Goal: Task Accomplishment & Management: Use online tool/utility

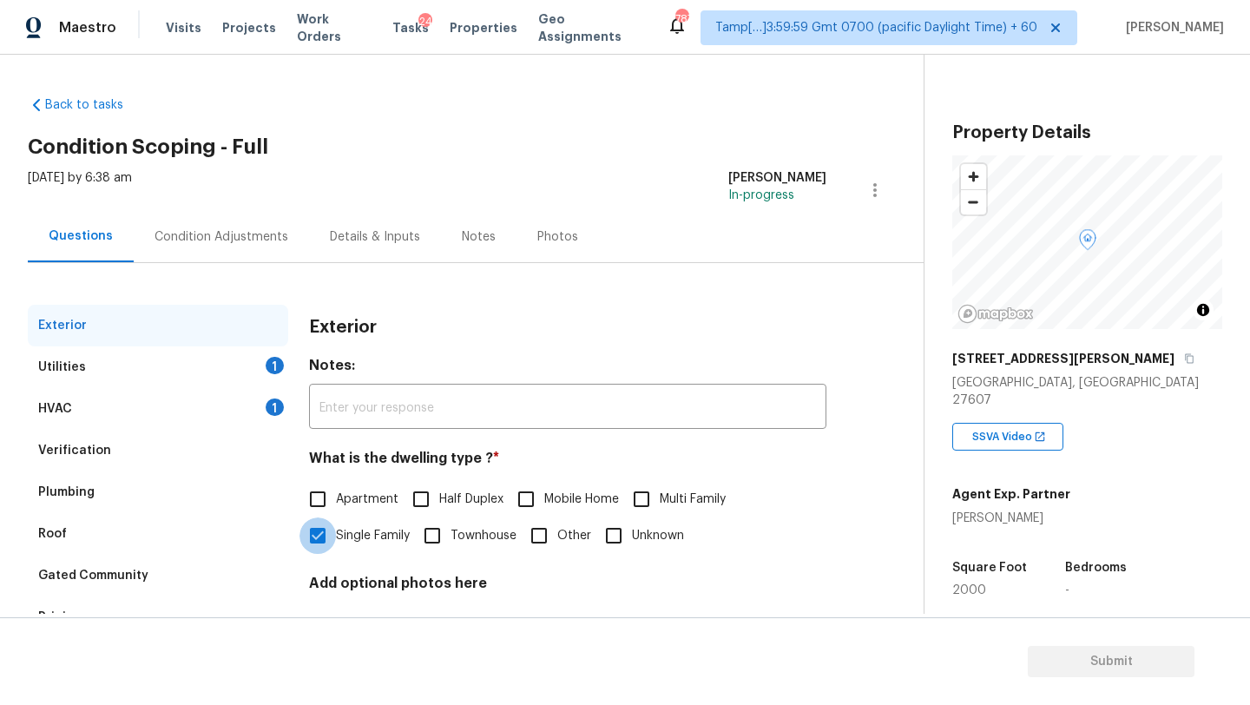
scroll to position [131, 0]
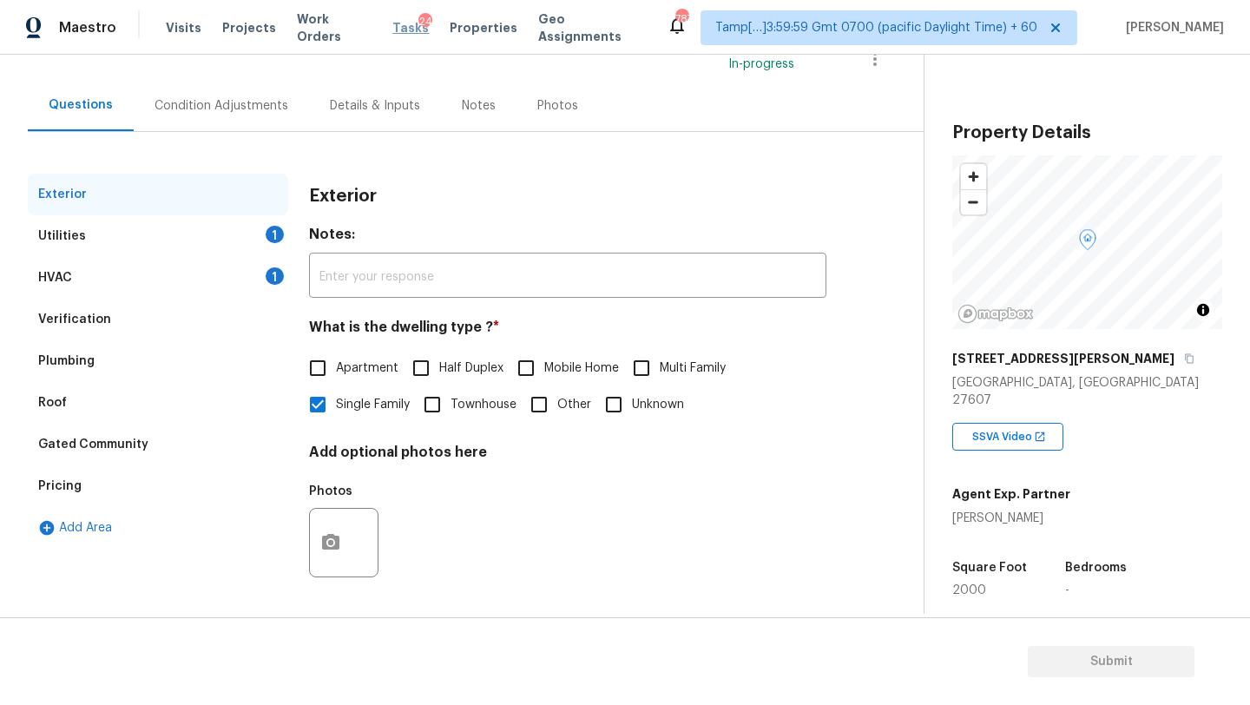
click at [394, 25] on span "Tasks" at bounding box center [410, 28] width 36 height 12
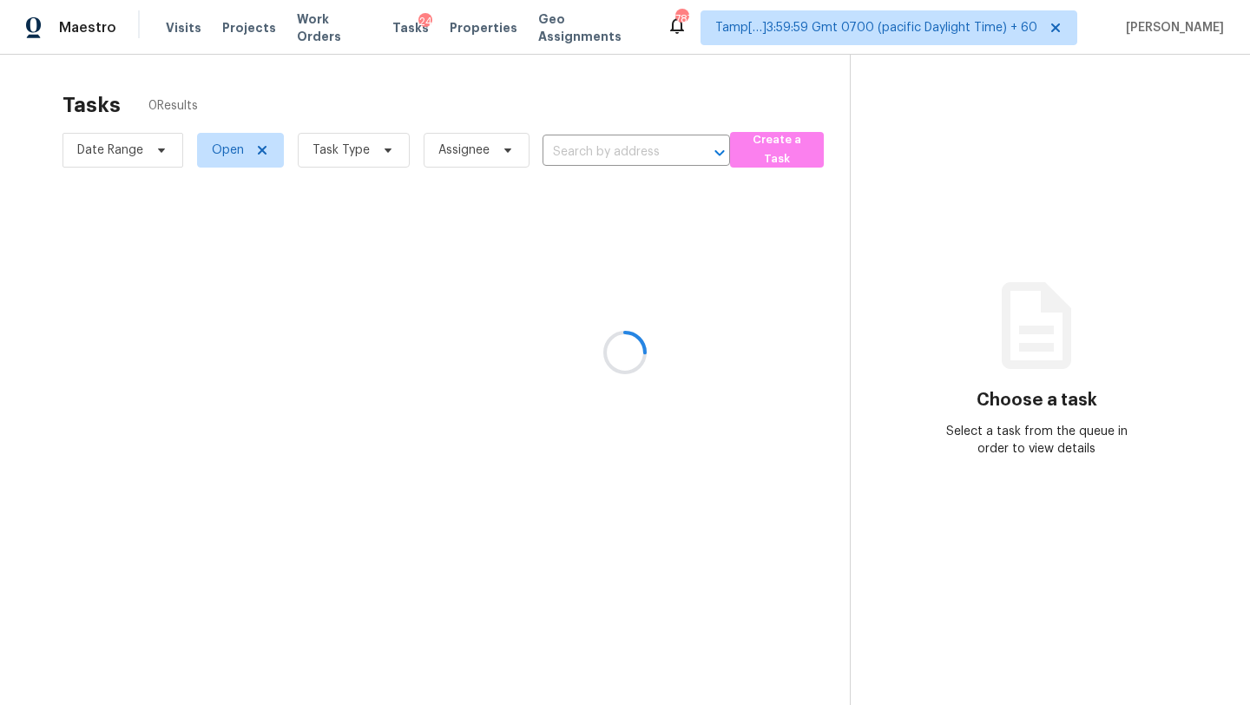
click at [657, 155] on div at bounding box center [625, 352] width 1250 height 705
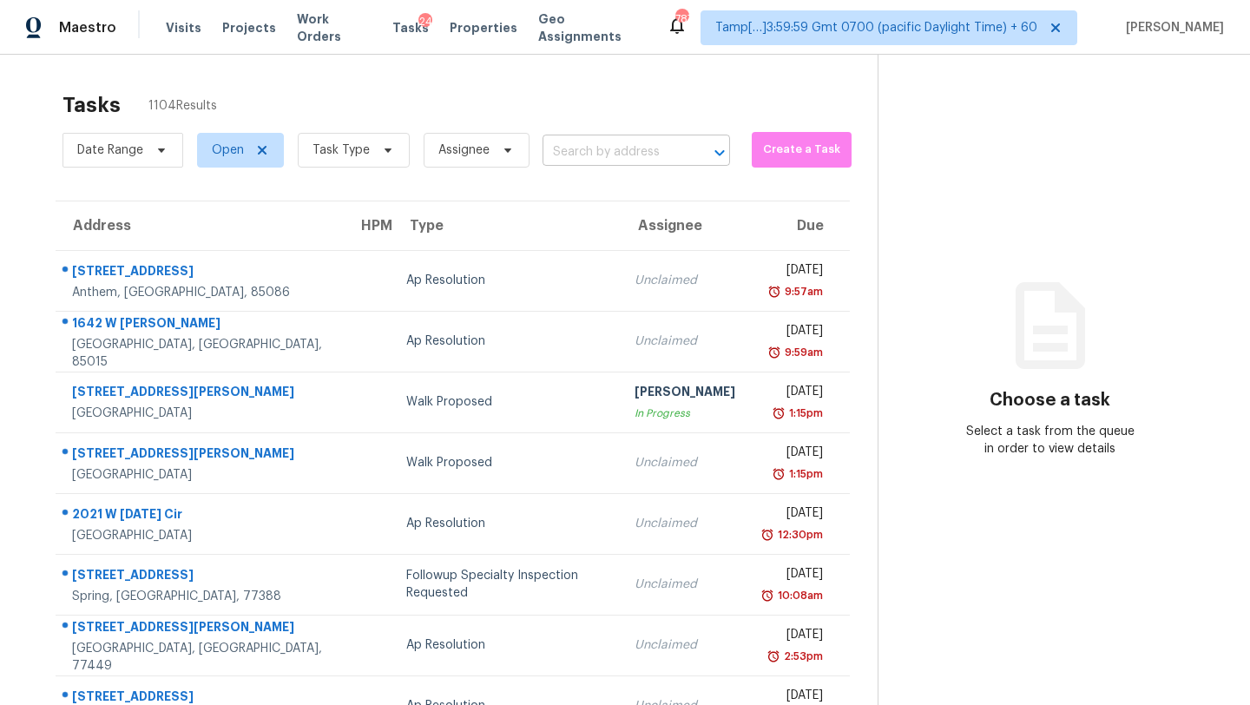
click at [610, 153] on input "text" at bounding box center [612, 152] width 139 height 27
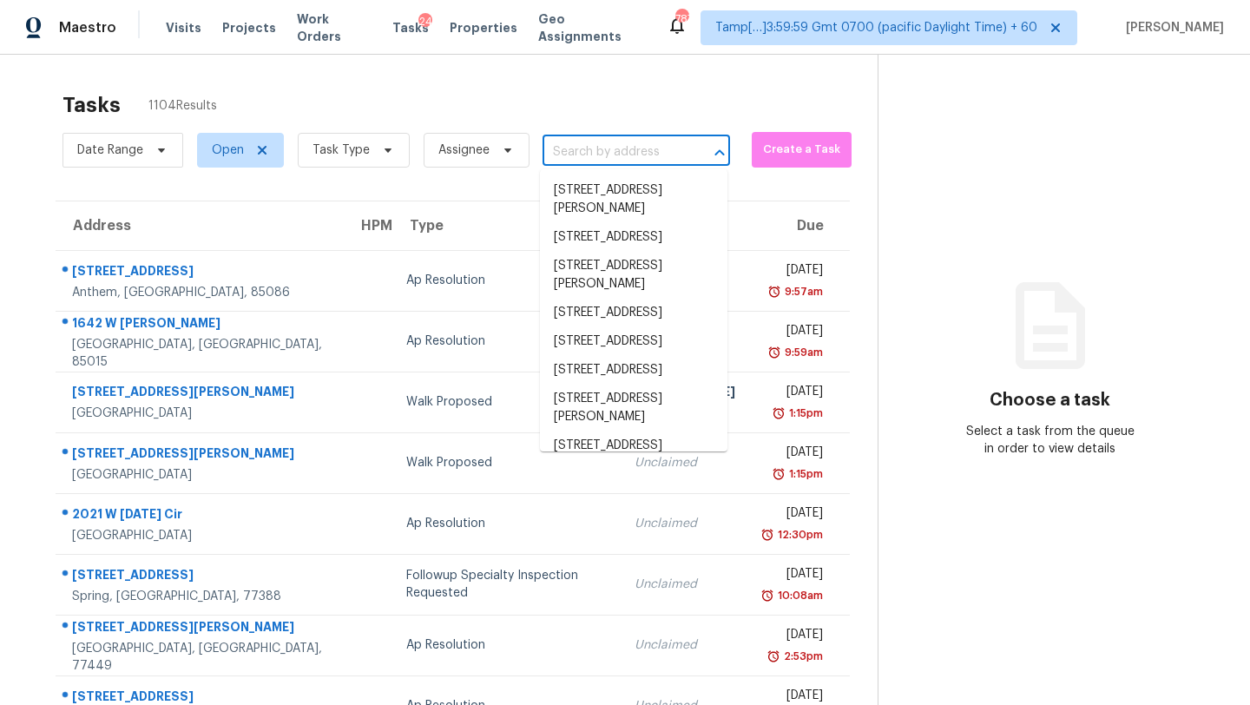
paste input "[STREET_ADDRESS]"
type input "[STREET_ADDRESS]"
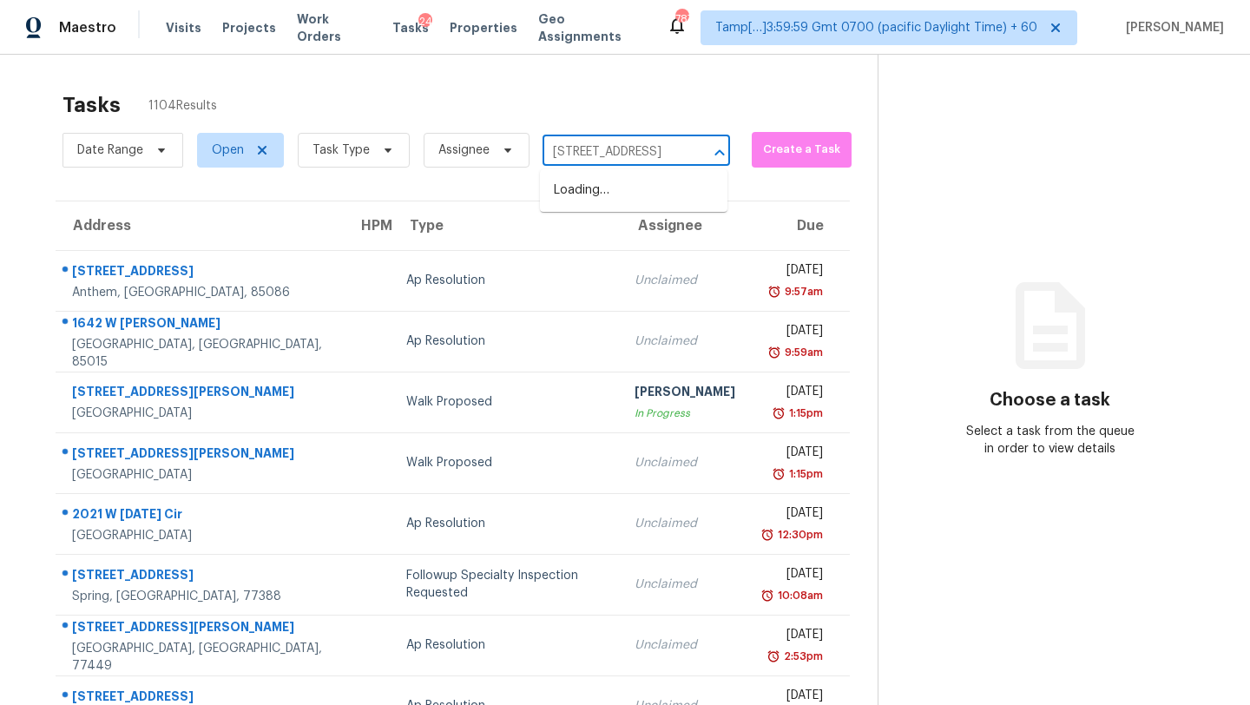
scroll to position [0, 82]
click at [615, 196] on li "[STREET_ADDRESS]" at bounding box center [634, 190] width 188 height 29
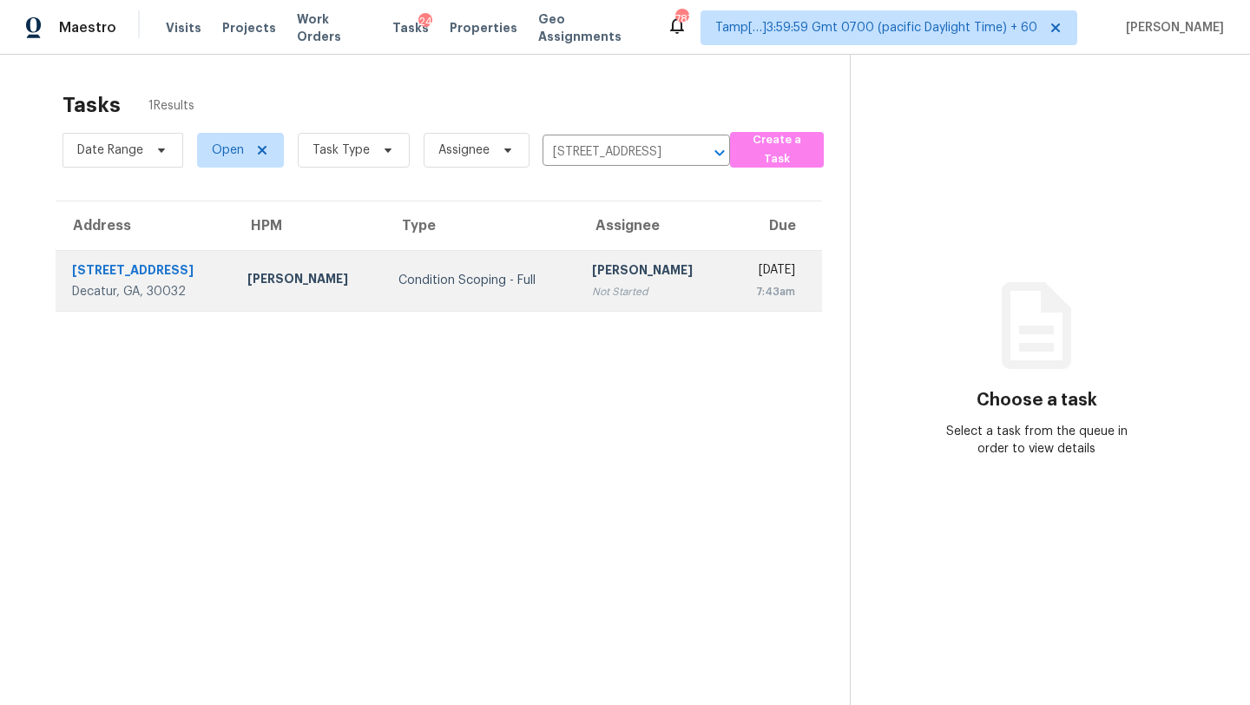
click at [728, 277] on td "Mon, Sep 8th 2025 7:43am" at bounding box center [775, 280] width 94 height 61
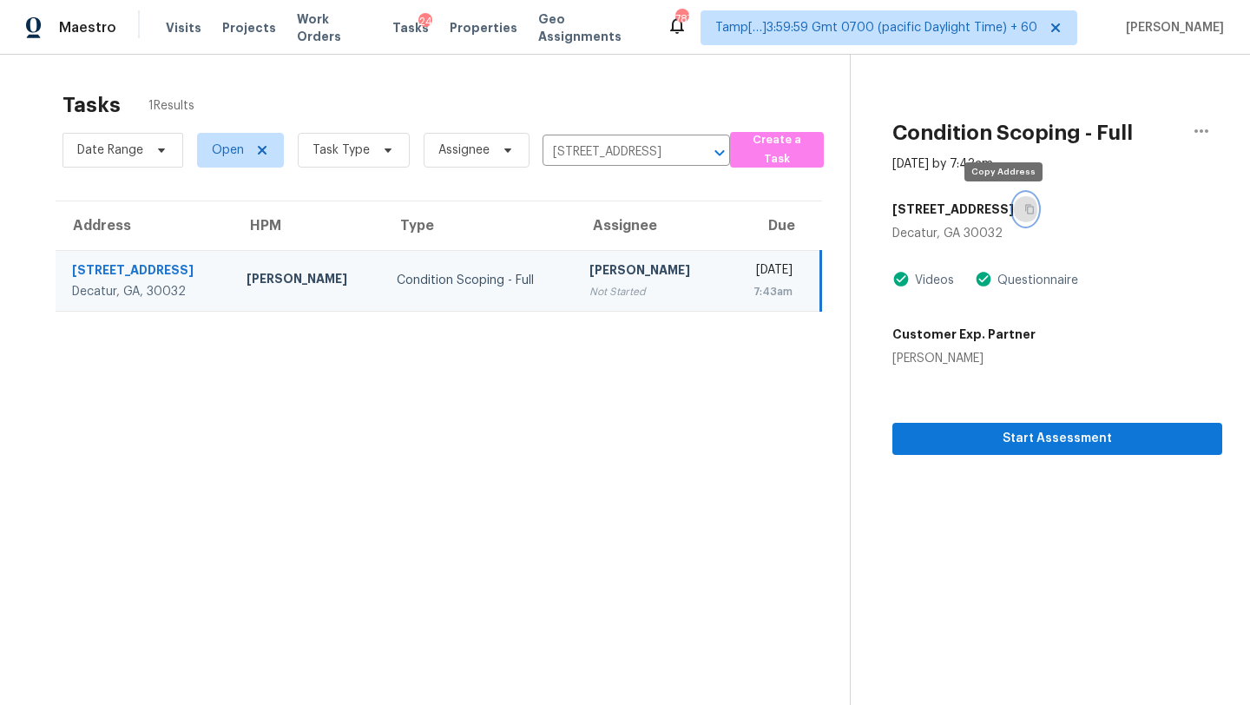
click at [1014, 200] on button "button" at bounding box center [1025, 209] width 23 height 31
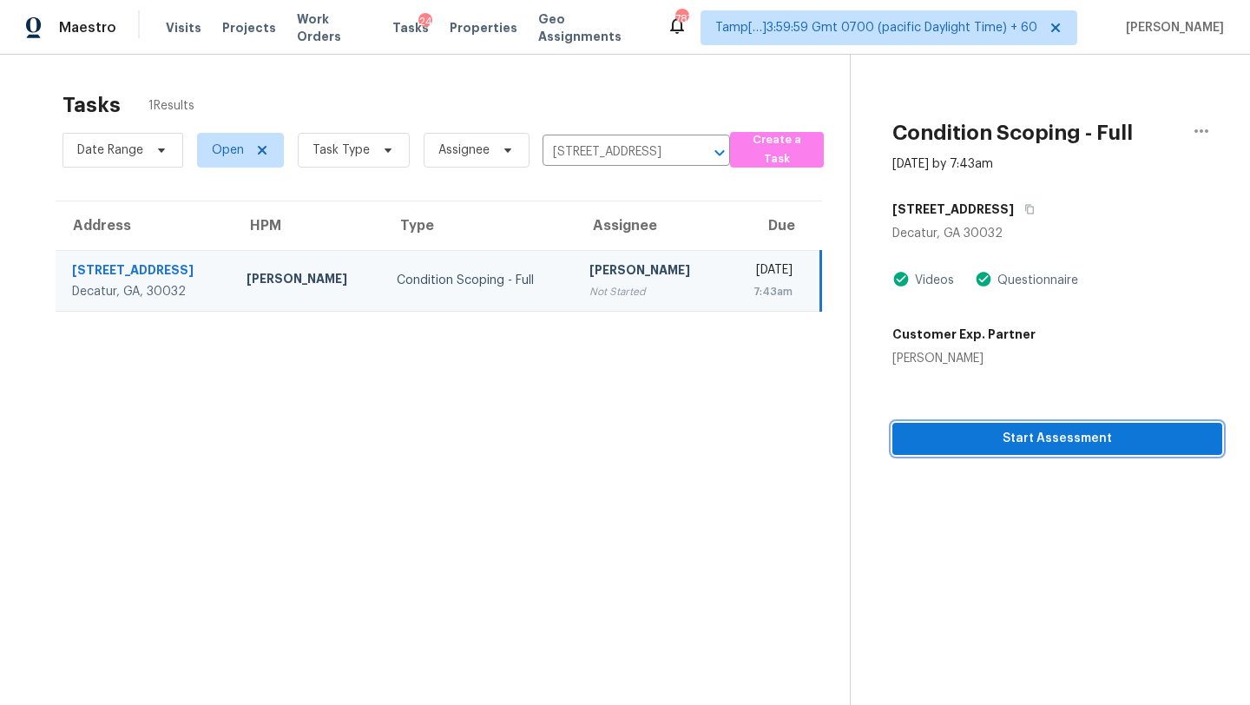
click at [990, 443] on span "Start Assessment" at bounding box center [1057, 439] width 302 height 22
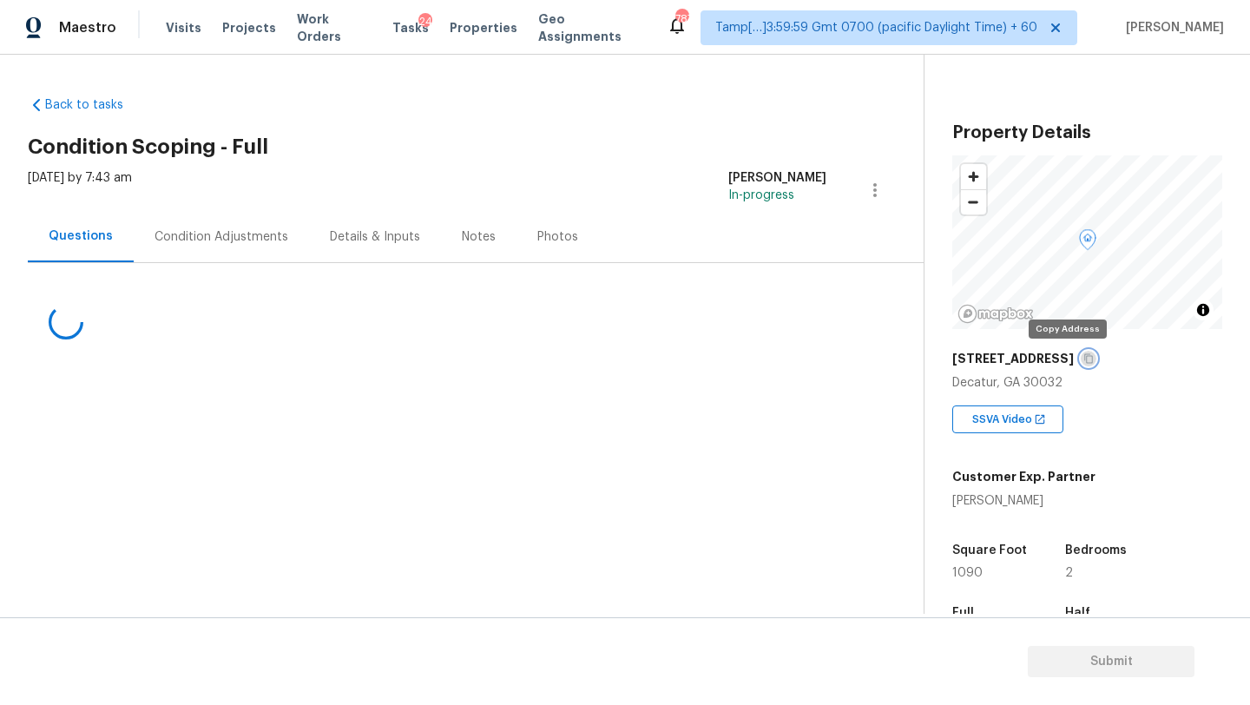
click at [1083, 363] on icon "button" at bounding box center [1088, 358] width 10 height 10
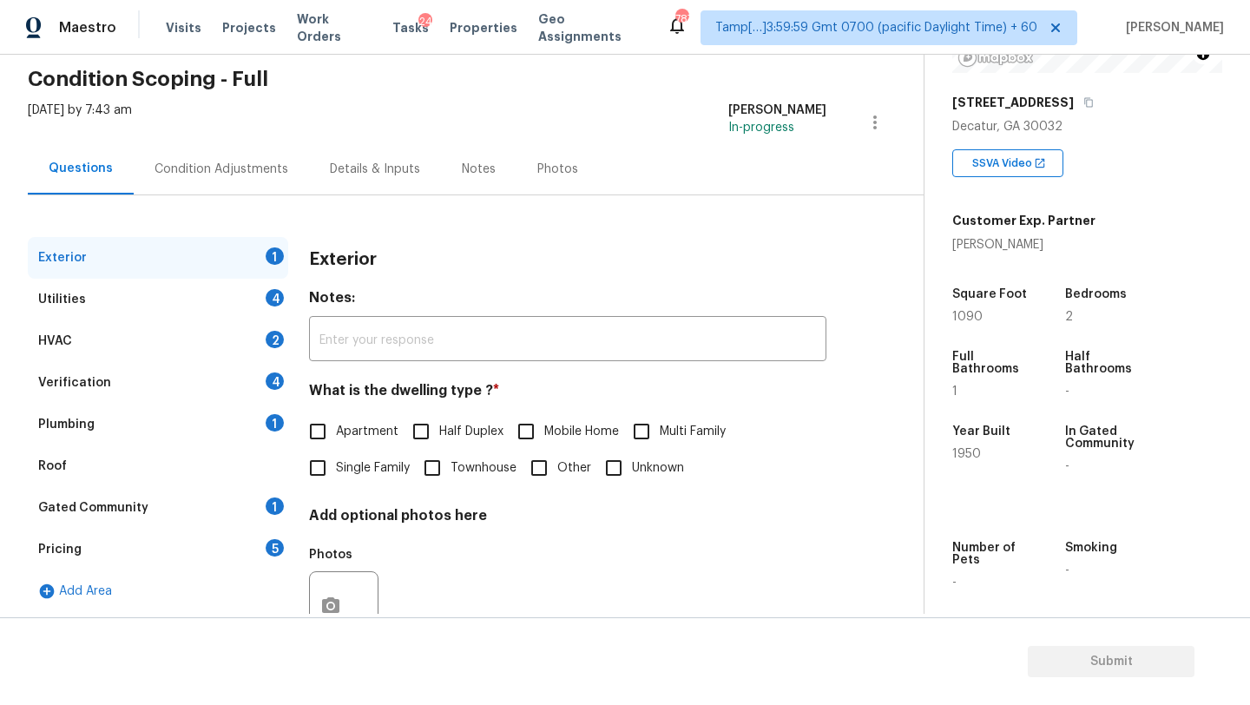
scroll to position [131, 0]
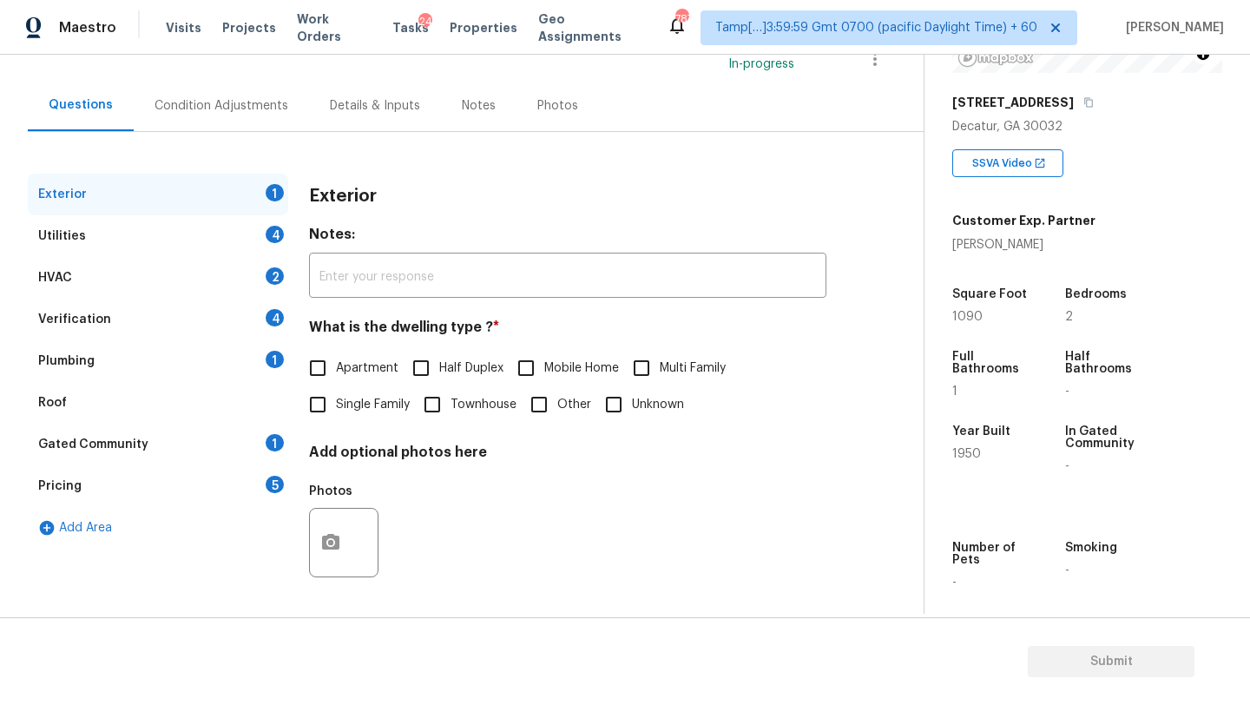
drag, startPoint x: 187, startPoint y: 500, endPoint x: 206, endPoint y: 488, distance: 22.6
click at [187, 500] on div "Pricing 5" at bounding box center [158, 486] width 260 height 42
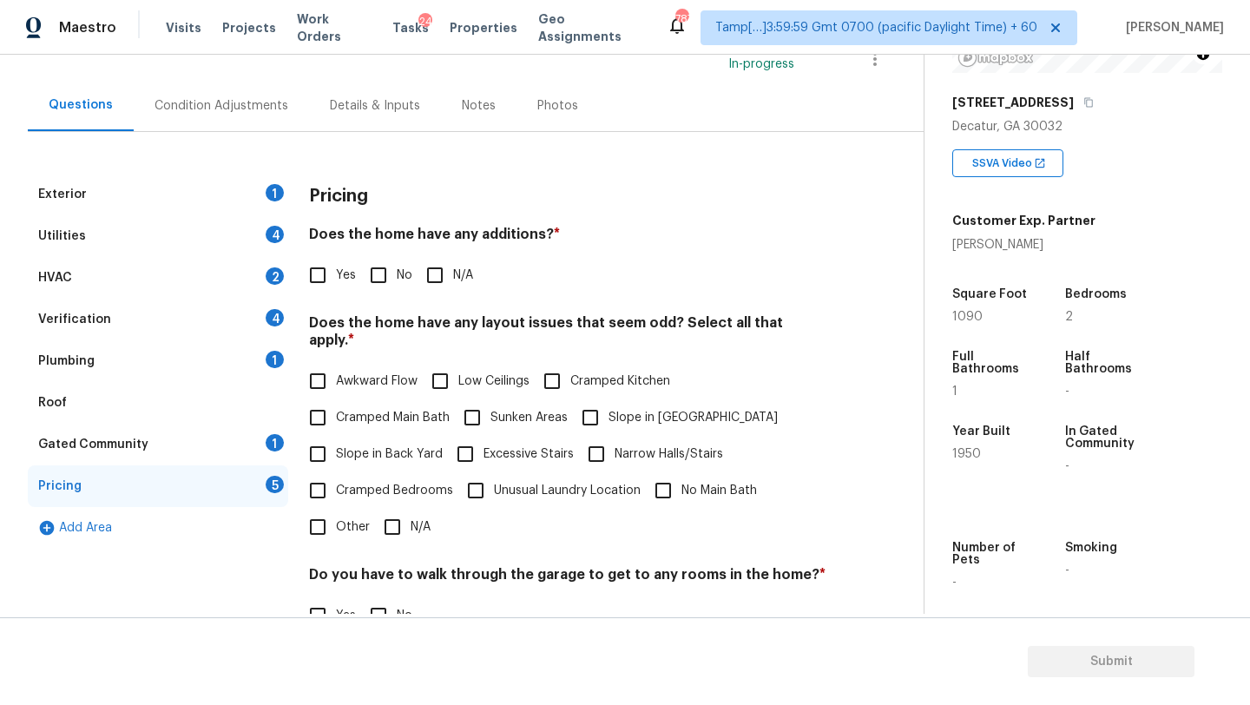
click at [383, 301] on div "Pricing Does the home have any additions? * Yes No N/A Does the home have any l…" at bounding box center [567, 503] width 517 height 658
click at [382, 288] on input "No" at bounding box center [378, 275] width 36 height 36
checkbox input "true"
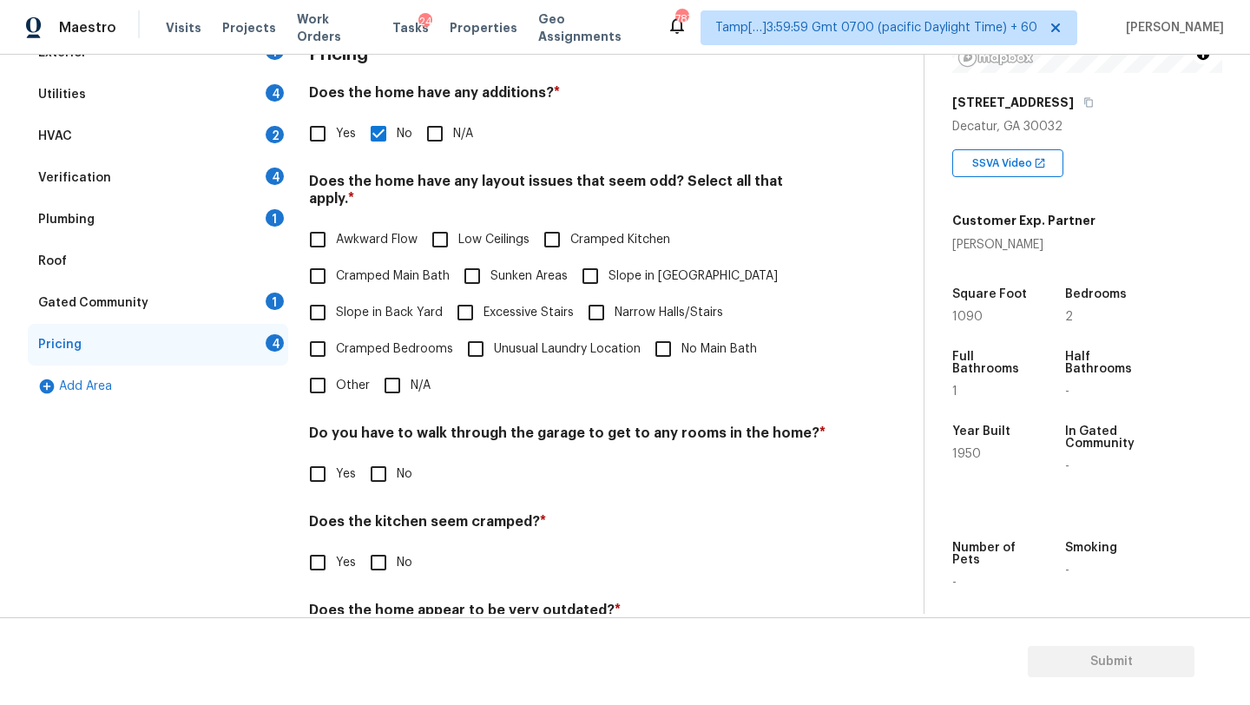
click at [603, 263] on input "Slope in Front Yard" at bounding box center [590, 276] width 36 height 36
checkbox input "true"
click at [378, 331] on label "Cramped Bedrooms" at bounding box center [376, 349] width 154 height 36
click at [336, 331] on input "Cramped Bedrooms" at bounding box center [317, 349] width 36 height 36
checkbox input "true"
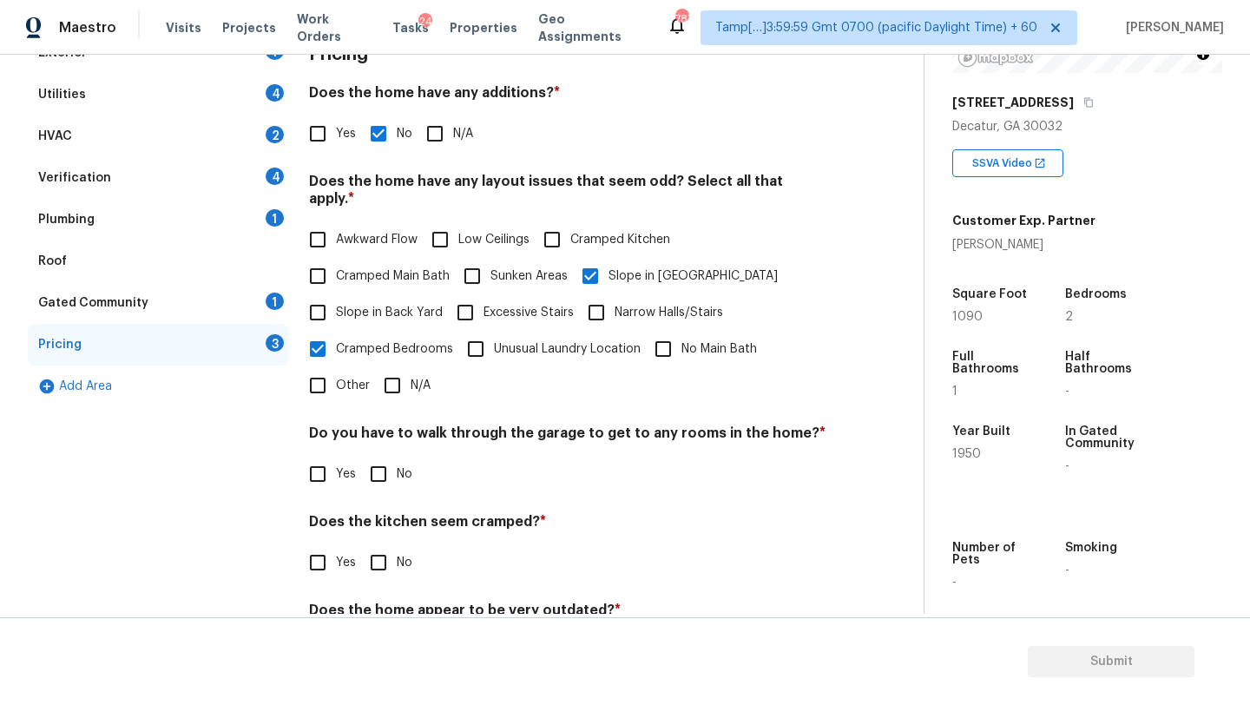
click at [377, 304] on span "Slope in Back Yard" at bounding box center [389, 313] width 107 height 18
click at [336, 295] on input "Slope in Back Yard" at bounding box center [317, 312] width 36 height 36
checkbox input "true"
click at [378, 341] on label "Cramped Bedrooms" at bounding box center [376, 349] width 154 height 36
click at [336, 341] on input "Cramped Bedrooms" at bounding box center [317, 349] width 36 height 36
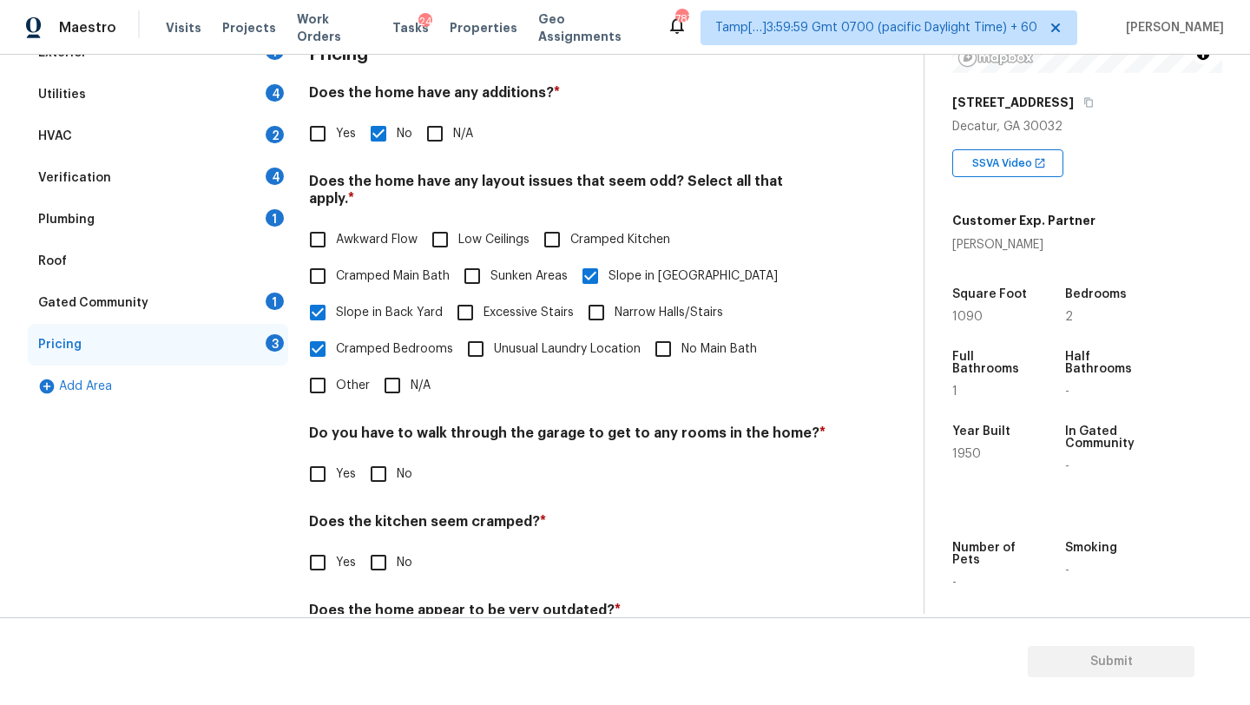
checkbox input "false"
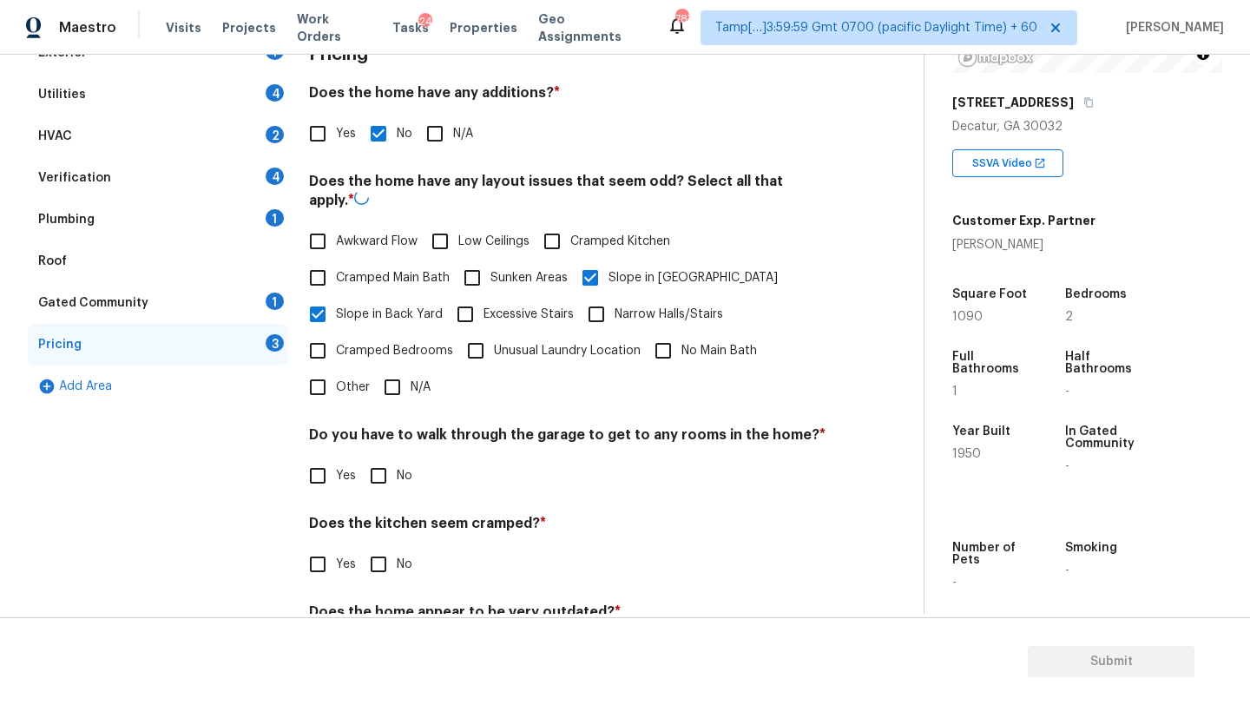
scroll to position [337, 0]
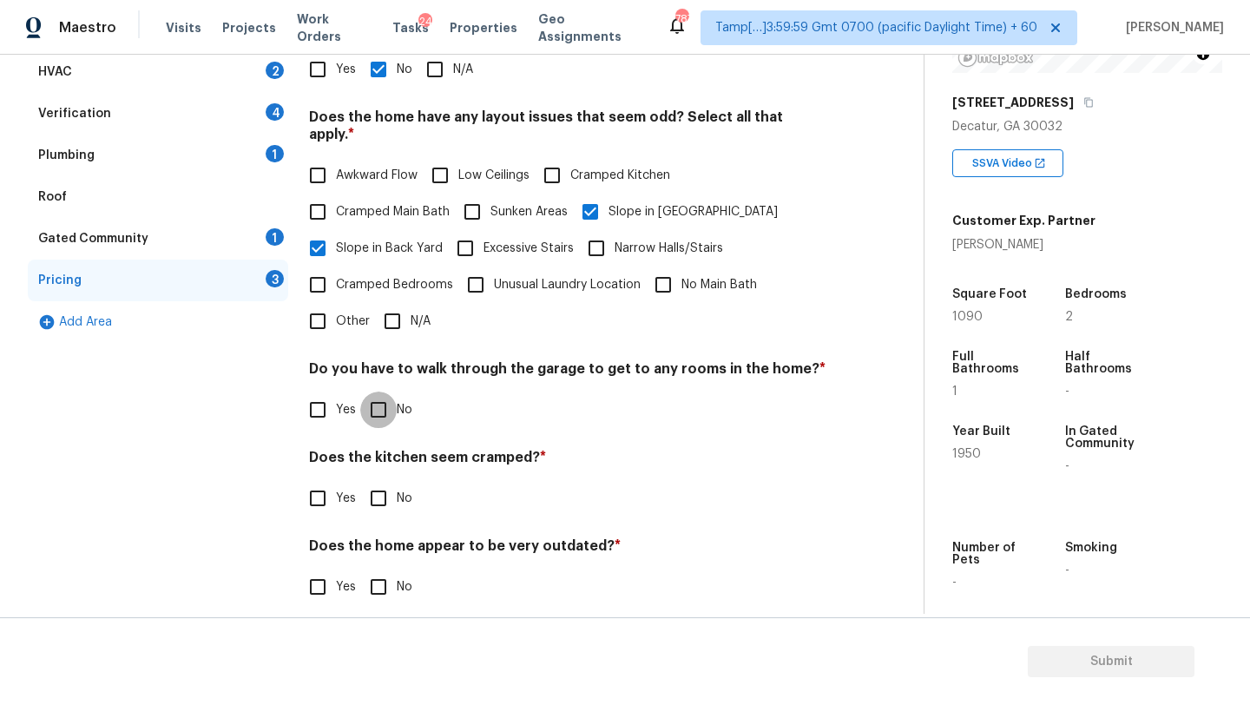
click at [375, 410] on input "No" at bounding box center [378, 410] width 36 height 36
checkbox input "true"
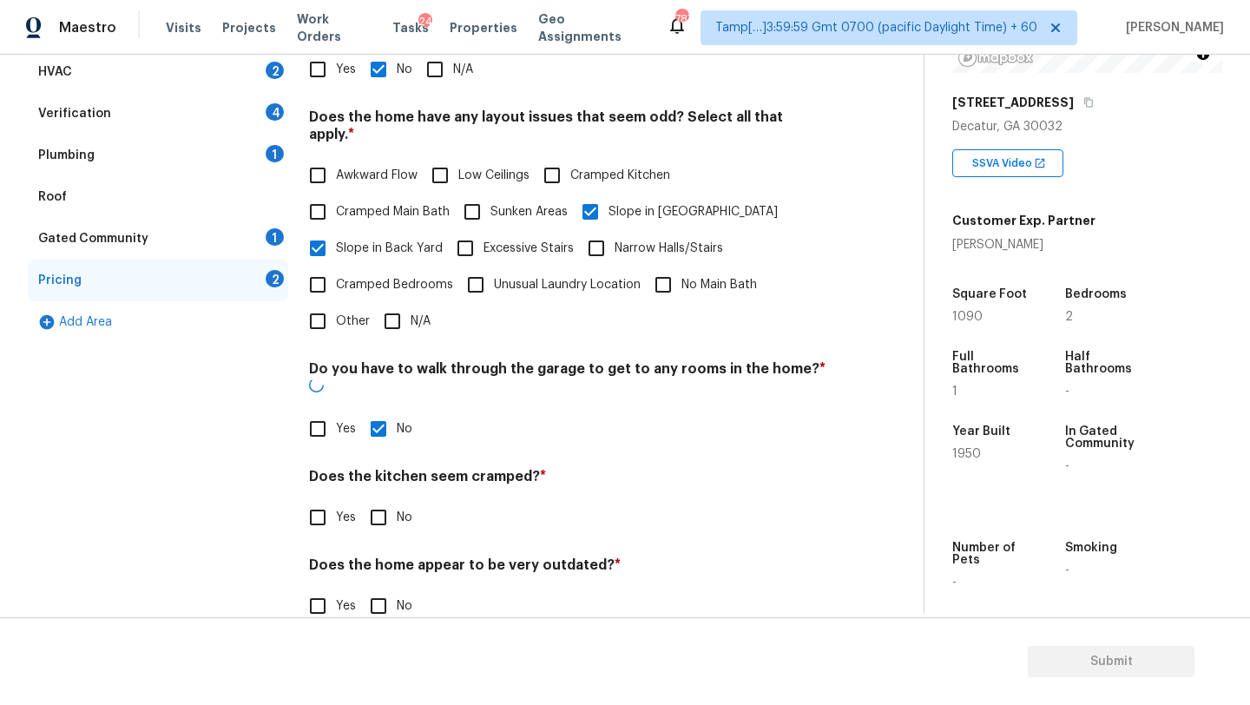
click at [375, 499] on input "No" at bounding box center [378, 517] width 36 height 36
checkbox input "true"
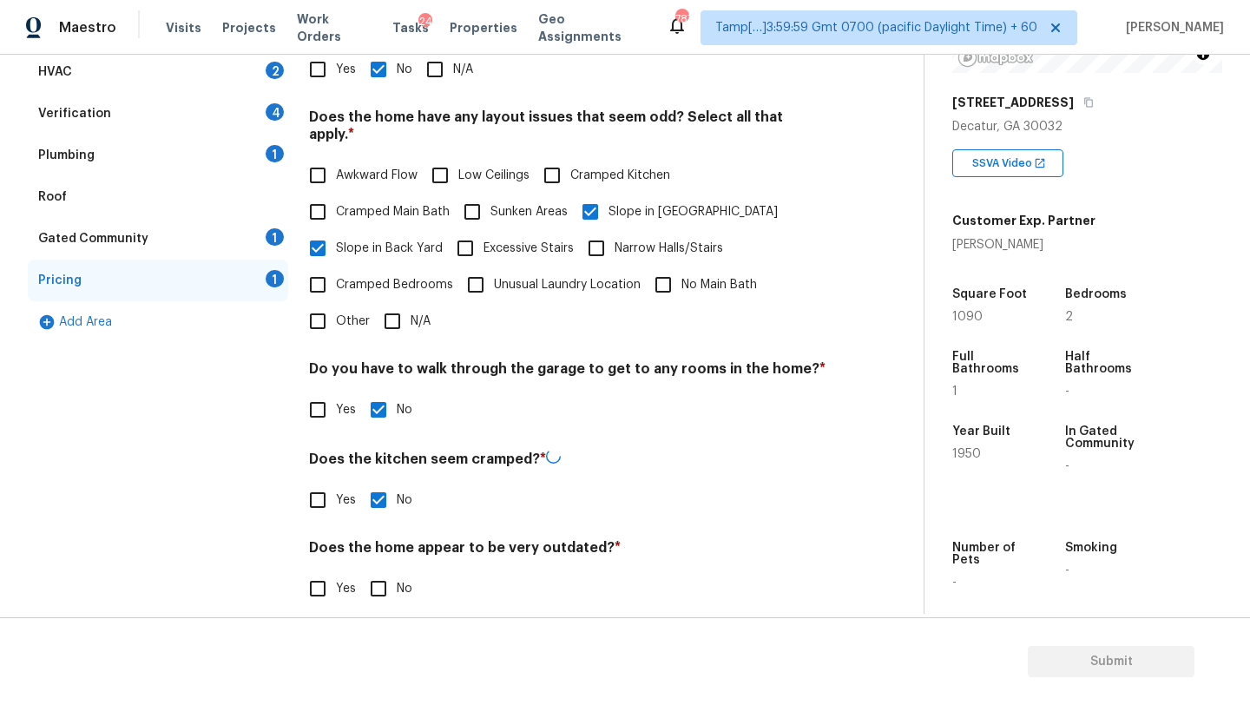
click at [378, 570] on input "No" at bounding box center [378, 588] width 36 height 36
checkbox input "true"
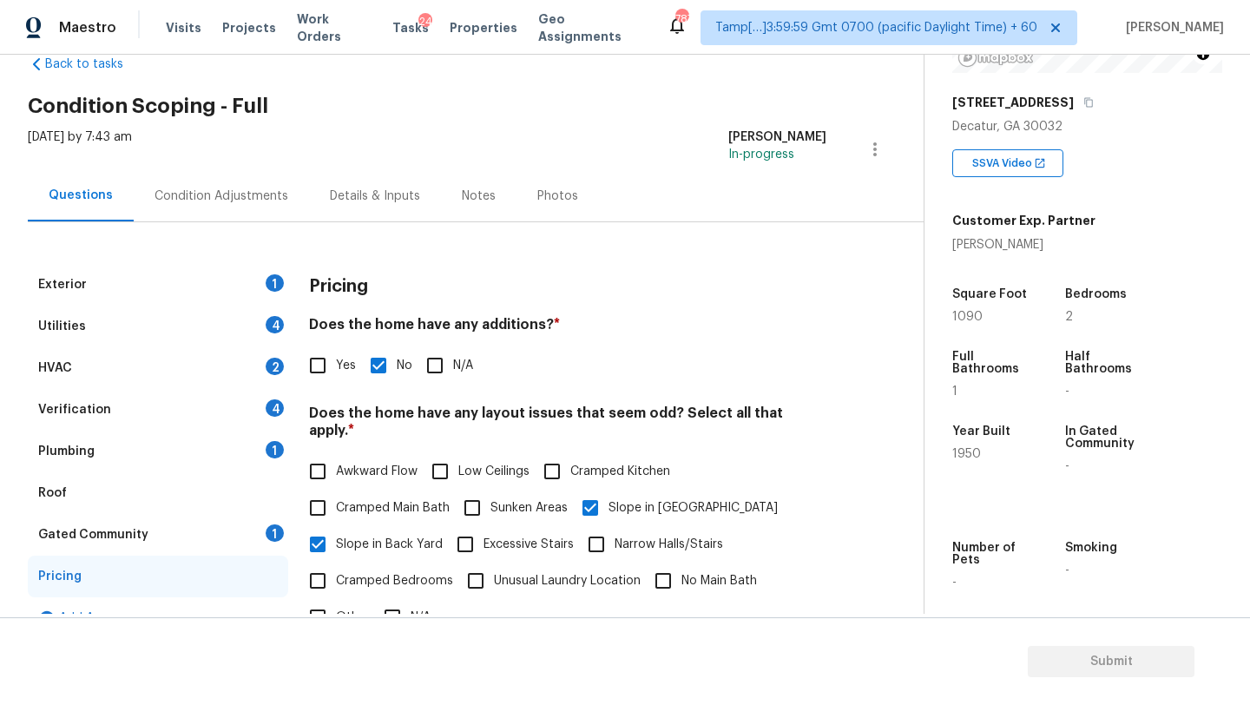
click at [212, 543] on div "Gated Community 1" at bounding box center [158, 535] width 260 height 42
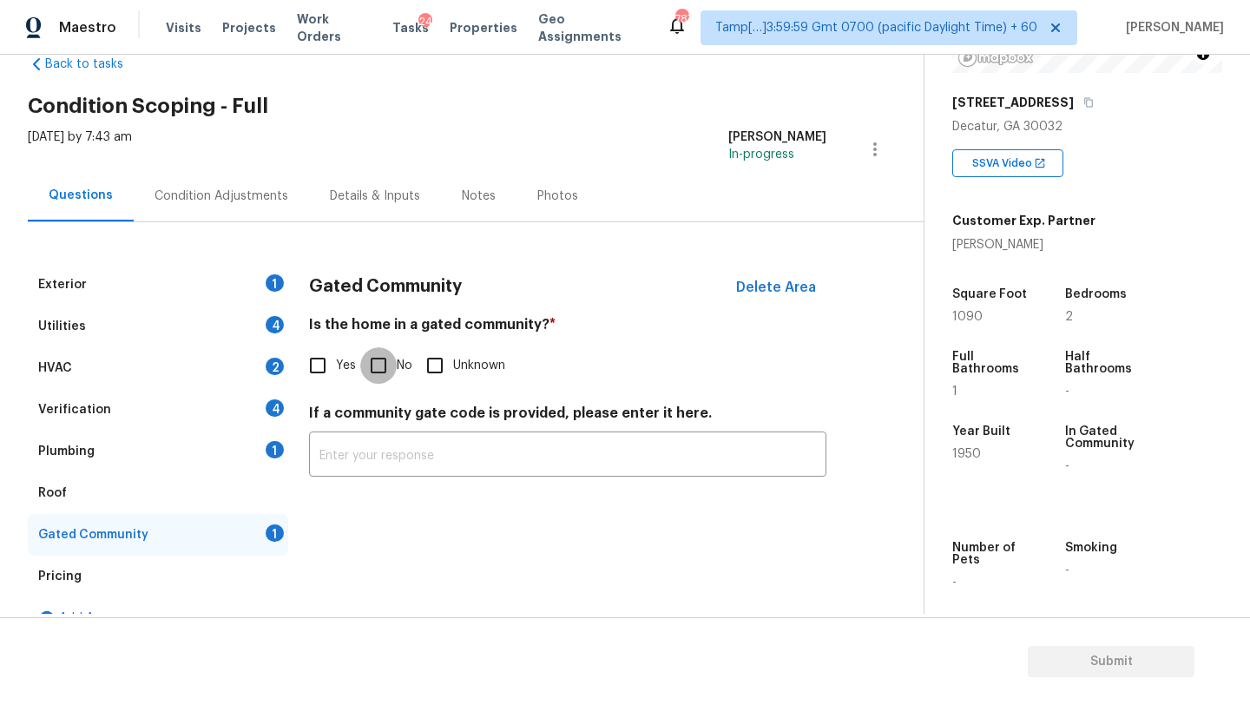
click at [376, 351] on input "No" at bounding box center [378, 365] width 36 height 36
checkbox input "true"
click at [157, 503] on div "Roof" at bounding box center [158, 493] width 260 height 42
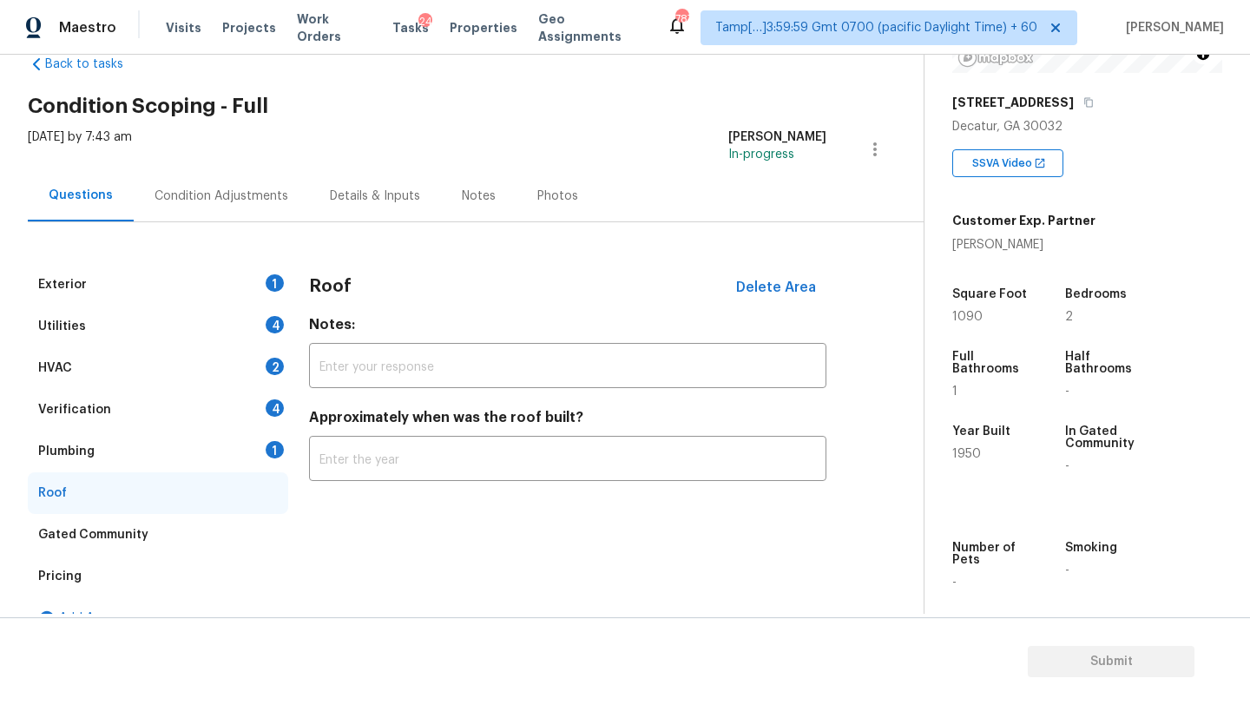
click at [438, 428] on h4 "Approximately when was the roof built?" at bounding box center [567, 421] width 517 height 24
click at [438, 440] on input "text" at bounding box center [567, 460] width 517 height 41
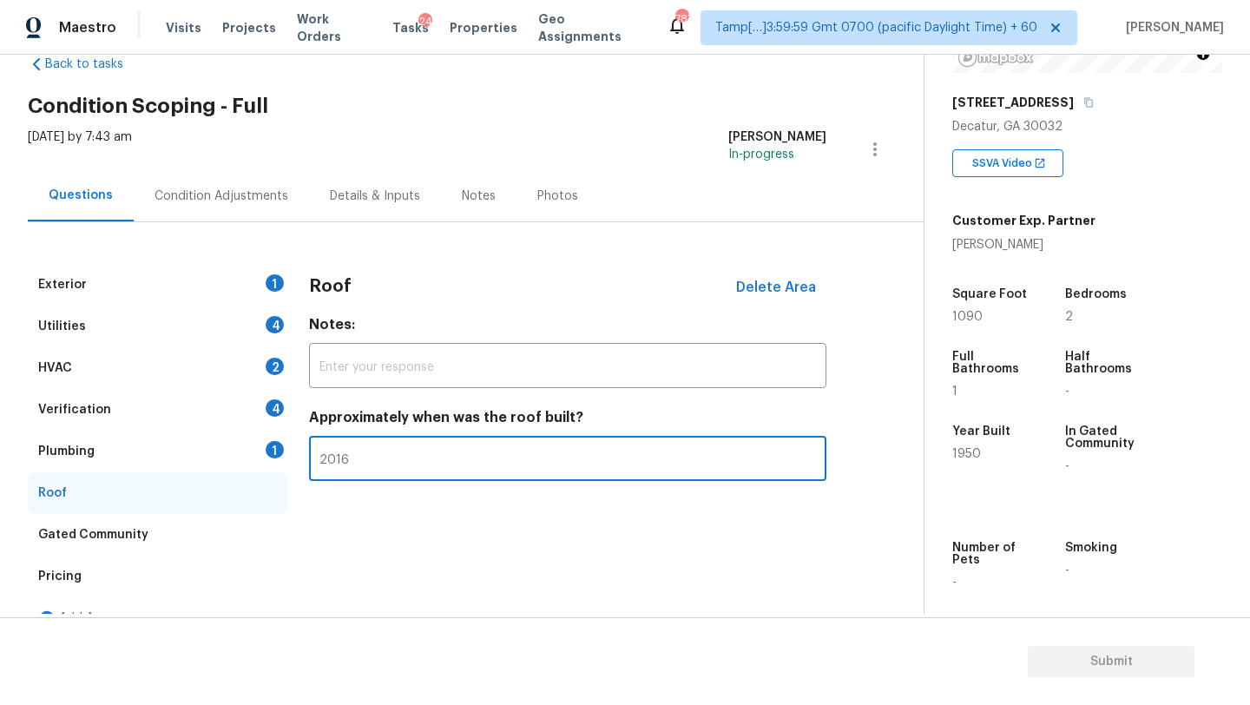
type input "2016"
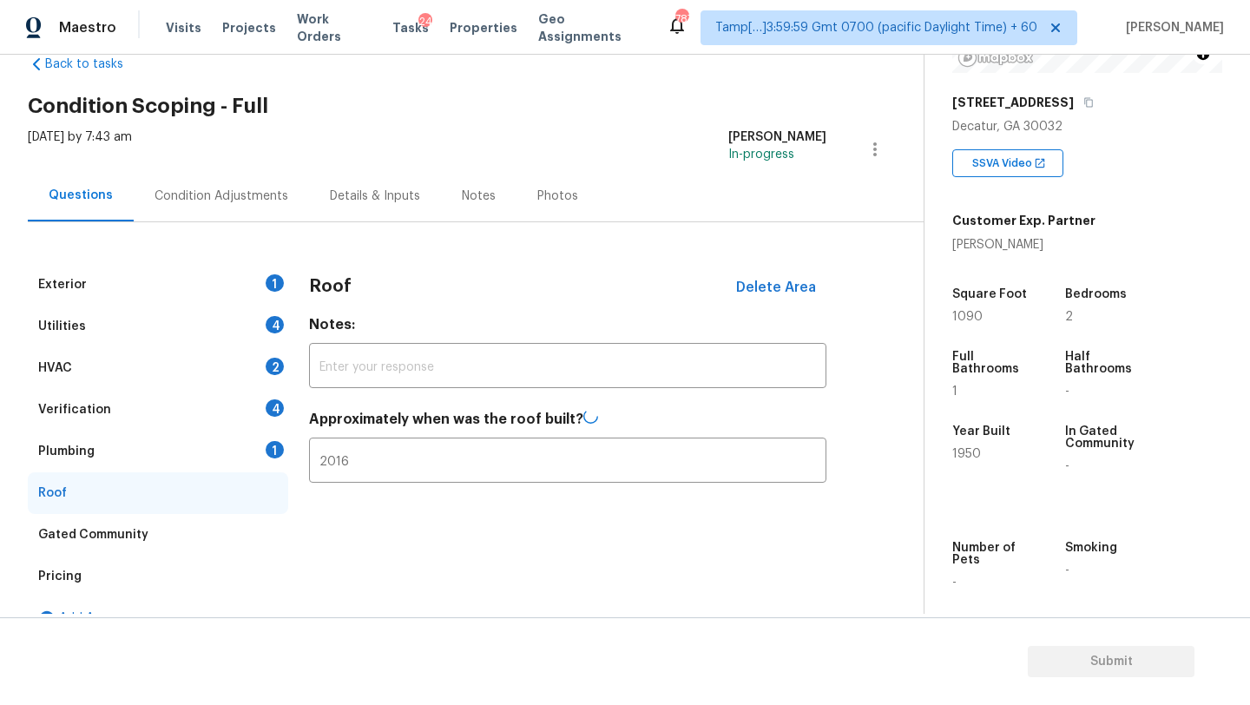
click at [206, 451] on div "Plumbing 1" at bounding box center [158, 452] width 260 height 42
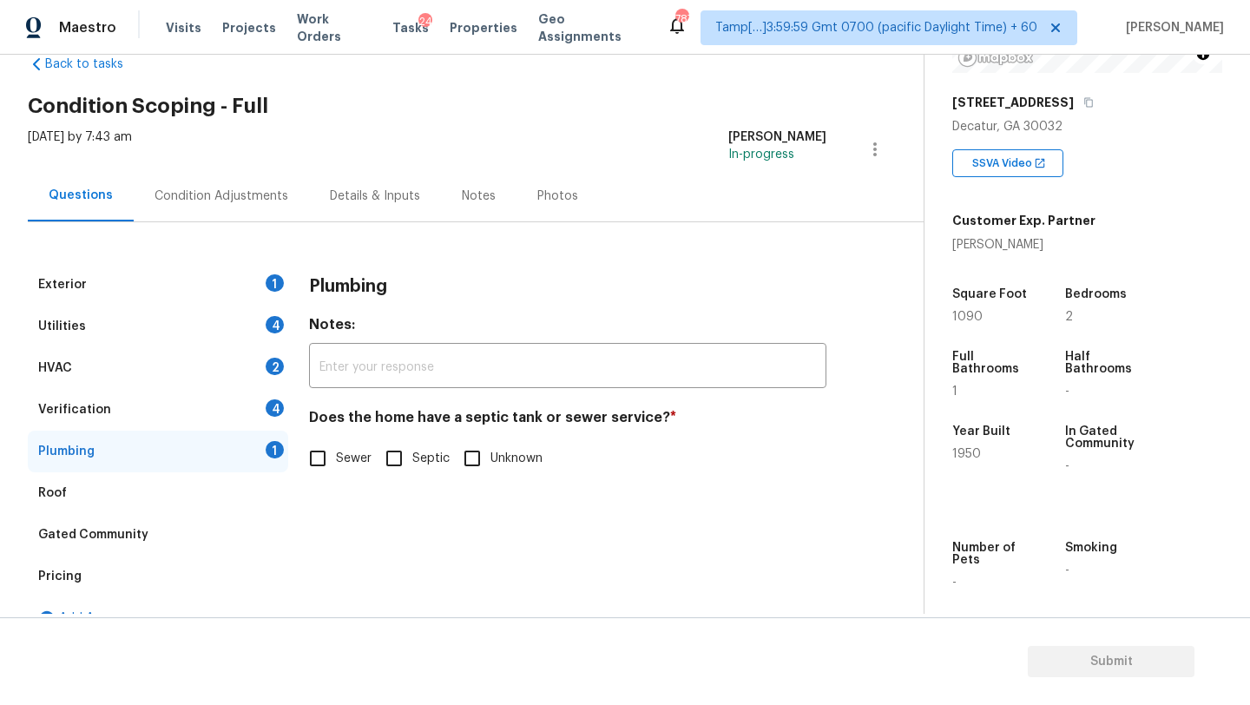
click at [339, 461] on span "Sewer" at bounding box center [354, 459] width 36 height 18
click at [336, 461] on input "Sewer" at bounding box center [317, 458] width 36 height 36
checkbox input "true"
click at [154, 419] on div "Verification 4" at bounding box center [158, 410] width 260 height 42
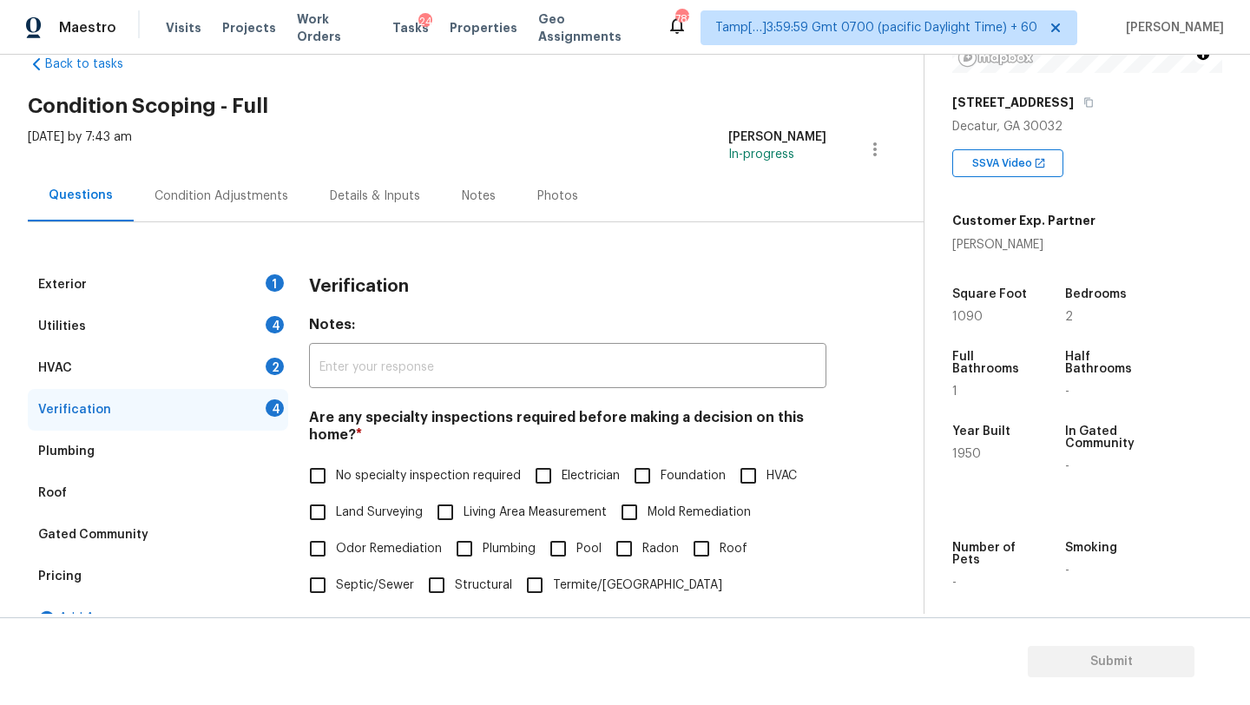
click at [718, 476] on span "Foundation" at bounding box center [693, 476] width 65 height 18
click at [661, 476] on input "Foundation" at bounding box center [642, 475] width 36 height 36
checkbox input "true"
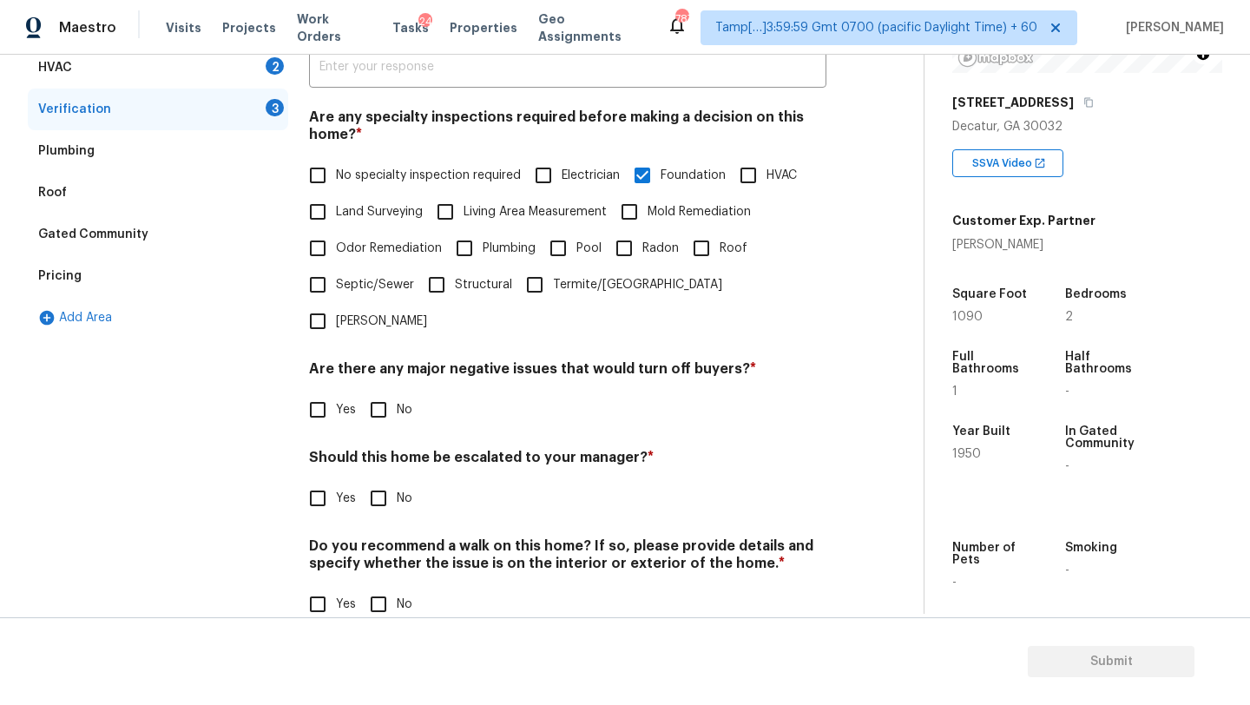
scroll to position [339, 0]
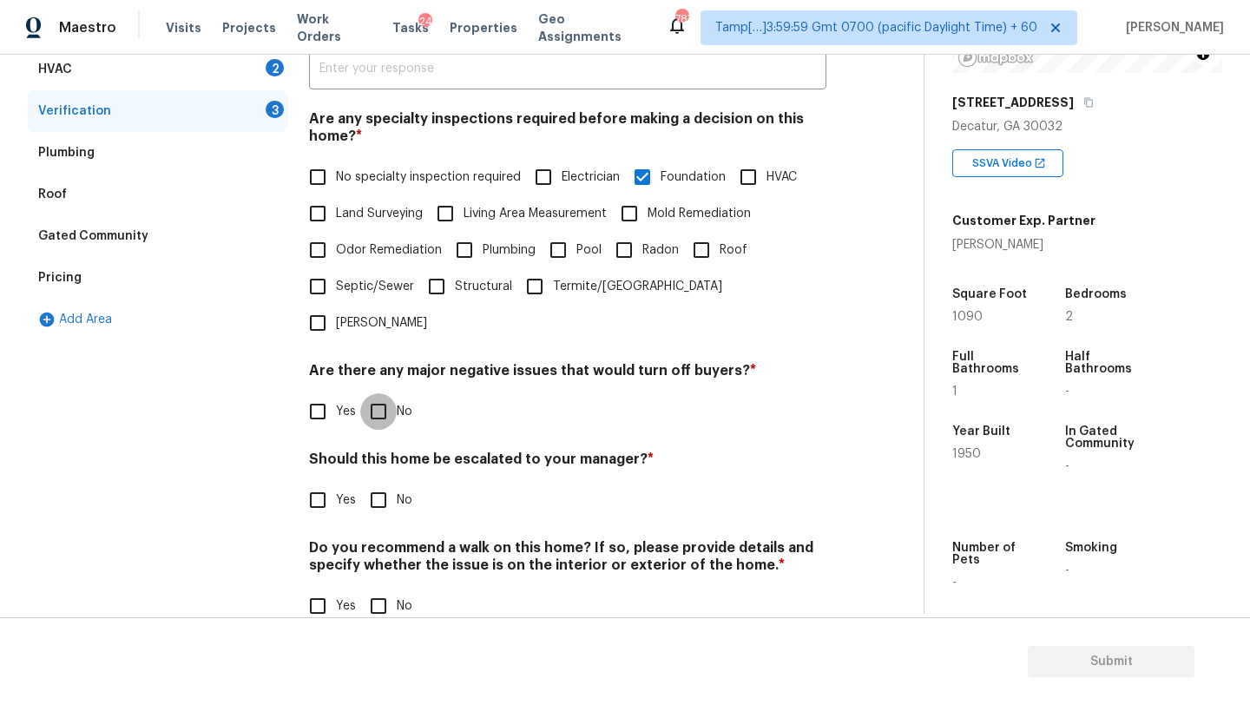
click at [369, 393] on input "No" at bounding box center [378, 411] width 36 height 36
checkbox input "true"
click at [322, 482] on input "Yes" at bounding box center [317, 500] width 36 height 36
checkbox input "true"
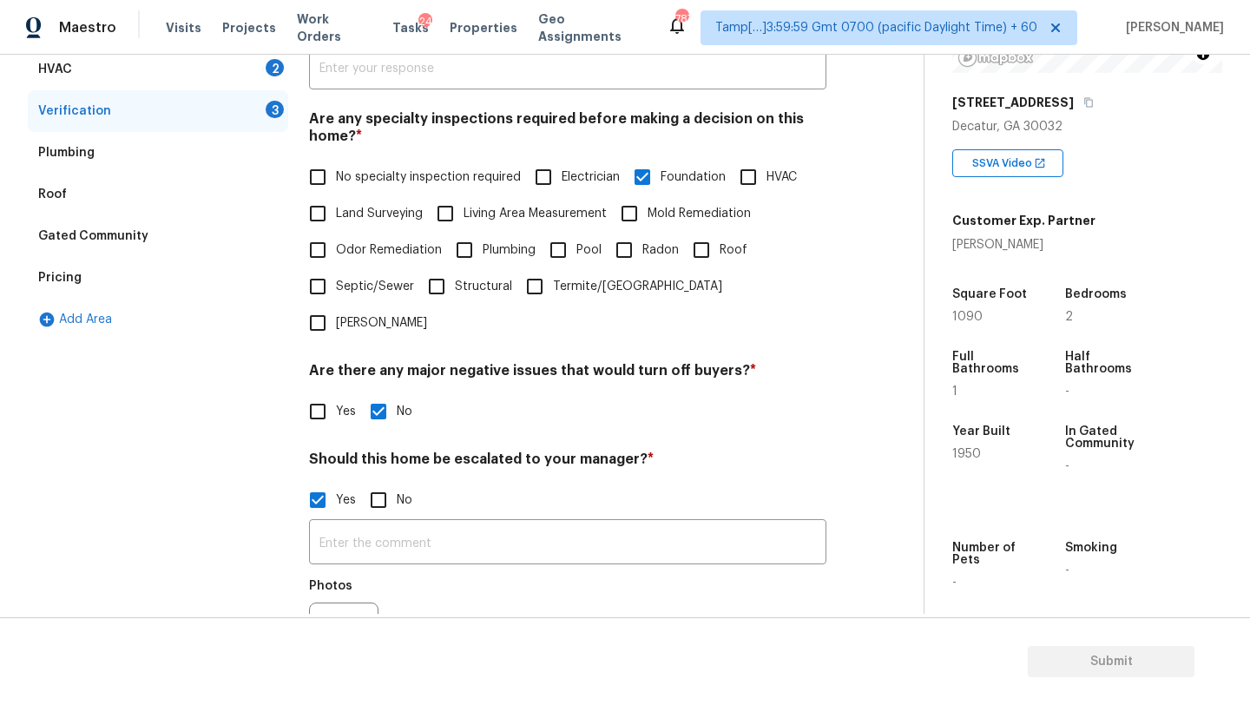
scroll to position [467, 0]
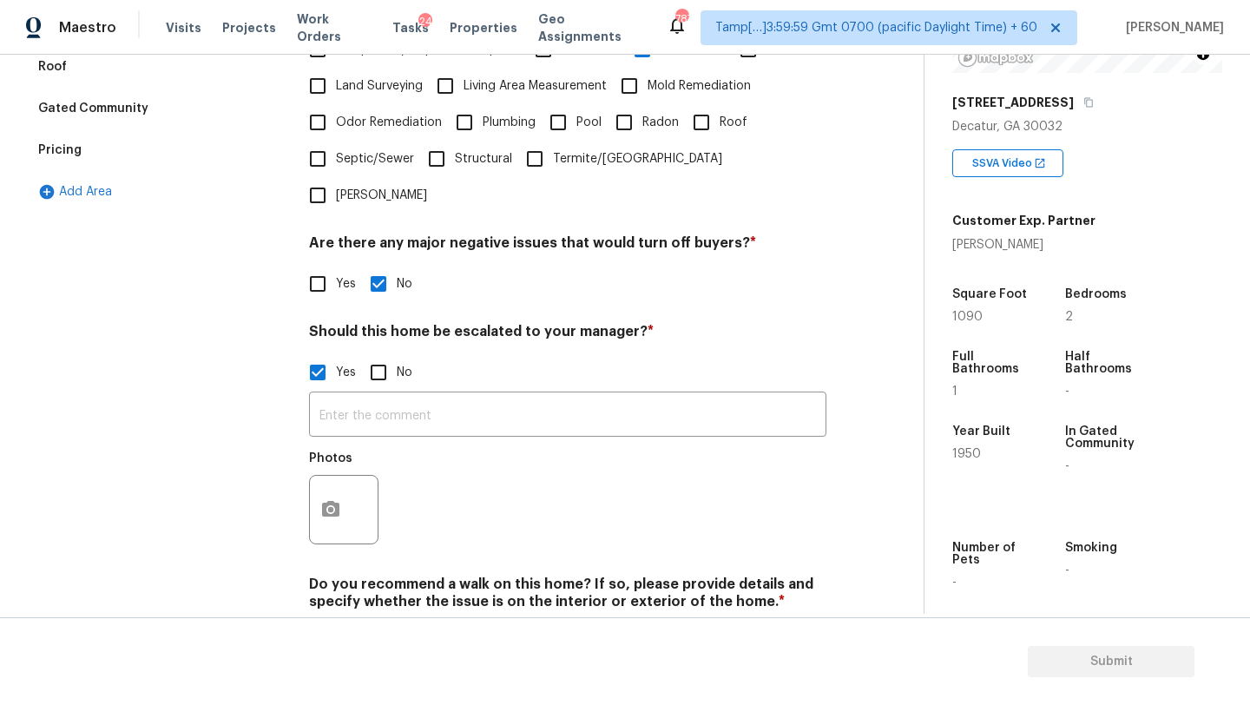
click at [389, 622] on section "Submit" at bounding box center [625, 661] width 1250 height 89
click at [383, 624] on input "No" at bounding box center [378, 642] width 36 height 36
checkbox input "true"
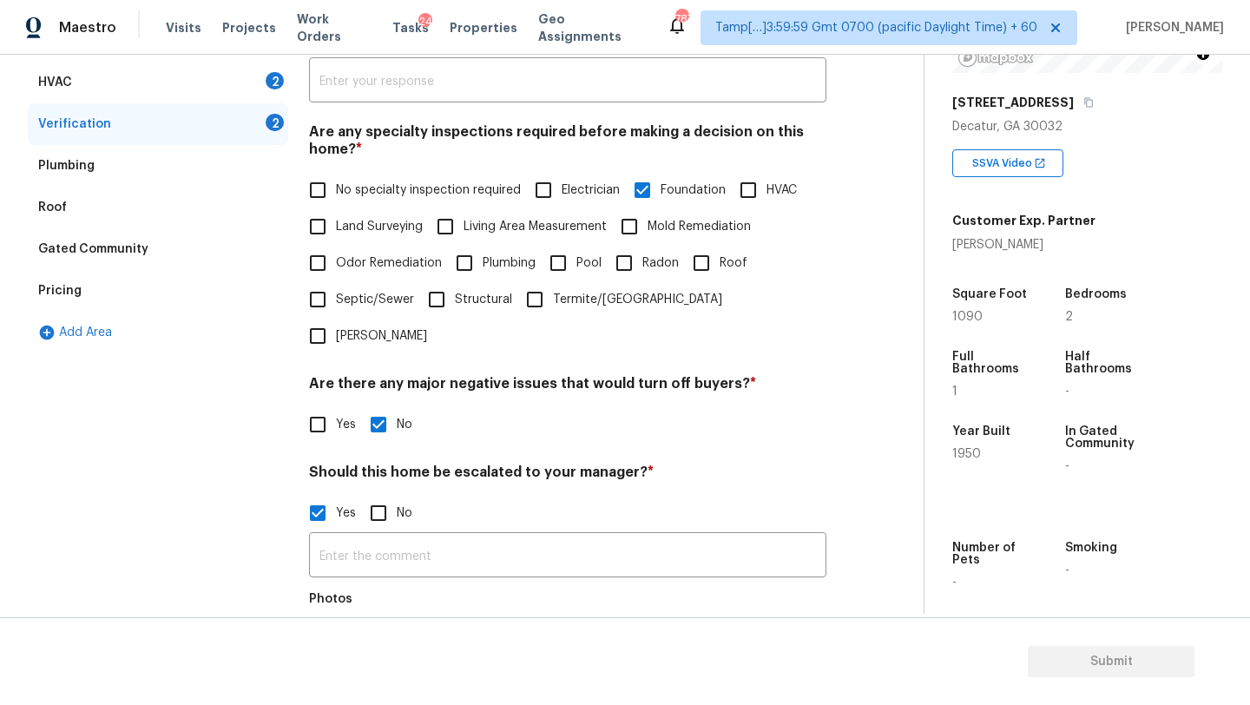
scroll to position [0, 0]
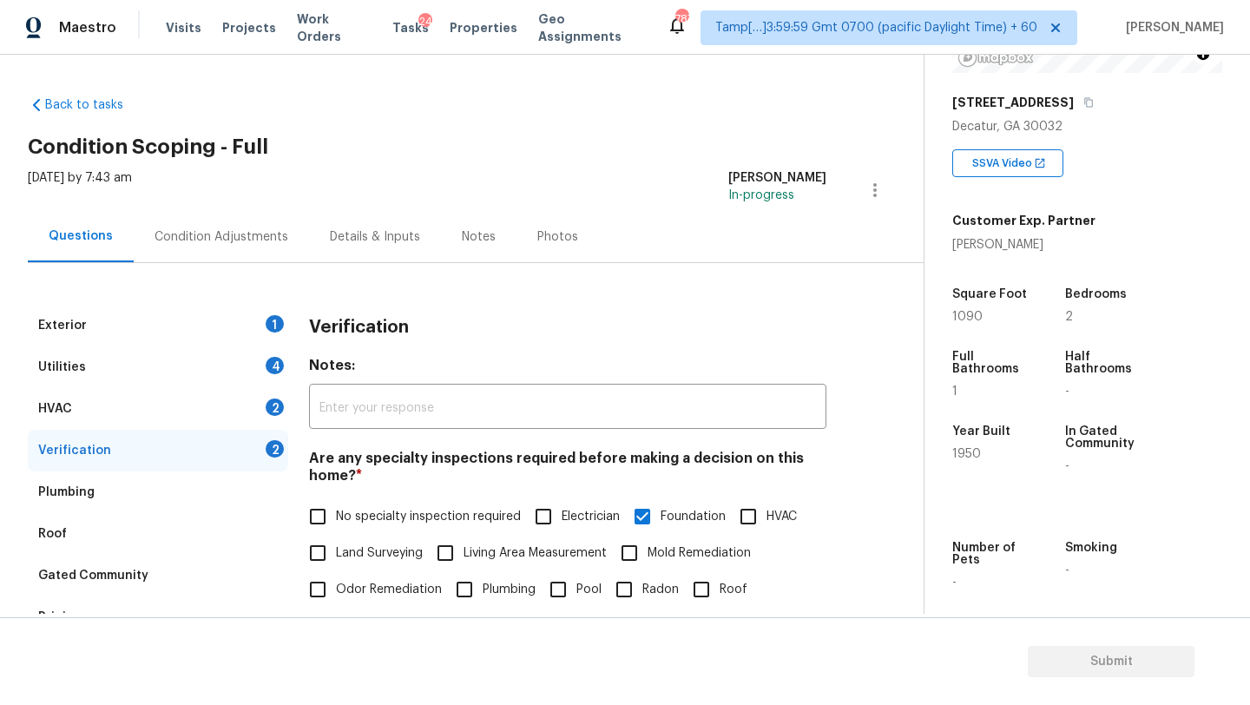
click at [192, 397] on div "HVAC 2" at bounding box center [158, 409] width 260 height 42
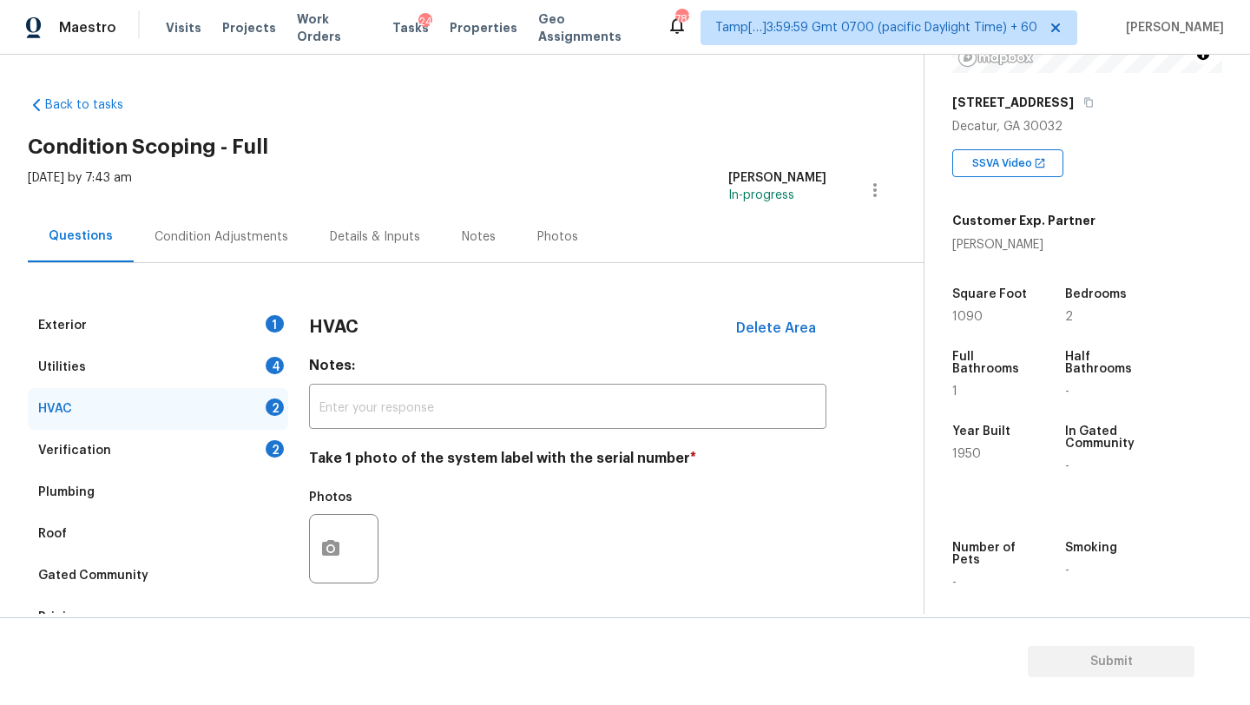
scroll to position [137, 0]
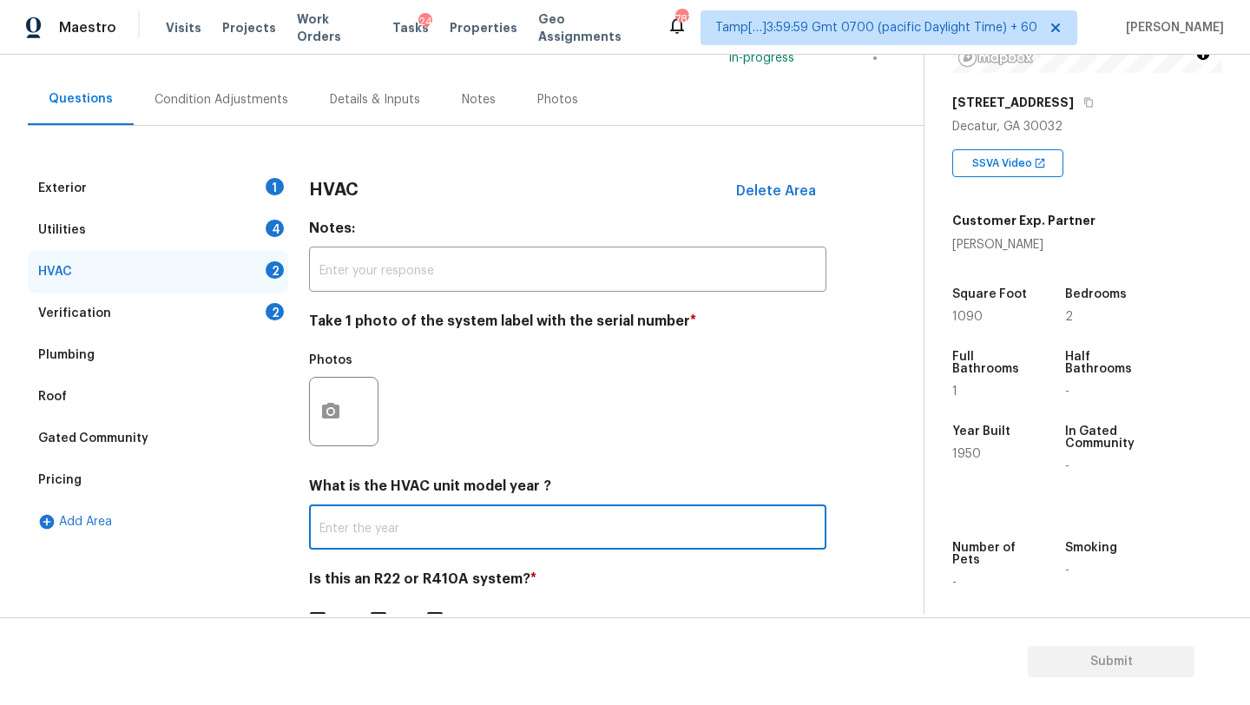
click at [436, 524] on input "text" at bounding box center [567, 529] width 517 height 41
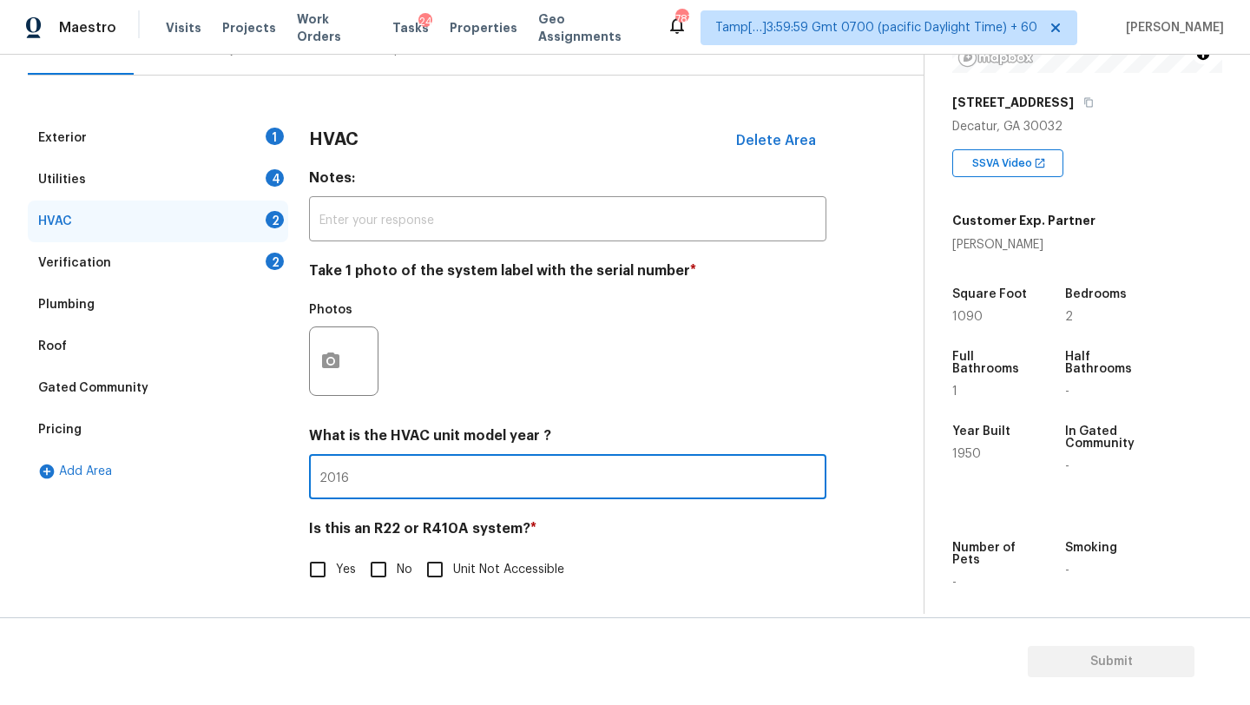
type input "2016"
click at [401, 569] on span "No" at bounding box center [405, 570] width 16 height 18
click at [397, 569] on input "No" at bounding box center [378, 569] width 36 height 36
checkbox input "true"
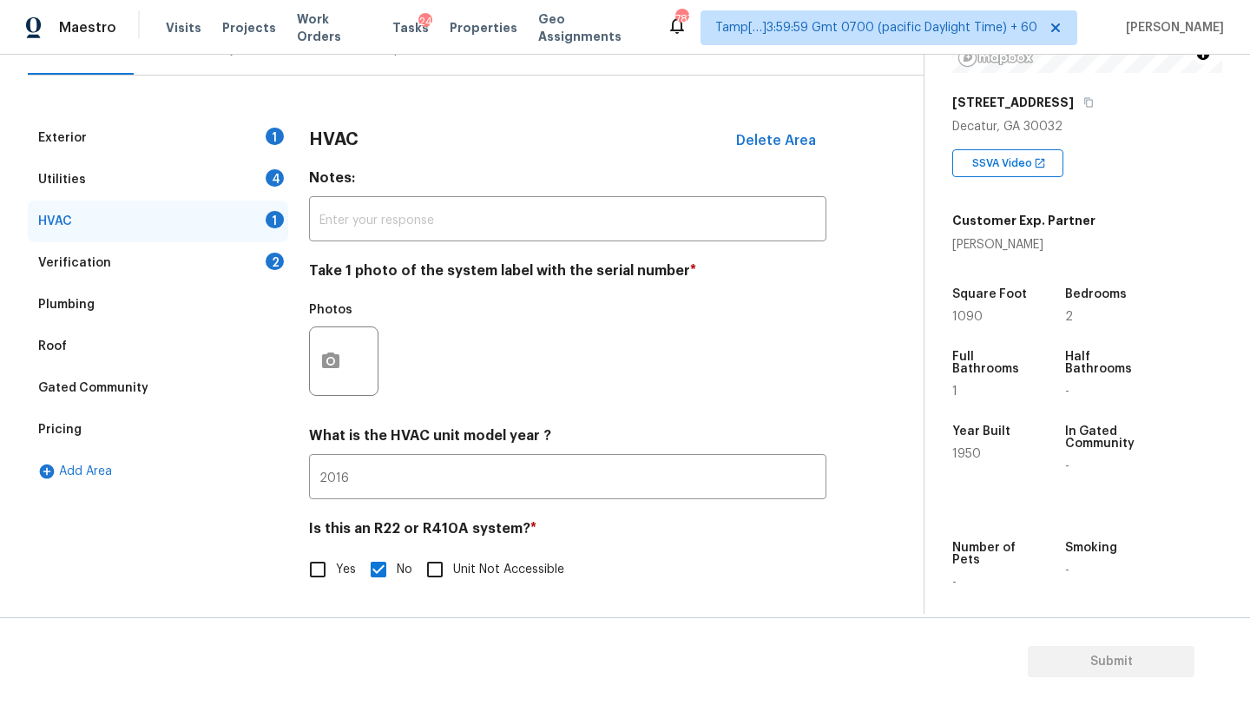
click at [166, 164] on div "Utilities 4" at bounding box center [158, 180] width 260 height 42
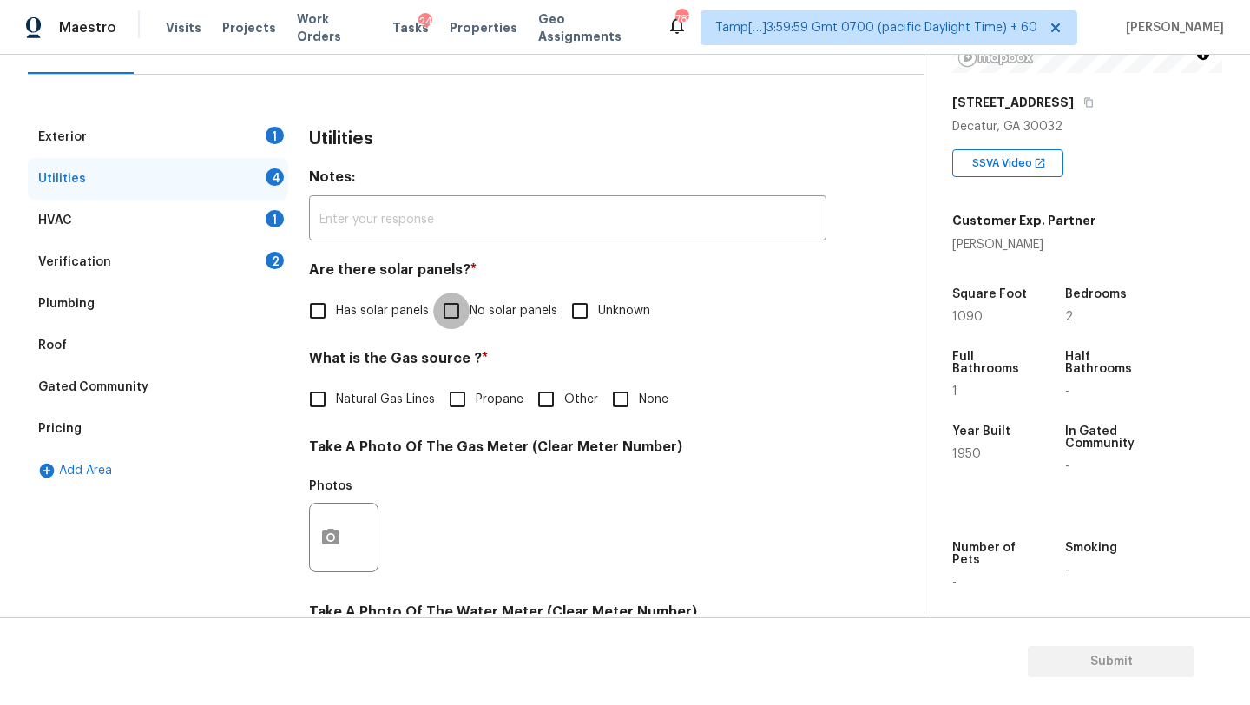
click at [450, 309] on input "No solar panels" at bounding box center [451, 311] width 36 height 36
checkbox input "true"
click at [385, 424] on div "Utilities Notes: ​ Are there solar panels? * Has solar panels No solar panels U…" at bounding box center [567, 569] width 517 height 907
click at [391, 411] on label "Natural Gas Lines" at bounding box center [366, 399] width 135 height 36
click at [336, 411] on input "Natural Gas Lines" at bounding box center [317, 399] width 36 height 36
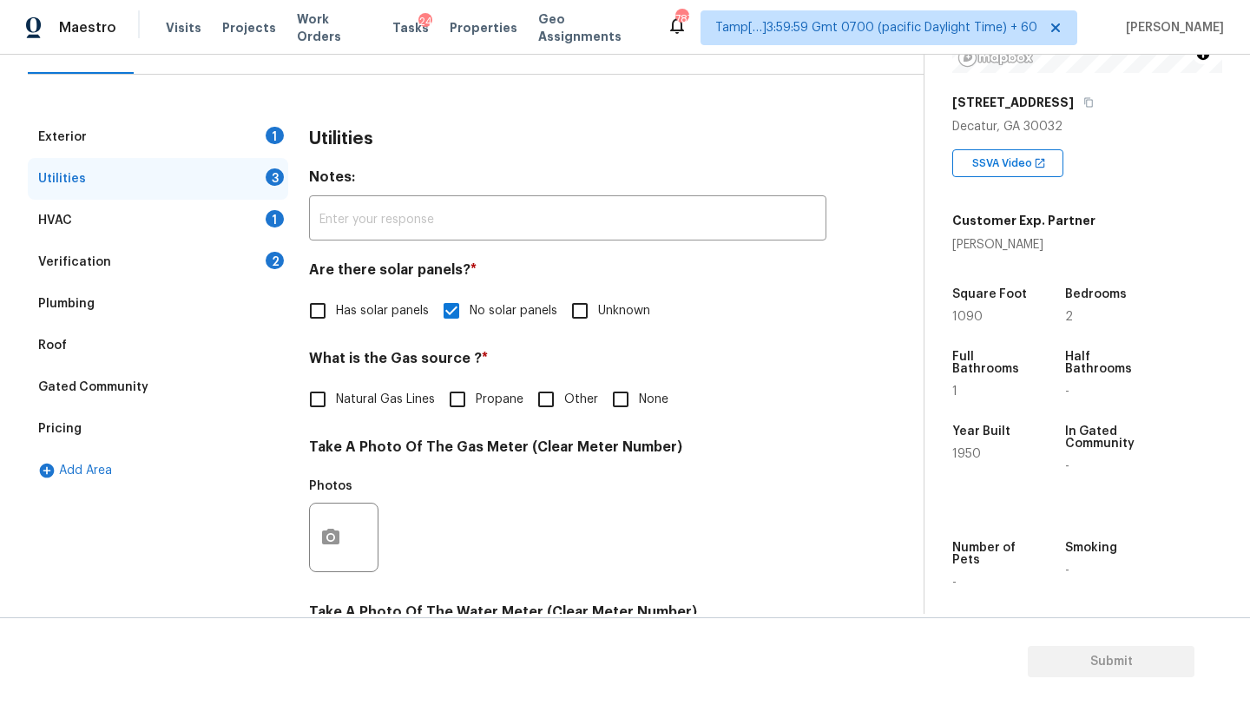
checkbox input "true"
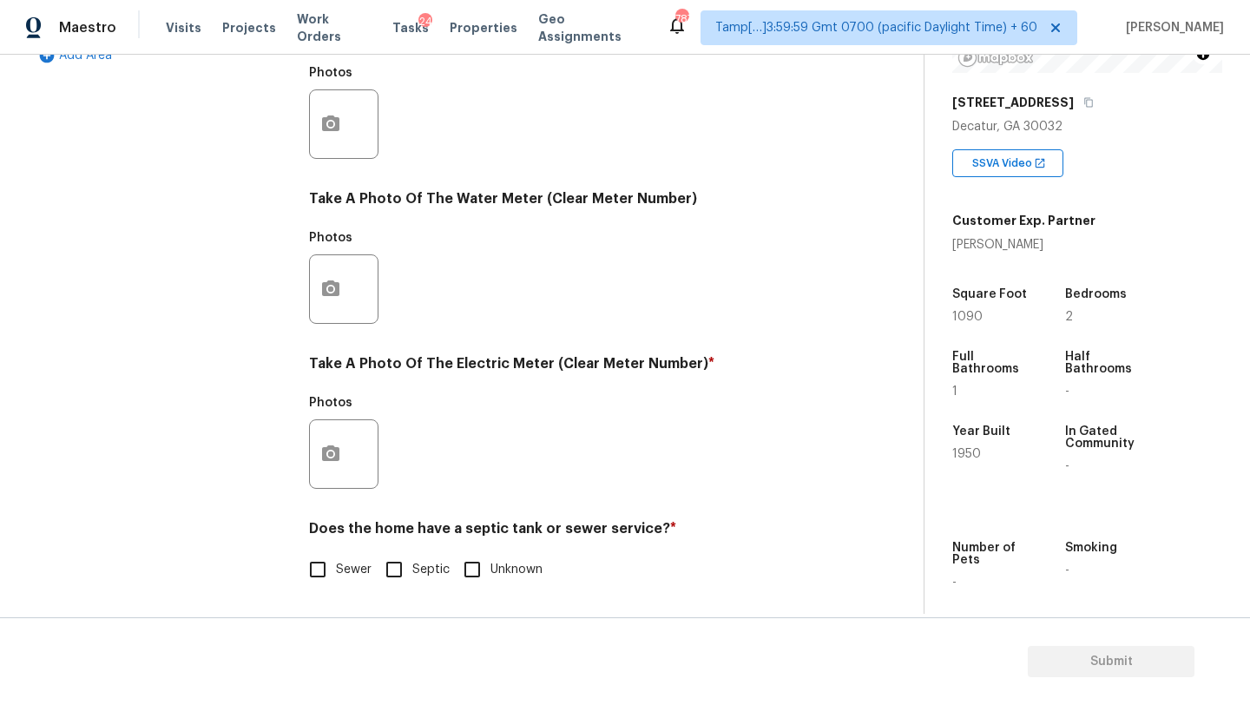
scroll to position [602, 0]
click at [342, 588] on div "Utilities Notes: ​ Are there solar panels? * Has solar panels No solar panels U…" at bounding box center [567, 155] width 517 height 905
click at [342, 574] on span "Sewer" at bounding box center [354, 570] width 36 height 18
click at [336, 574] on input "Sewer" at bounding box center [317, 569] width 36 height 36
checkbox input "true"
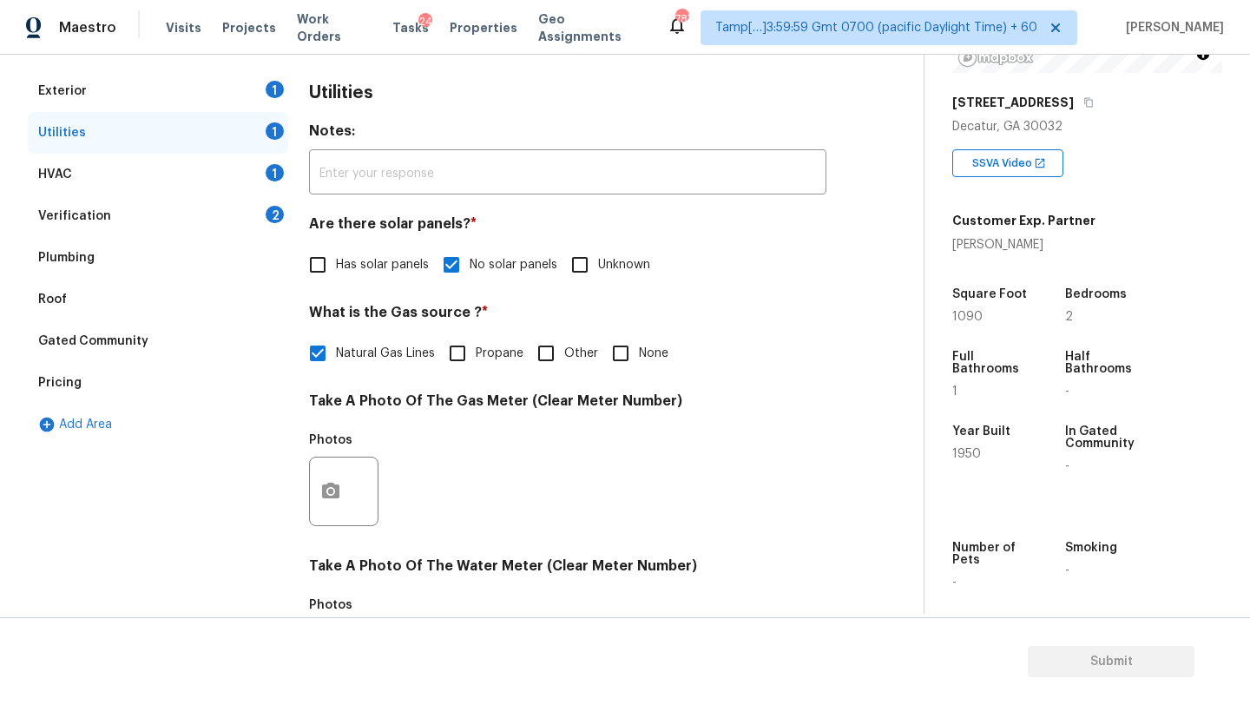
click at [127, 73] on div "Exterior 1" at bounding box center [158, 91] width 260 height 42
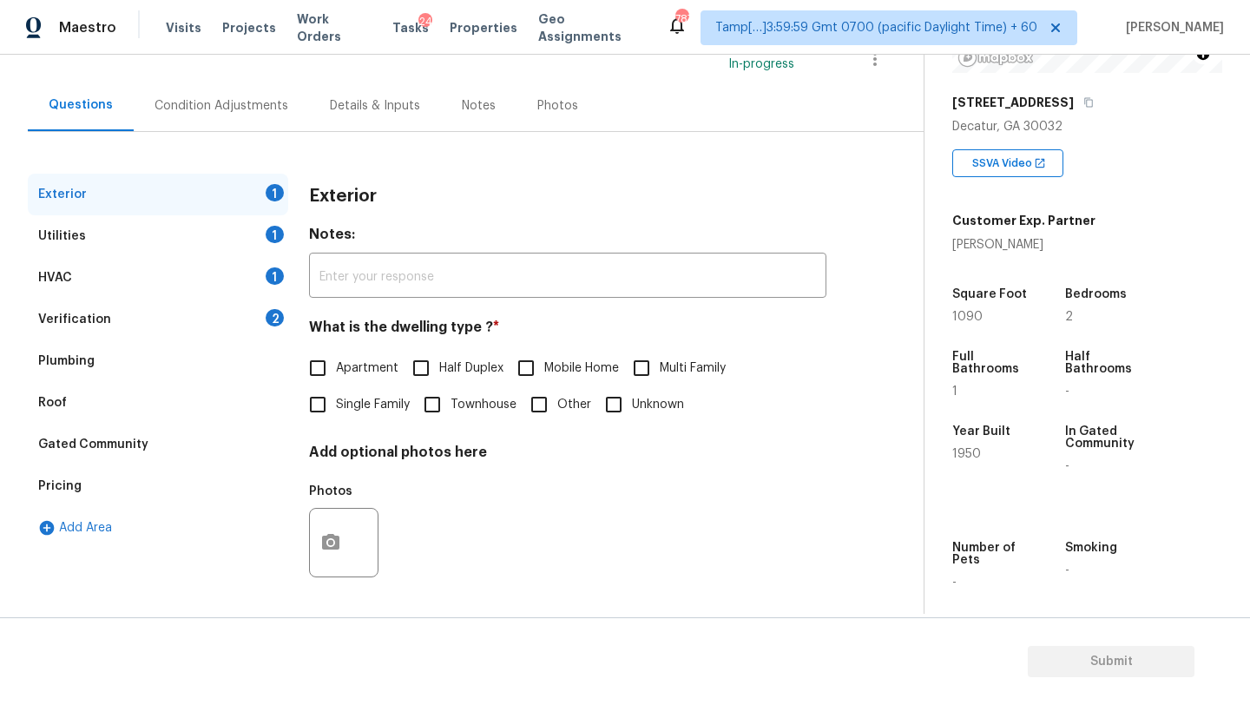
click at [355, 396] on span "Single Family" at bounding box center [373, 405] width 74 height 18
click at [336, 395] on input "Single Family" at bounding box center [317, 404] width 36 height 36
checkbox input "true"
click at [212, 120] on div "Condition Adjustments" at bounding box center [221, 105] width 175 height 51
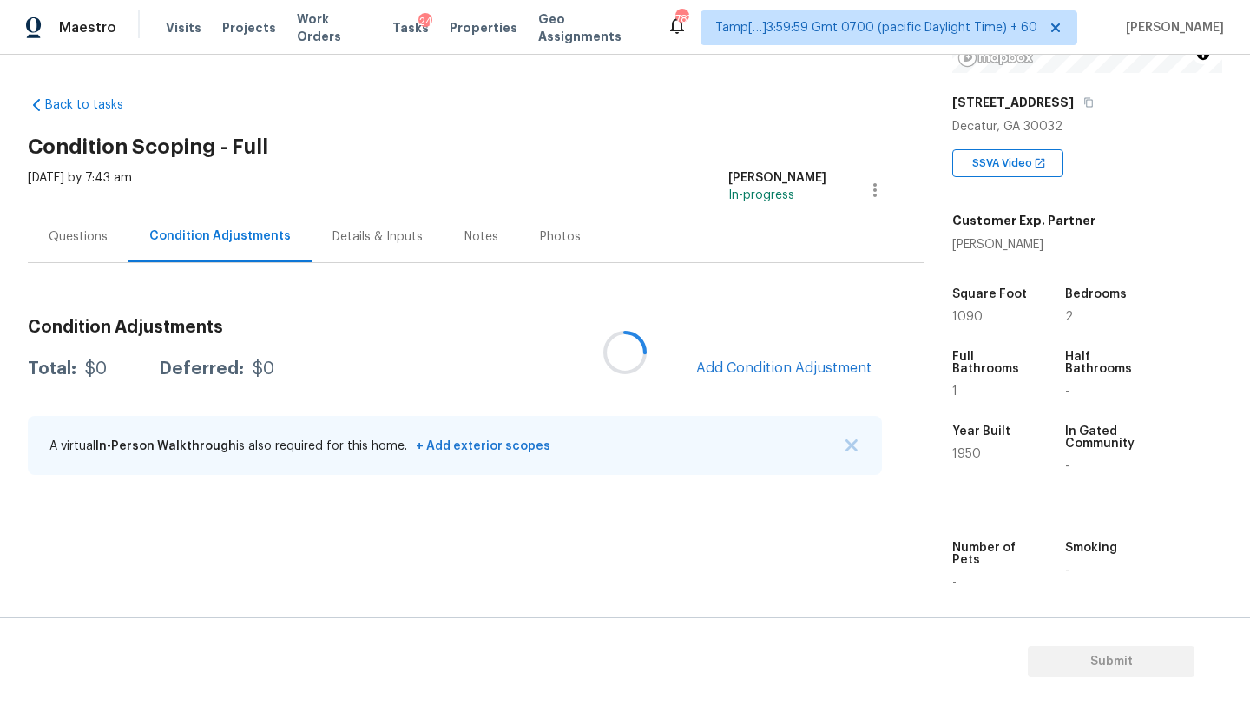
click at [785, 362] on div at bounding box center [625, 352] width 1250 height 705
click at [785, 365] on div at bounding box center [625, 352] width 1250 height 705
click at [790, 372] on div at bounding box center [625, 352] width 1250 height 705
click at [800, 372] on div at bounding box center [625, 352] width 1250 height 705
click at [799, 375] on span "Add Condition Adjustment" at bounding box center [783, 368] width 175 height 16
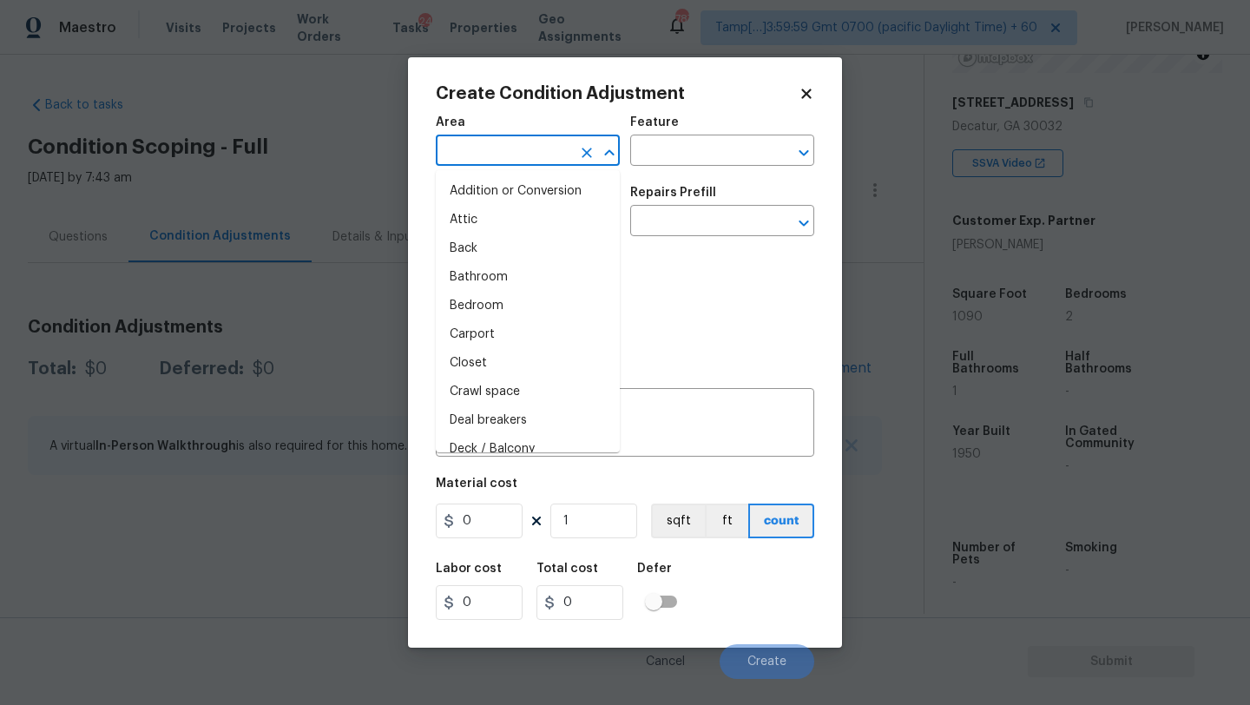
click at [456, 141] on input "text" at bounding box center [503, 152] width 135 height 27
type input "e"
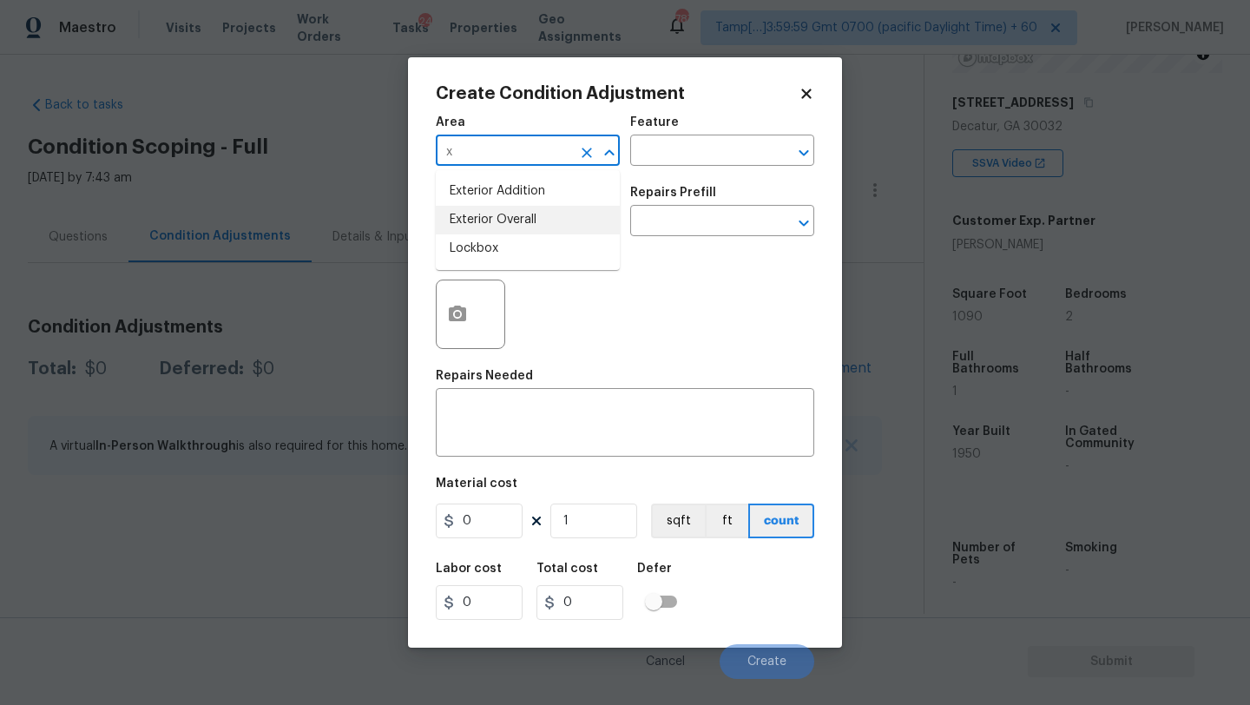
click at [483, 206] on li "Exterior Overall" at bounding box center [528, 220] width 184 height 29
type input "Exterior Overall"
click at [641, 174] on div "Area Exterior Overall ​ Feature ​" at bounding box center [625, 141] width 378 height 70
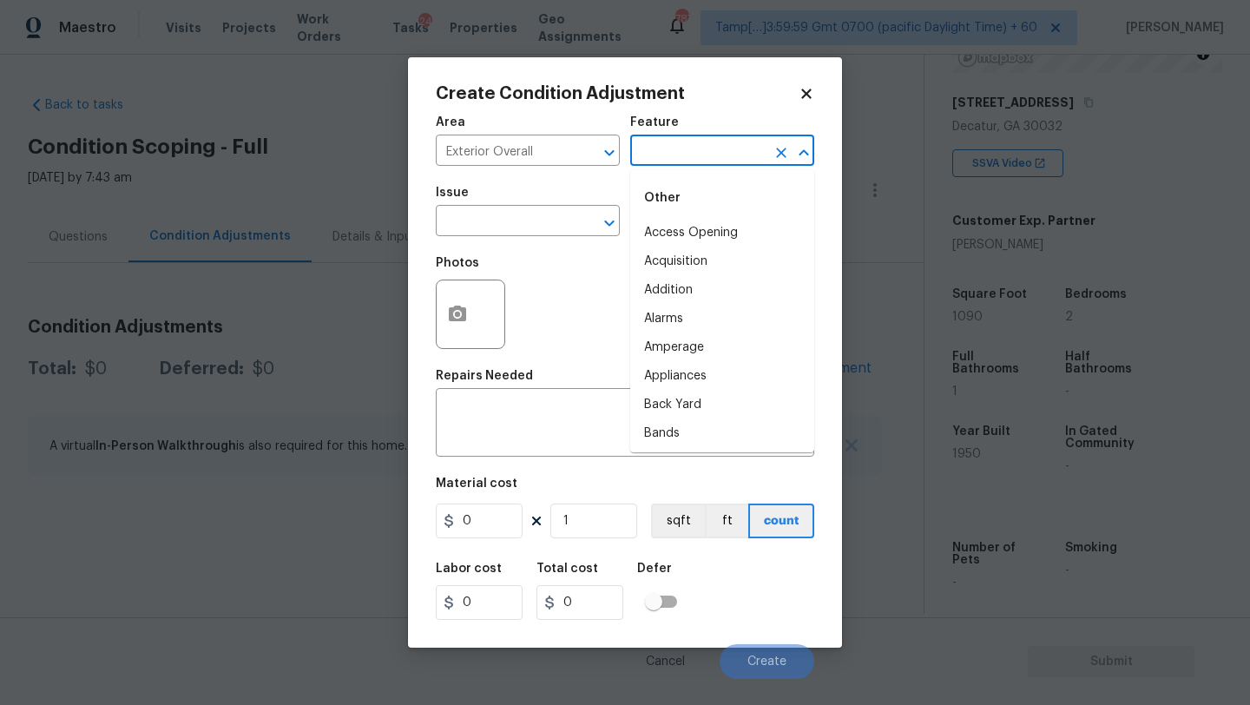
click at [679, 142] on input "text" at bounding box center [697, 152] width 135 height 27
click at [705, 251] on li "Landscaping Packages" at bounding box center [722, 261] width 184 height 29
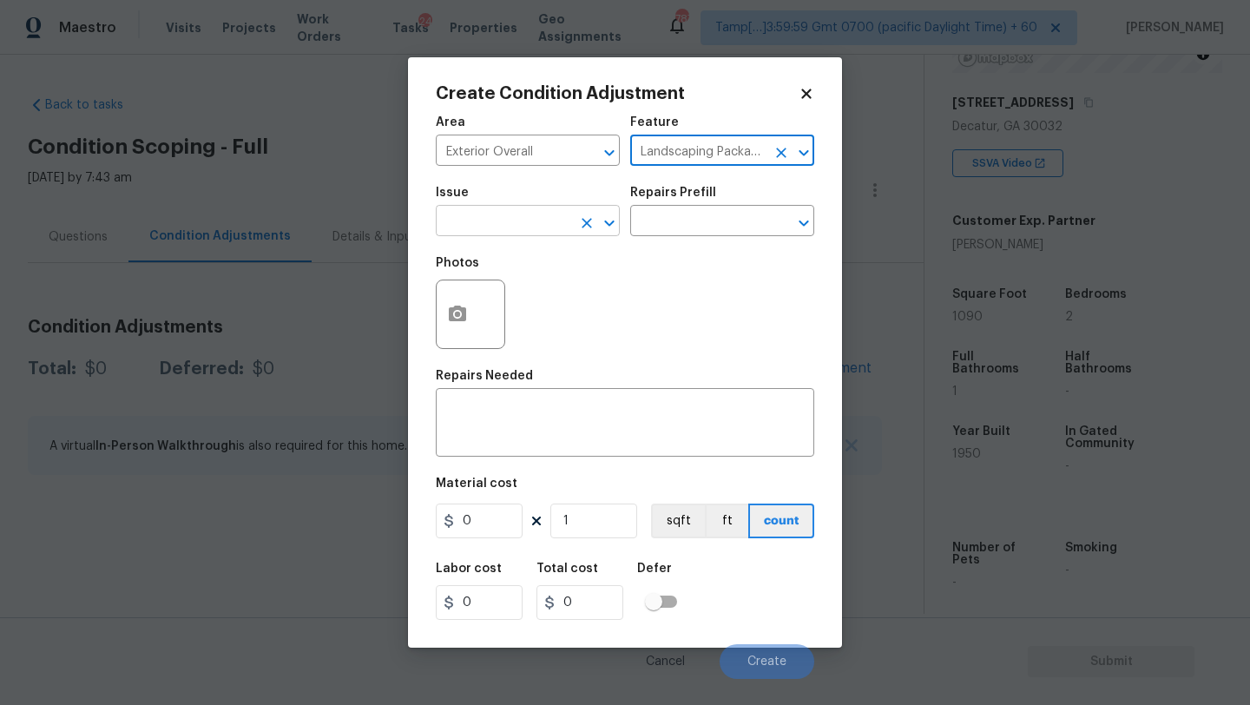
type input "Landscaping Packages"
click at [492, 220] on input "text" at bounding box center [503, 222] width 135 height 27
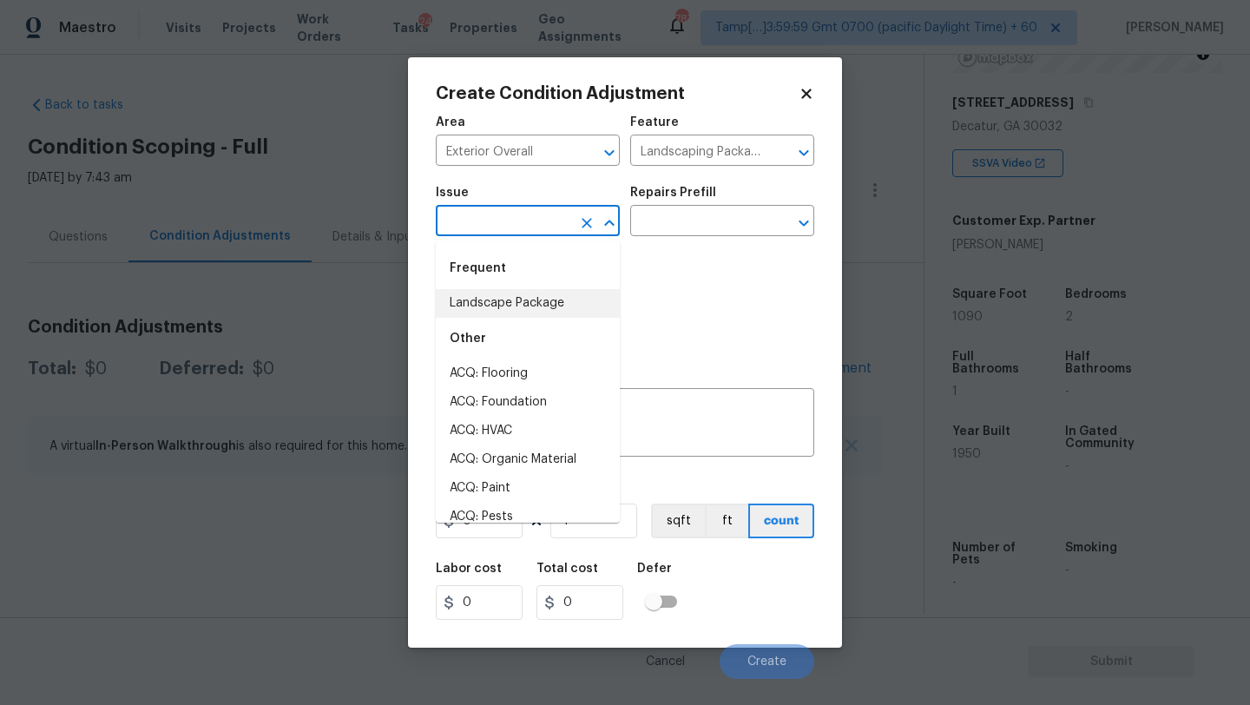
click at [497, 290] on li "Landscape Package" at bounding box center [528, 303] width 184 height 29
type input "Landscape Package"
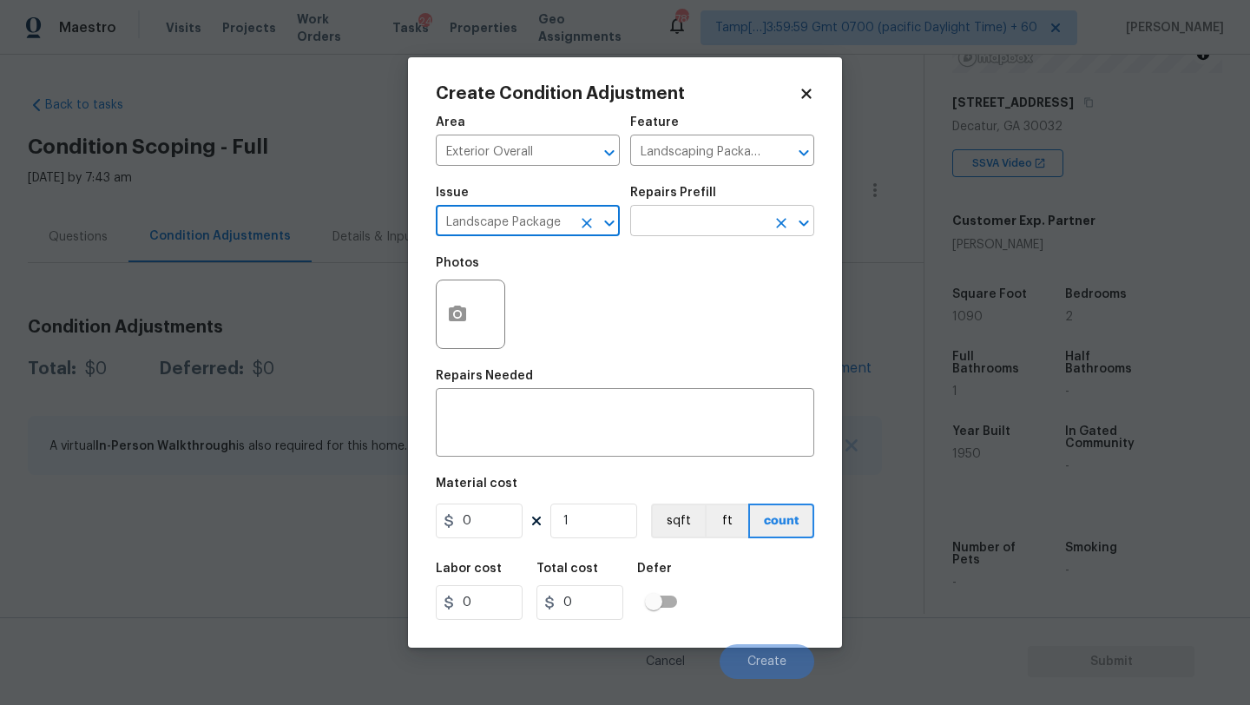
click at [655, 230] on input "text" at bounding box center [697, 222] width 135 height 27
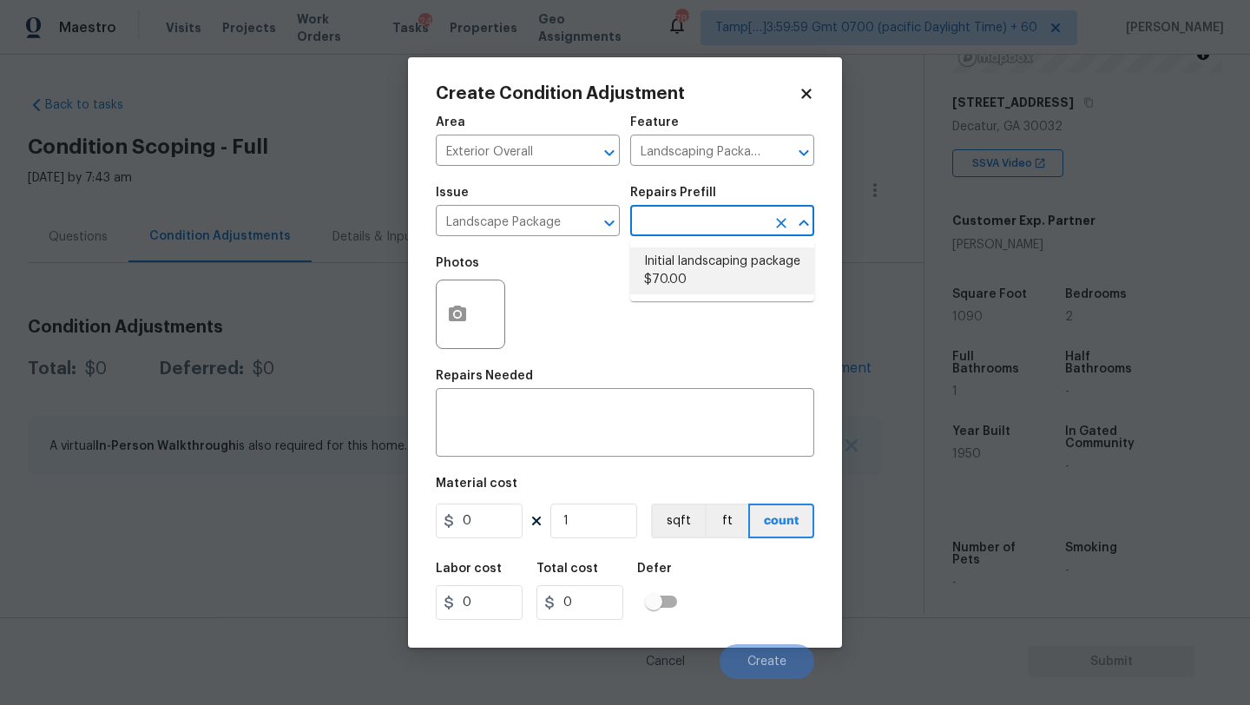
click at [667, 277] on li "Initial landscaping package $70.00" at bounding box center [722, 270] width 184 height 47
type input "Home Readiness Packages"
type textarea "Mowing of grass up to 6" in height. Mow, edge along driveways & sidewalks, trim…"
type input "70"
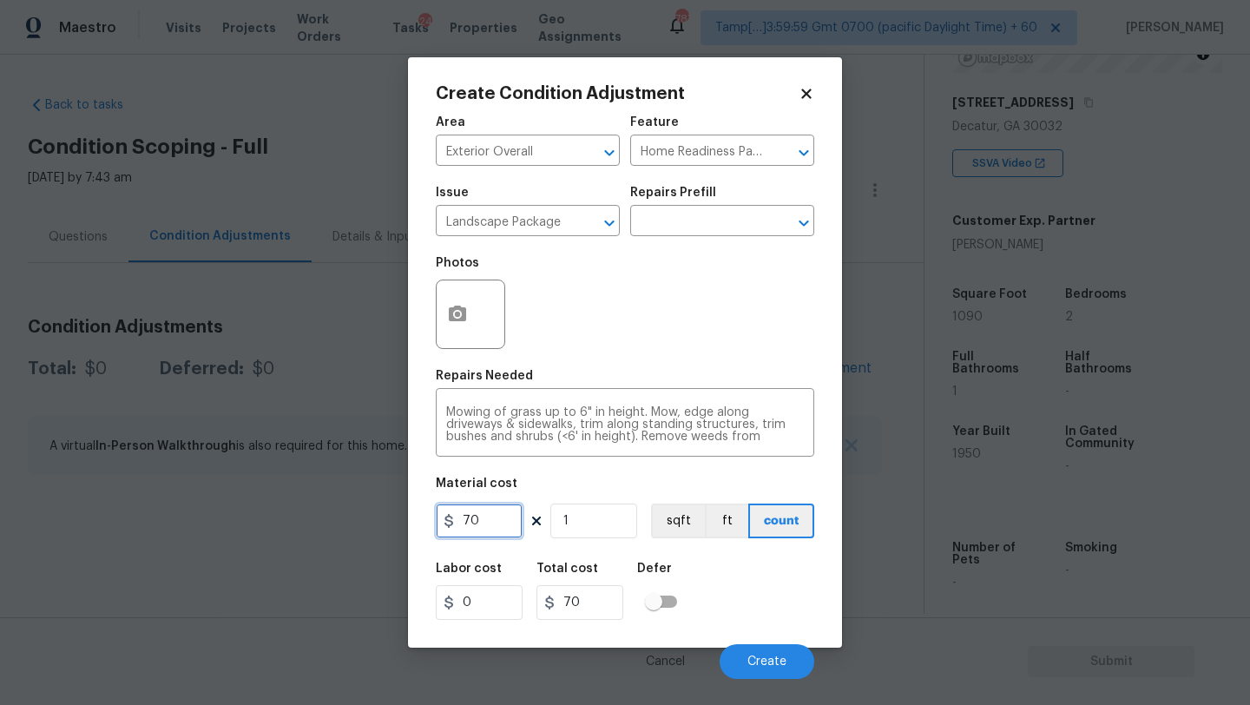
click at [510, 516] on input "70" at bounding box center [479, 520] width 87 height 35
type input "2000"
click at [460, 317] on icon "button" at bounding box center [457, 314] width 17 height 16
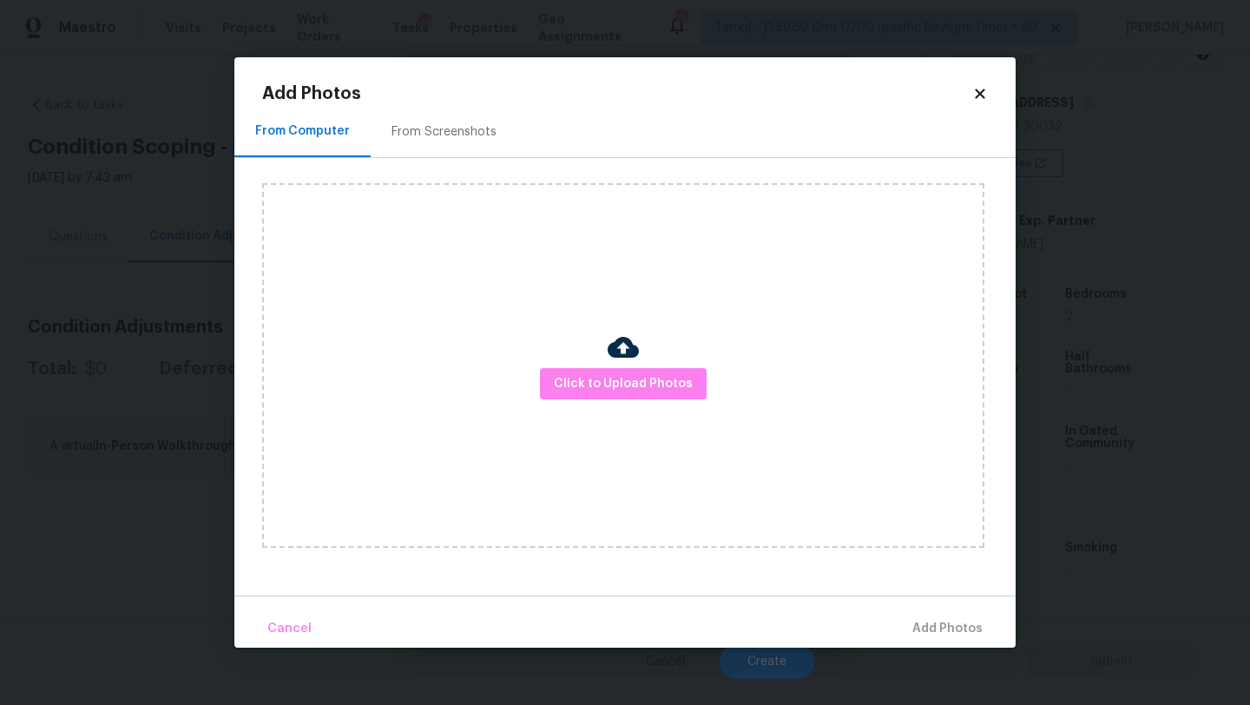
click at [435, 112] on div "From Screenshots" at bounding box center [444, 131] width 147 height 51
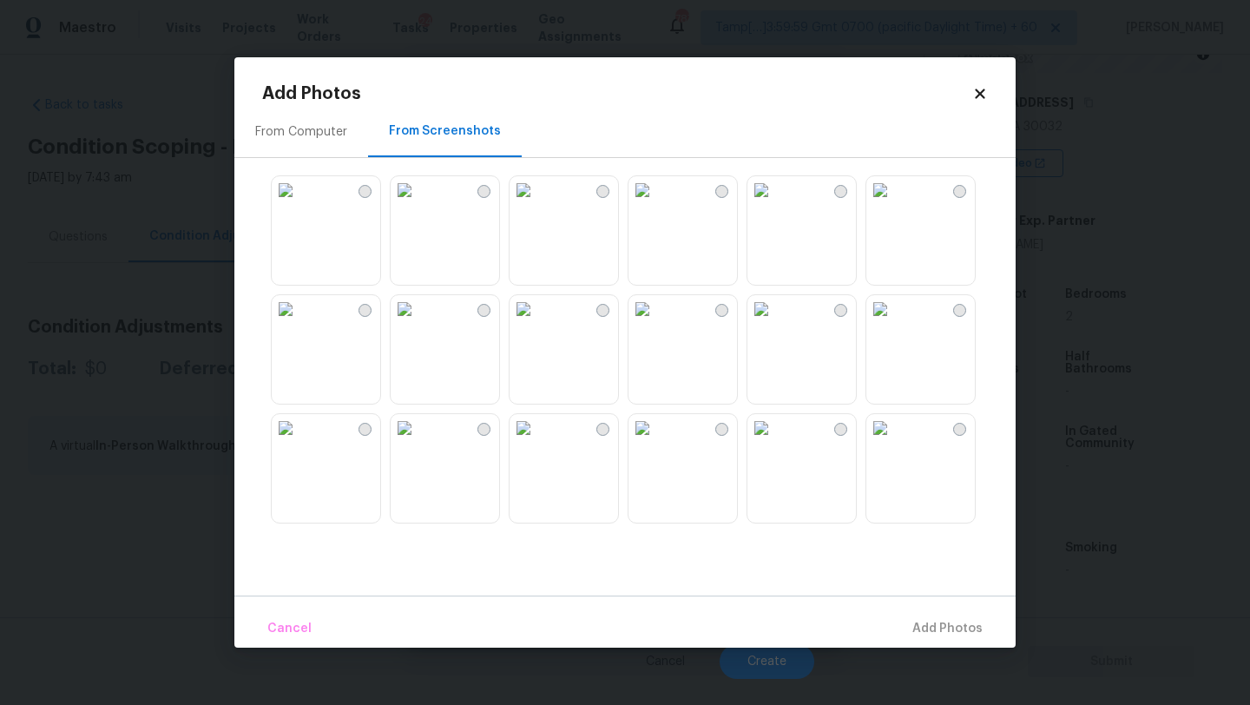
click at [299, 204] on img at bounding box center [286, 190] width 28 height 28
click at [299, 323] on img at bounding box center [286, 309] width 28 height 28
click at [656, 442] on img at bounding box center [642, 428] width 28 height 28
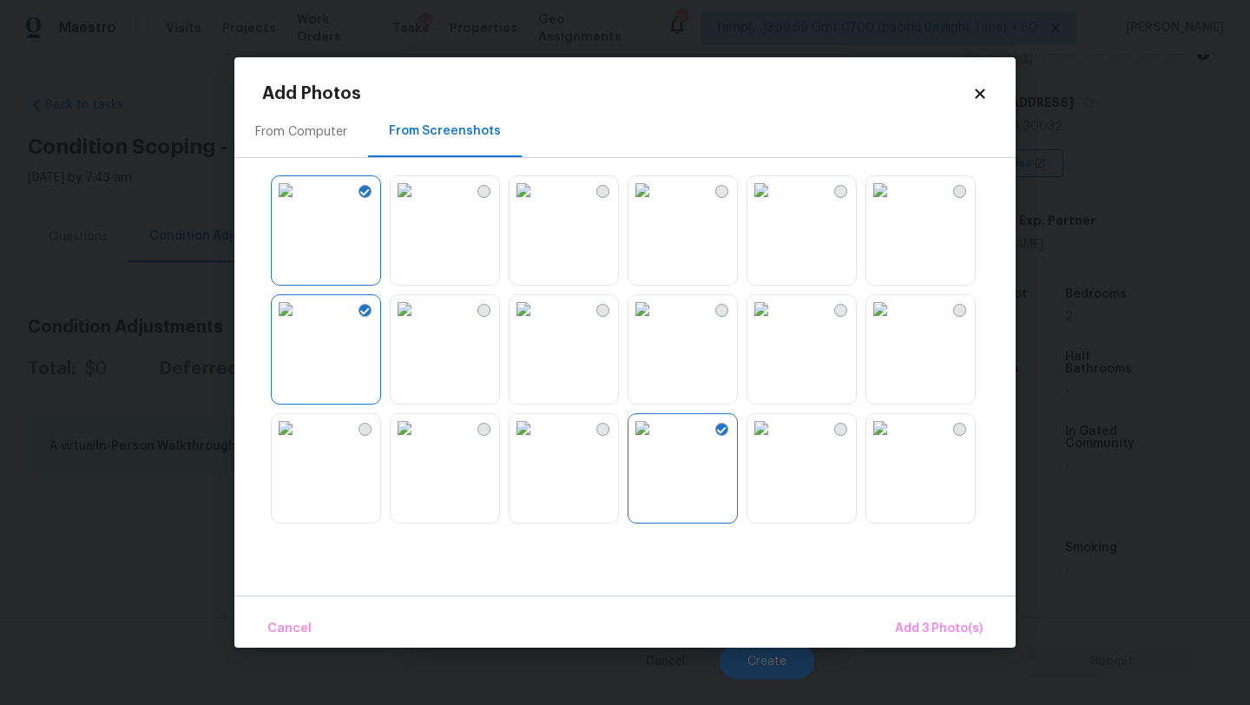
click at [299, 442] on img at bounding box center [286, 428] width 28 height 28
click at [656, 204] on img at bounding box center [642, 190] width 28 height 28
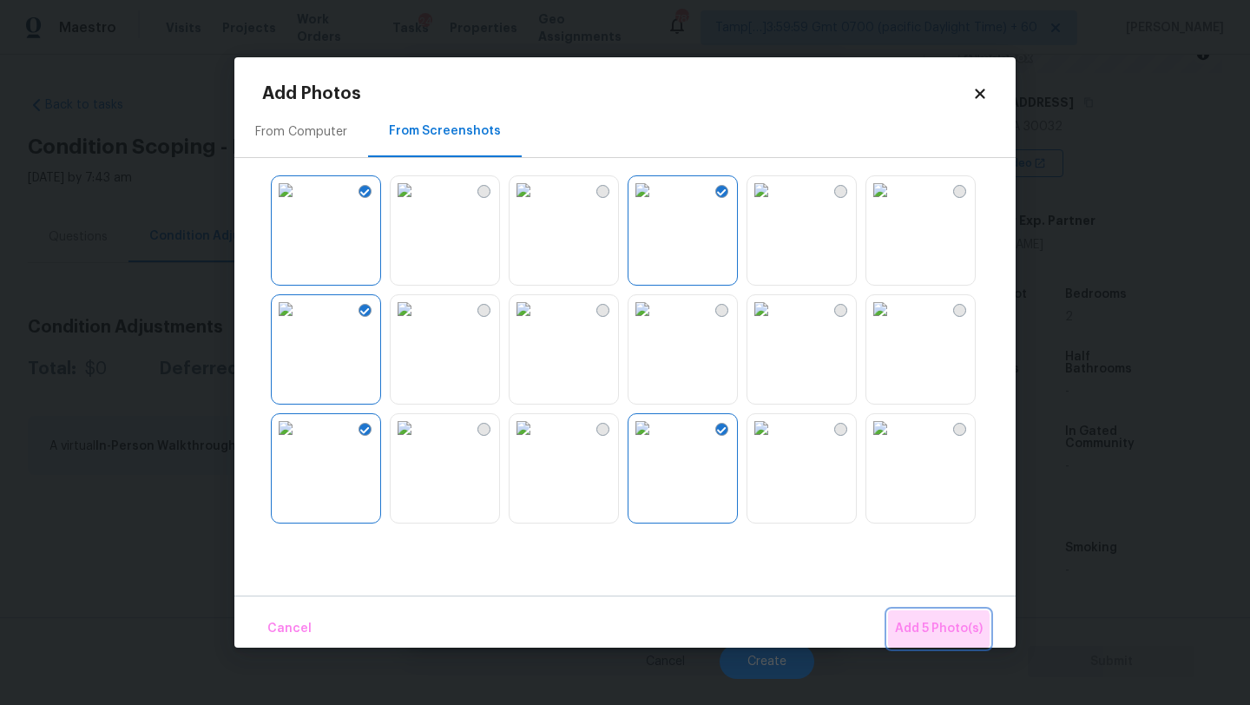
click at [922, 634] on span "Add 5 Photo(s)" at bounding box center [939, 629] width 88 height 22
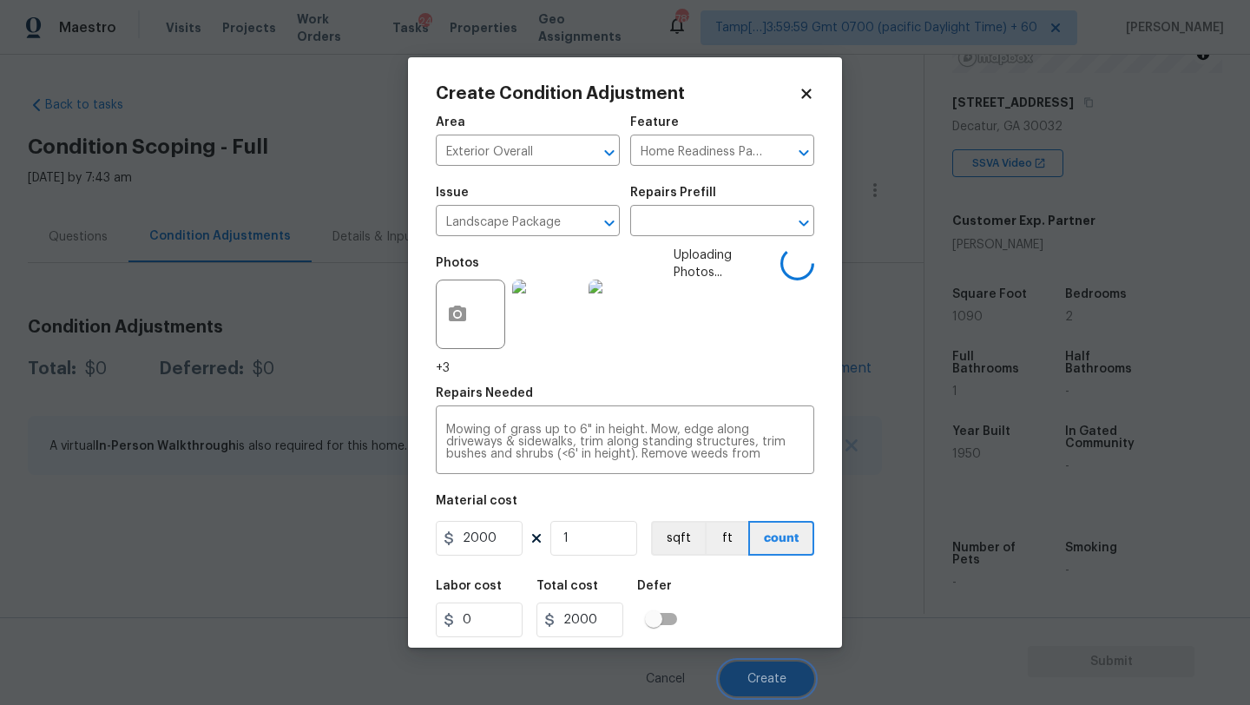
click at [775, 674] on button "Create" at bounding box center [767, 678] width 95 height 35
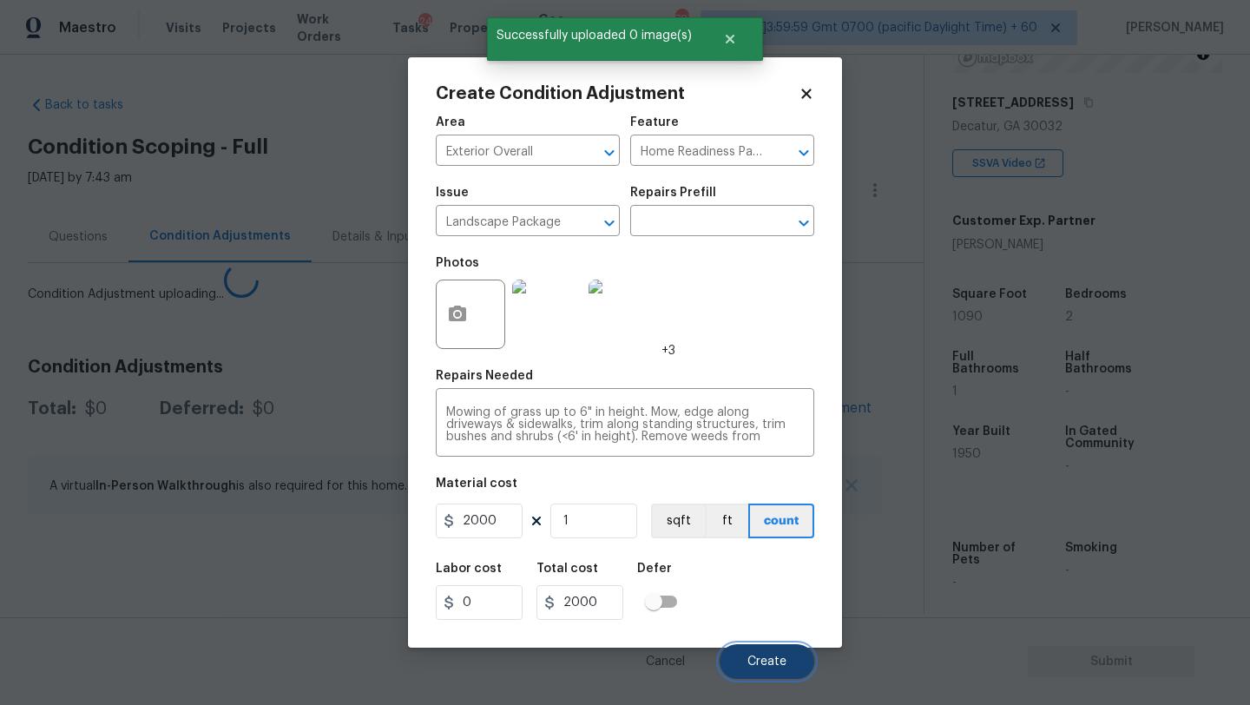
click at [775, 674] on button "Create" at bounding box center [767, 661] width 95 height 35
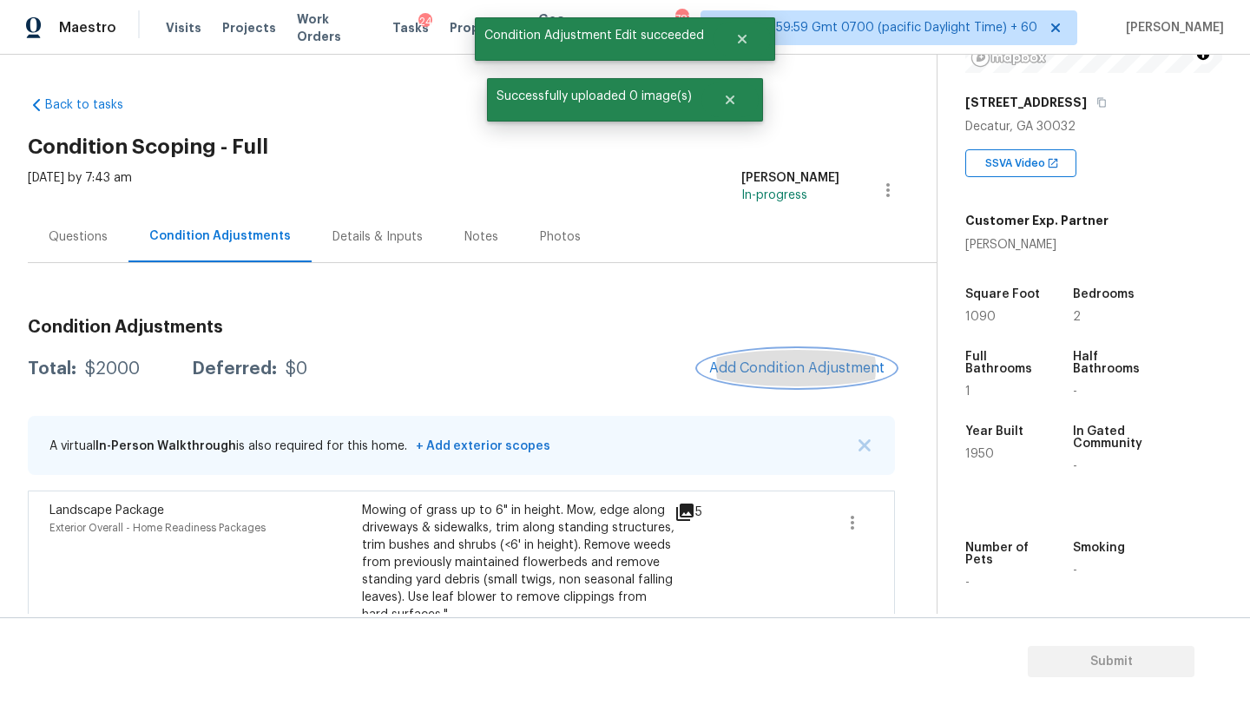
click at [790, 356] on button "Add Condition Adjustment" at bounding box center [797, 368] width 196 height 36
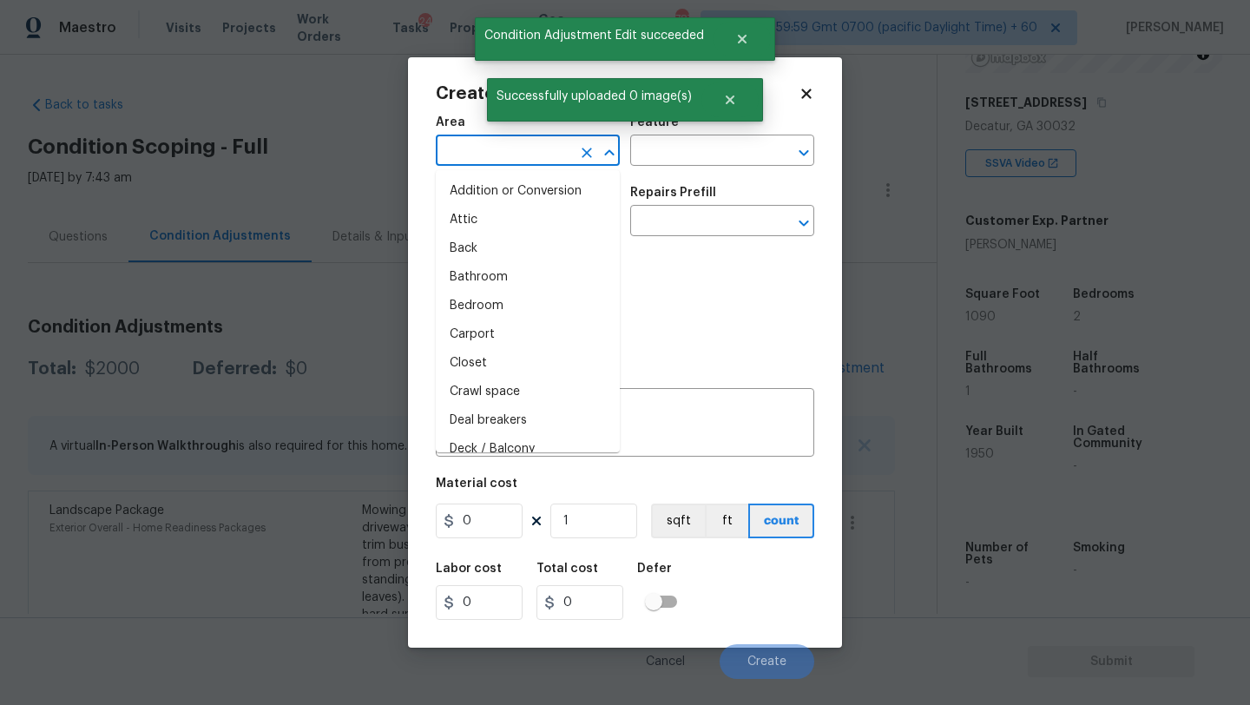
click at [470, 154] on input "text" at bounding box center [503, 152] width 135 height 27
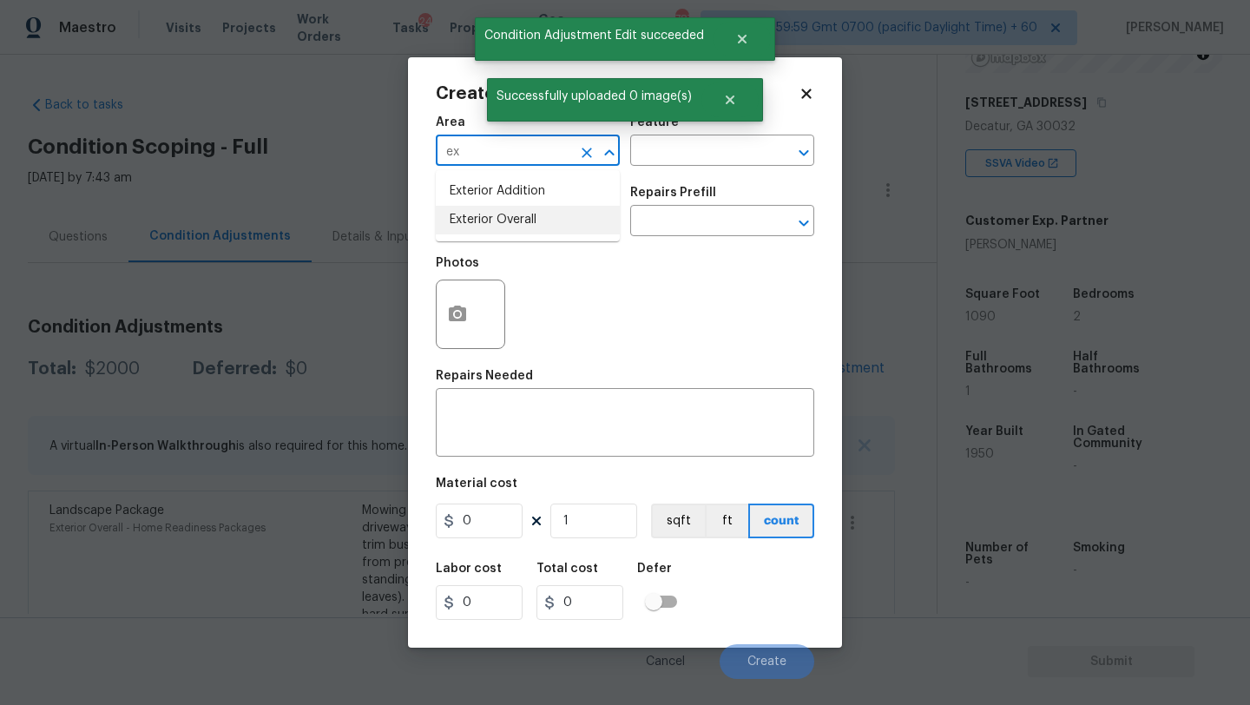
click at [511, 215] on li "Exterior Overall" at bounding box center [528, 220] width 184 height 29
type input "Exterior Overall"
click at [713, 134] on div "Feature" at bounding box center [722, 127] width 184 height 23
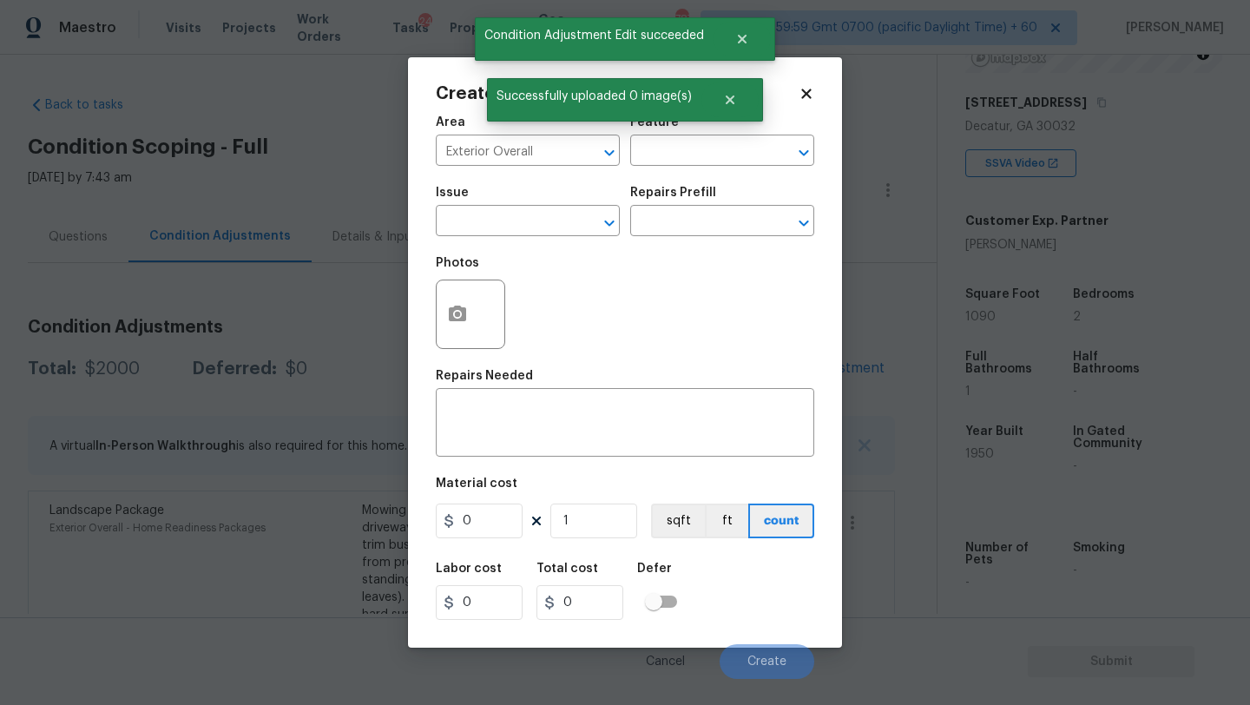
click at [713, 168] on div "Area Exterior Overall ​ Feature ​" at bounding box center [625, 141] width 378 height 70
click at [722, 153] on input "text" at bounding box center [697, 152] width 135 height 27
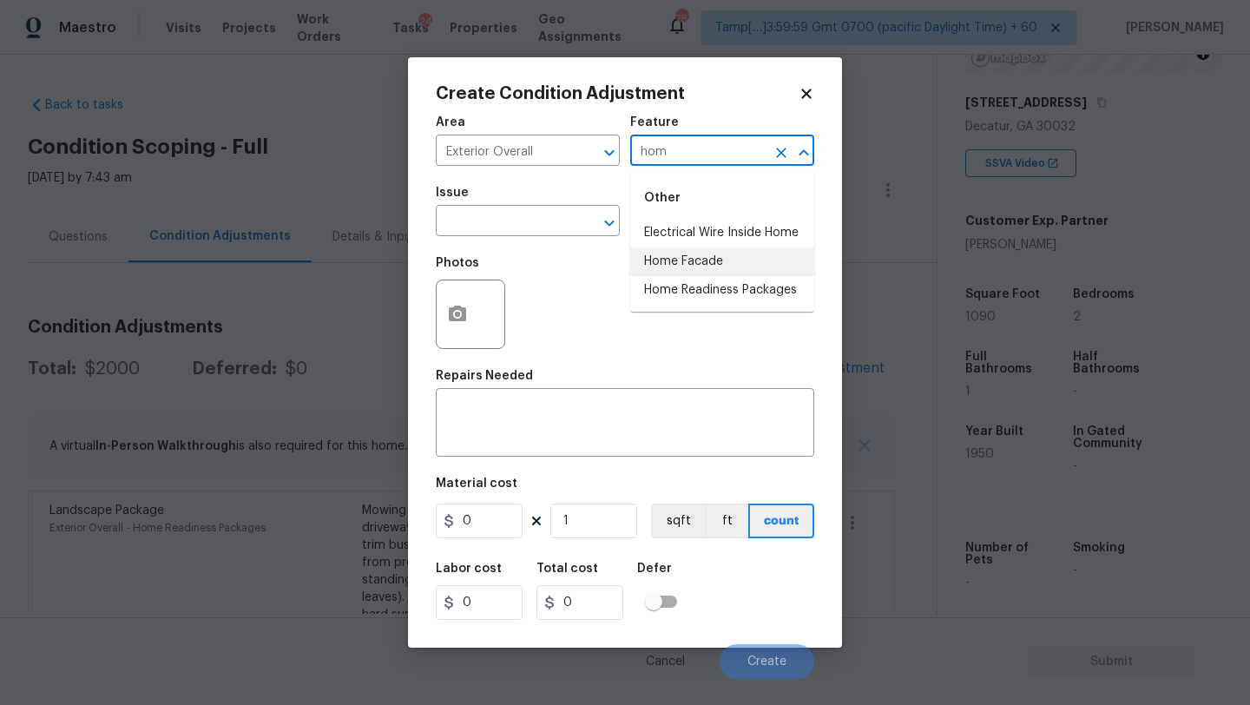
click at [740, 275] on ul "Electrical Wire Inside Home Home Facade Home Readiness Packages" at bounding box center [722, 262] width 184 height 86
click at [667, 287] on li "Home Readiness Packages" at bounding box center [722, 290] width 184 height 29
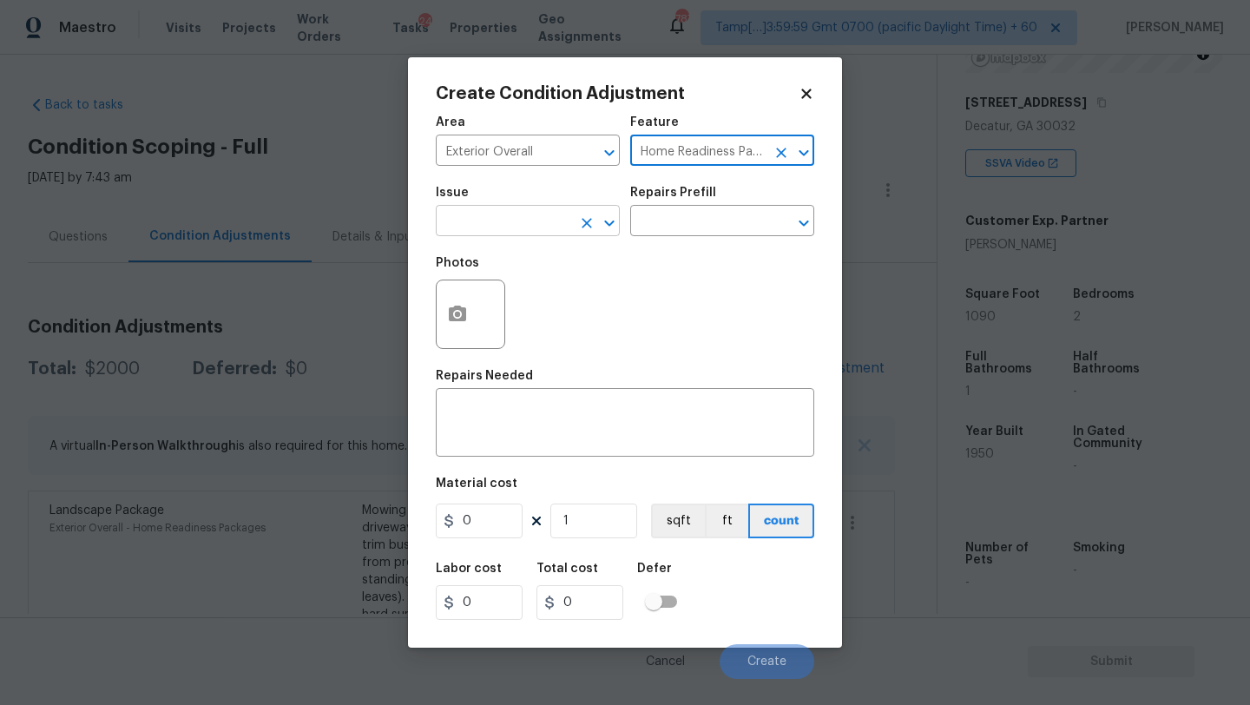
type input "Home Readiness Packages"
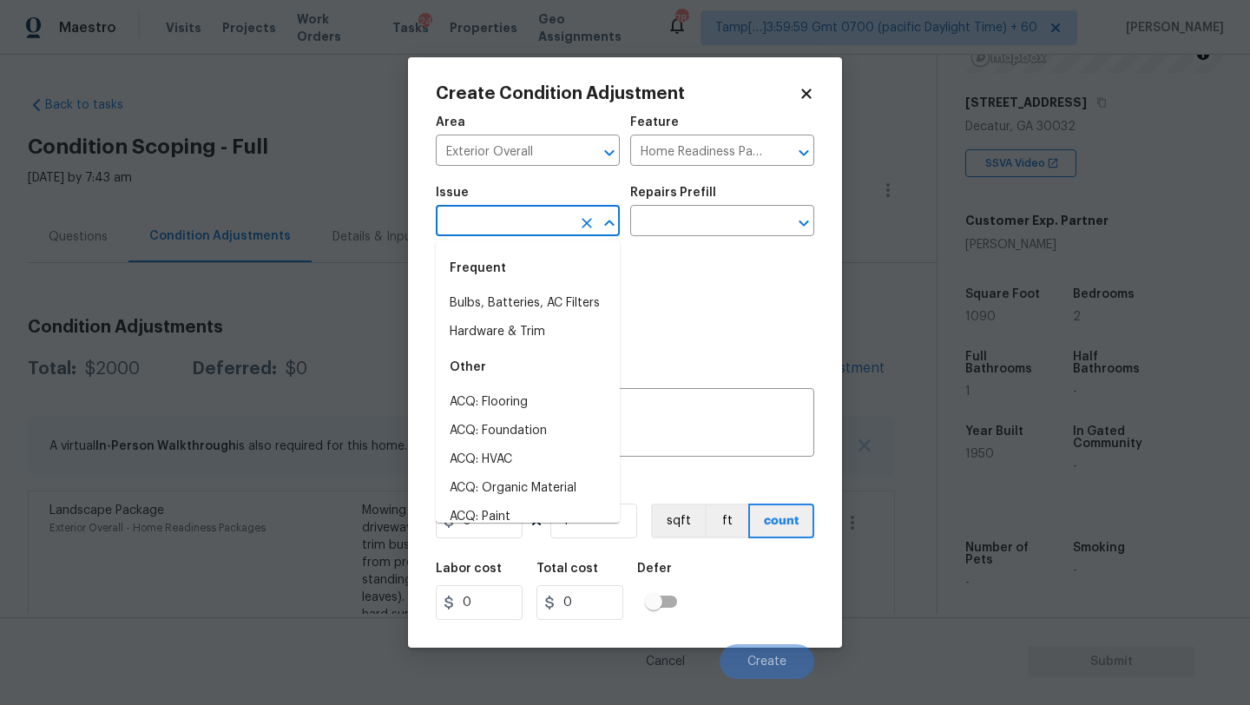
click at [558, 224] on input "text" at bounding box center [503, 222] width 135 height 27
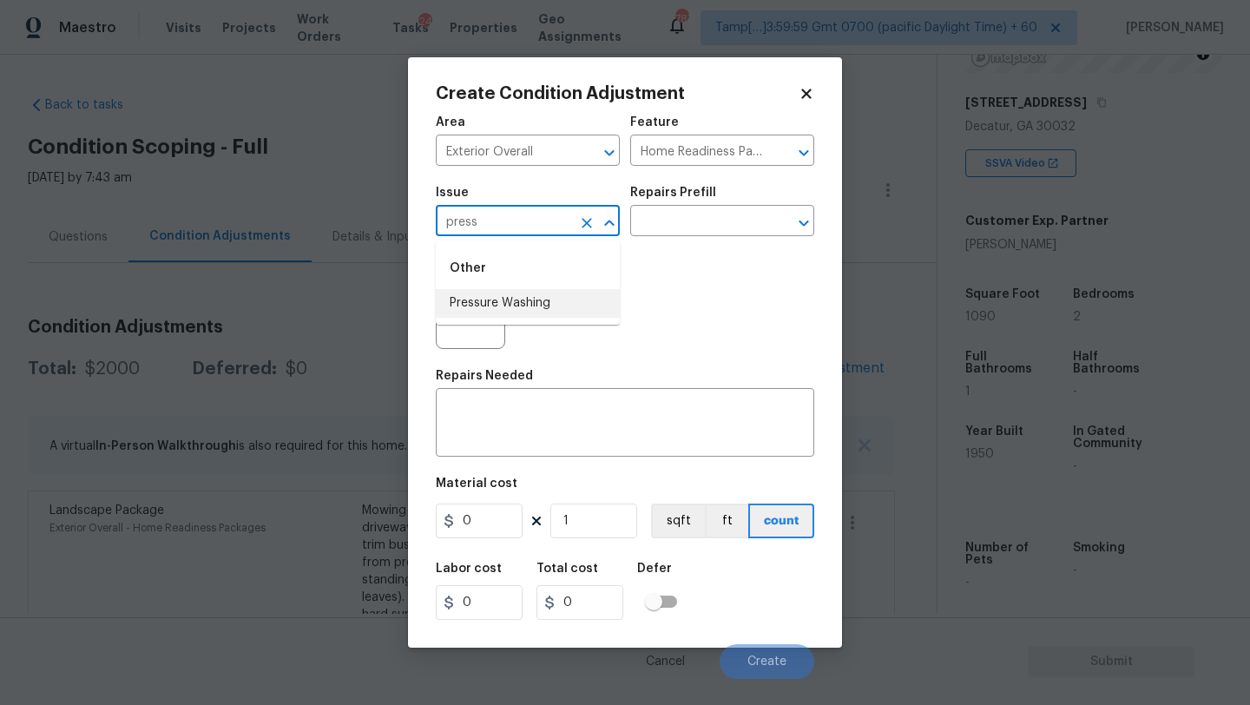
click at [554, 307] on li "Pressure Washing" at bounding box center [528, 303] width 184 height 29
type input "Pressure Washing"
click at [759, 209] on input "text" at bounding box center [697, 222] width 135 height 27
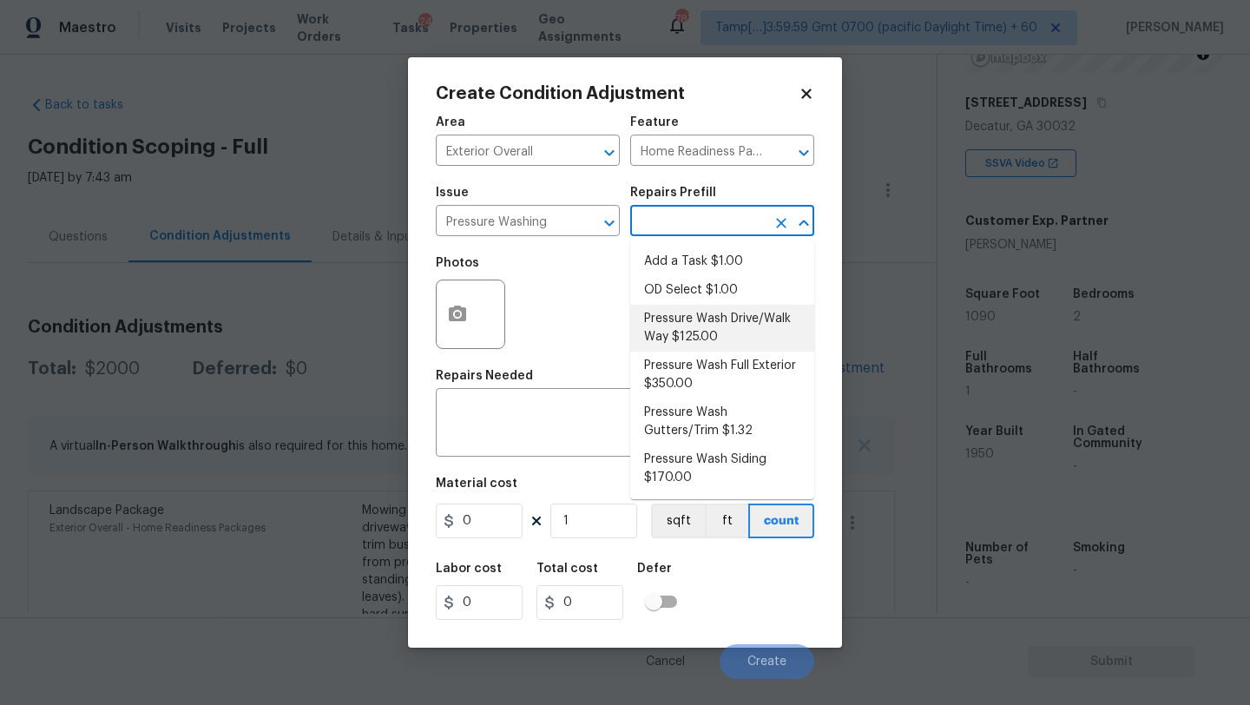
click at [721, 327] on li "Pressure Wash Drive/Walk Way $125.00" at bounding box center [722, 328] width 184 height 47
type input "Siding"
type textarea "Pressure wash the driveways/walkways as directed by the PM. Ensure that all deb…"
type input "125"
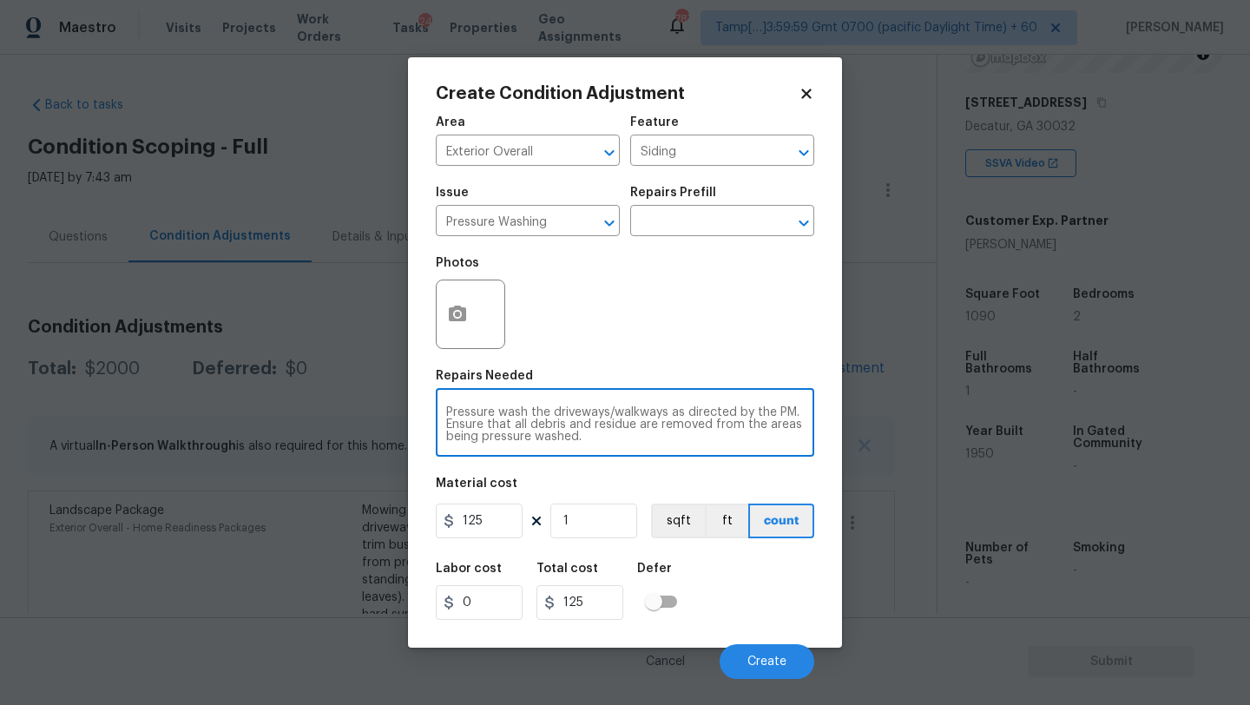
drag, startPoint x: 678, startPoint y: 417, endPoint x: 685, endPoint y: 434, distance: 18.7
click at [685, 434] on textarea "Pressure wash the driveways/walkways as directed by the PM. Ensure that all deb…" at bounding box center [625, 424] width 358 height 36
type textarea "Pressure wash the driveways/walkways and sidings"
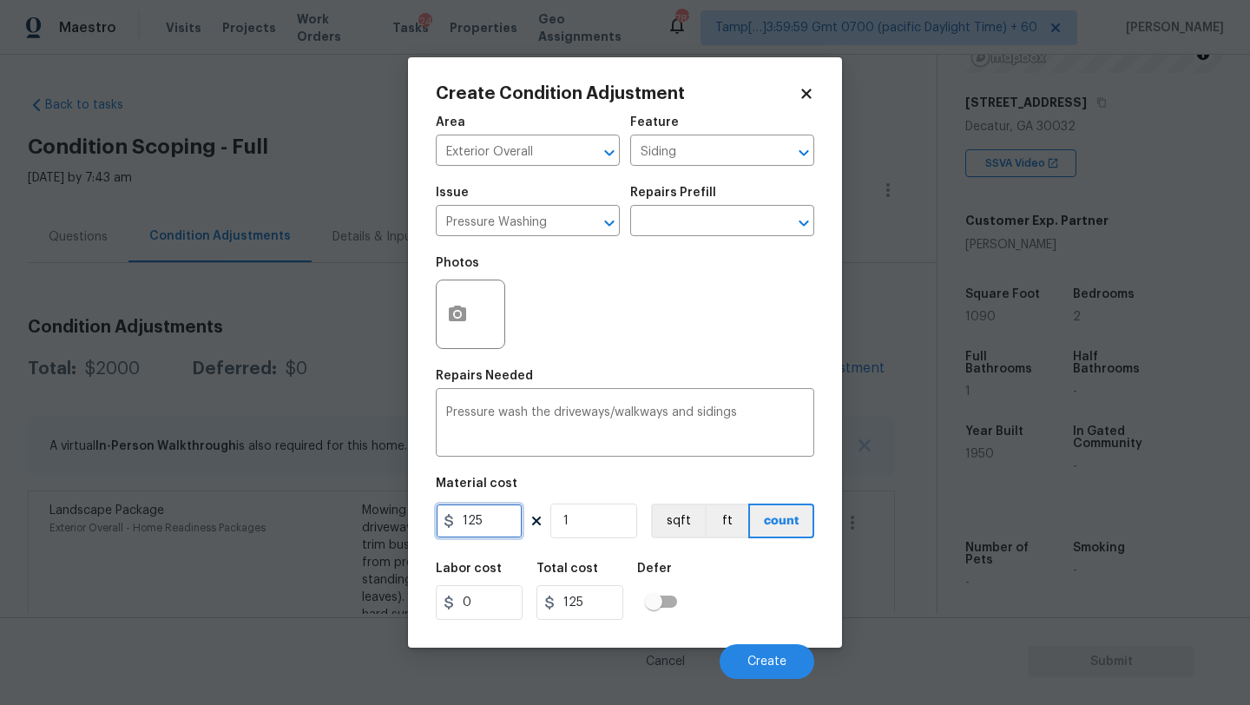
click at [513, 516] on input "125" at bounding box center [479, 520] width 87 height 35
type input "400"
click at [783, 657] on span "Create" at bounding box center [766, 661] width 39 height 13
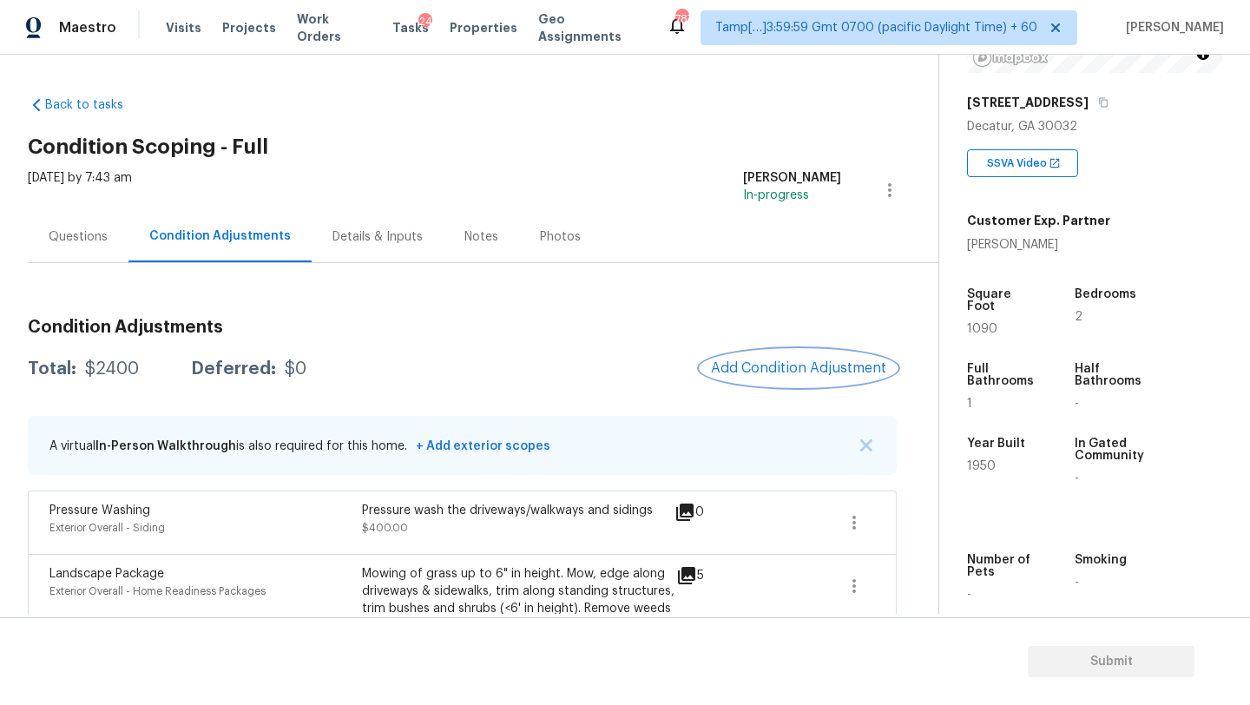
click at [773, 372] on span "Add Condition Adjustment" at bounding box center [798, 368] width 175 height 16
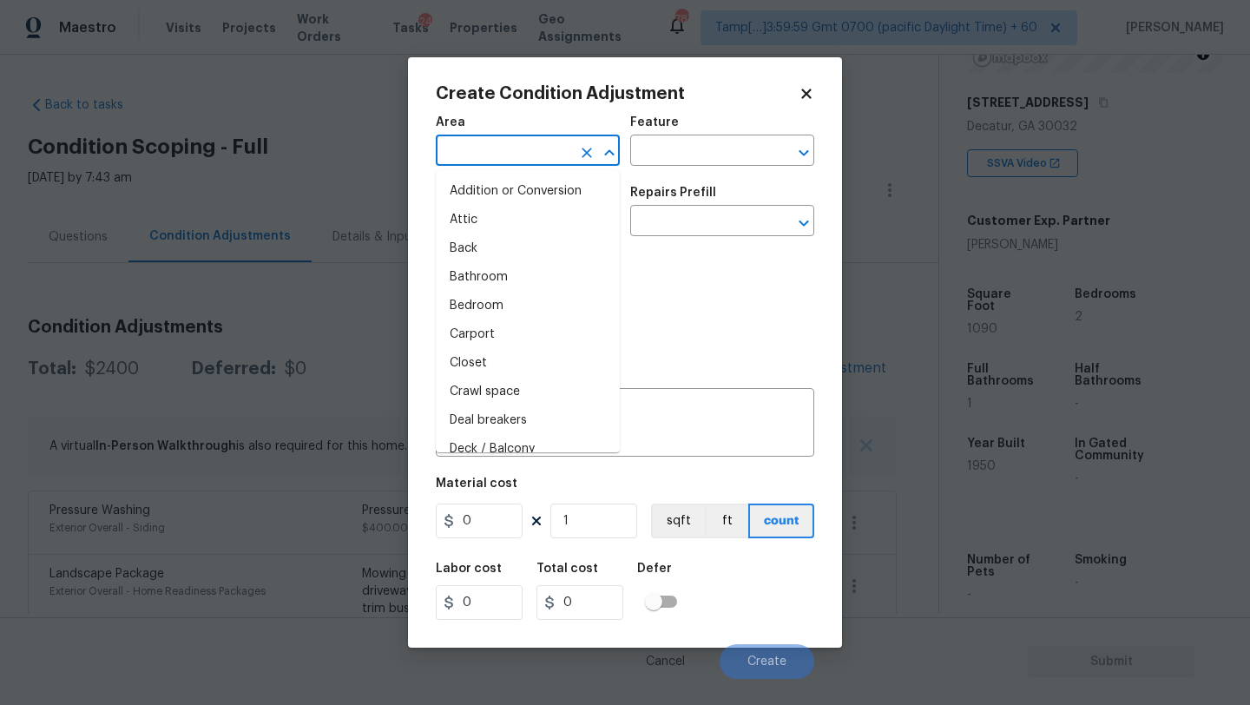
click at [496, 148] on input "text" at bounding box center [503, 152] width 135 height 27
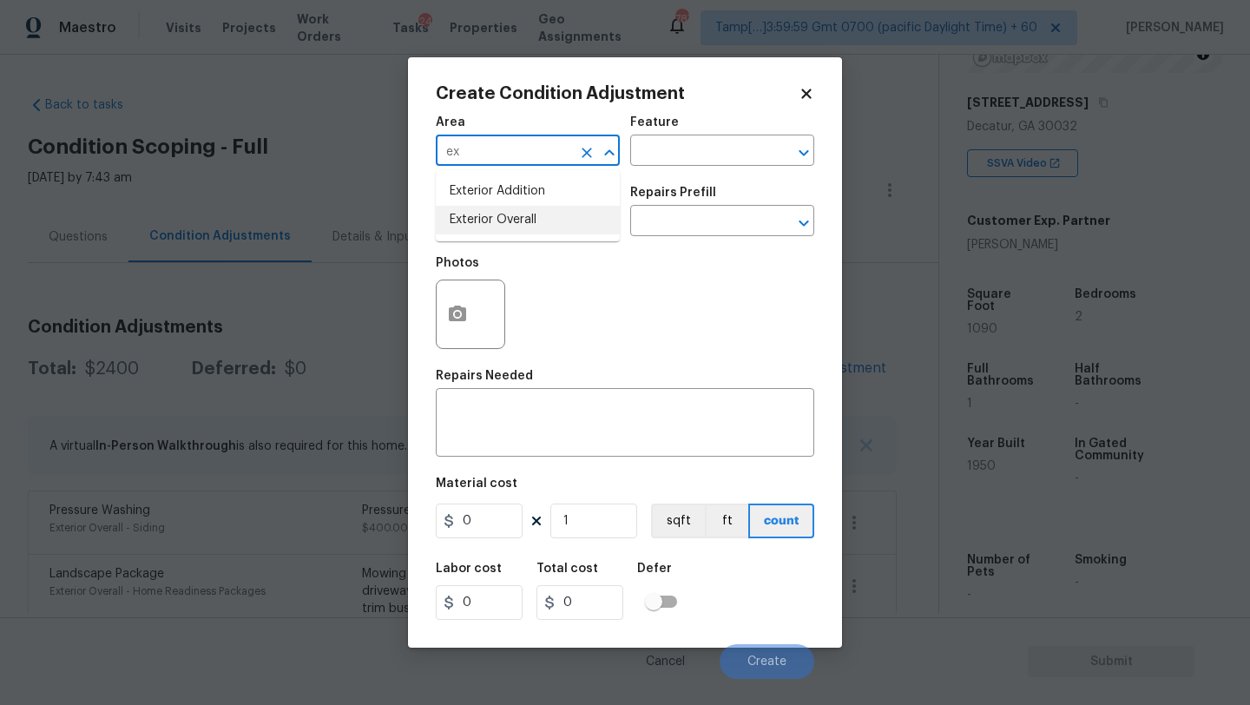
click at [512, 218] on li "Exterior Overall" at bounding box center [528, 220] width 184 height 29
type input "Exterior Overall"
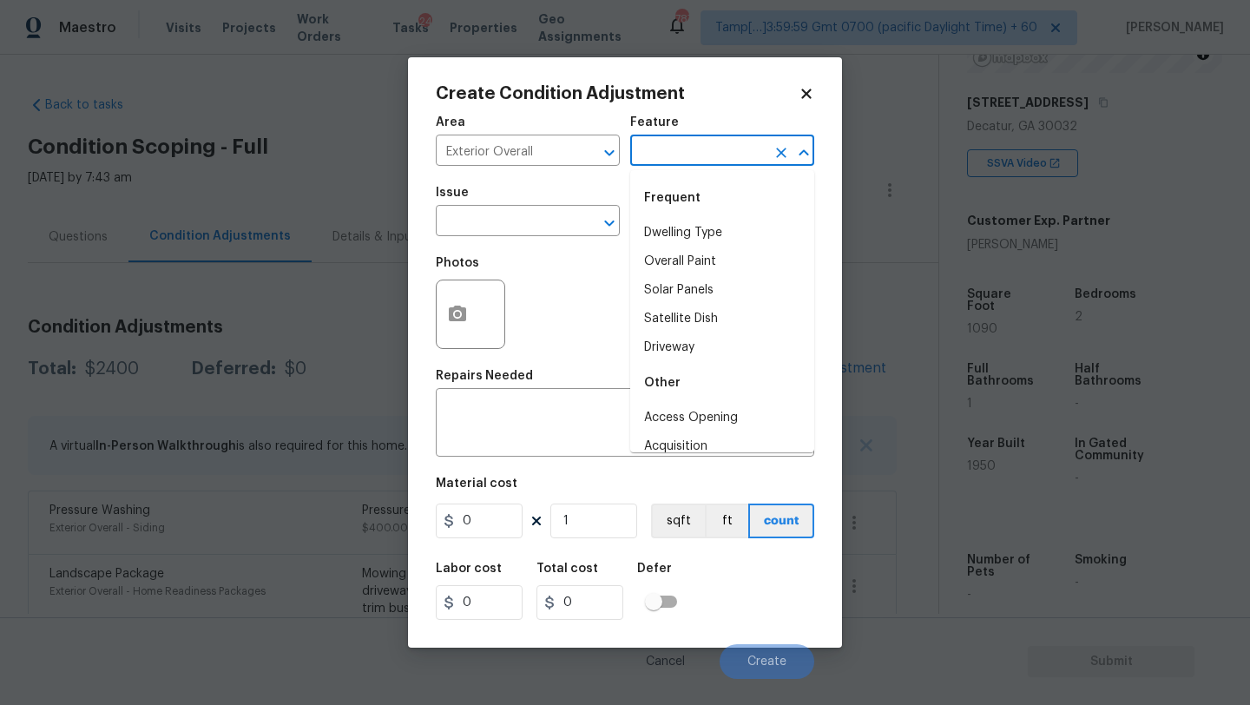
click at [666, 155] on input "text" at bounding box center [697, 152] width 135 height 27
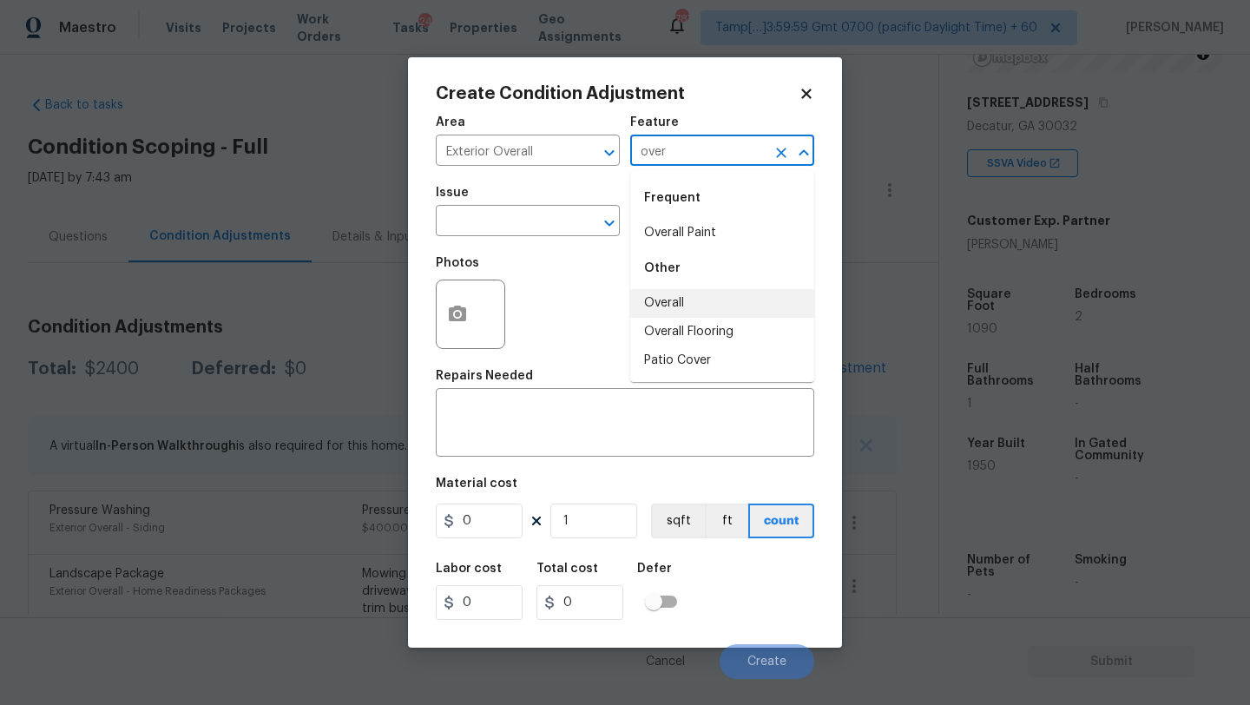
click at [667, 304] on li "Overall" at bounding box center [722, 303] width 184 height 29
type input "Overall"
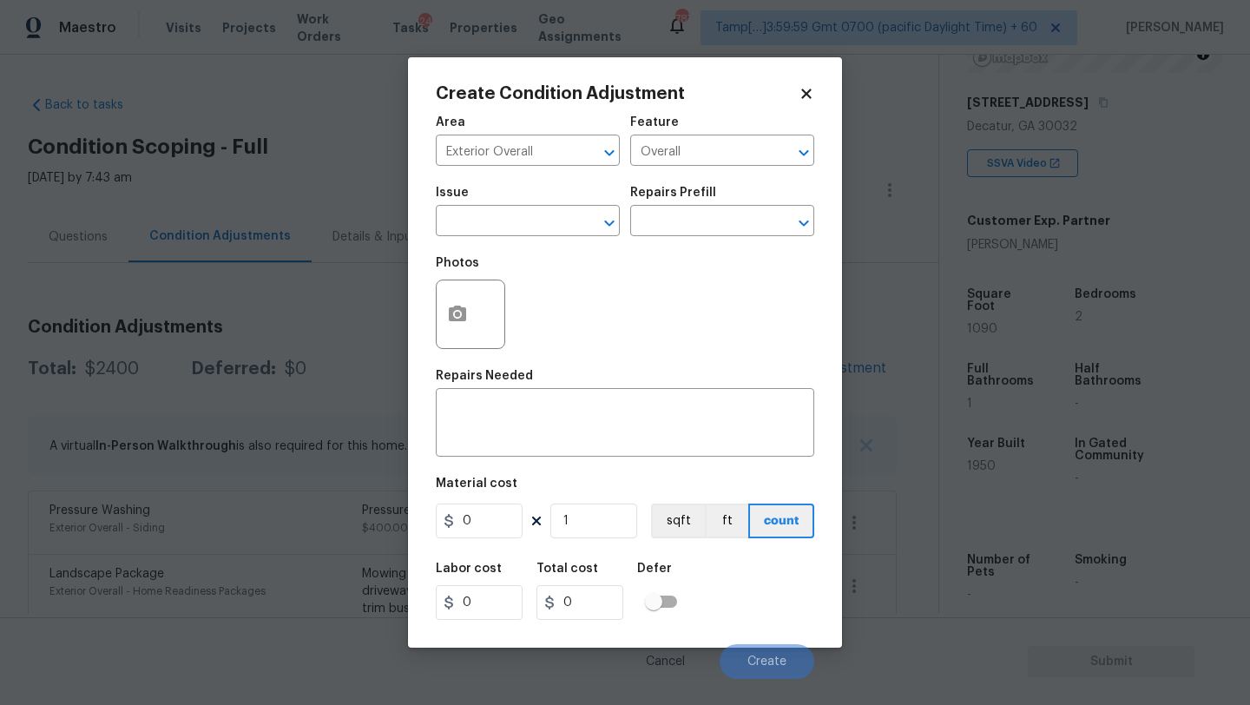
click at [621, 392] on div "Repairs Needed" at bounding box center [625, 381] width 378 height 23
click at [618, 428] on textarea at bounding box center [625, 424] width 358 height 36
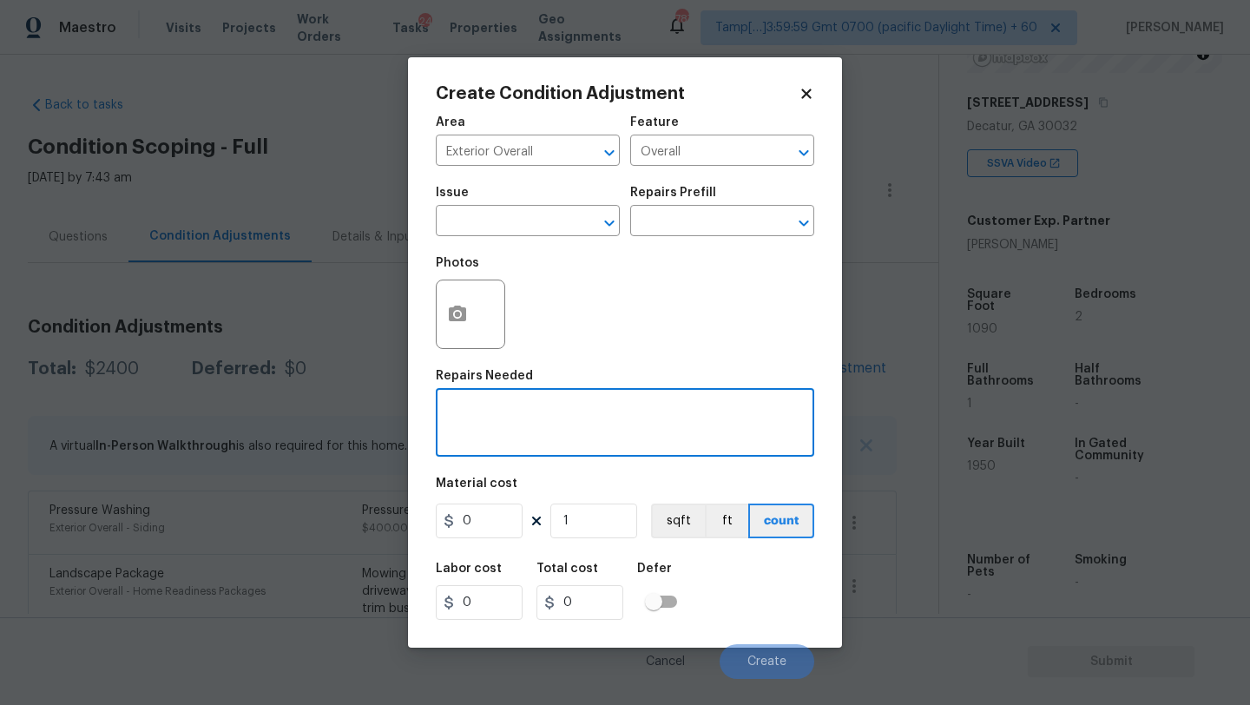
paste textarea "Repairs to siding, stucco, or paint"
type textarea "Repairs to siding, stucco, or paint"
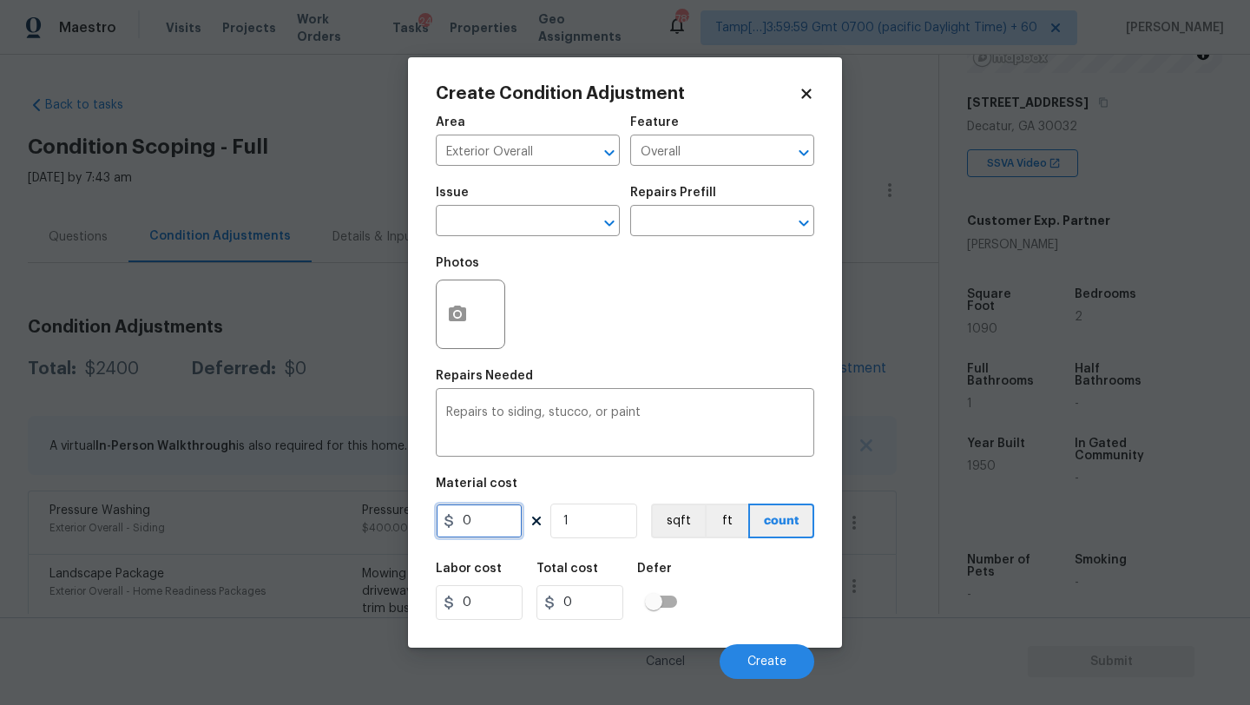
click at [510, 519] on input "0" at bounding box center [479, 520] width 87 height 35
click at [510, 519] on input "1" at bounding box center [479, 520] width 87 height 35
click at [510, 519] on input "1.64" at bounding box center [479, 520] width 87 height 35
type input "1.66"
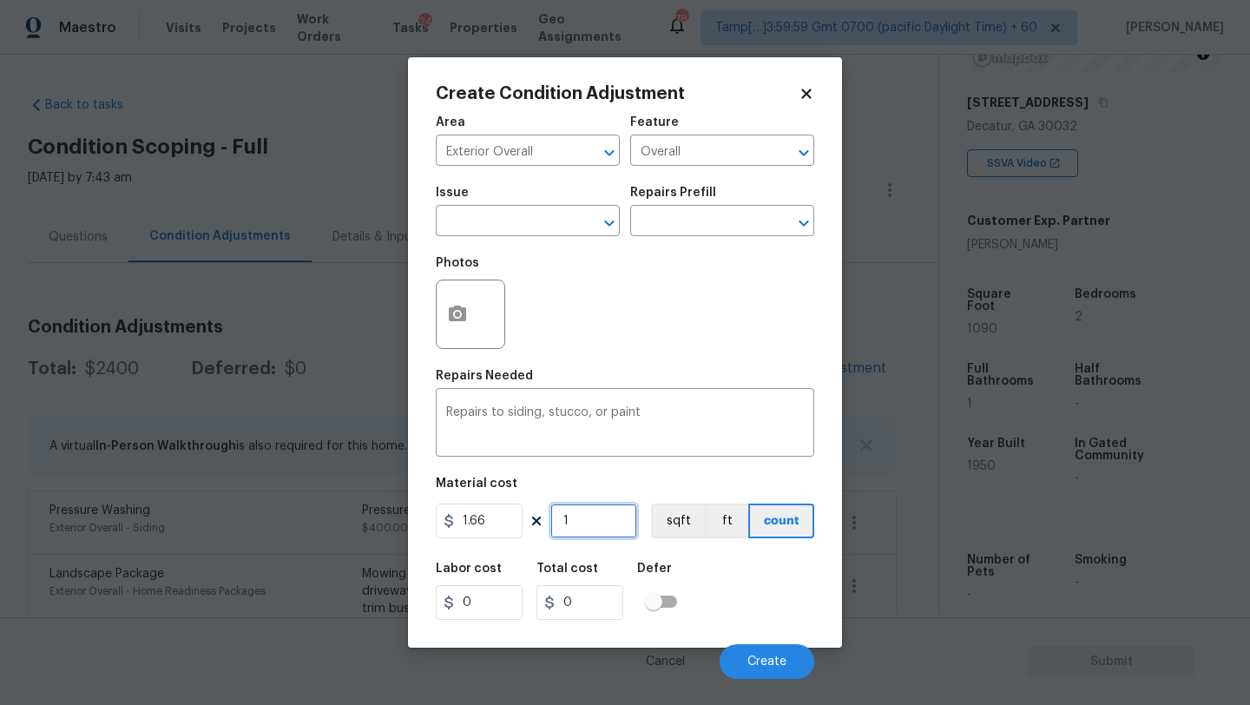
type input "1.66"
click at [613, 518] on input "1" at bounding box center [593, 520] width 87 height 35
type input "10"
type input "16.6"
type input "100"
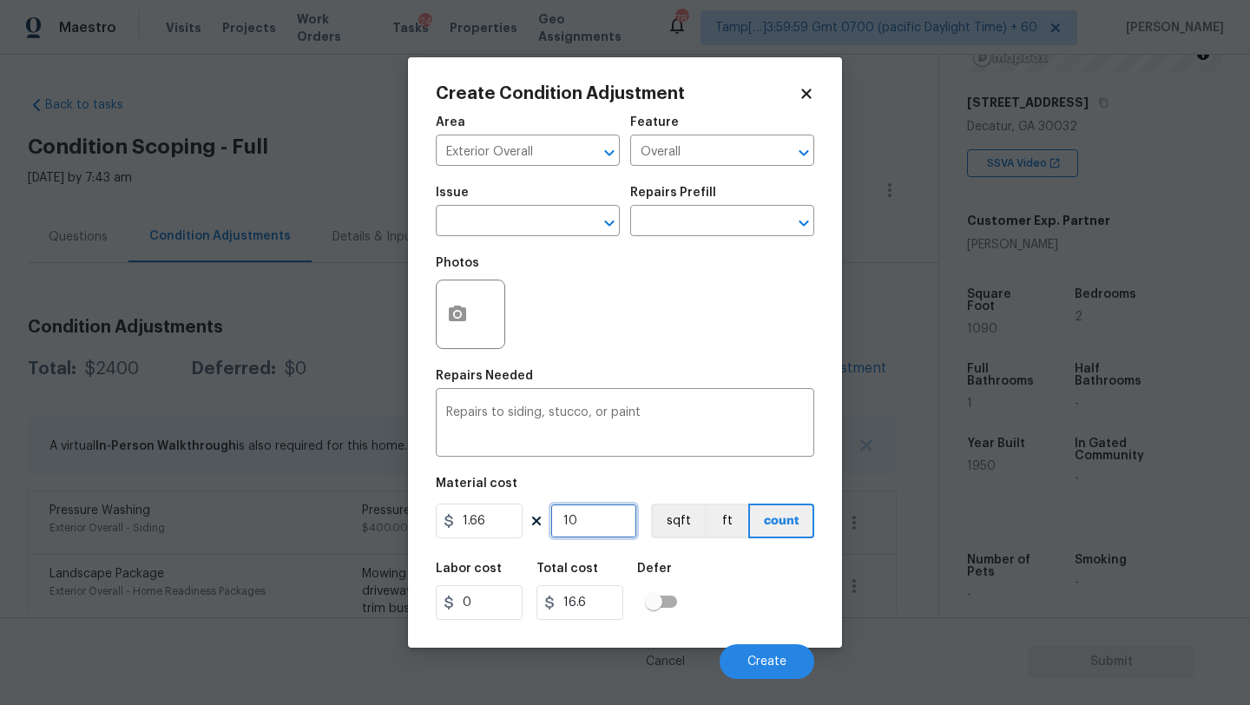
type input "166"
type input "10"
type input "16.6"
type input "109"
type input "180.94"
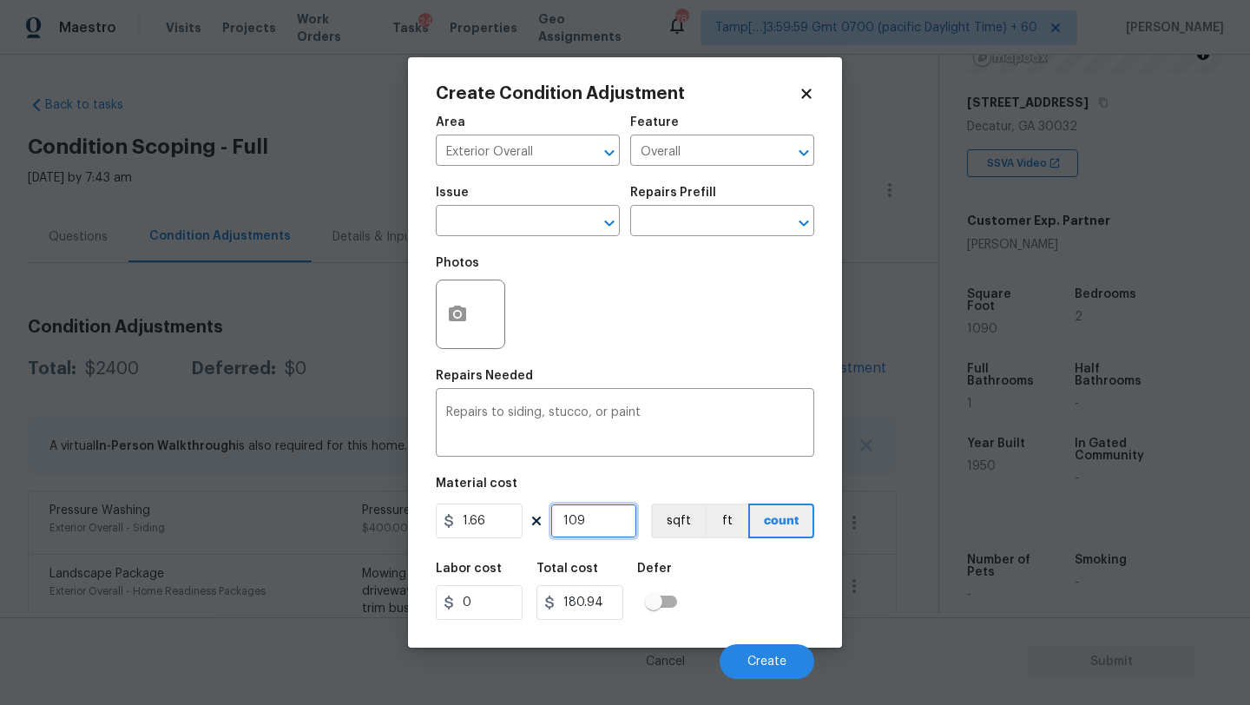
type input "1090"
type input "1809.4"
type input "1090"
click at [458, 315] on circle "button" at bounding box center [457, 314] width 5 height 5
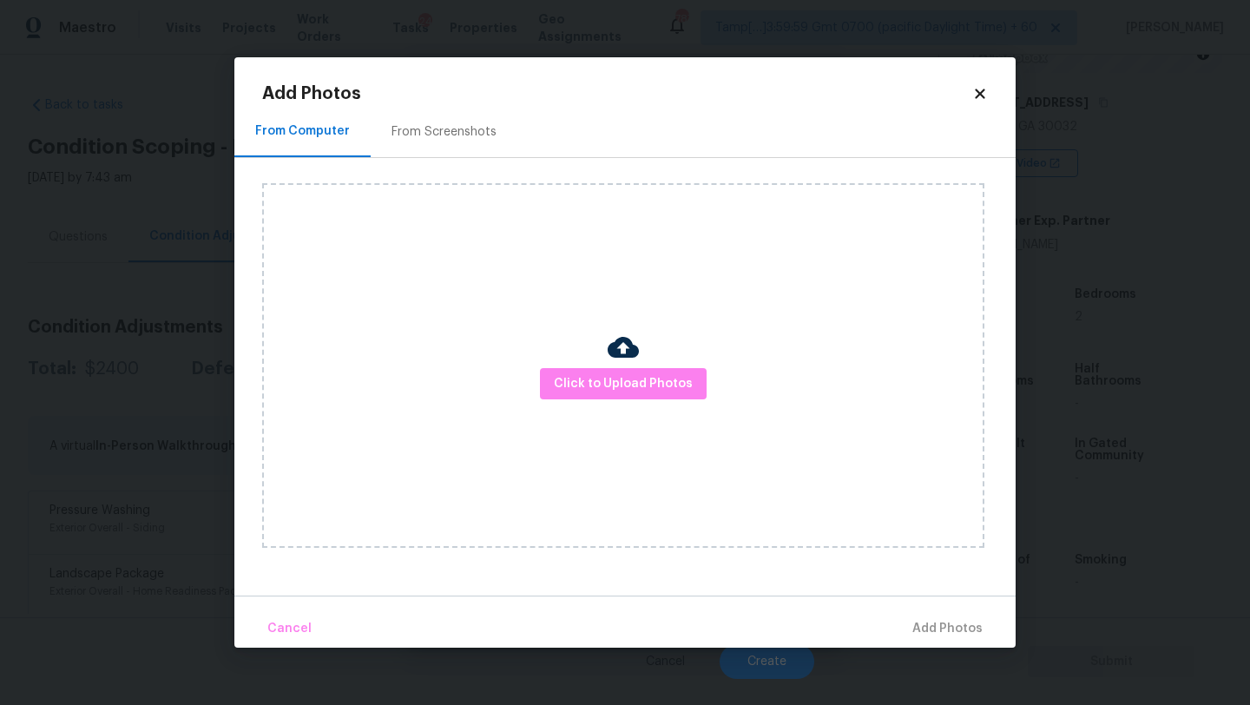
click at [452, 142] on div "From Screenshots" at bounding box center [444, 131] width 147 height 51
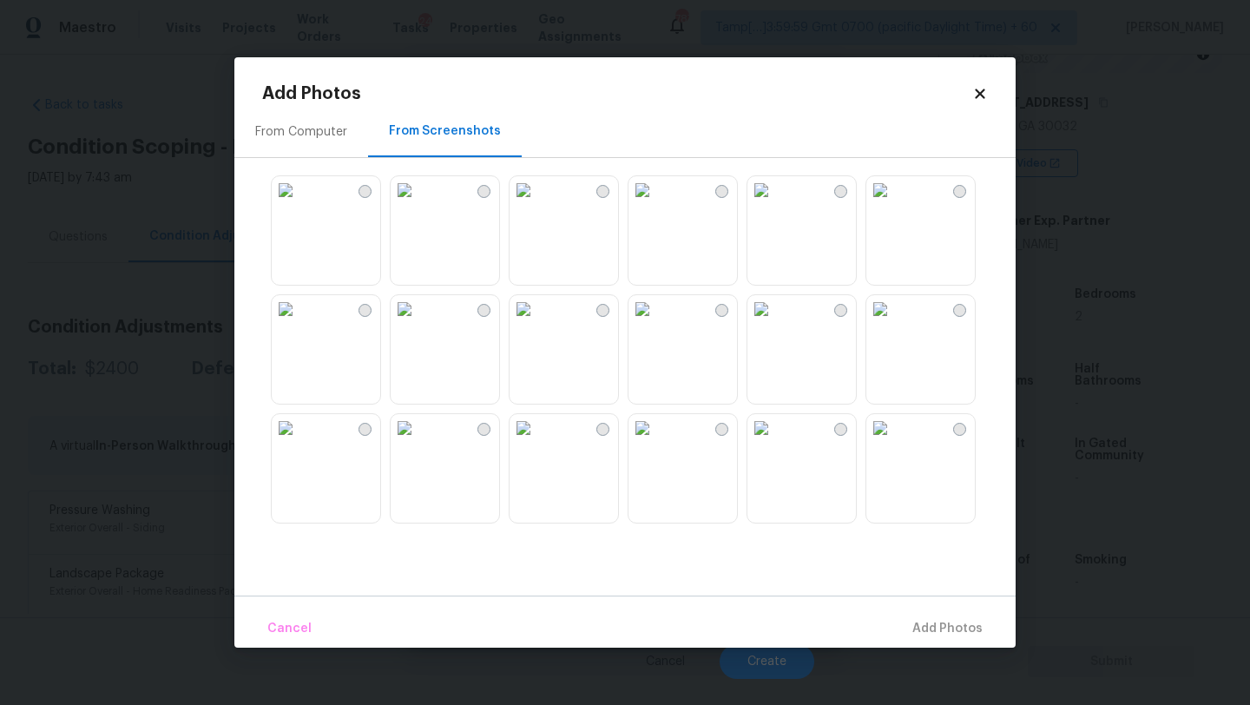
click at [537, 204] on img at bounding box center [524, 190] width 28 height 28
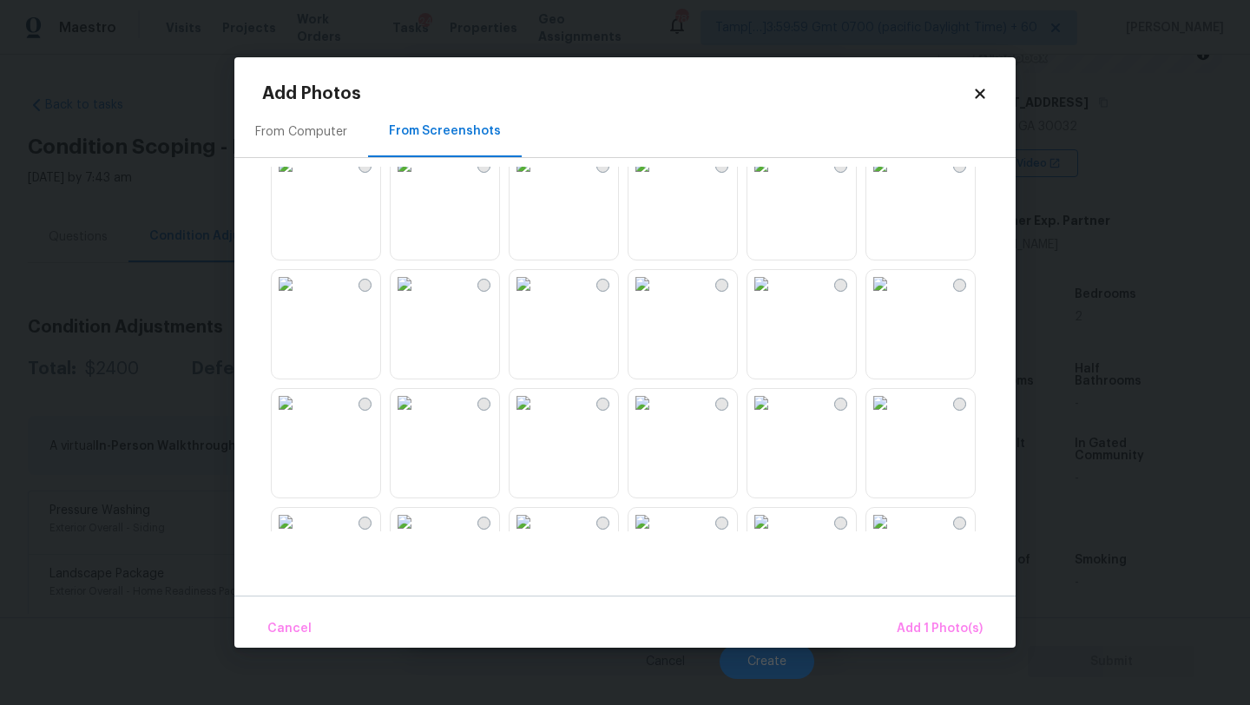
click at [402, 298] on img at bounding box center [405, 284] width 28 height 28
click at [299, 298] on img at bounding box center [286, 284] width 28 height 28
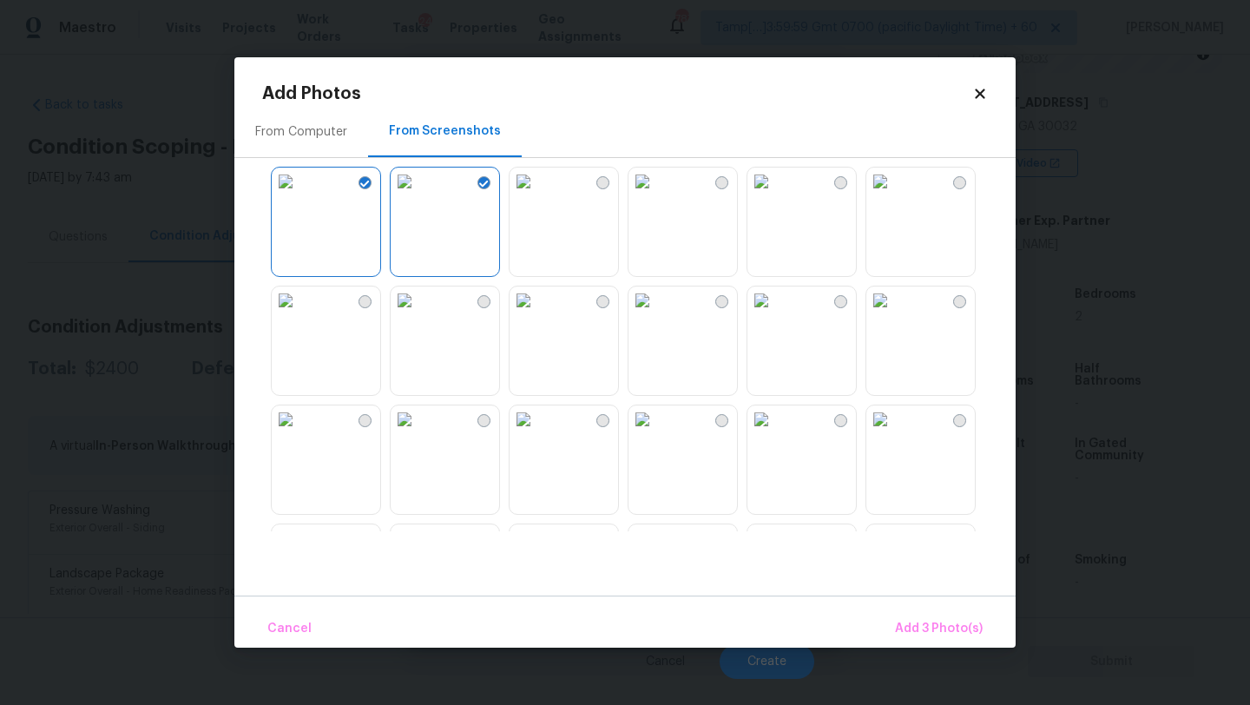
click at [299, 314] on img at bounding box center [286, 300] width 28 height 28
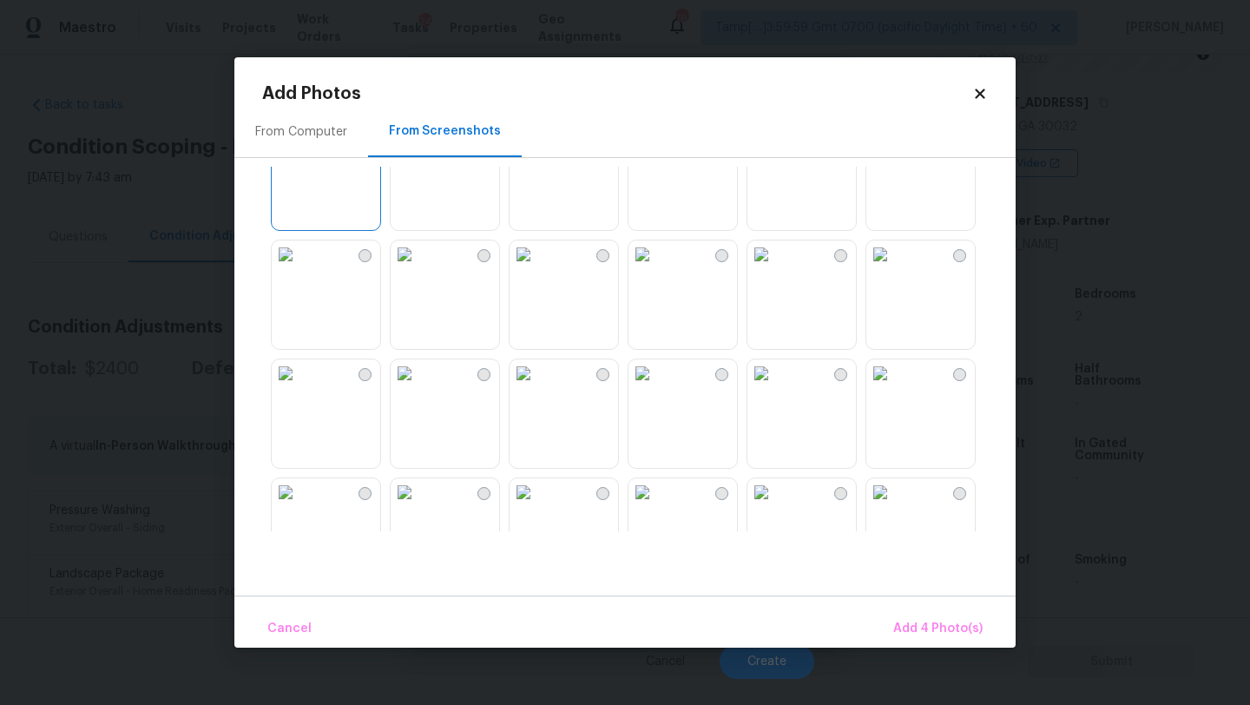
scroll to position [490, 0]
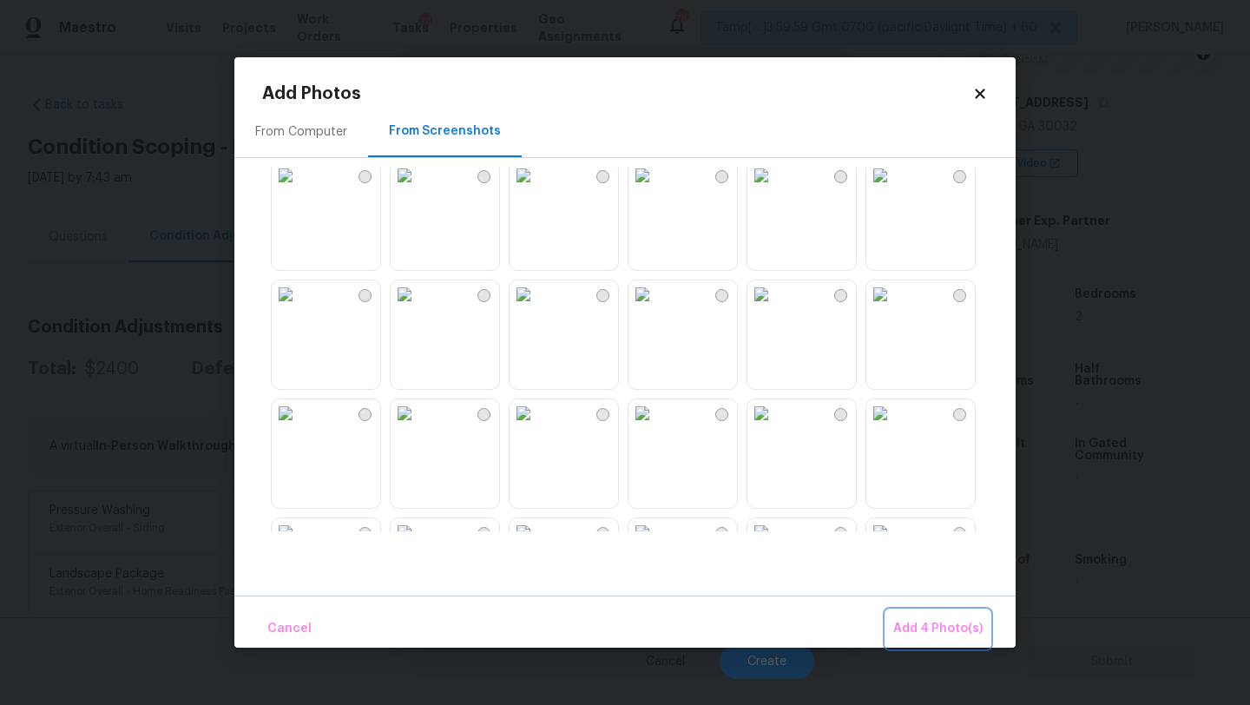
click at [908, 624] on span "Add 4 Photo(s)" at bounding box center [937, 629] width 89 height 22
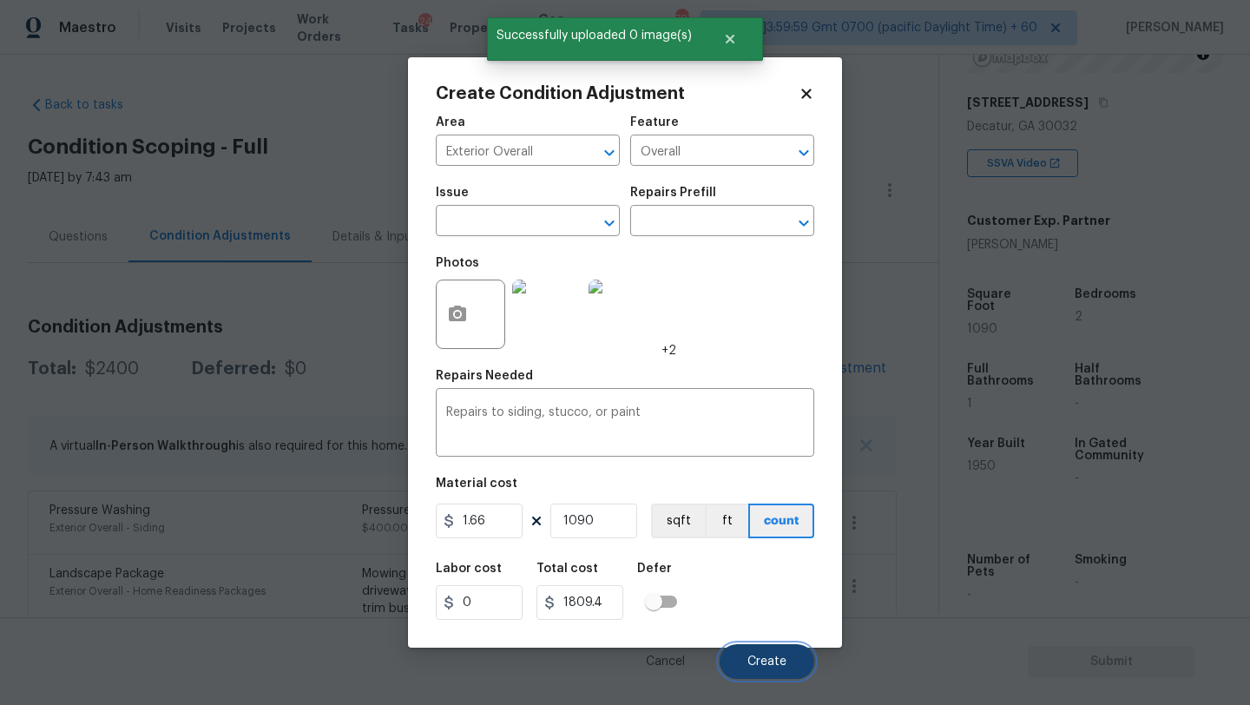
click at [756, 664] on span "Create" at bounding box center [766, 661] width 39 height 13
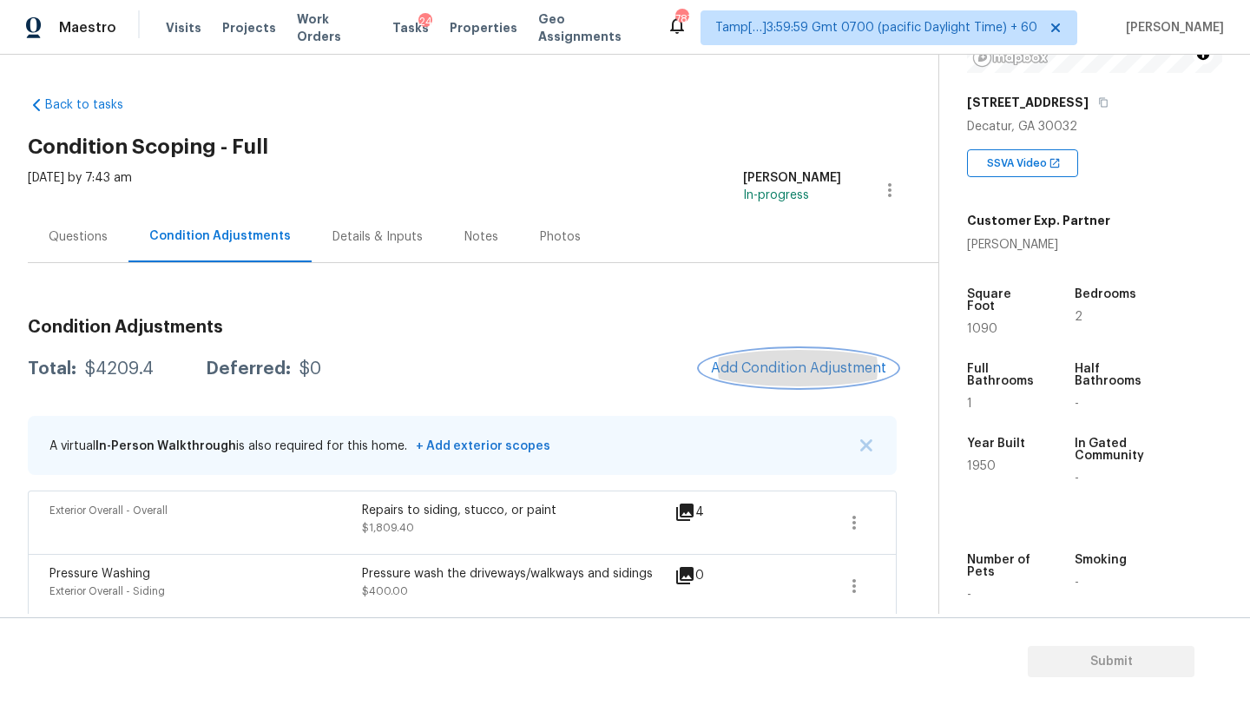
click at [816, 365] on span "Add Condition Adjustment" at bounding box center [798, 368] width 175 height 16
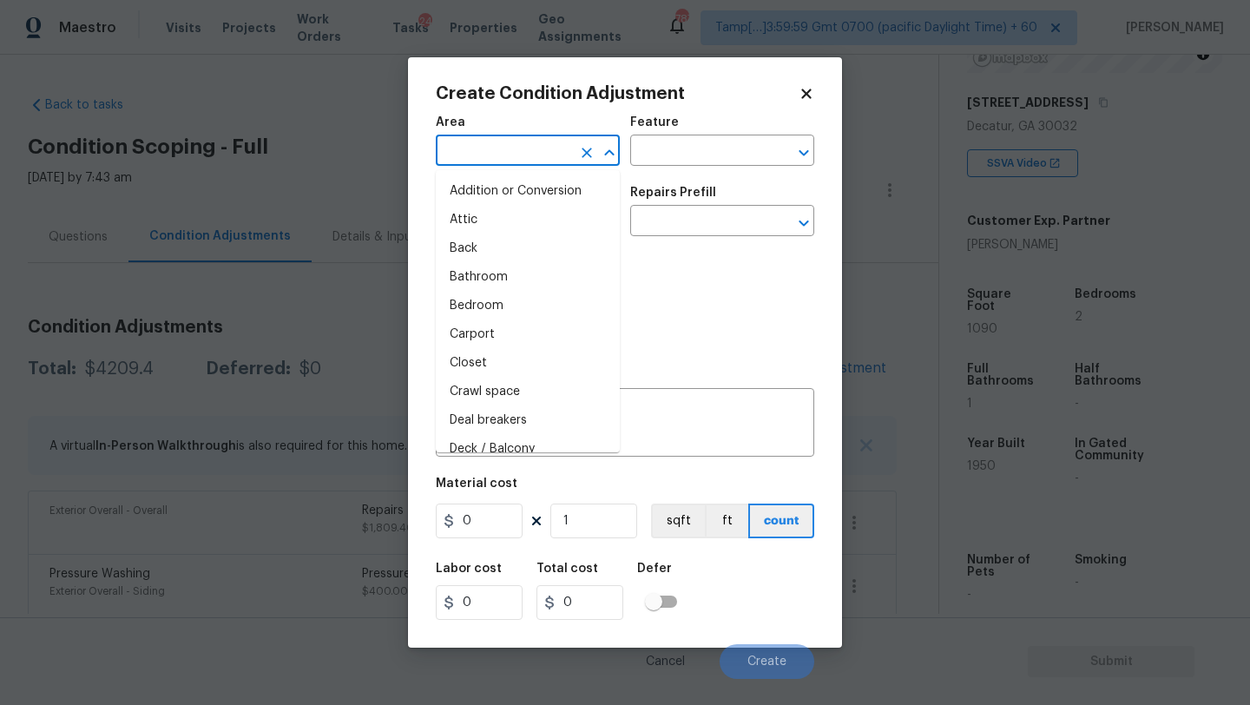
click at [536, 155] on input "text" at bounding box center [503, 152] width 135 height 27
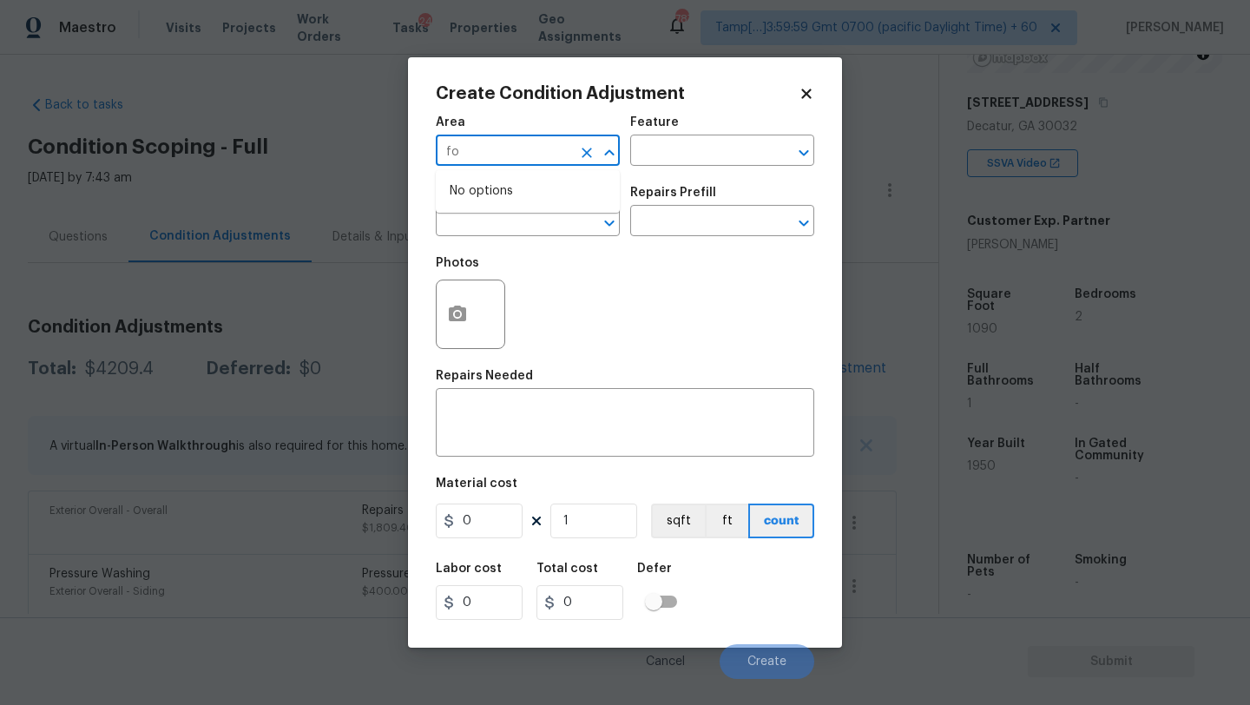
type input "f"
drag, startPoint x: 538, startPoint y: 222, endPoint x: 612, endPoint y: 183, distance: 83.5
click at [538, 222] on li "Exterior Overall" at bounding box center [528, 220] width 184 height 29
type input "Exterior Overall"
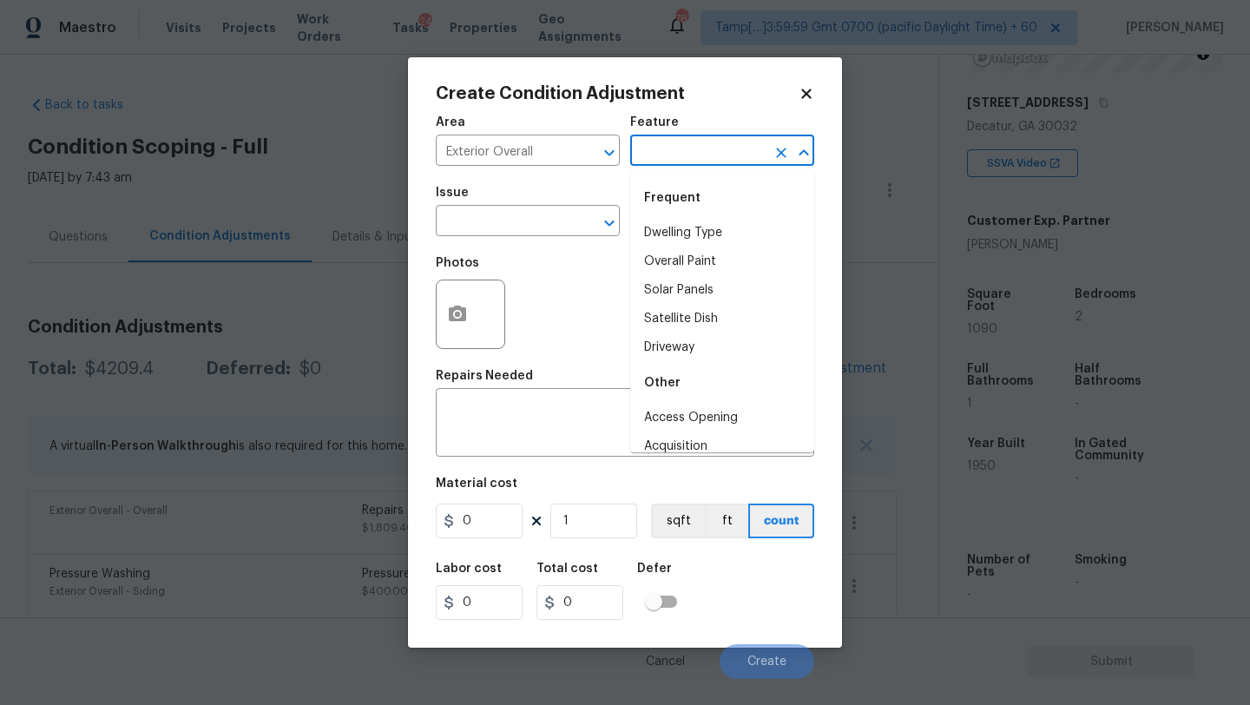
click at [730, 145] on input "text" at bounding box center [697, 152] width 135 height 27
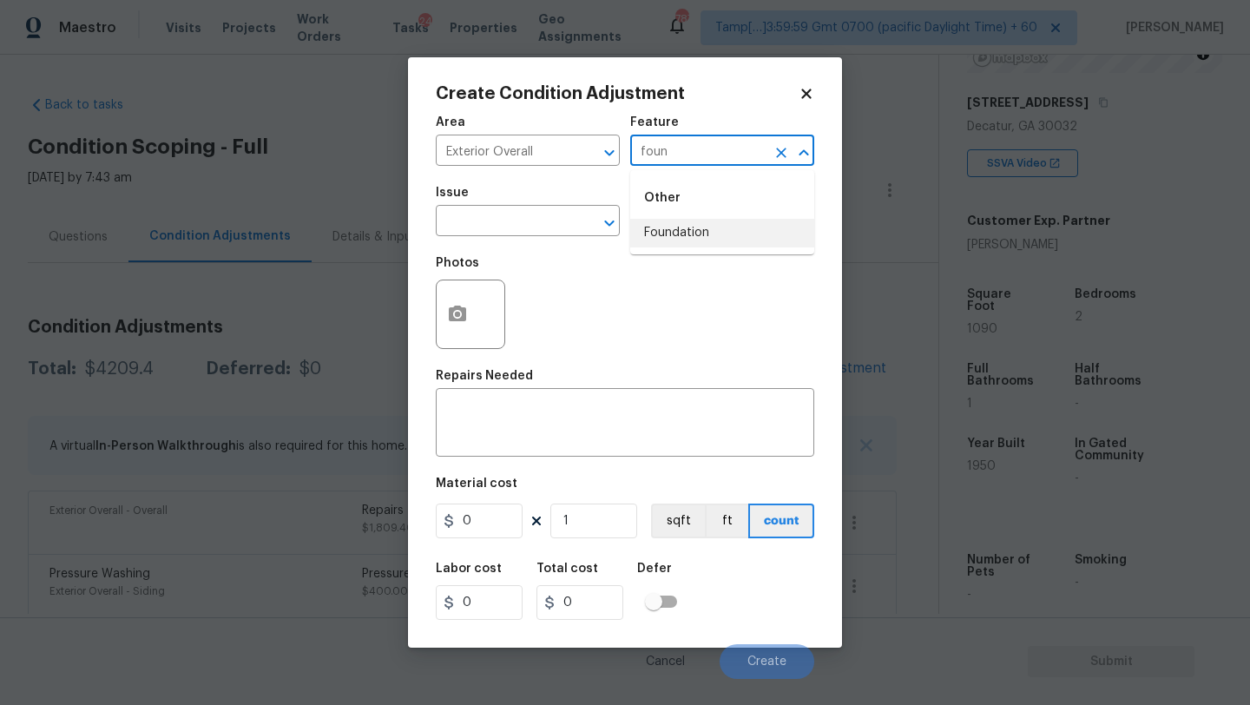
click at [697, 233] on li "Foundation" at bounding box center [722, 233] width 184 height 29
type input "Foundation"
click at [521, 233] on input "text" at bounding box center [503, 222] width 135 height 27
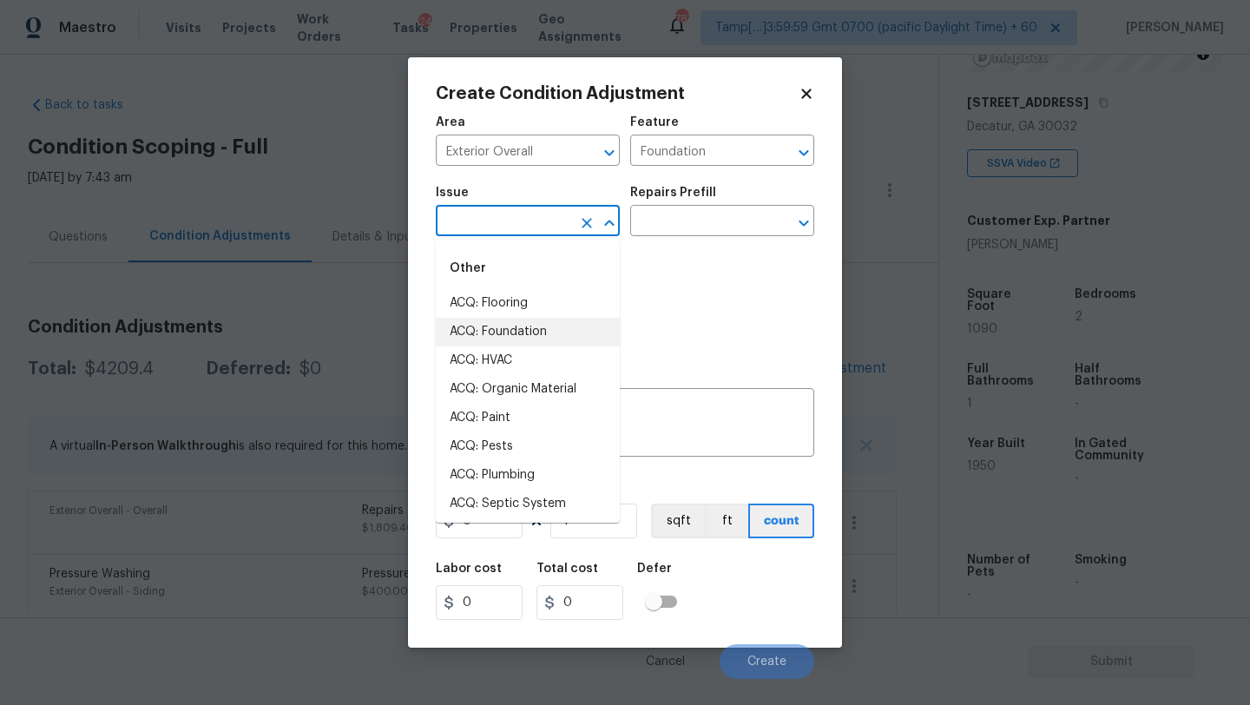
click at [522, 326] on li "ACQ: Foundation" at bounding box center [528, 332] width 184 height 29
type input "ACQ: Foundation"
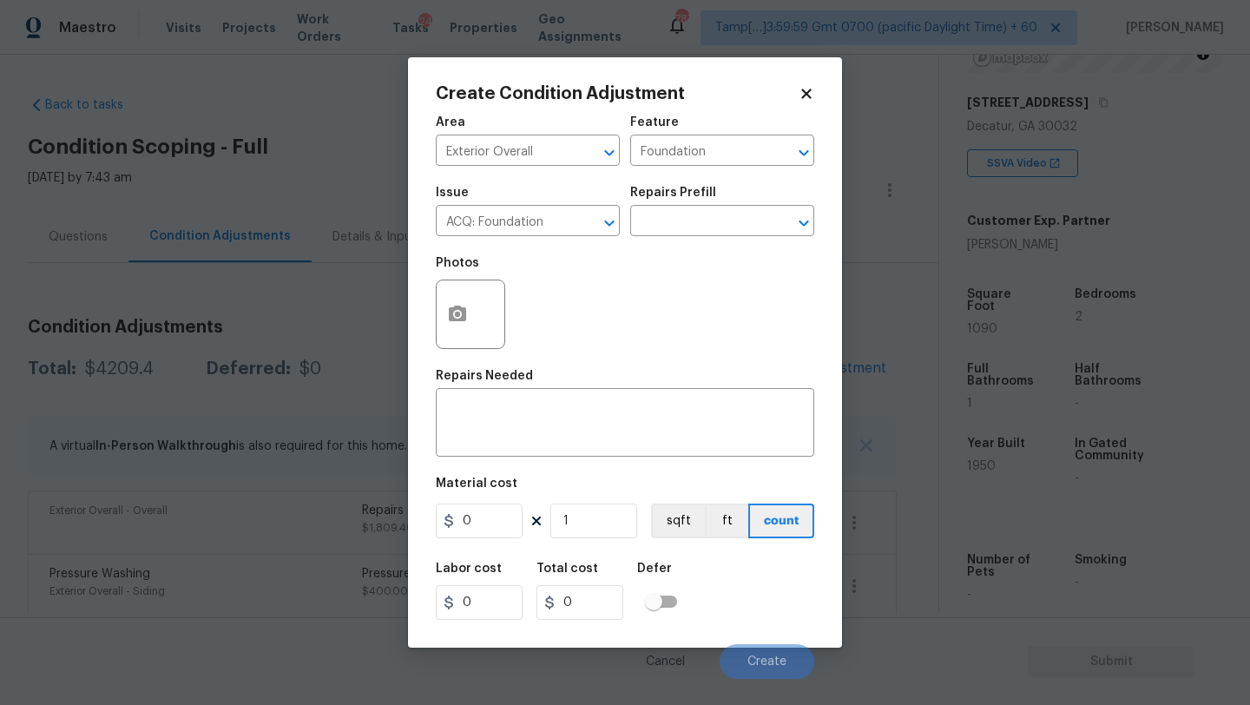
click at [722, 189] on div "Repairs Prefill" at bounding box center [722, 198] width 184 height 23
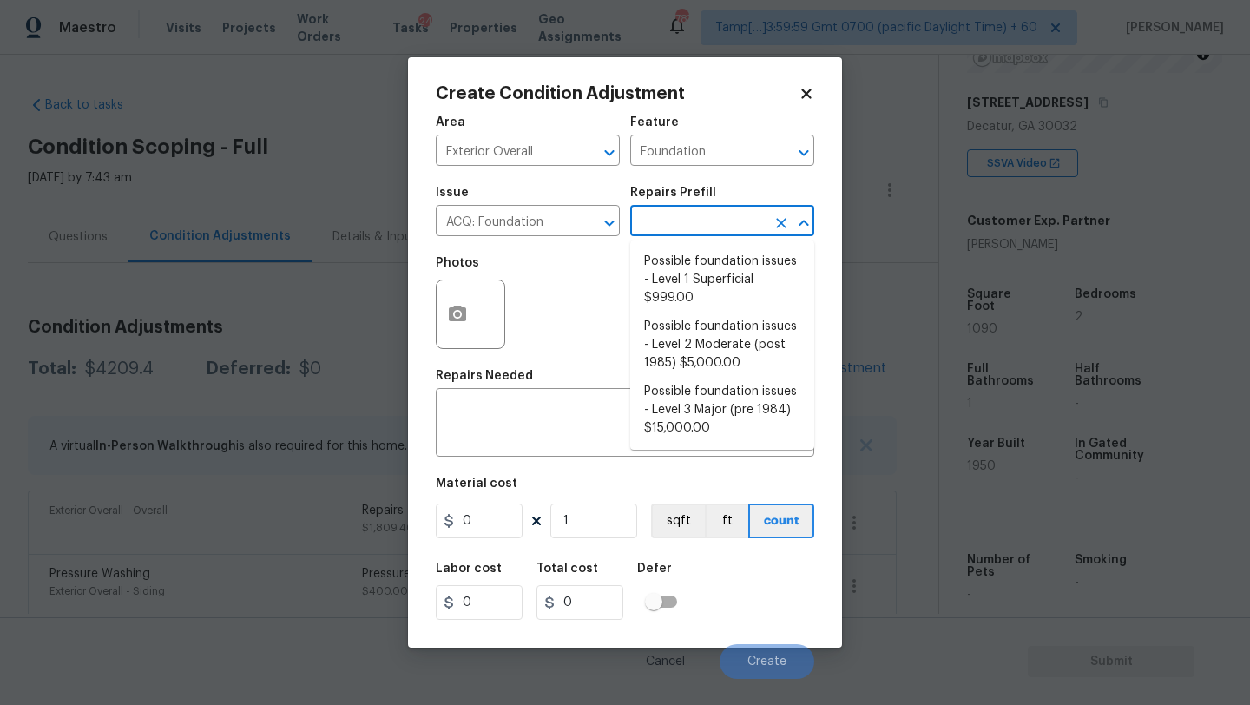
click at [722, 218] on input "text" at bounding box center [697, 222] width 135 height 27
click at [714, 363] on li "Possible foundation issues - Level 2 Moderate (post 1985) $5,000.00" at bounding box center [722, 345] width 184 height 65
type input "Acquisition"
type textarea "Possible foundation issues - Level 2 Moderate: Disclaimer: This is NOT a techni…"
type input "5000"
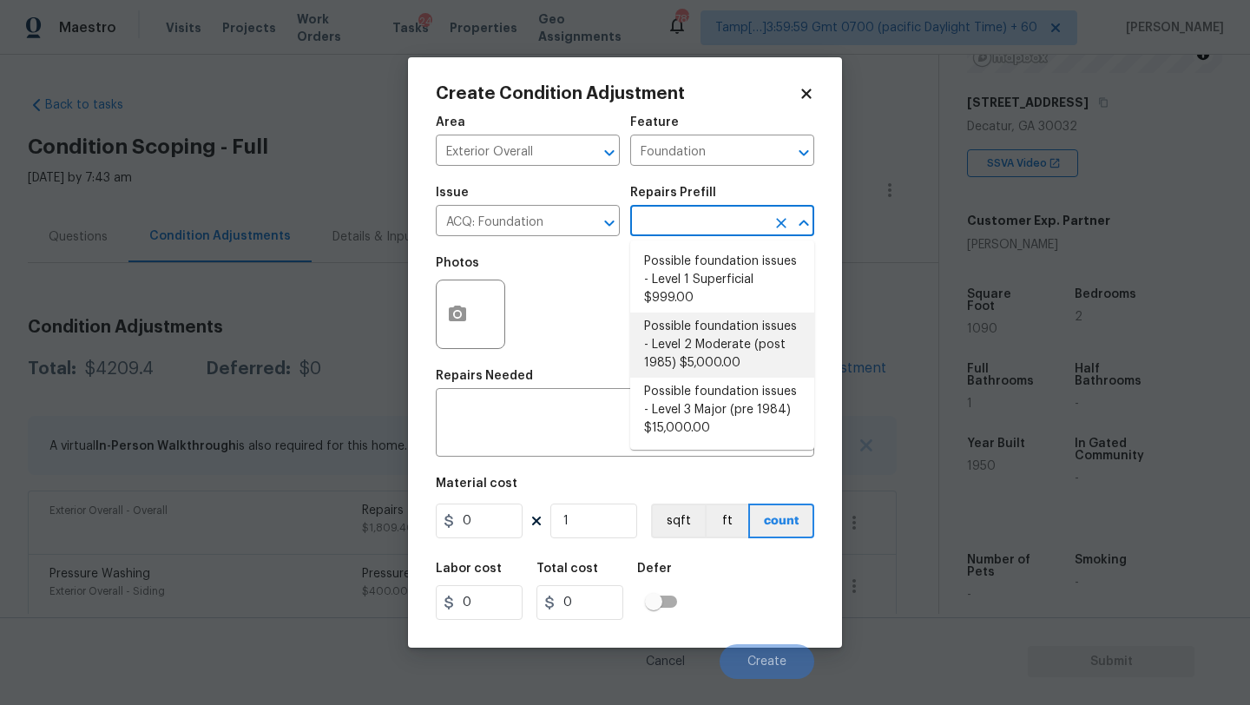
type input "5000"
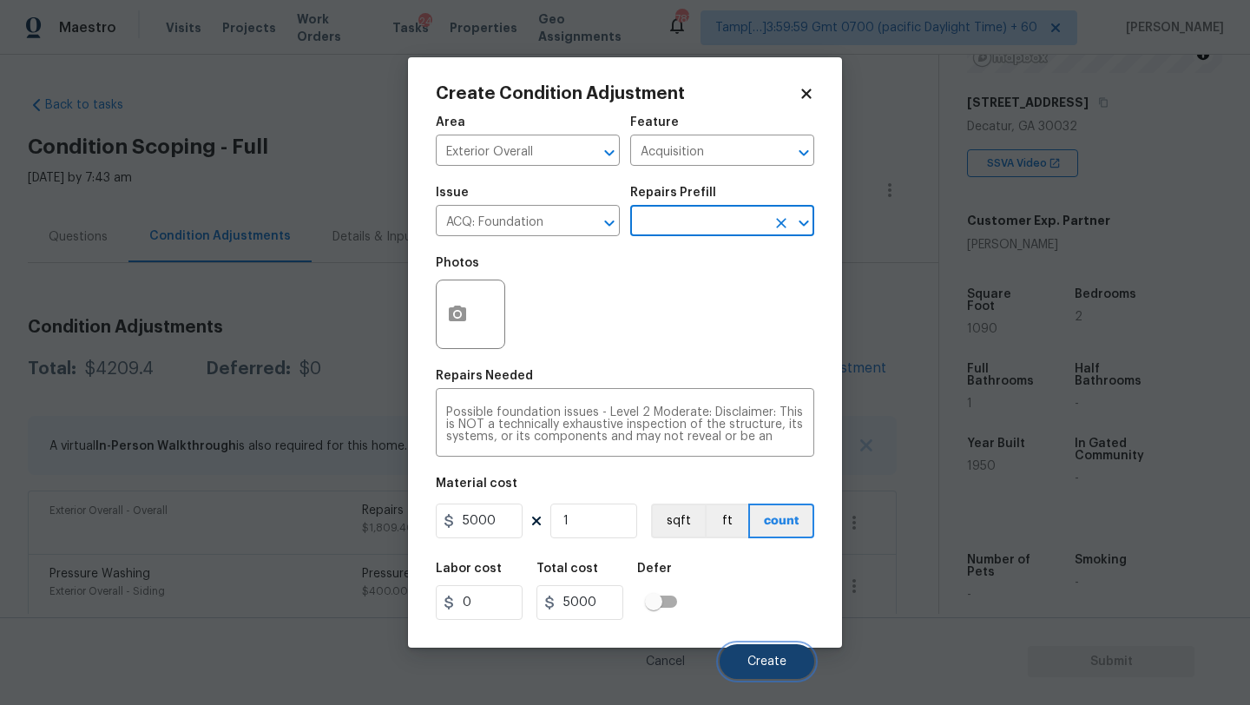
click at [740, 655] on button "Create" at bounding box center [767, 661] width 95 height 35
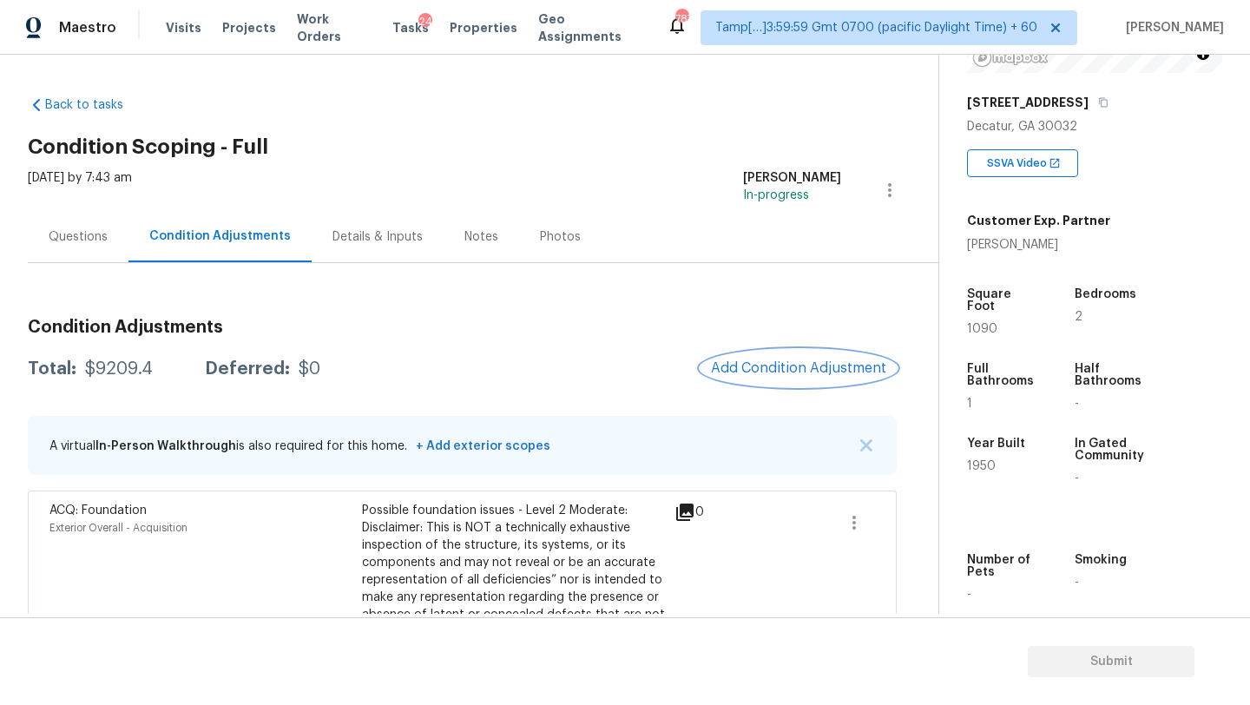
click at [776, 381] on button "Add Condition Adjustment" at bounding box center [799, 368] width 196 height 36
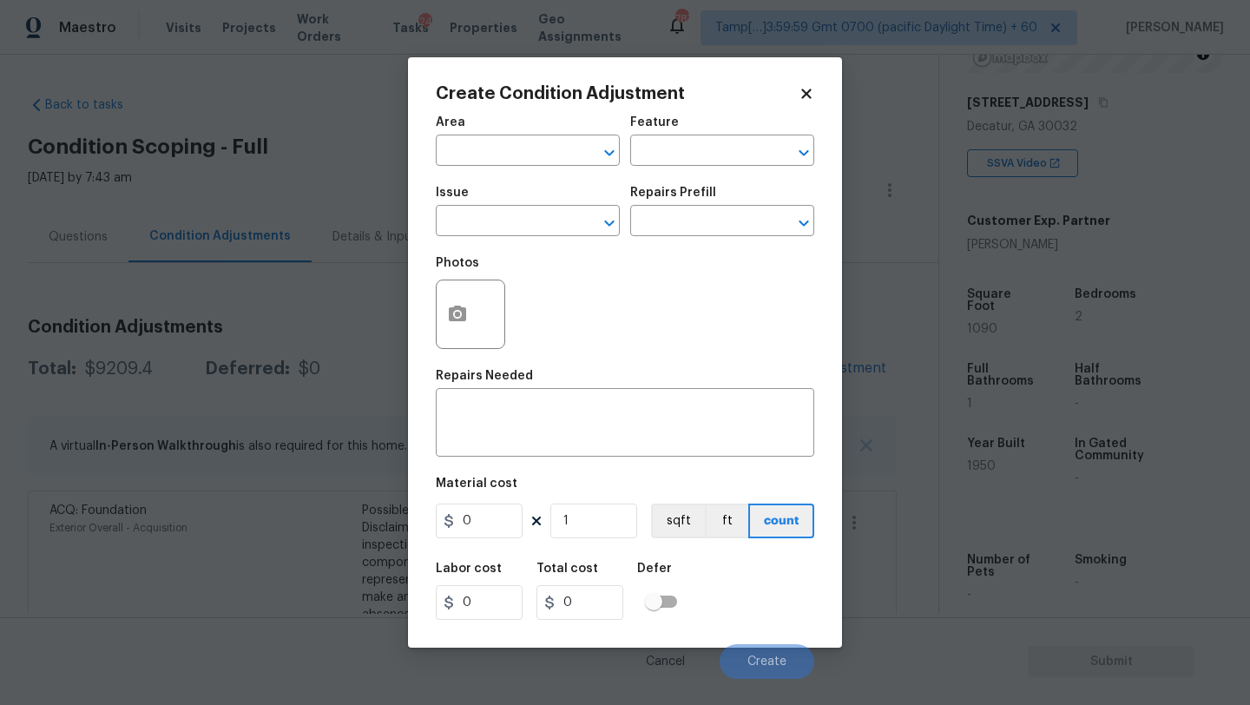
click at [510, 167] on span "Area ​" at bounding box center [528, 141] width 184 height 70
click at [503, 136] on div "Area" at bounding box center [528, 127] width 184 height 23
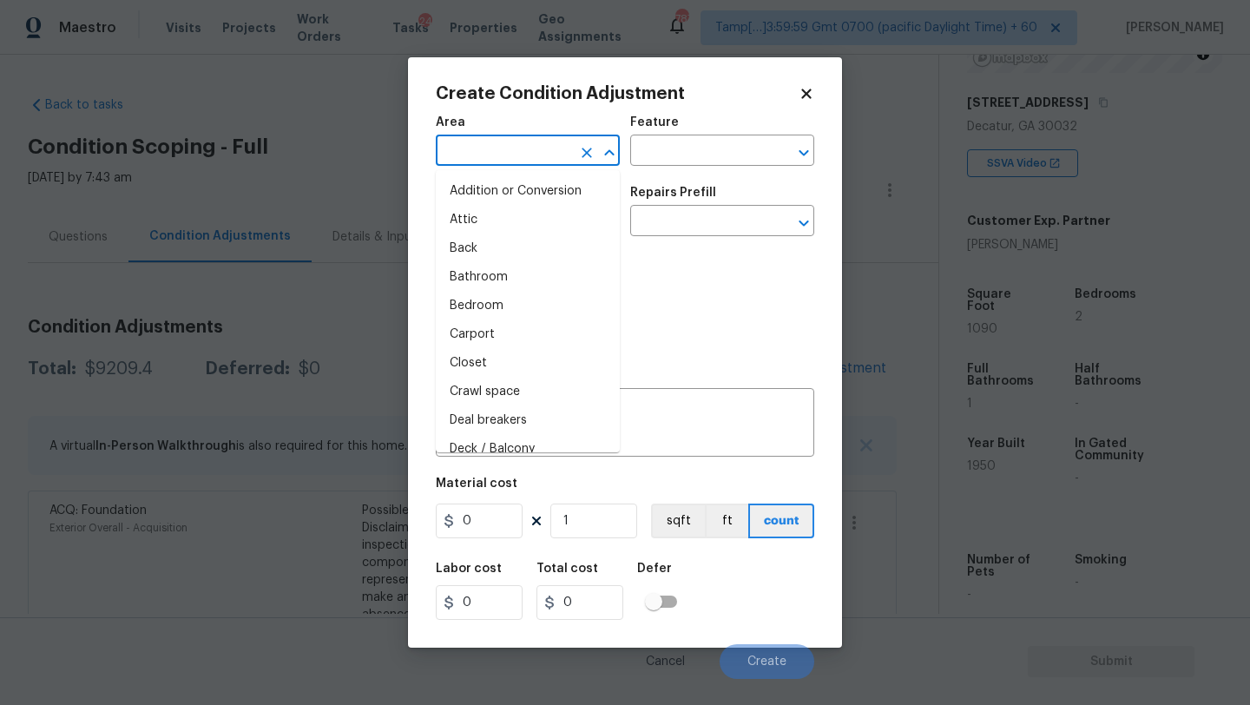
click at [503, 141] on input "text" at bounding box center [503, 152] width 135 height 27
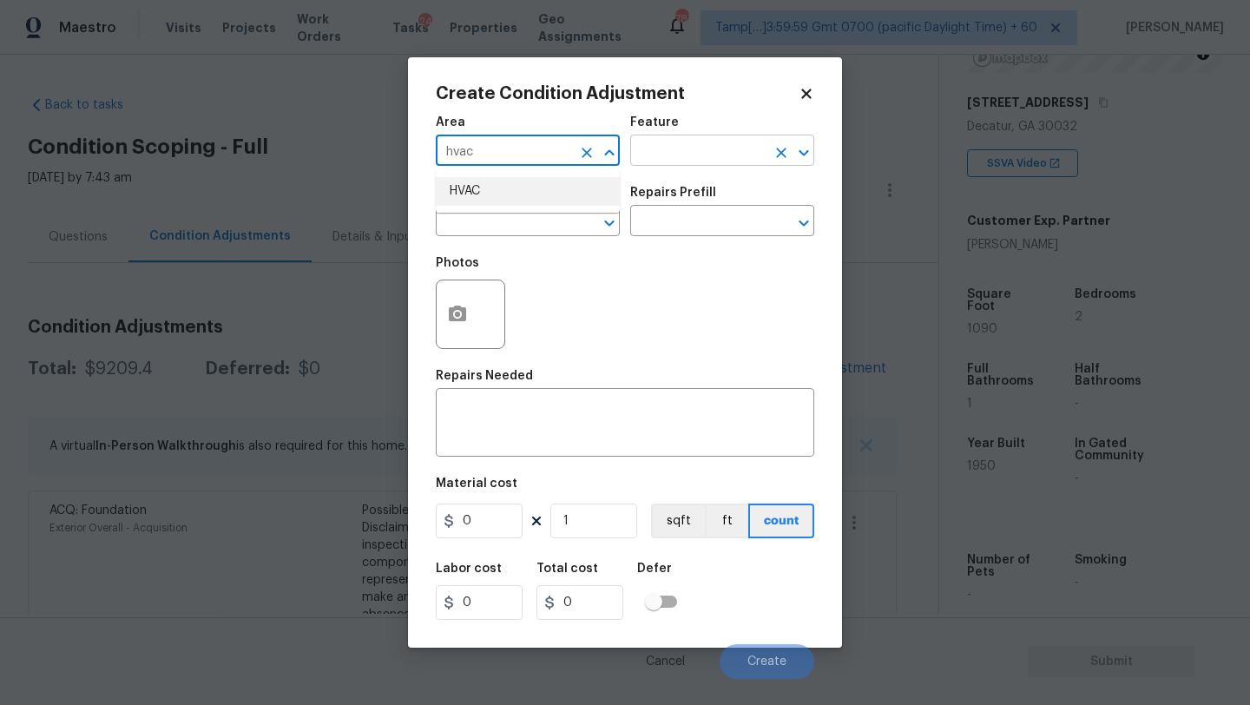
drag, startPoint x: 498, startPoint y: 187, endPoint x: 719, endPoint y: 150, distance: 223.5
click at [498, 188] on li "HVAC" at bounding box center [528, 191] width 184 height 29
type input "HVAC"
click at [719, 150] on input "text" at bounding box center [697, 152] width 135 height 27
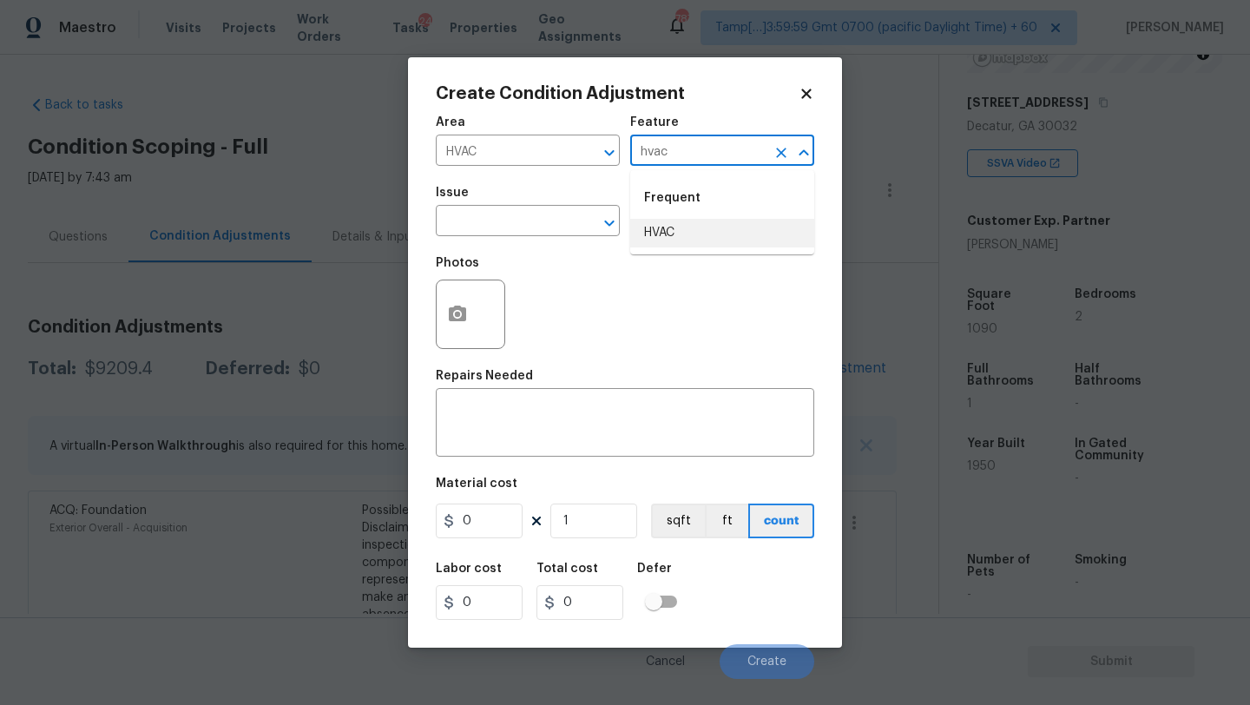
click at [714, 234] on li "HVAC" at bounding box center [722, 233] width 184 height 29
type input "HVAC"
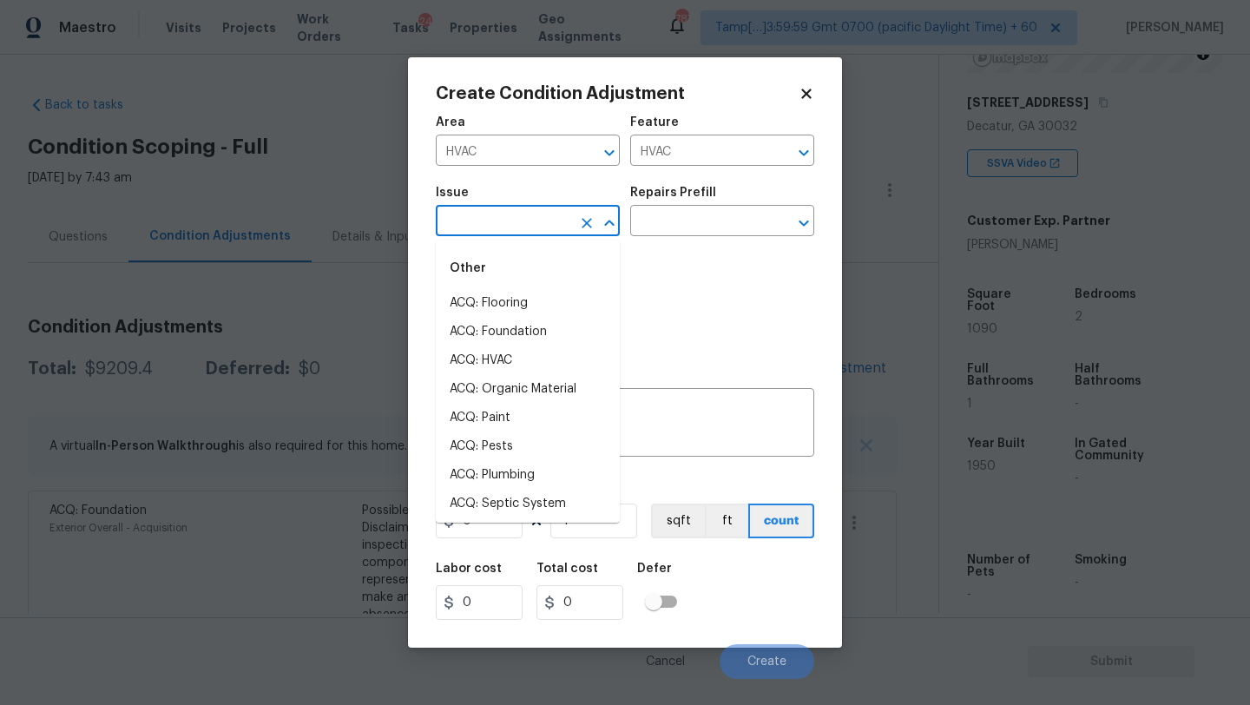
click at [555, 234] on input "text" at bounding box center [503, 222] width 135 height 27
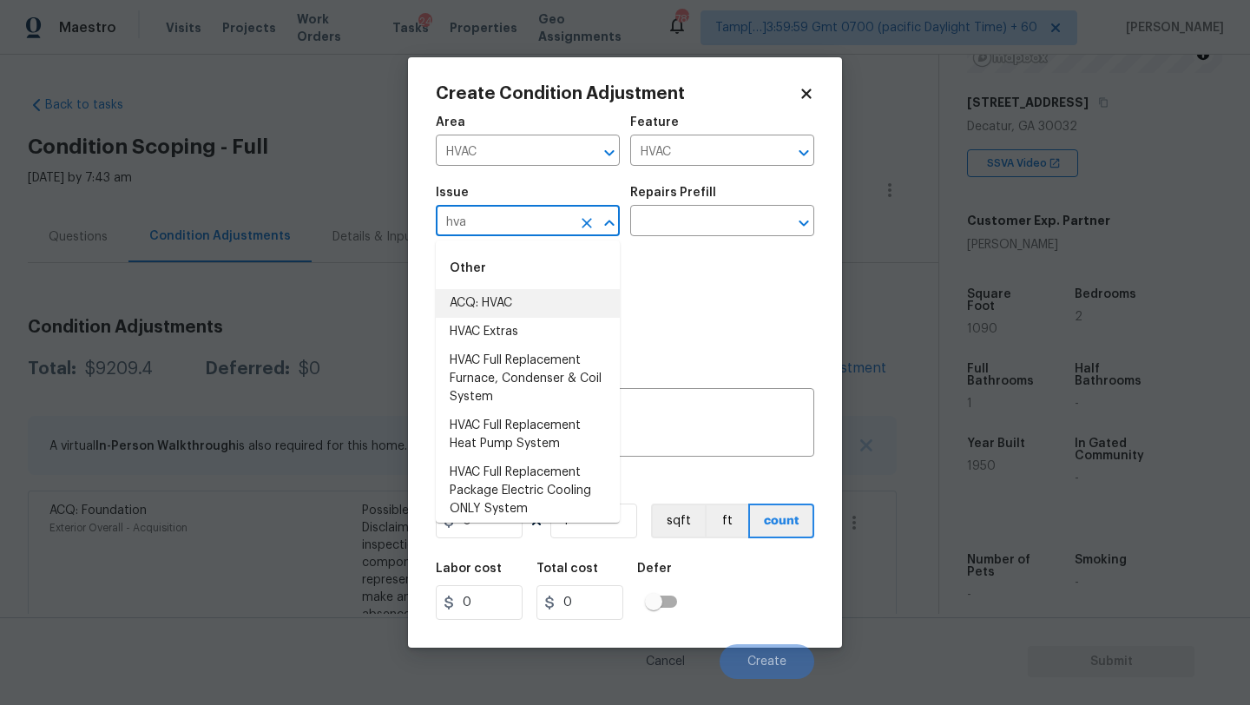
click at [549, 311] on li "ACQ: HVAC" at bounding box center [528, 303] width 184 height 29
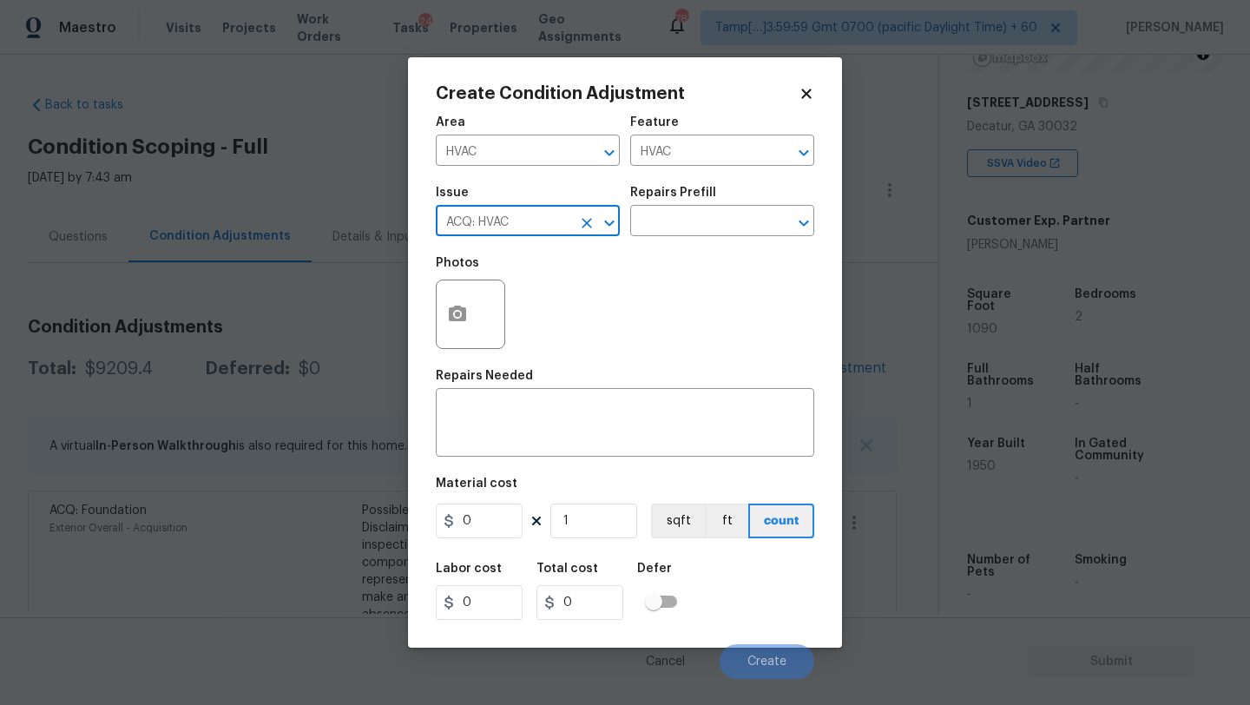
type input "ACQ: HVAC"
click at [727, 201] on div "Repairs Prefill" at bounding box center [722, 198] width 184 height 23
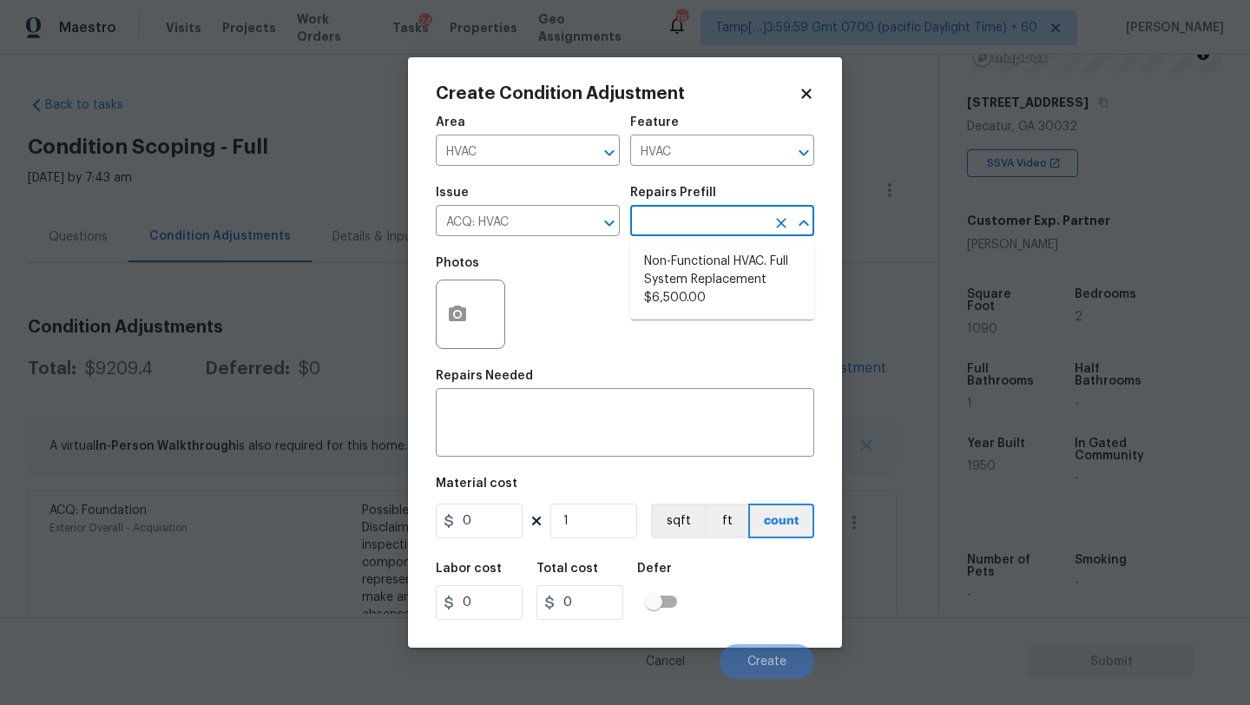
click at [727, 235] on input "text" at bounding box center [697, 222] width 135 height 27
click at [727, 280] on li "Non-Functional HVAC. Full System Replacement $6,500.00" at bounding box center [722, 279] width 184 height 65
type input "Acquisition"
type textarea "Acquisition Scope: Full System Replacement"
type input "6500"
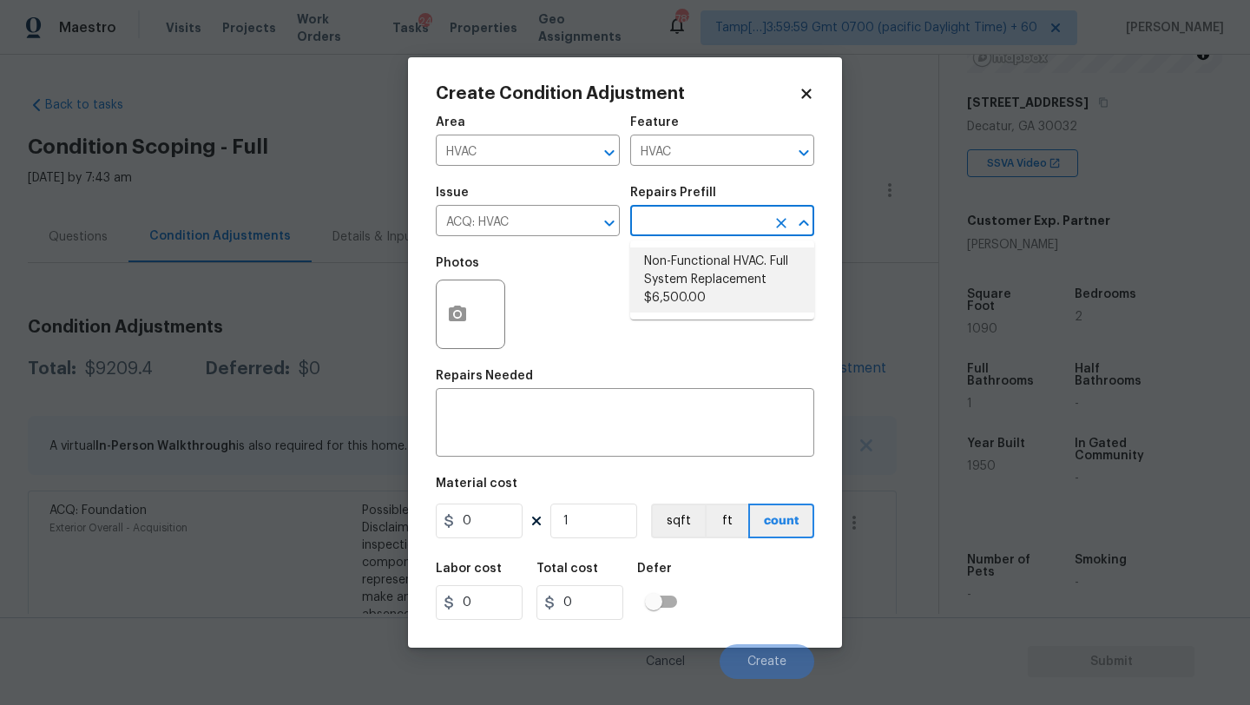
type input "6500"
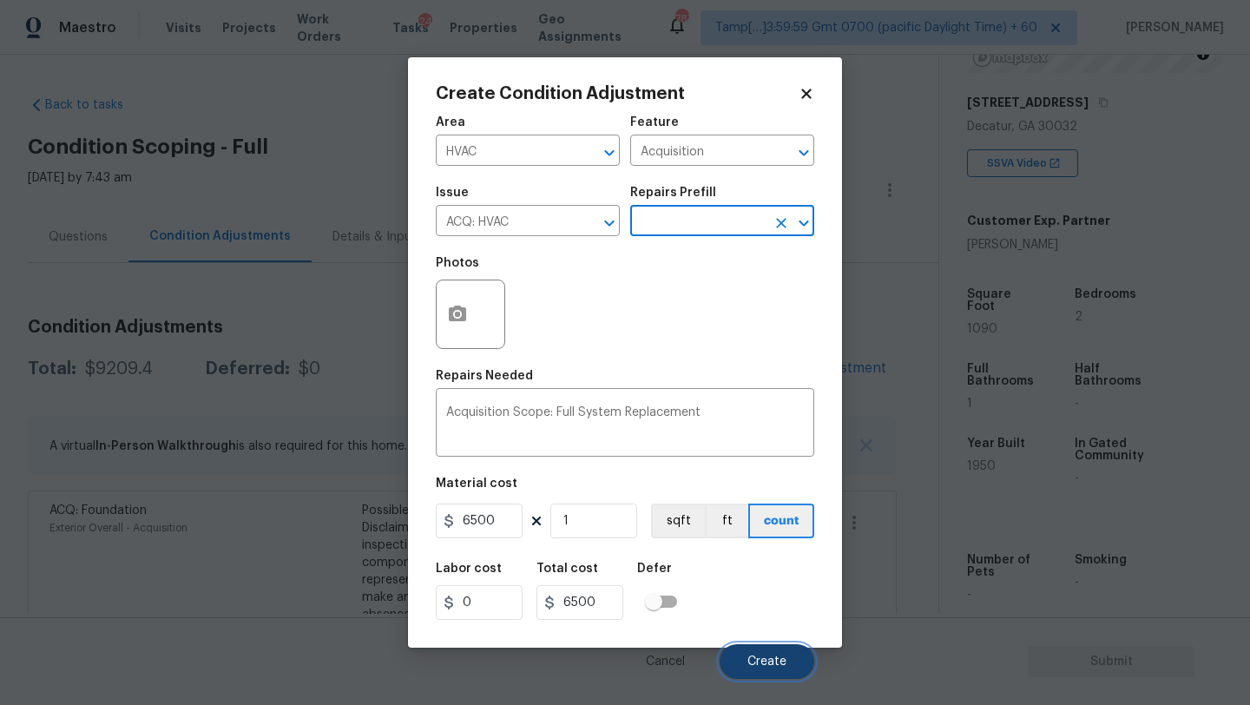
click at [764, 668] on span "Create" at bounding box center [766, 661] width 39 height 13
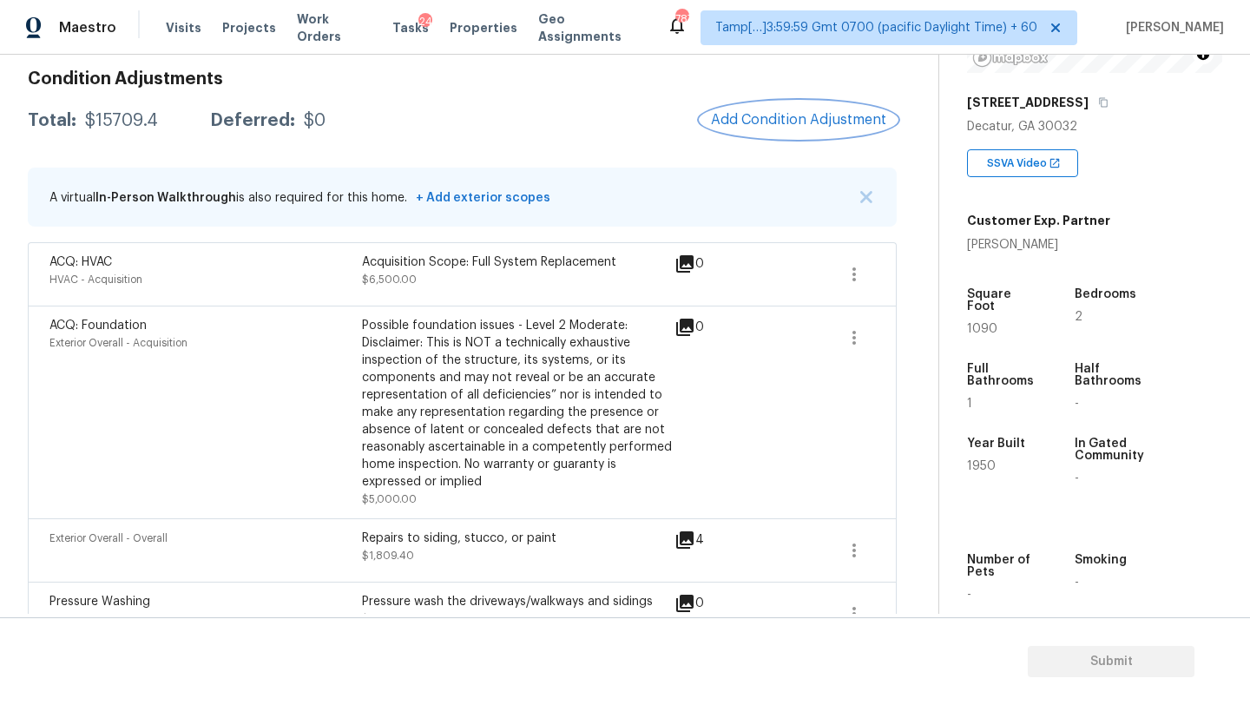
scroll to position [113, 0]
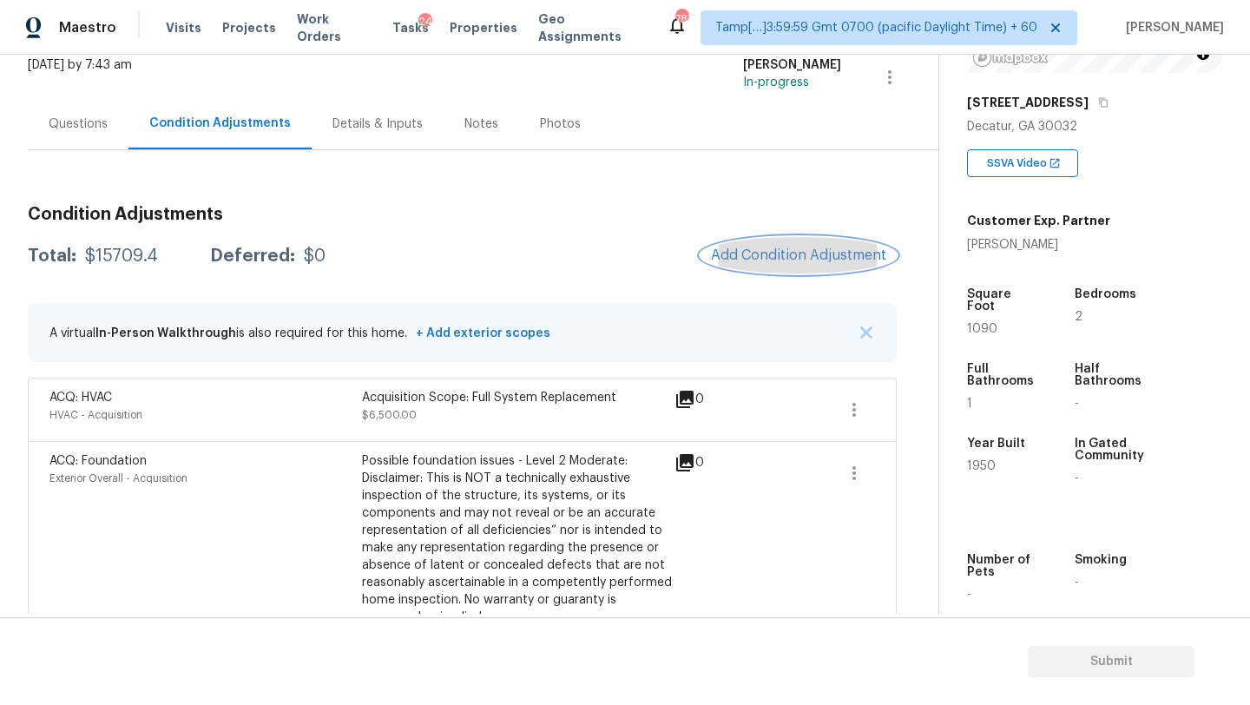
click at [842, 256] on span "Add Condition Adjustment" at bounding box center [798, 255] width 175 height 16
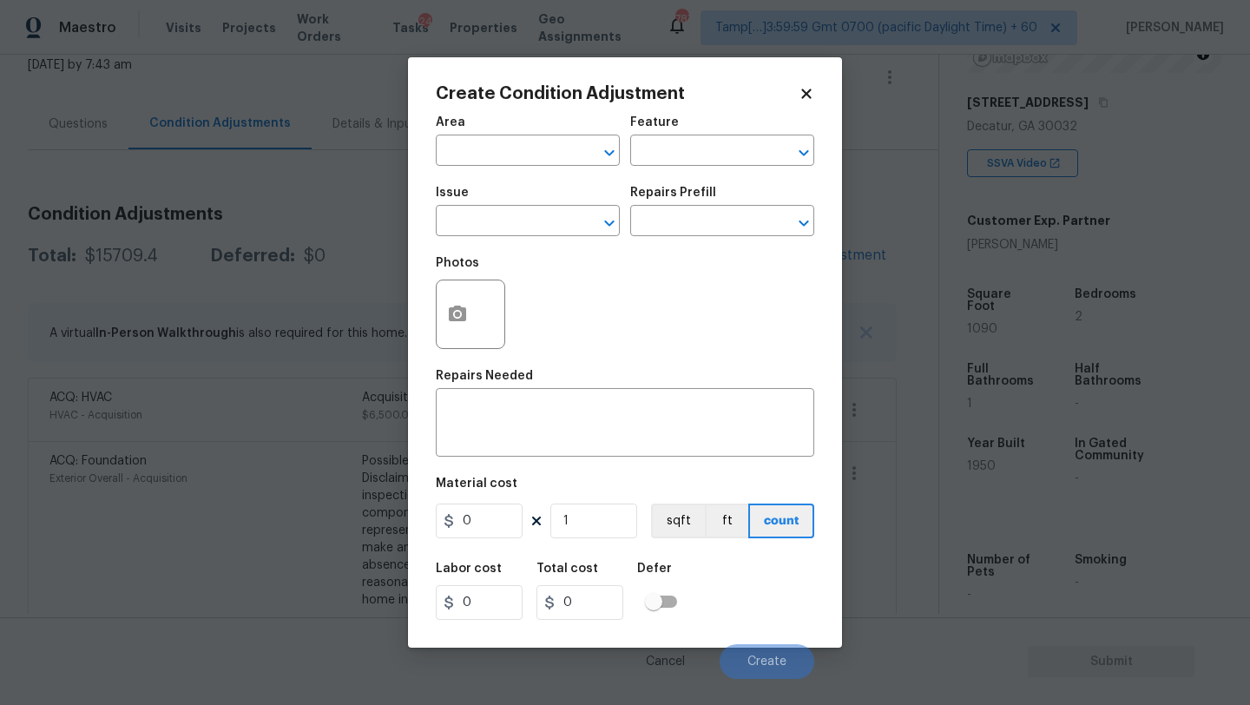
click at [554, 137] on div "Area" at bounding box center [528, 127] width 184 height 23
click at [550, 166] on input "text" at bounding box center [503, 152] width 135 height 27
click at [550, 226] on li "Exterior Overall" at bounding box center [528, 220] width 184 height 29
type input "Exterior Overall"
click at [704, 172] on div "Area Exterior Overall ​ Feature ​" at bounding box center [625, 141] width 378 height 70
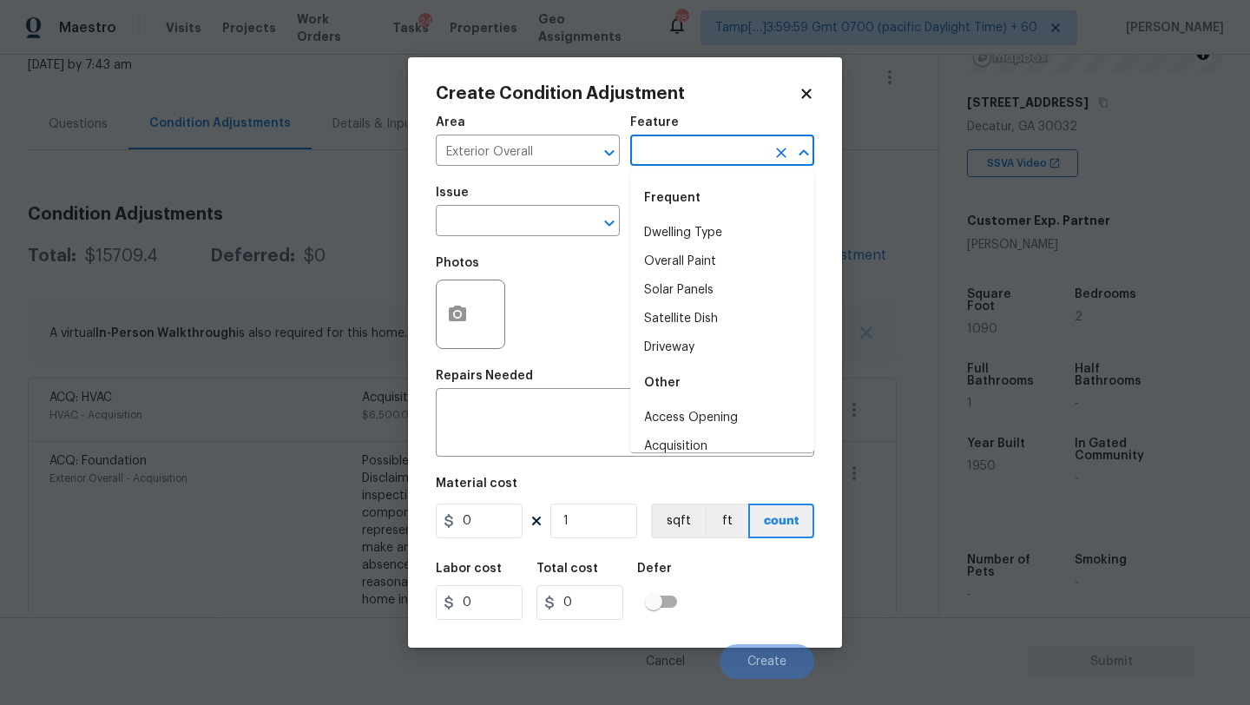
click at [704, 165] on input "text" at bounding box center [697, 152] width 135 height 27
click at [692, 234] on li "Back Yard" at bounding box center [722, 233] width 184 height 29
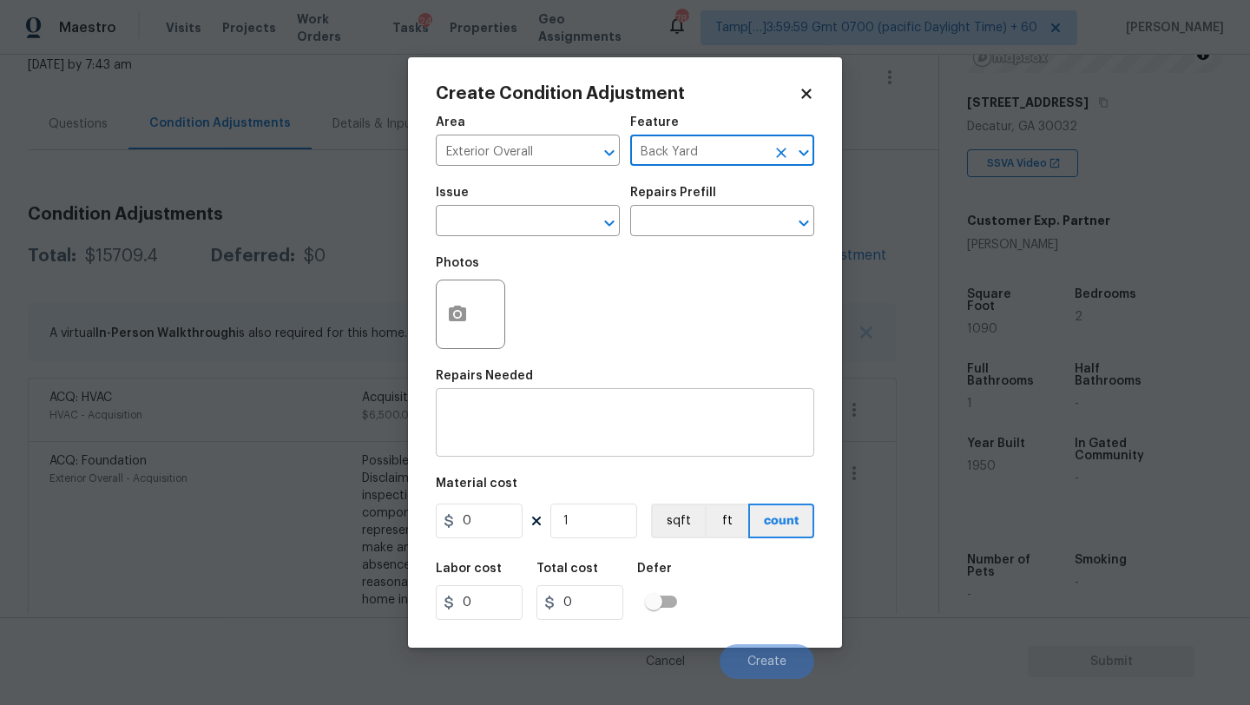
type input "Back Yard"
click at [615, 430] on textarea at bounding box center [625, 424] width 358 height 36
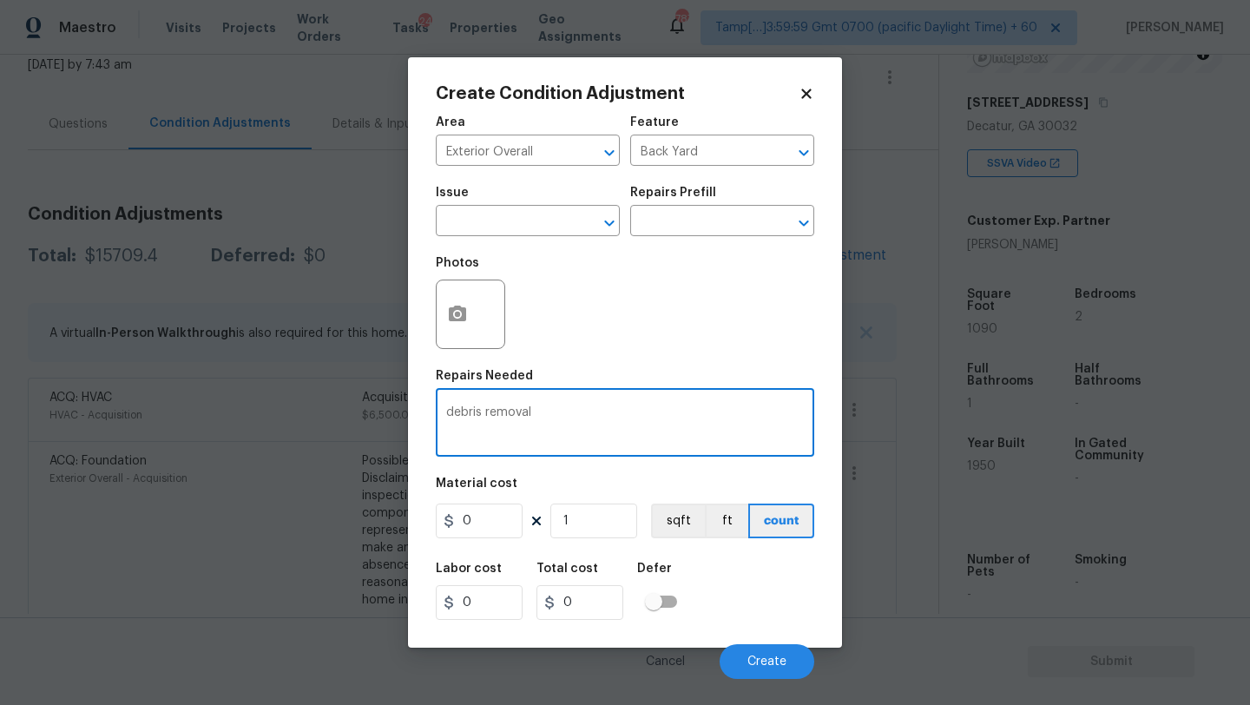
type textarea "debris removal"
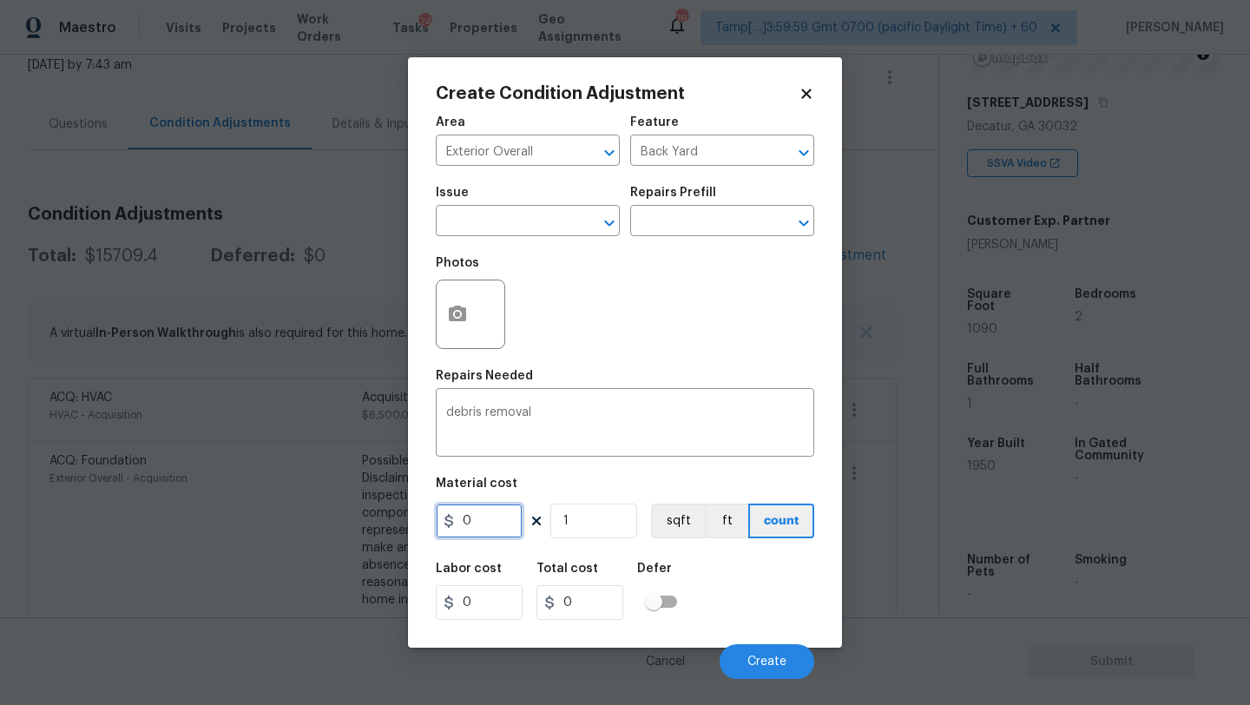
click at [488, 526] on input "0" at bounding box center [479, 520] width 87 height 35
type input "300"
click at [468, 302] on button "button" at bounding box center [458, 314] width 42 height 68
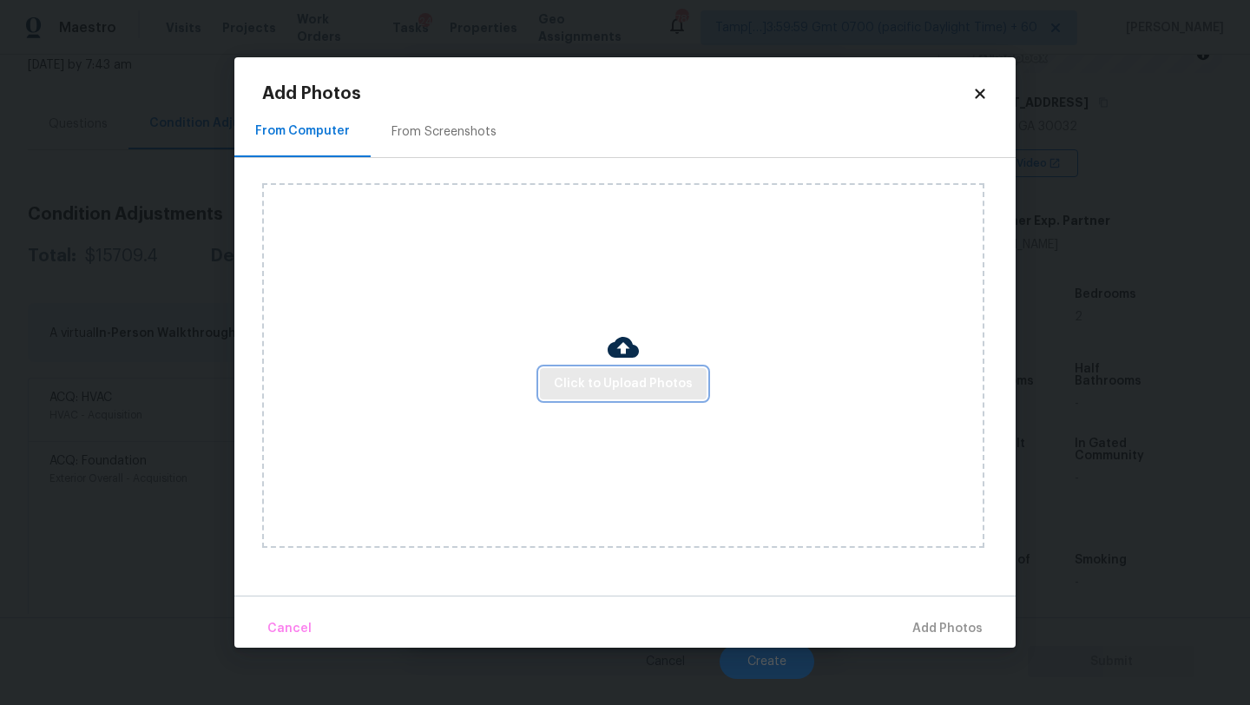
click at [622, 394] on button "Click to Upload Photos" at bounding box center [623, 384] width 167 height 32
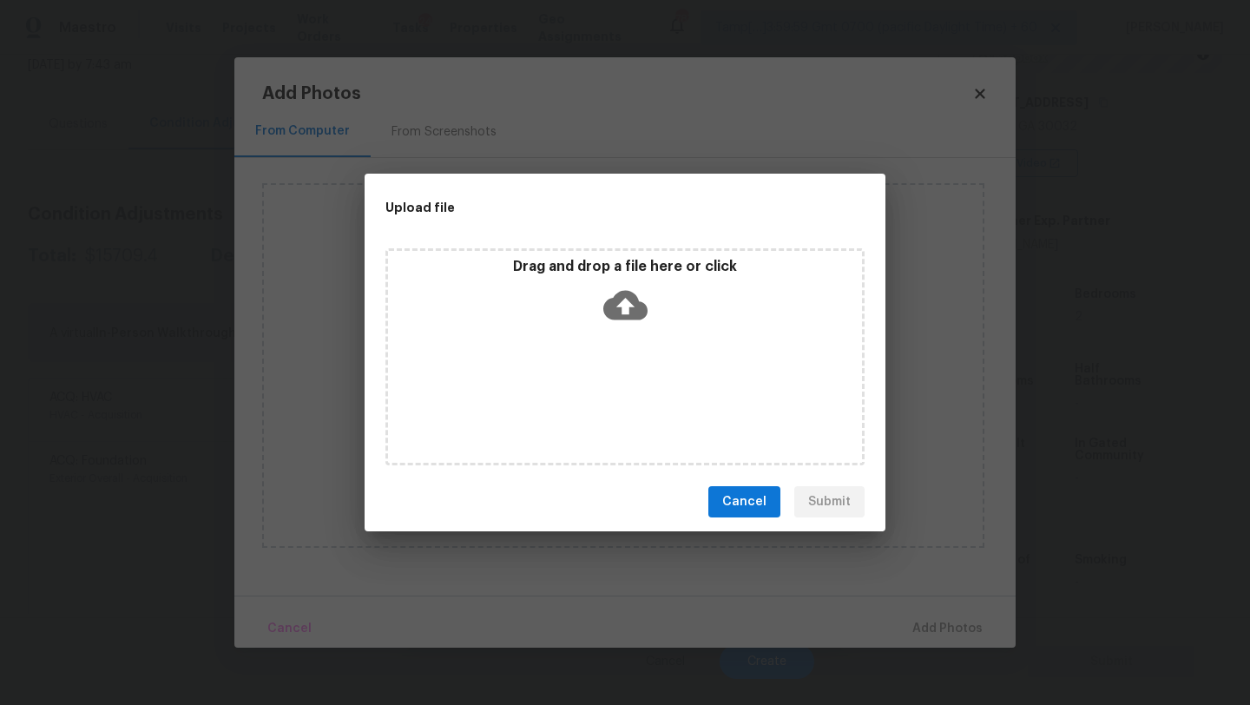
click at [631, 364] on div "Drag and drop a file here or click" at bounding box center [624, 356] width 479 height 217
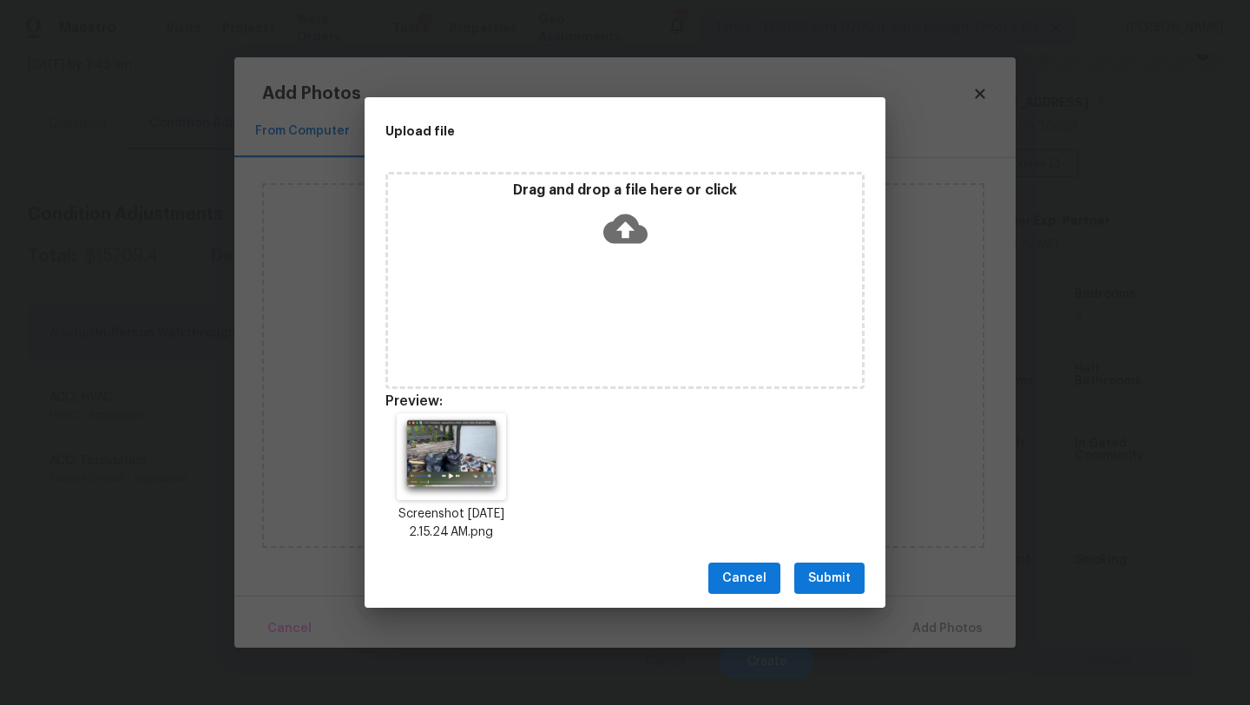
click at [810, 570] on span "Submit" at bounding box center [829, 579] width 43 height 22
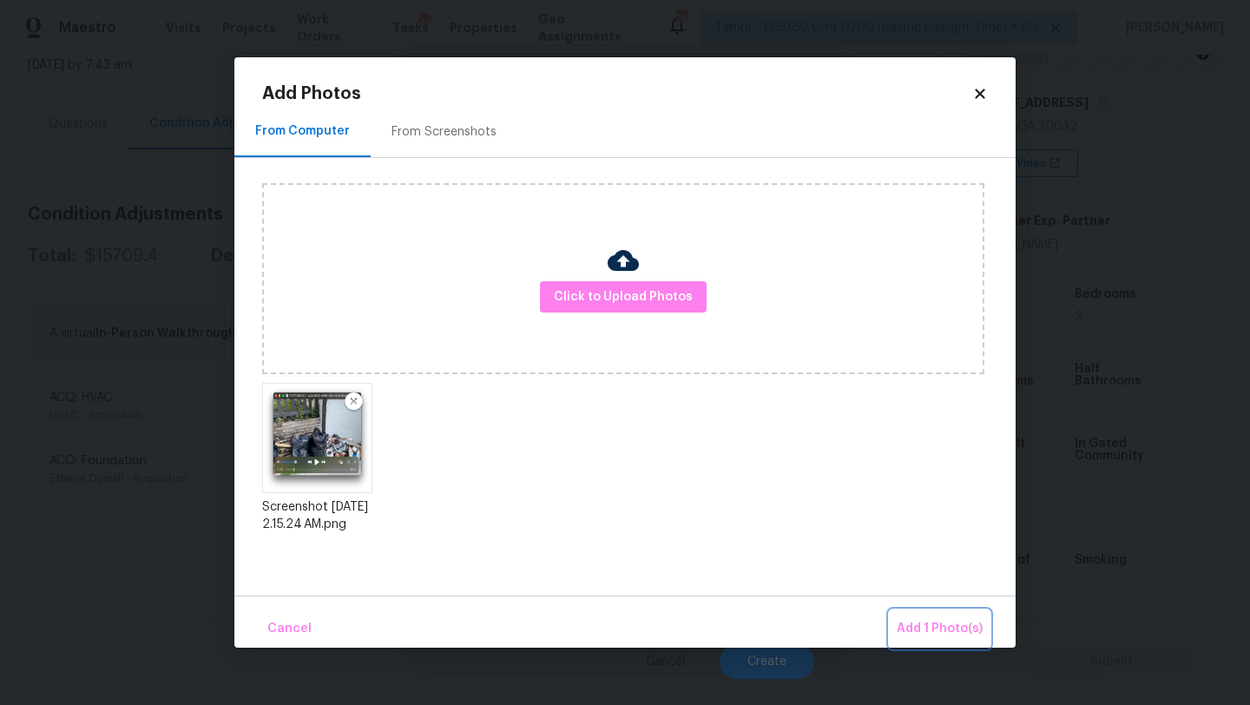
click at [919, 624] on span "Add 1 Photo(s)" at bounding box center [940, 629] width 86 height 22
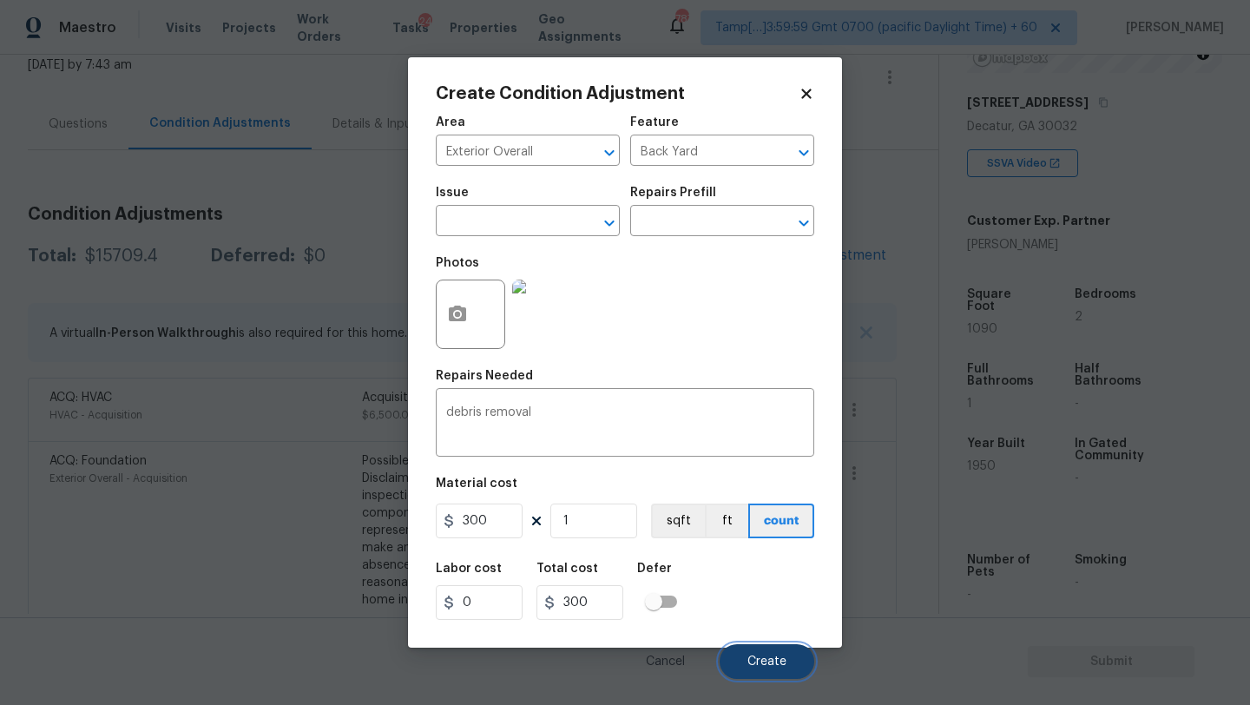
click at [769, 652] on button "Create" at bounding box center [767, 661] width 95 height 35
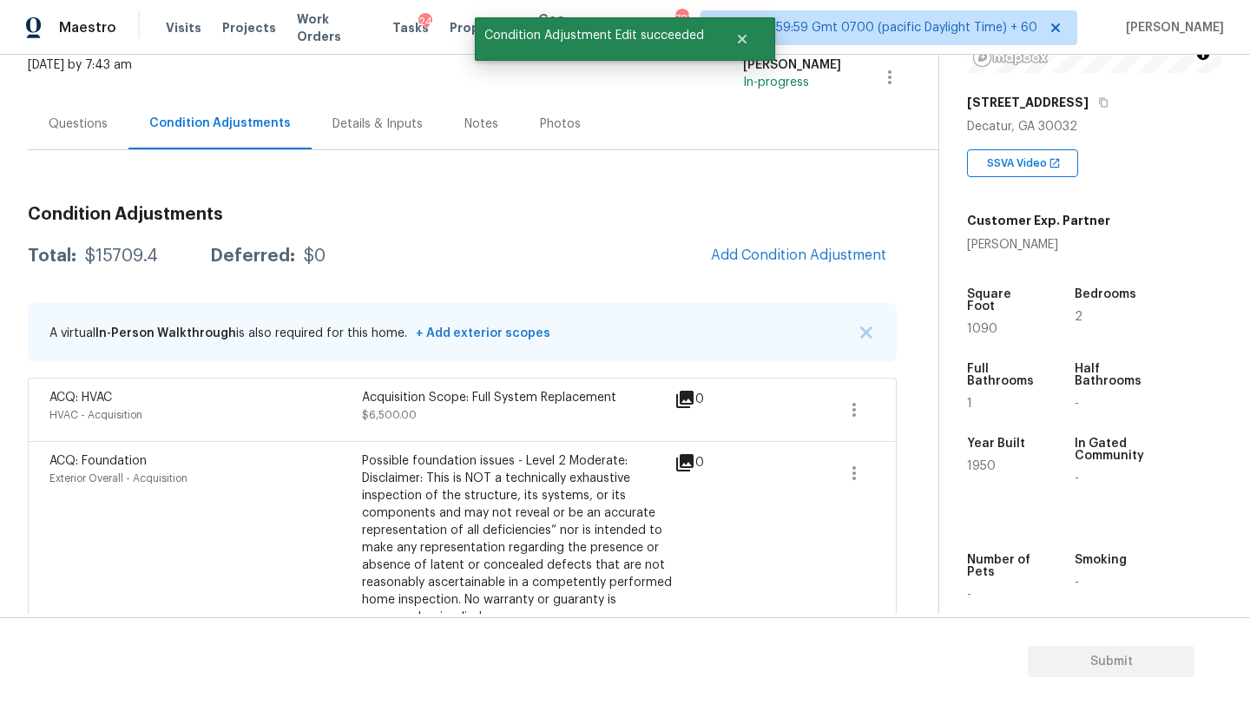
click at [69, 119] on div "Questions" at bounding box center [78, 123] width 59 height 17
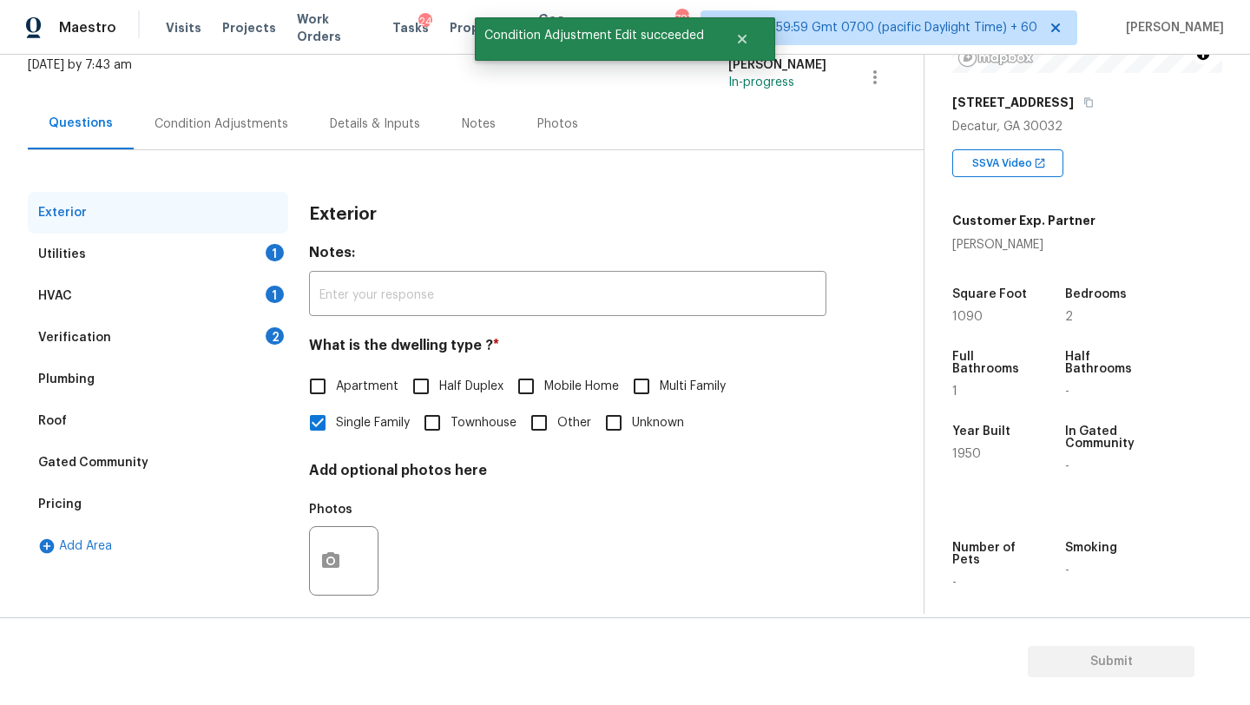
click at [131, 332] on div "Verification 2" at bounding box center [158, 338] width 260 height 42
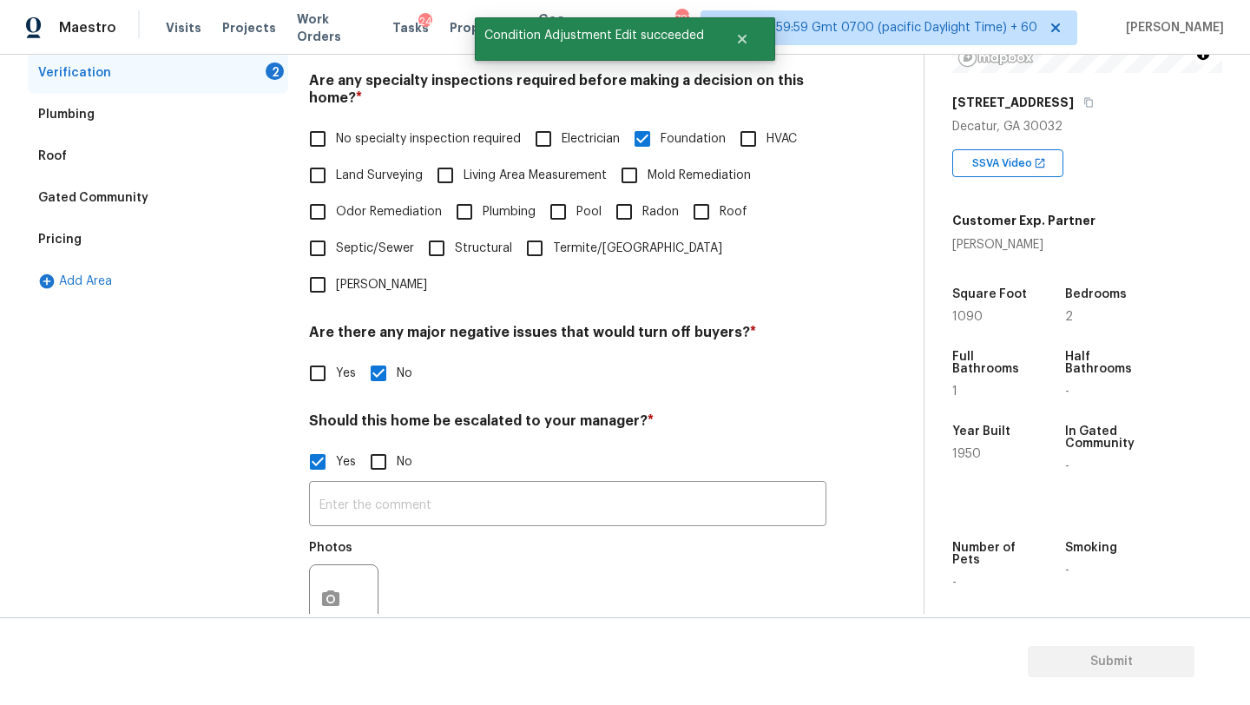
scroll to position [401, 0]
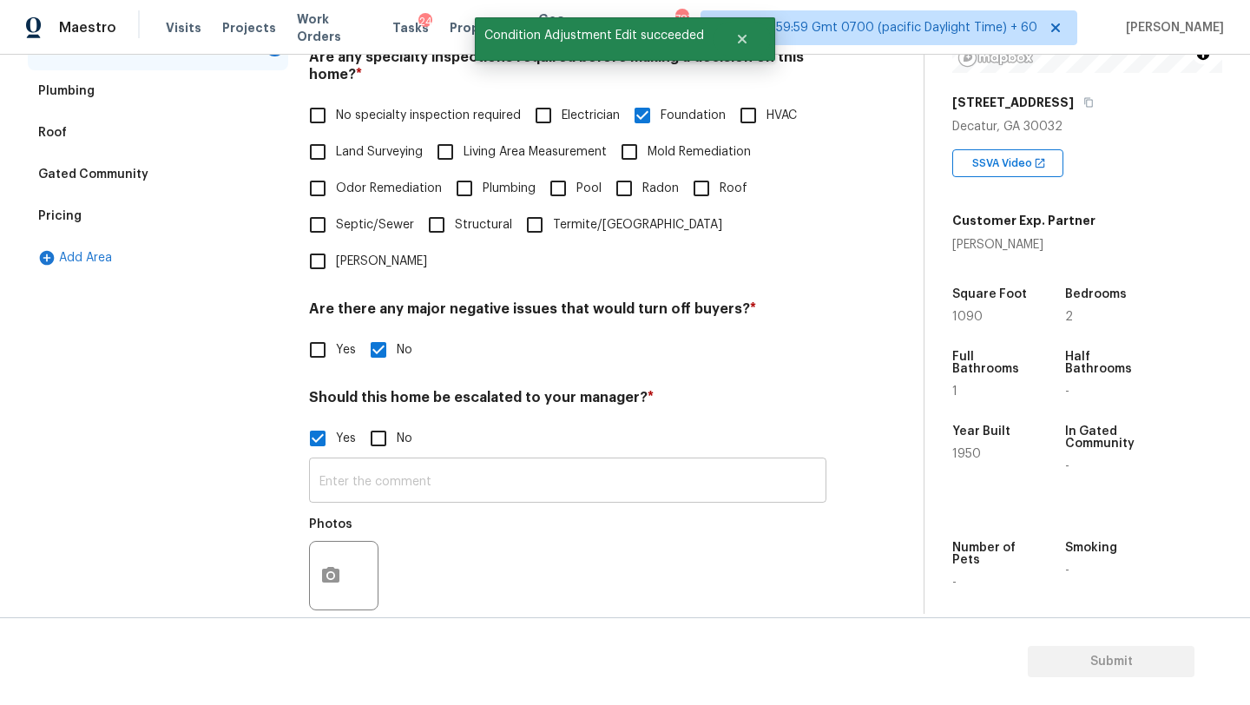
click at [478, 462] on input "text" at bounding box center [567, 482] width 517 height 41
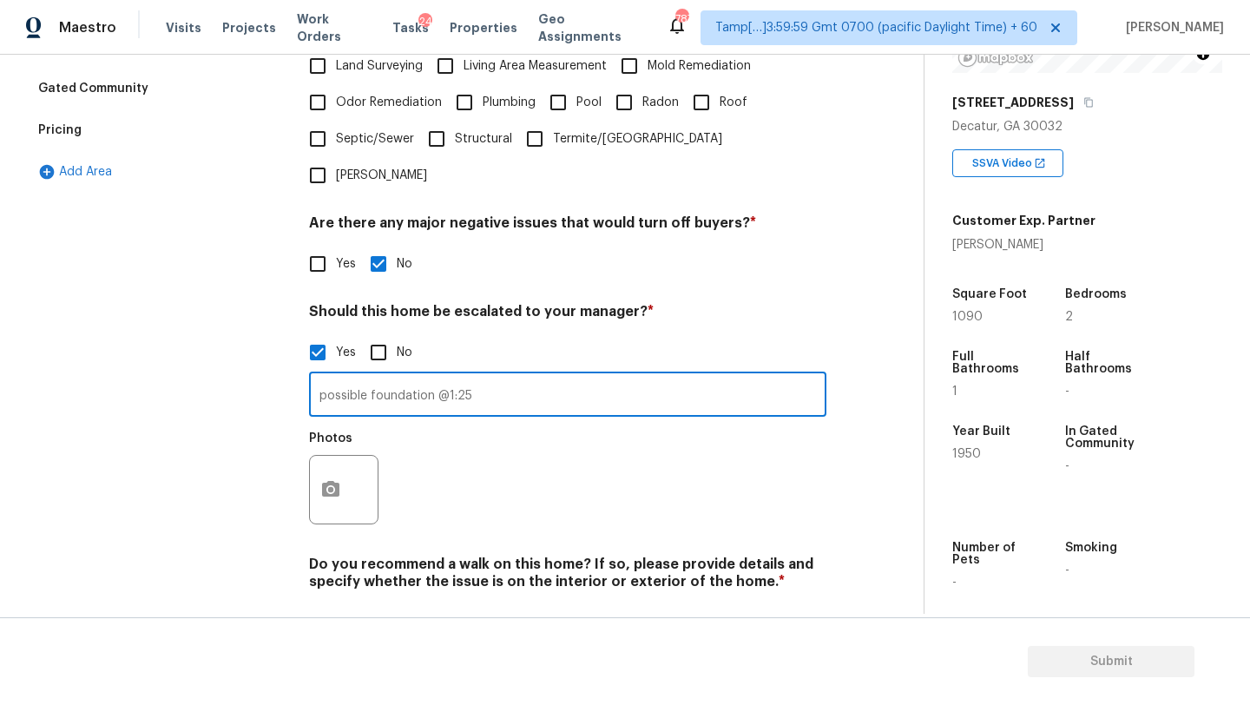
scroll to position [504, 0]
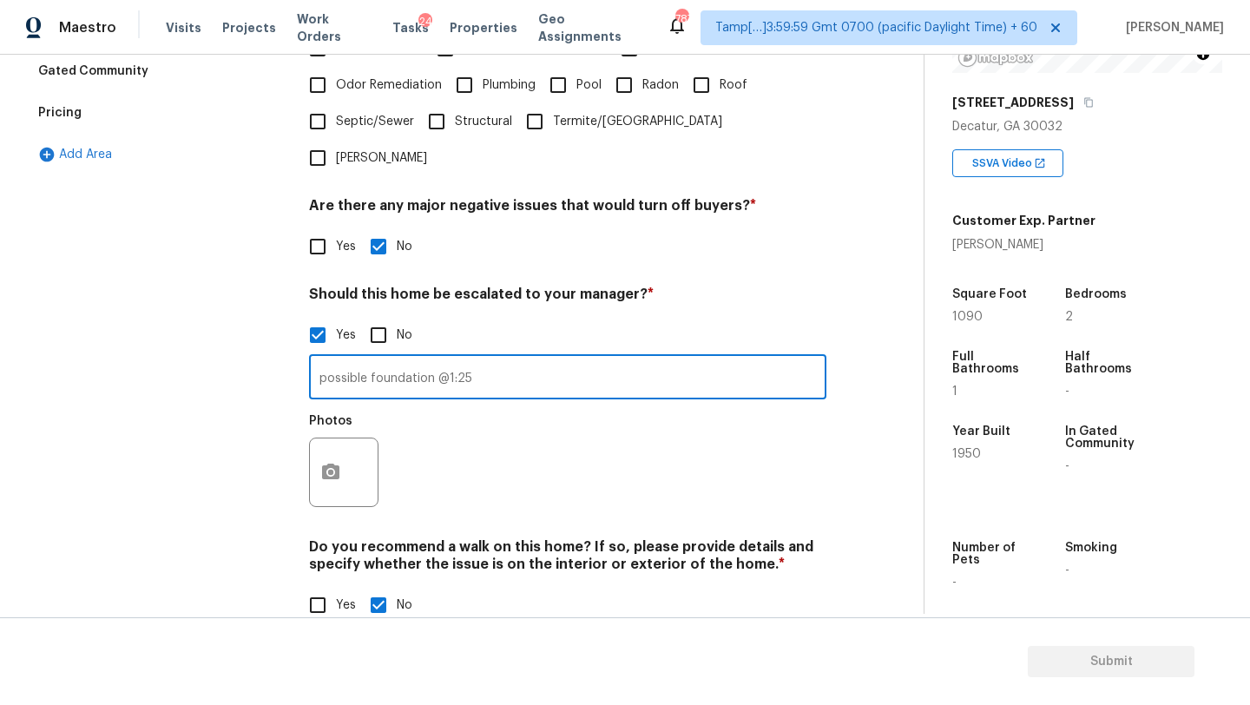
type input "possible foundation @1:25"
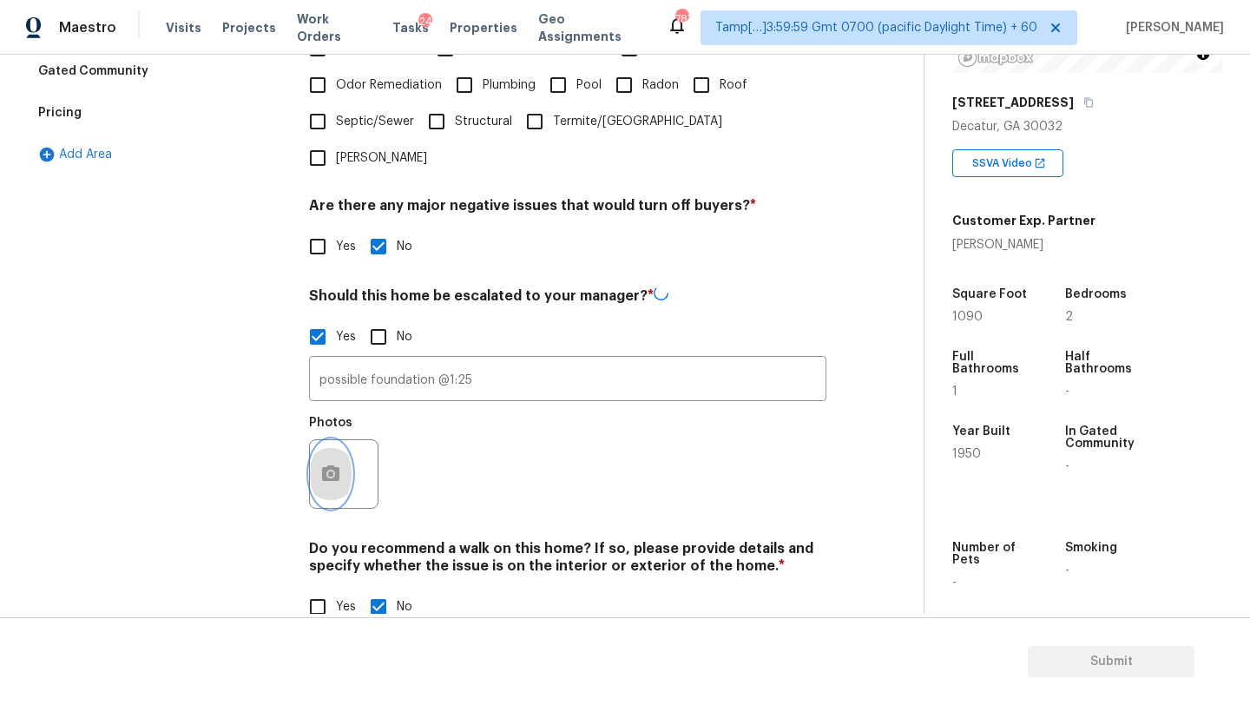
click at [345, 445] on button "button" at bounding box center [331, 474] width 42 height 68
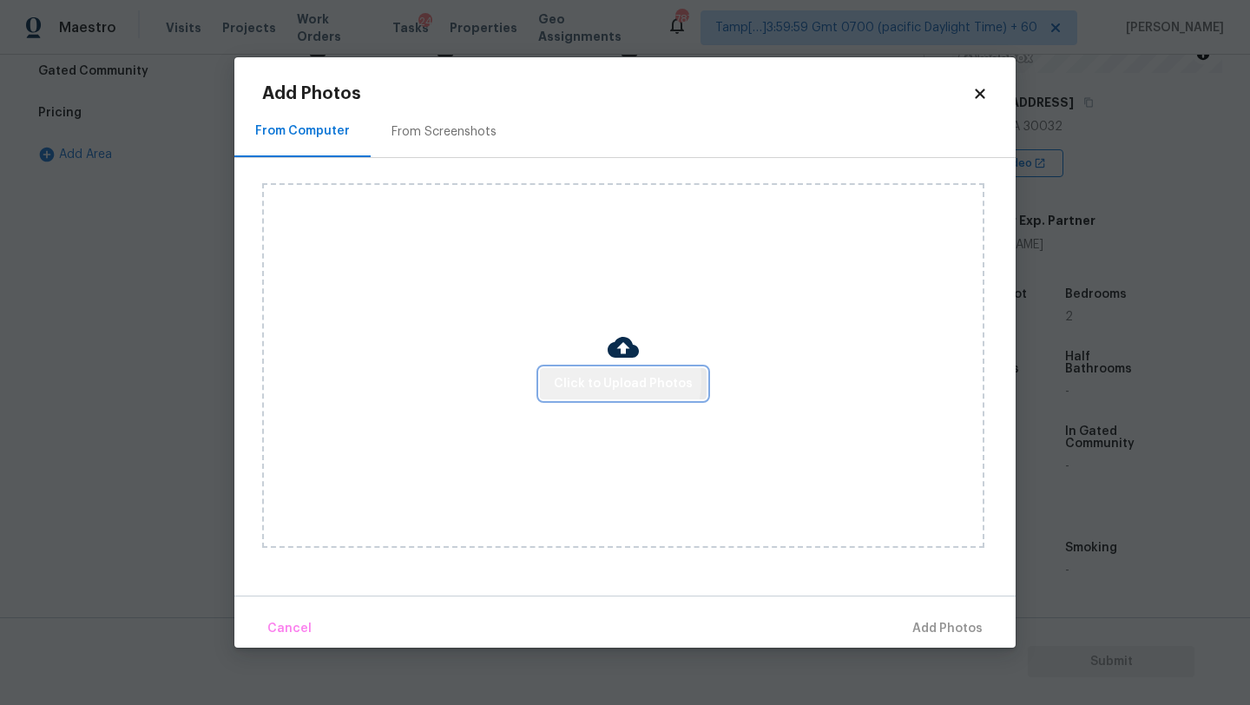
click at [598, 379] on span "Click to Upload Photos" at bounding box center [623, 384] width 139 height 22
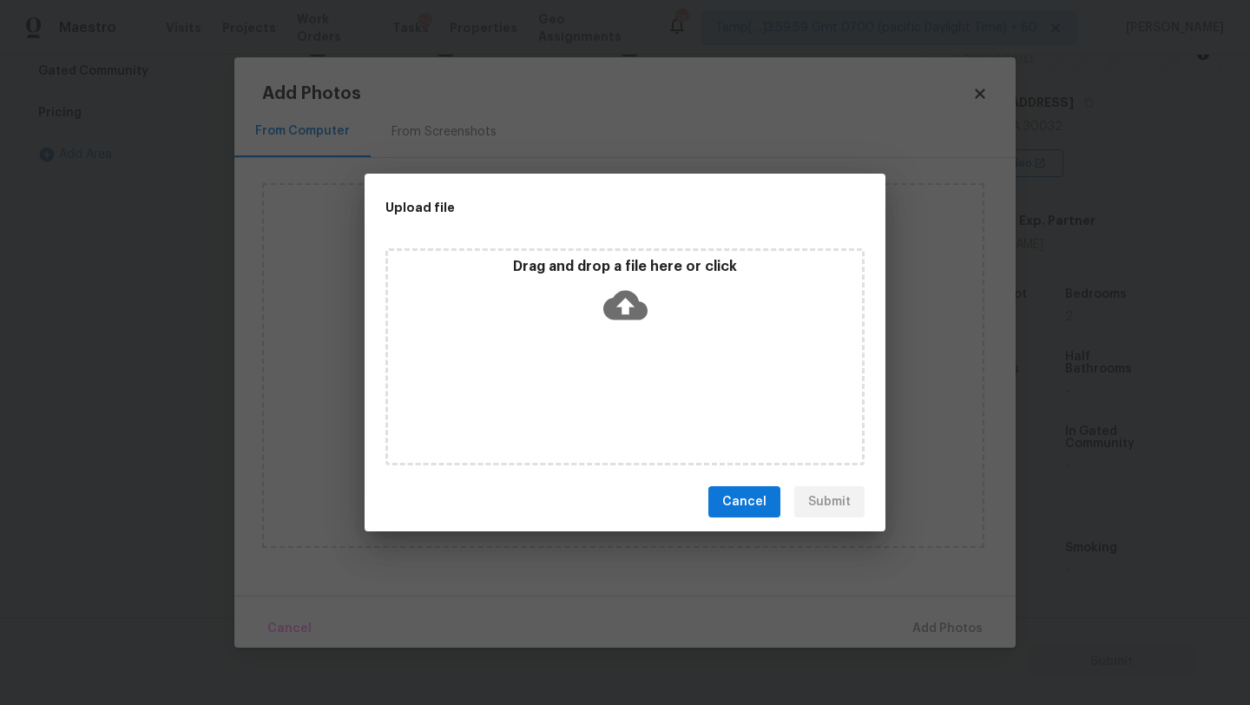
click at [620, 332] on div "Drag and drop a file here or click" at bounding box center [624, 356] width 479 height 217
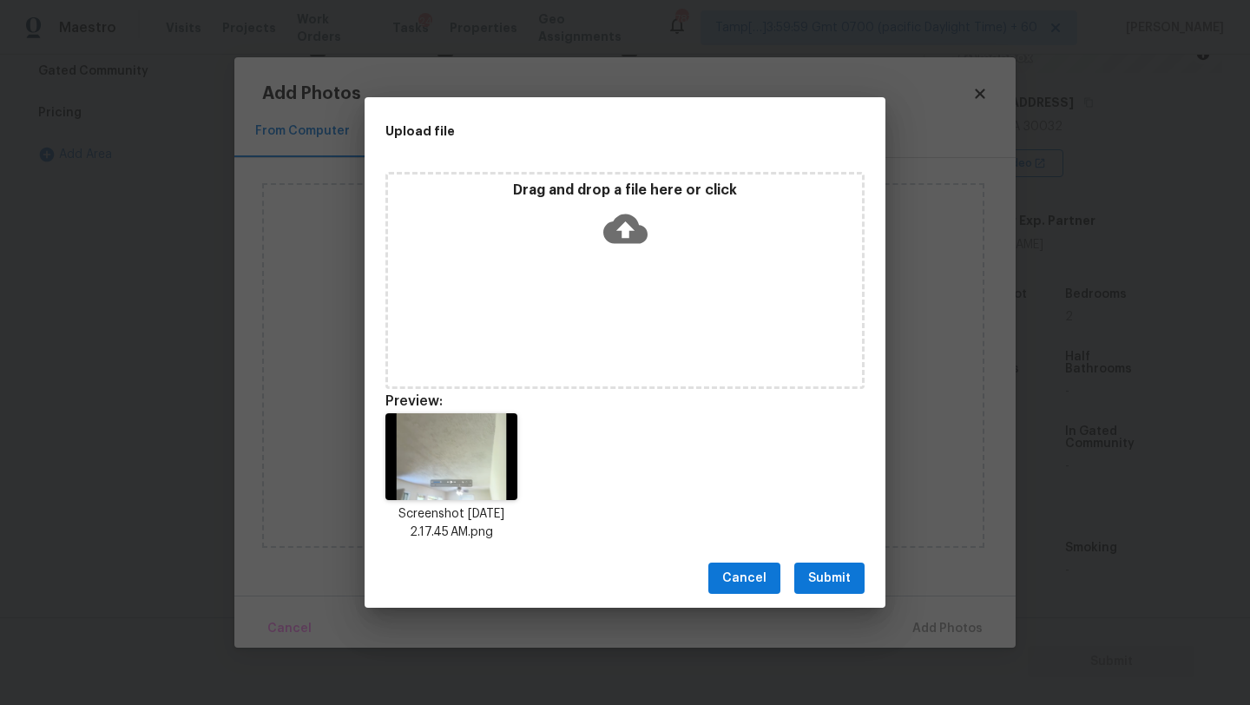
click at [843, 584] on span "Submit" at bounding box center [829, 579] width 43 height 22
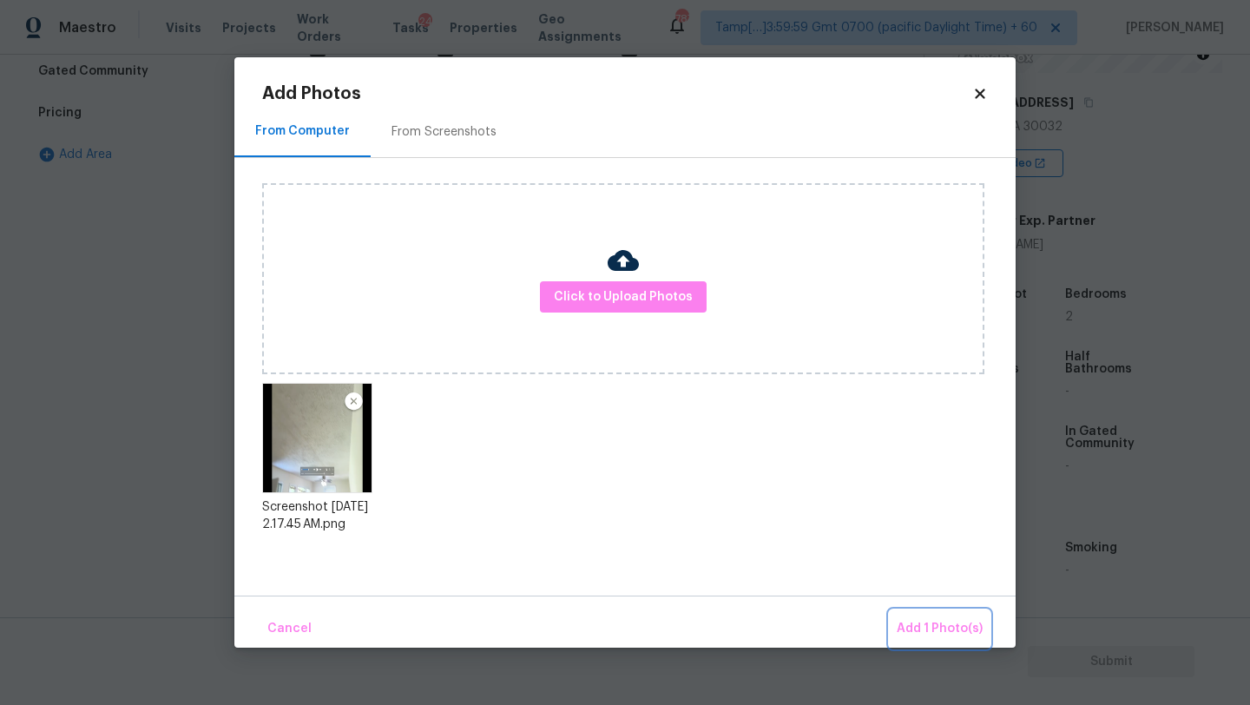
click at [937, 625] on span "Add 1 Photo(s)" at bounding box center [940, 629] width 86 height 22
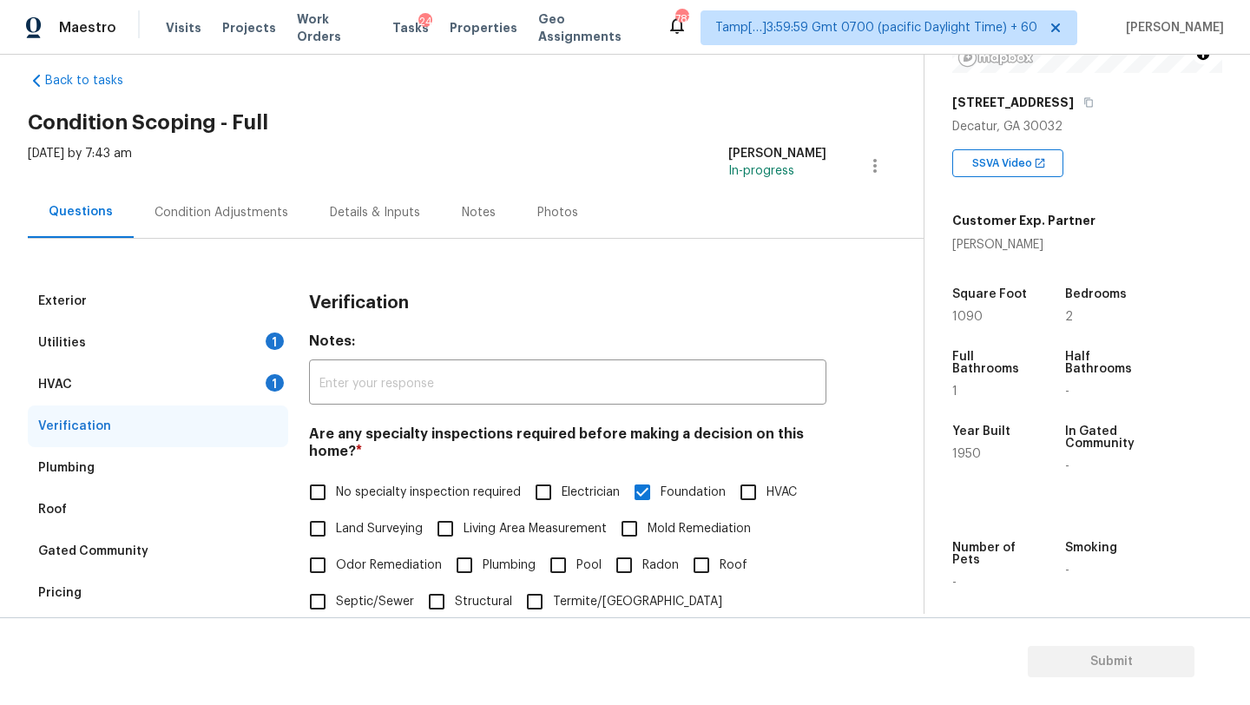
scroll to position [0, 0]
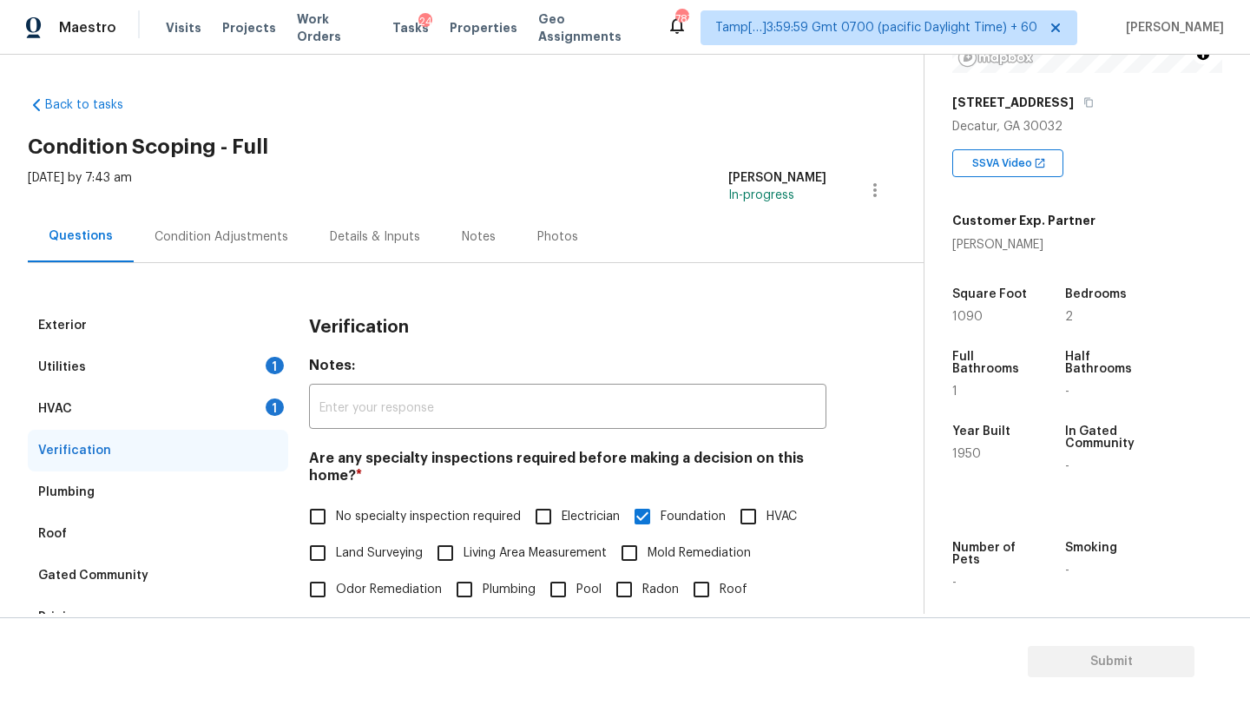
click at [259, 222] on div "Condition Adjustments" at bounding box center [221, 236] width 175 height 51
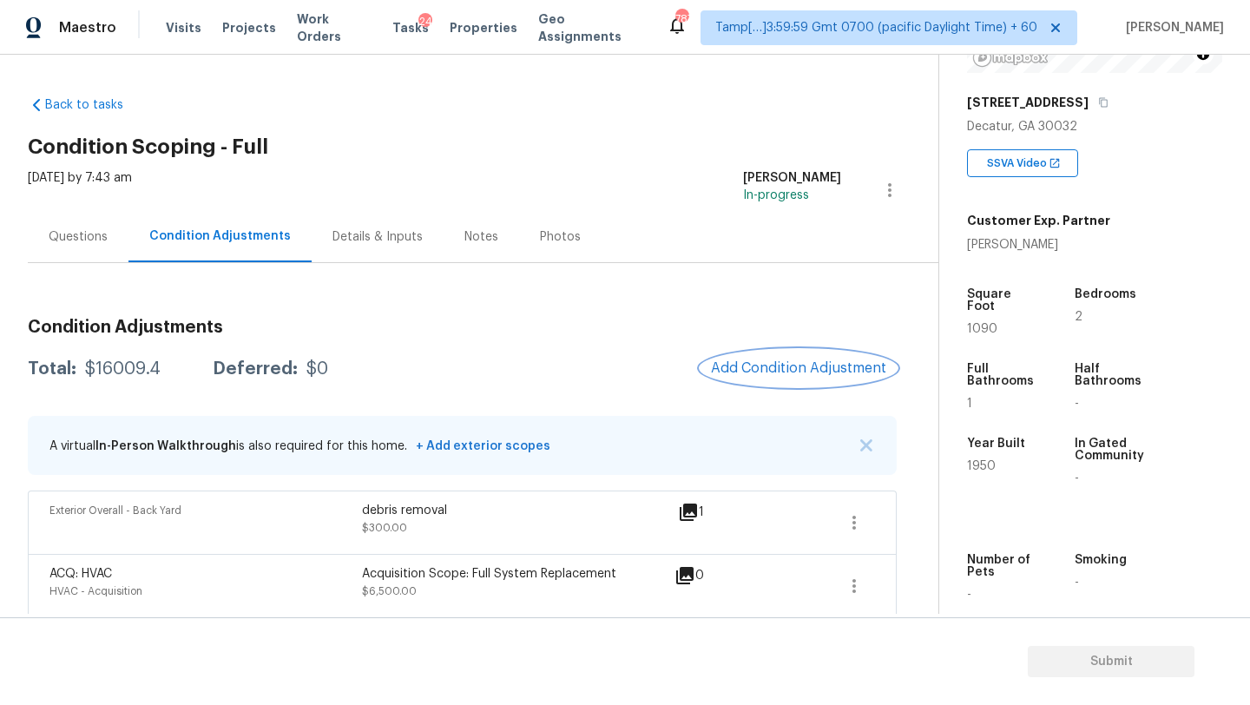
click at [768, 366] on span "Add Condition Adjustment" at bounding box center [798, 368] width 175 height 16
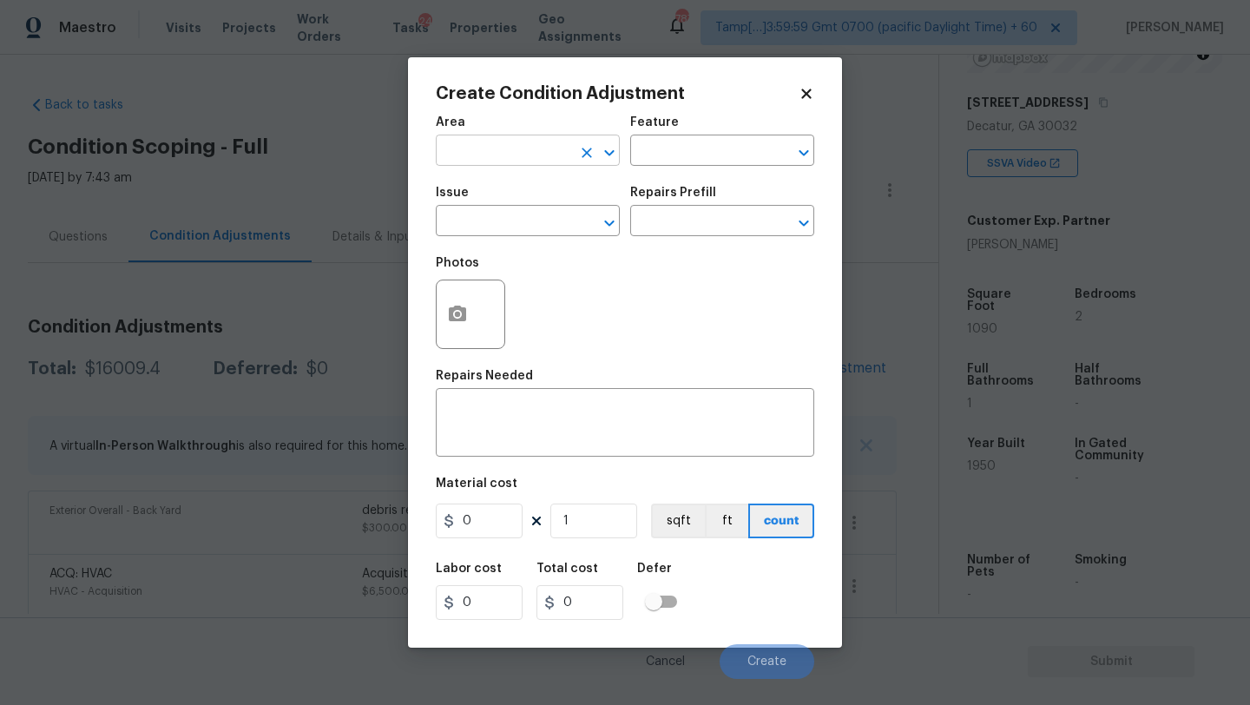
click at [507, 156] on input "text" at bounding box center [503, 152] width 135 height 27
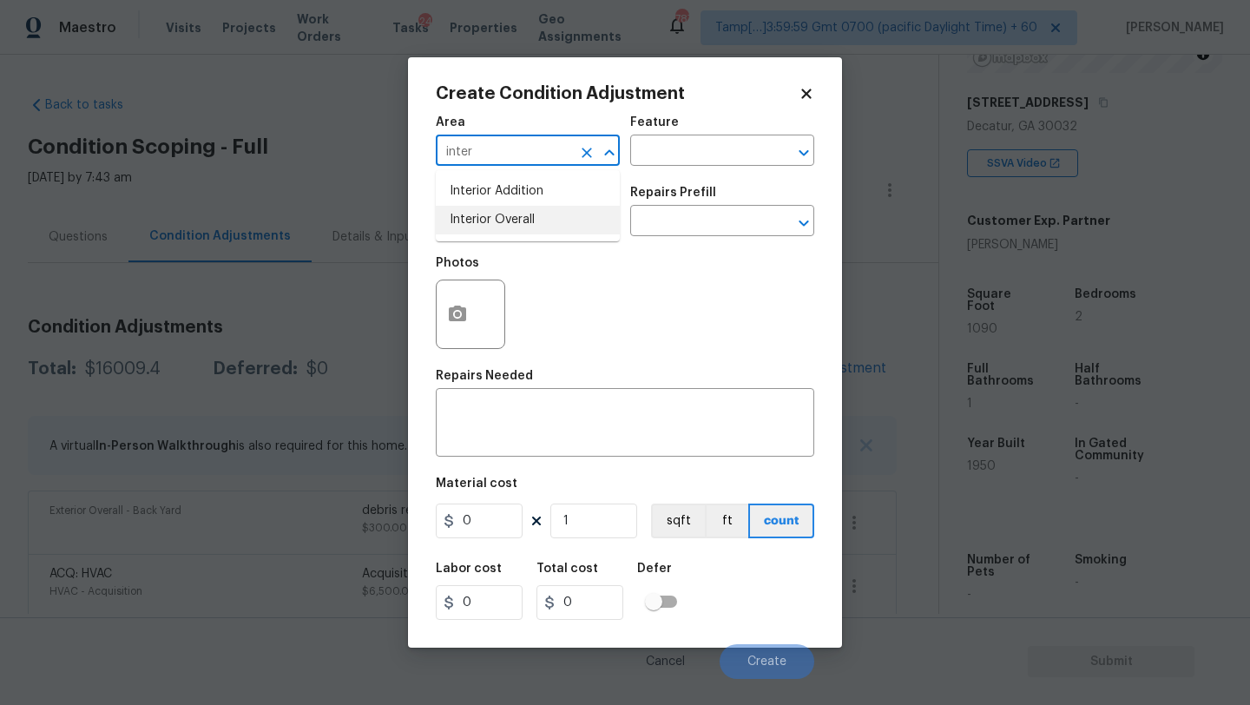
click at [517, 226] on li "Interior Overall" at bounding box center [528, 220] width 184 height 29
type input "Interior Overall"
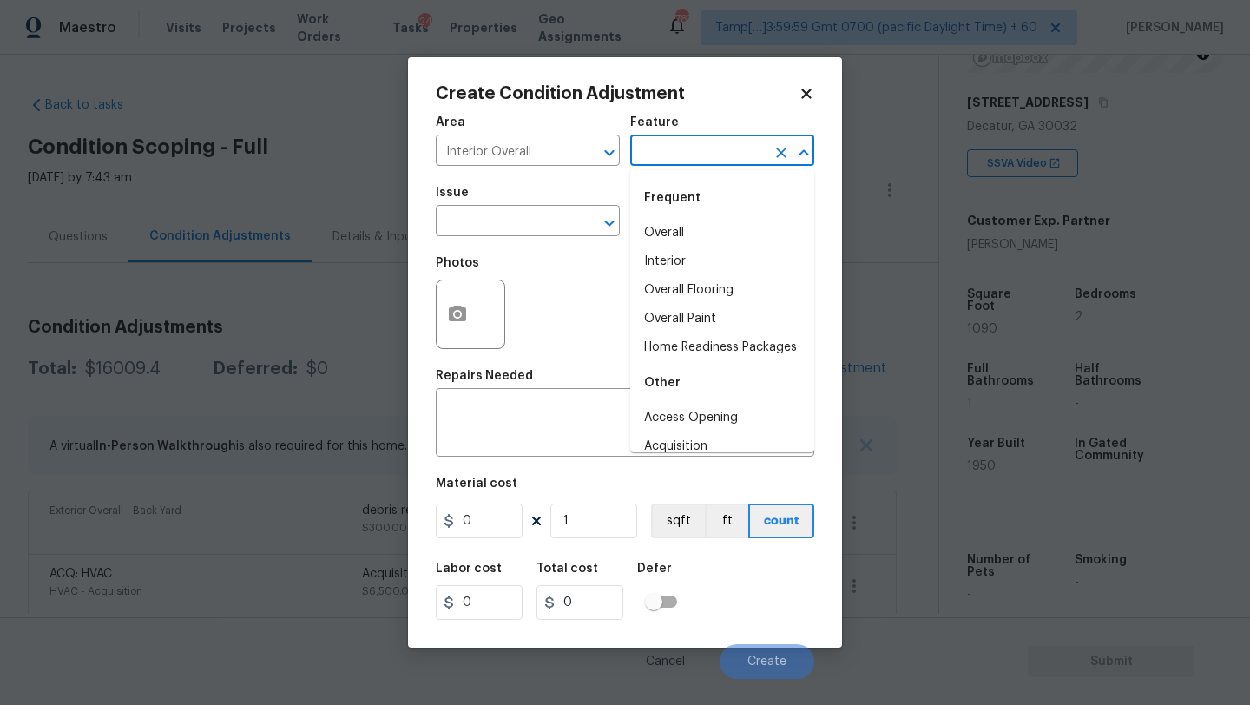
click at [669, 163] on input "text" at bounding box center [697, 152] width 135 height 27
click at [670, 285] on li "Overall Flooring" at bounding box center [722, 290] width 184 height 29
type input "Overall Flooring"
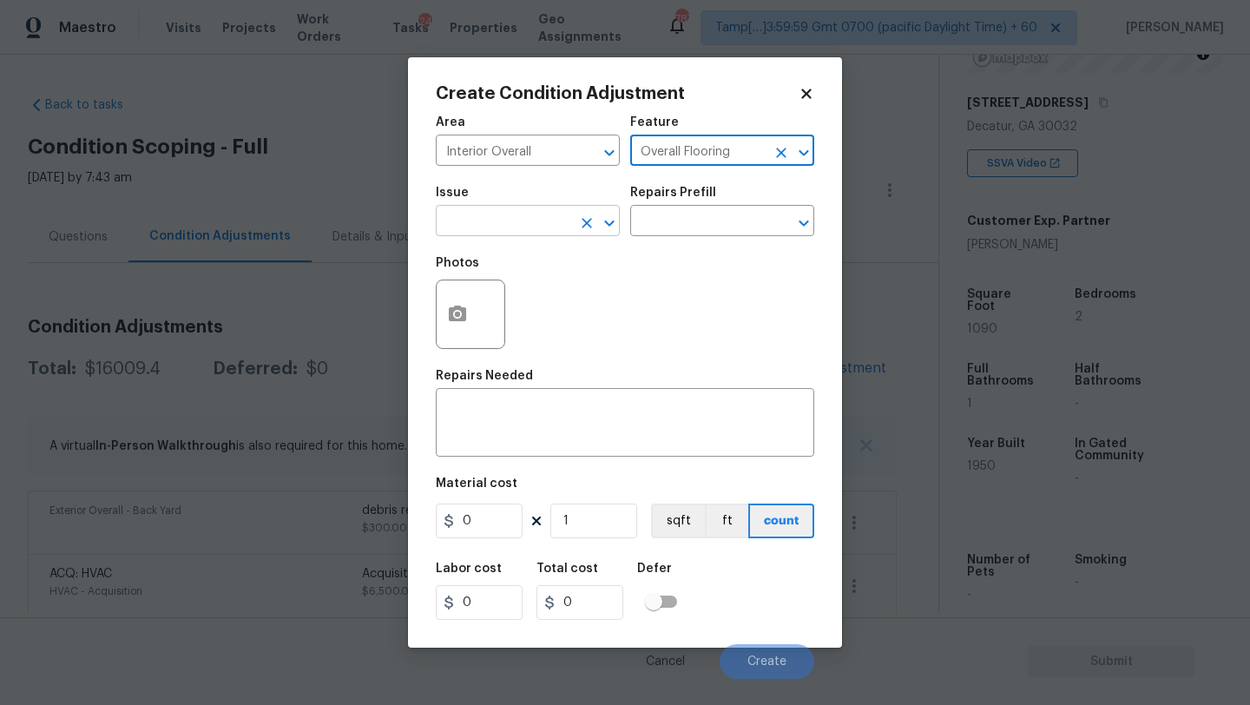
click at [534, 215] on input "text" at bounding box center [503, 222] width 135 height 27
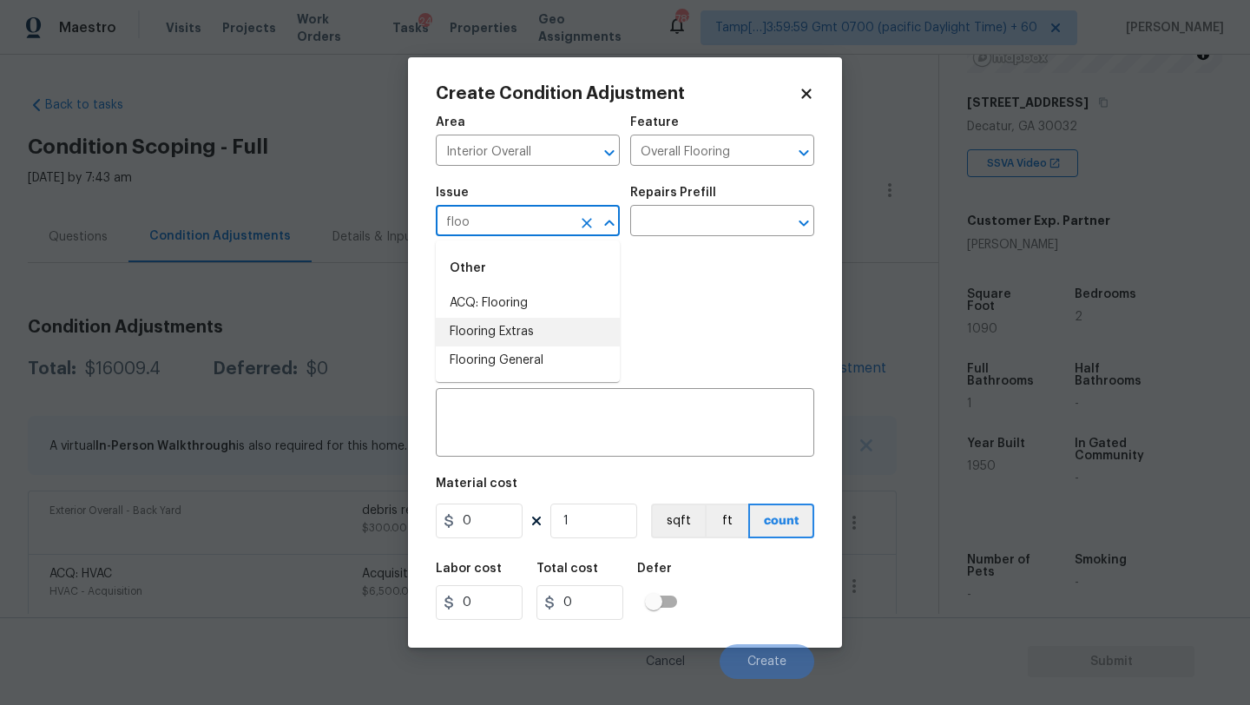
click at [504, 338] on li "Flooring Extras" at bounding box center [528, 332] width 184 height 29
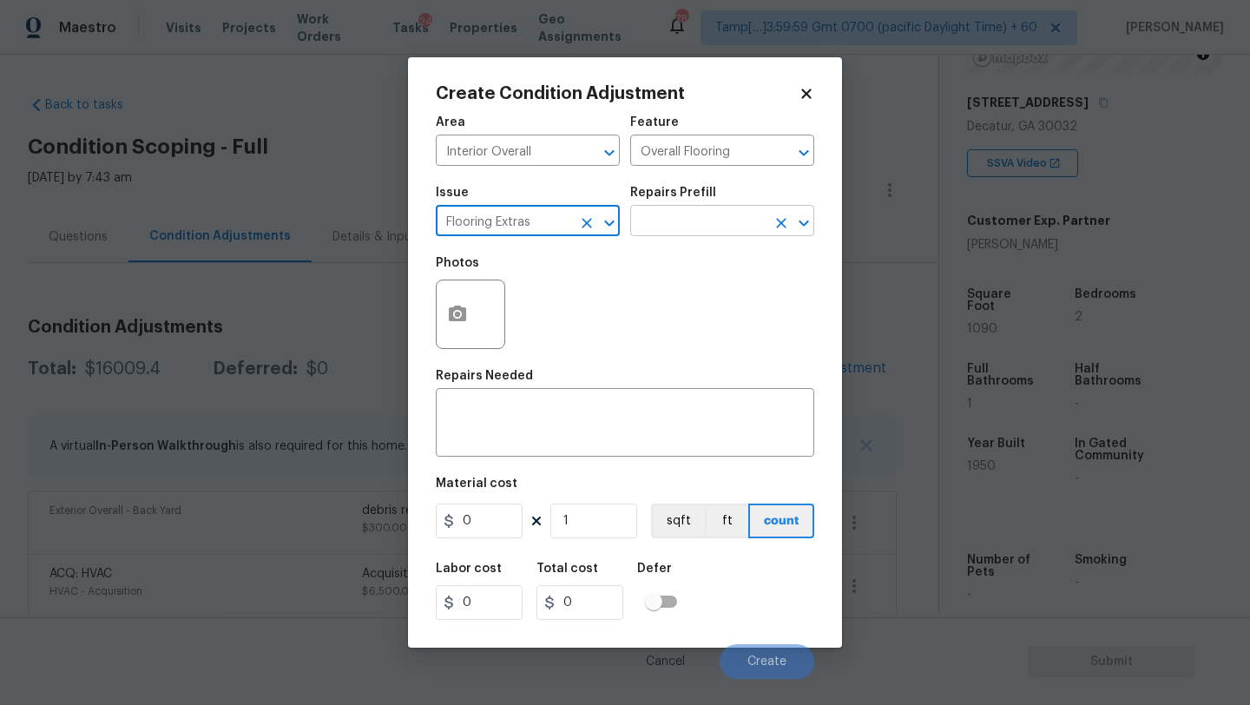
type input "Flooring Extras"
click at [714, 216] on input "text" at bounding box center [697, 222] width 135 height 27
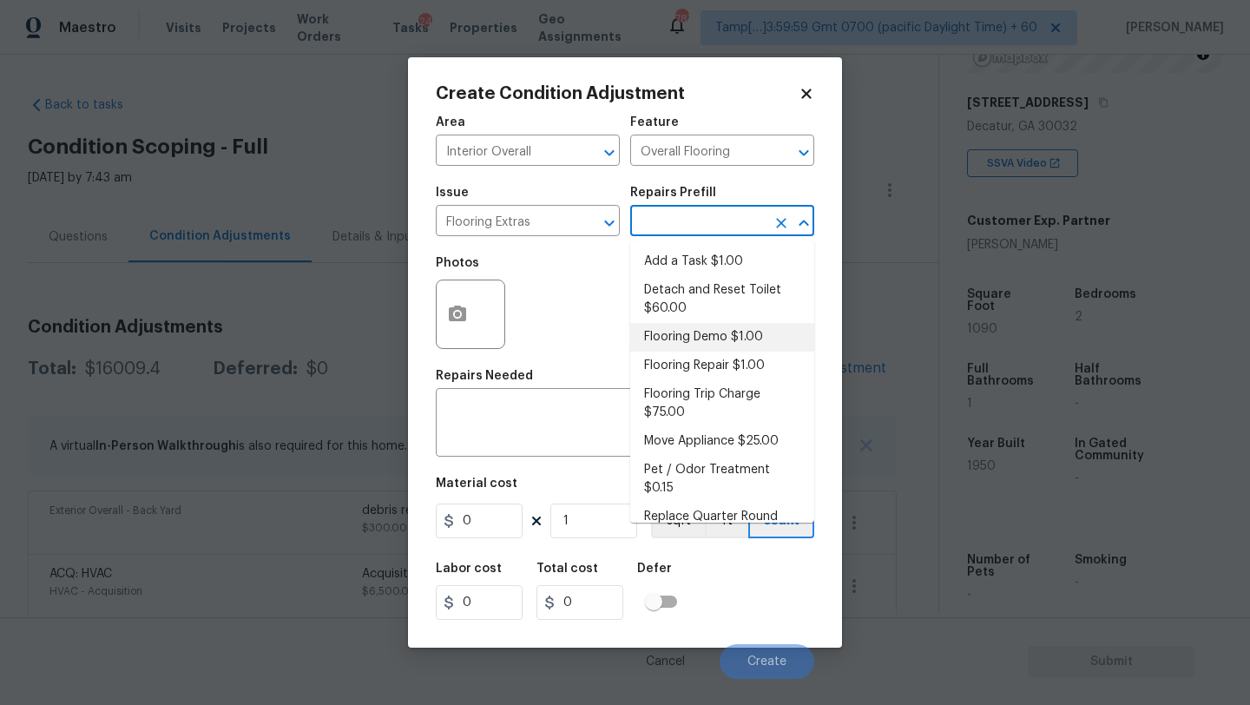
click at [694, 324] on li "Flooring Demo $1.00" at bounding box center [722, 337] width 184 height 29
type textarea "Demo existing flooring."
type input "1"
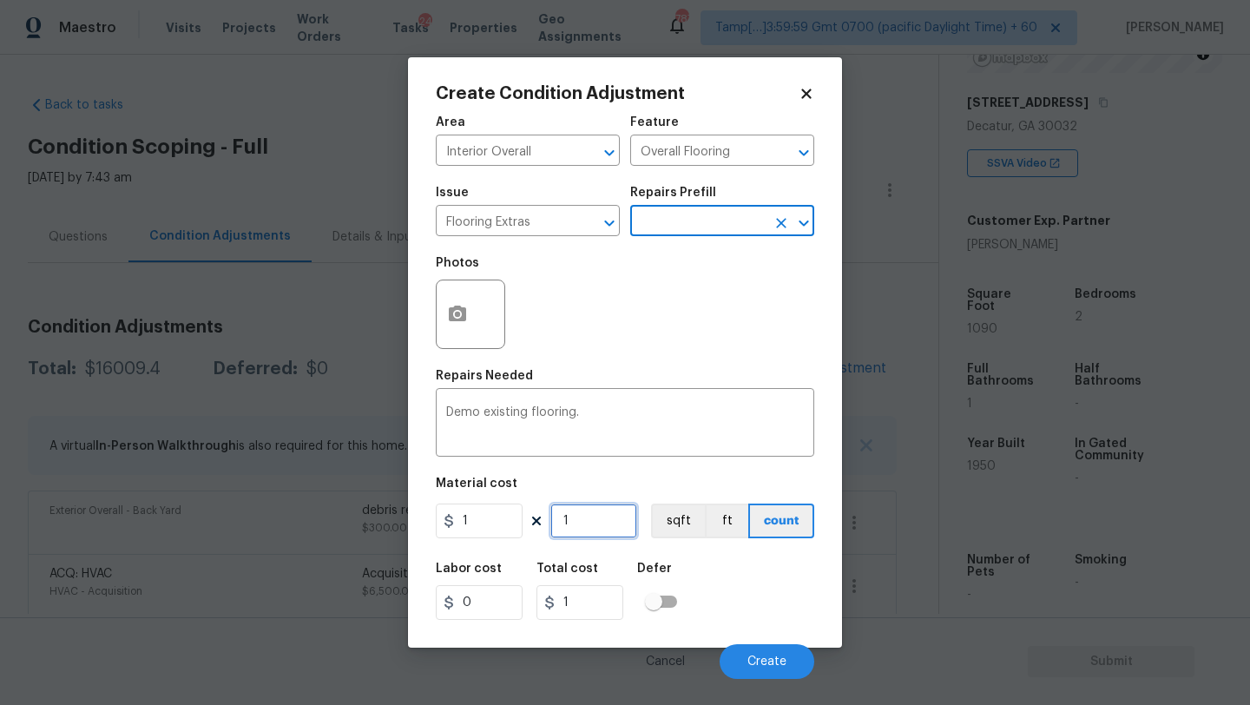
click at [602, 526] on input "1" at bounding box center [593, 520] width 87 height 35
type input "2"
type input "20"
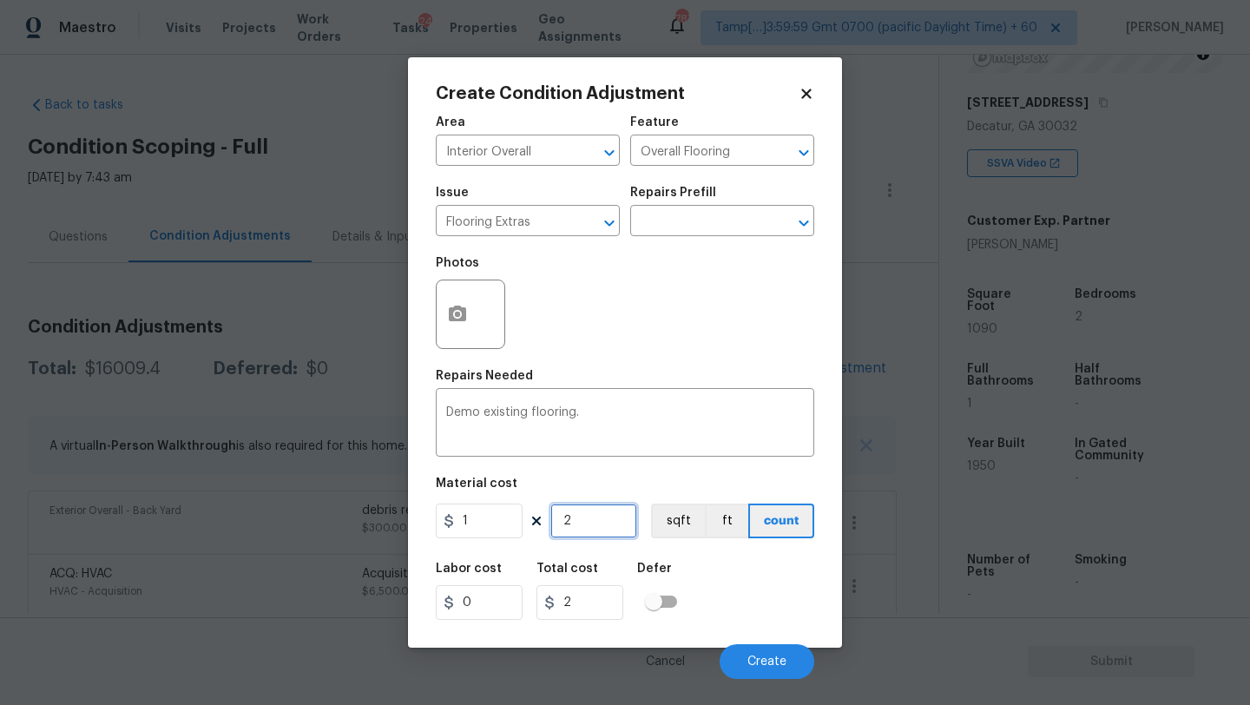
type input "20"
type input "200"
click at [768, 600] on div "Labor cost 0 Total cost 200 Defer" at bounding box center [625, 591] width 378 height 78
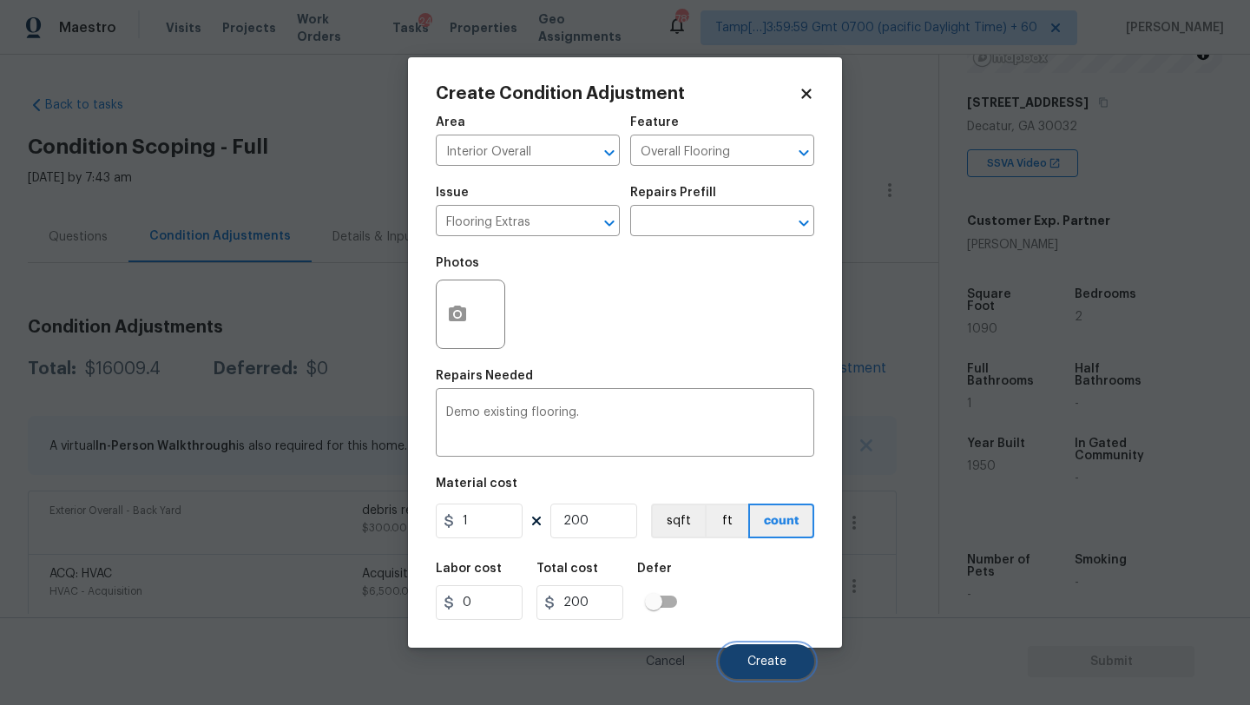
click at [772, 662] on span "Create" at bounding box center [766, 661] width 39 height 13
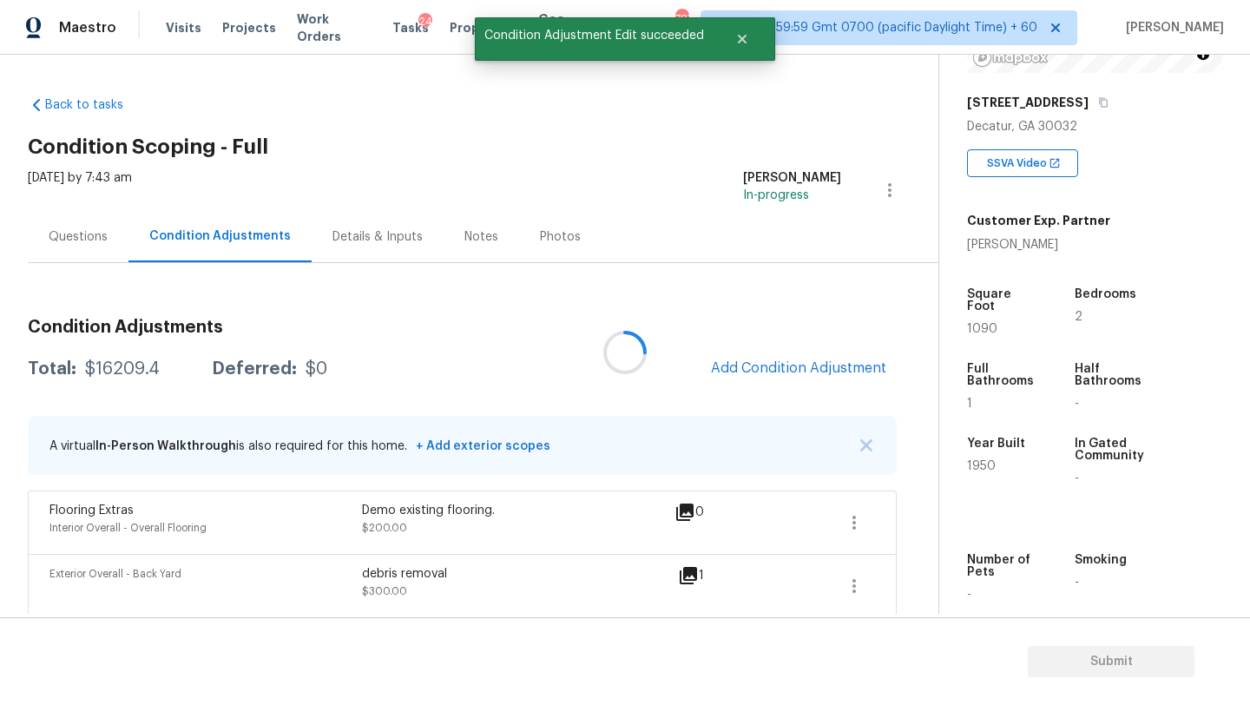
click at [785, 366] on div at bounding box center [625, 352] width 1250 height 705
click at [766, 364] on div at bounding box center [625, 352] width 1250 height 705
click at [766, 365] on span "Add Condition Adjustment" at bounding box center [798, 368] width 175 height 16
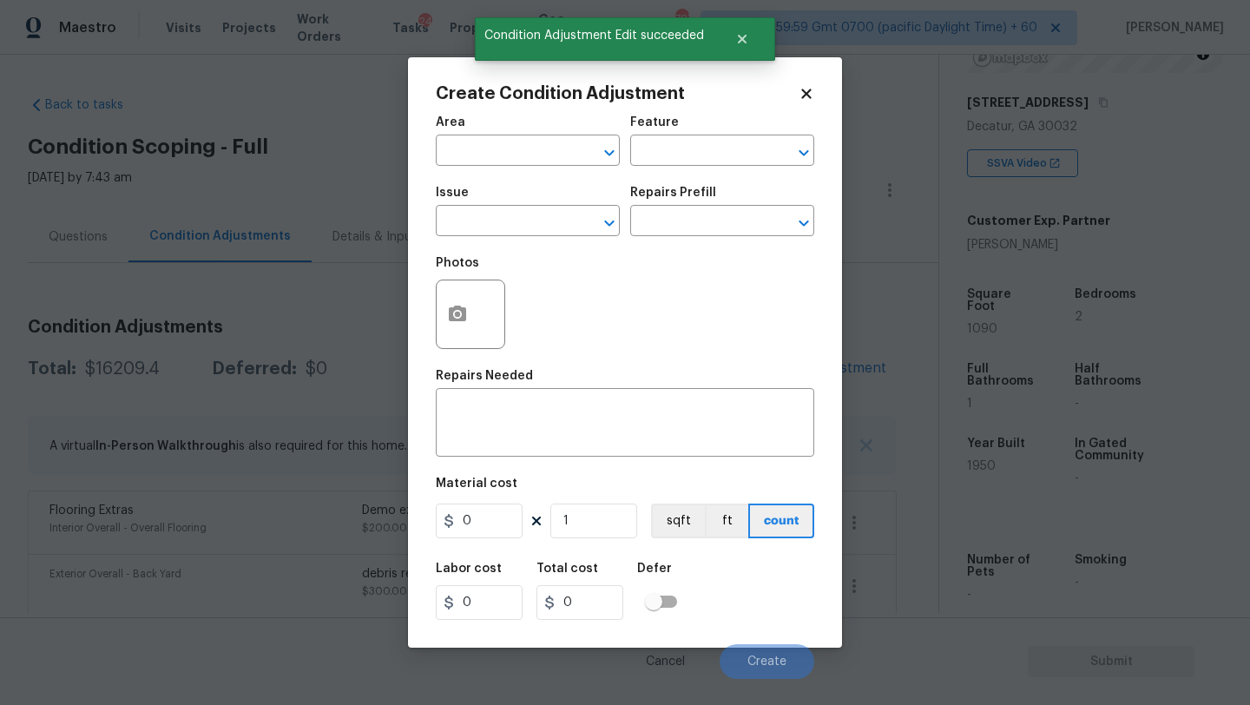
click at [503, 137] on div "Area" at bounding box center [528, 127] width 184 height 23
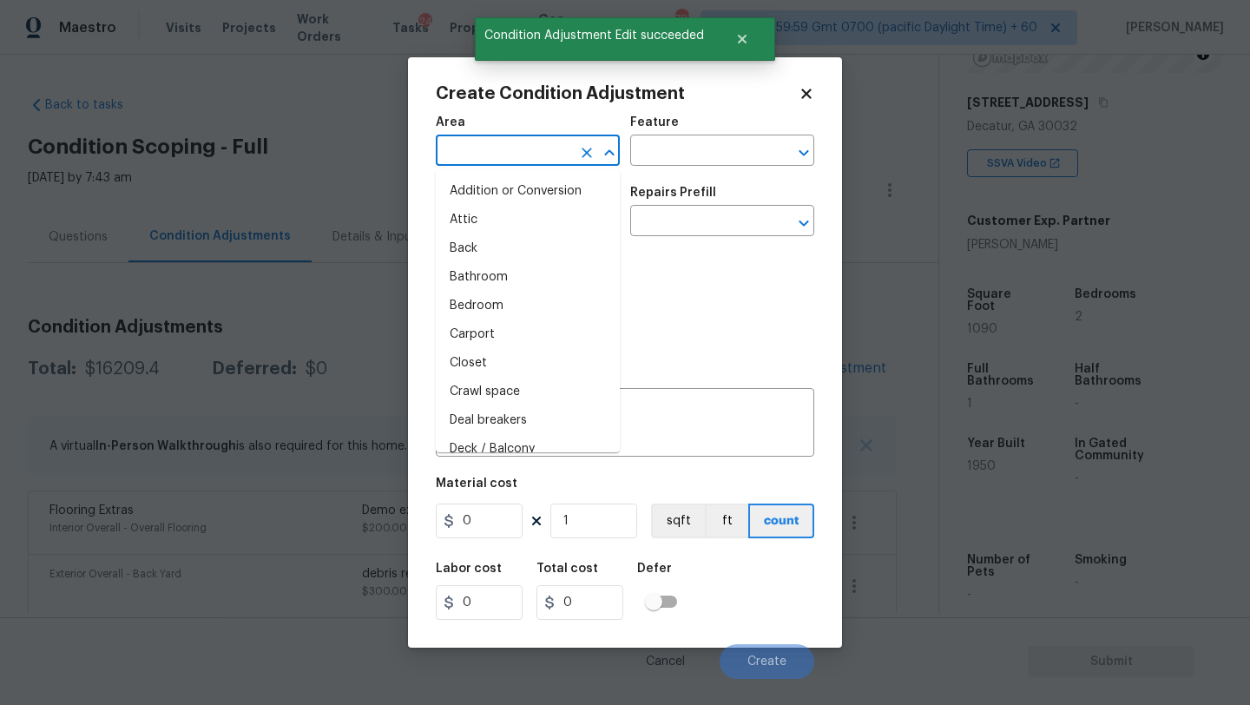
click at [503, 151] on input "text" at bounding box center [503, 152] width 135 height 27
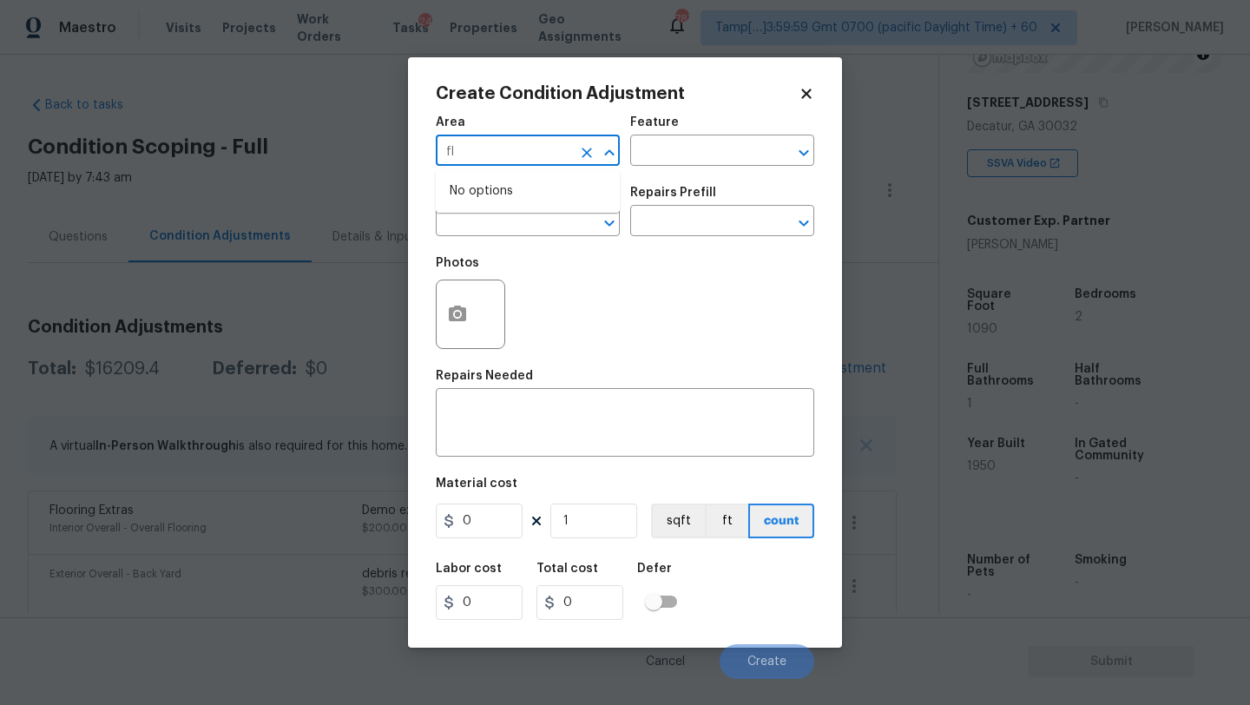
type input "f"
click at [517, 209] on li "Interior Overall" at bounding box center [528, 220] width 184 height 29
type input "Interior Overall"
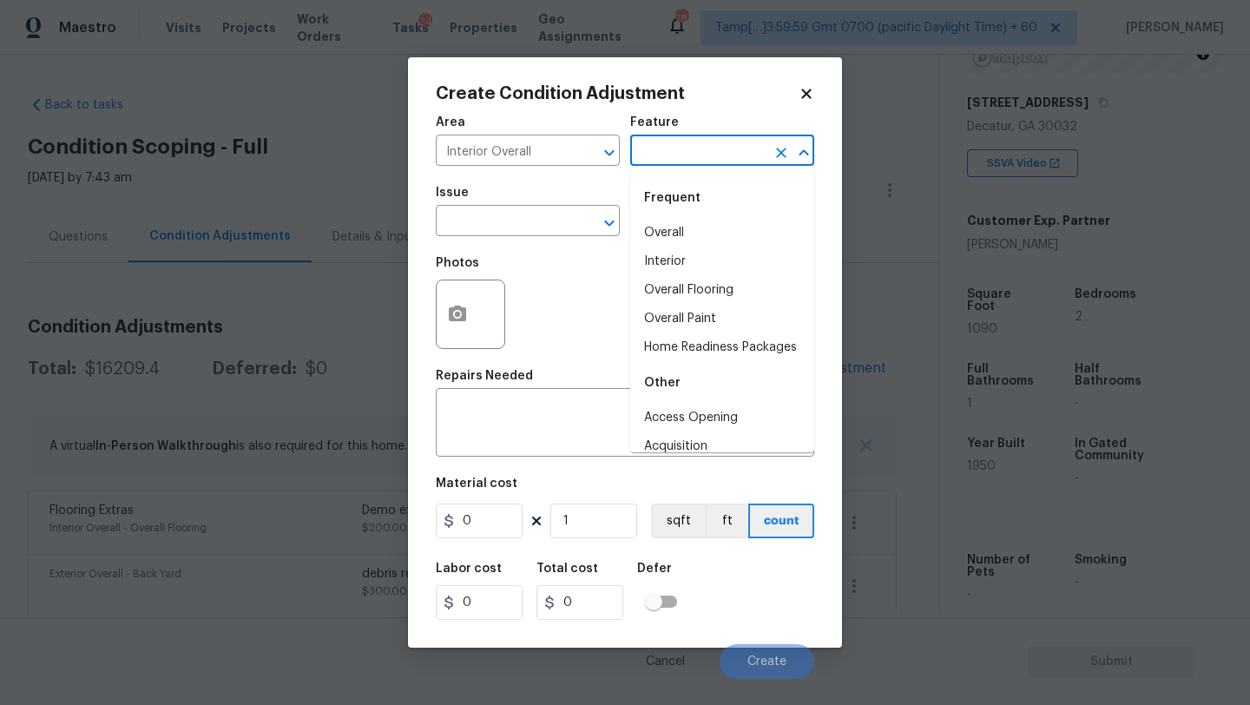
click at [677, 154] on input "text" at bounding box center [697, 152] width 135 height 27
click at [677, 299] on li "Overall Flooring" at bounding box center [722, 290] width 184 height 29
type input "Overall Flooring"
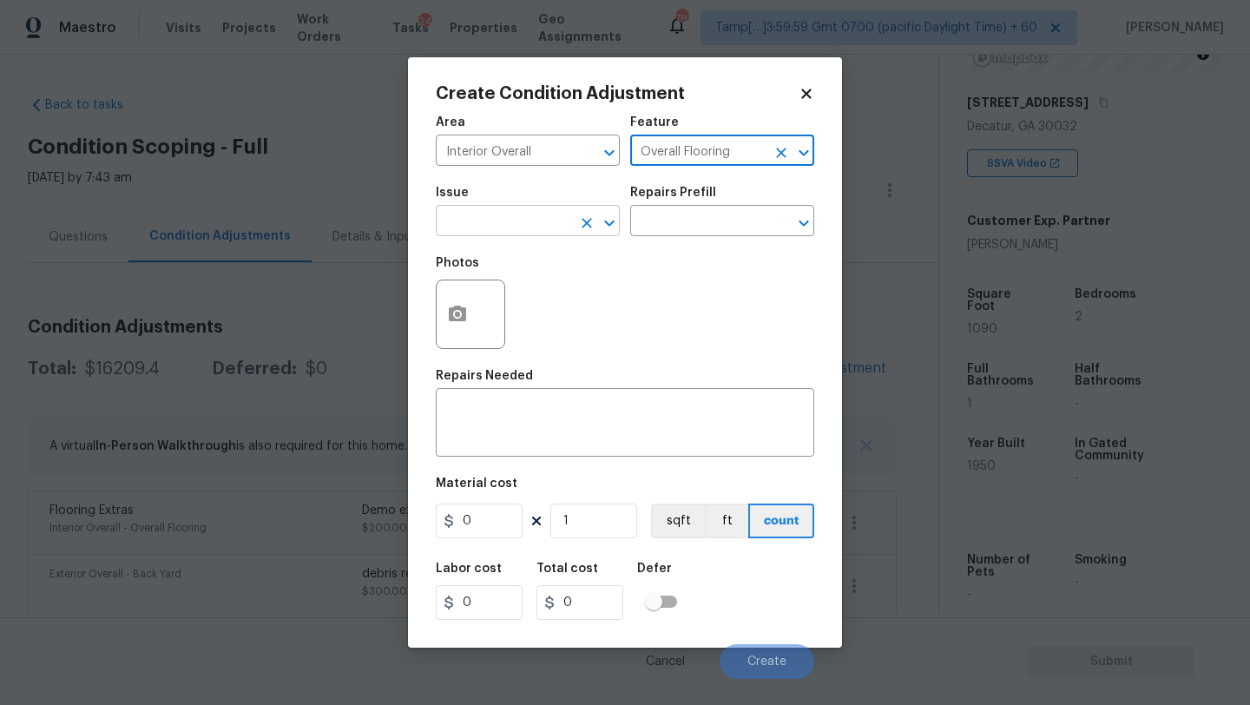
click at [503, 221] on input "text" at bounding box center [503, 222] width 135 height 27
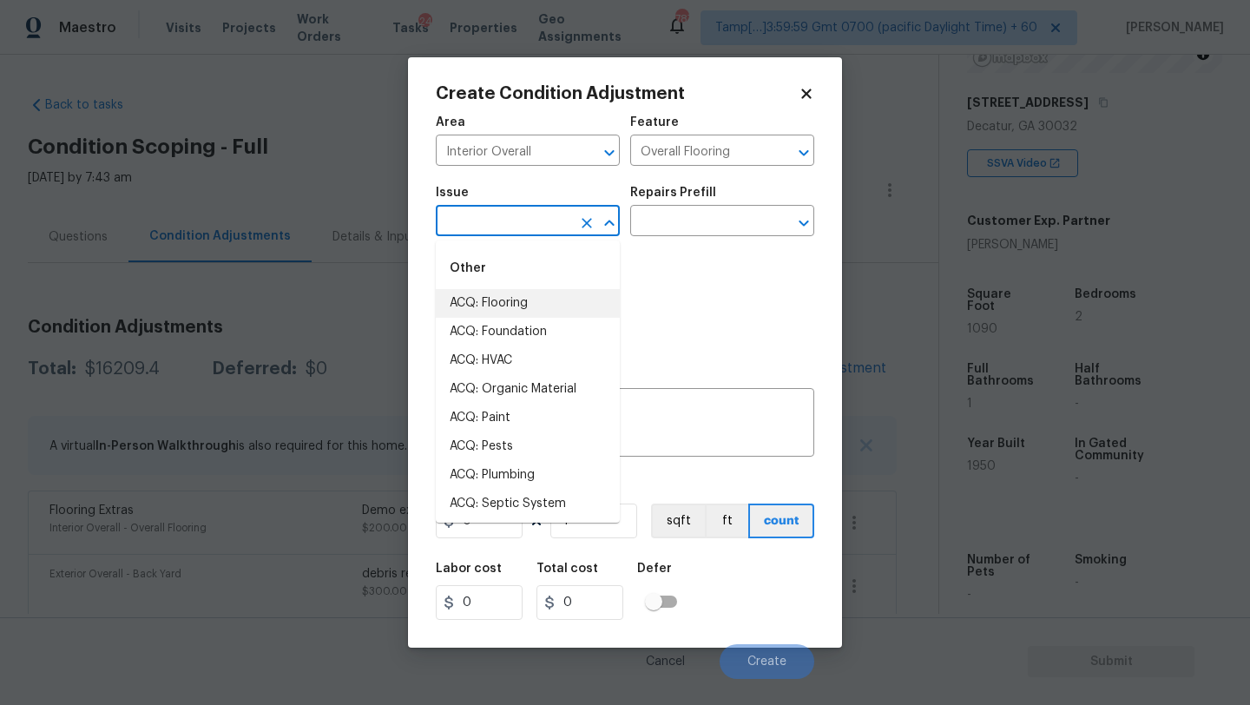
click at [503, 305] on li "ACQ: Flooring" at bounding box center [528, 303] width 184 height 29
type input "ACQ: Flooring"
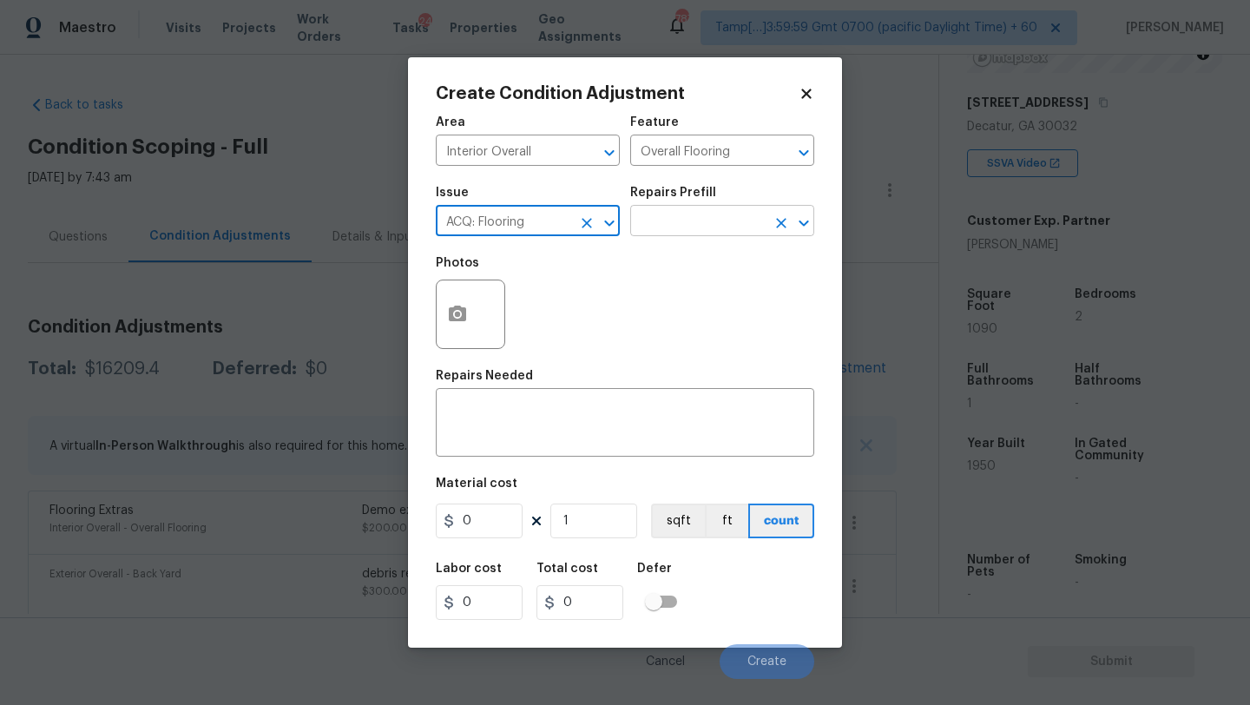
click at [668, 232] on input "text" at bounding box center [697, 222] width 135 height 27
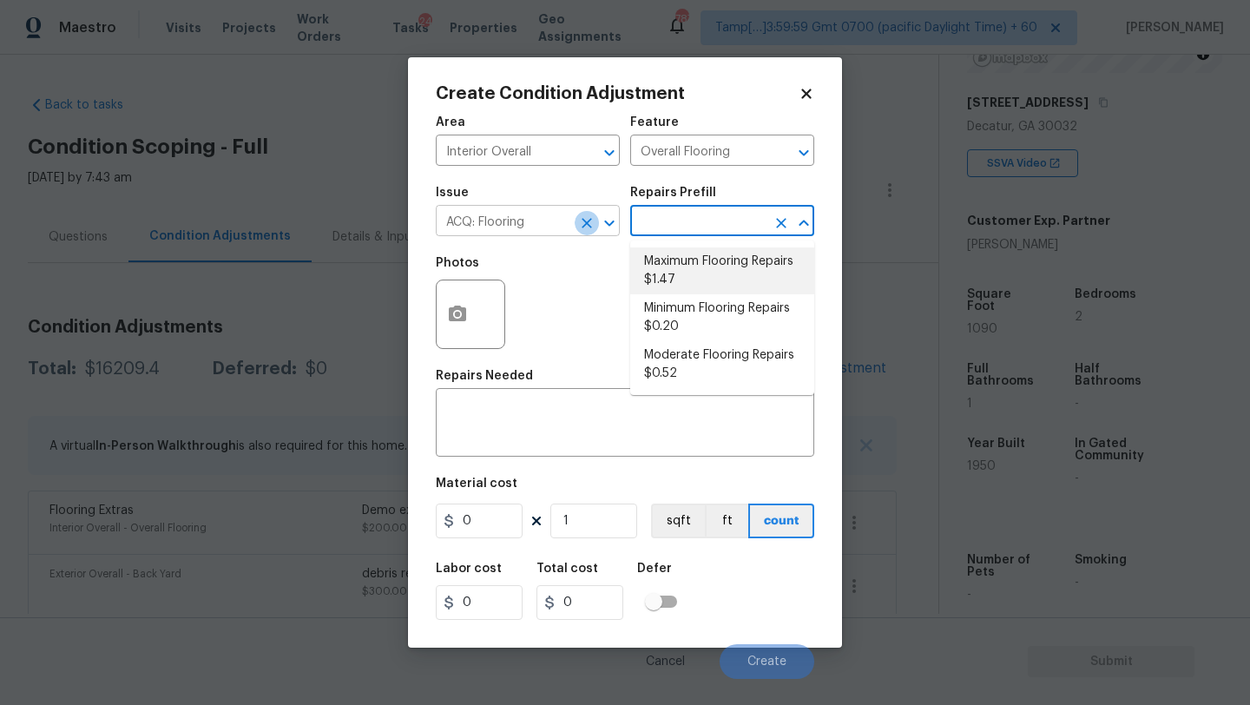
click at [594, 220] on icon "Clear" at bounding box center [586, 222] width 17 height 17
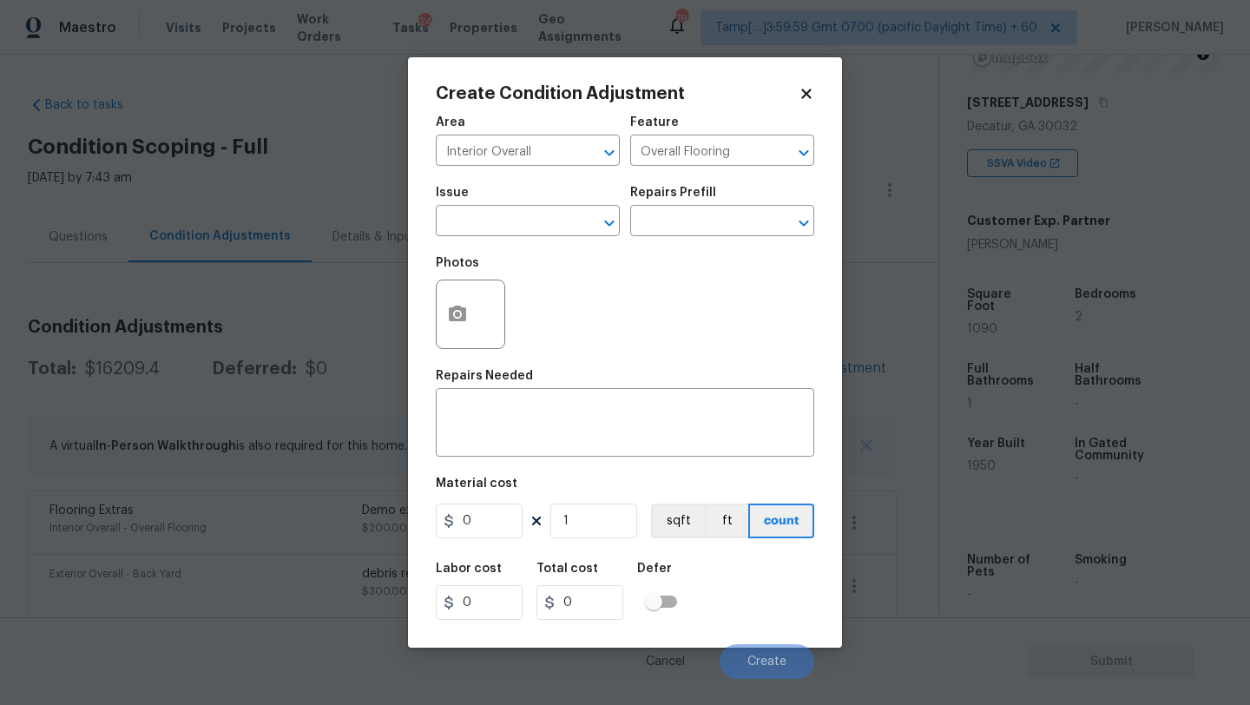
click at [546, 238] on span "Issue ​" at bounding box center [528, 211] width 184 height 70
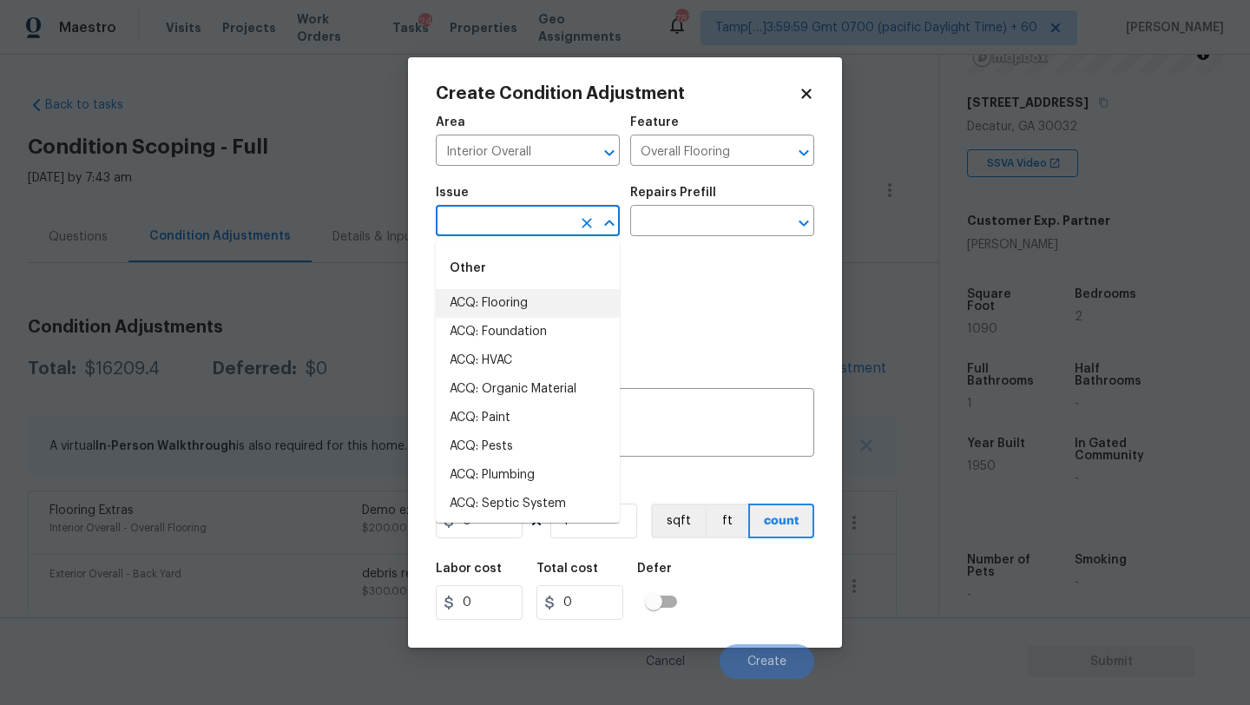
click at [546, 230] on input "text" at bounding box center [503, 222] width 135 height 27
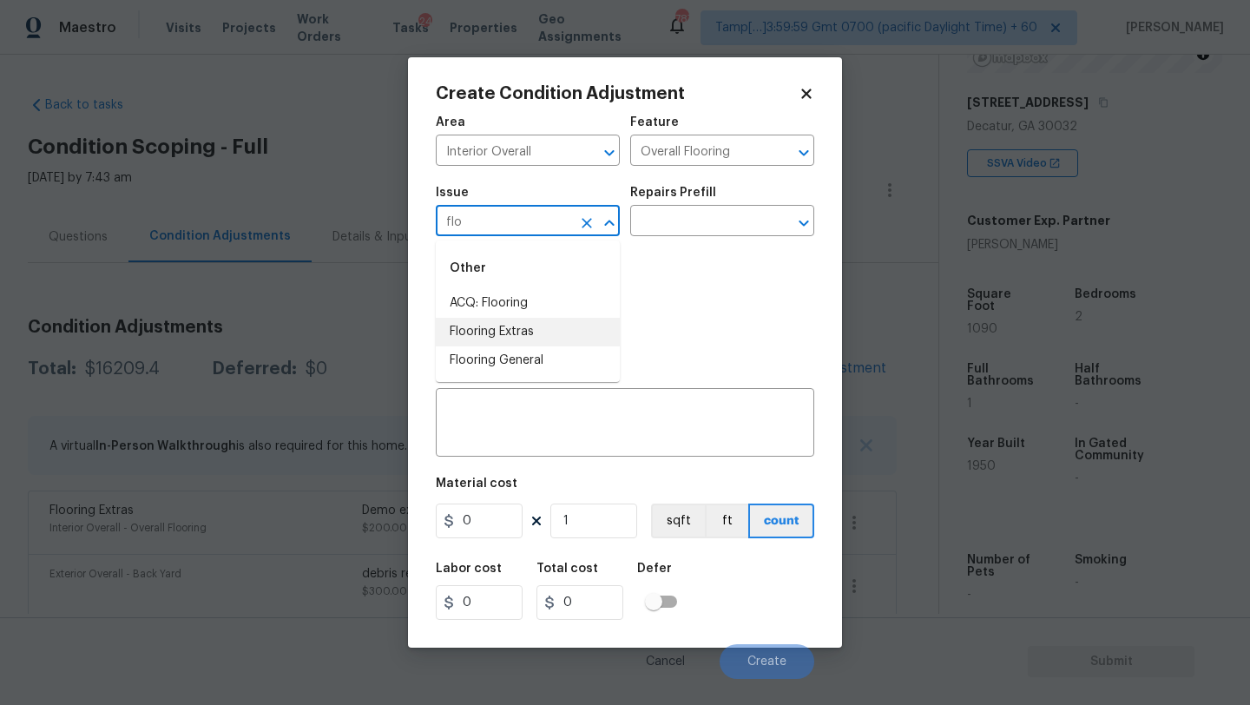
click at [524, 338] on li "Flooring Extras" at bounding box center [528, 332] width 184 height 29
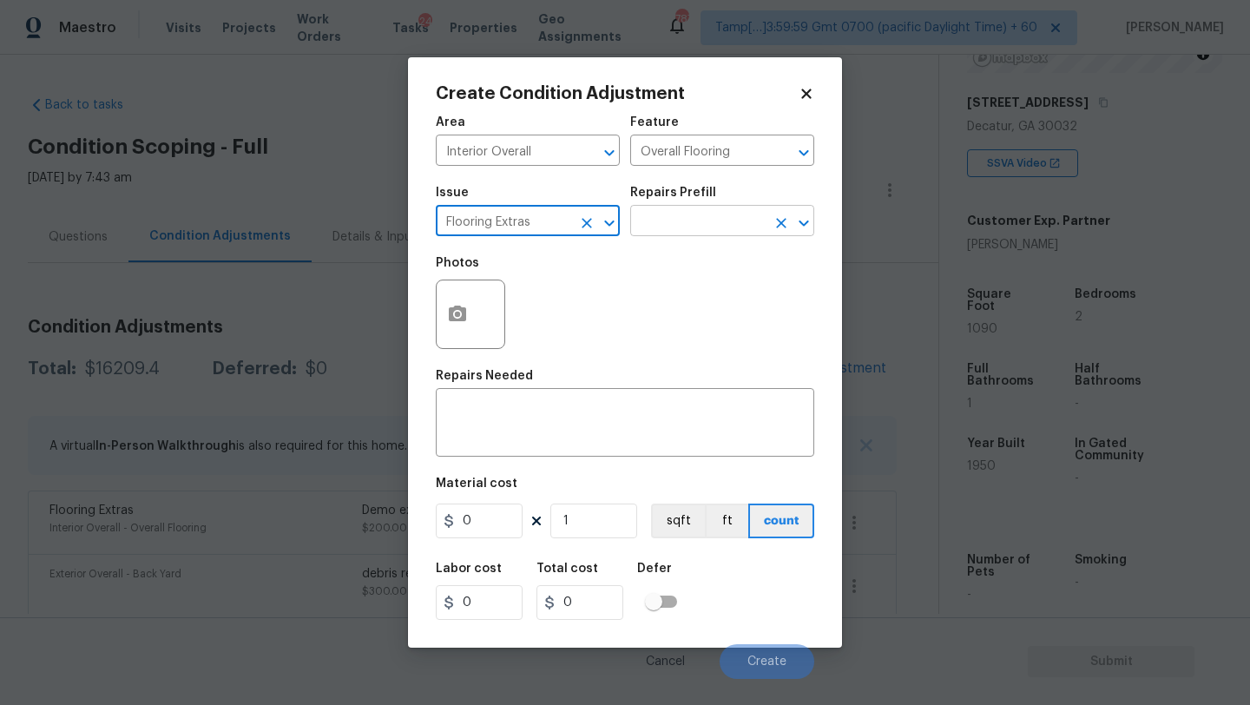
type input "Flooring Extras"
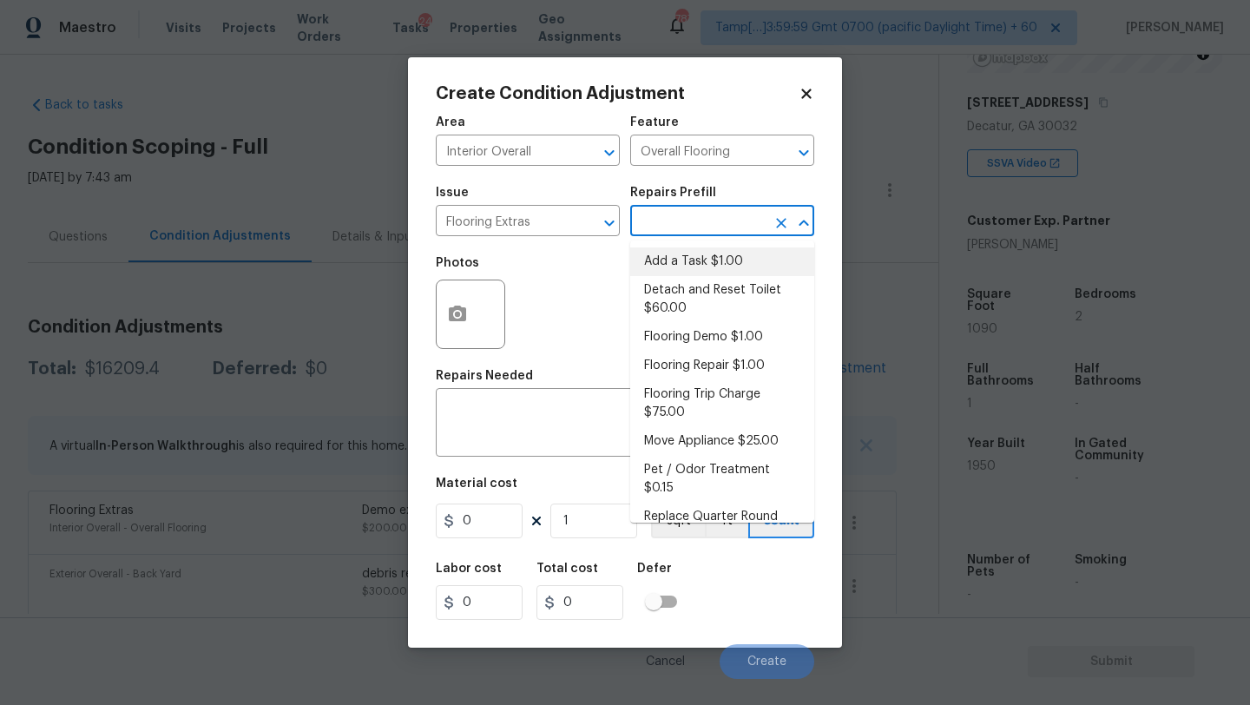
click at [695, 226] on input "text" at bounding box center [697, 222] width 135 height 27
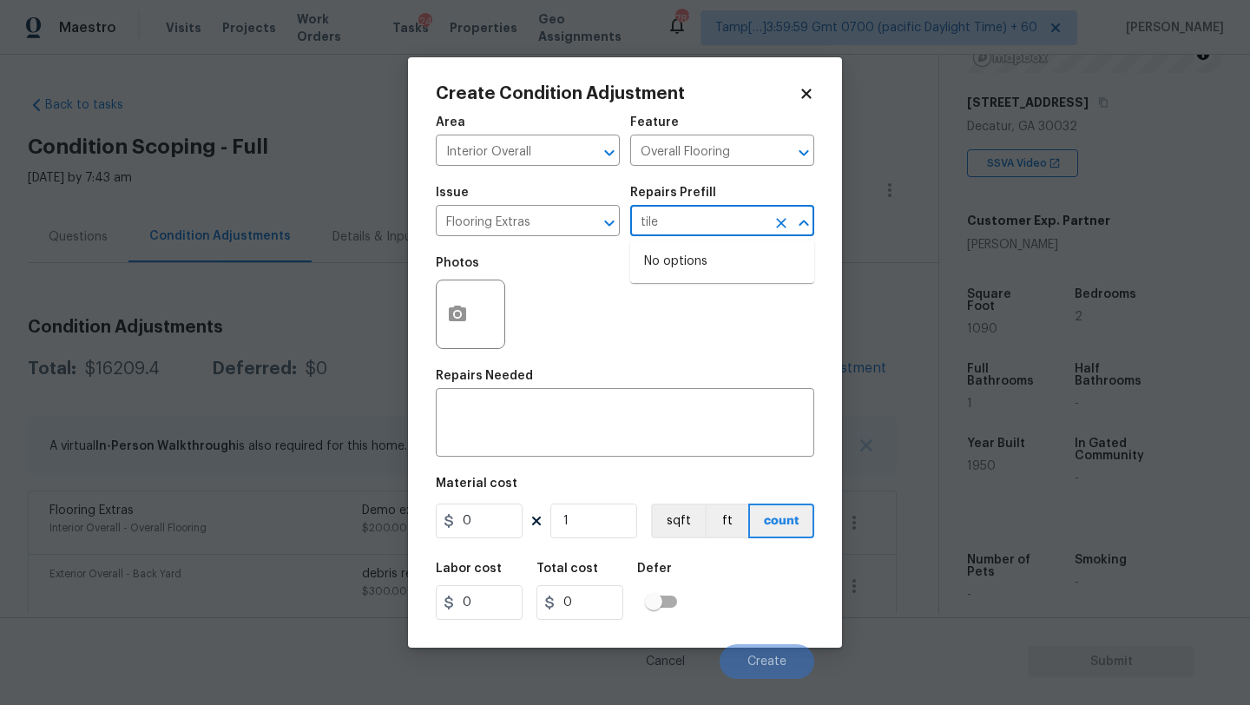
click at [695, 226] on input "tile" at bounding box center [697, 222] width 135 height 27
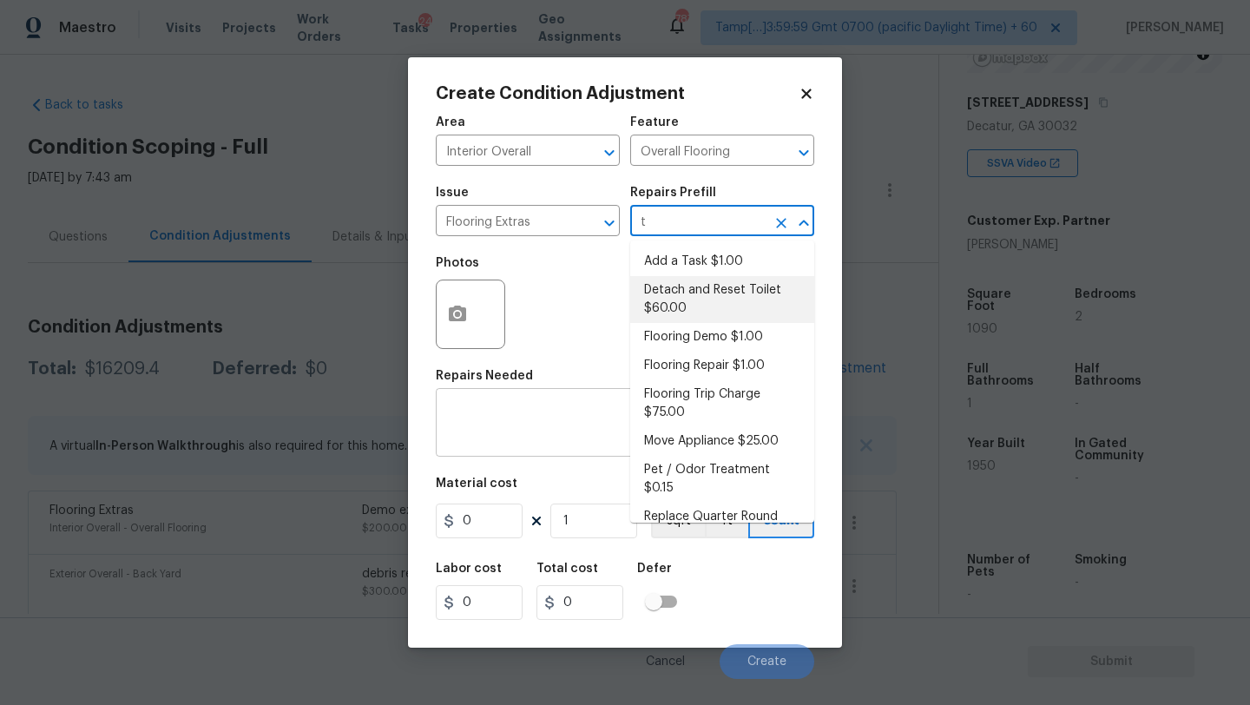
type input "t"
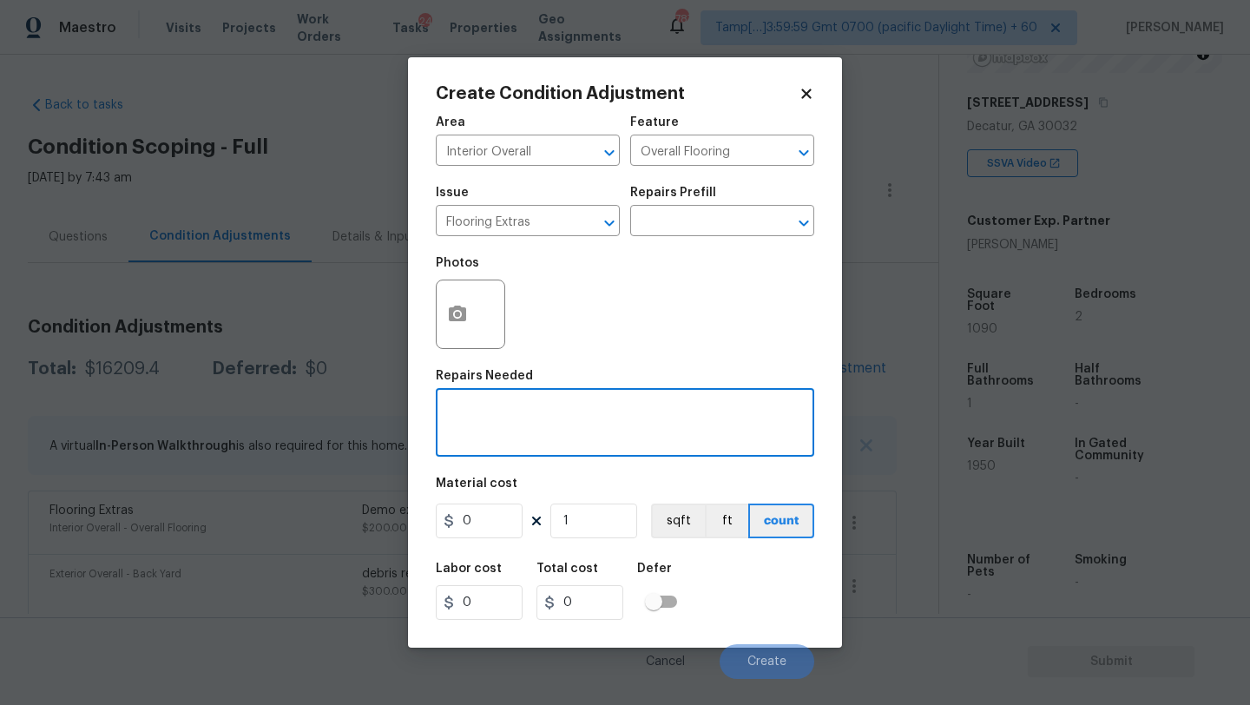
click at [562, 427] on textarea at bounding box center [625, 424] width 358 height 36
click at [562, 427] on textarea "replace tile flooriong" at bounding box center [625, 424] width 358 height 36
type textarea "replace tile flooring"
click at [490, 523] on input "0" at bounding box center [479, 520] width 87 height 35
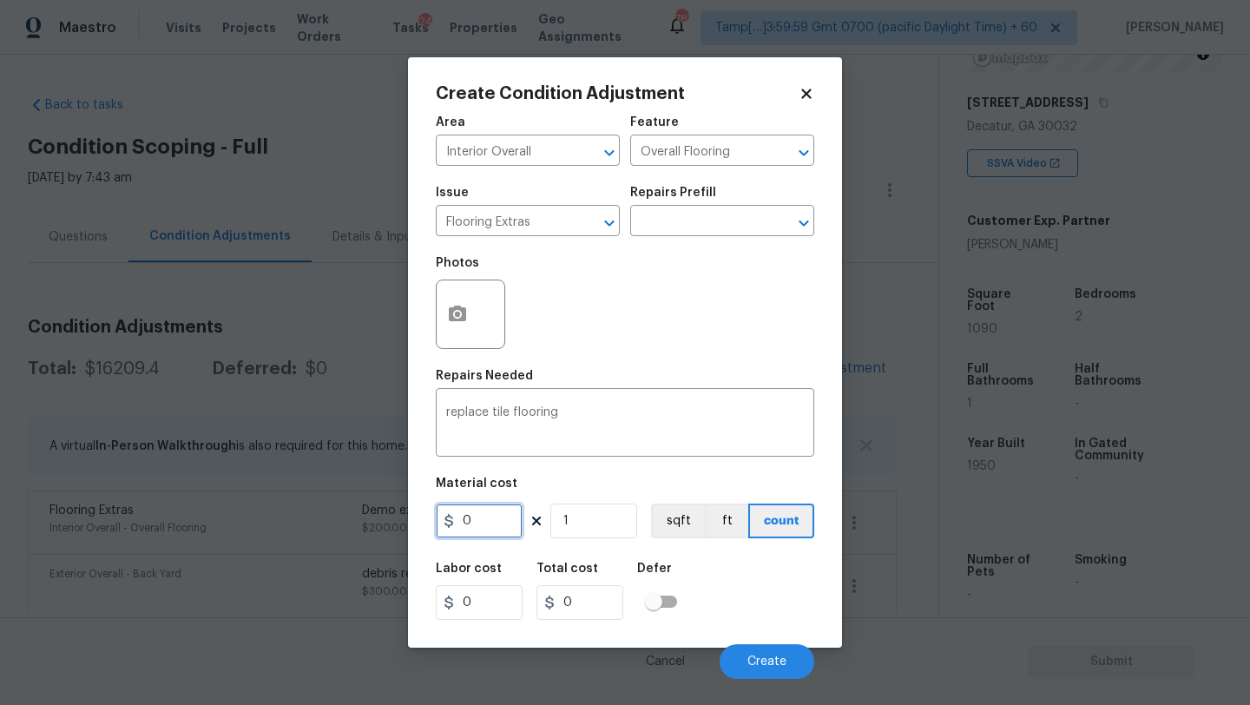
click at [490, 523] on input "0" at bounding box center [479, 520] width 87 height 35
type input "3.7"
click at [602, 523] on input "1" at bounding box center [593, 520] width 87 height 35
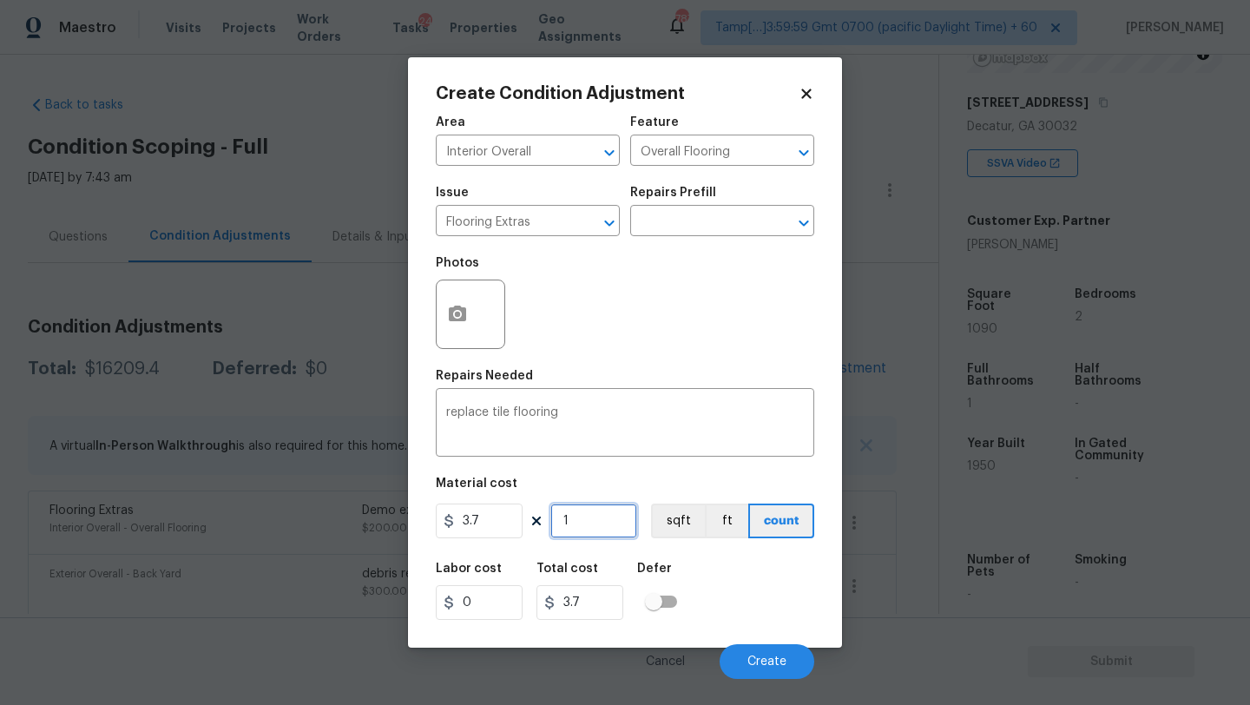
type input "2"
type input "7.4"
type input "20"
type input "74"
type input "200"
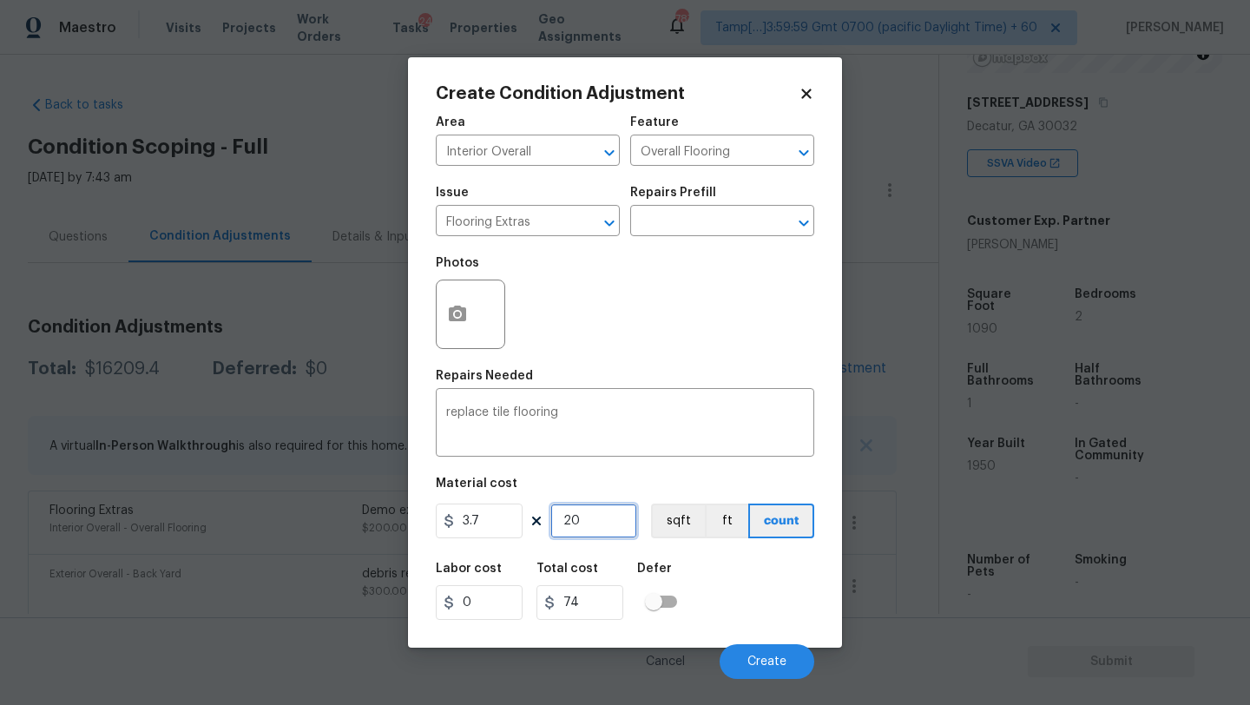
type input "740"
type input "200"
click at [464, 313] on icon "button" at bounding box center [457, 314] width 17 height 16
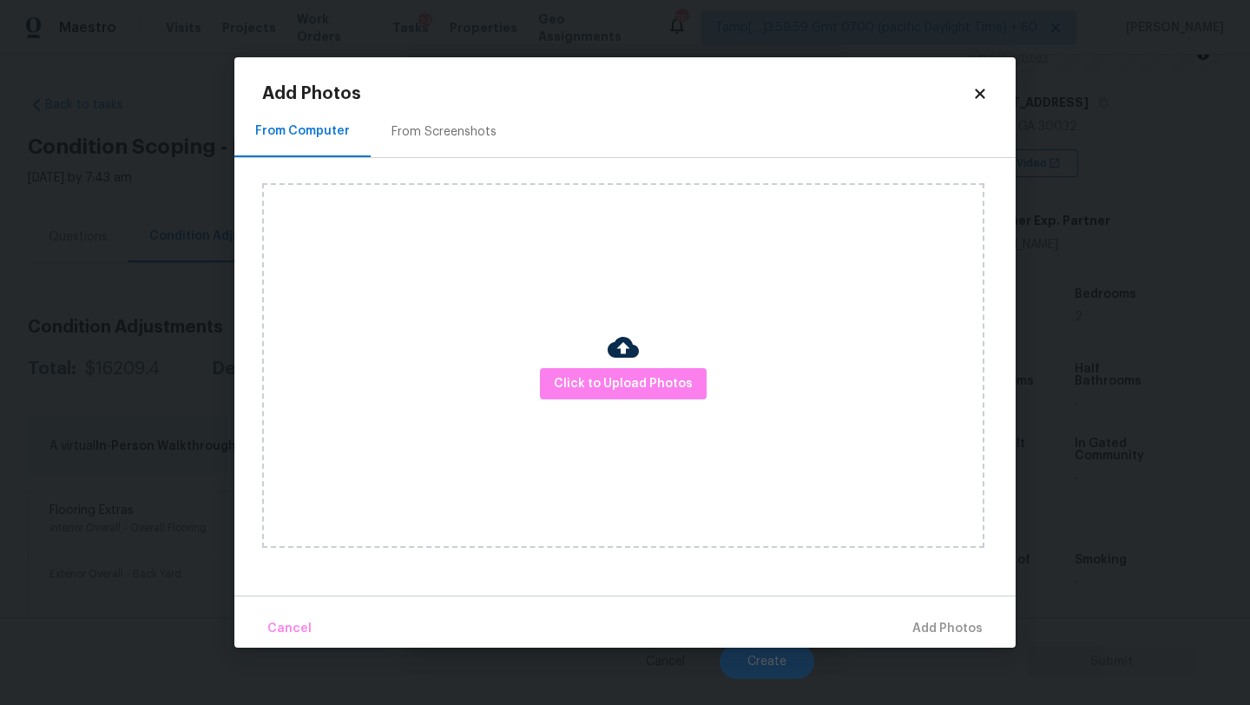
click at [583, 348] on div "Click to Upload Photos" at bounding box center [623, 365] width 722 height 365
click at [584, 368] on button "Click to Upload Photos" at bounding box center [623, 384] width 167 height 32
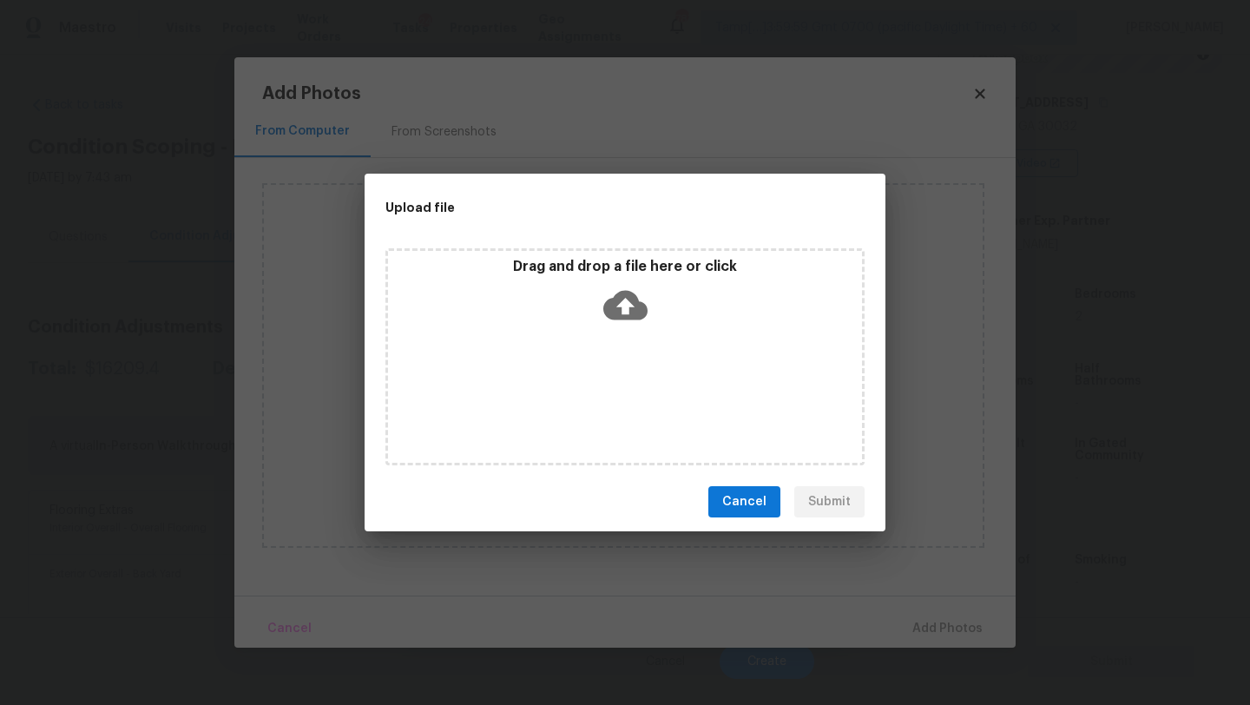
click at [655, 315] on div "Drag and drop a file here or click" at bounding box center [625, 295] width 474 height 75
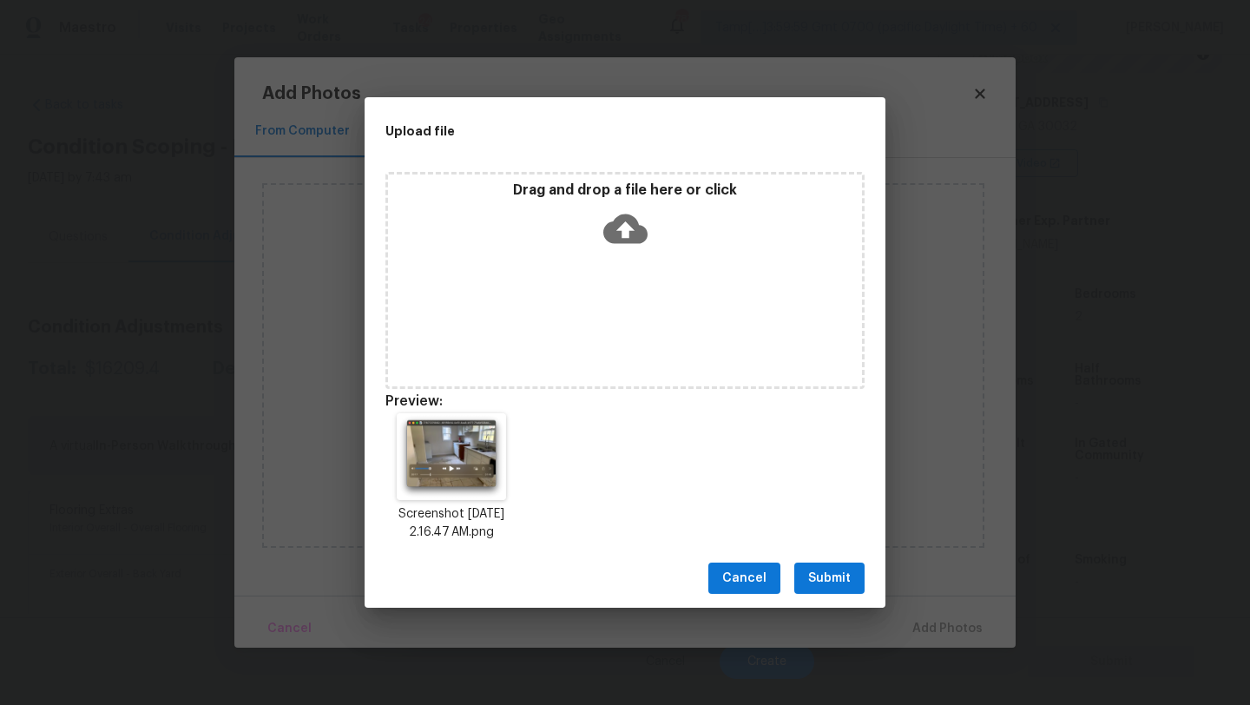
click at [845, 585] on span "Submit" at bounding box center [829, 579] width 43 height 22
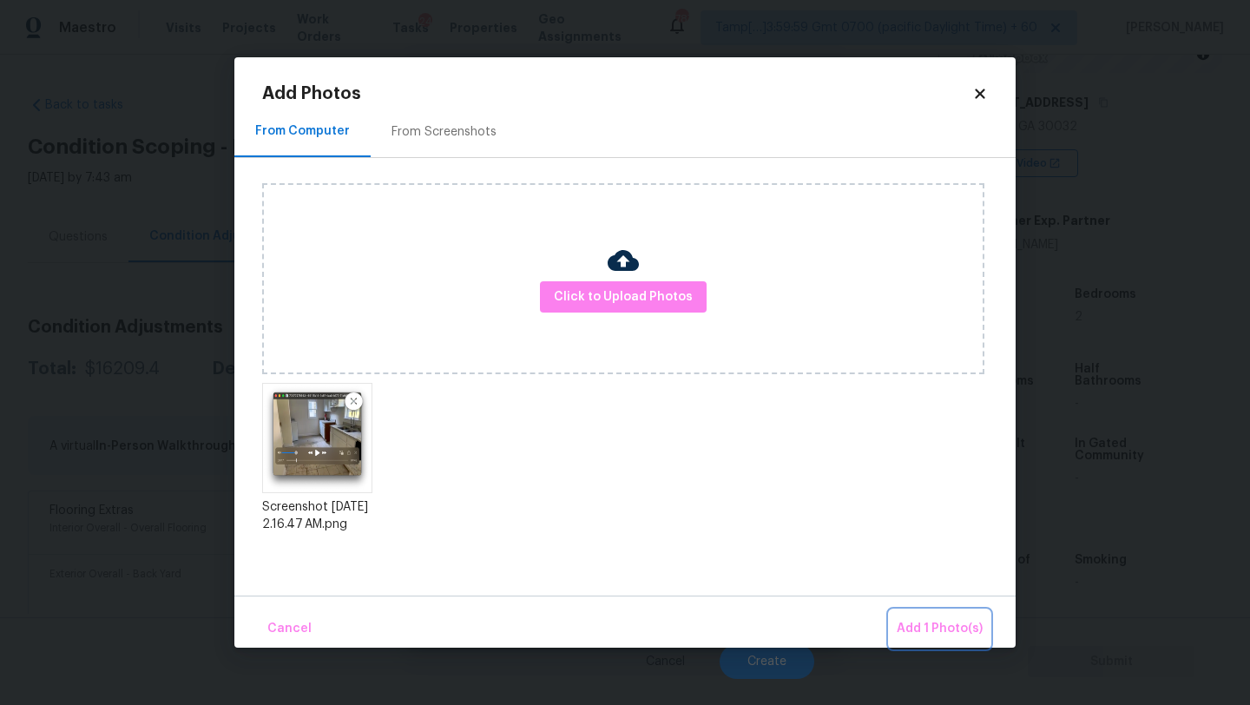
click at [930, 630] on span "Add 1 Photo(s)" at bounding box center [940, 629] width 86 height 22
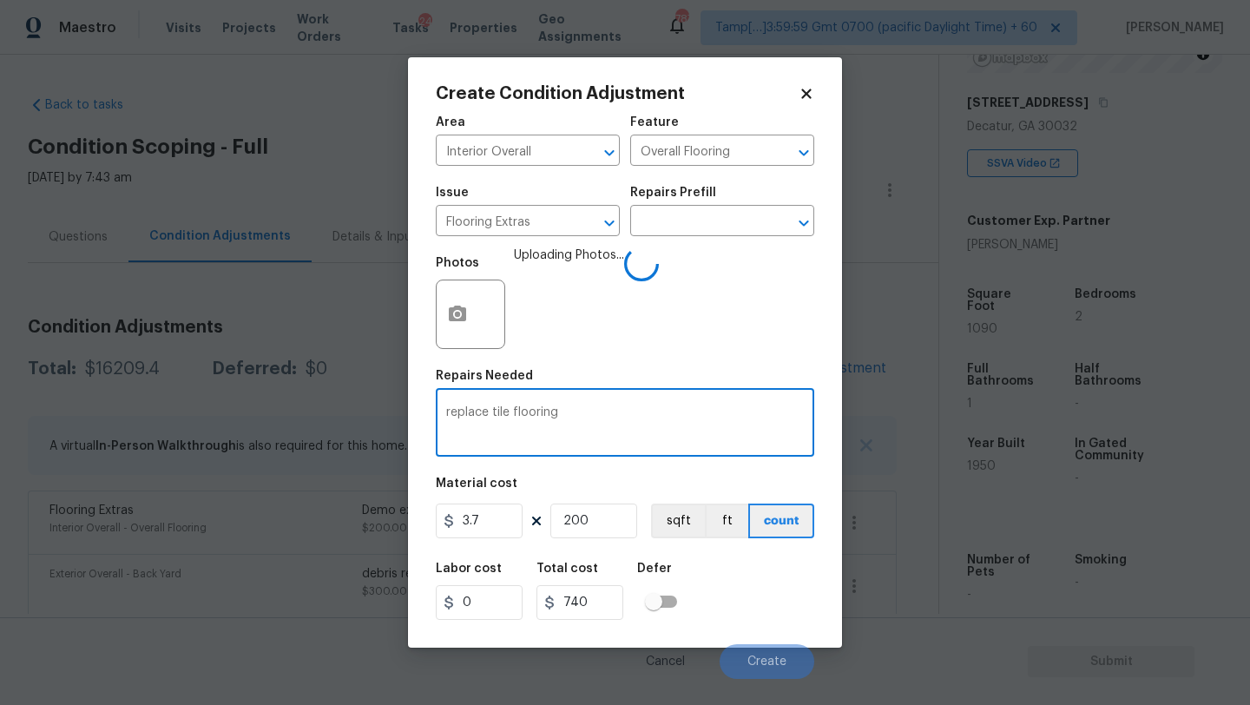
click at [635, 407] on textarea "replace tile flooring" at bounding box center [625, 424] width 358 height 36
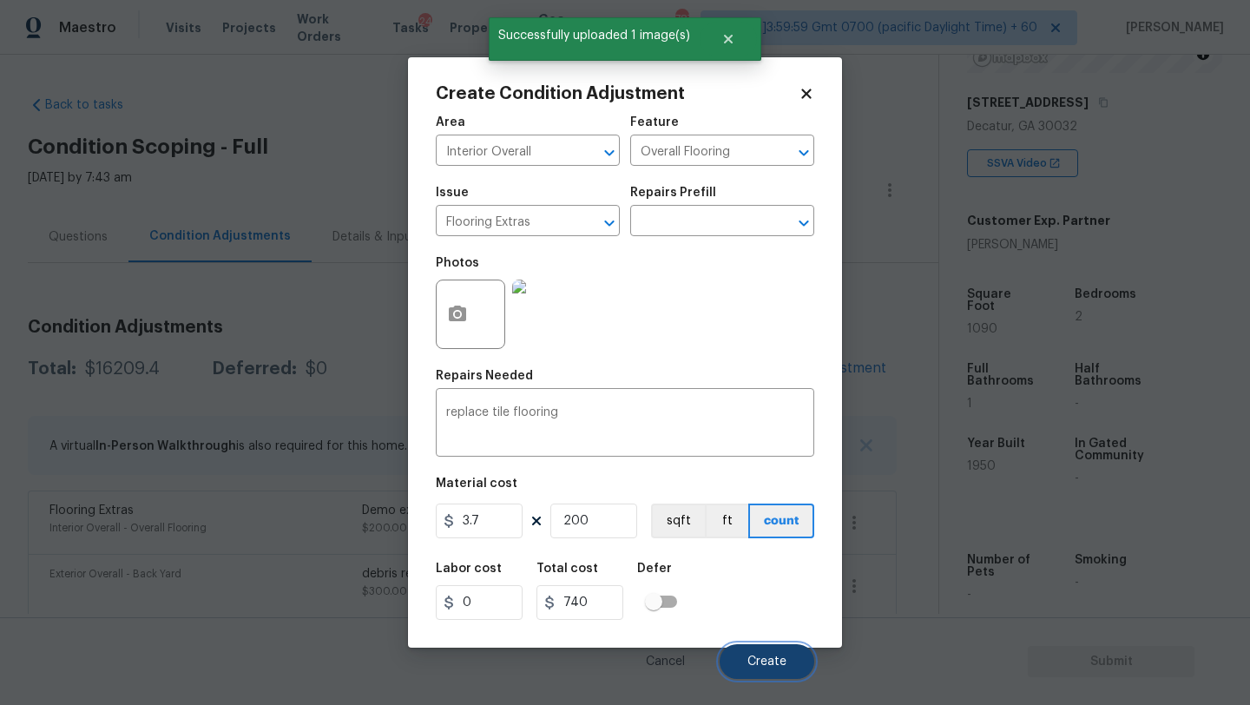
click at [760, 653] on button "Create" at bounding box center [767, 661] width 95 height 35
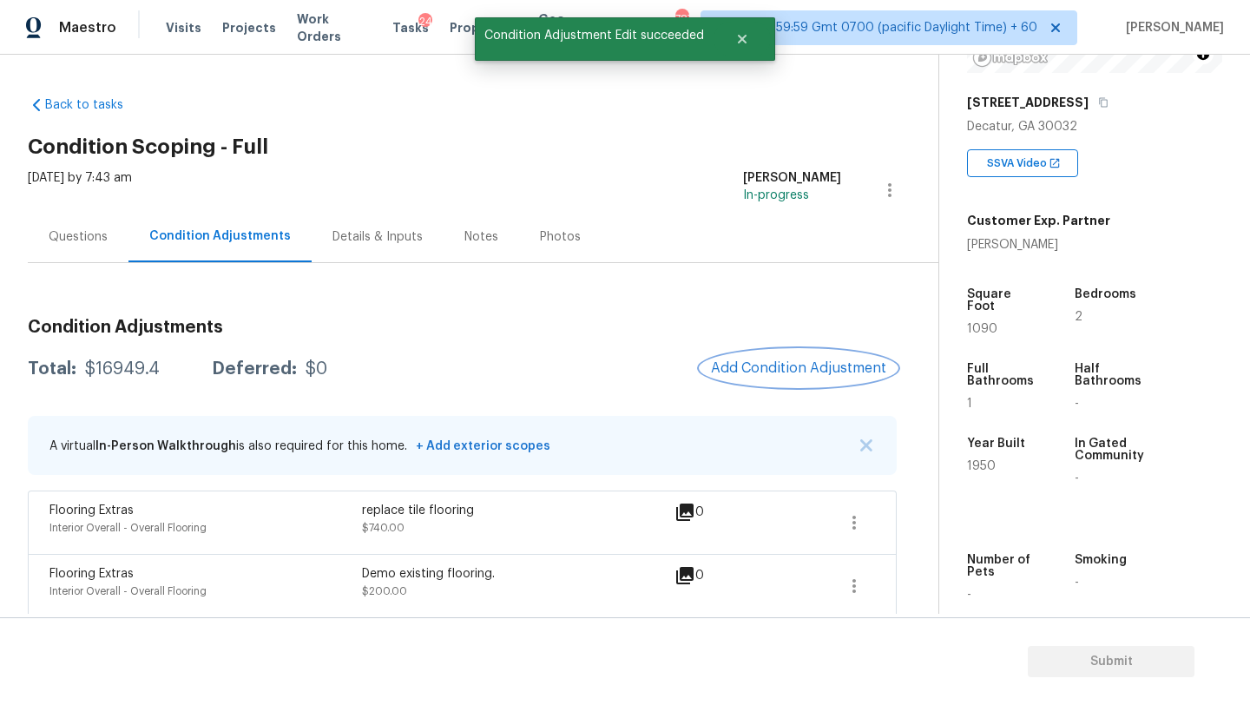
click at [798, 369] on span "Add Condition Adjustment" at bounding box center [798, 368] width 175 height 16
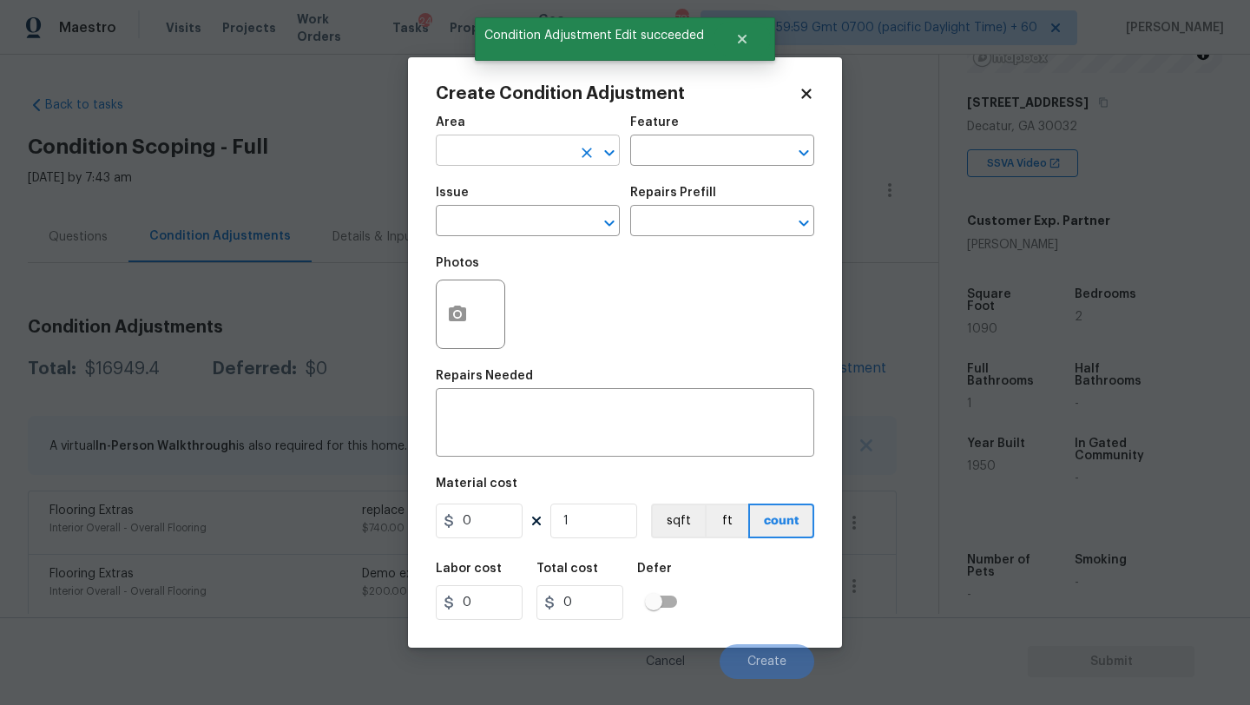
click at [549, 157] on input "text" at bounding box center [503, 152] width 135 height 27
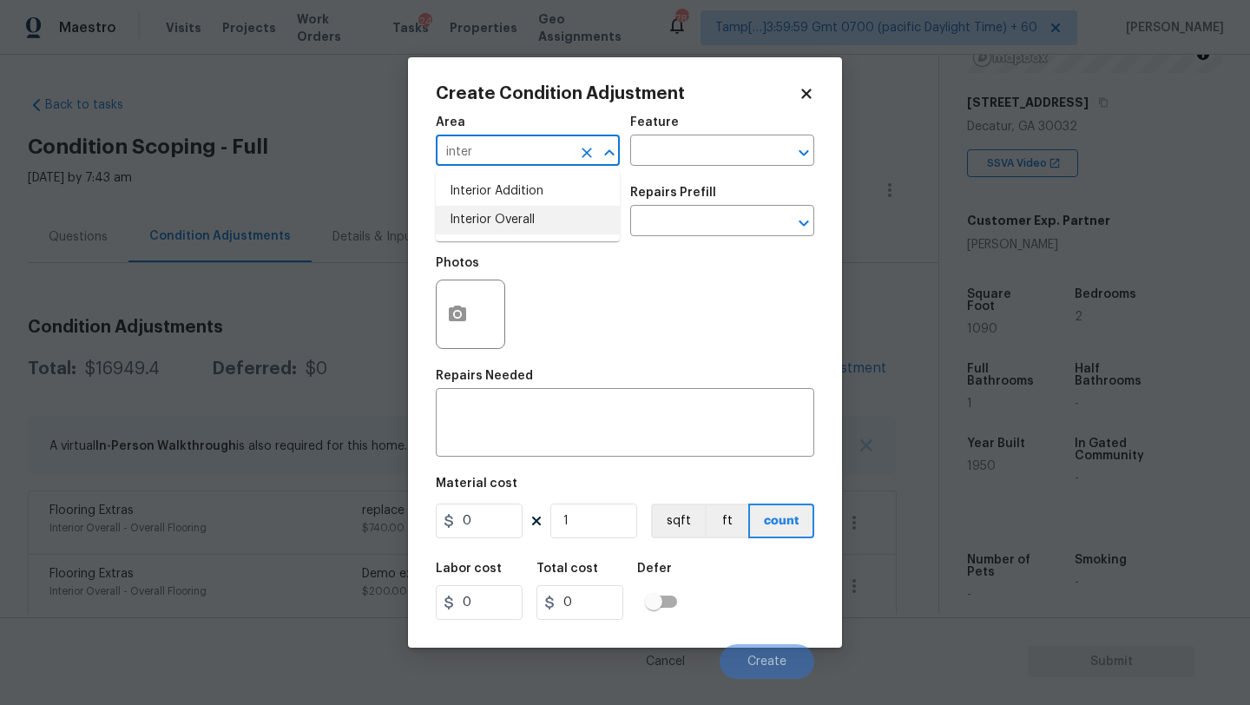
click at [552, 222] on li "Interior Overall" at bounding box center [528, 220] width 184 height 29
type input "Interior Overall"
click at [688, 154] on input "text" at bounding box center [697, 152] width 135 height 27
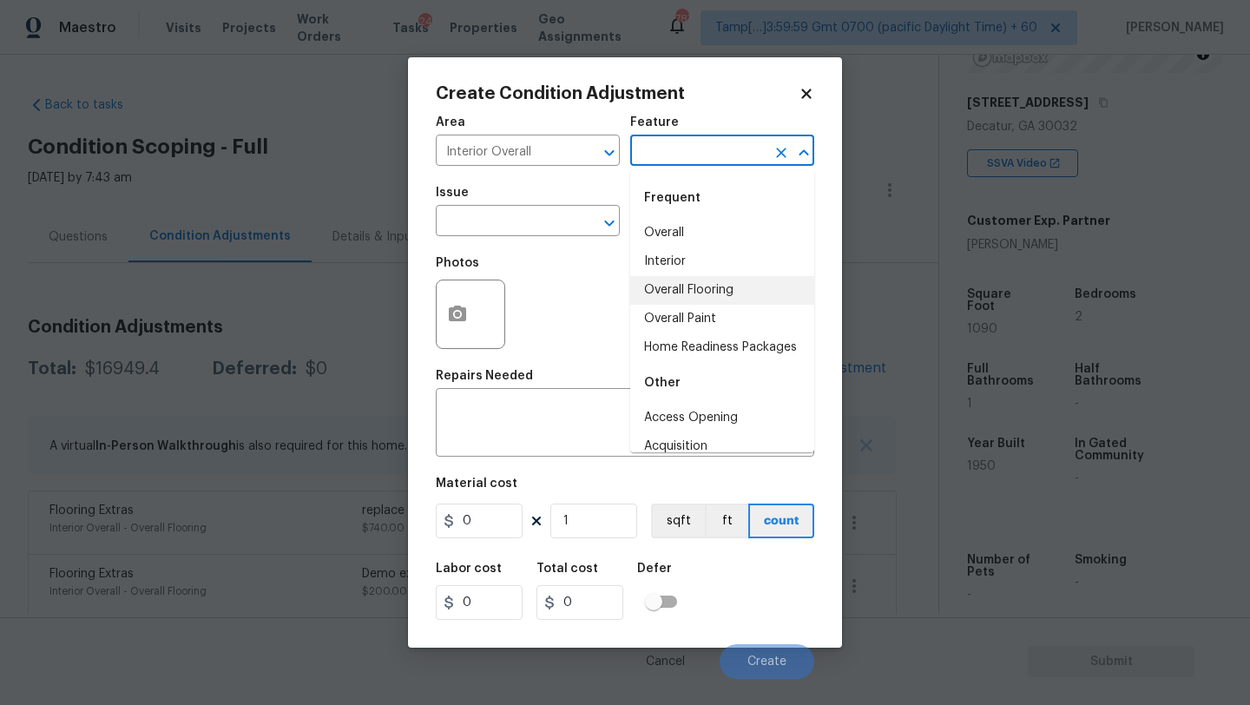
click at [688, 298] on li "Overall Flooring" at bounding box center [722, 290] width 184 height 29
type input "Overall Flooring"
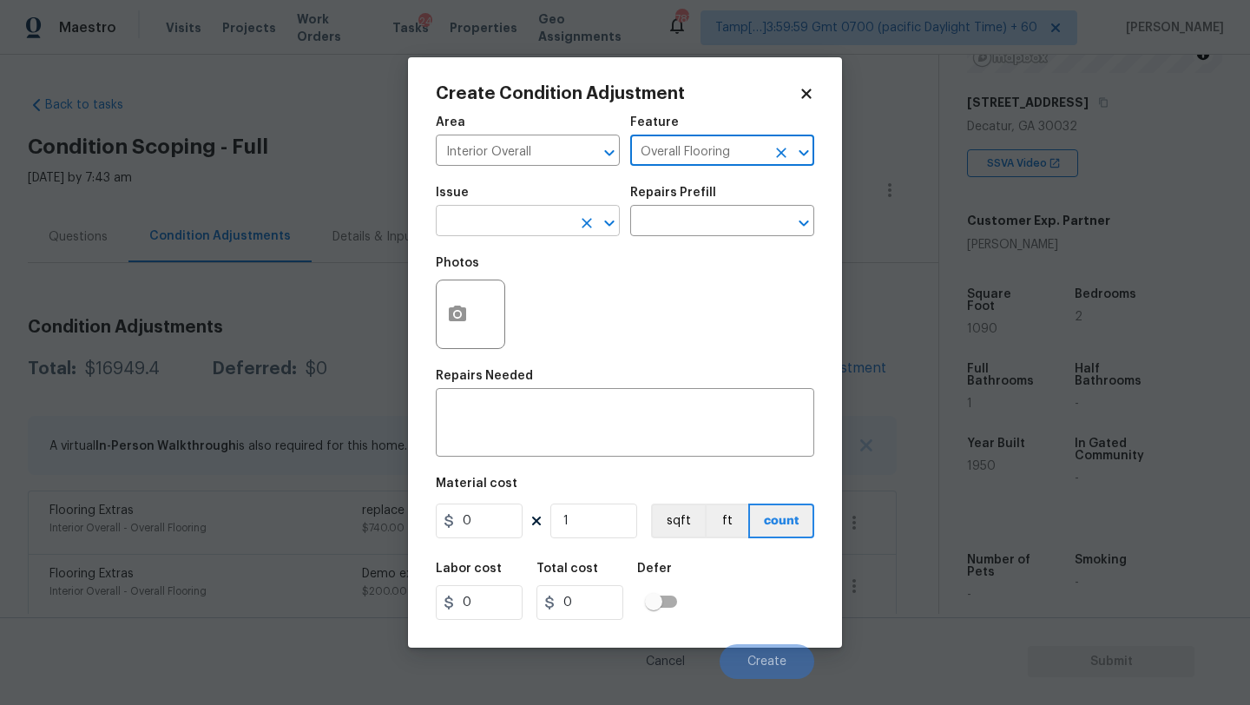
click at [543, 227] on input "text" at bounding box center [503, 222] width 135 height 27
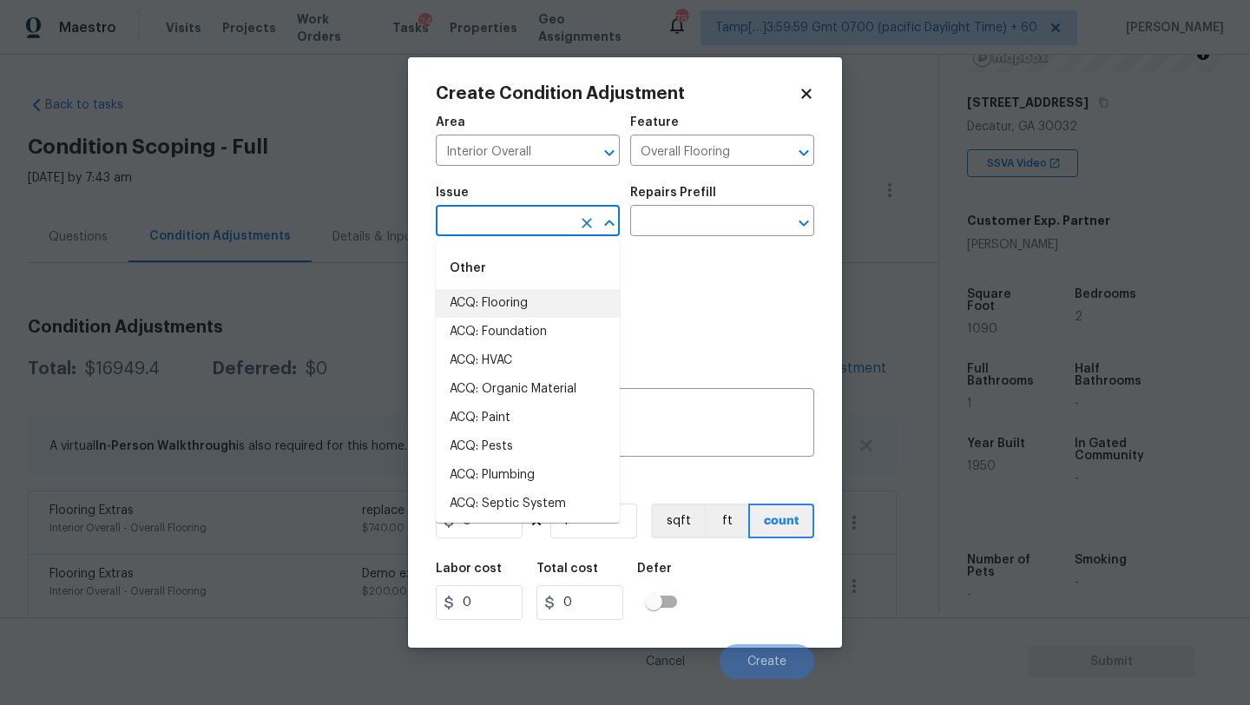
click at [517, 306] on li "ACQ: Flooring" at bounding box center [528, 303] width 184 height 29
type input "ACQ: Flooring"
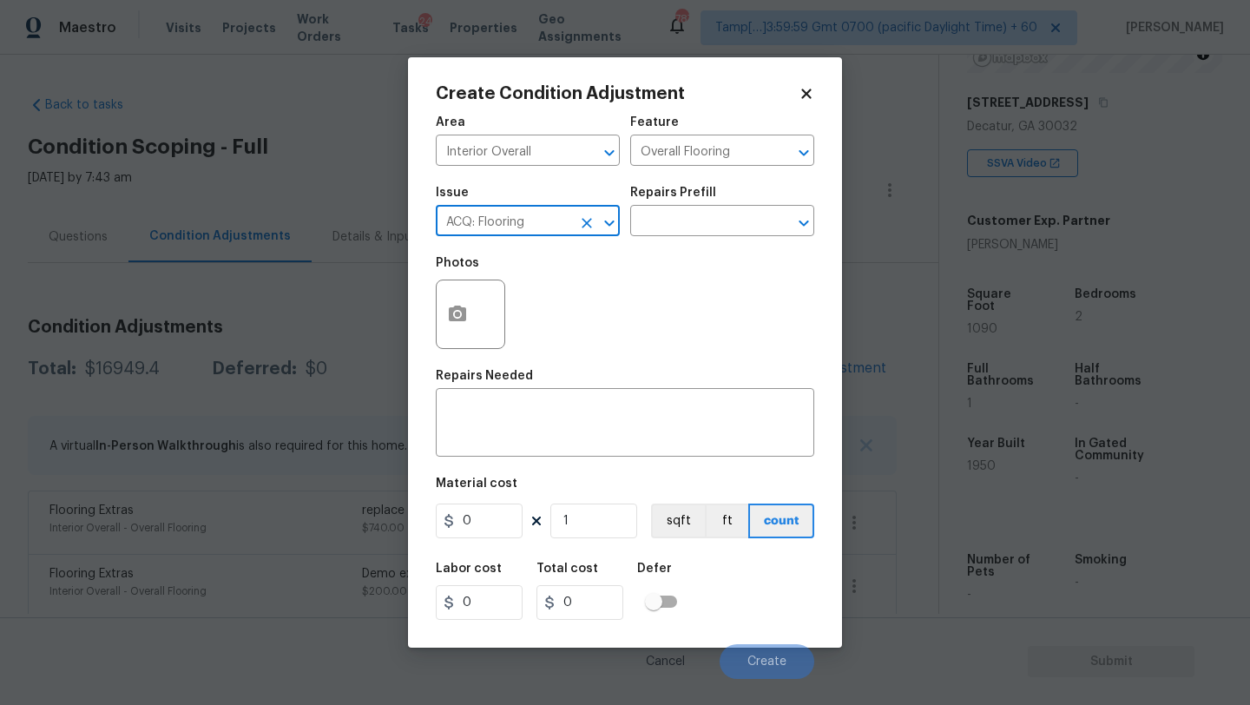
click at [590, 227] on icon "Clear" at bounding box center [587, 223] width 10 height 10
click at [510, 227] on input "text" at bounding box center [503, 222] width 135 height 27
click at [506, 304] on li "ACQ: Flooring" at bounding box center [528, 303] width 184 height 29
type input "ACQ: Flooring"
drag, startPoint x: 583, startPoint y: 227, endPoint x: 537, endPoint y: 227, distance: 46.0
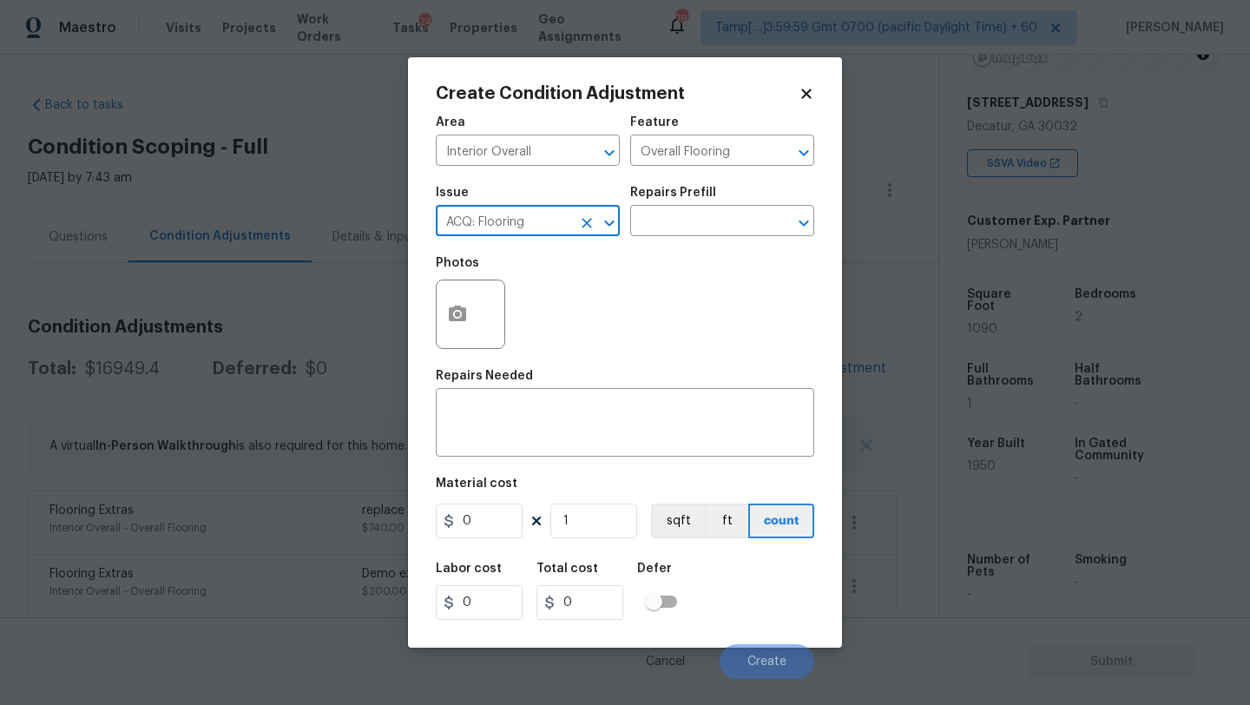
click at [583, 227] on icon "Clear" at bounding box center [586, 222] width 17 height 17
click at [485, 227] on input "text" at bounding box center [503, 222] width 135 height 27
click at [485, 324] on li "Flooring Extras" at bounding box center [528, 332] width 184 height 29
type input "Flooring Extras"
click at [704, 229] on input "text" at bounding box center [697, 222] width 135 height 27
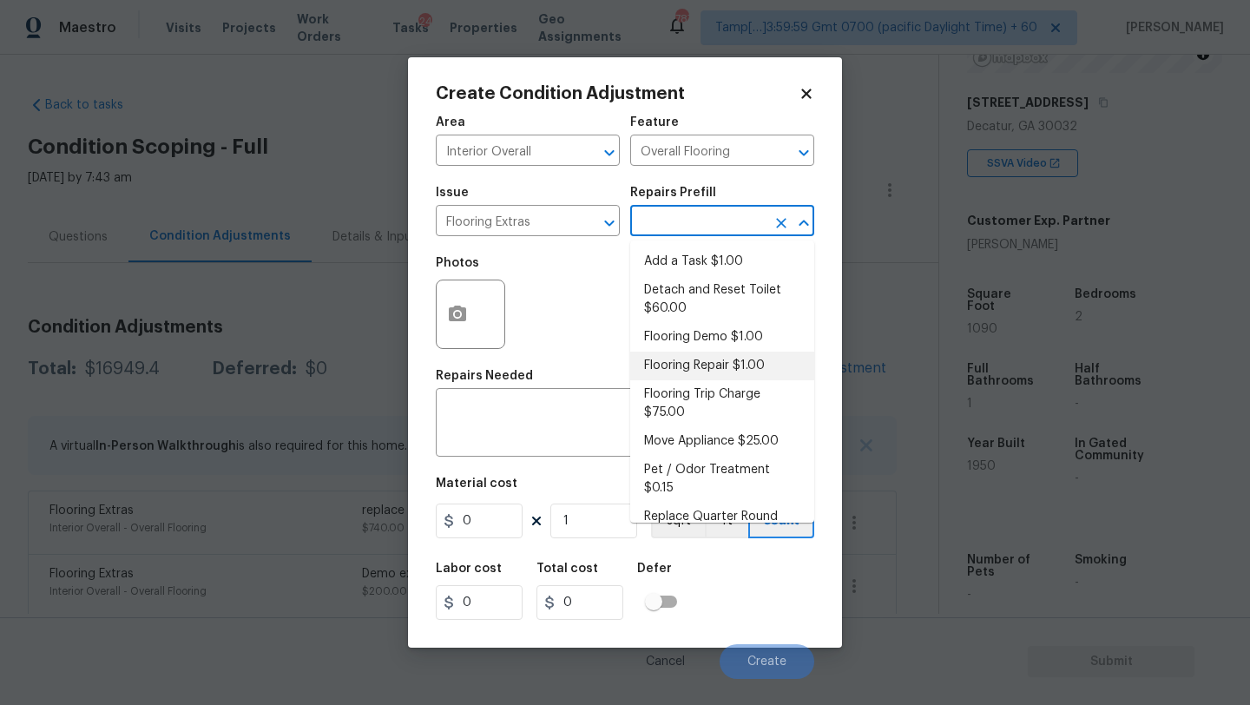
click at [700, 363] on li "Flooring Repair $1.00" at bounding box center [722, 366] width 184 height 29
type textarea "(Please use this pre-fill to detail your Flooring repairs)"
type input "1"
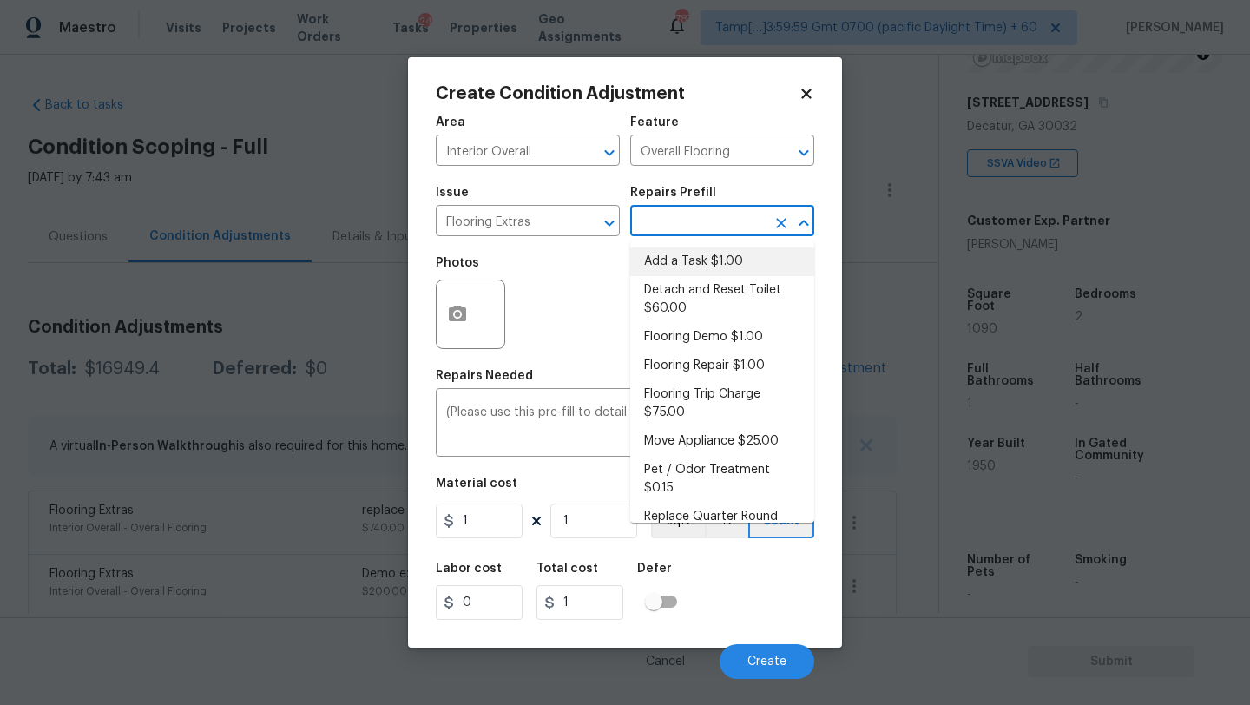
click at [694, 220] on input "text" at bounding box center [697, 222] width 135 height 27
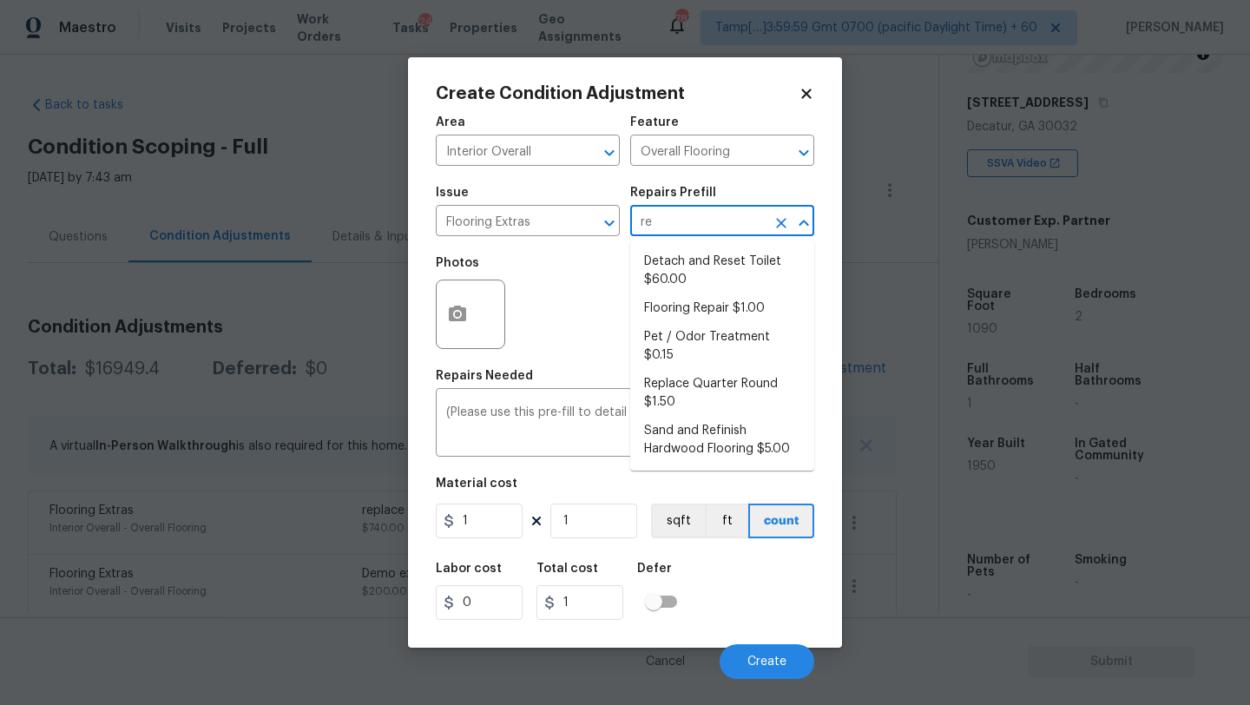
type input "ref"
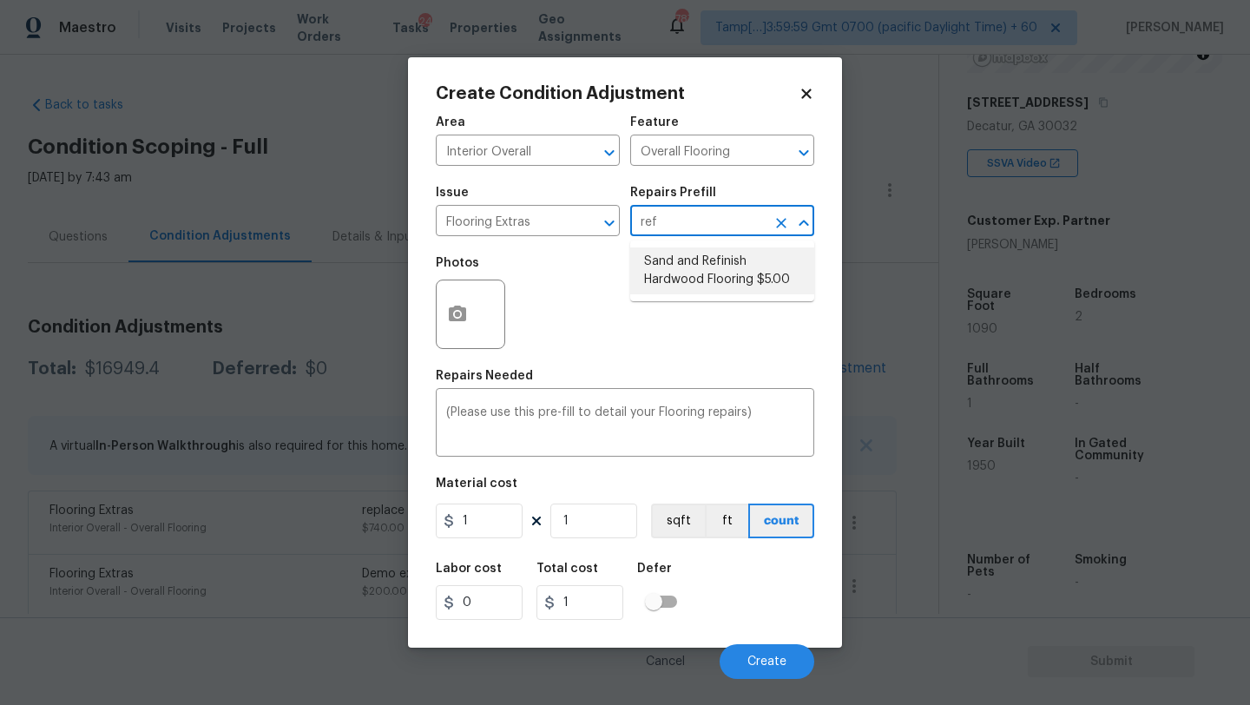
click at [688, 259] on li "Sand and Refinish Hardwood Flooring $5.00" at bounding box center [722, 270] width 184 height 47
type textarea "Sand and refinish the existing hardwood floors. PM to confirm color/sheen."
type input "5"
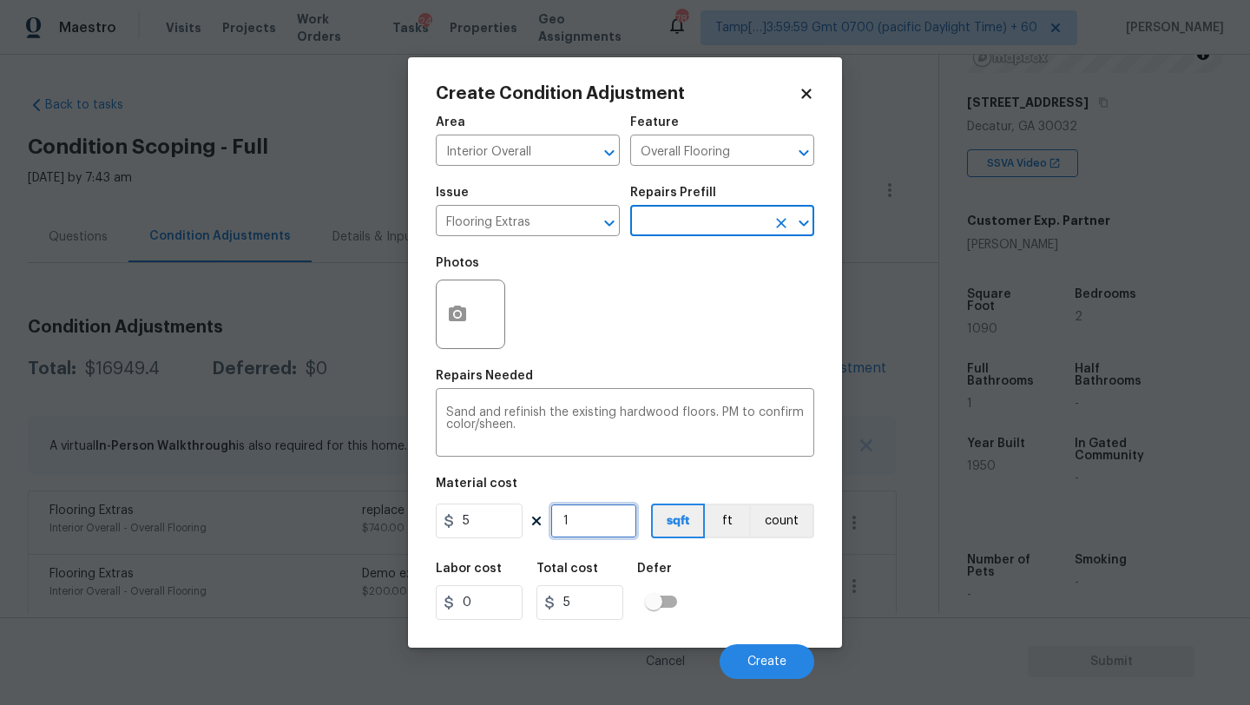
click at [586, 528] on input "1" at bounding box center [593, 520] width 87 height 35
type input "18"
type input "90"
type input "180"
type input "900"
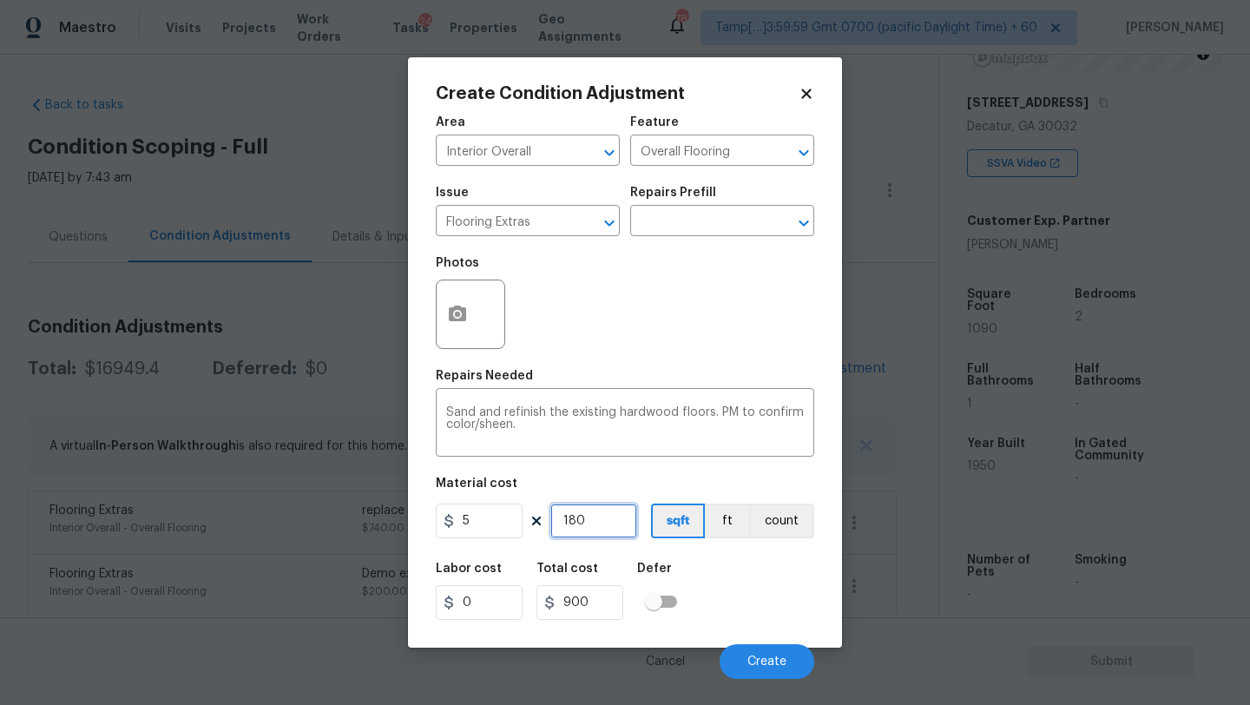
type input "1809"
type input "9045"
type input "180"
type input "900"
type input "18"
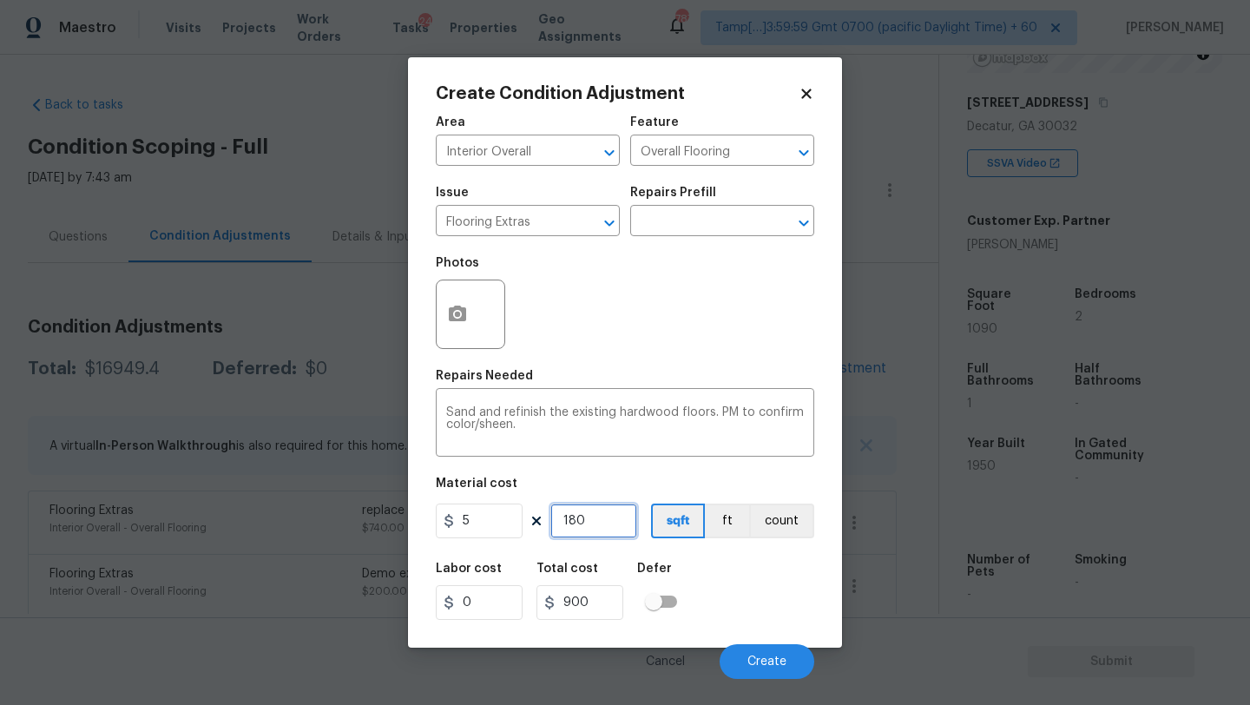
type input "90"
type input "1"
type input "5"
type input "0"
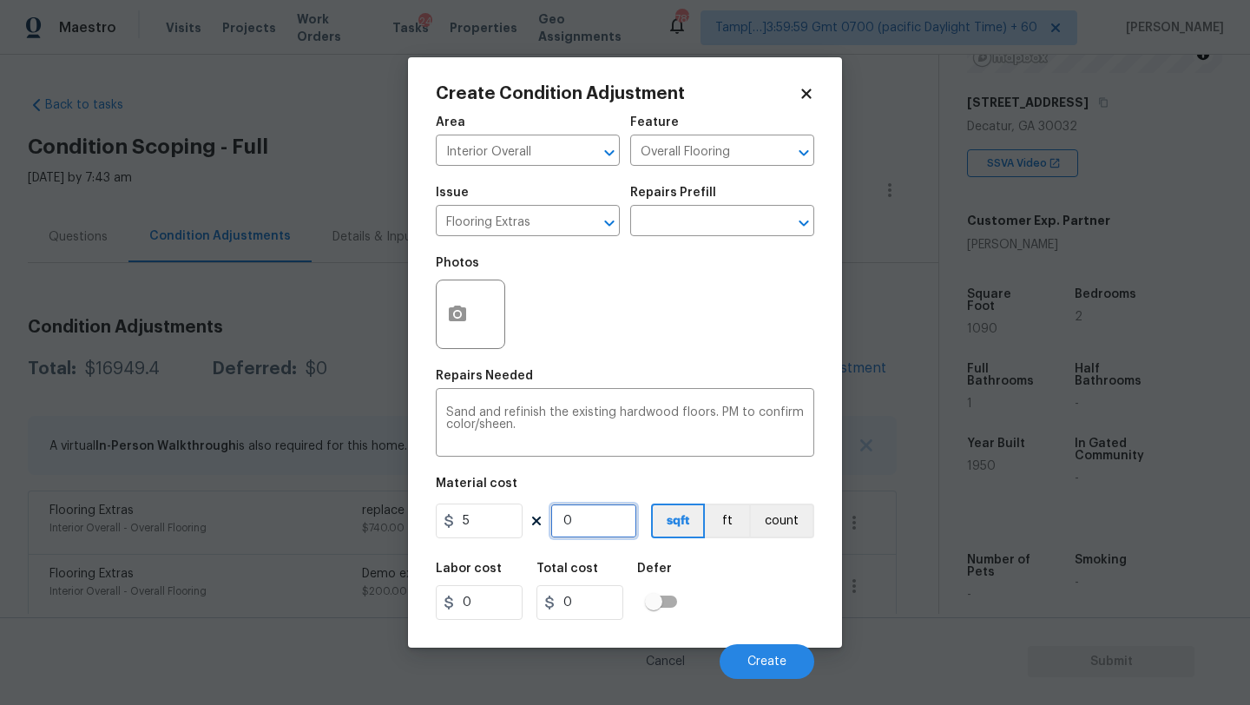
type input "8"
type input "40"
type input "89"
type input "445"
type input "890"
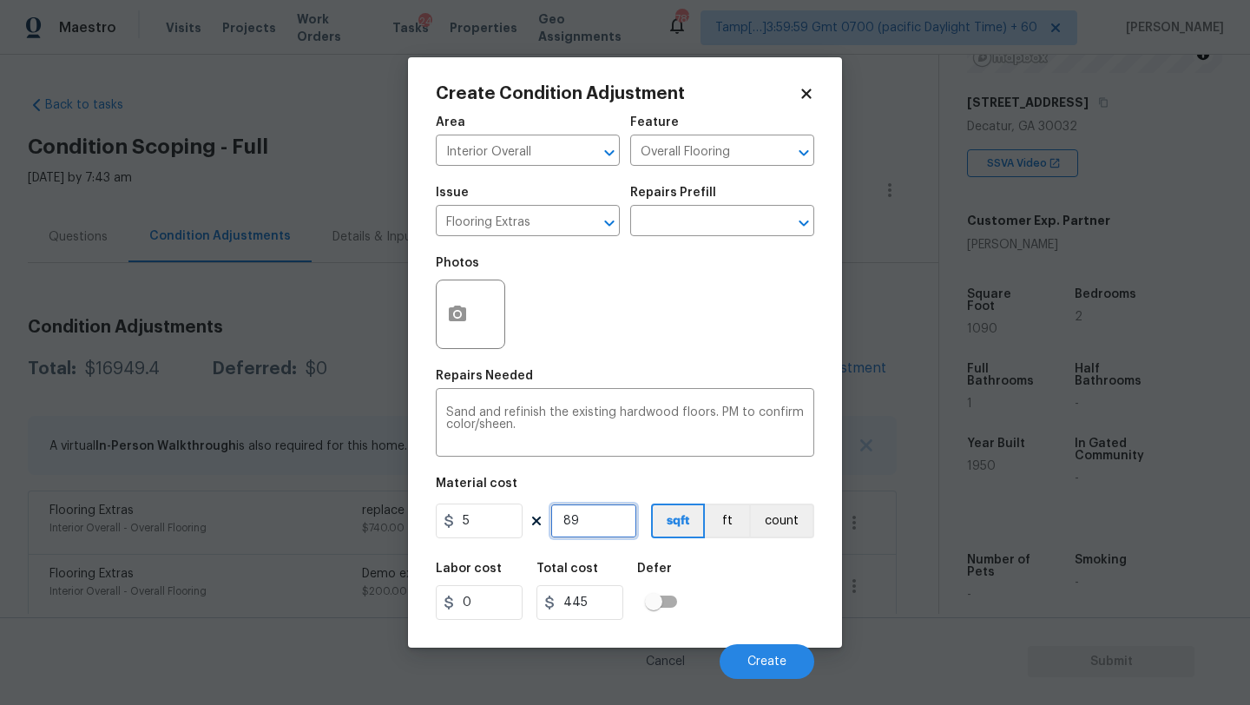
type input "4450"
type input "890"
click at [763, 590] on div "Labor cost 0 Total cost 4450 Defer" at bounding box center [625, 591] width 378 height 78
click at [484, 336] on div at bounding box center [470, 314] width 69 height 69
click at [462, 323] on icon "button" at bounding box center [457, 314] width 21 height 21
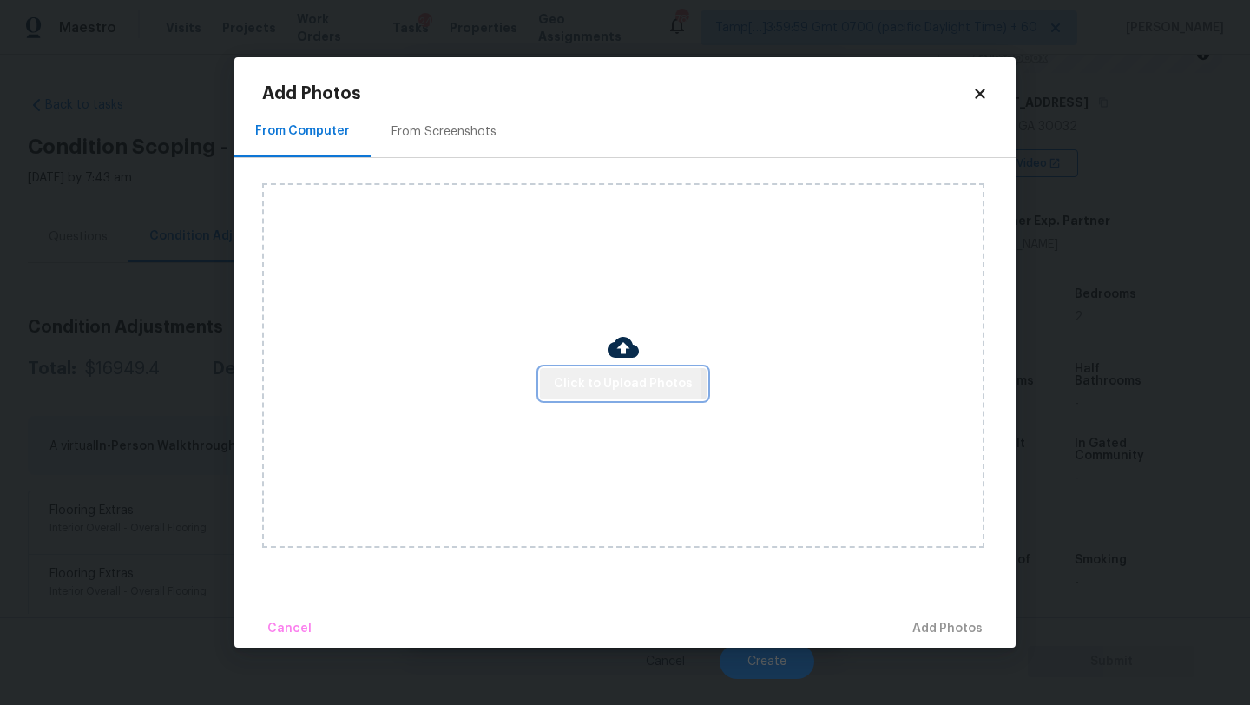
click at [608, 383] on span "Click to Upload Photos" at bounding box center [623, 384] width 139 height 22
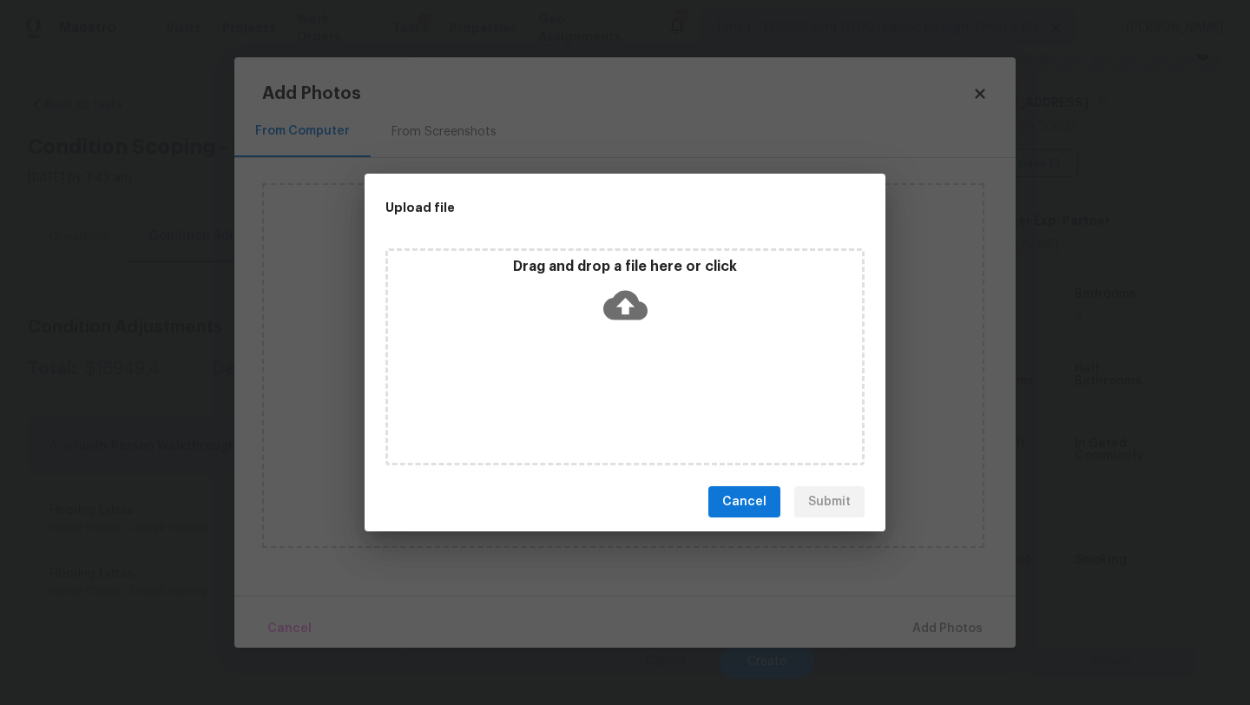
click at [614, 317] on icon at bounding box center [625, 306] width 44 height 30
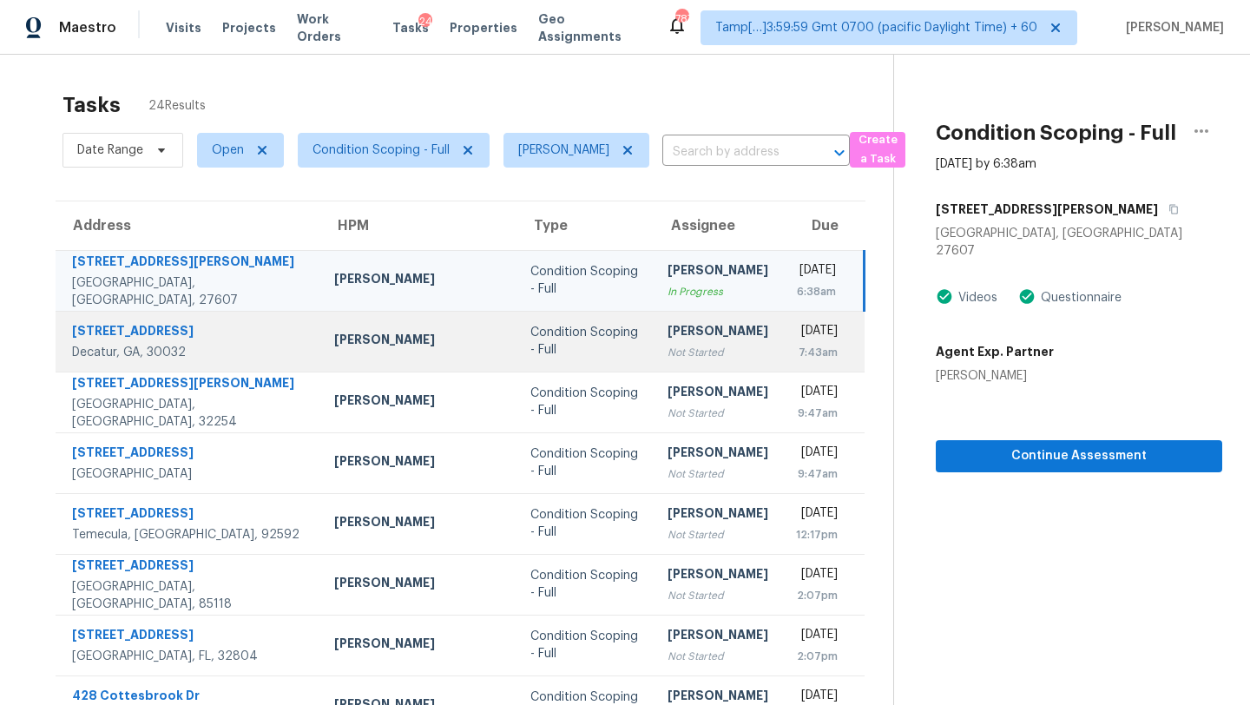
click at [685, 362] on td "Rajesh M Not Started" at bounding box center [718, 341] width 128 height 61
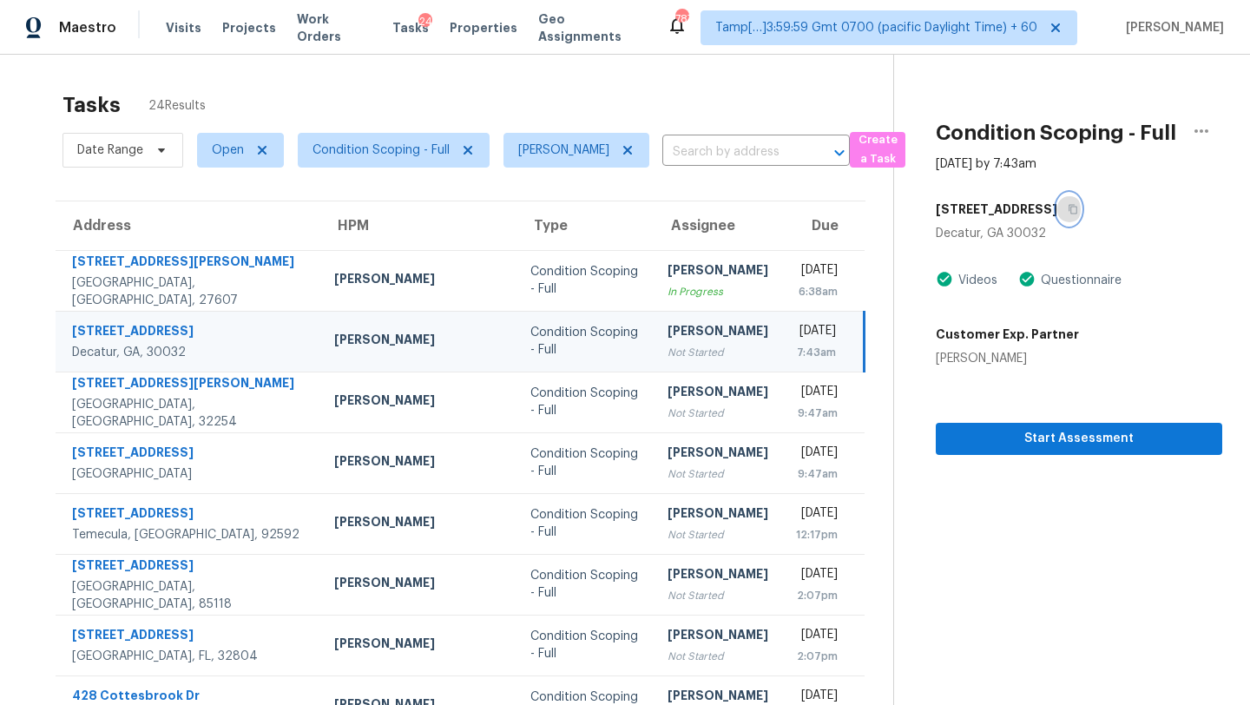
click at [1069, 214] on icon "button" at bounding box center [1073, 210] width 9 height 10
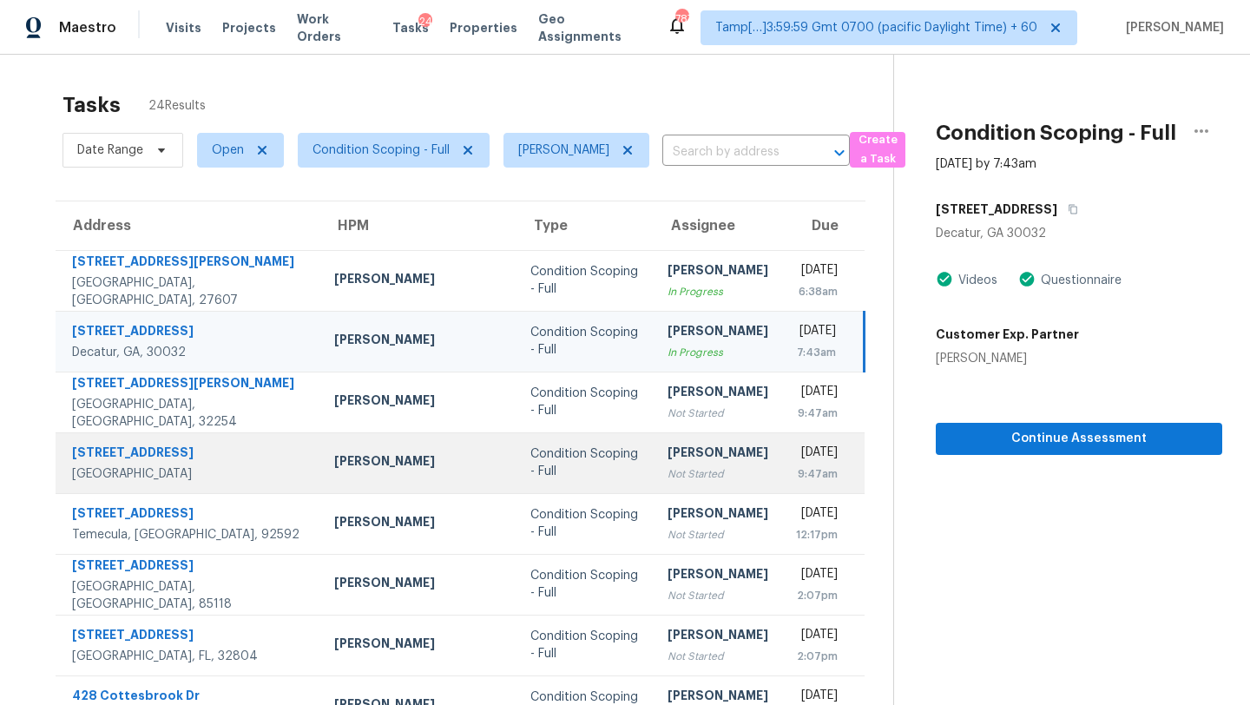
click at [654, 434] on td "Rajesh M Not Started" at bounding box center [718, 462] width 128 height 61
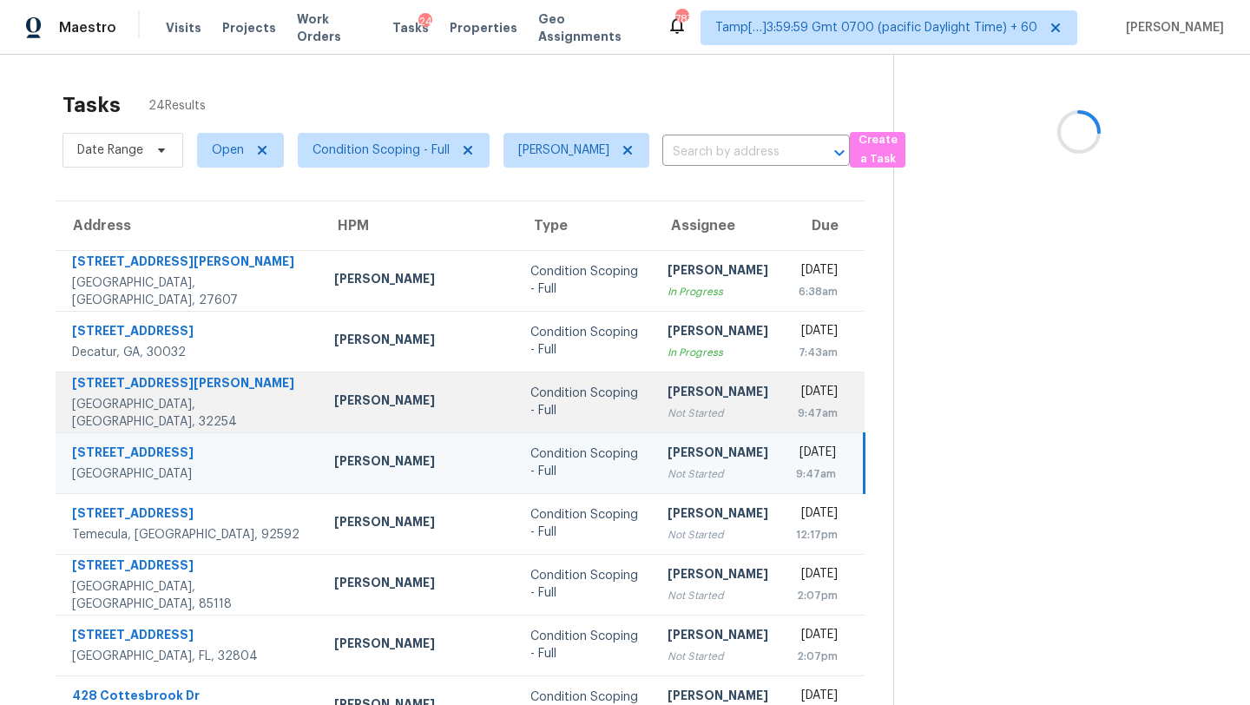
click at [671, 418] on div "Not Started" at bounding box center [718, 413] width 101 height 17
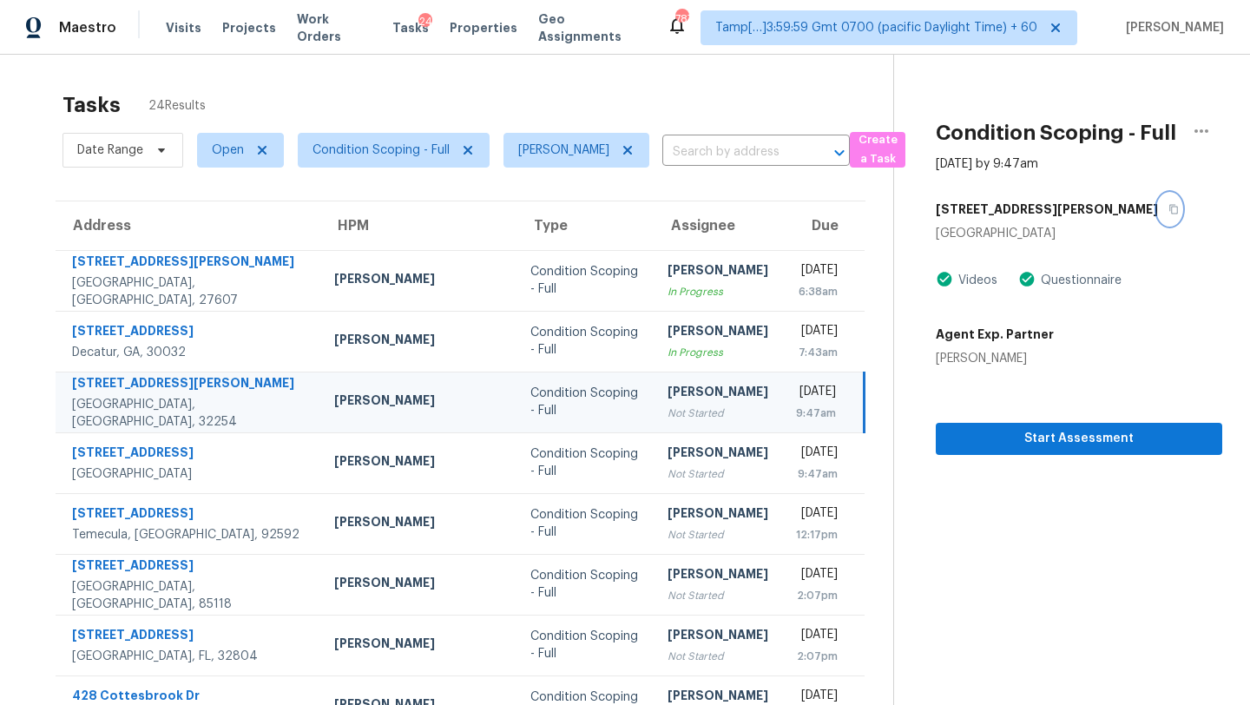
click at [1168, 208] on icon "button" at bounding box center [1173, 209] width 10 height 10
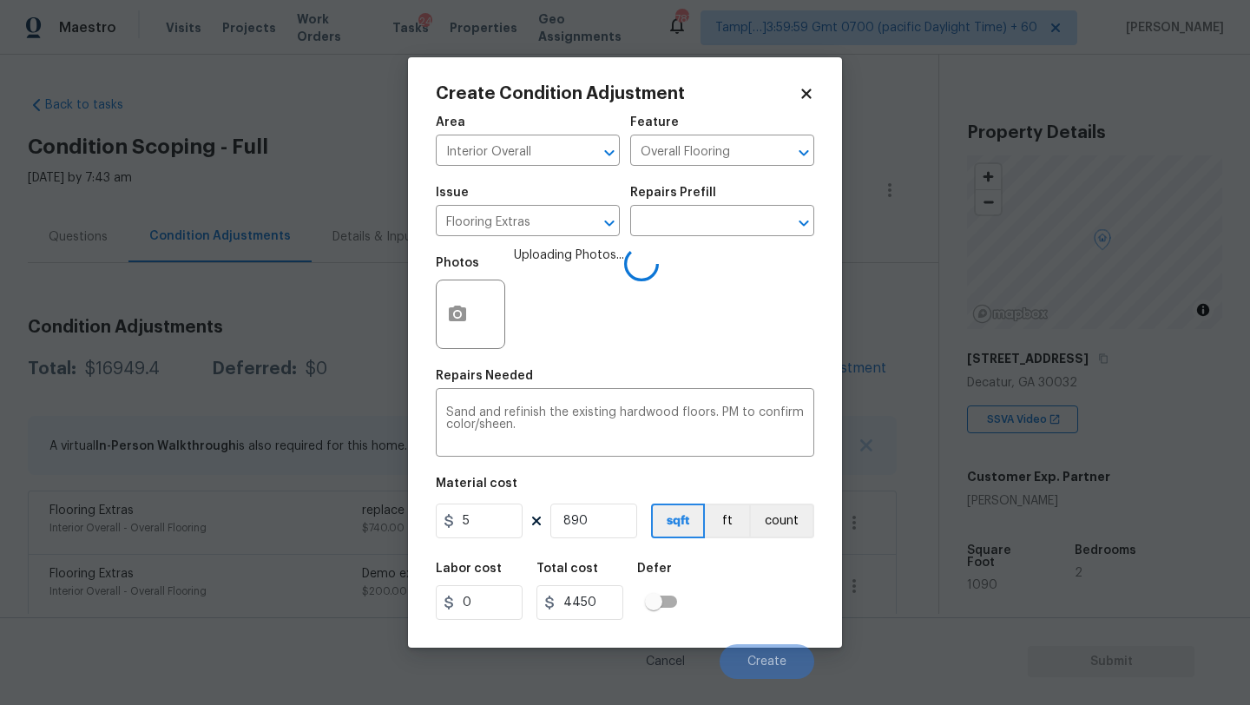
scroll to position [256, 0]
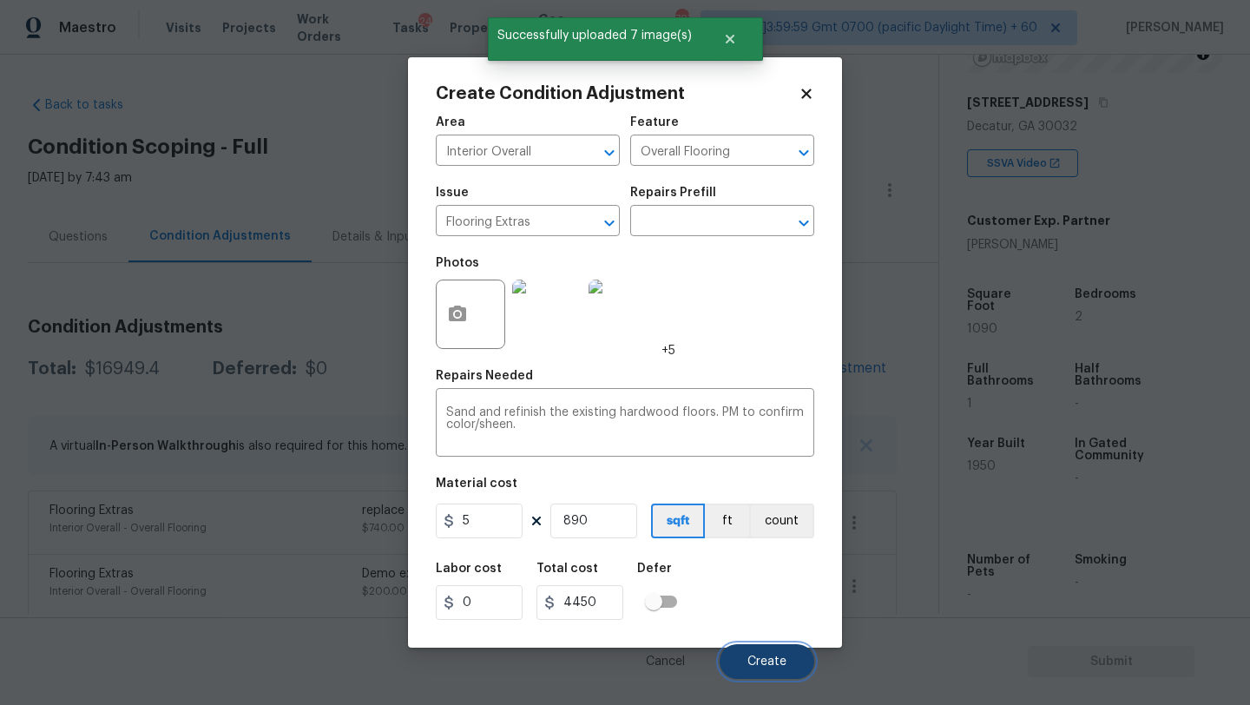
click at [753, 648] on button "Create" at bounding box center [767, 661] width 95 height 35
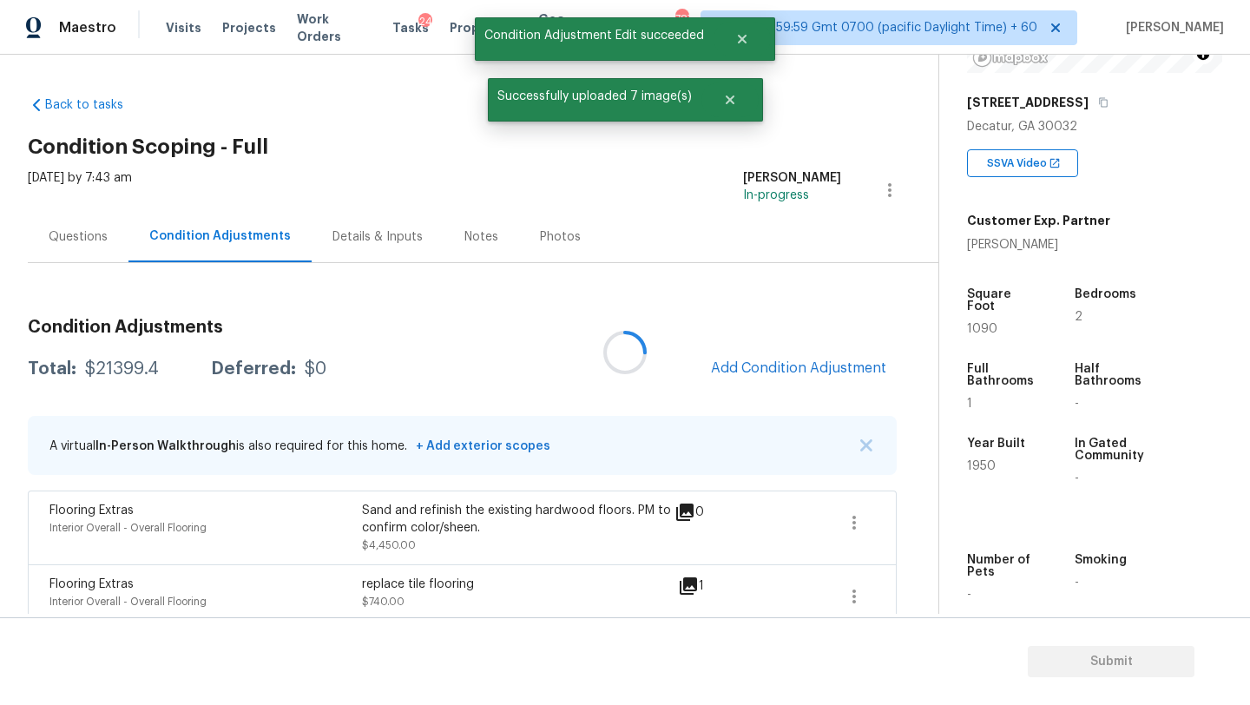
click at [813, 364] on div at bounding box center [625, 352] width 1250 height 705
click at [783, 365] on span "Add Condition Adjustment" at bounding box center [798, 368] width 175 height 16
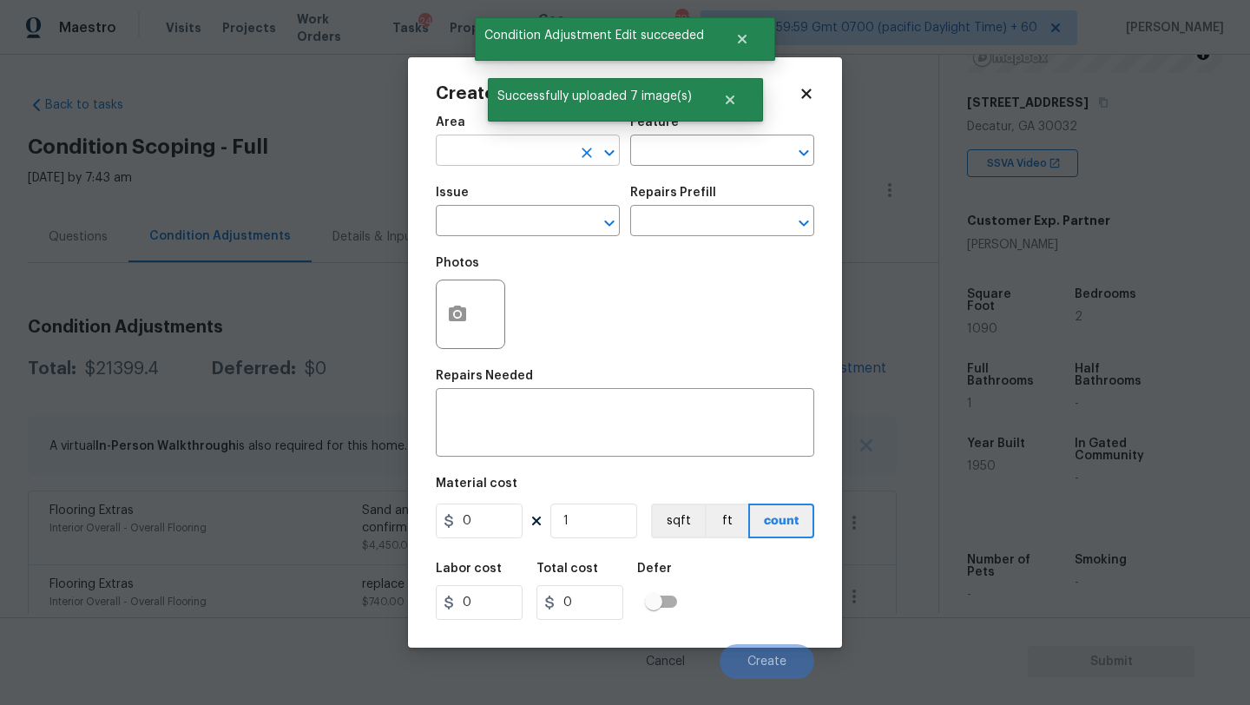
click at [478, 148] on input "text" at bounding box center [503, 152] width 135 height 27
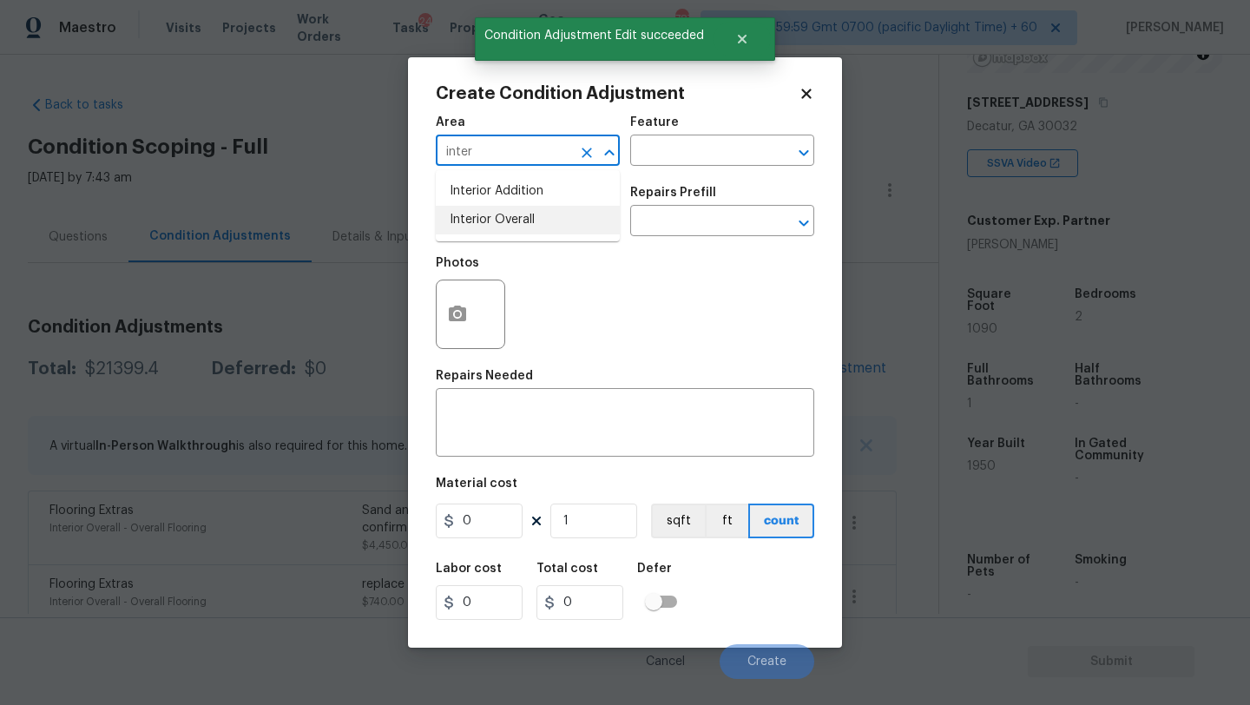
click at [493, 218] on li "Interior Overall" at bounding box center [528, 220] width 184 height 29
type input "Interior Overall"
click at [761, 129] on div "Feature" at bounding box center [722, 127] width 184 height 23
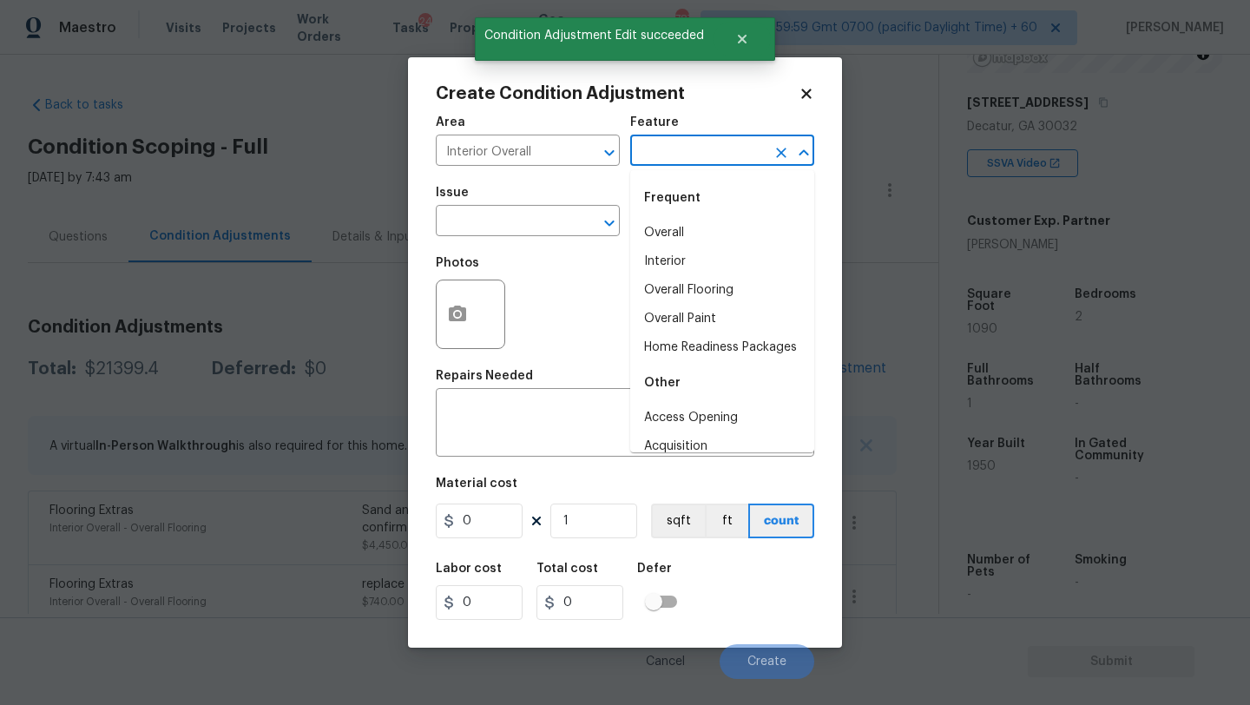
click at [748, 161] on input "text" at bounding box center [697, 152] width 135 height 27
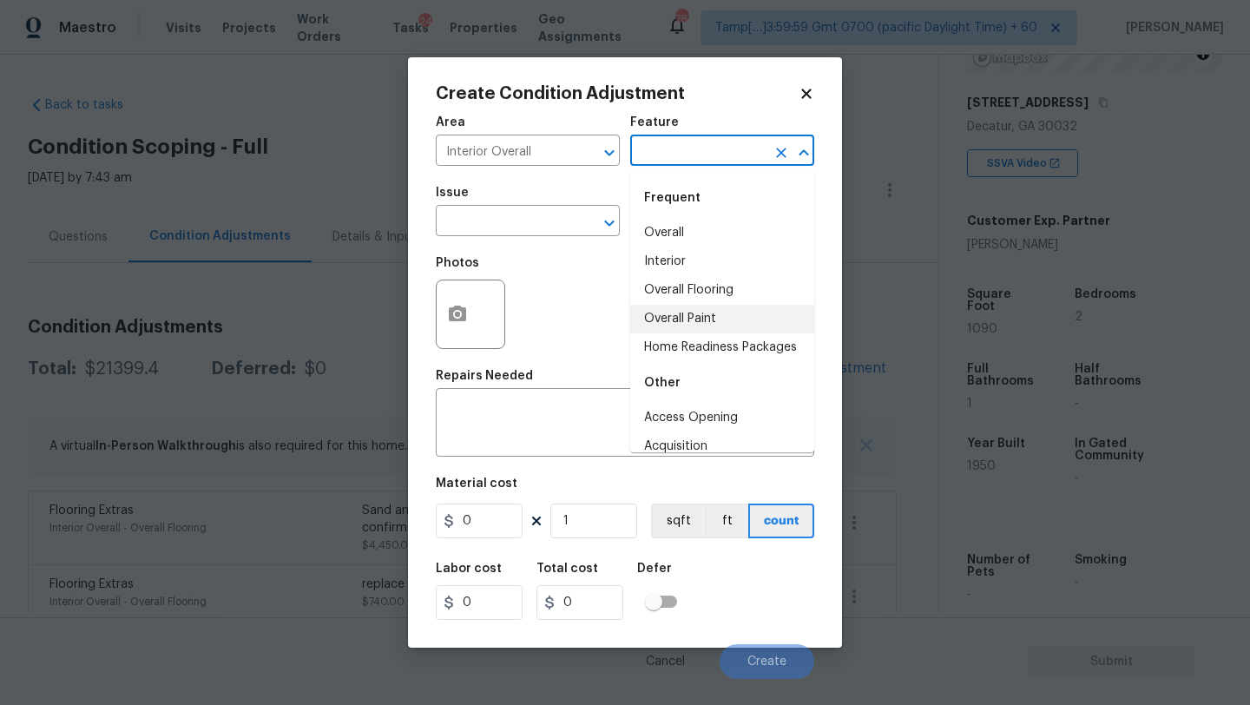
click at [708, 315] on li "Overall Paint" at bounding box center [722, 319] width 184 height 29
type input "Overall Paint"
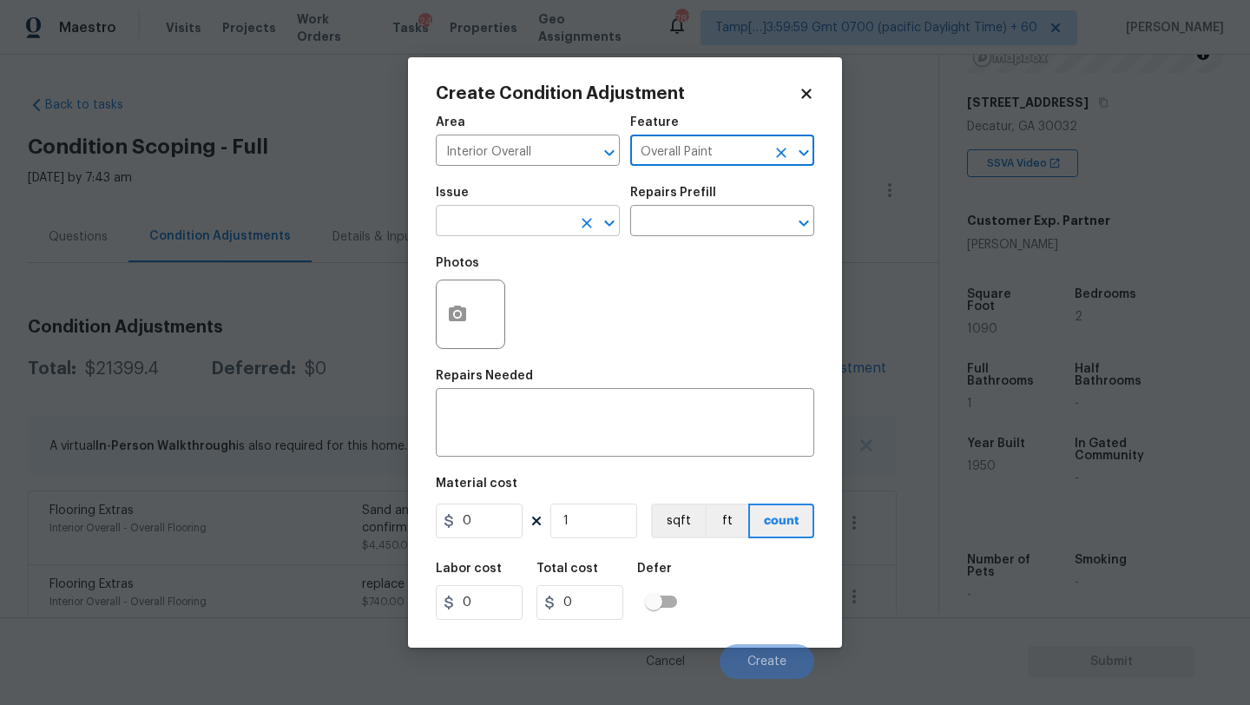
click at [543, 214] on input "text" at bounding box center [503, 222] width 135 height 27
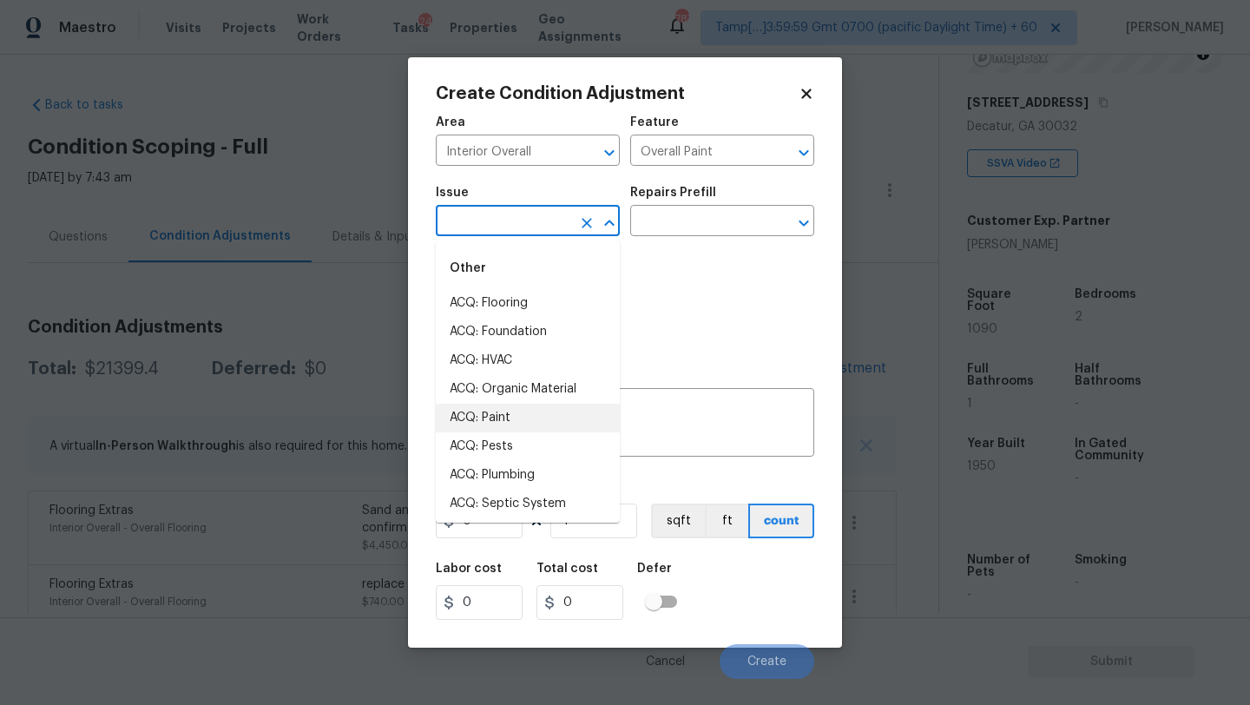
click at [500, 425] on li "ACQ: Paint" at bounding box center [528, 418] width 184 height 29
type input "ACQ: Paint"
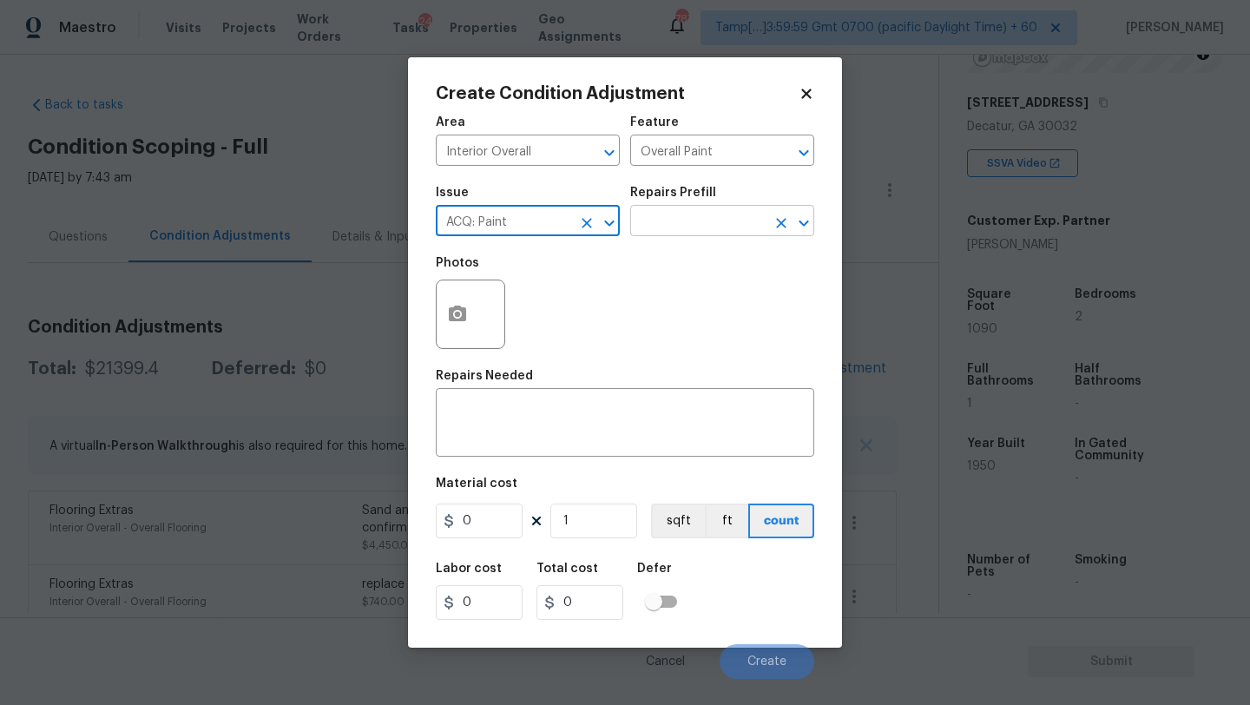
click at [677, 228] on input "text" at bounding box center [697, 222] width 135 height 27
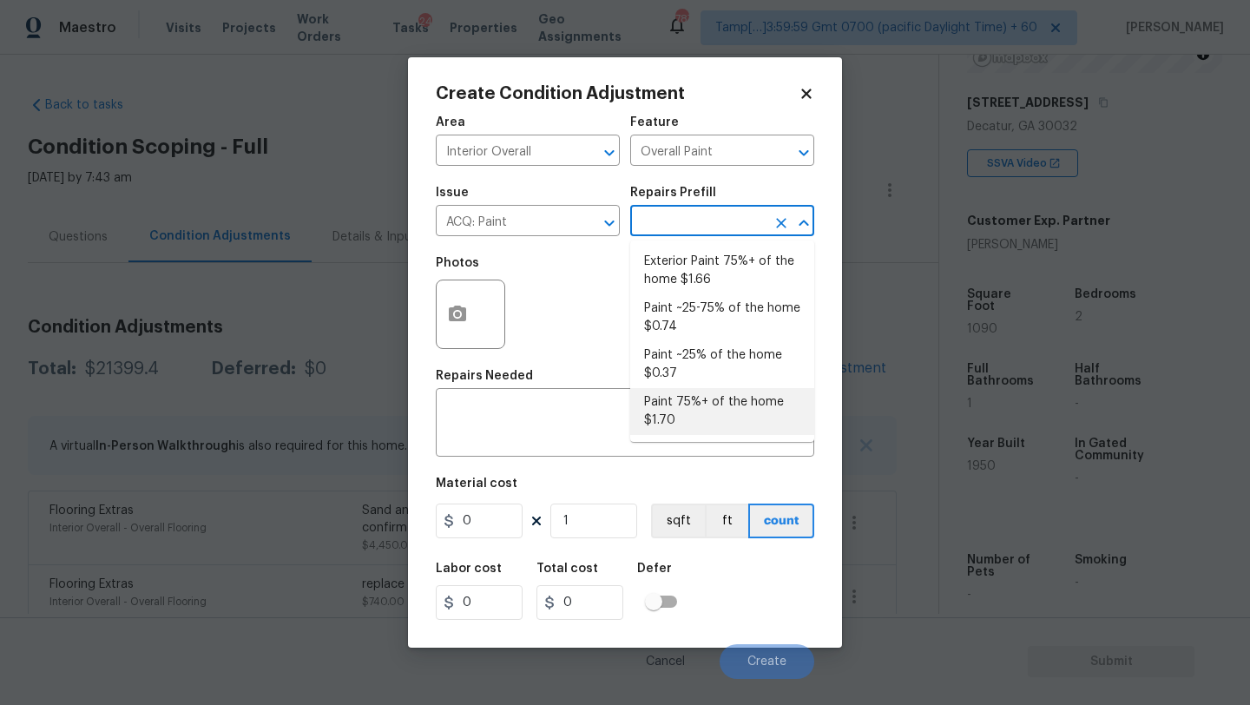
click at [703, 420] on li "Paint 75%+ of the home $1.70" at bounding box center [722, 411] width 184 height 47
type input "Acquisition"
type textarea "Acquisition Scope: 75%+ of the home will likely require interior paint"
type input "1.7"
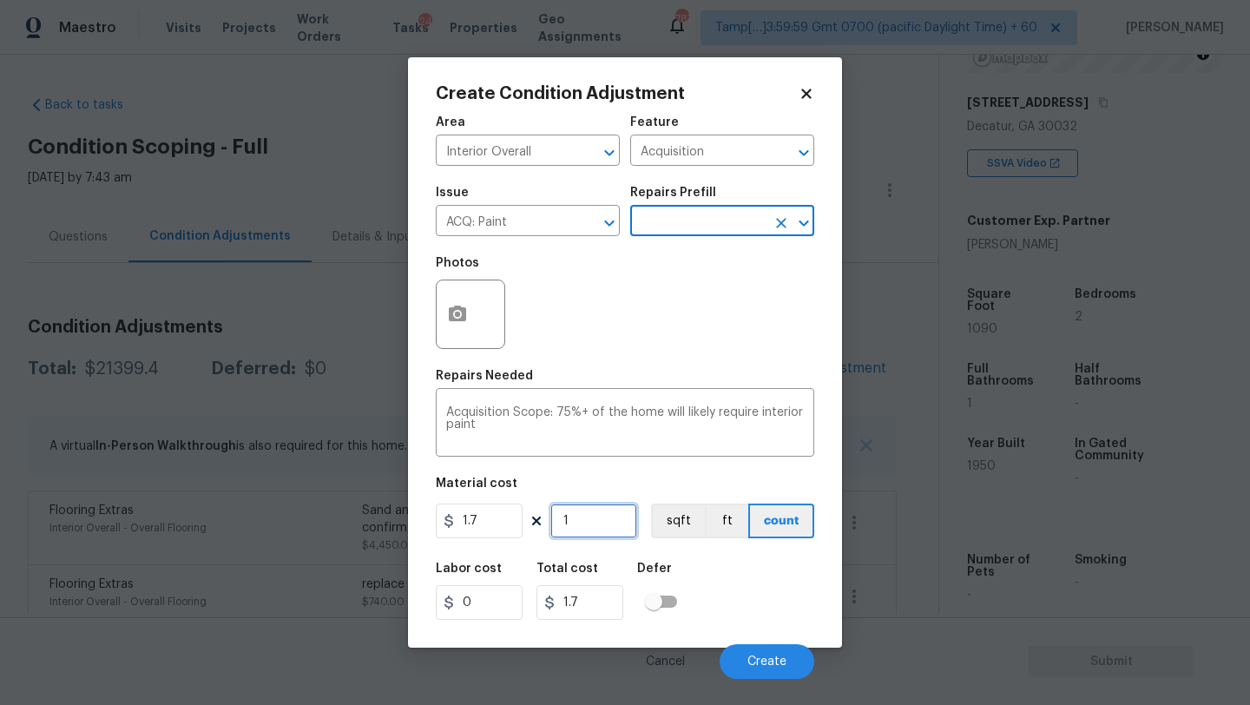
click at [596, 523] on input "1" at bounding box center [593, 520] width 87 height 35
type input "10"
type input "17"
type input "109"
type input "185.3"
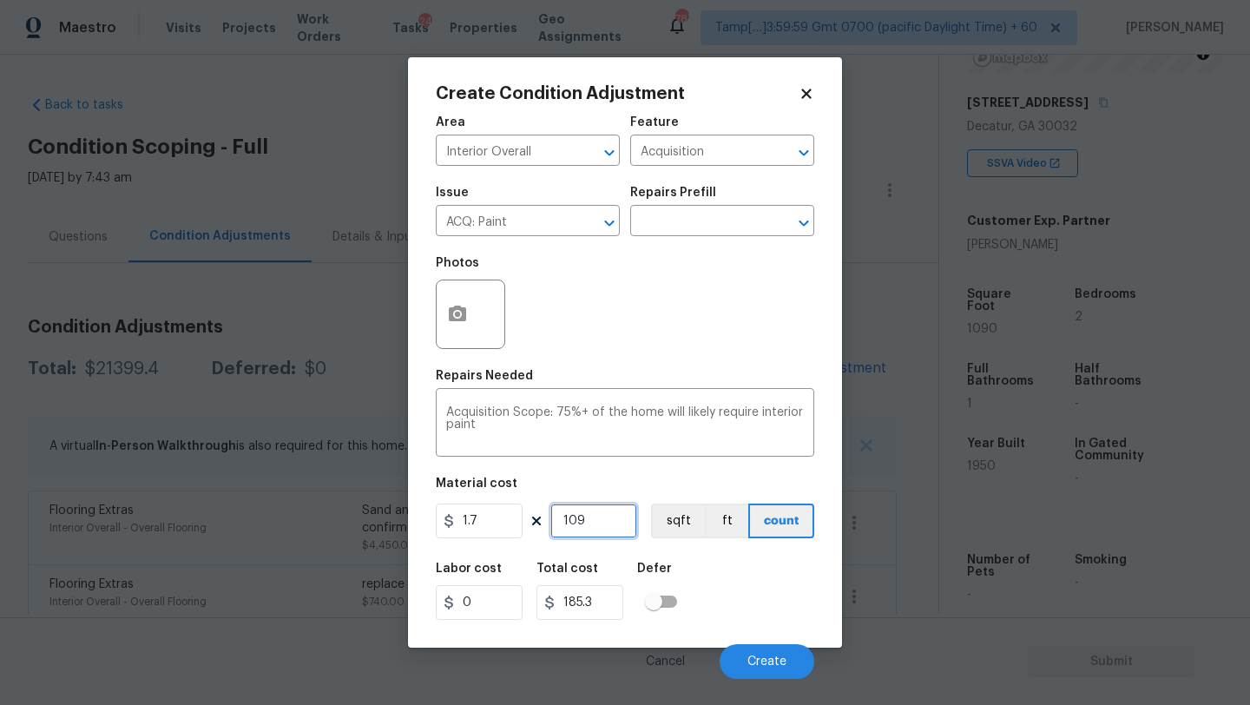
type input "1090"
type input "1853"
type input "1090"
click at [454, 324] on icon "button" at bounding box center [457, 314] width 21 height 21
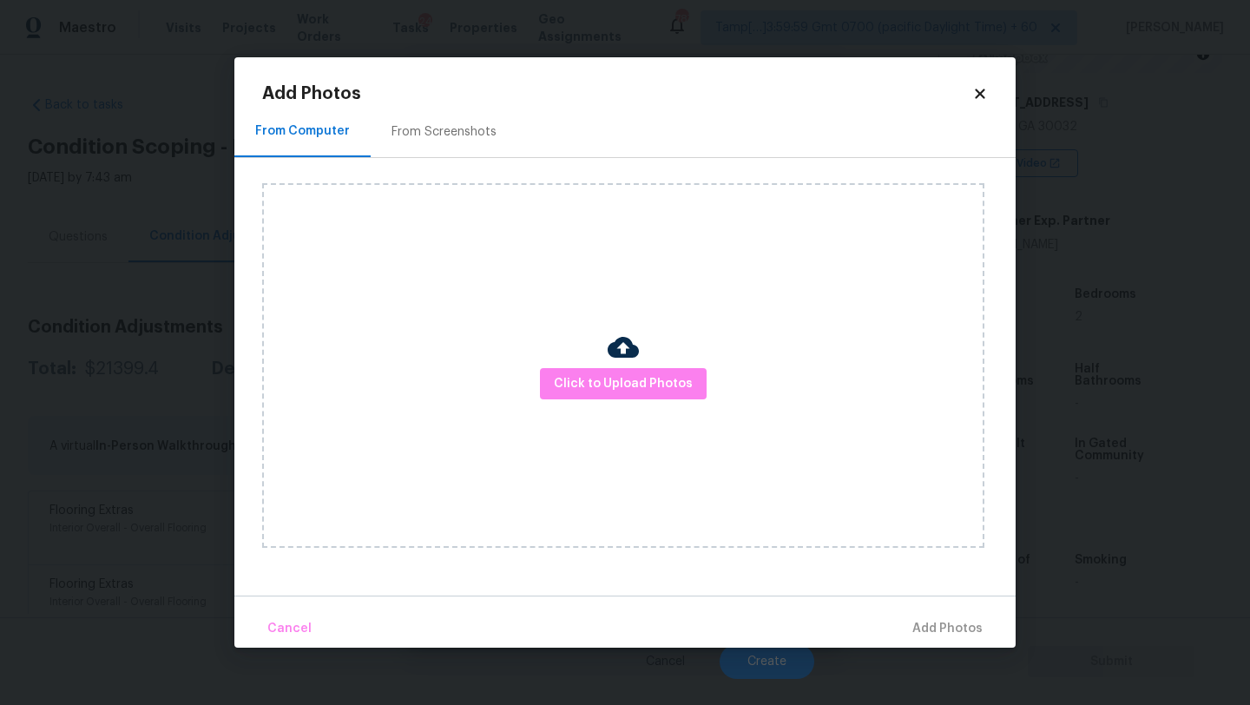
click at [586, 360] on div "Click to Upload Photos" at bounding box center [623, 365] width 722 height 365
click at [586, 381] on span "Click to Upload Photos" at bounding box center [623, 384] width 139 height 22
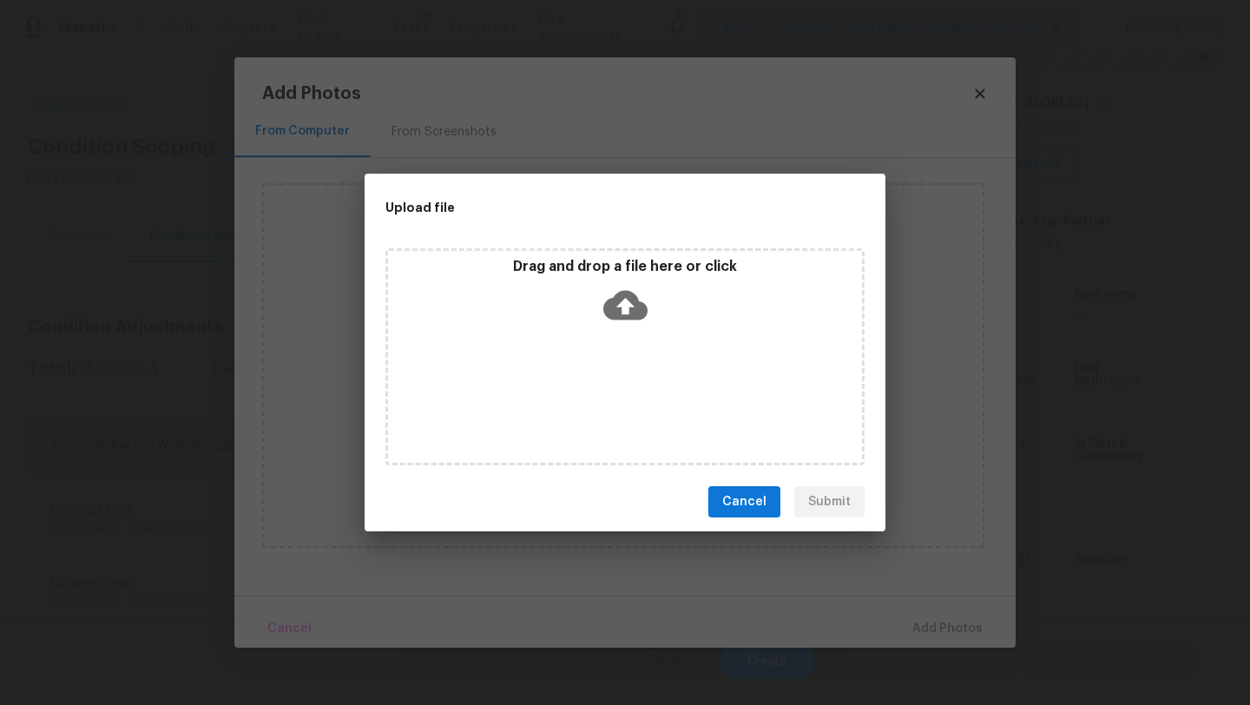
click at [606, 336] on div "Drag and drop a file here or click" at bounding box center [624, 356] width 479 height 217
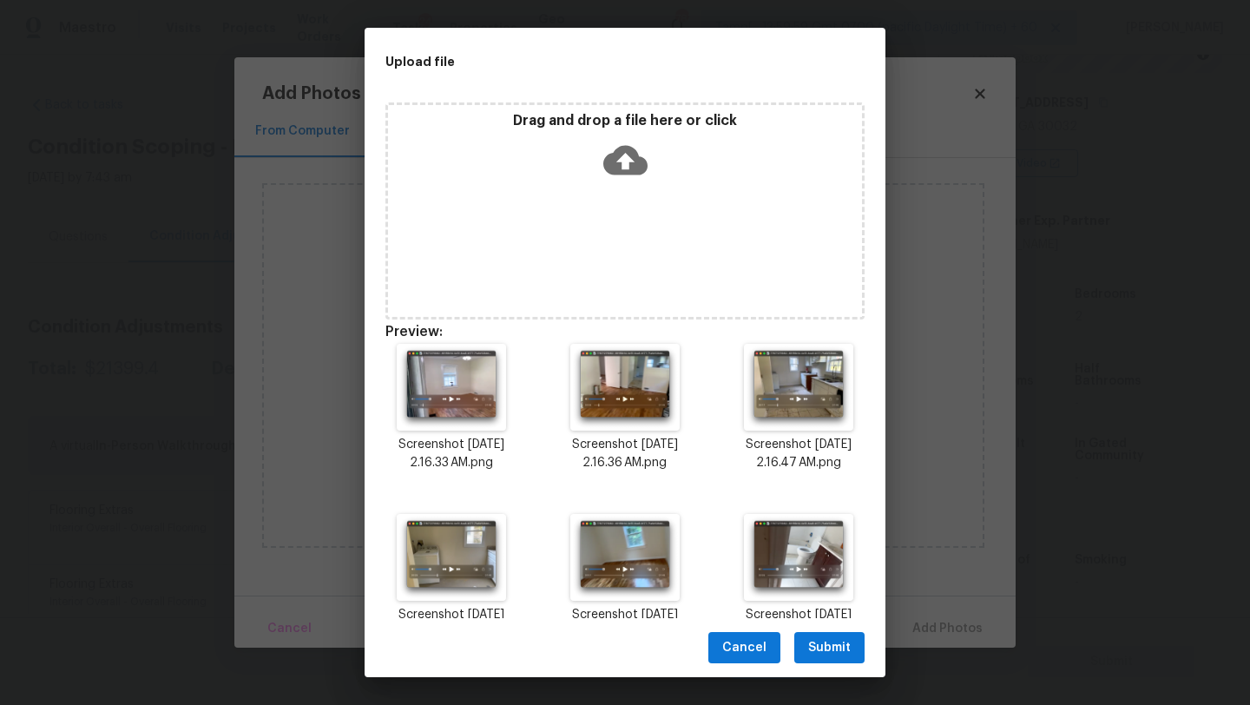
click at [839, 648] on span "Submit" at bounding box center [829, 648] width 43 height 22
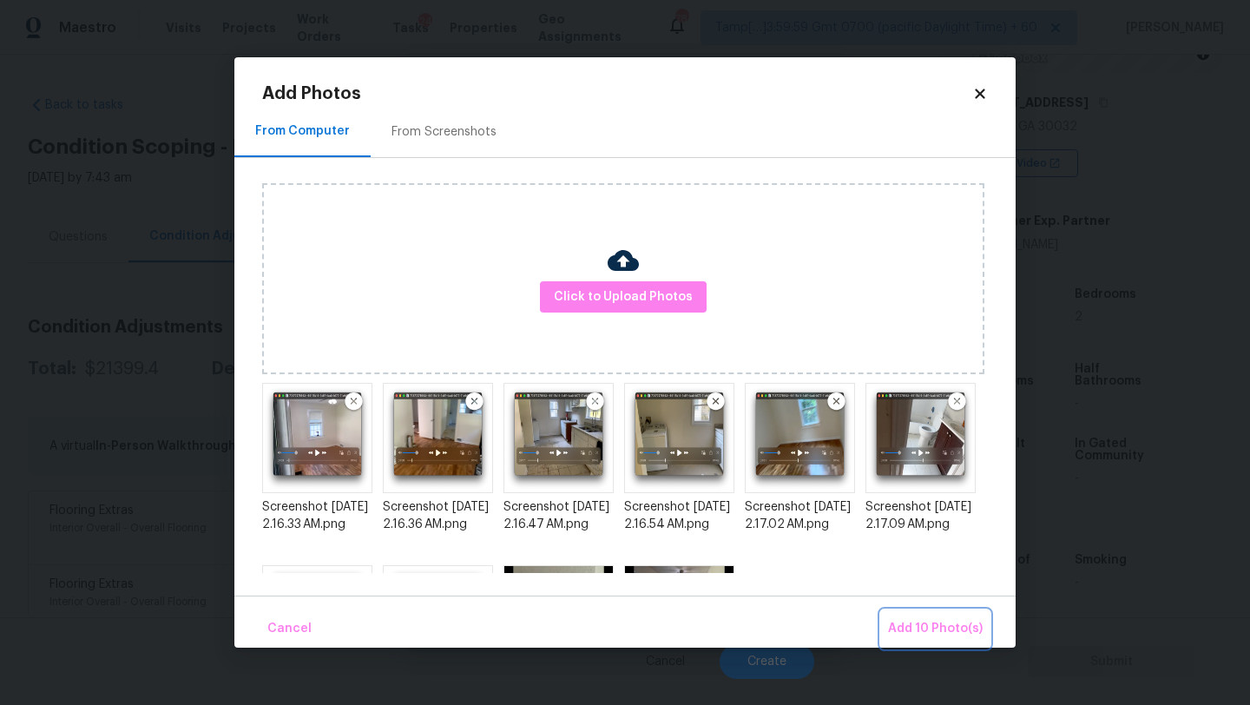
click at [946, 628] on span "Add 10 Photo(s)" at bounding box center [935, 629] width 95 height 22
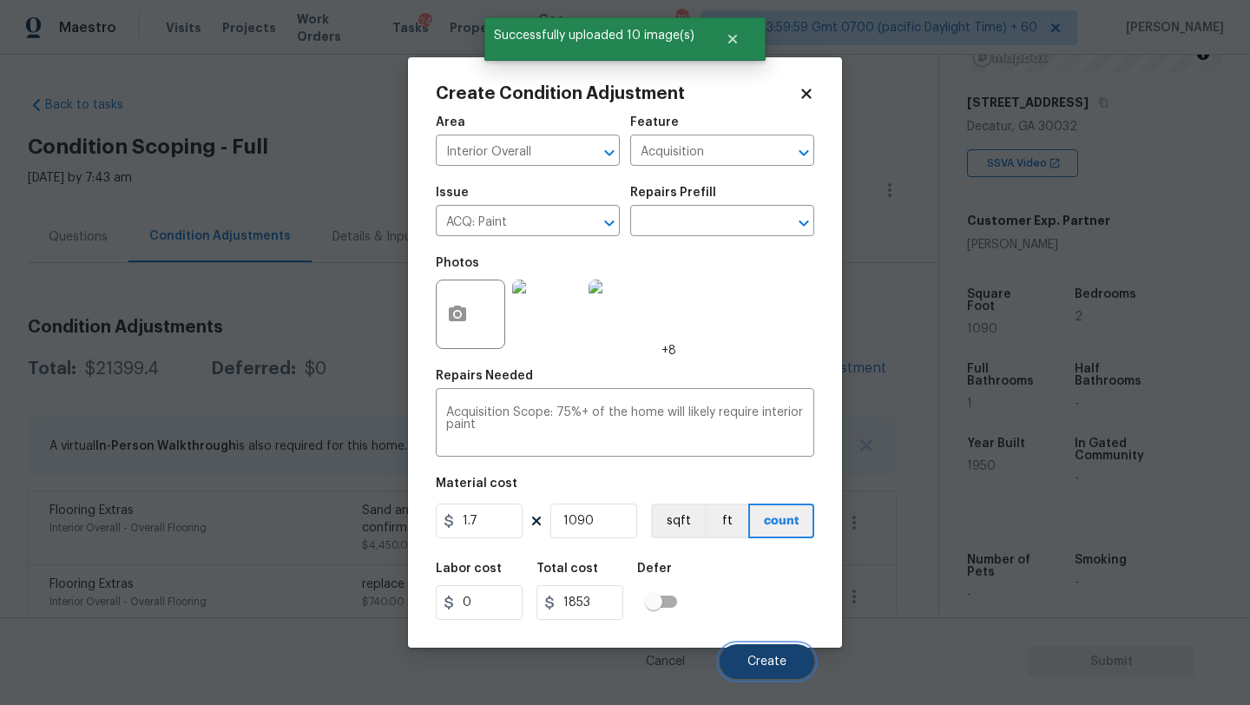
click at [786, 662] on span "Create" at bounding box center [766, 661] width 39 height 13
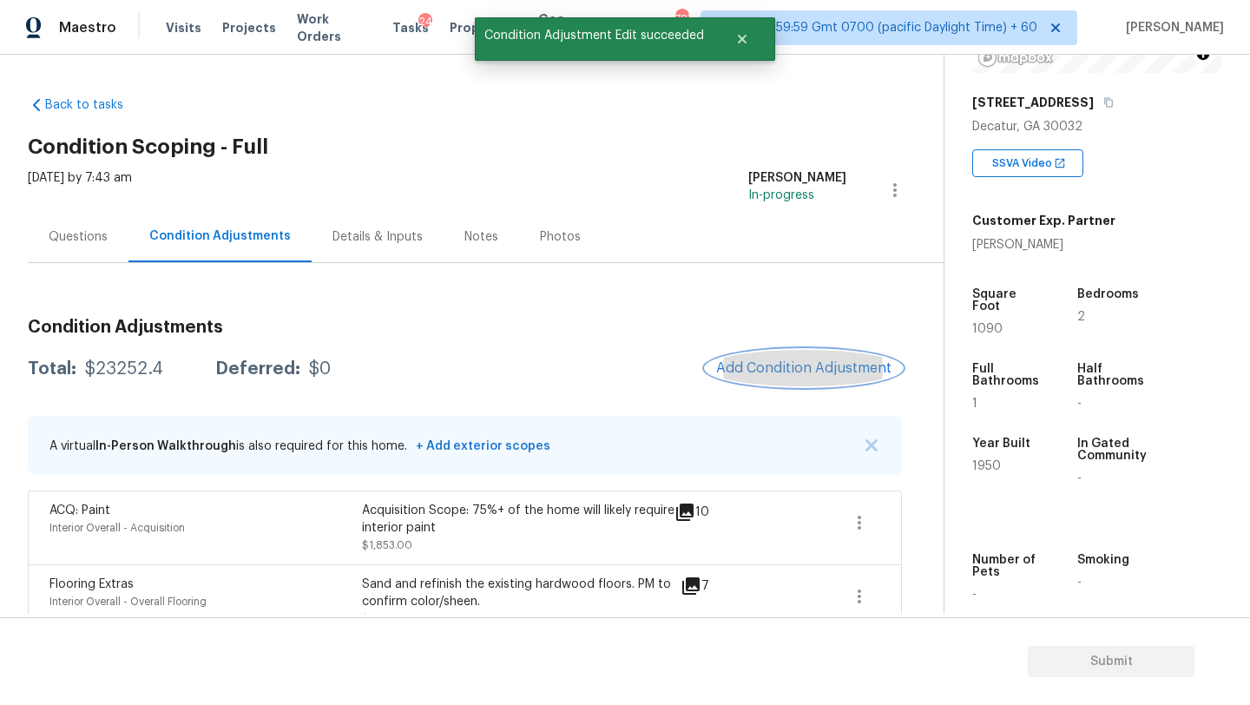
click at [793, 374] on span "Add Condition Adjustment" at bounding box center [803, 368] width 175 height 16
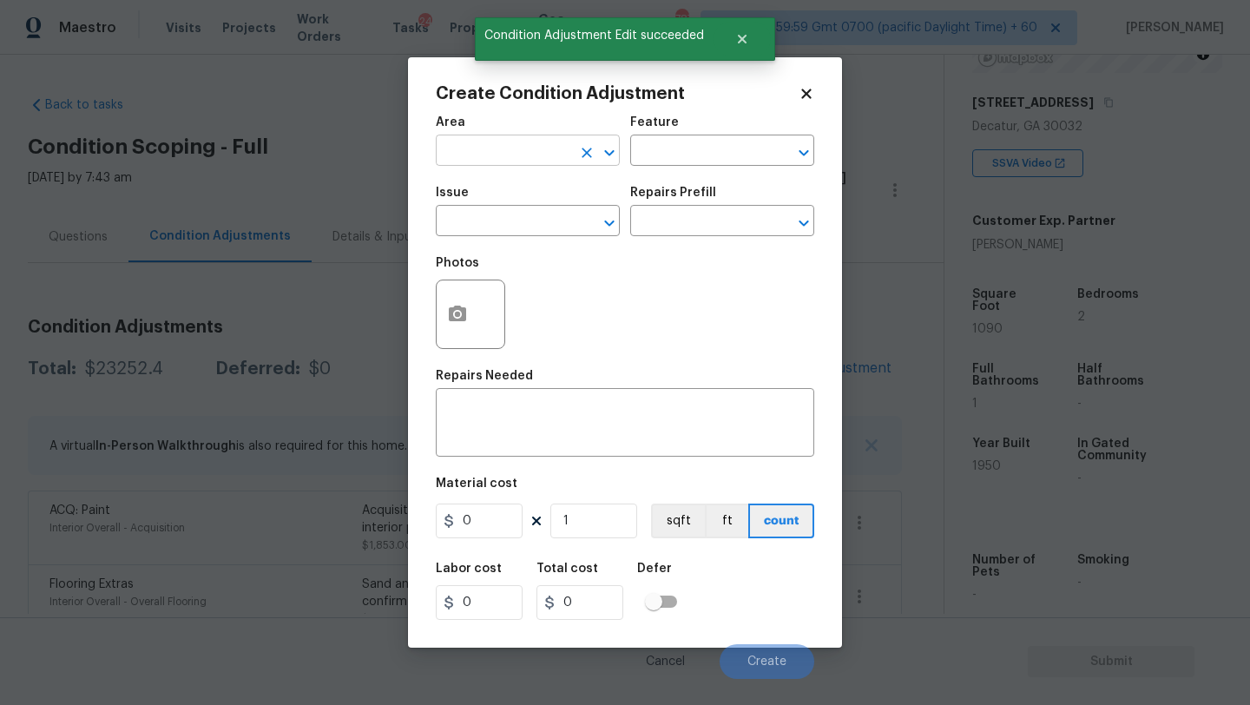
click at [506, 150] on input "text" at bounding box center [503, 152] width 135 height 27
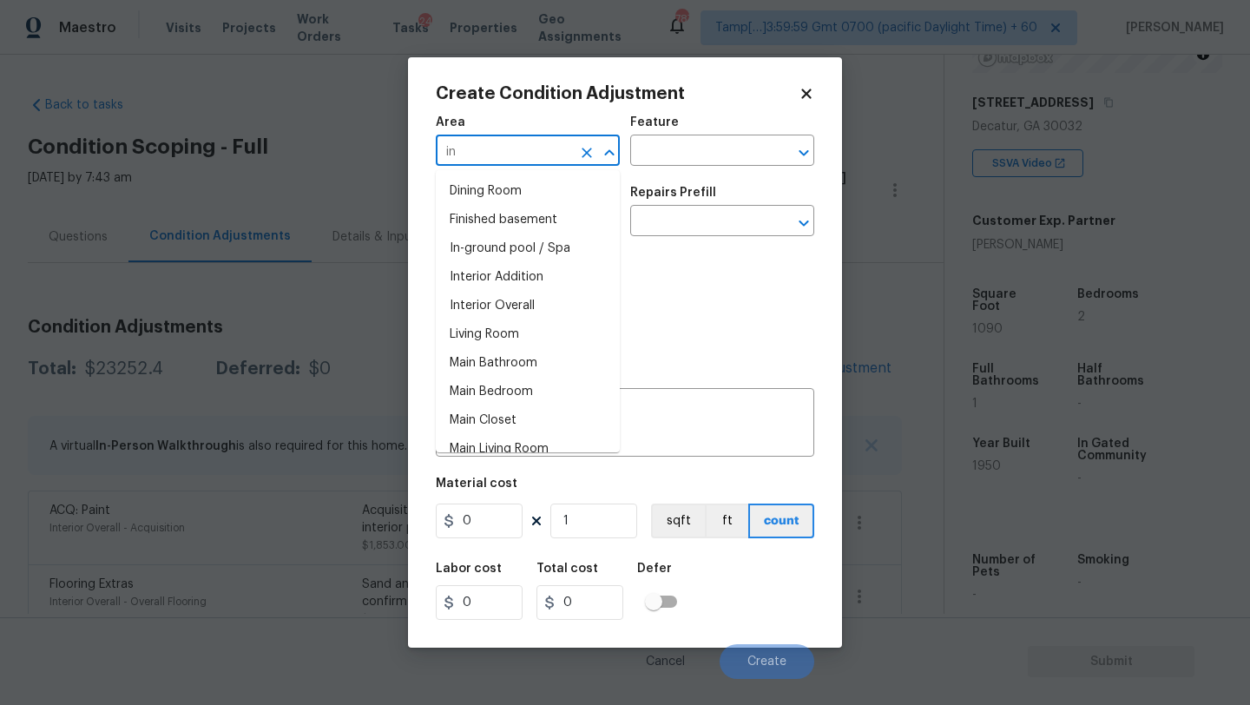
type input "i"
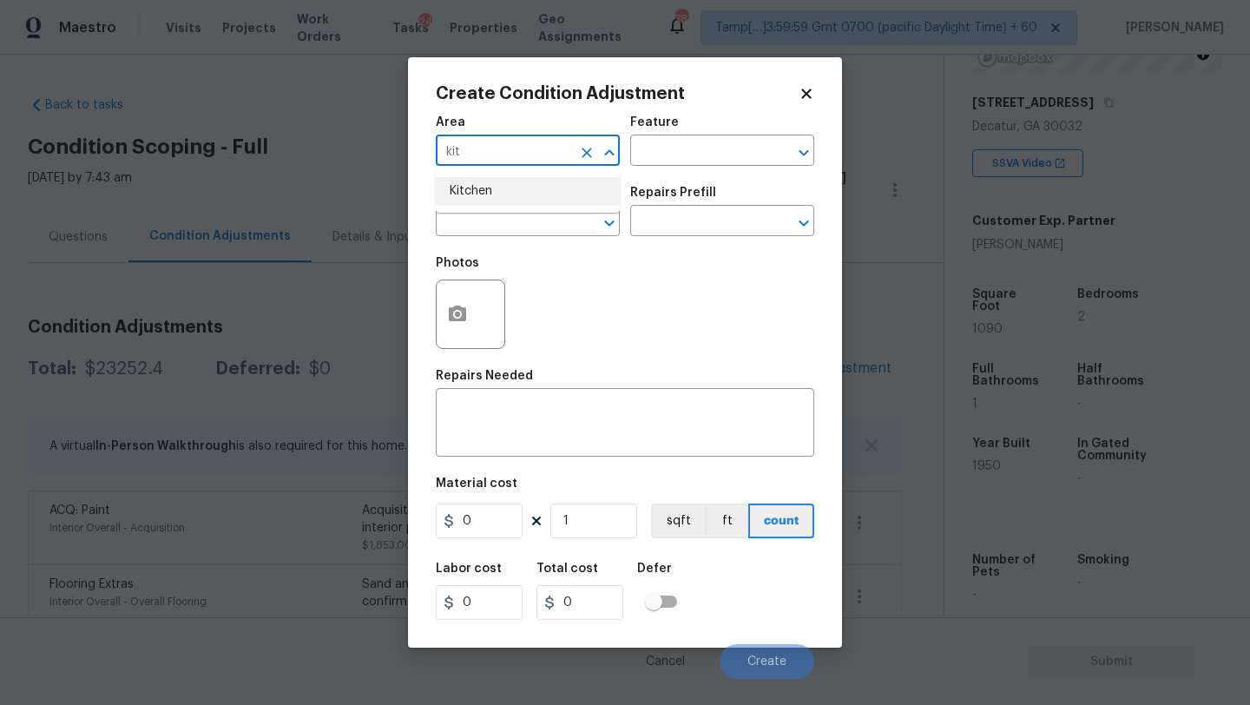
click at [510, 190] on li "Kitchen" at bounding box center [528, 191] width 184 height 29
type input "Kitchen"
click at [714, 150] on input "text" at bounding box center [697, 152] width 135 height 27
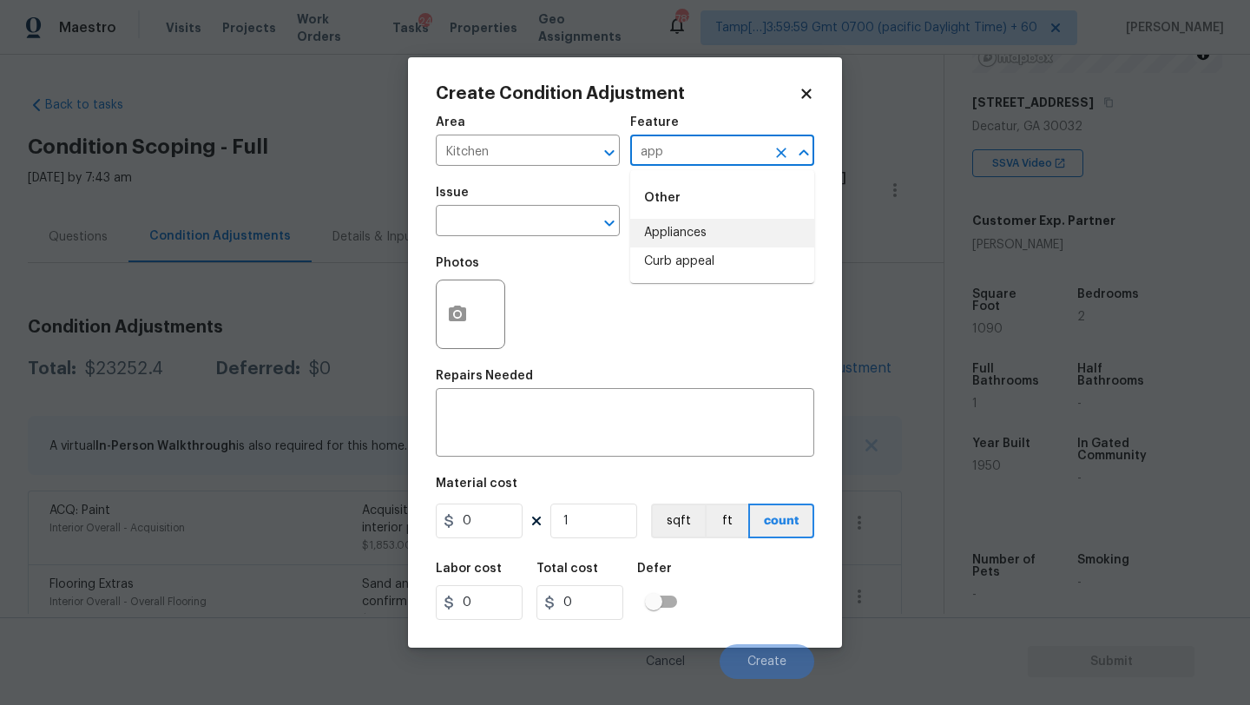
click at [707, 233] on li "Appliances" at bounding box center [722, 233] width 184 height 29
type input "Appliances"
click at [612, 421] on textarea at bounding box center [625, 424] width 358 height 36
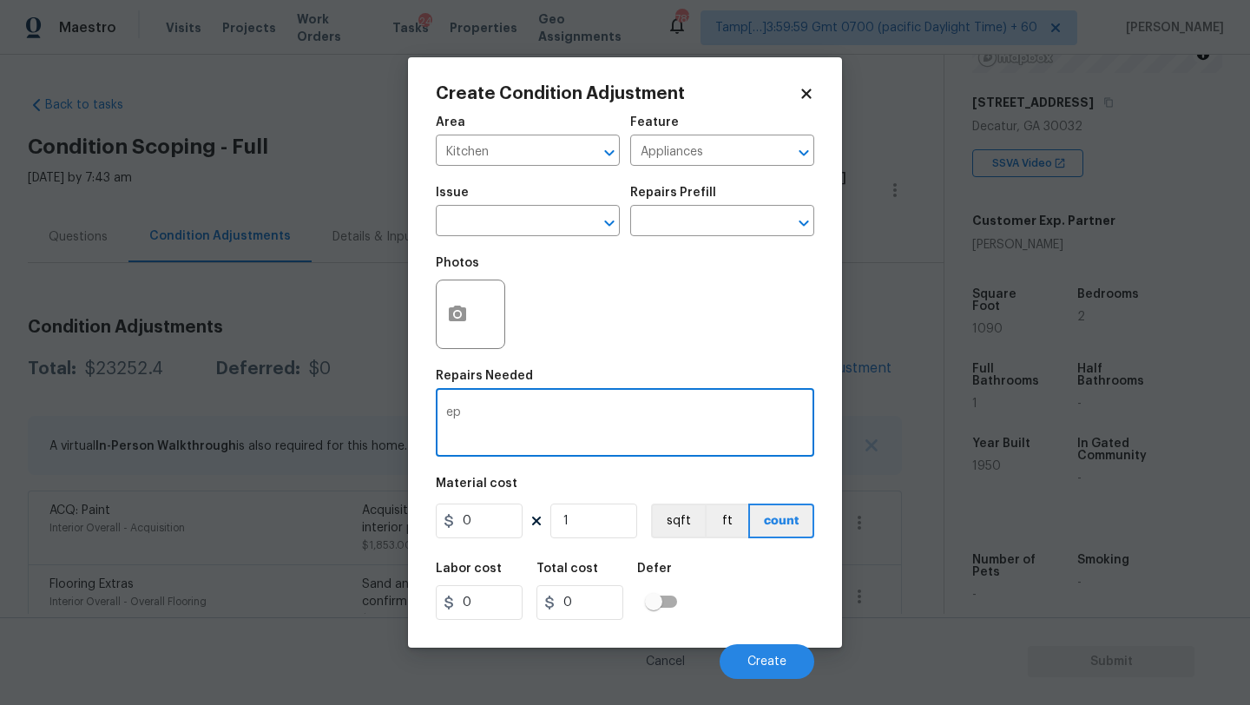
type textarea "e"
type textarea "replace kitchen appiances"
click at [507, 507] on input "0" at bounding box center [479, 520] width 87 height 35
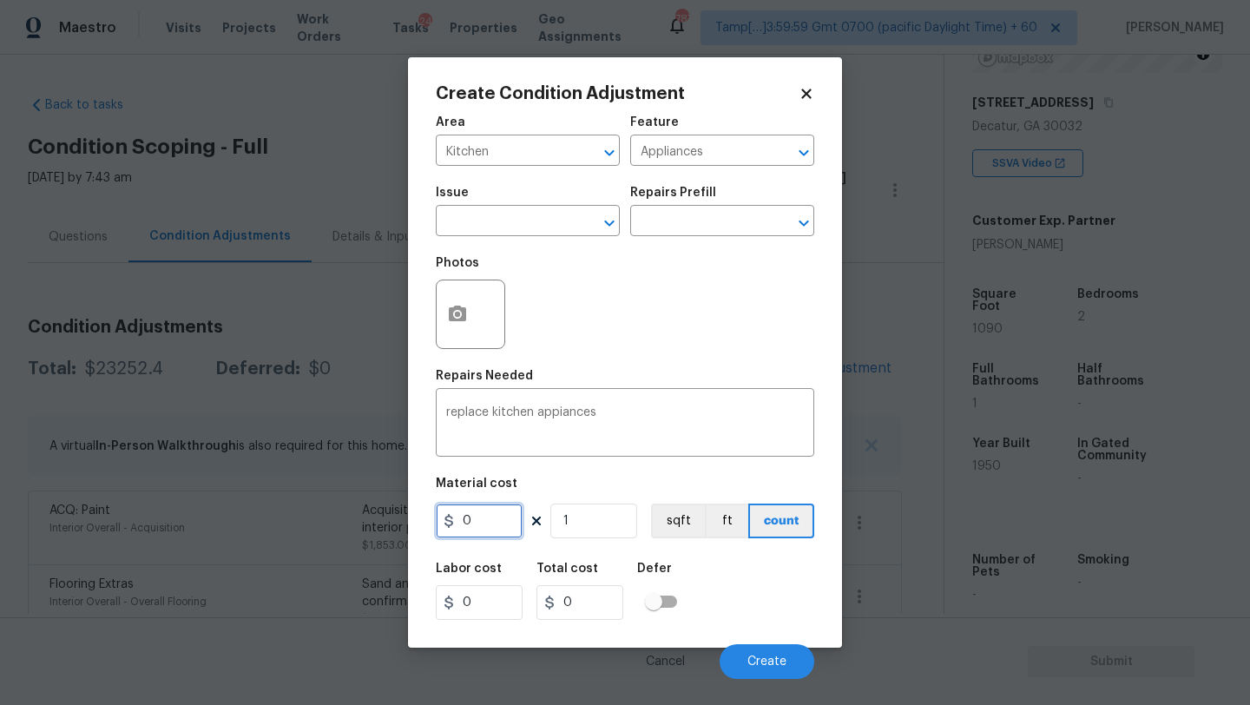
click at [507, 507] on input "0" at bounding box center [479, 520] width 87 height 35
type input "3500"
click at [767, 651] on button "Create" at bounding box center [767, 661] width 95 height 35
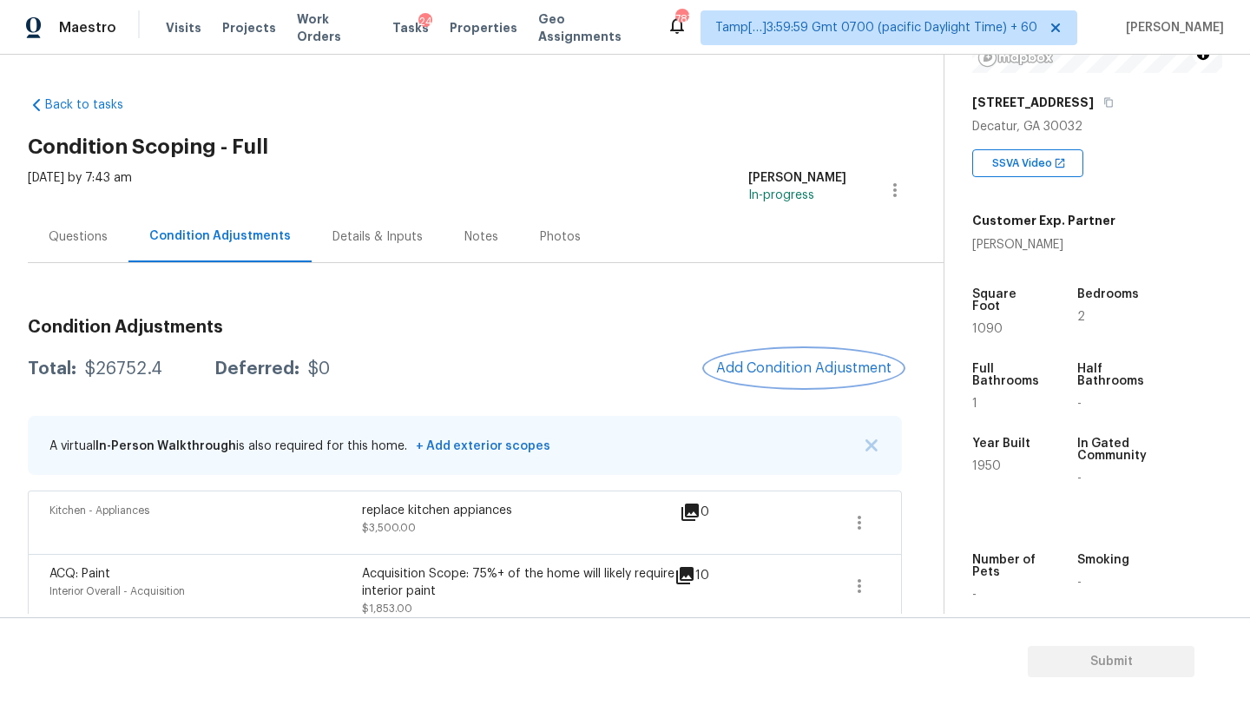
click at [789, 364] on span "Add Condition Adjustment" at bounding box center [803, 368] width 175 height 16
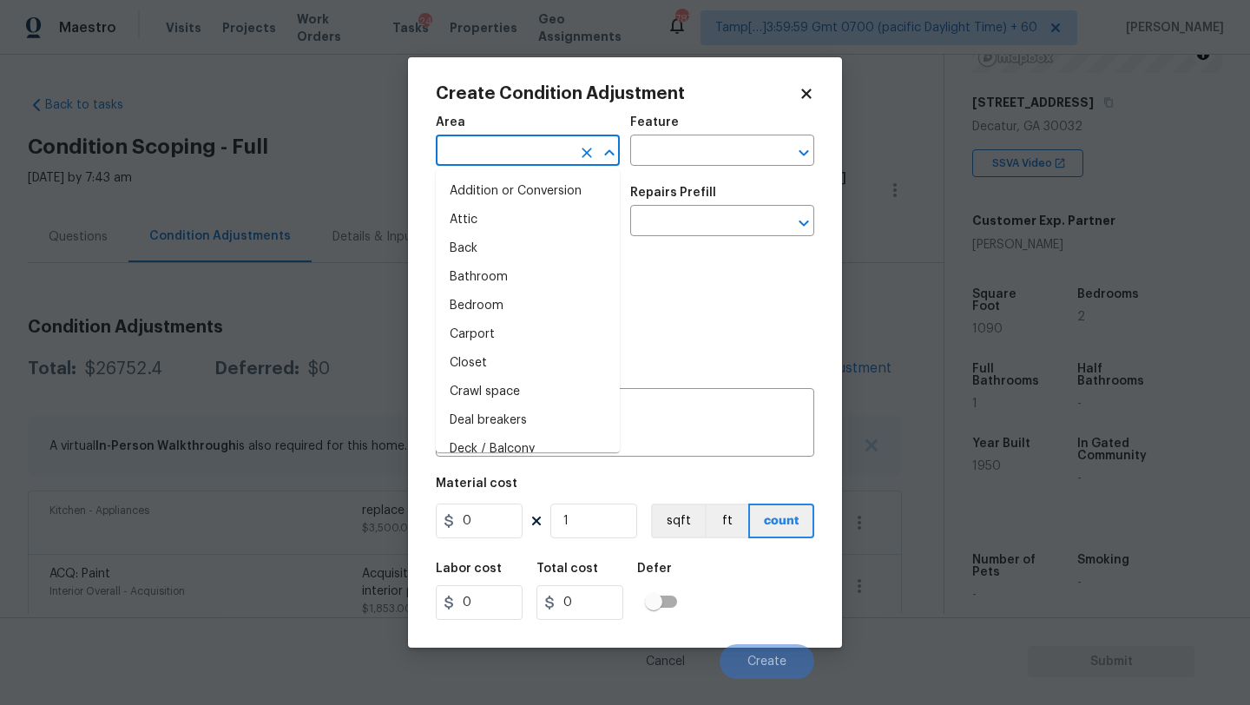
click at [515, 144] on input "text" at bounding box center [503, 152] width 135 height 27
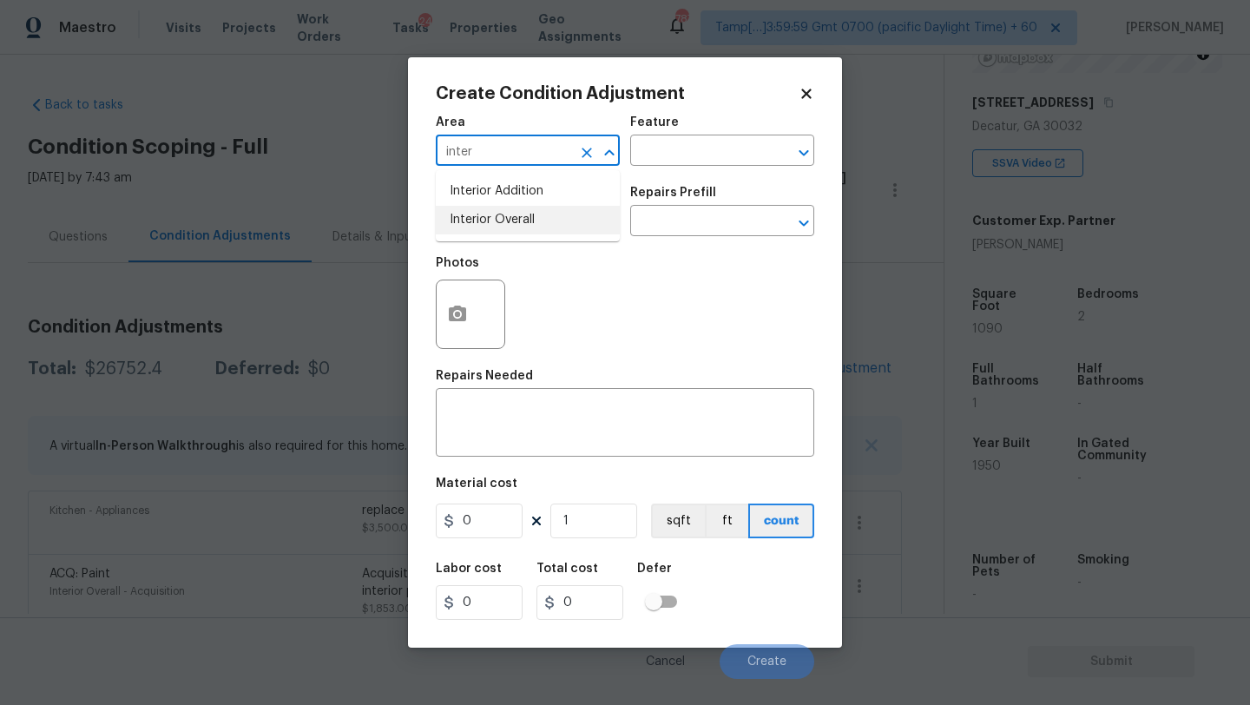
click at [517, 207] on li "Interior Overall" at bounding box center [528, 220] width 184 height 29
type input "Interior Overall"
click at [526, 451] on div "x ​" at bounding box center [625, 424] width 378 height 64
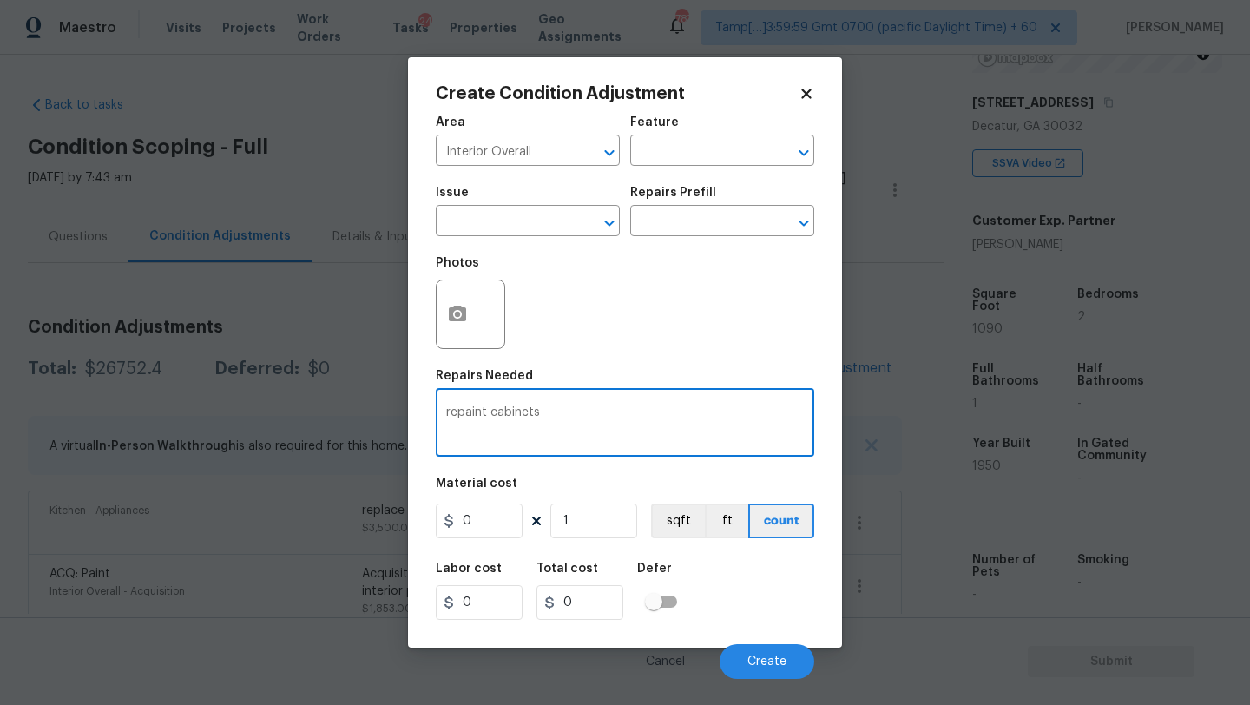
type textarea "repaint cabinets"
click at [486, 518] on input "0" at bounding box center [479, 520] width 87 height 35
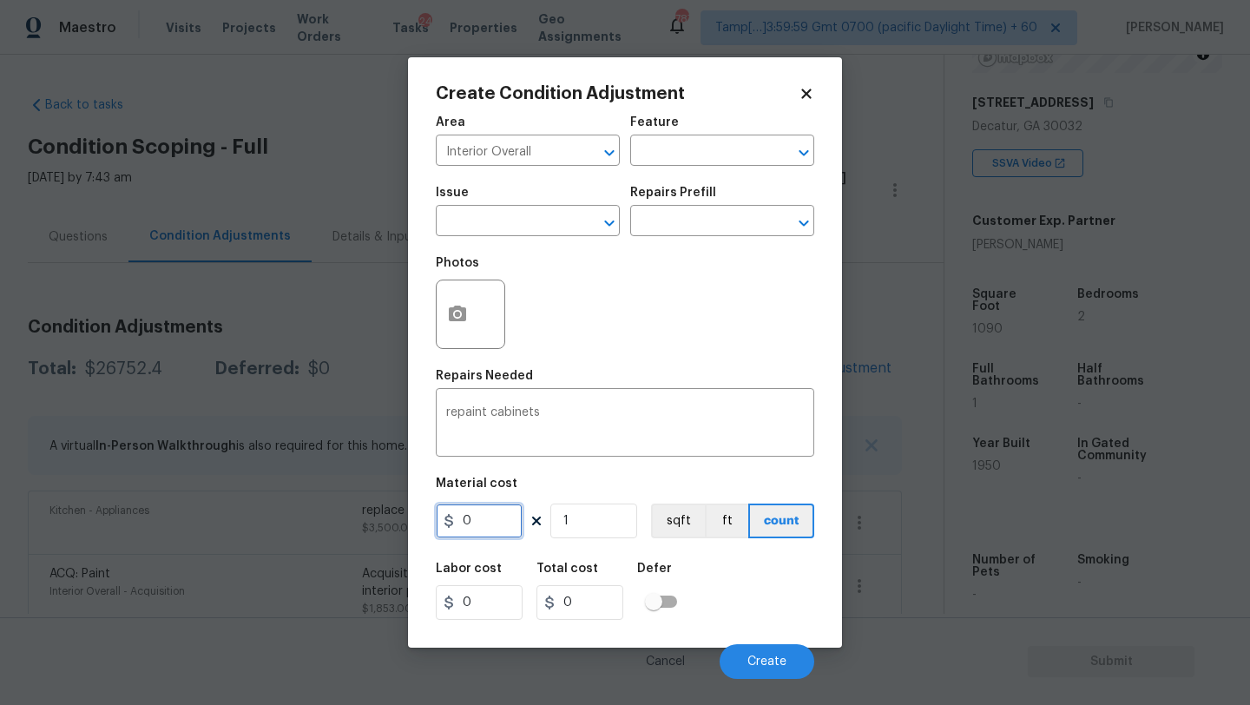
click at [486, 518] on input "0" at bounding box center [479, 520] width 87 height 35
type input "1500"
click at [549, 425] on textarea "repaint cabinets" at bounding box center [625, 424] width 358 height 36
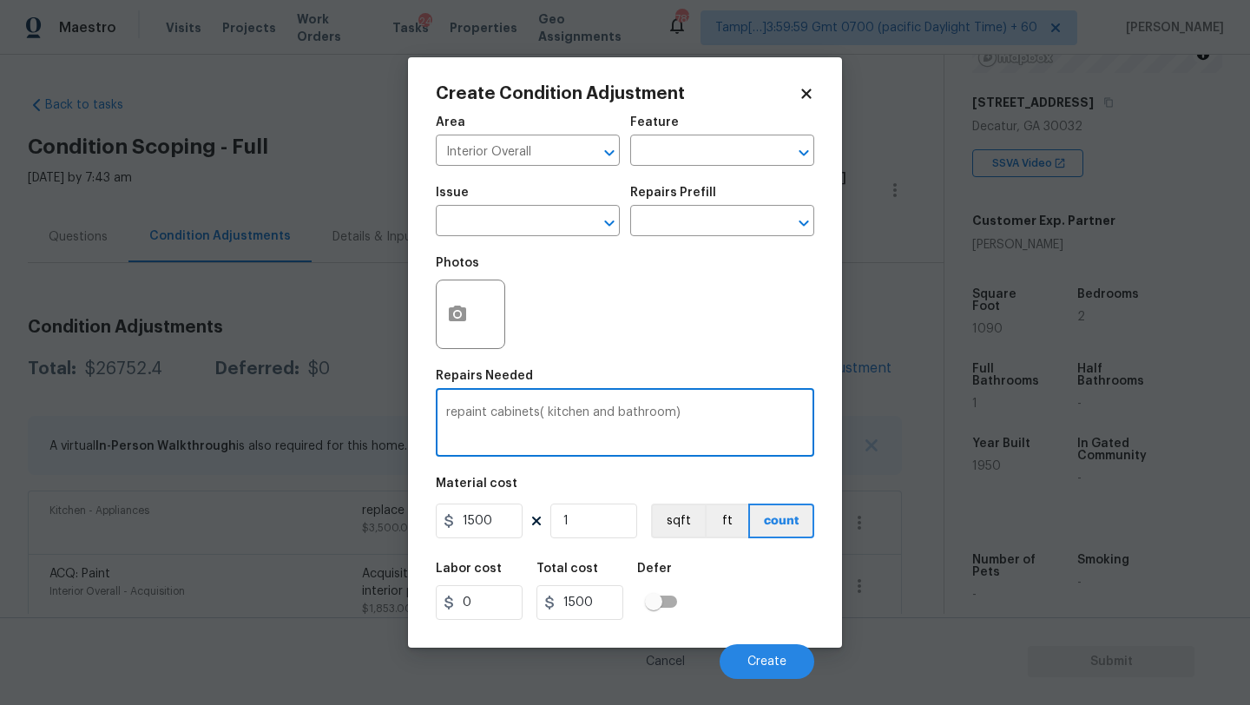
type textarea "repaint cabinets( kitchen and bathroom)"
click at [460, 330] on button "button" at bounding box center [458, 314] width 42 height 68
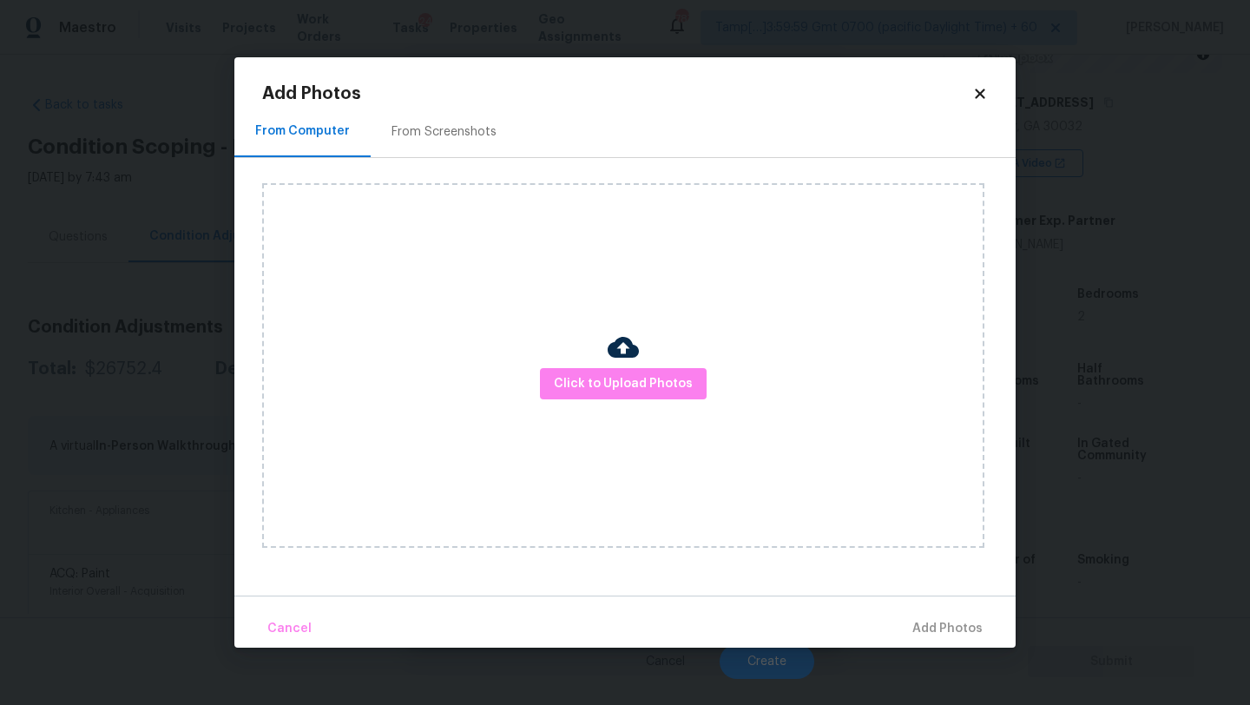
click at [444, 136] on div "From Screenshots" at bounding box center [444, 131] width 105 height 17
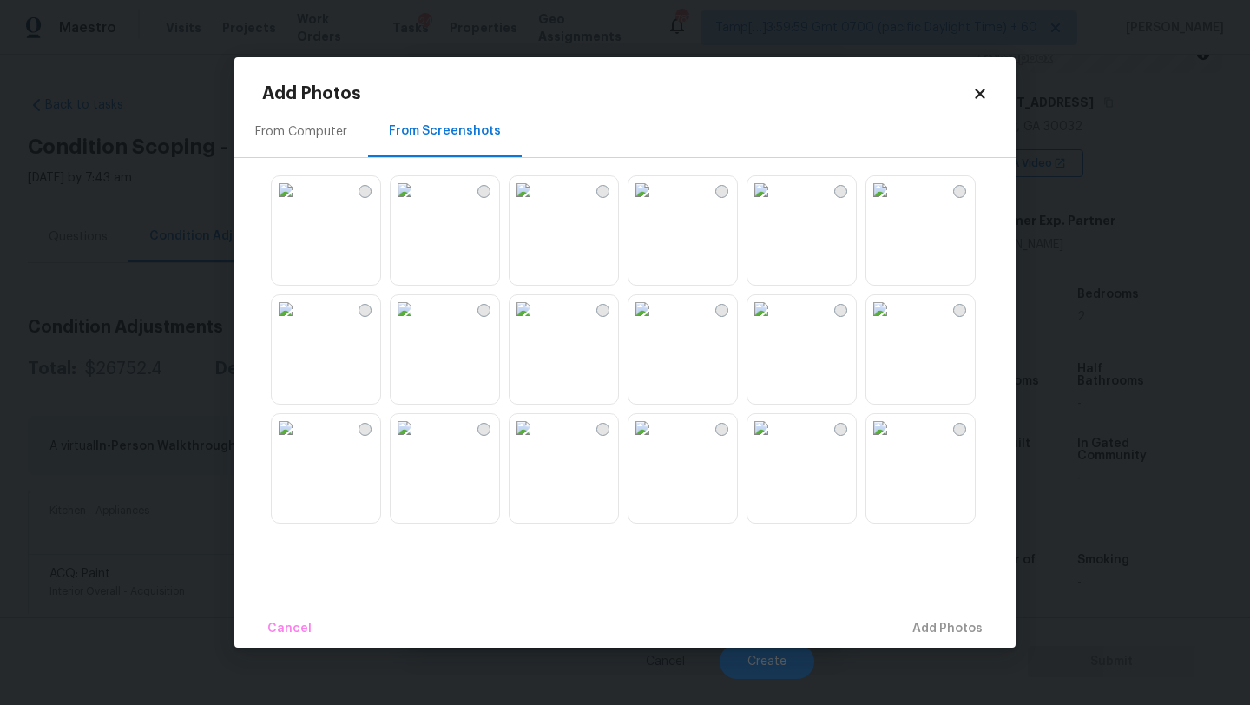
scroll to position [38, 0]
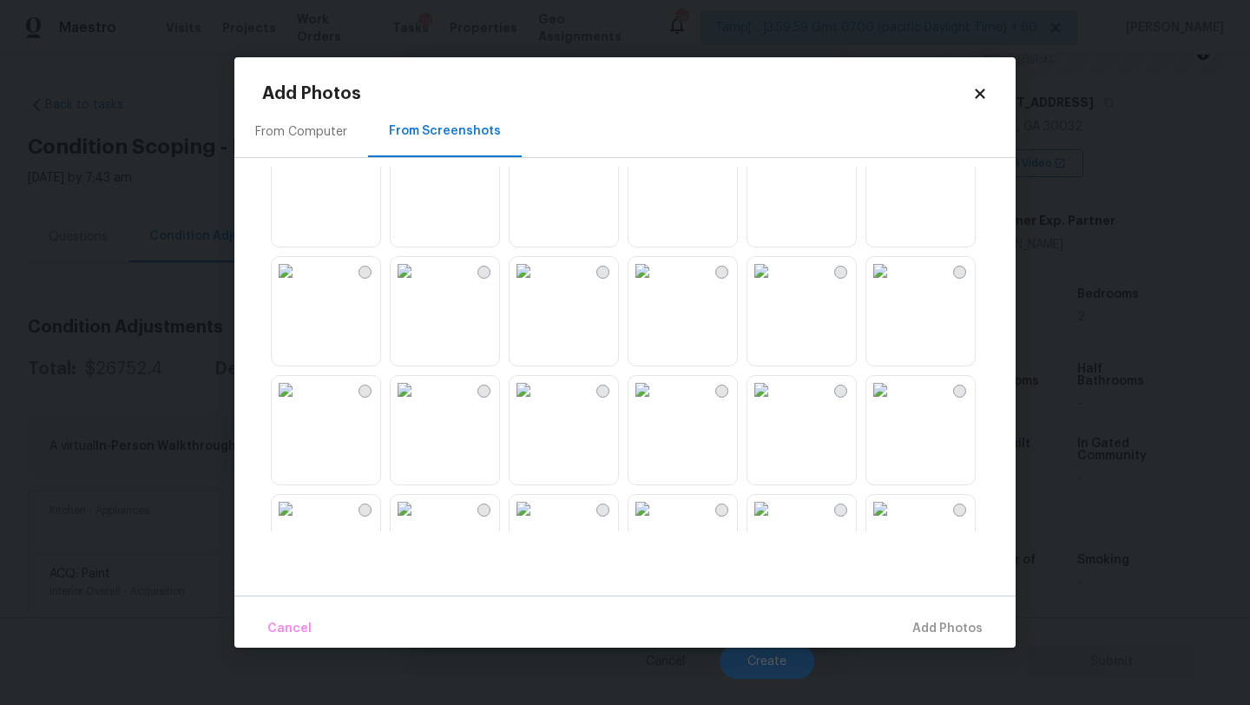
click at [894, 285] on img at bounding box center [880, 271] width 28 height 28
click at [775, 166] on img at bounding box center [761, 152] width 28 height 28
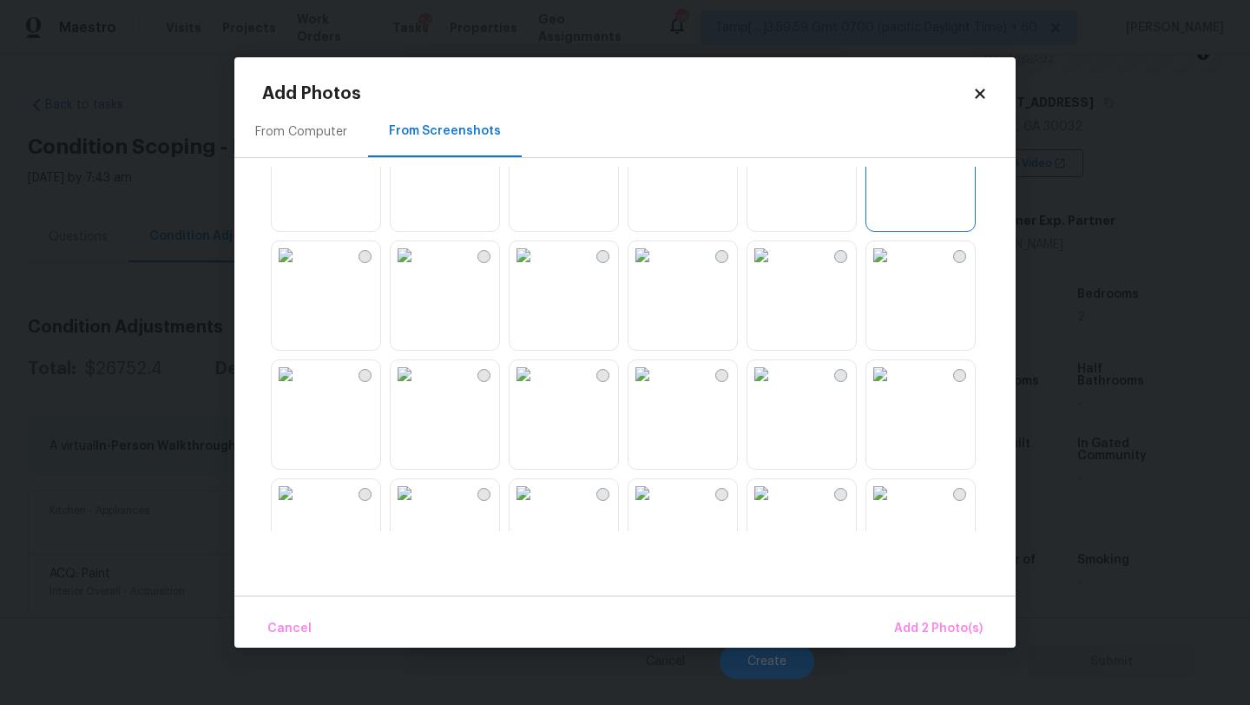
scroll to position [276, 0]
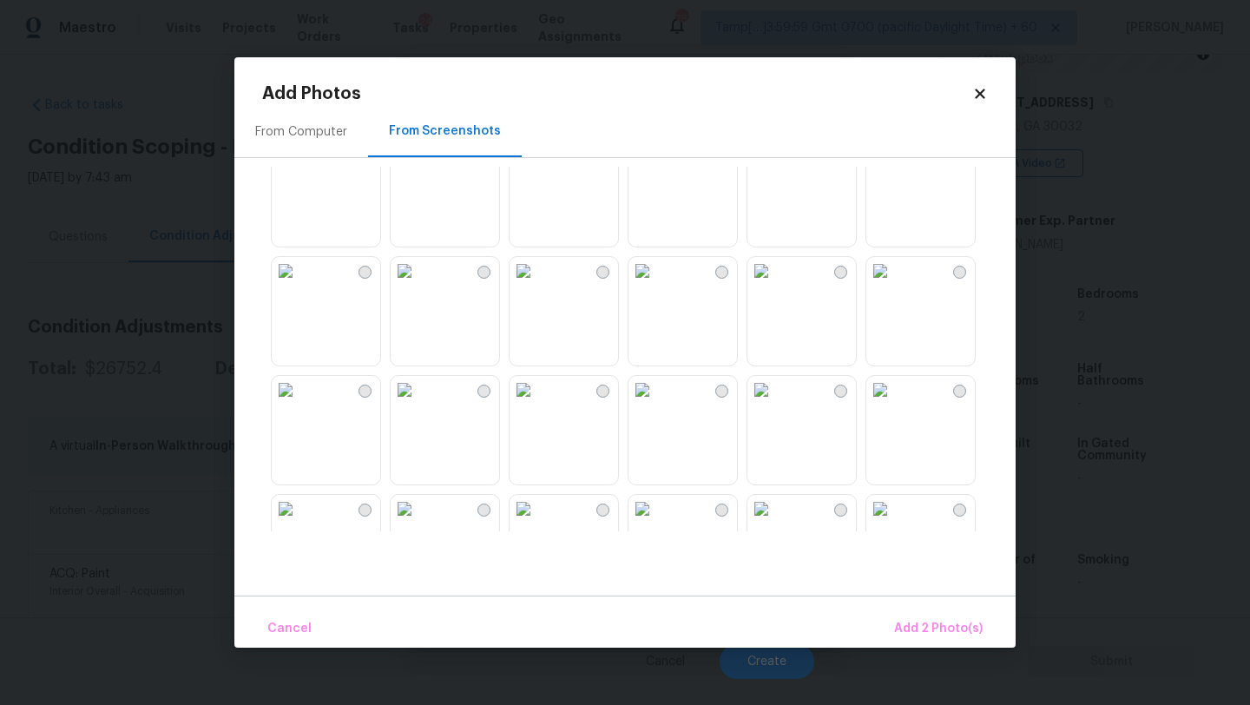
click at [894, 166] on img at bounding box center [880, 152] width 28 height 28
click at [894, 404] on img at bounding box center [880, 390] width 28 height 28
click at [925, 618] on span "Add 4 Photo(s)" at bounding box center [937, 629] width 89 height 22
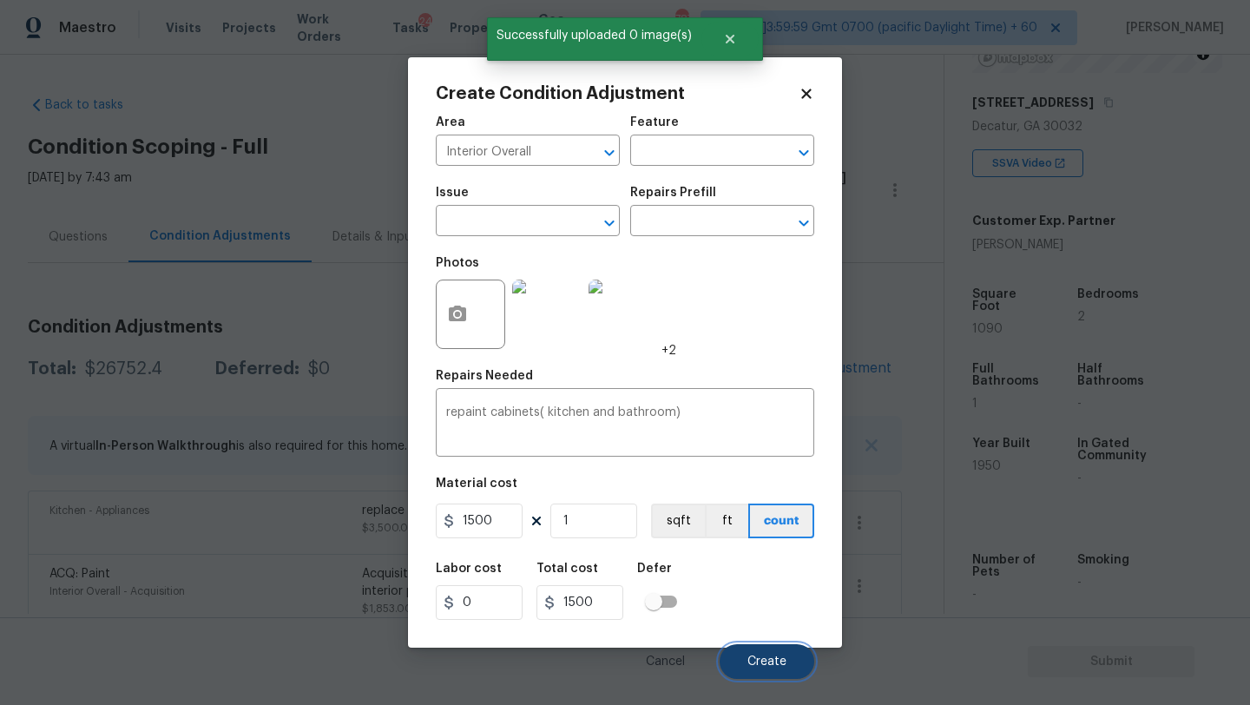
click at [790, 661] on button "Create" at bounding box center [767, 661] width 95 height 35
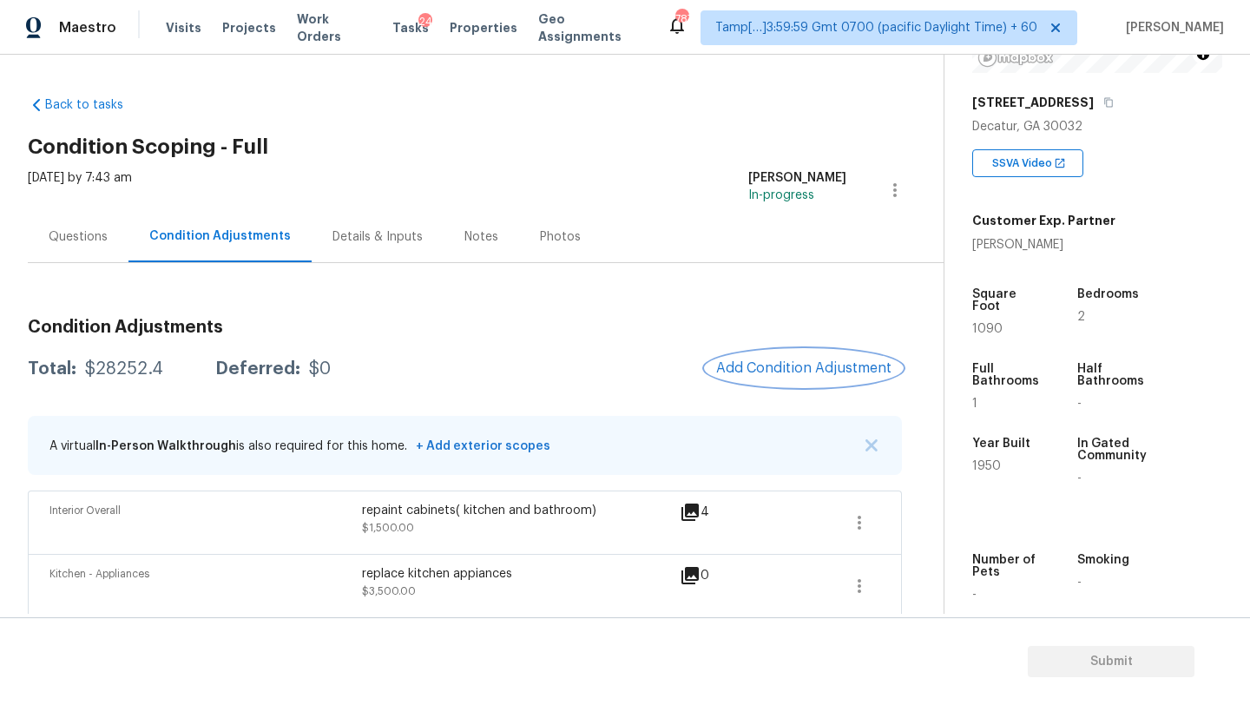
scroll to position [140, 0]
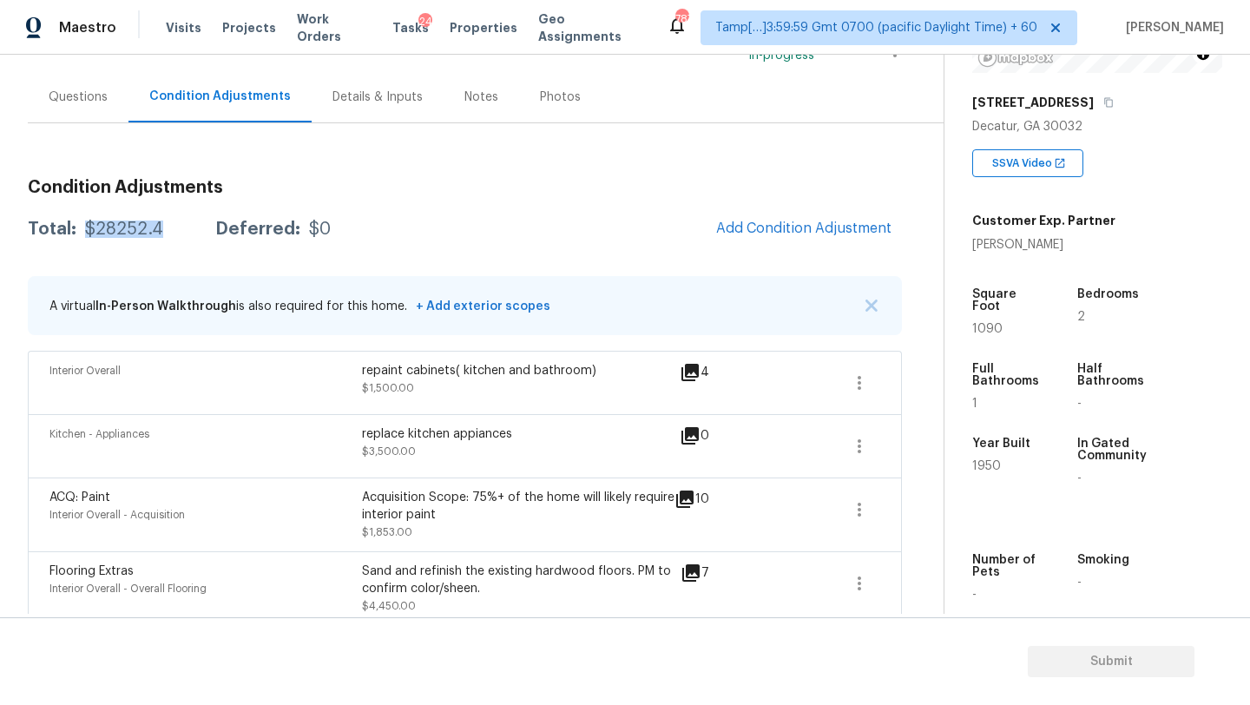
drag, startPoint x: 79, startPoint y: 228, endPoint x: 178, endPoint y: 232, distance: 99.0
click at [178, 232] on div "Total: $28252.4 Deferred: $0" at bounding box center [179, 228] width 303 height 17
copy div "$28252.4"
click at [81, 112] on div "Questions" at bounding box center [78, 96] width 101 height 51
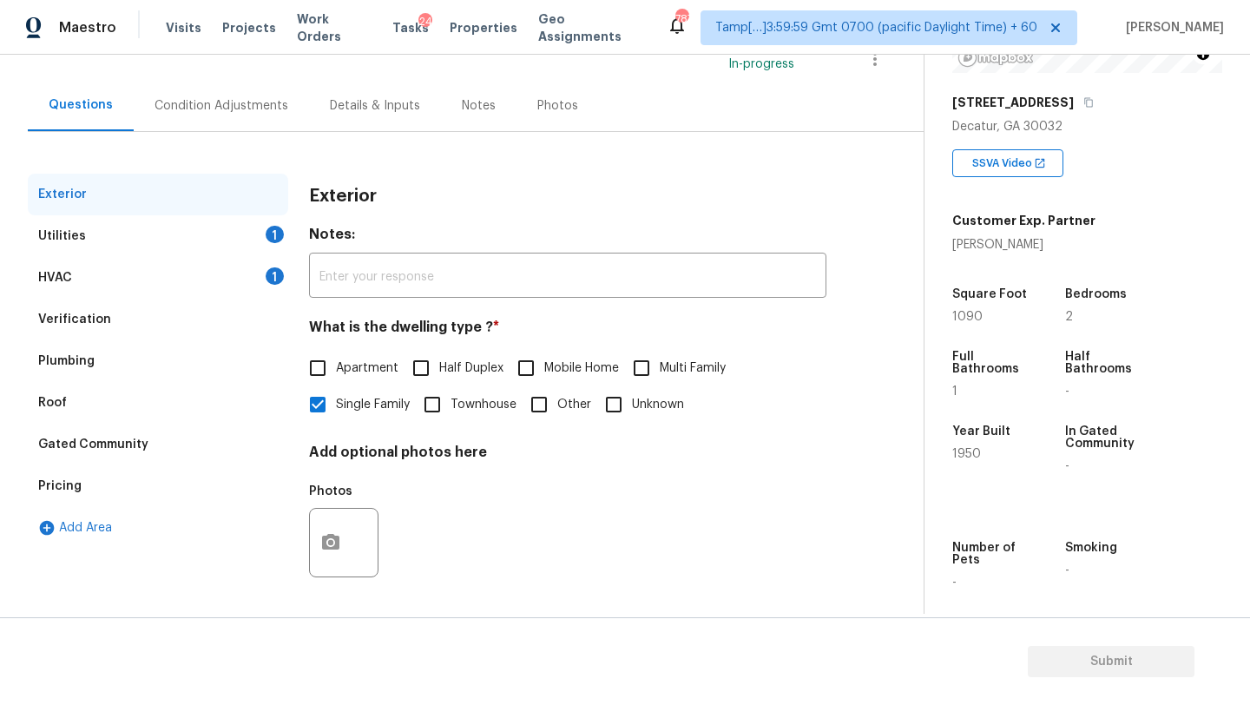
click at [106, 311] on div "Verification" at bounding box center [158, 320] width 260 height 42
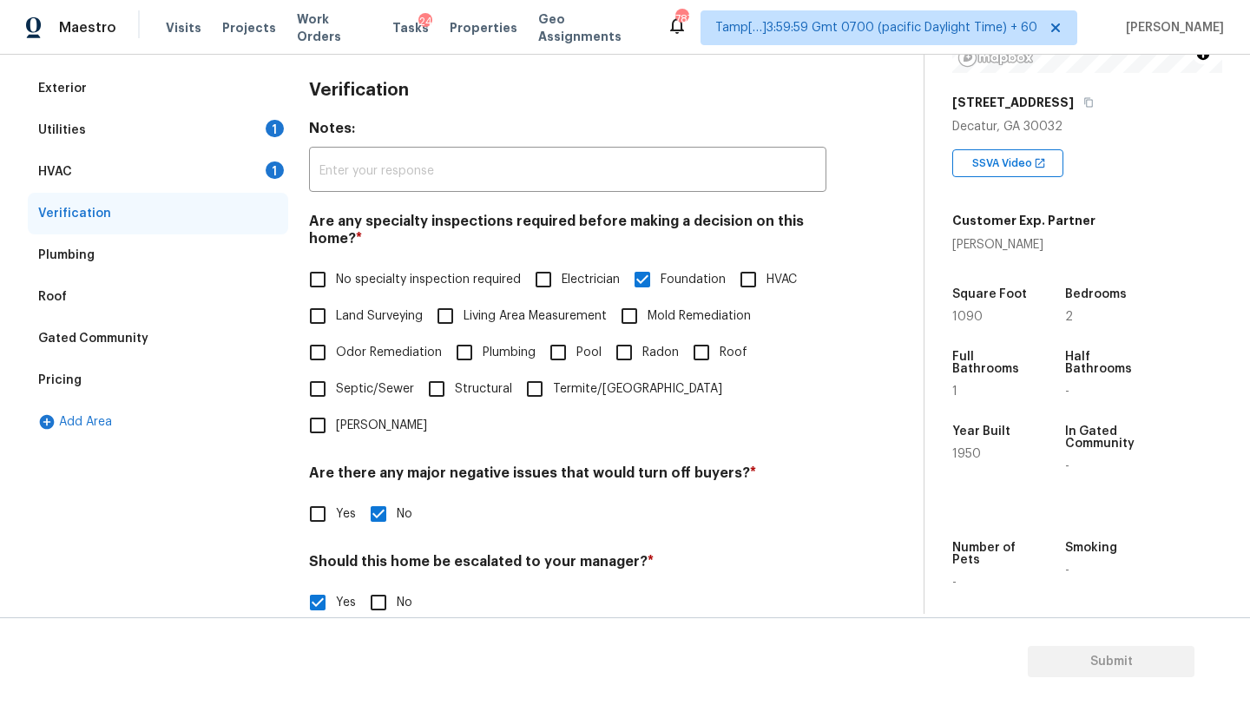
scroll to position [381, 0]
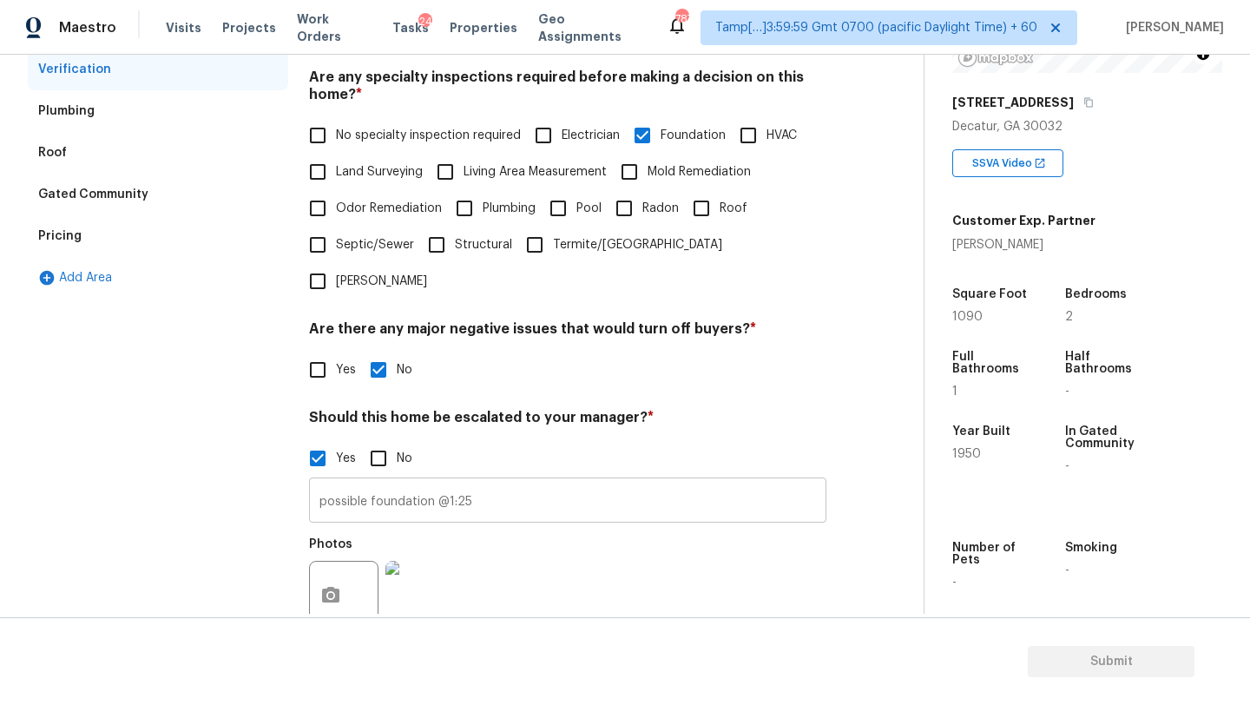
click at [422, 482] on input "possible foundation @1:25" at bounding box center [567, 502] width 517 height 41
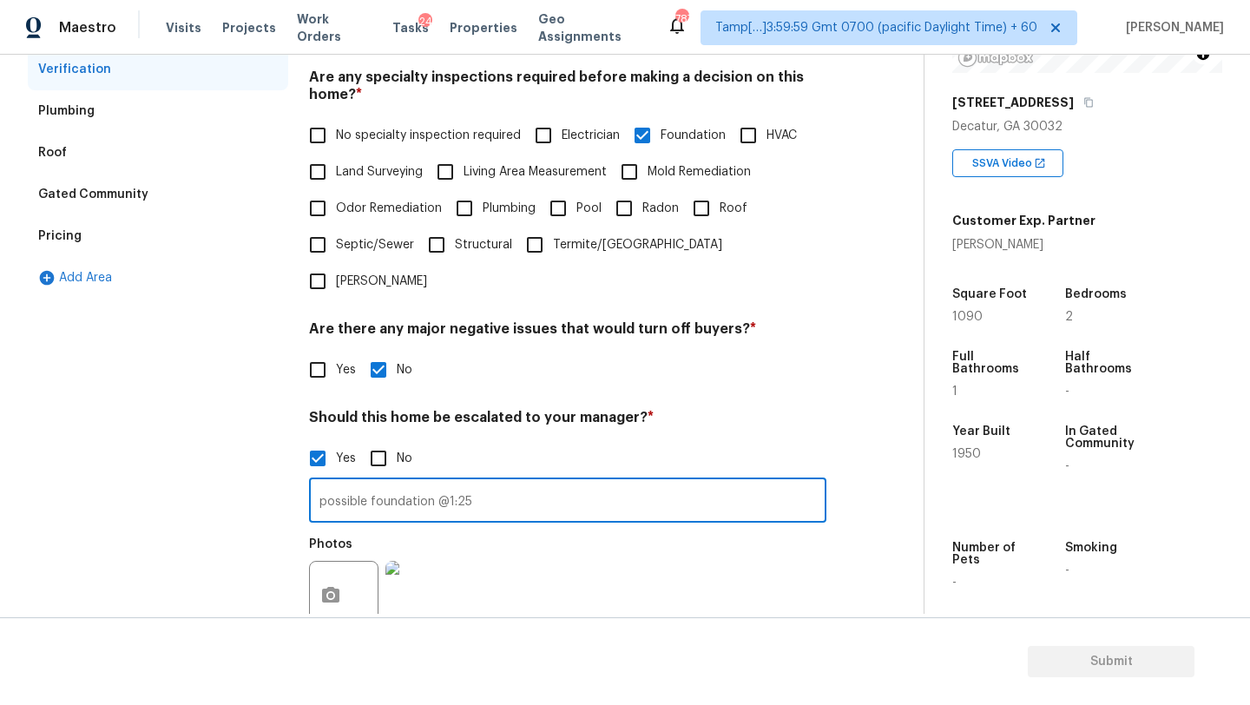
click at [422, 482] on input "possible foundation @1:25" at bounding box center [567, 502] width 517 height 41
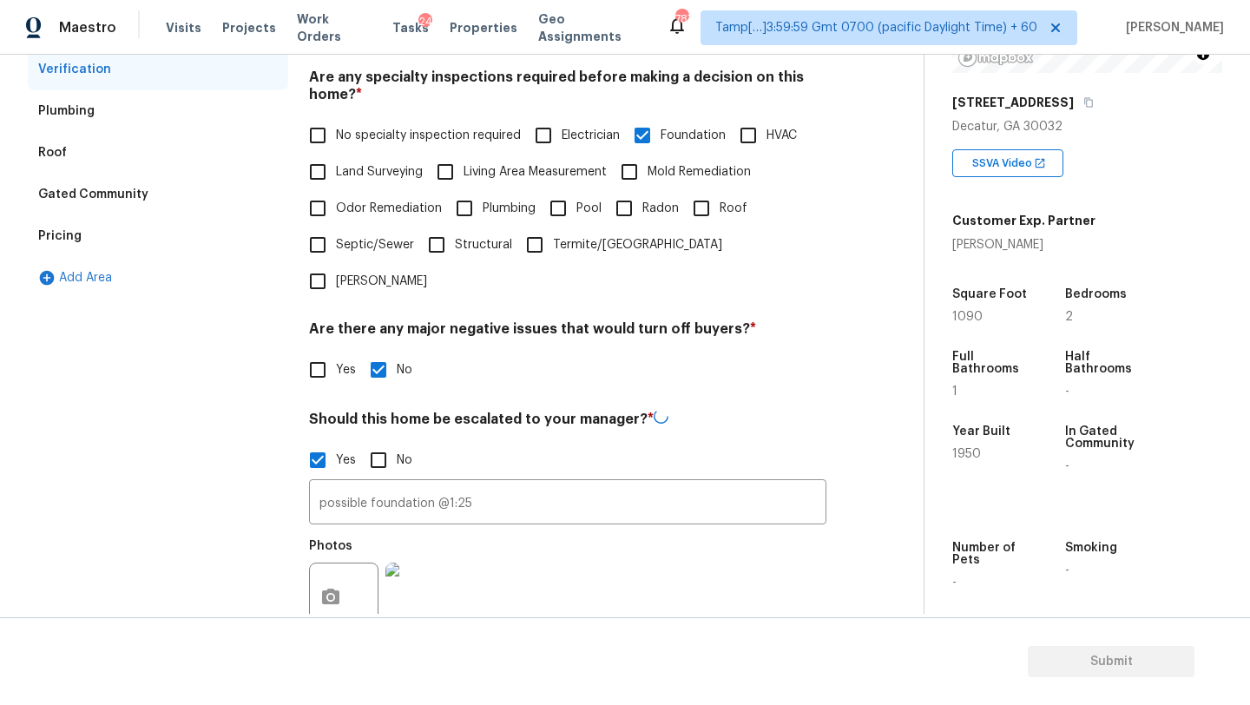
click at [95, 208] on div "Gated Community" at bounding box center [158, 195] width 260 height 42
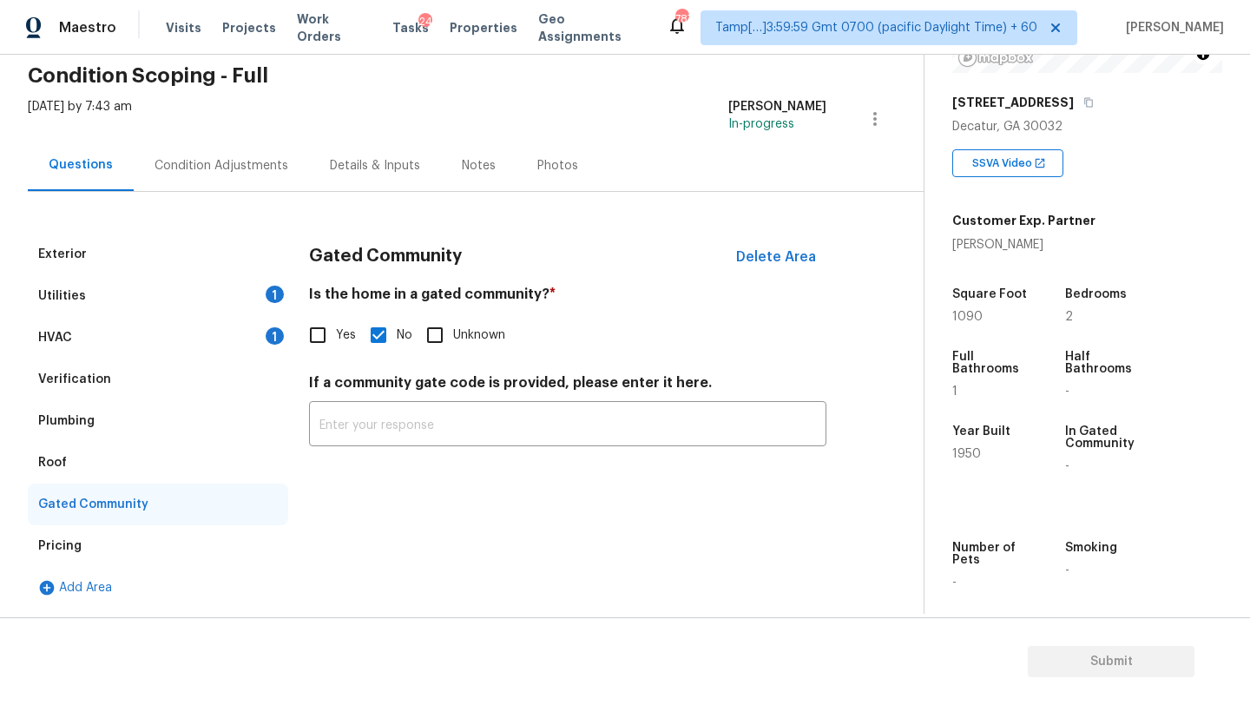
click at [94, 537] on div "Pricing" at bounding box center [158, 546] width 260 height 42
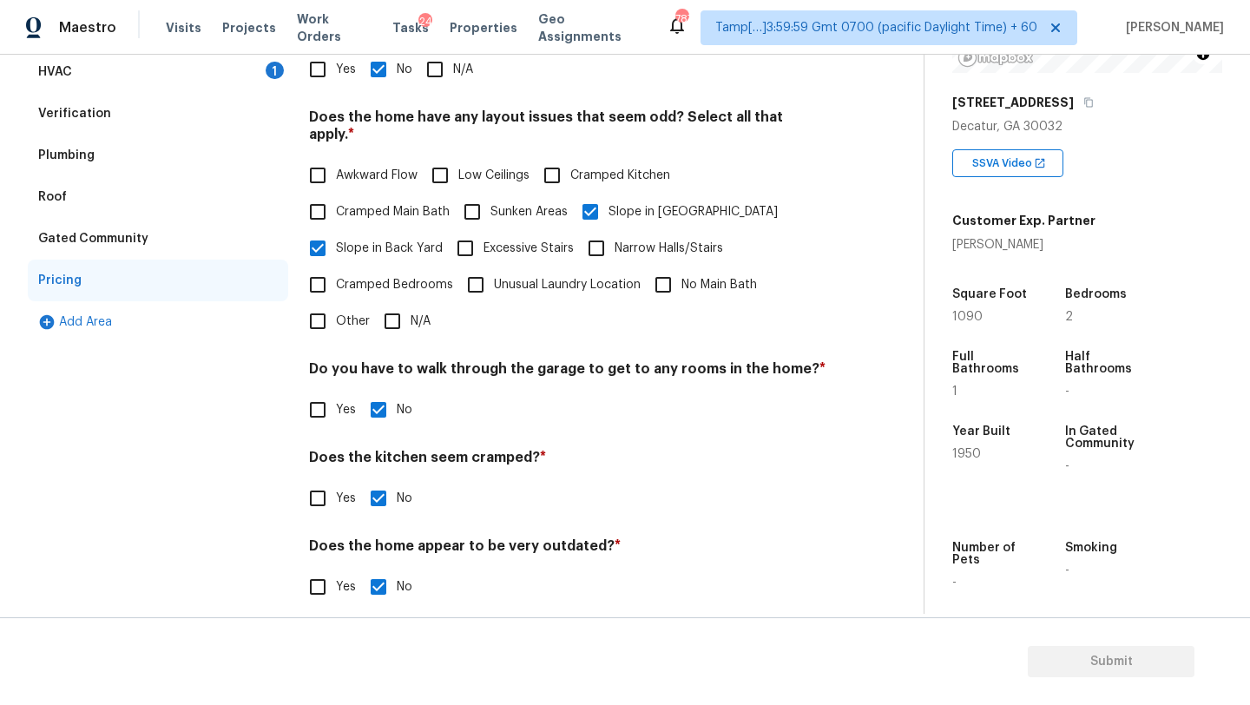
scroll to position [0, 0]
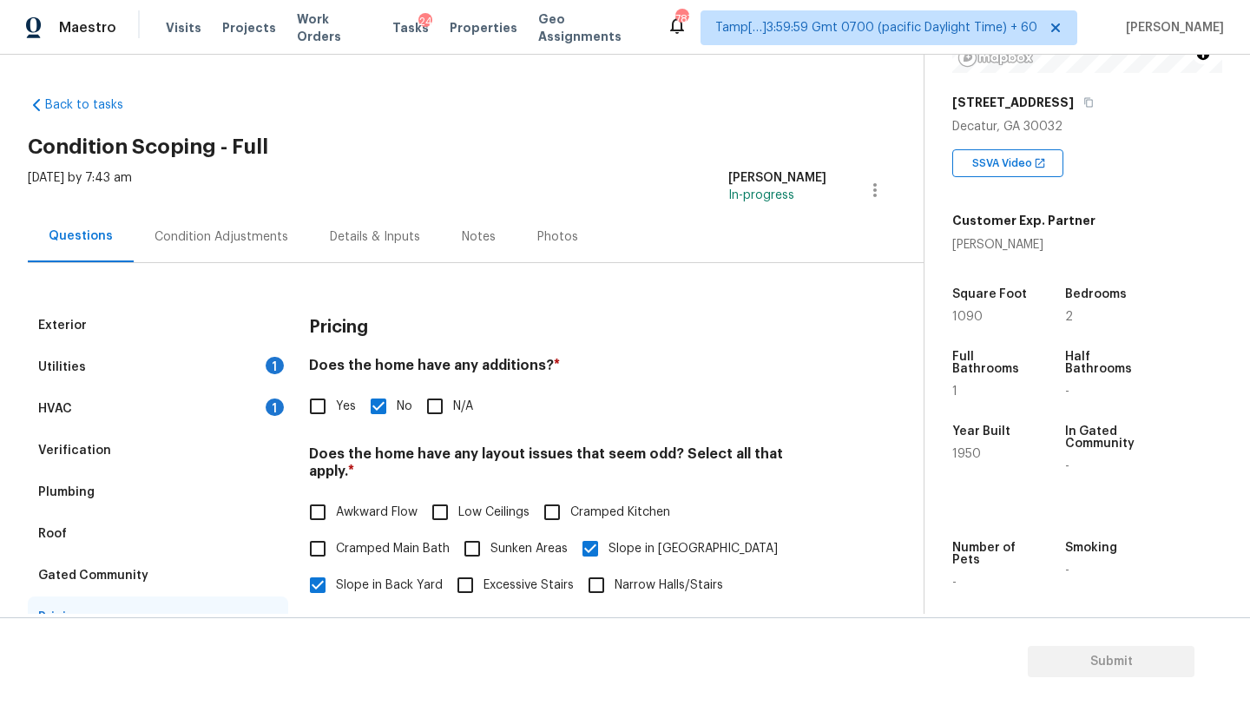
click at [233, 400] on div "HVAC 1" at bounding box center [158, 409] width 260 height 42
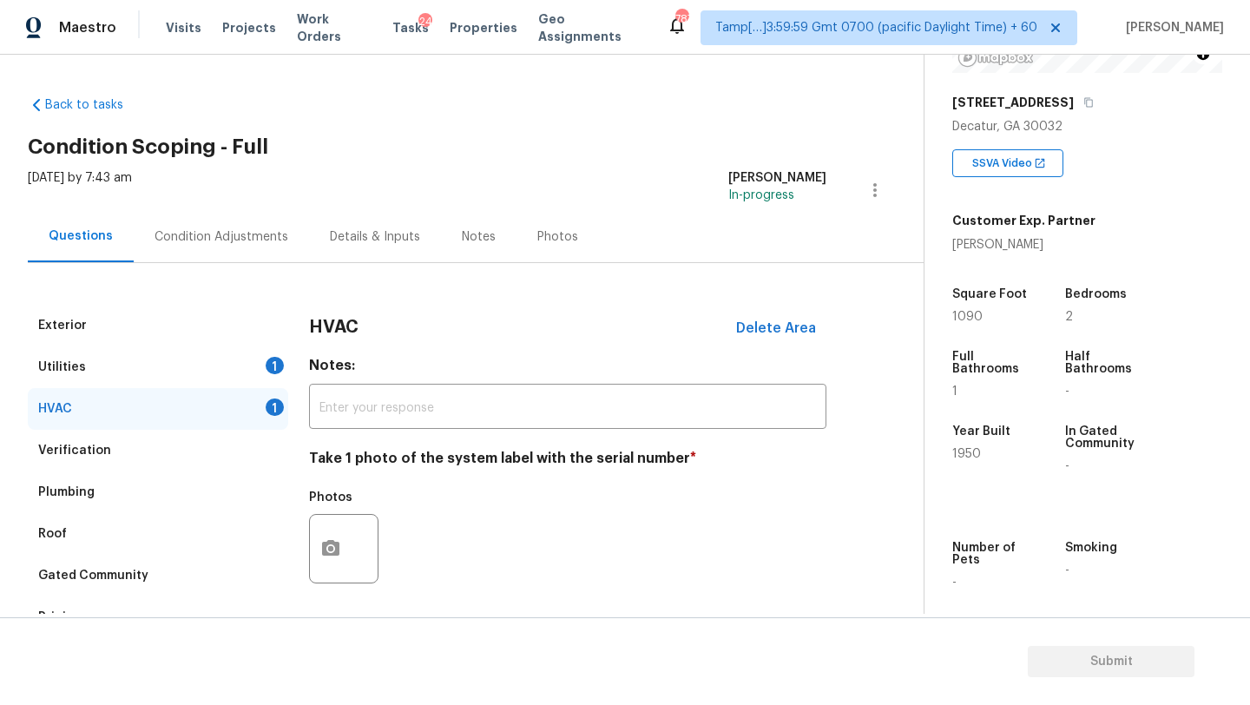
click at [304, 542] on div "Exterior Utilities 1 HVAC 1 Verification Plumbing Roof Gated Community Pricing …" at bounding box center [455, 550] width 854 height 491
click at [348, 555] on button "button" at bounding box center [331, 549] width 42 height 68
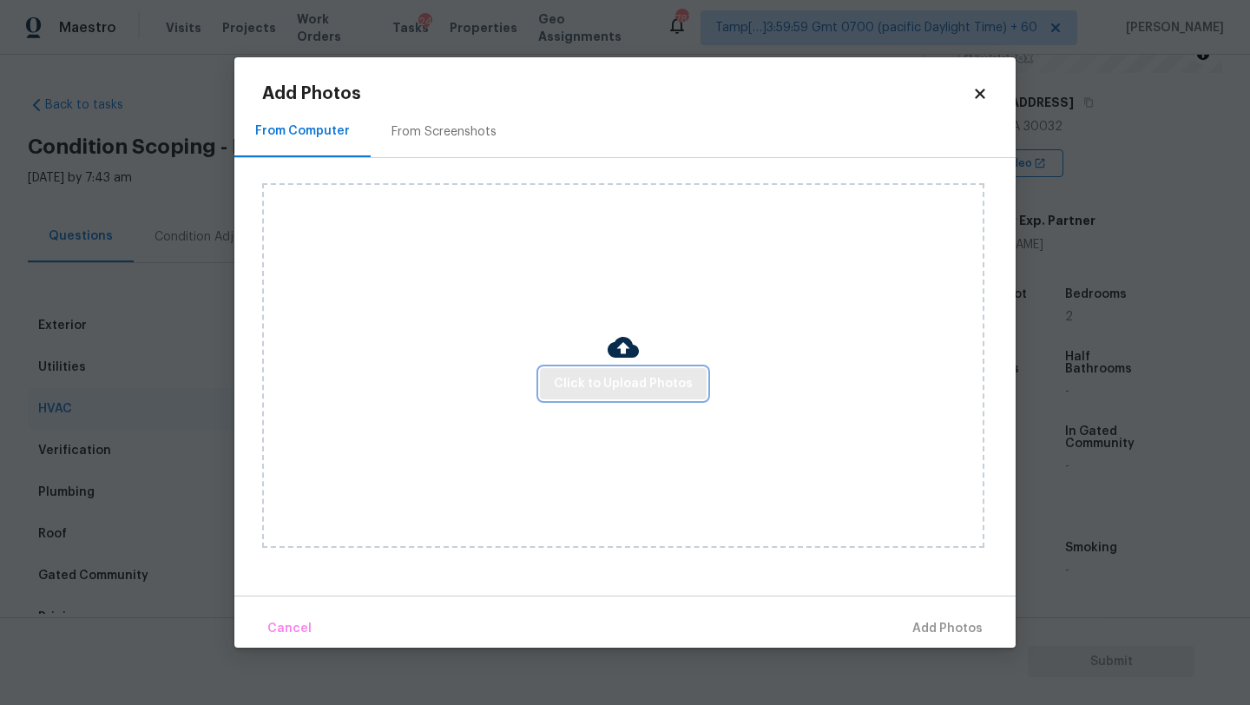
click at [604, 389] on span "Click to Upload Photos" at bounding box center [623, 384] width 139 height 22
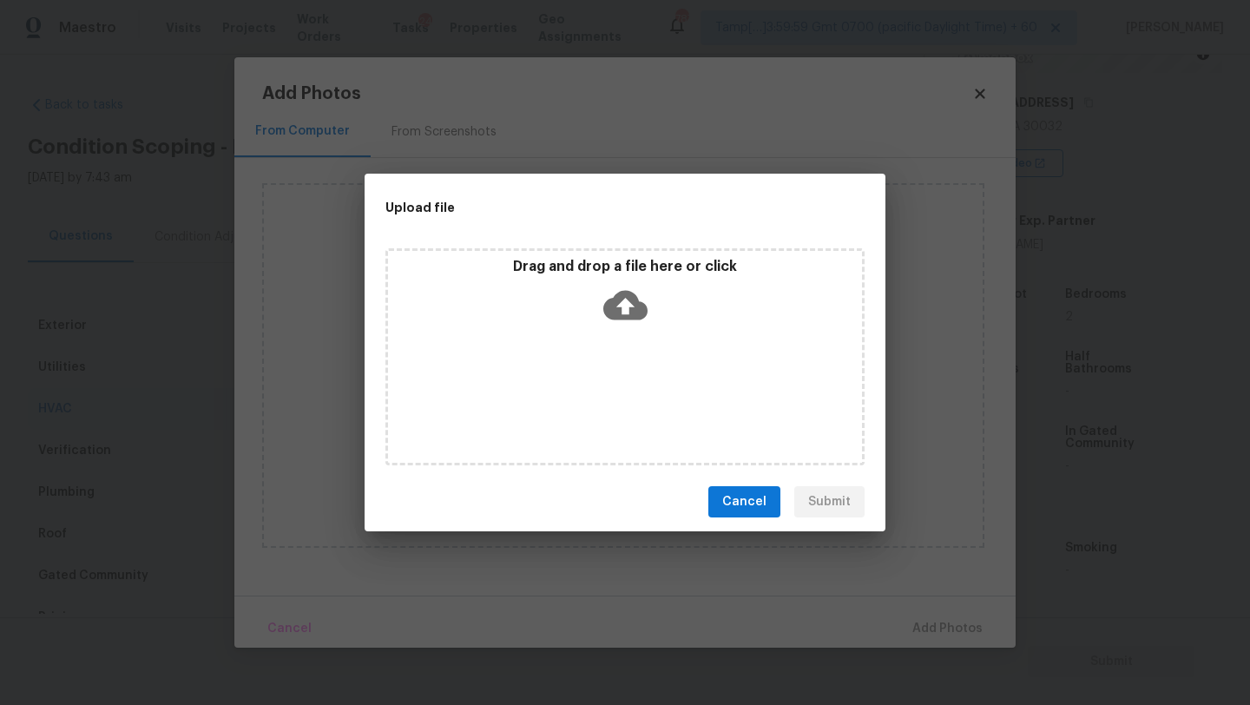
click at [630, 309] on icon at bounding box center [625, 306] width 44 height 30
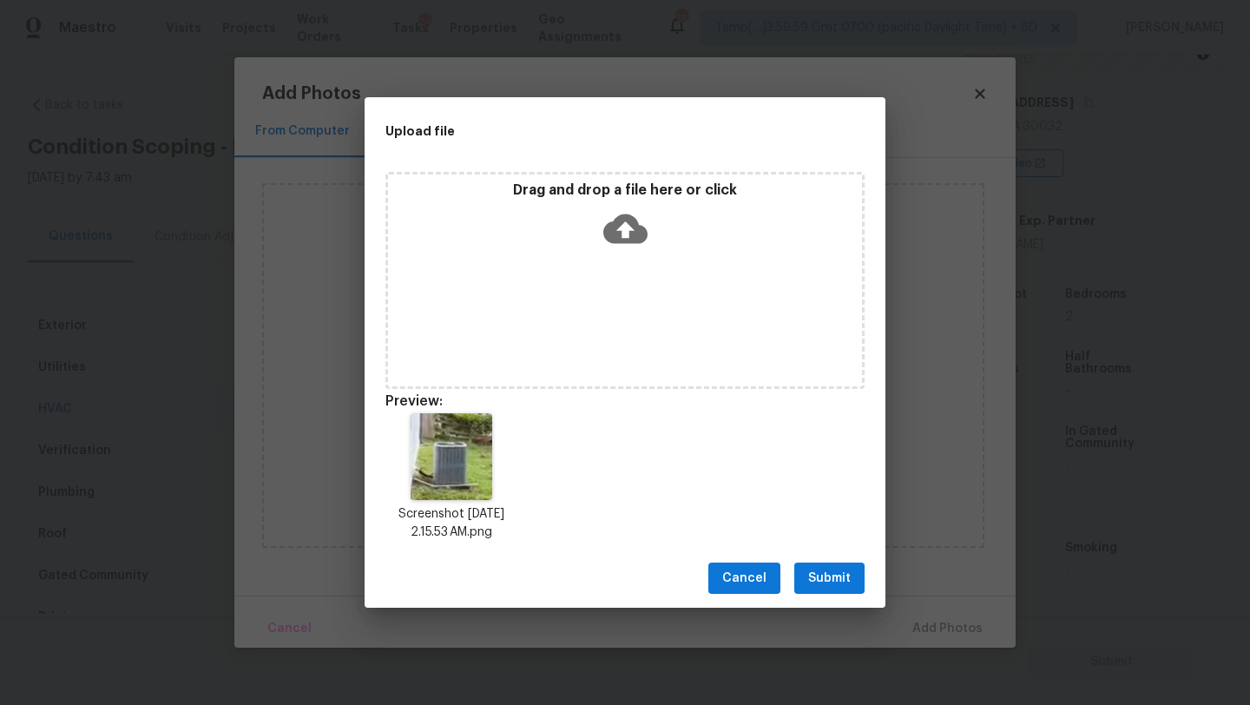
click at [833, 579] on span "Submit" at bounding box center [829, 579] width 43 height 22
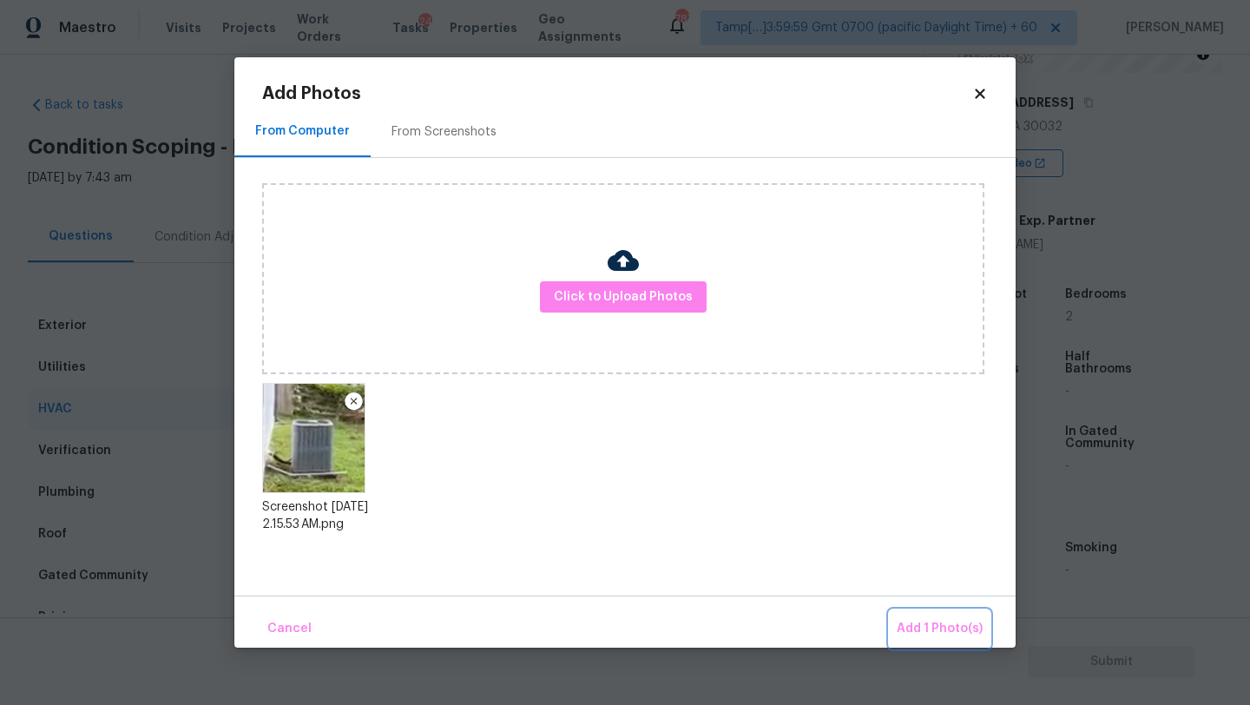
click at [937, 622] on span "Add 1 Photo(s)" at bounding box center [940, 629] width 86 height 22
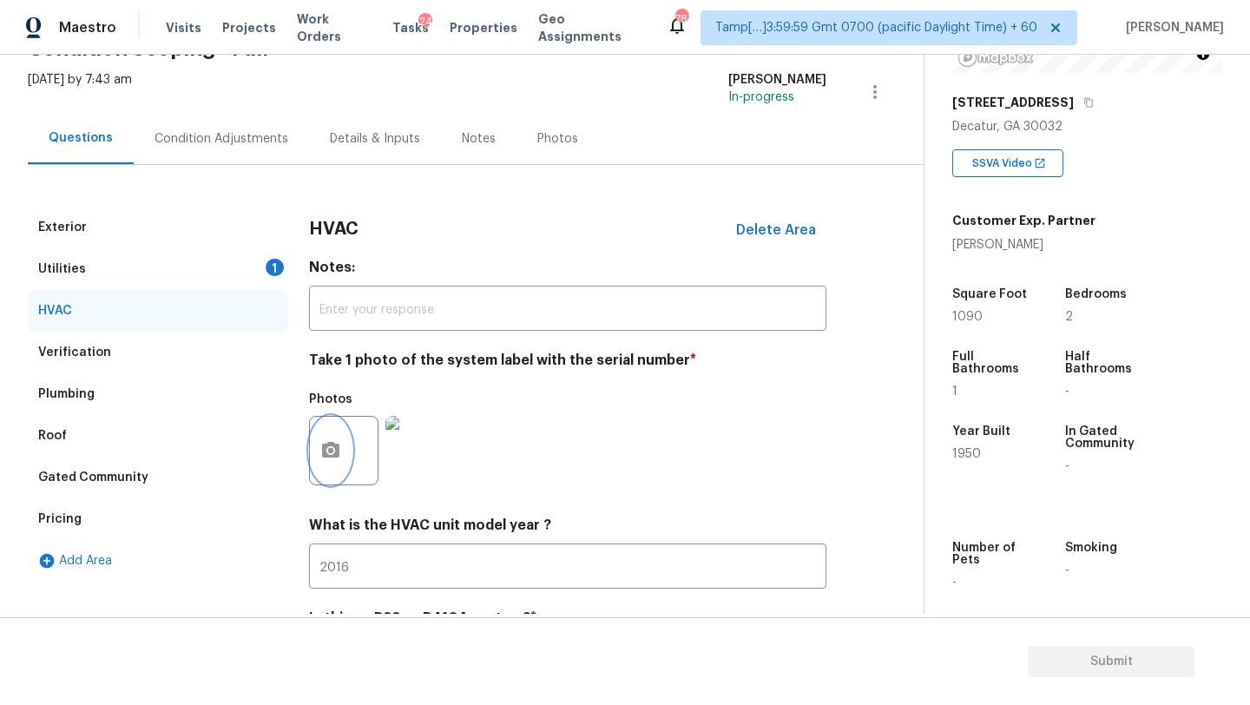
scroll to position [38, 0]
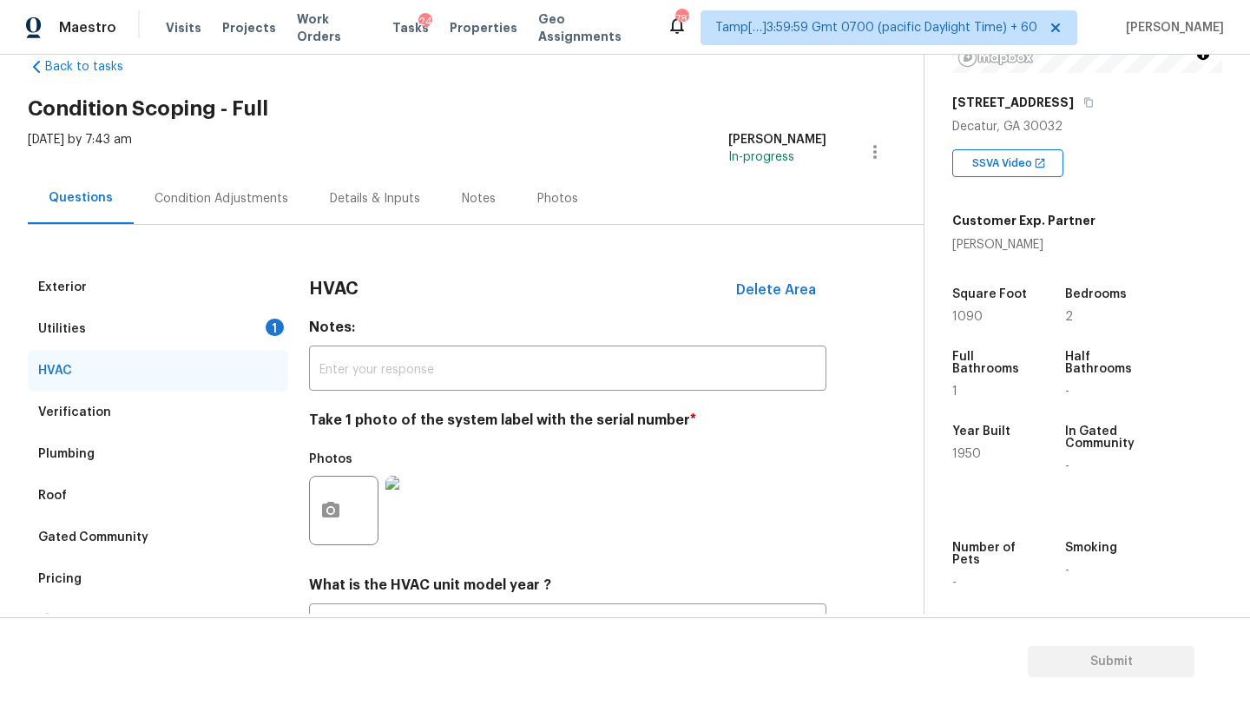
click at [176, 326] on div "Utilities 1" at bounding box center [158, 329] width 260 height 42
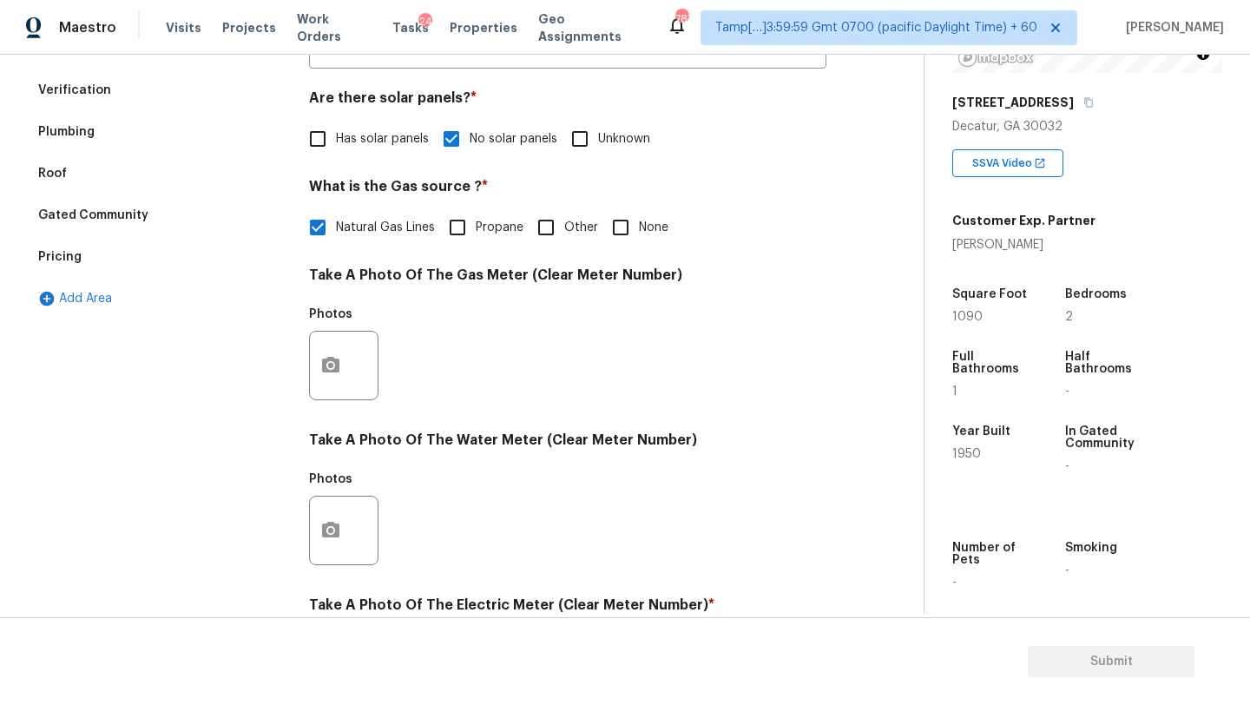
scroll to position [391, 0]
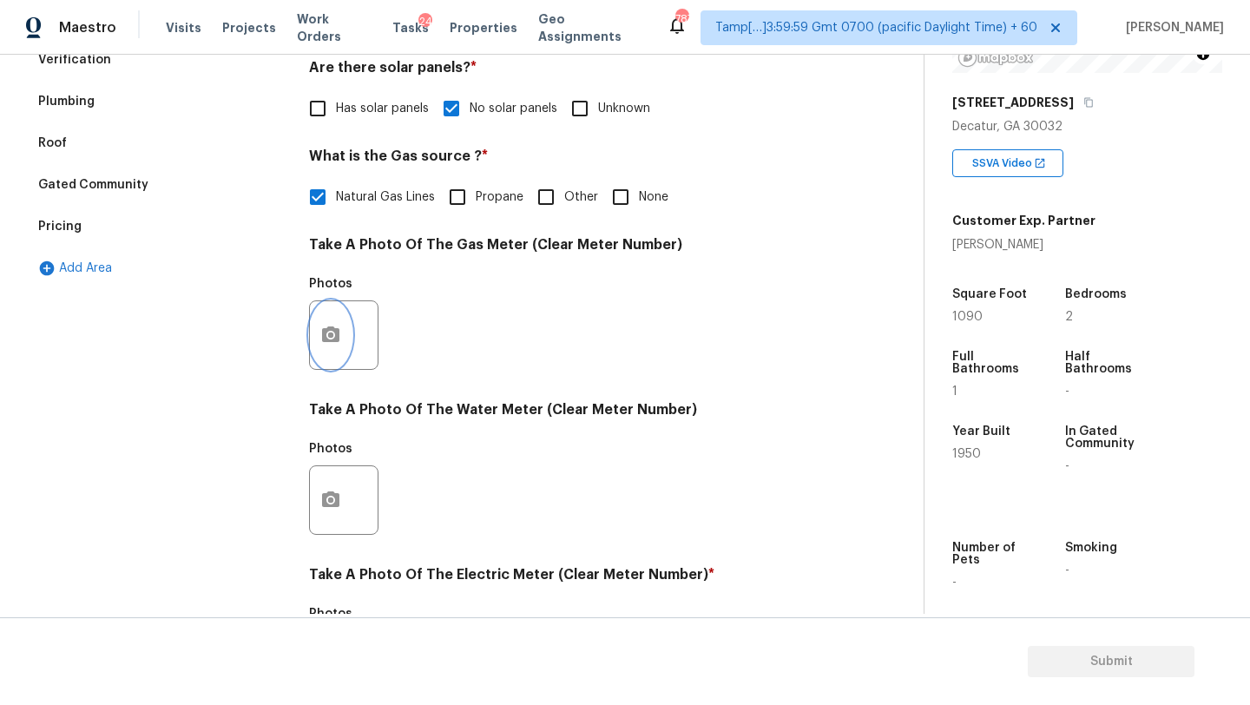
click at [319, 348] on button "button" at bounding box center [331, 335] width 42 height 68
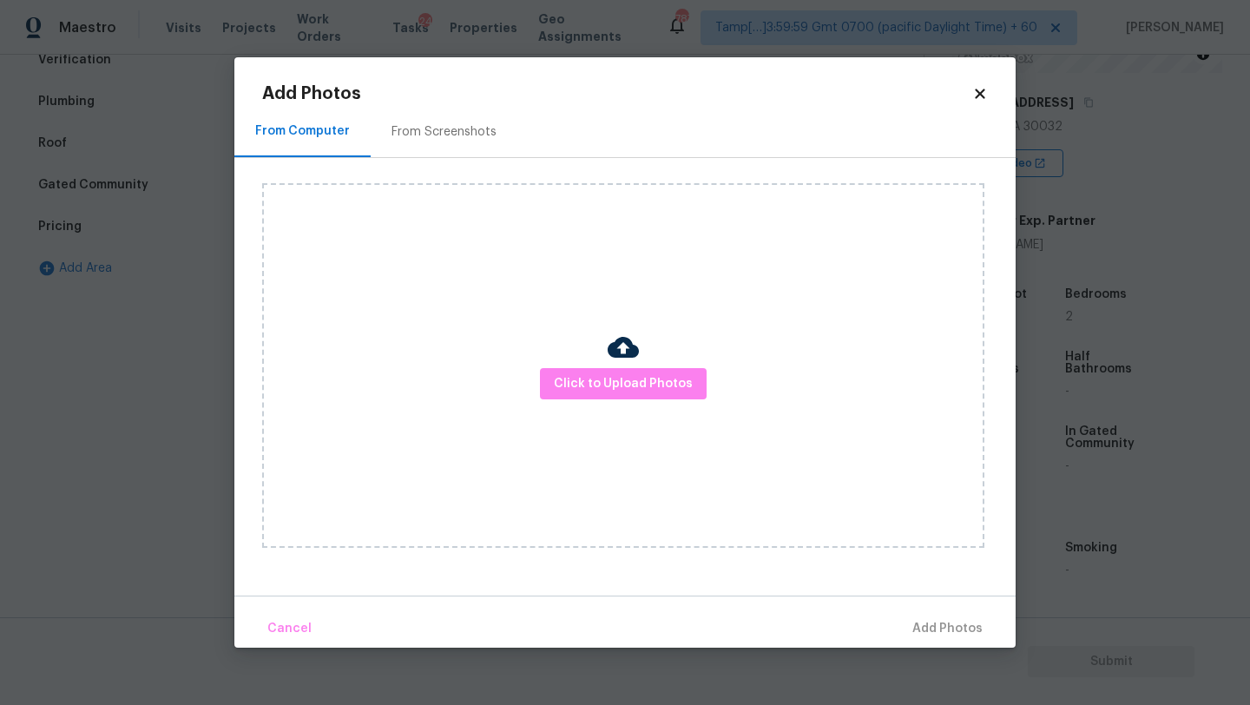
click at [407, 142] on div "From Screenshots" at bounding box center [444, 131] width 147 height 51
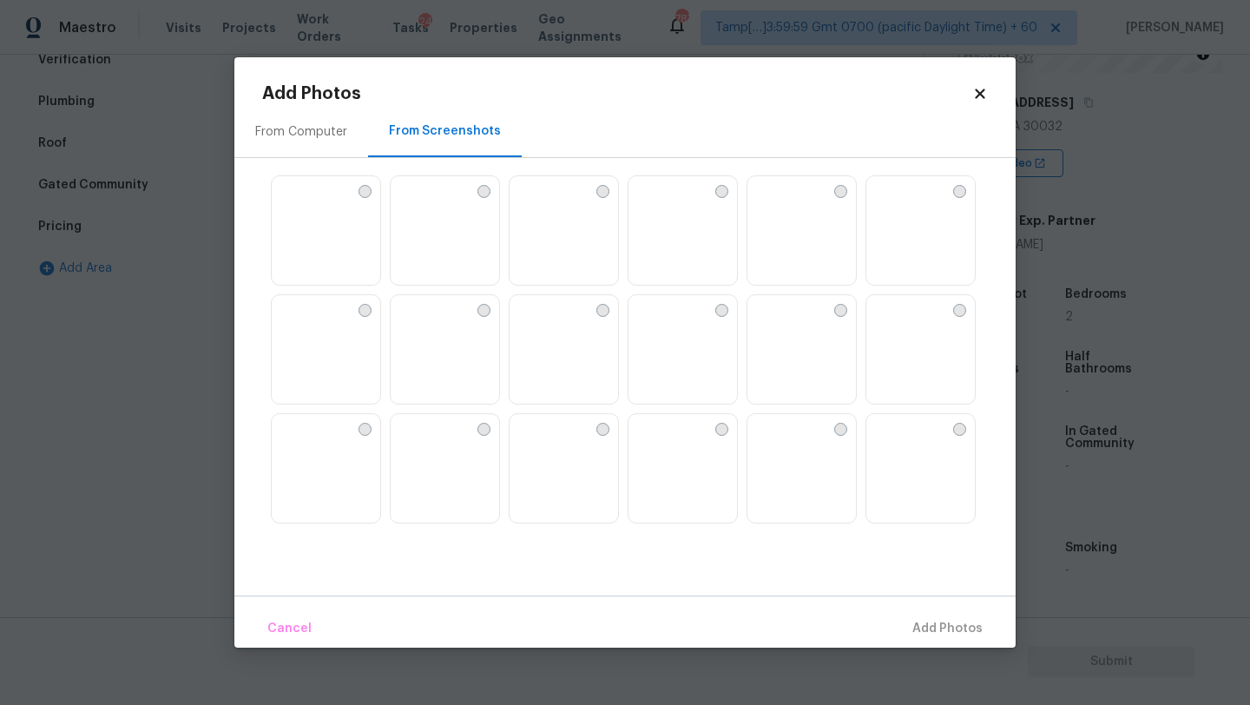
click at [656, 204] on img at bounding box center [642, 190] width 28 height 28
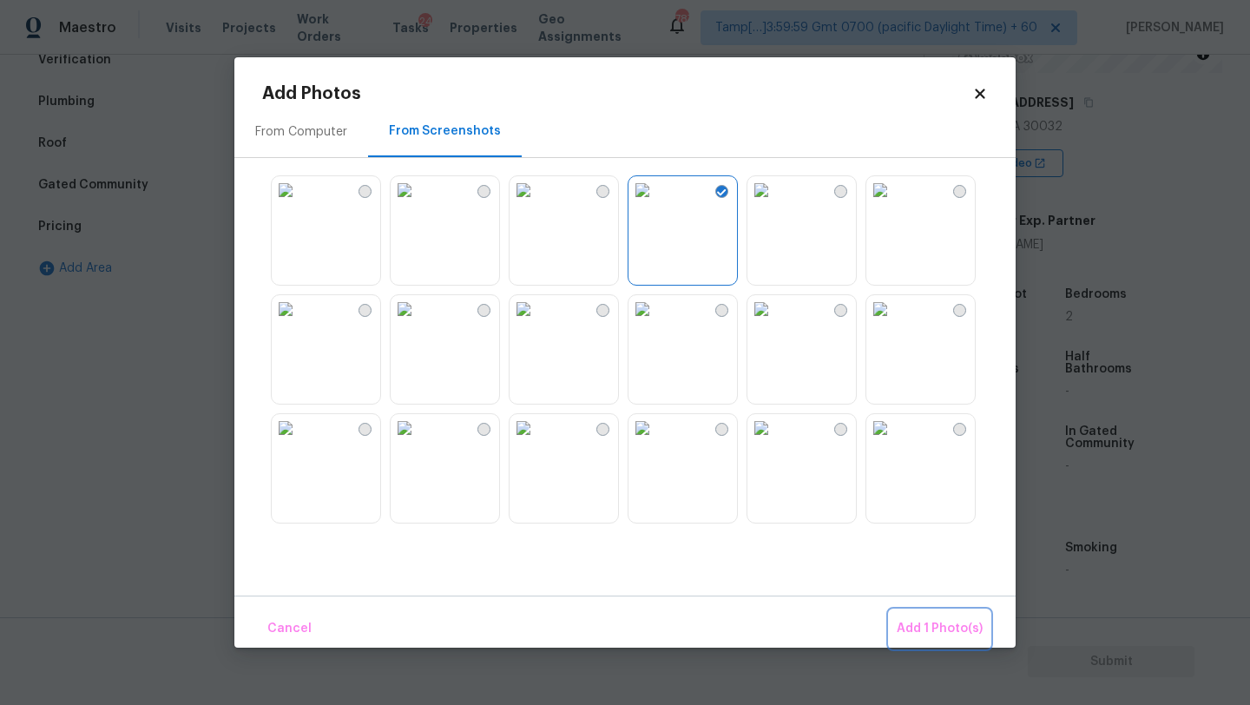
click at [937, 627] on span "Add 1 Photo(s)" at bounding box center [940, 629] width 86 height 22
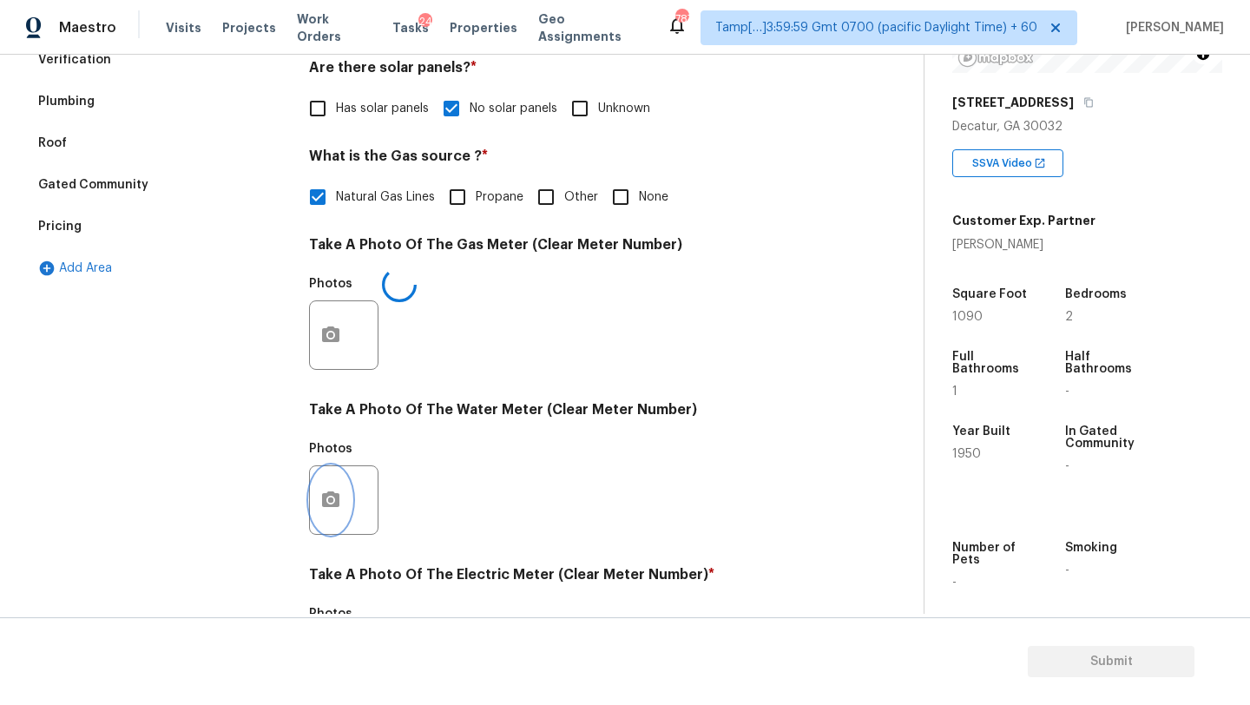
click at [326, 493] on icon "button" at bounding box center [330, 500] width 21 height 21
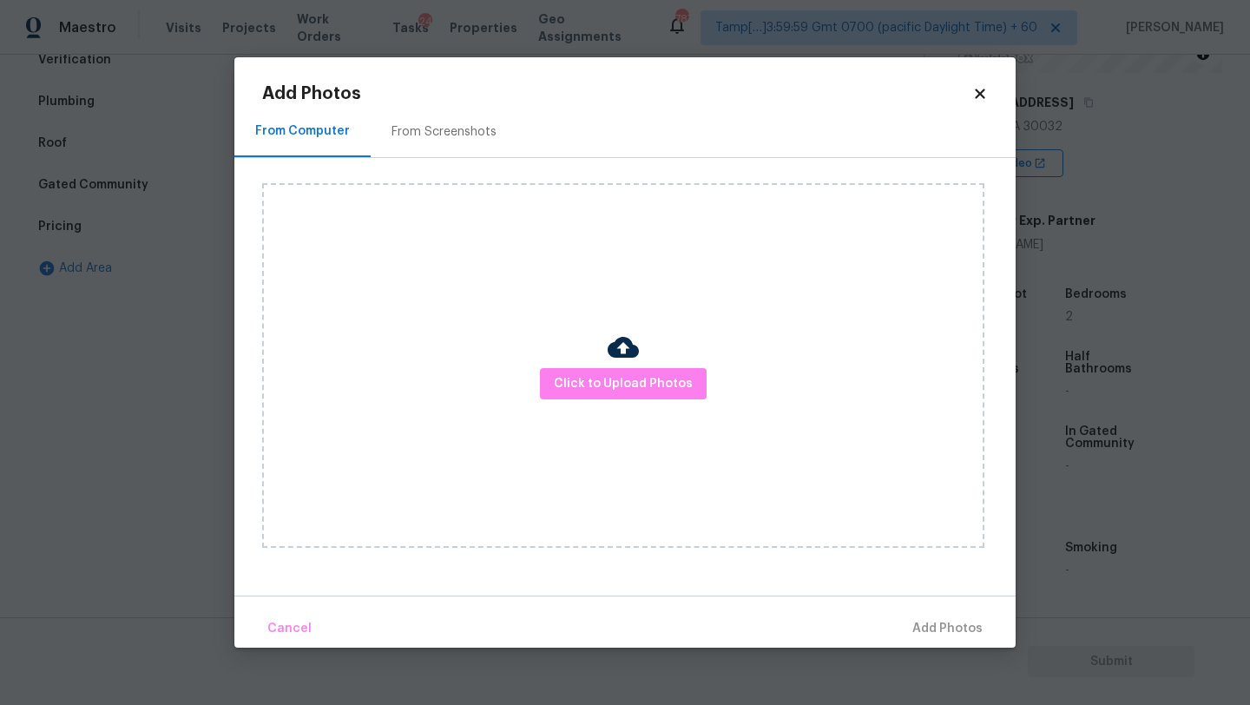
click at [439, 139] on div "From Screenshots" at bounding box center [444, 131] width 105 height 17
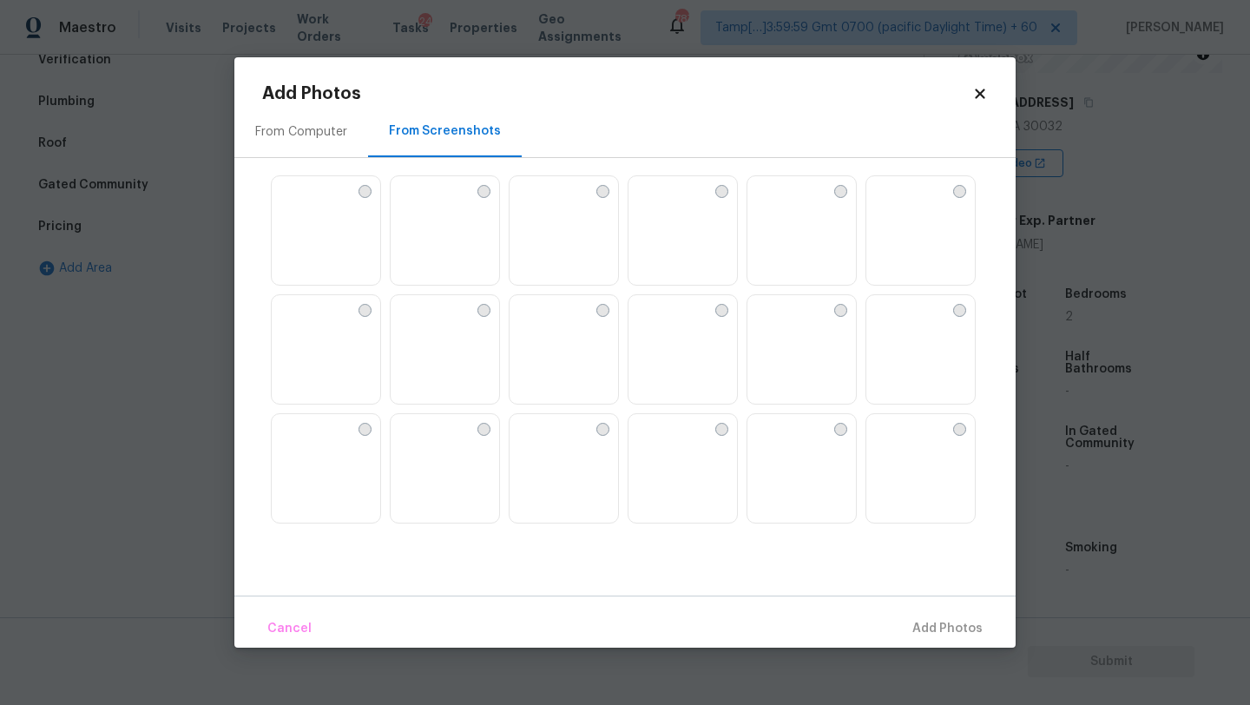
click at [656, 204] on img at bounding box center [642, 190] width 28 height 28
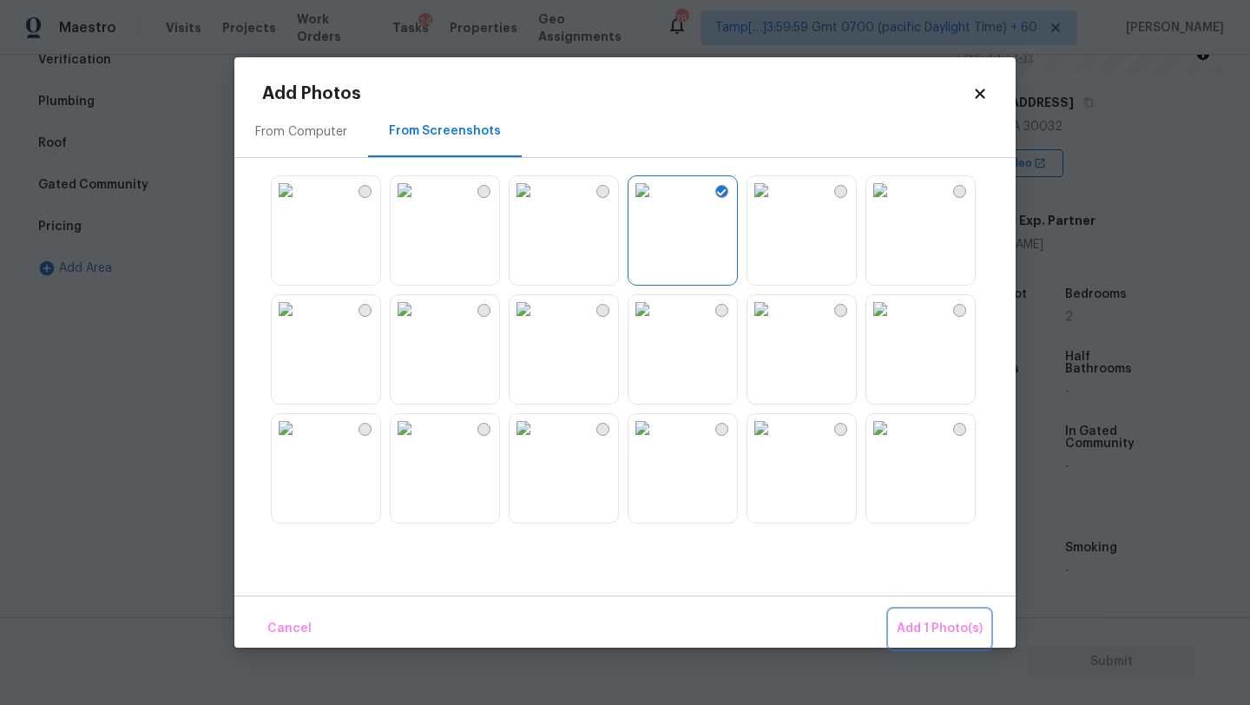
click at [925, 623] on span "Add 1 Photo(s)" at bounding box center [940, 629] width 86 height 22
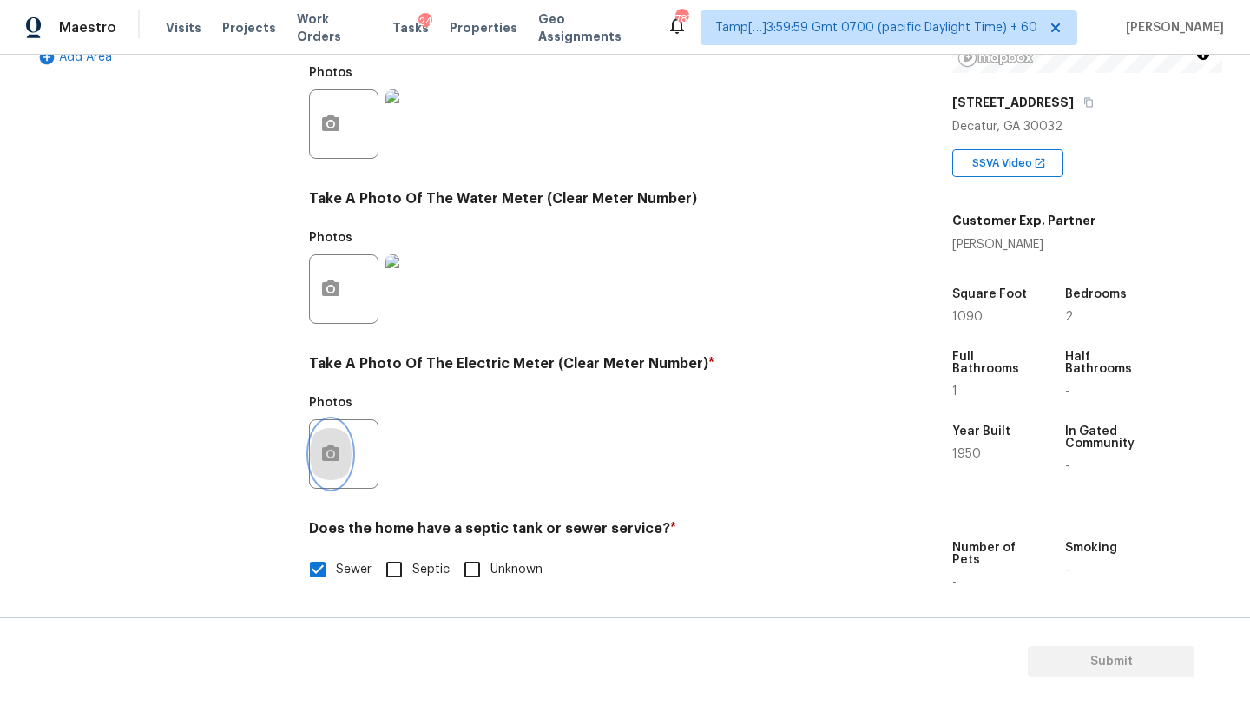
scroll to position [602, 0]
click at [332, 463] on icon "button" at bounding box center [330, 454] width 21 height 21
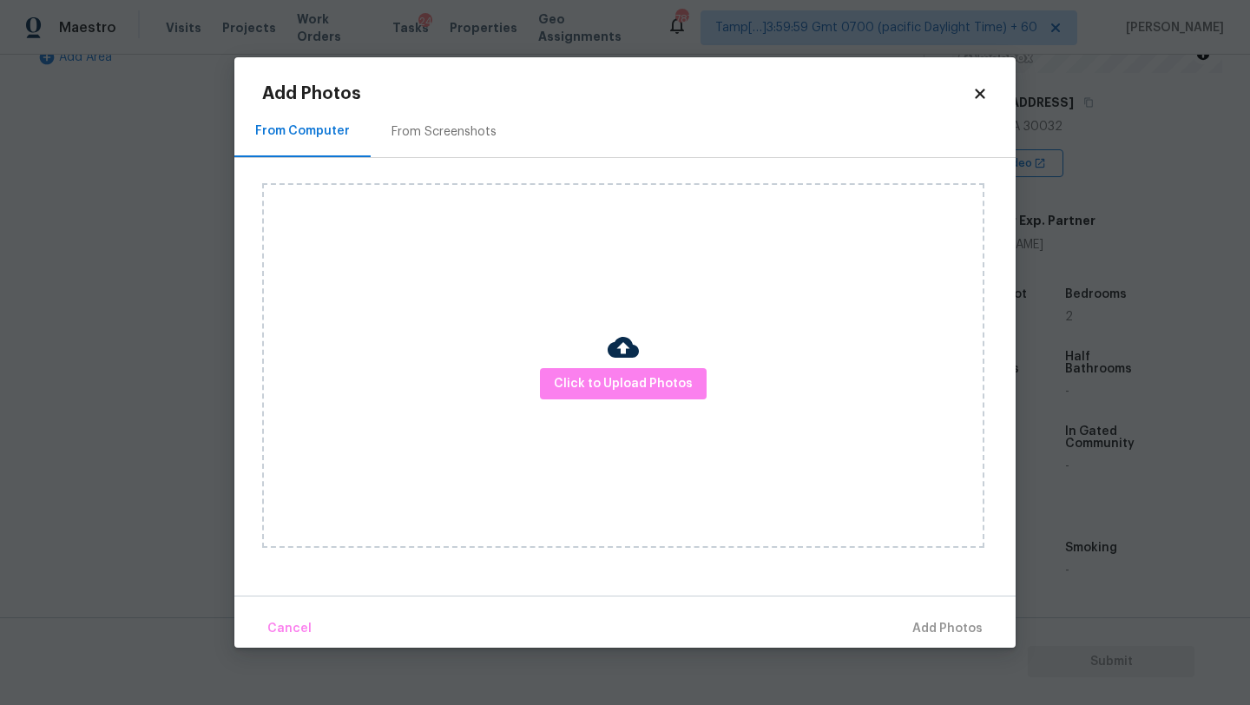
click at [459, 127] on div "From Screenshots" at bounding box center [444, 131] width 105 height 17
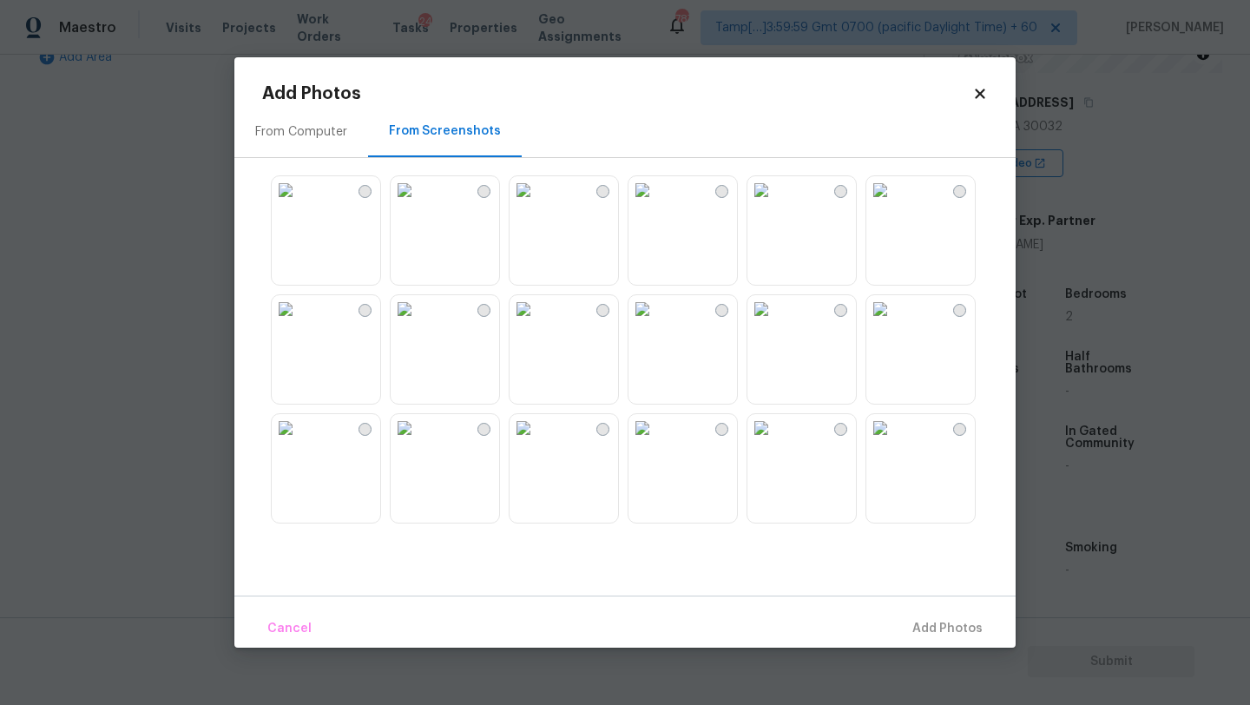
click at [656, 295] on img at bounding box center [642, 309] width 28 height 28
click at [656, 204] on img at bounding box center [642, 190] width 28 height 28
click at [656, 323] on img at bounding box center [642, 309] width 28 height 28
click at [970, 630] on span "Add 1 Photo(s)" at bounding box center [940, 629] width 86 height 22
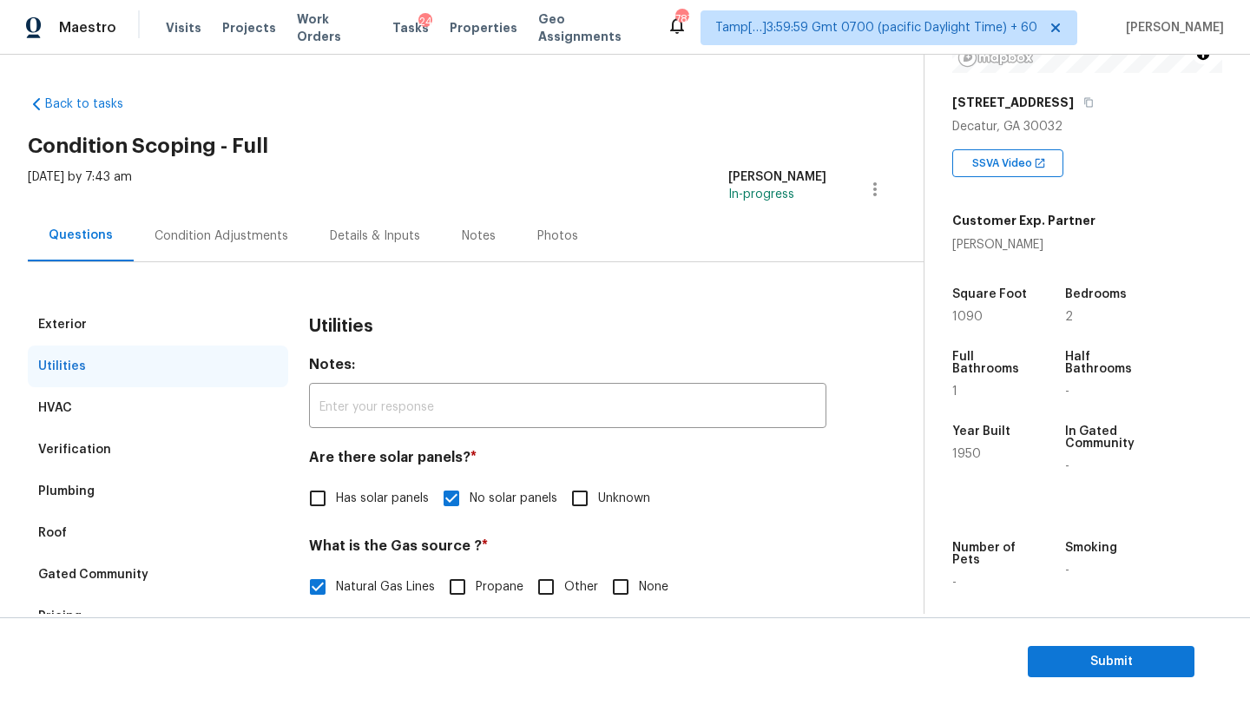
scroll to position [0, 0]
click at [250, 257] on div "Condition Adjustments" at bounding box center [221, 236] width 175 height 51
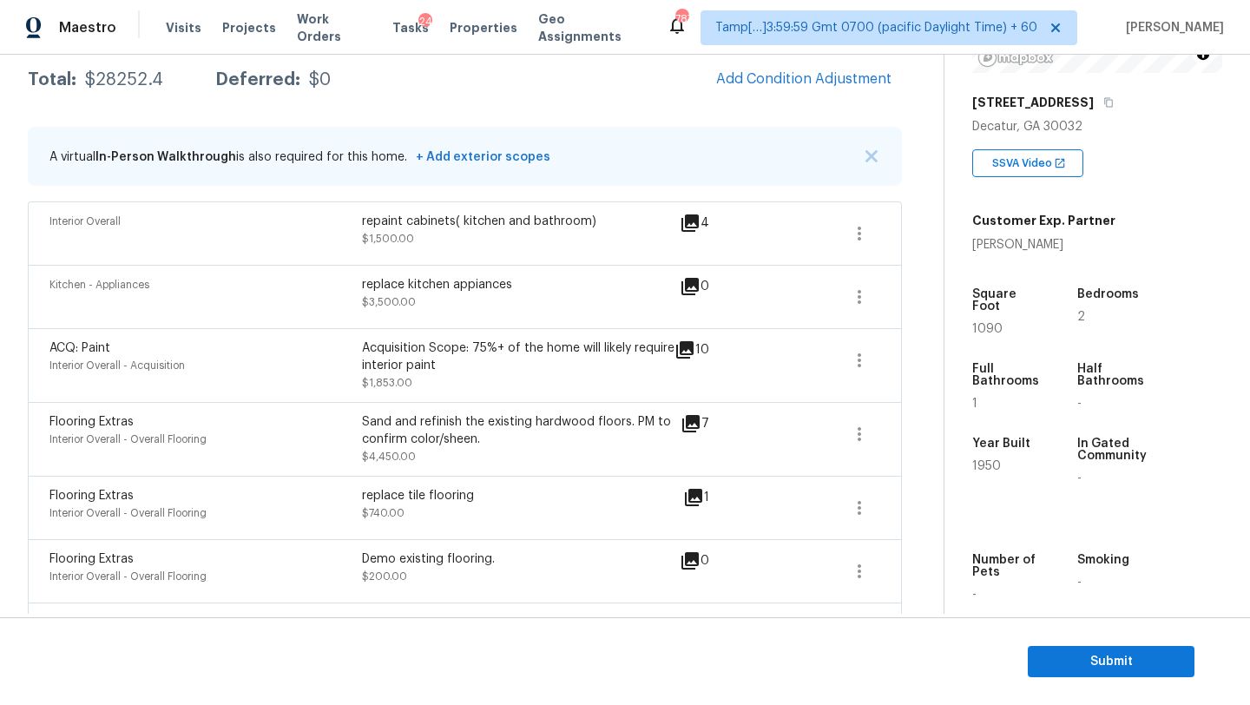
scroll to position [341, 0]
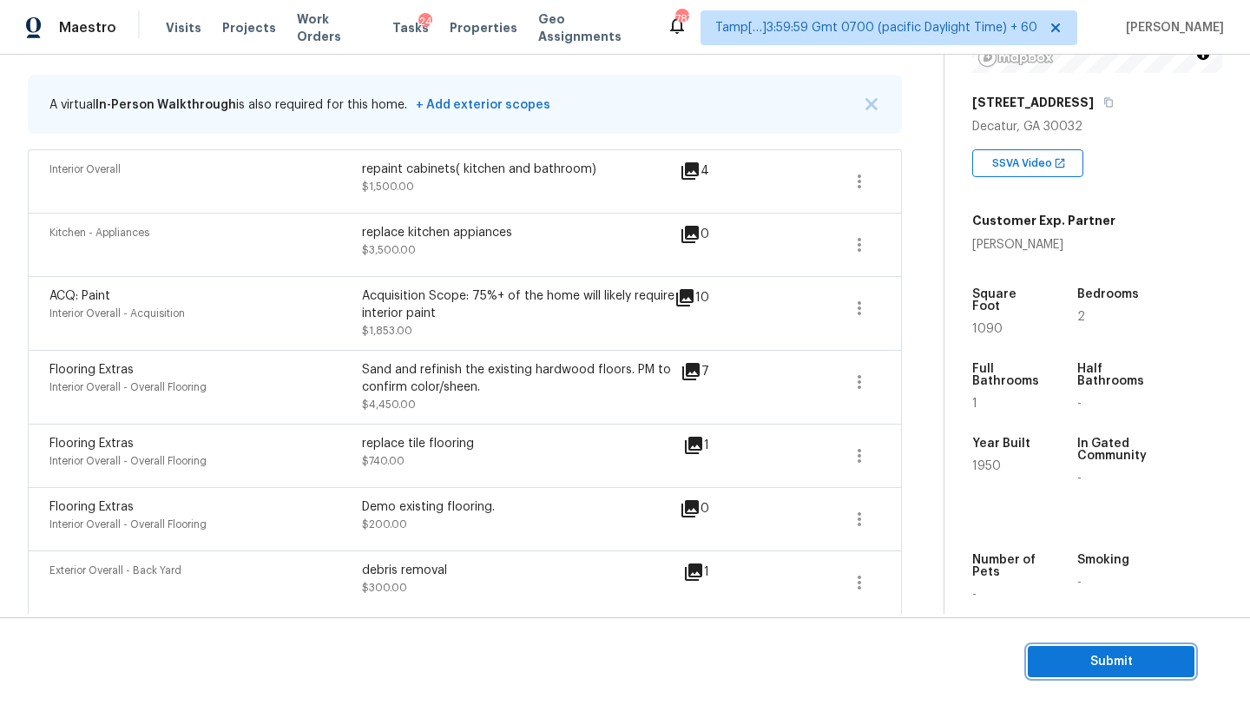
click at [1097, 659] on span "Submit" at bounding box center [1111, 662] width 139 height 22
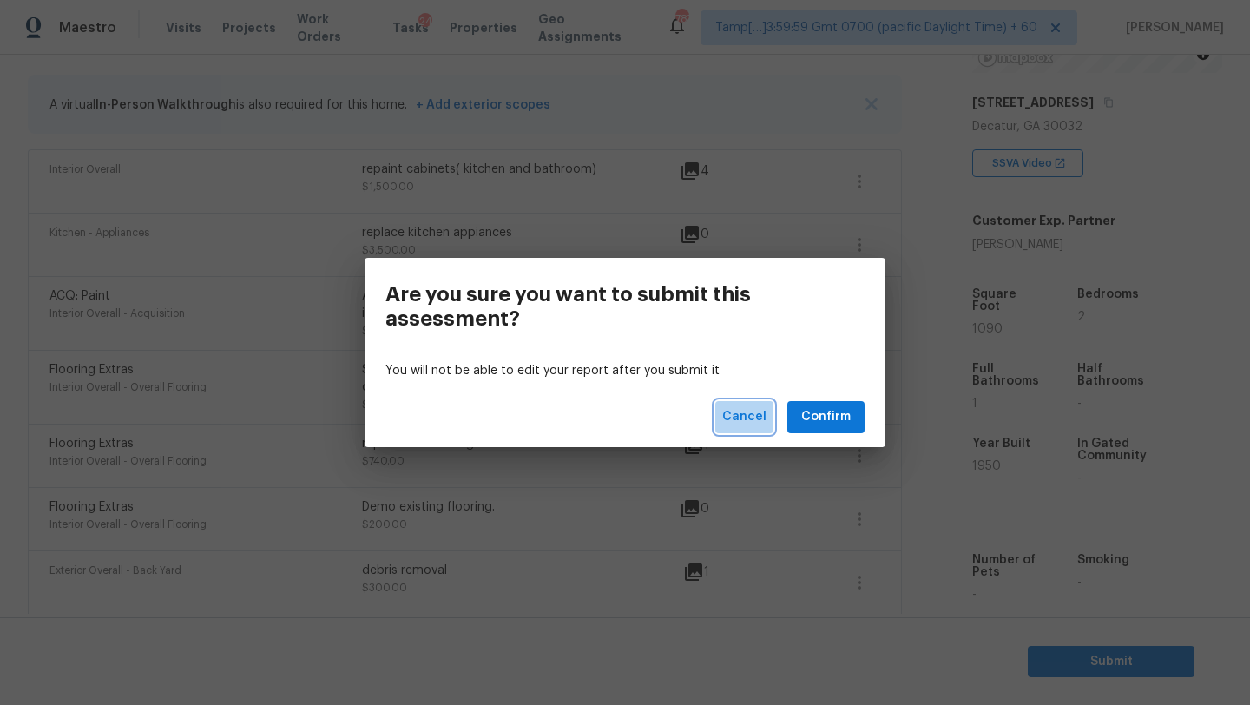
click at [757, 412] on span "Cancel" at bounding box center [744, 417] width 44 height 22
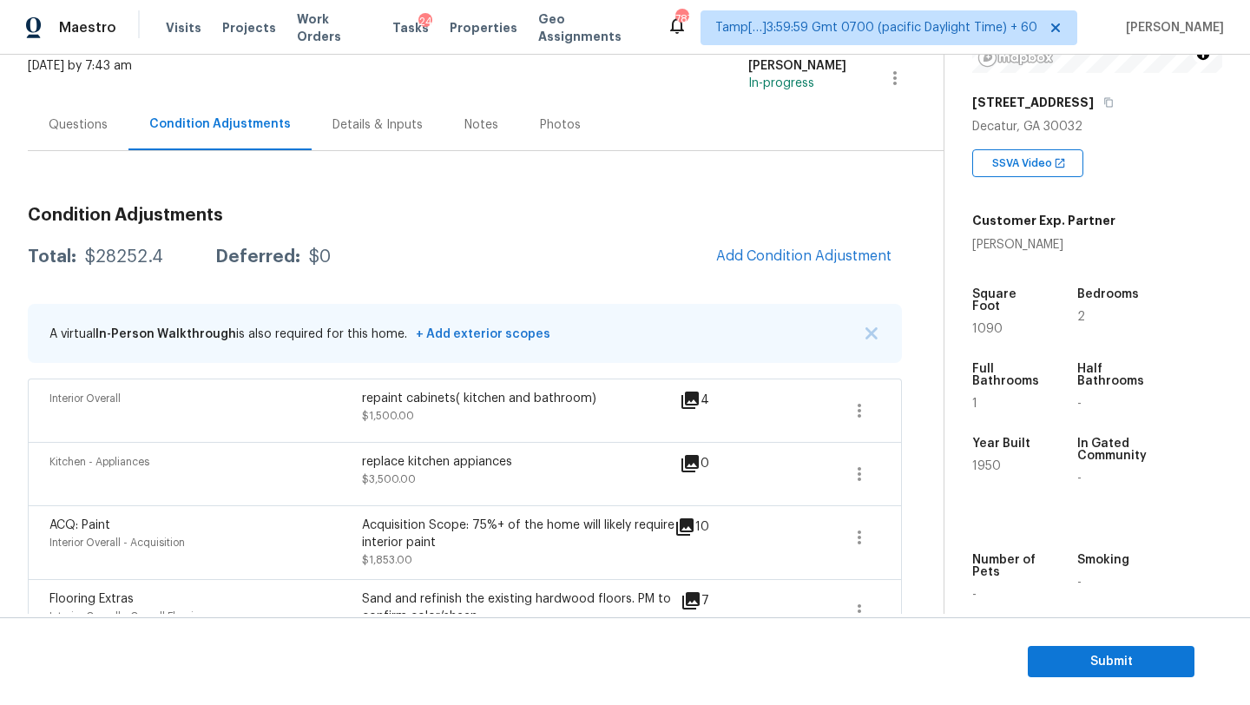
click at [59, 141] on div "Questions" at bounding box center [78, 124] width 101 height 51
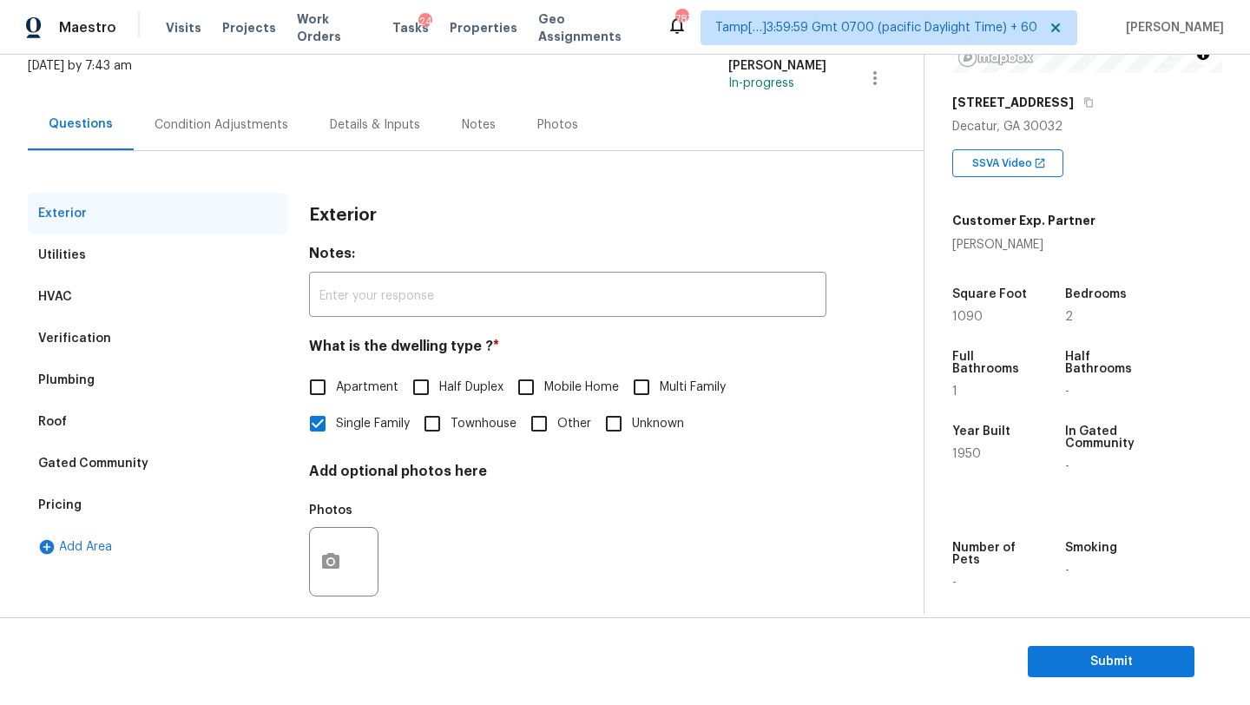
scroll to position [131, 0]
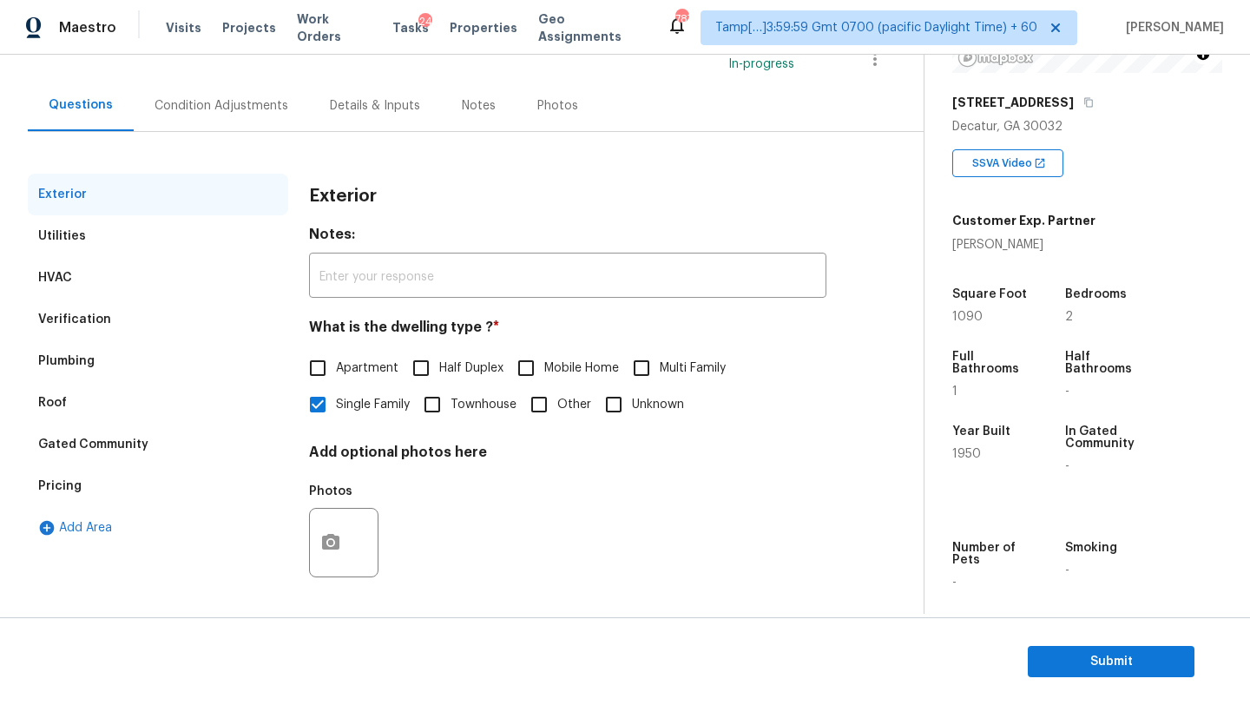
click at [75, 271] on div "HVAC" at bounding box center [158, 278] width 260 height 42
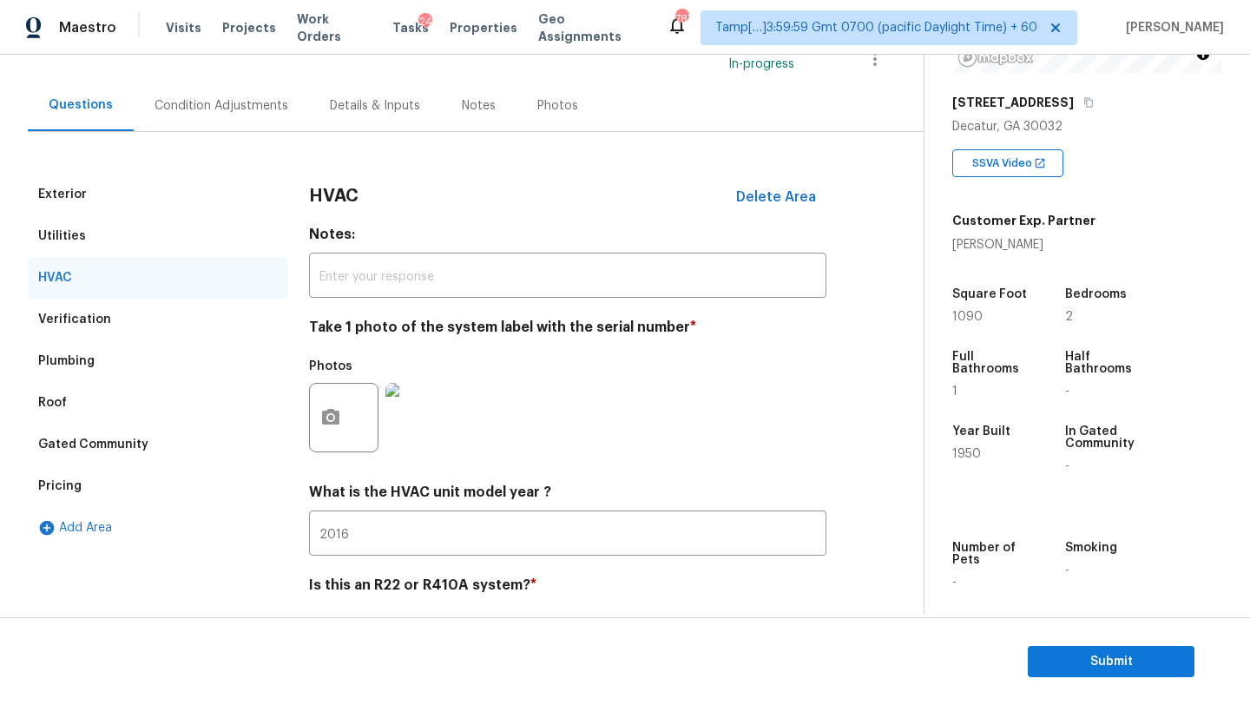
scroll to position [188, 0]
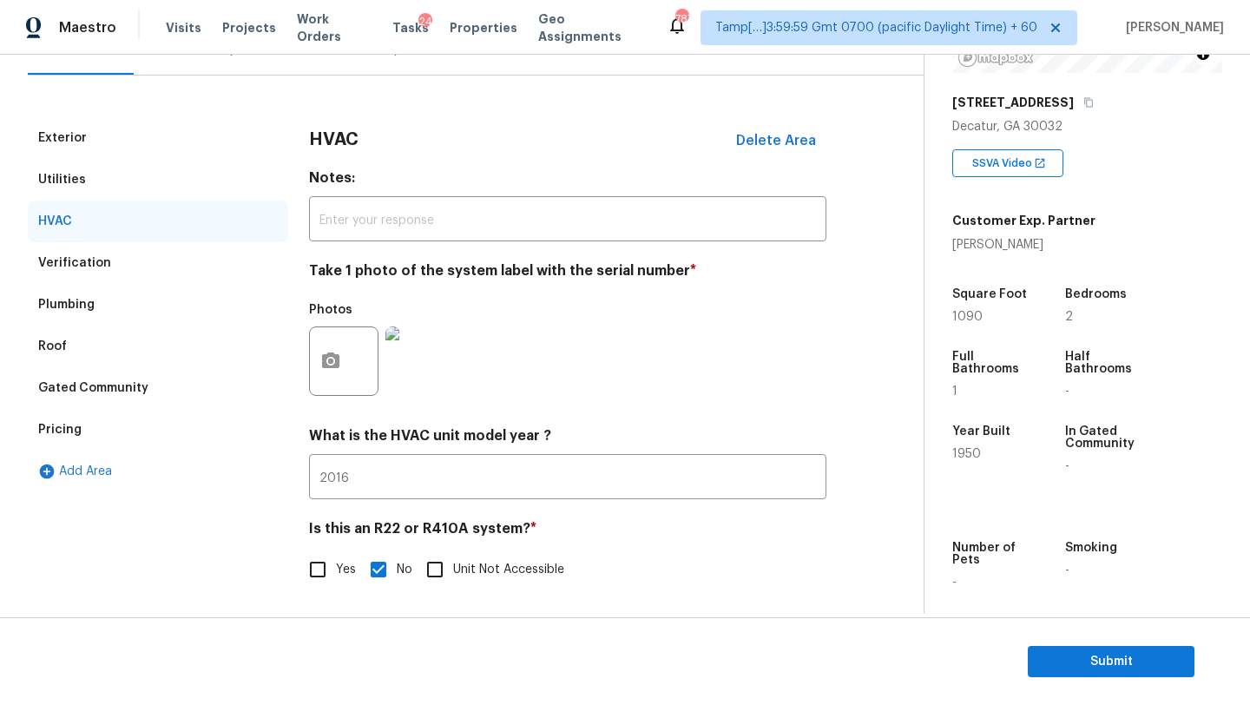
click at [112, 425] on div "Pricing" at bounding box center [158, 430] width 260 height 42
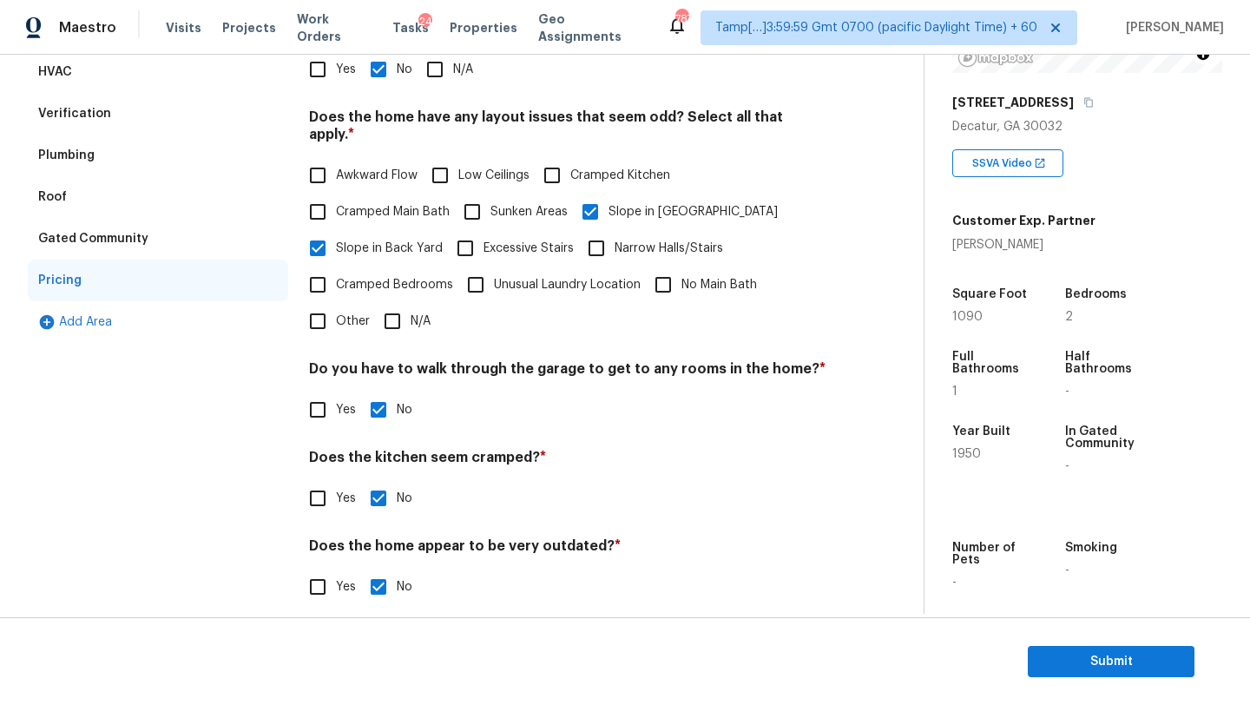
click at [87, 201] on div "Roof" at bounding box center [158, 197] width 260 height 42
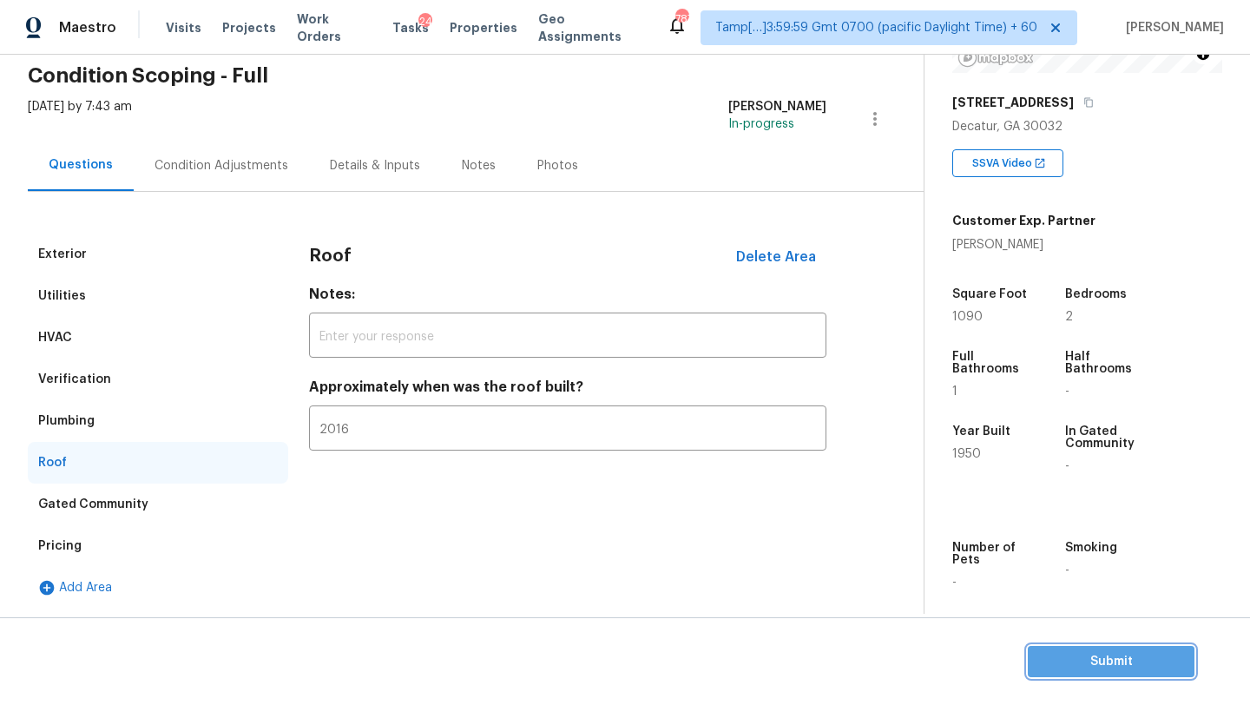
click at [1057, 661] on span "Submit" at bounding box center [1111, 662] width 139 height 22
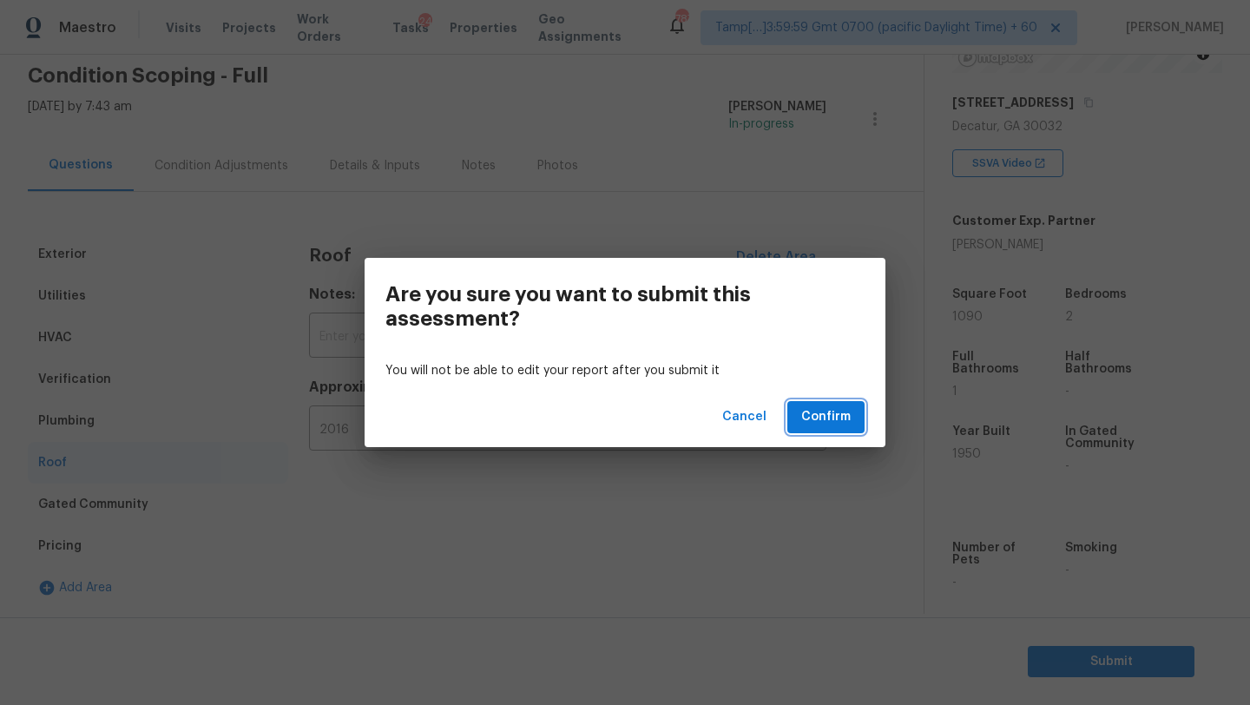
click at [821, 417] on span "Confirm" at bounding box center [825, 417] width 49 height 22
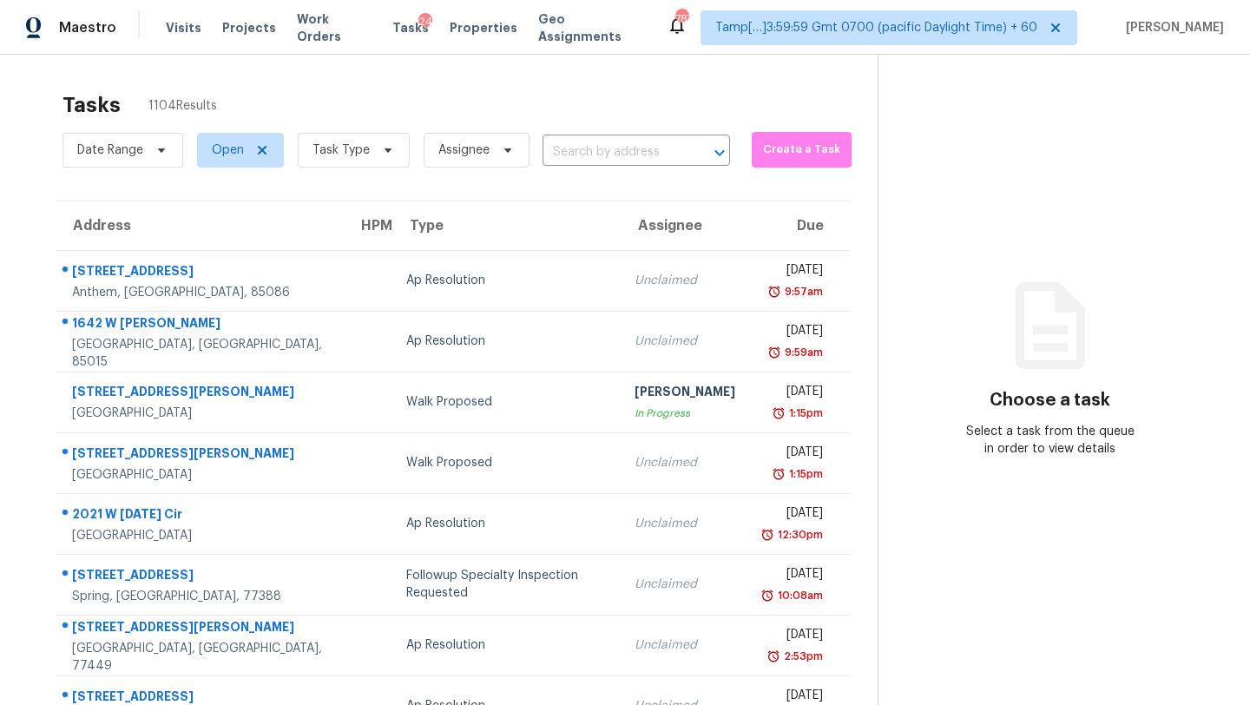
click at [635, 126] on div "Tasks 1104 Results" at bounding box center [470, 104] width 815 height 45
click at [628, 153] on input "text" at bounding box center [612, 152] width 139 height 27
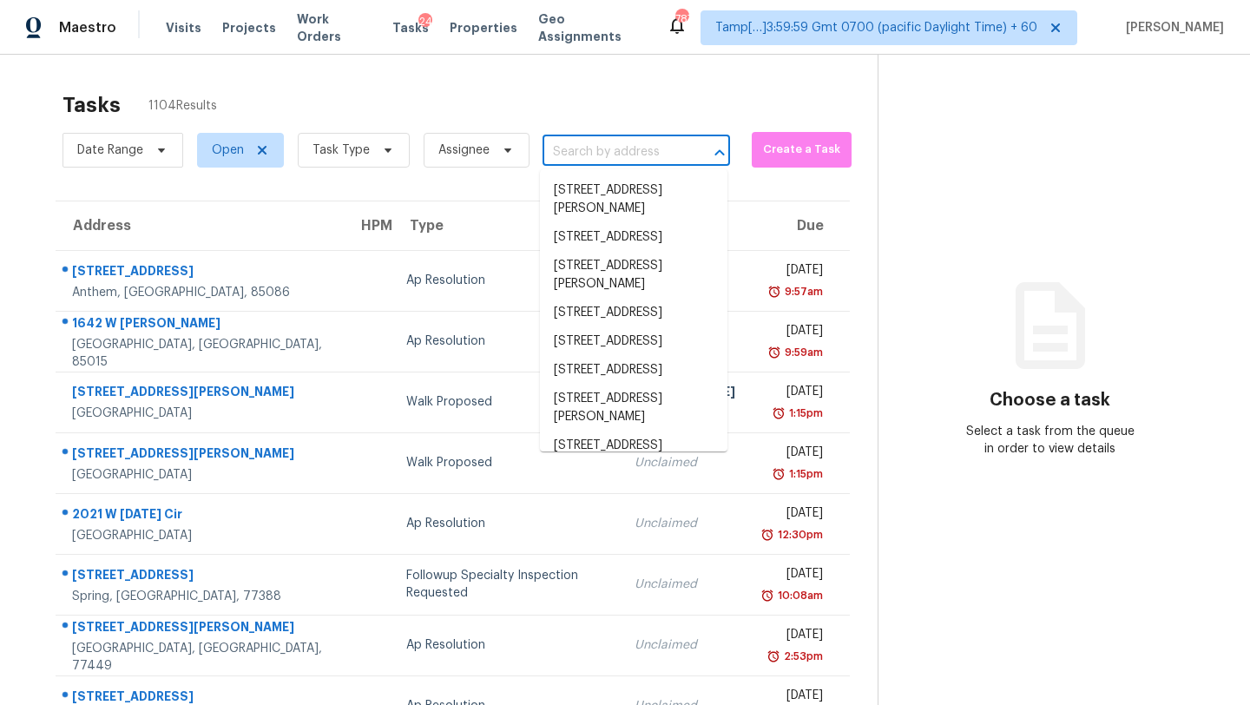
paste input "1126 Clayton Rd, Jacksonville, FL 32254"
type input "1126 Clayton Rd, Jacksonville, FL 32254"
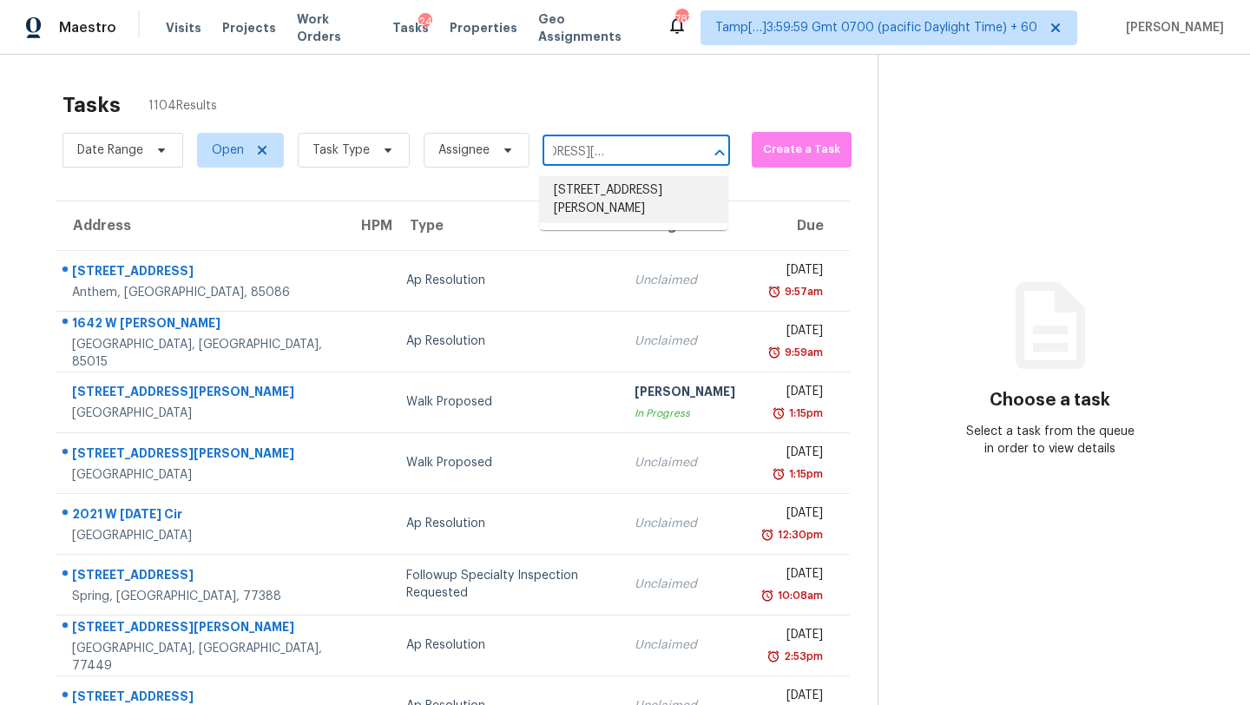
click at [619, 203] on li "1126 Clayton Rd, Jacksonville, FL 32254" at bounding box center [634, 199] width 188 height 47
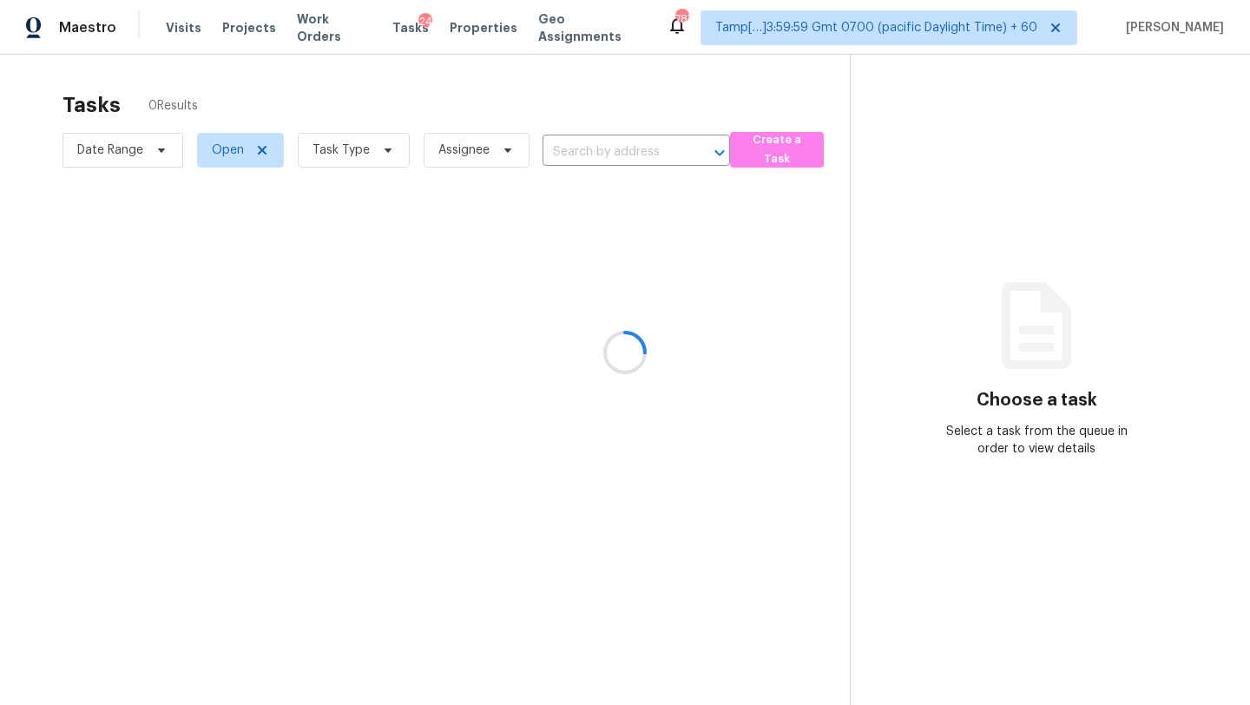
type input "1126 Clayton Rd, Jacksonville, FL 32254"
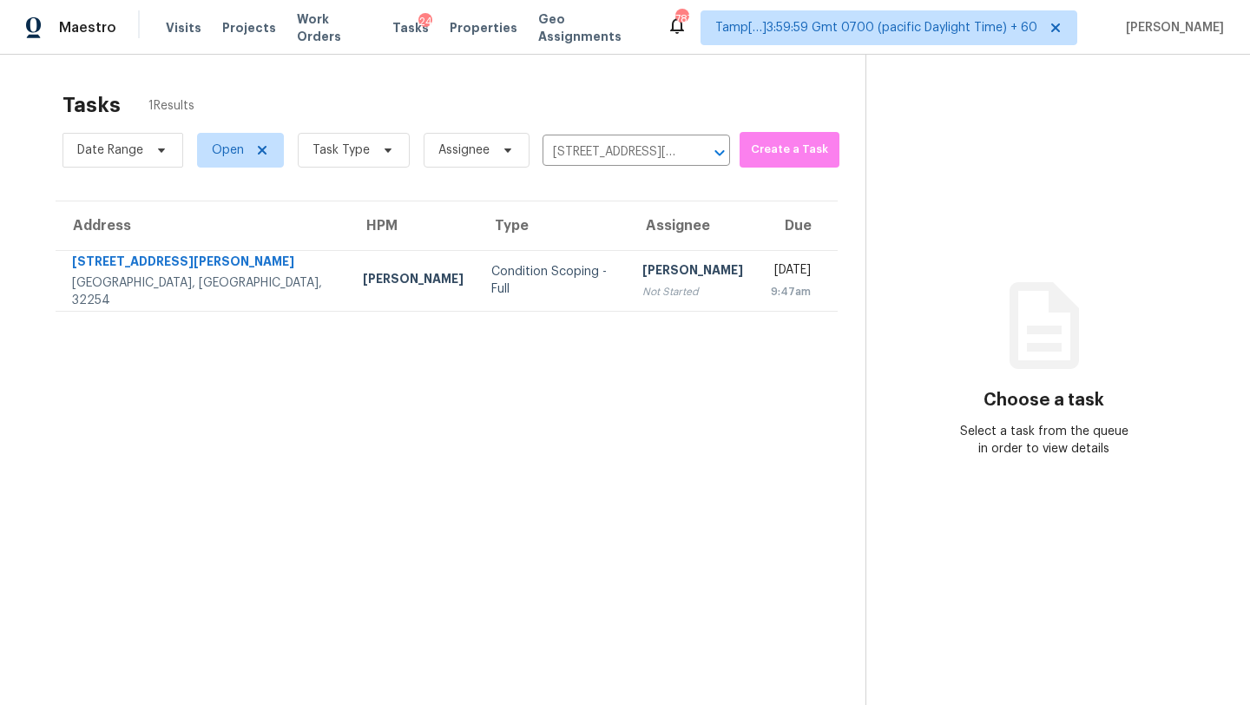
click at [642, 273] on div "[PERSON_NAME]" at bounding box center [692, 272] width 101 height 22
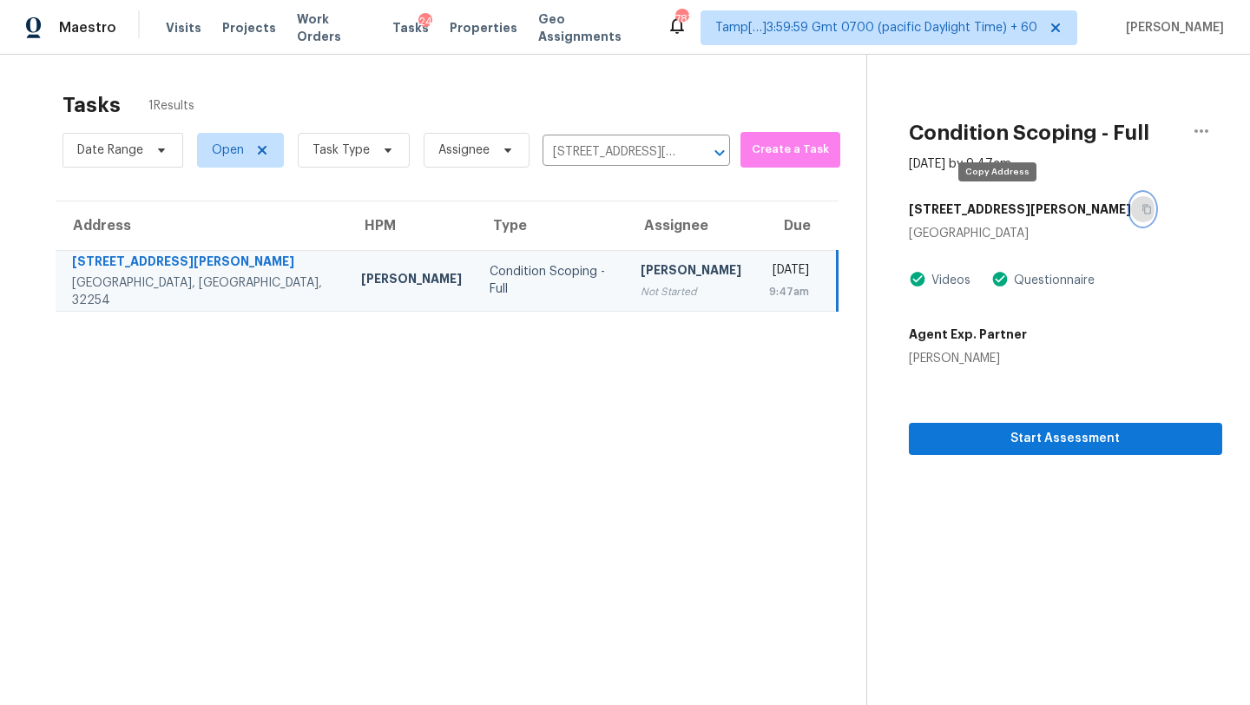
click at [1131, 202] on button "button" at bounding box center [1142, 209] width 23 height 31
click at [1142, 210] on icon "button" at bounding box center [1147, 209] width 10 height 10
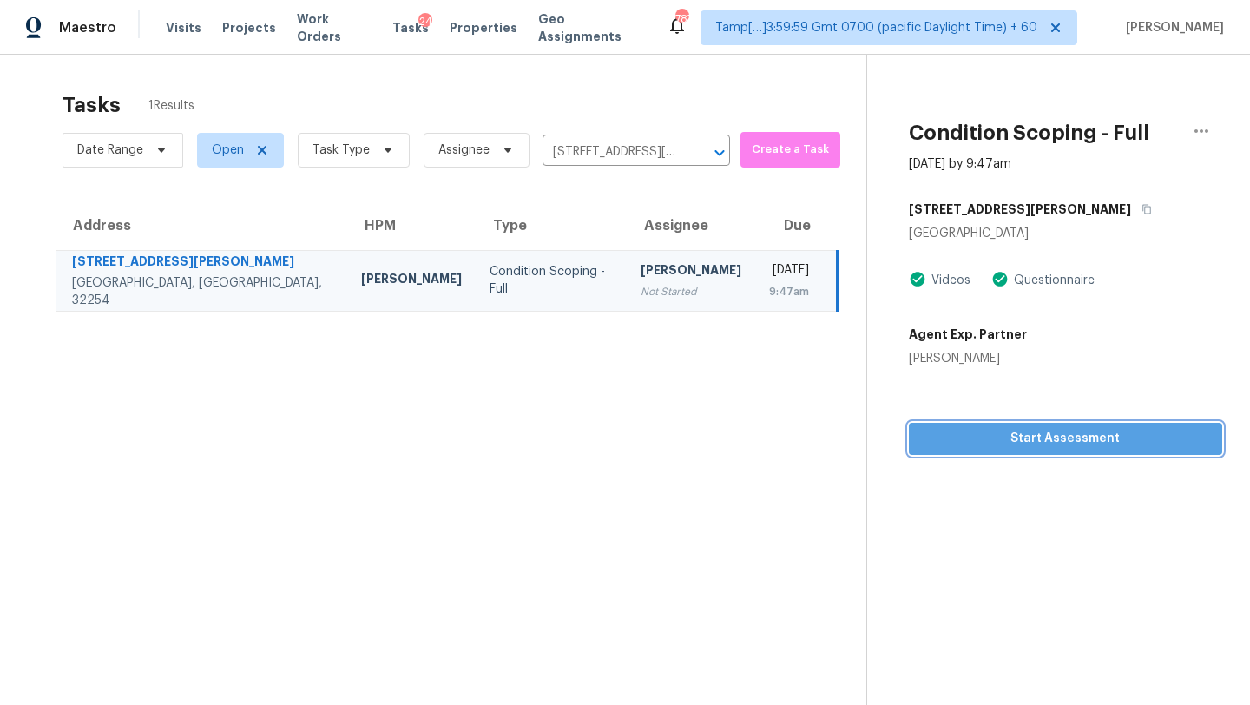
click at [997, 424] on button "Start Assessment" at bounding box center [1065, 439] width 313 height 32
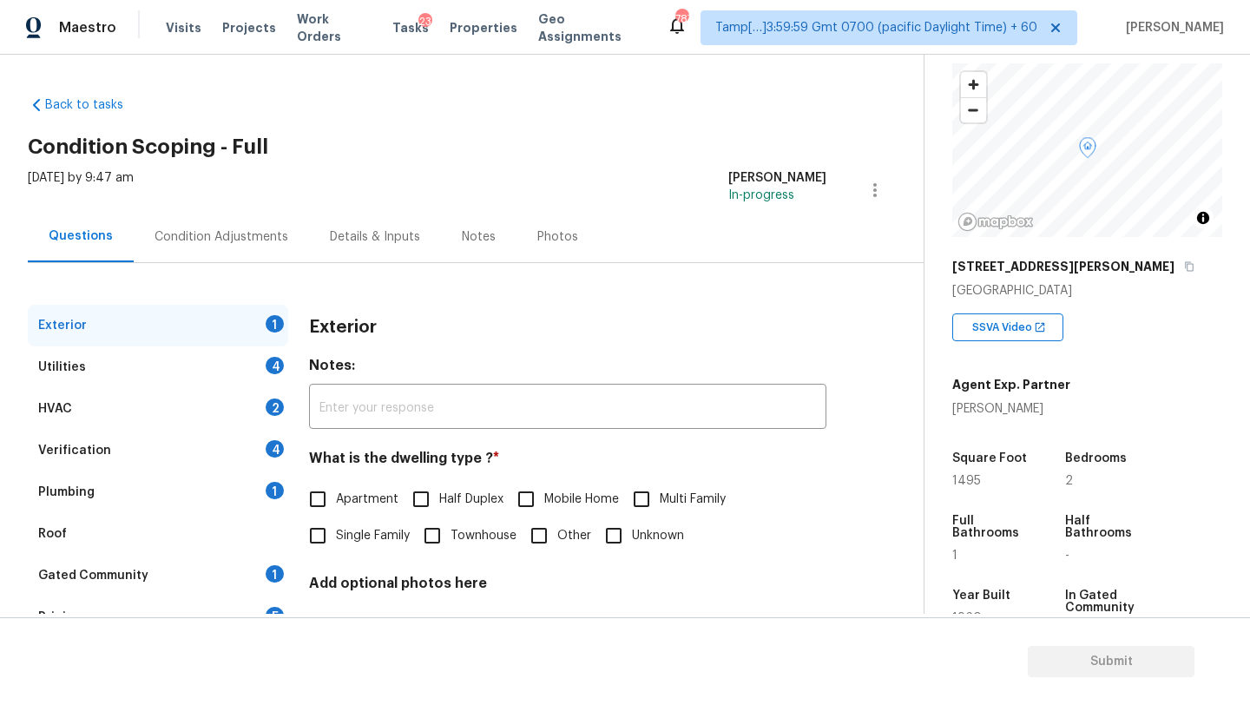
scroll to position [310, 0]
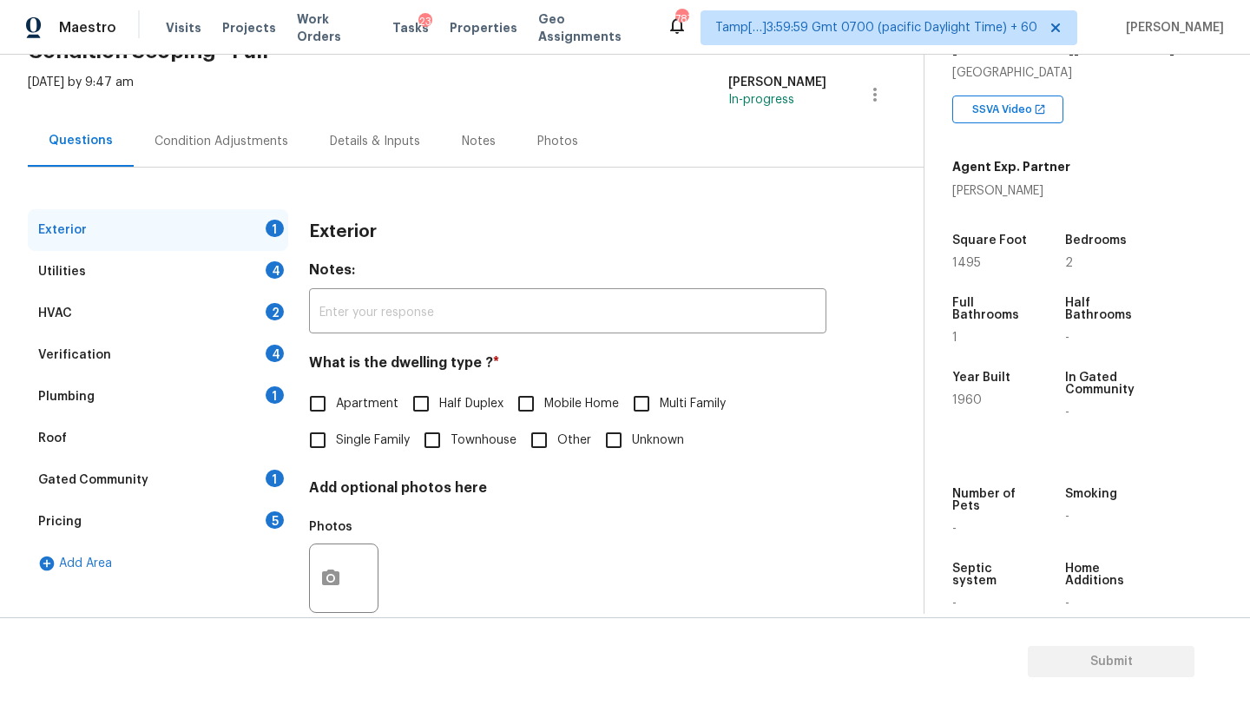
click at [160, 477] on div "Gated Community 1" at bounding box center [158, 480] width 260 height 42
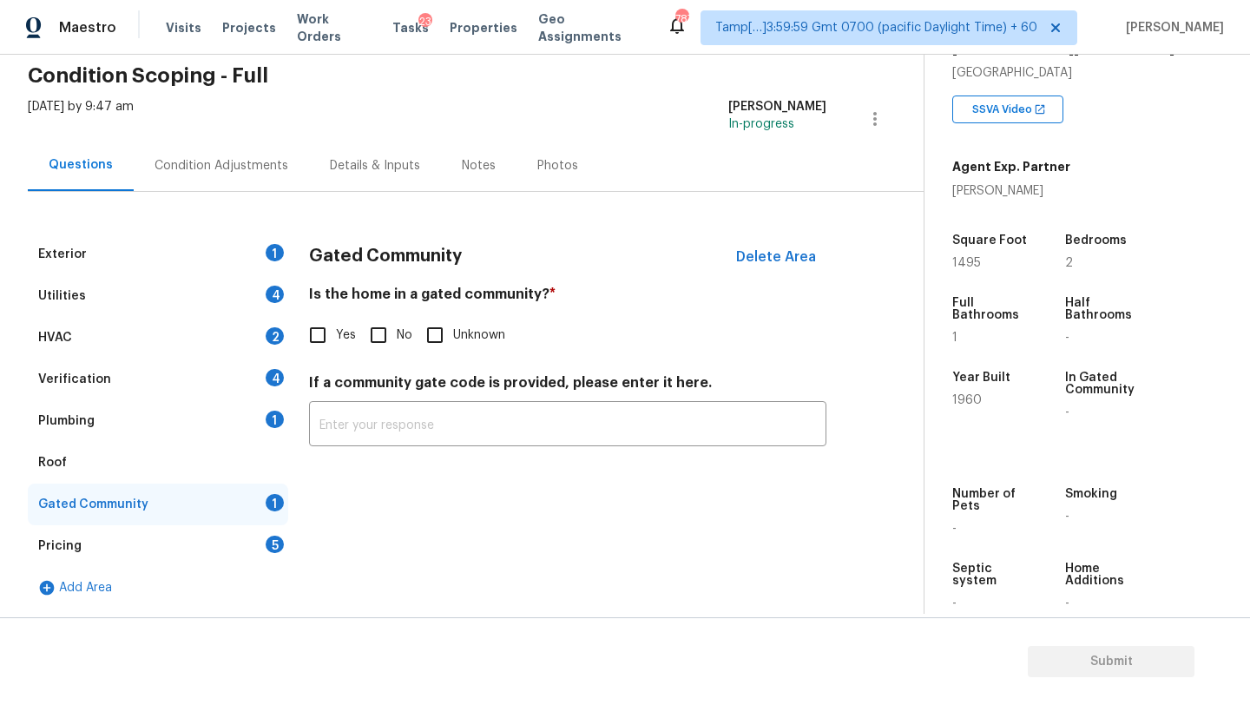
click at [387, 340] on input "No" at bounding box center [378, 335] width 36 height 36
checkbox input "true"
click at [207, 474] on div "Roof" at bounding box center [158, 463] width 260 height 42
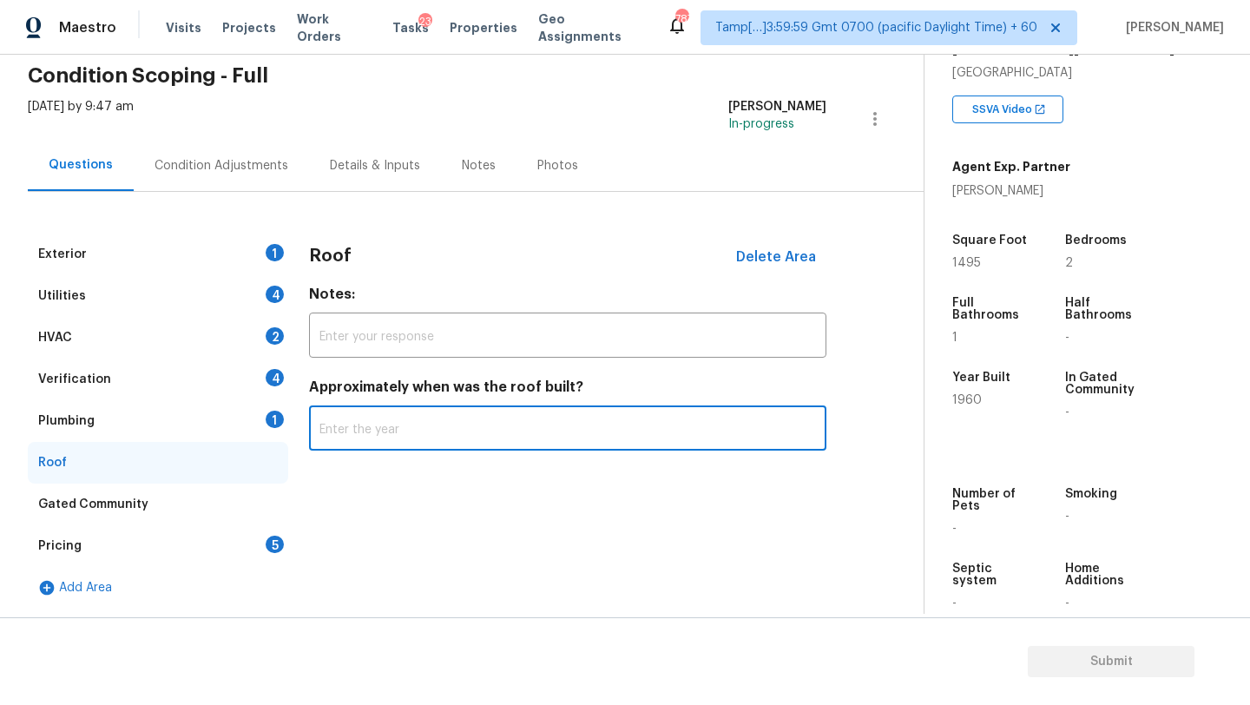
click at [391, 445] on input "text" at bounding box center [567, 430] width 517 height 41
type input "2008"
click at [178, 420] on div "Plumbing 1" at bounding box center [158, 421] width 260 height 42
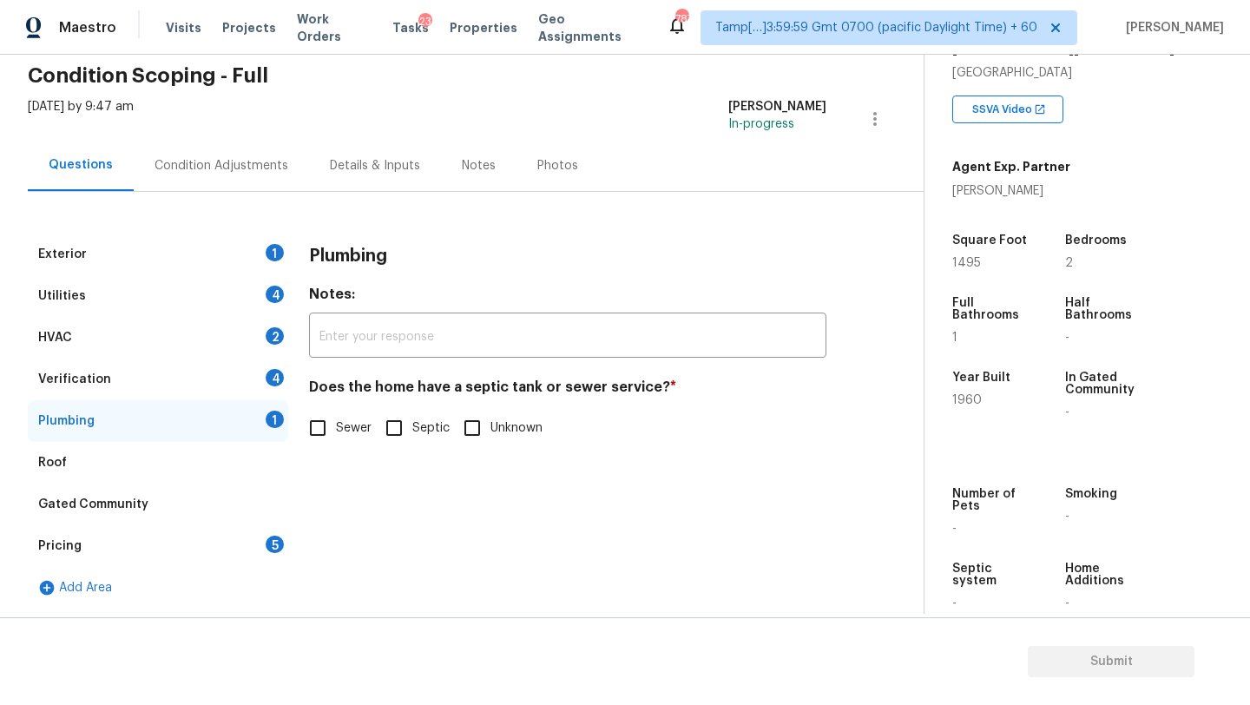
click at [372, 427] on div "Sewer Septic Unknown" at bounding box center [567, 428] width 517 height 36
click at [395, 431] on input "Septic" at bounding box center [394, 428] width 36 height 36
checkbox input "true"
click at [169, 372] on div "Verification 4" at bounding box center [158, 380] width 260 height 42
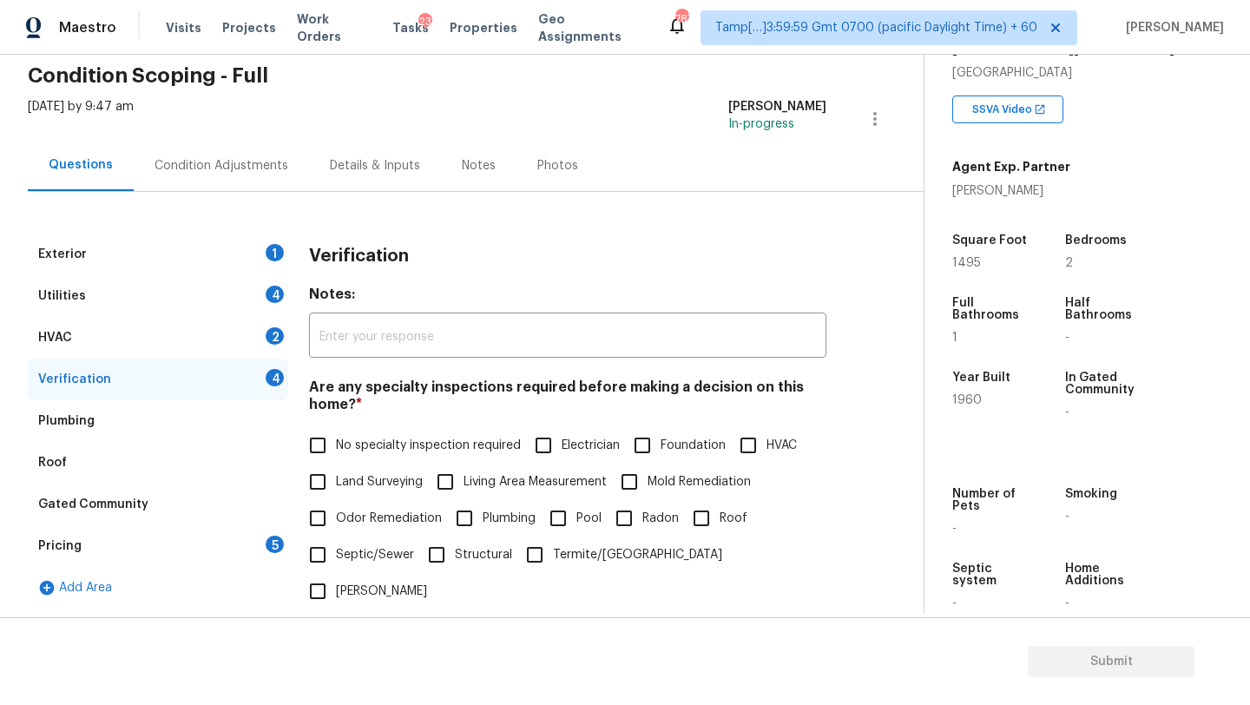
click at [362, 452] on span "No specialty inspection required" at bounding box center [428, 446] width 185 height 18
click at [336, 452] on input "No specialty inspection required" at bounding box center [317, 445] width 36 height 36
checkbox input "true"
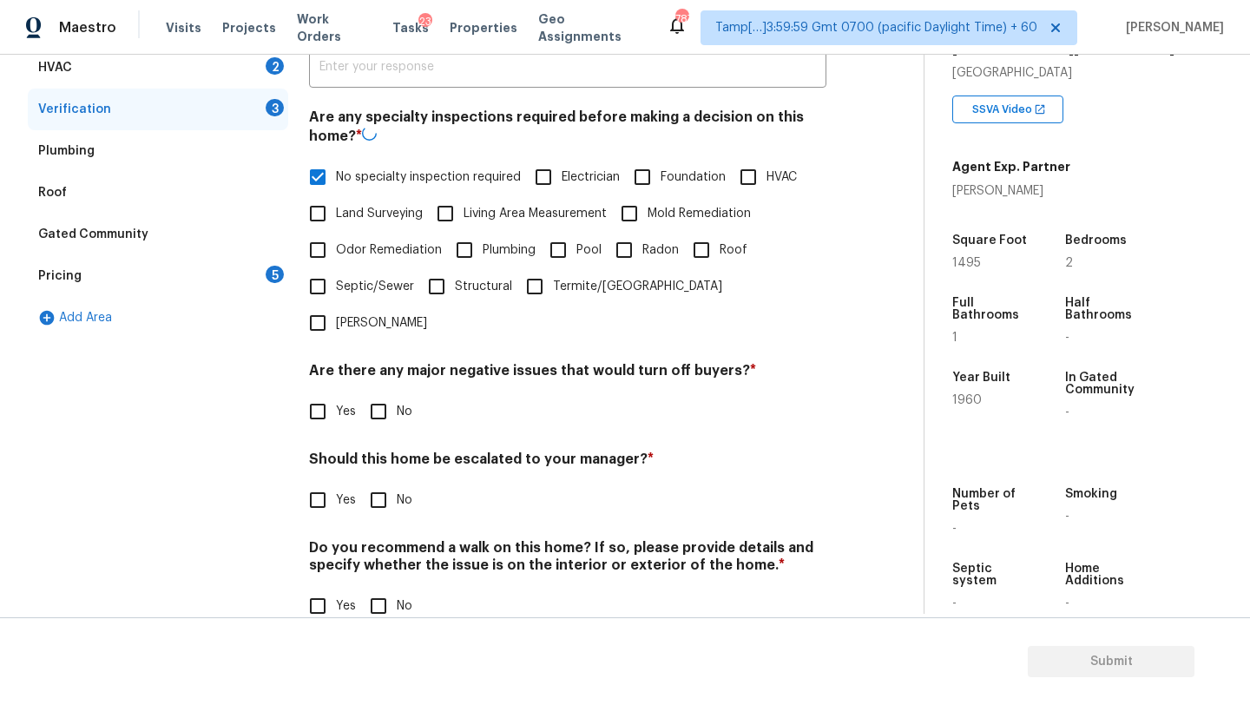
click at [385, 393] on input "No" at bounding box center [378, 411] width 36 height 36
checkbox input "true"
click at [385, 482] on div "Verification Notes: ​ Are any specialty inspections required before making a de…" at bounding box center [567, 304] width 517 height 681
click at [385, 588] on input "No" at bounding box center [378, 606] width 36 height 36
checkbox input "true"
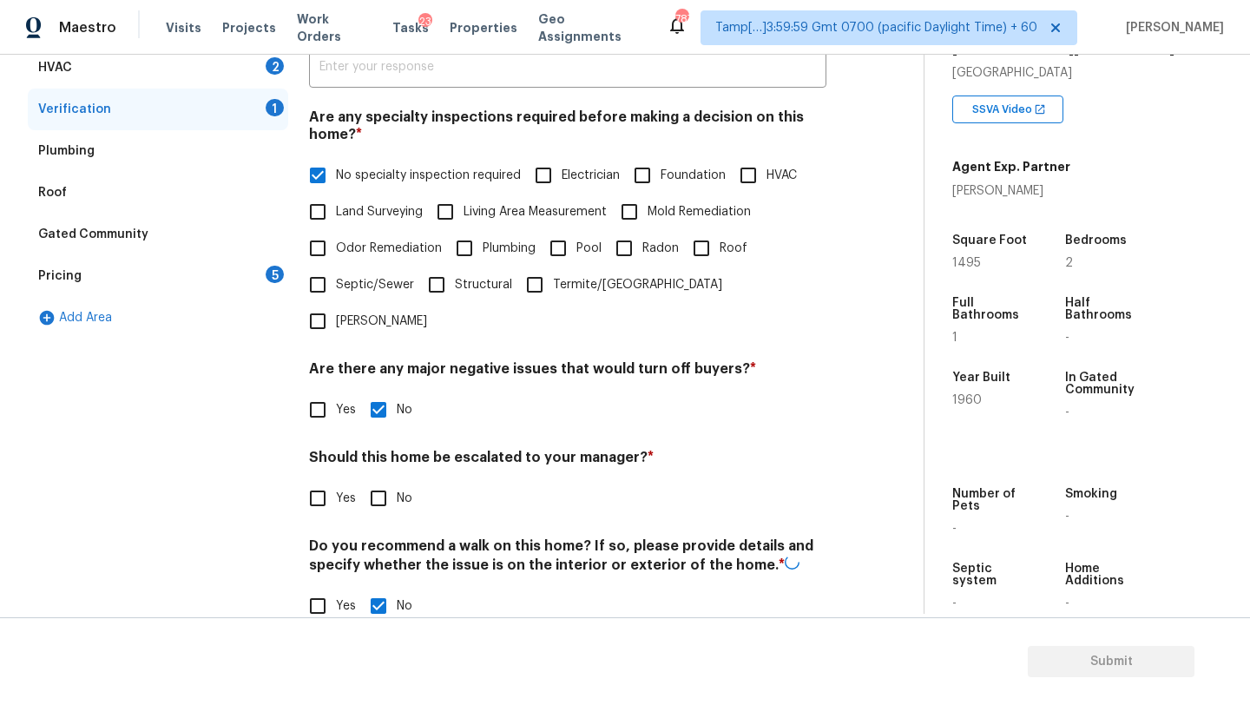
click at [385, 480] on div "Verification Notes: ​ Are any specialty inspections required before making a de…" at bounding box center [567, 304] width 517 height 681
click at [383, 480] on input "No" at bounding box center [378, 498] width 36 height 36
checkbox input "true"
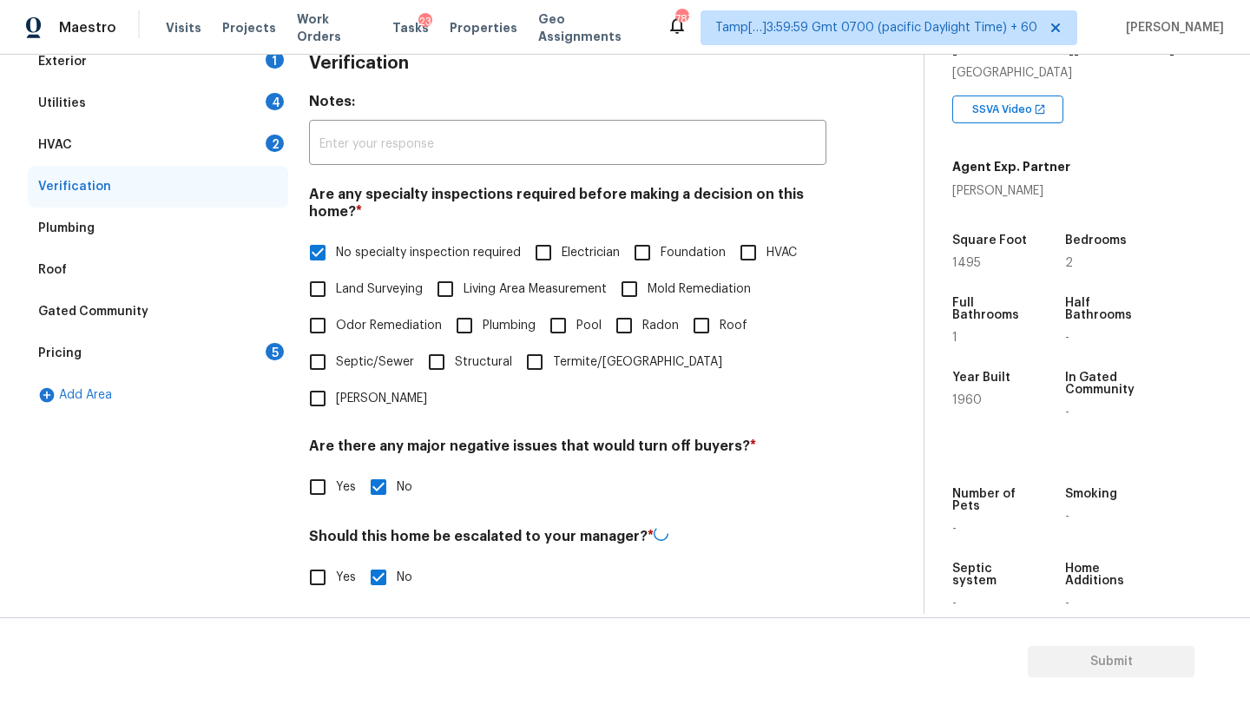
scroll to position [135, 0]
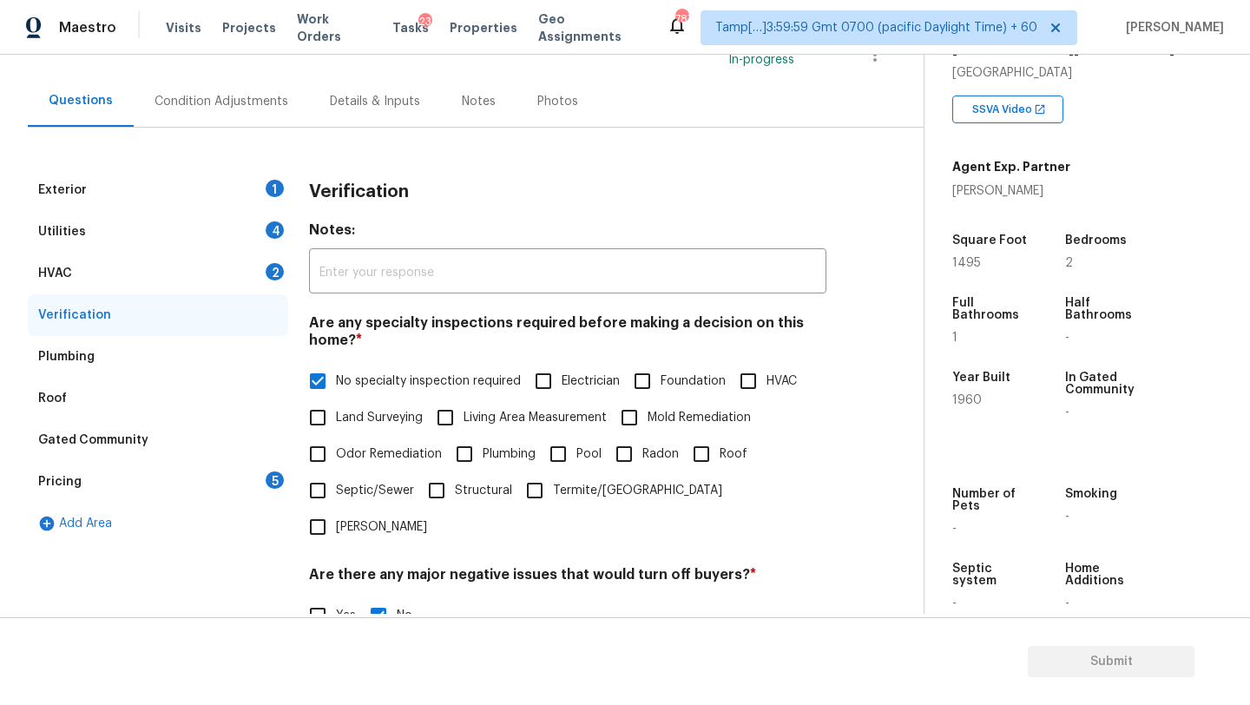
click at [97, 282] on div "HVAC 2" at bounding box center [158, 274] width 260 height 42
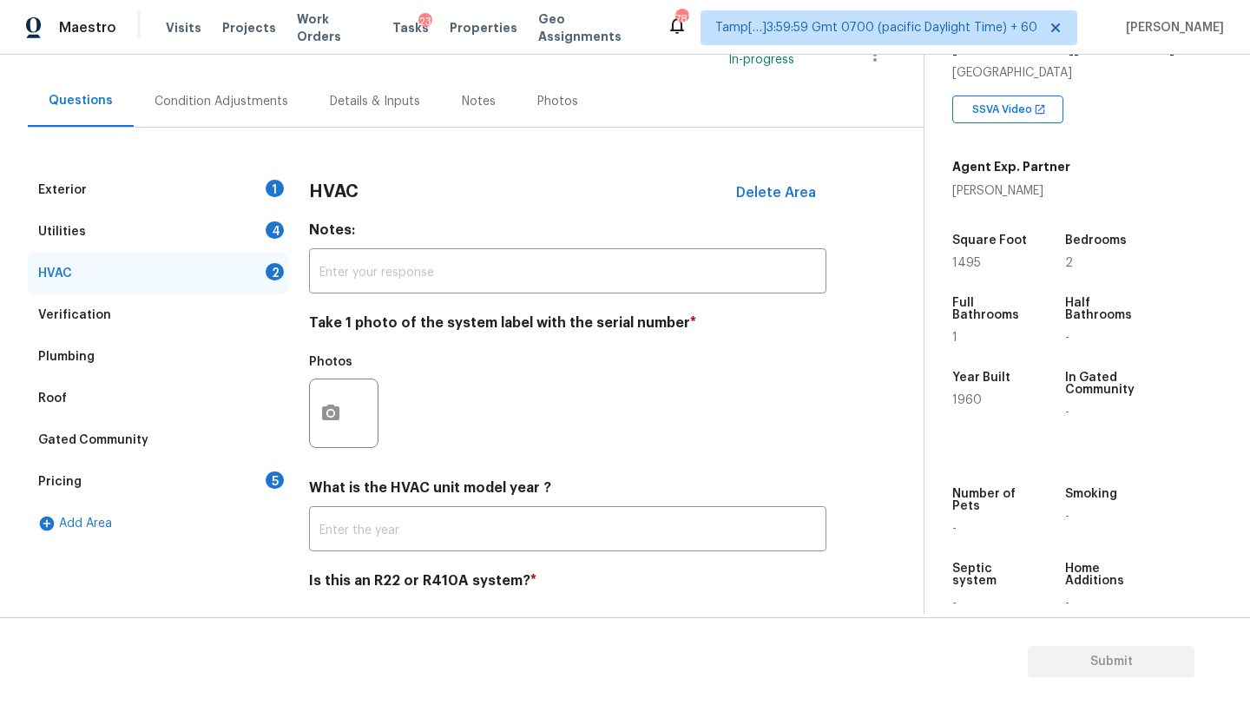
click at [385, 554] on div "HVAC Delete Area Notes: ​ Take 1 photo of the system label with the serial numb…" at bounding box center [567, 414] width 517 height 491
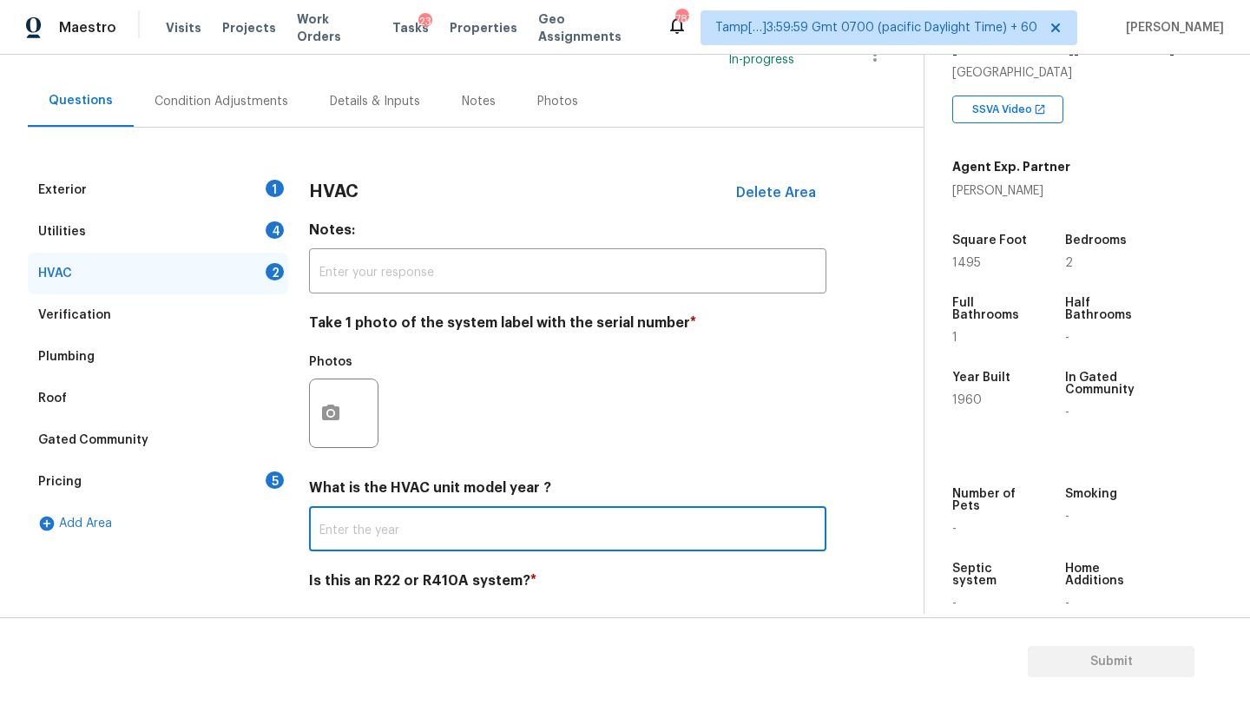
click at [386, 541] on input "text" at bounding box center [567, 530] width 517 height 41
type input "2"
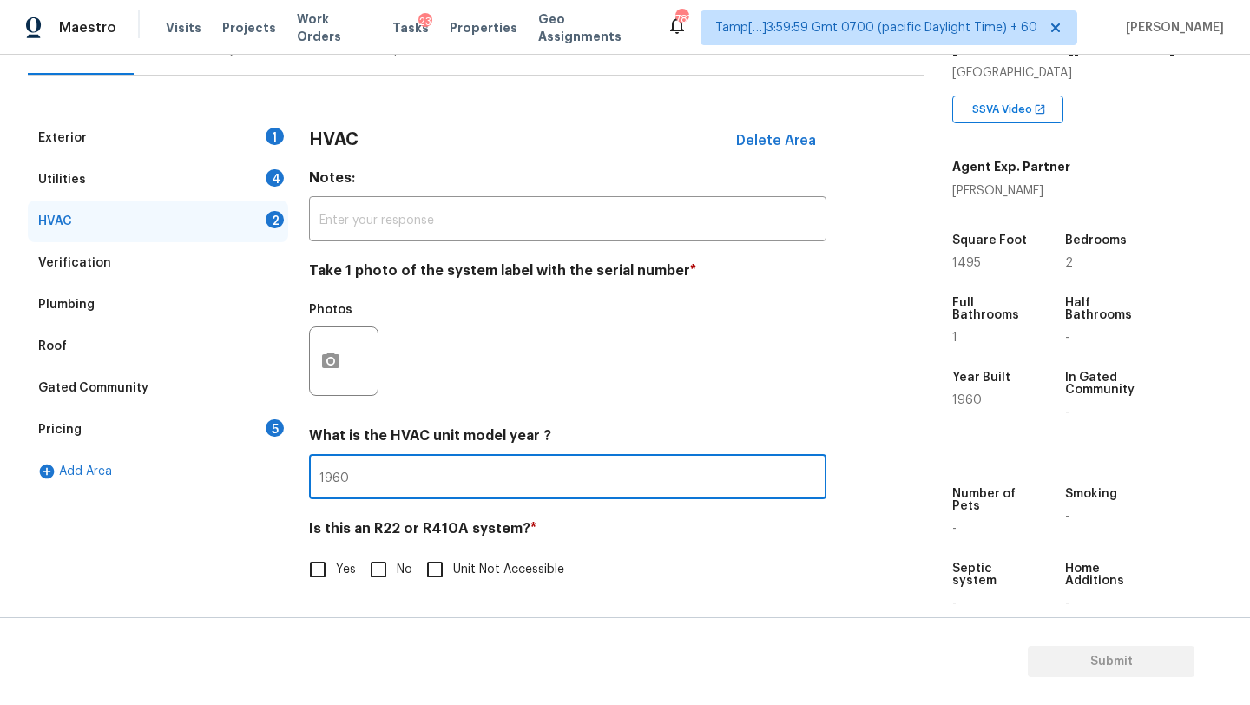
type input "1960"
click at [382, 576] on input "No" at bounding box center [378, 569] width 36 height 36
checkbox input "true"
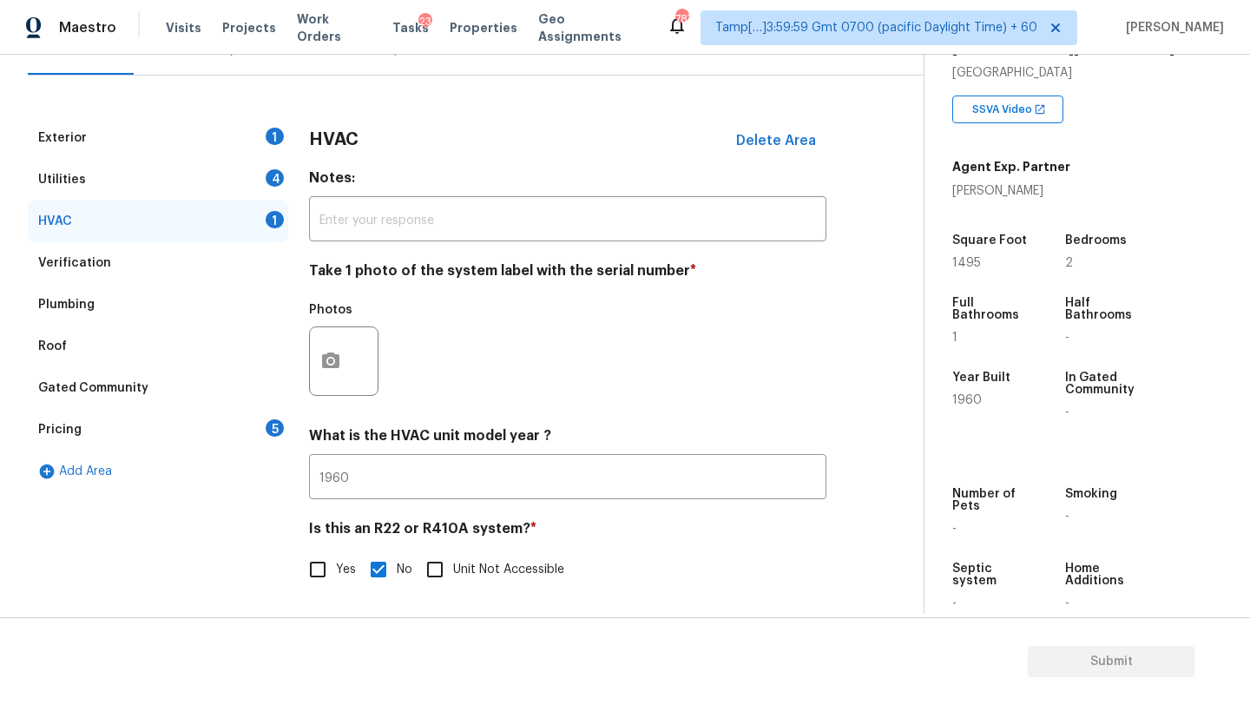
click at [96, 185] on div "Utilities 4" at bounding box center [158, 180] width 260 height 42
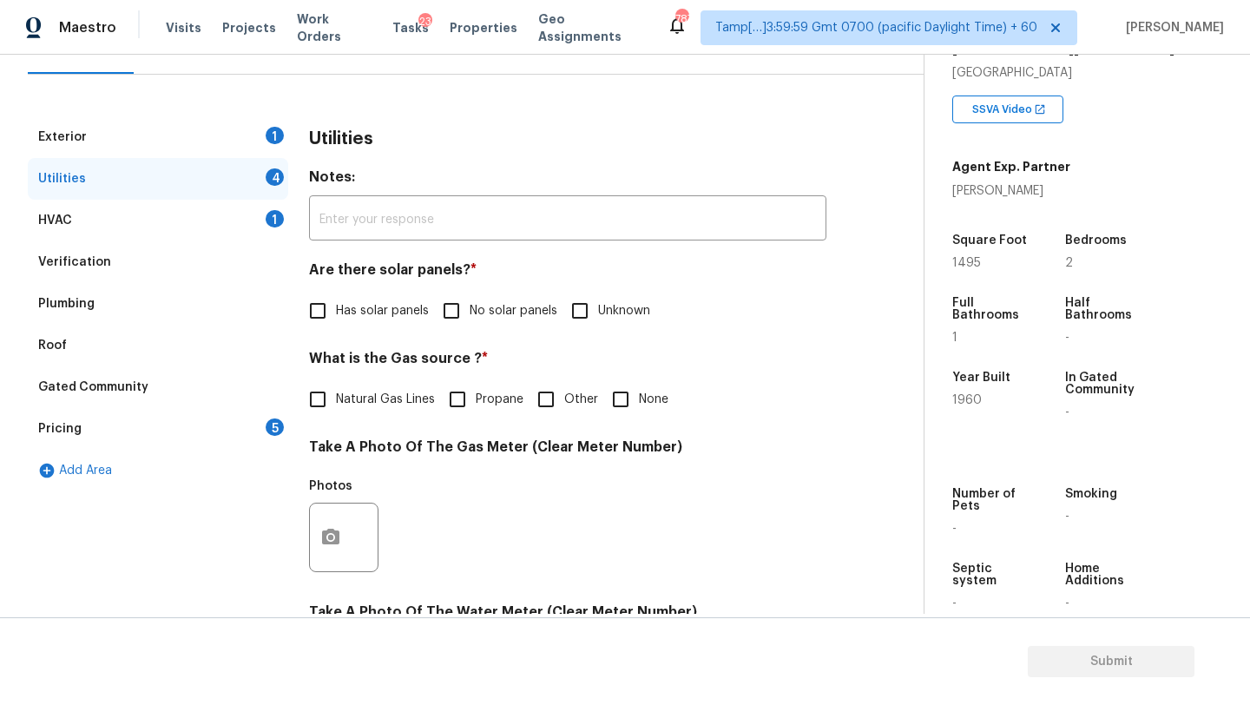
click at [455, 336] on div "Utilities Notes: ​ Are there solar panels? * Has solar panels No solar panels U…" at bounding box center [567, 568] width 517 height 905
click at [446, 309] on input "No solar panels" at bounding box center [451, 311] width 36 height 36
checkbox input "true"
click at [606, 391] on input "None" at bounding box center [620, 401] width 36 height 36
checkbox input "true"
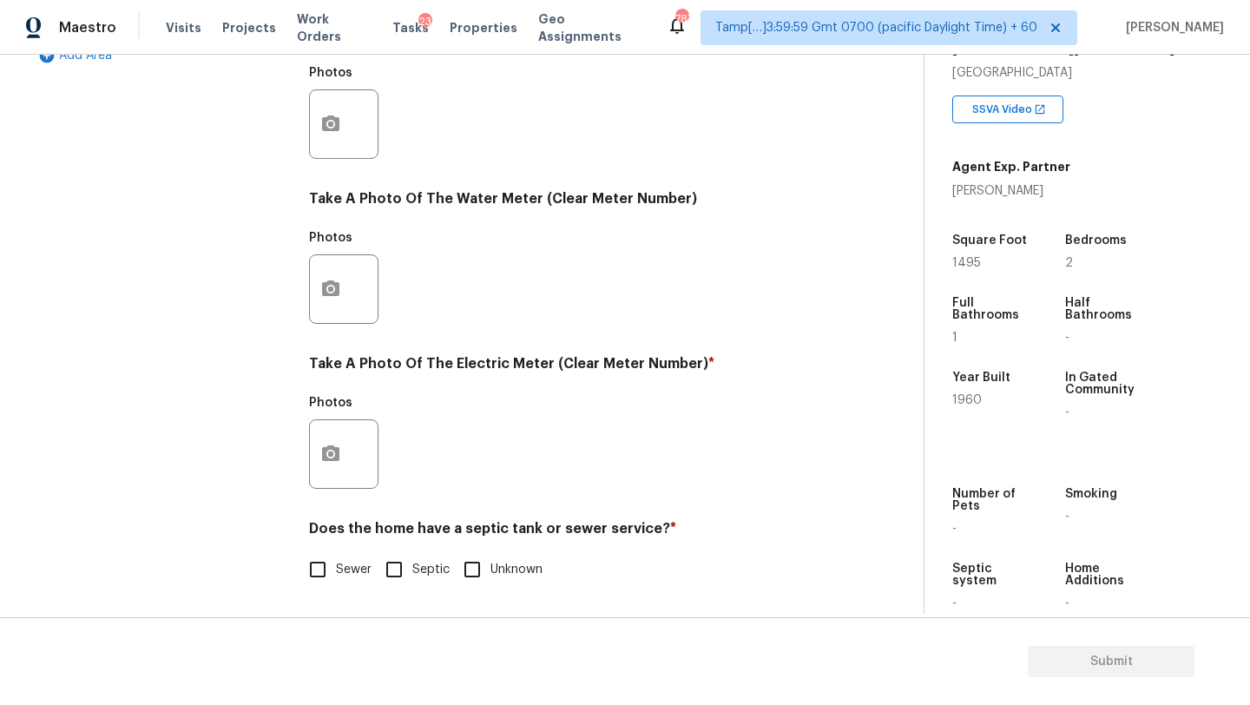
scroll to position [602, 0]
click at [379, 577] on input "Septic" at bounding box center [394, 569] width 36 height 36
checkbox input "true"
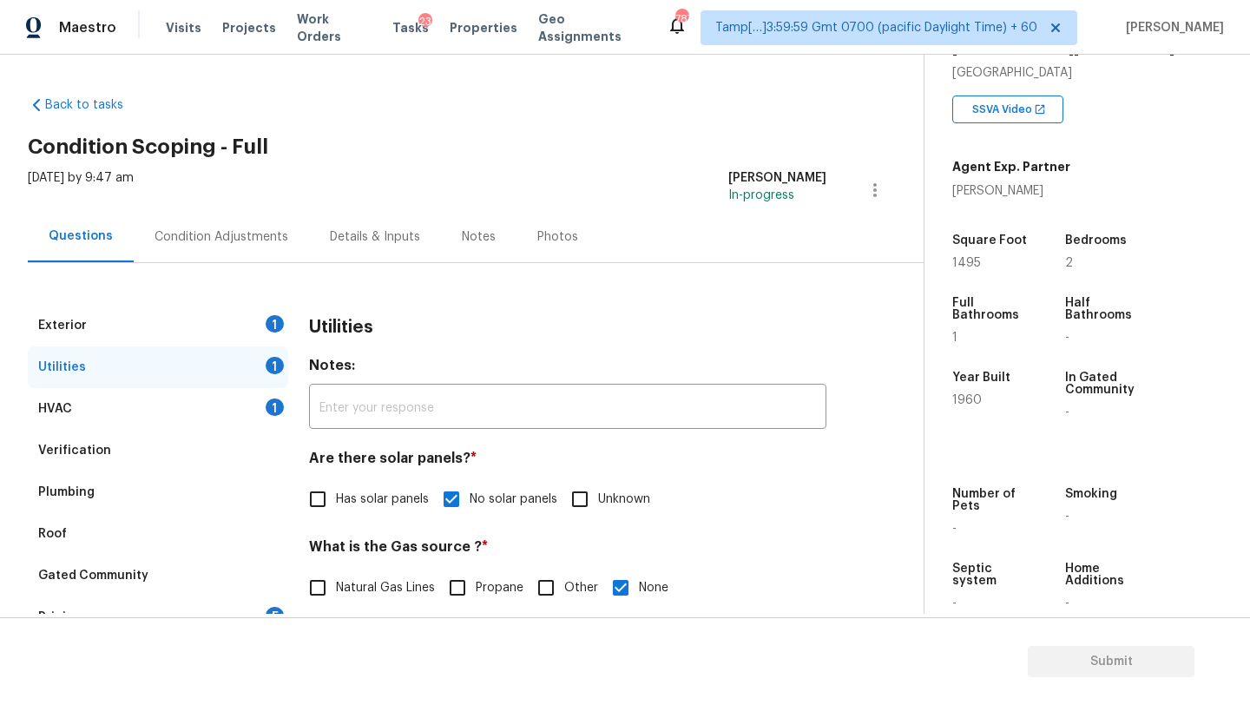
click at [268, 316] on div "Exterior 1" at bounding box center [158, 326] width 260 height 42
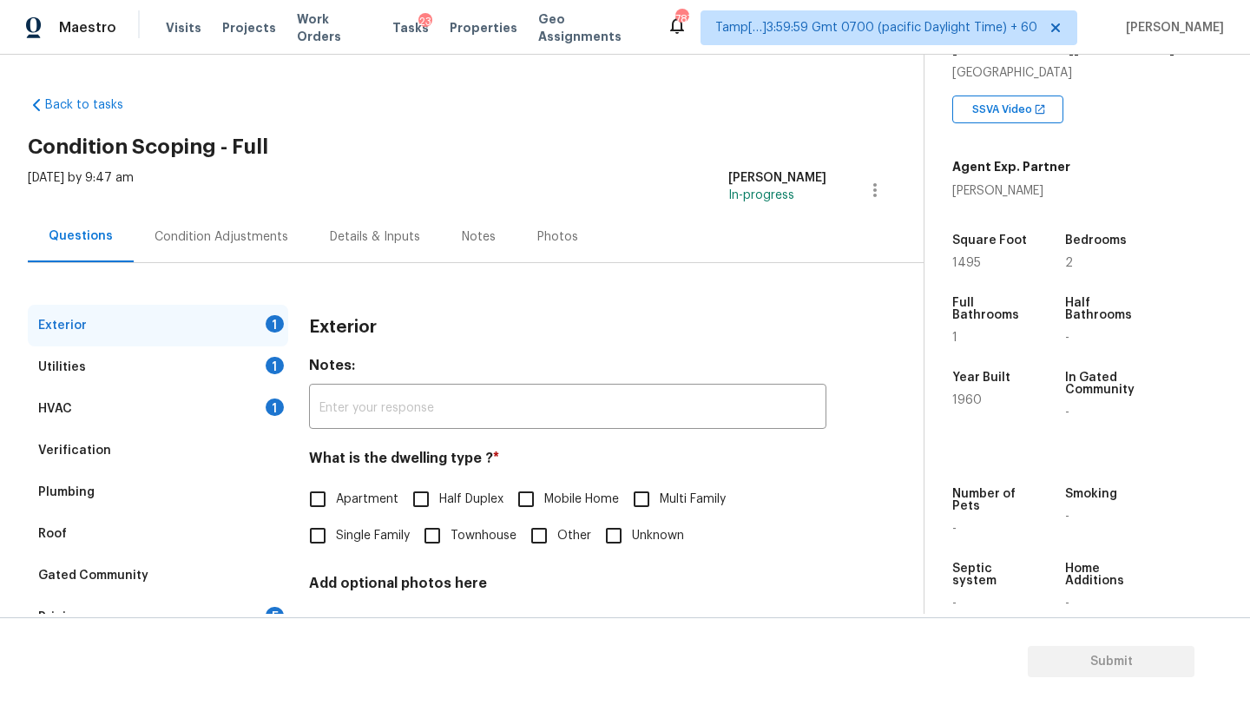
click at [316, 545] on input "Single Family" at bounding box center [317, 535] width 36 height 36
checkbox input "true"
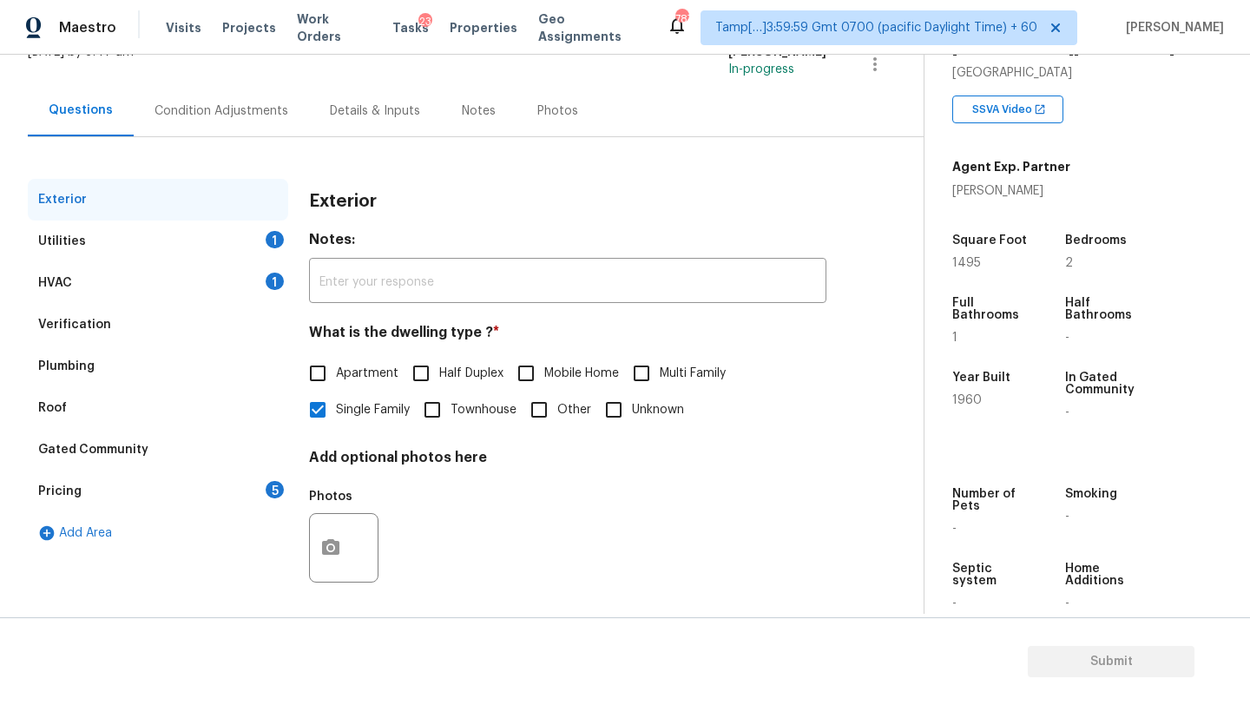
click at [285, 413] on div "Roof" at bounding box center [158, 408] width 260 height 42
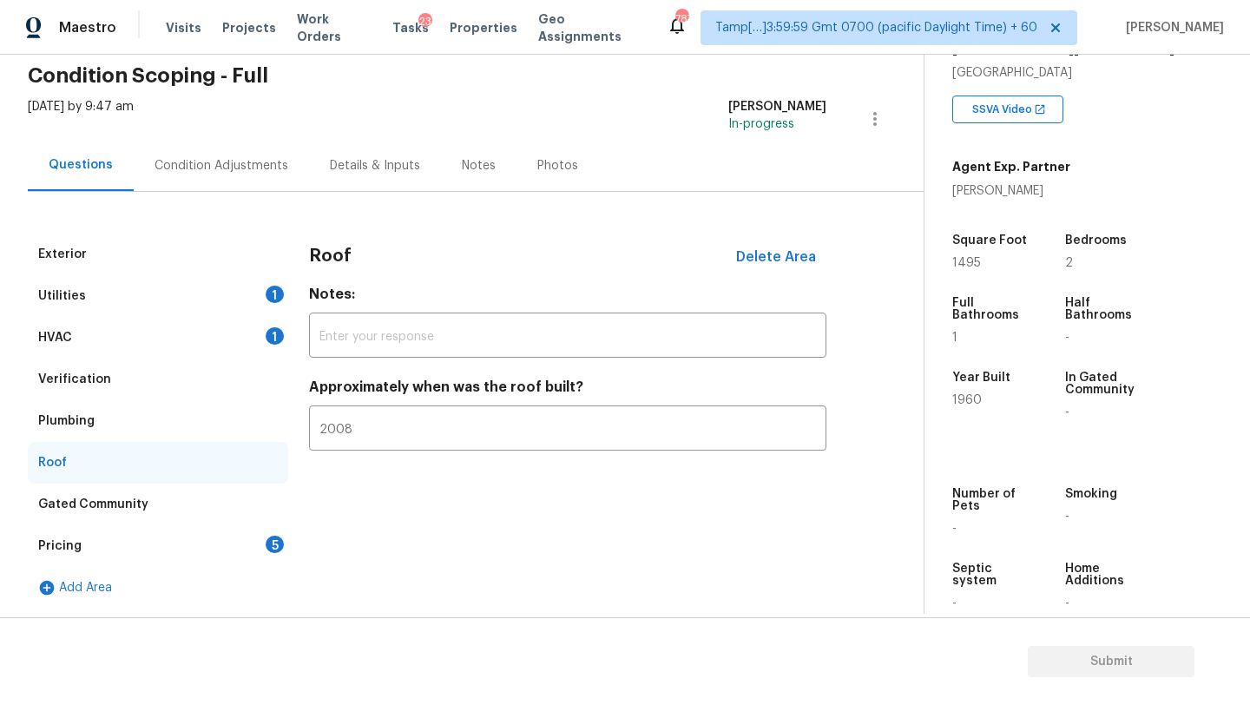
click at [283, 530] on div "Pricing 5" at bounding box center [158, 546] width 260 height 42
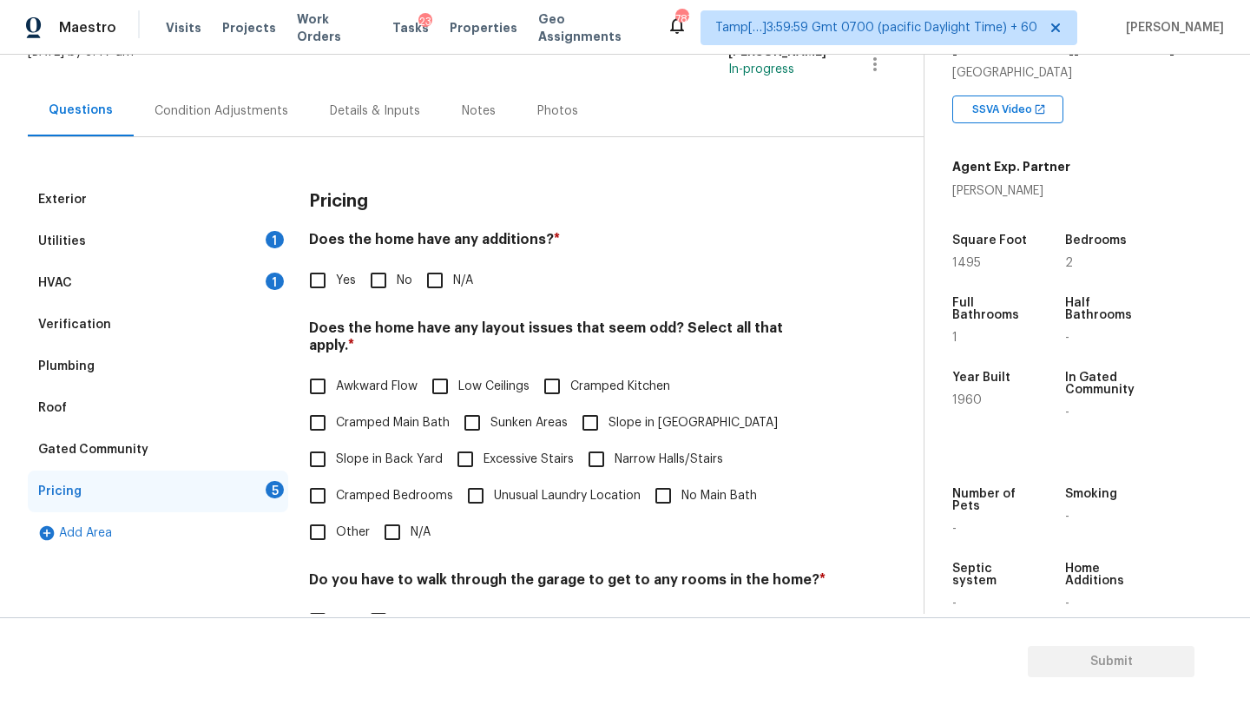
click at [271, 499] on div "Pricing 5" at bounding box center [158, 492] width 260 height 42
click at [375, 286] on input "No" at bounding box center [378, 280] width 36 height 36
checkbox input "true"
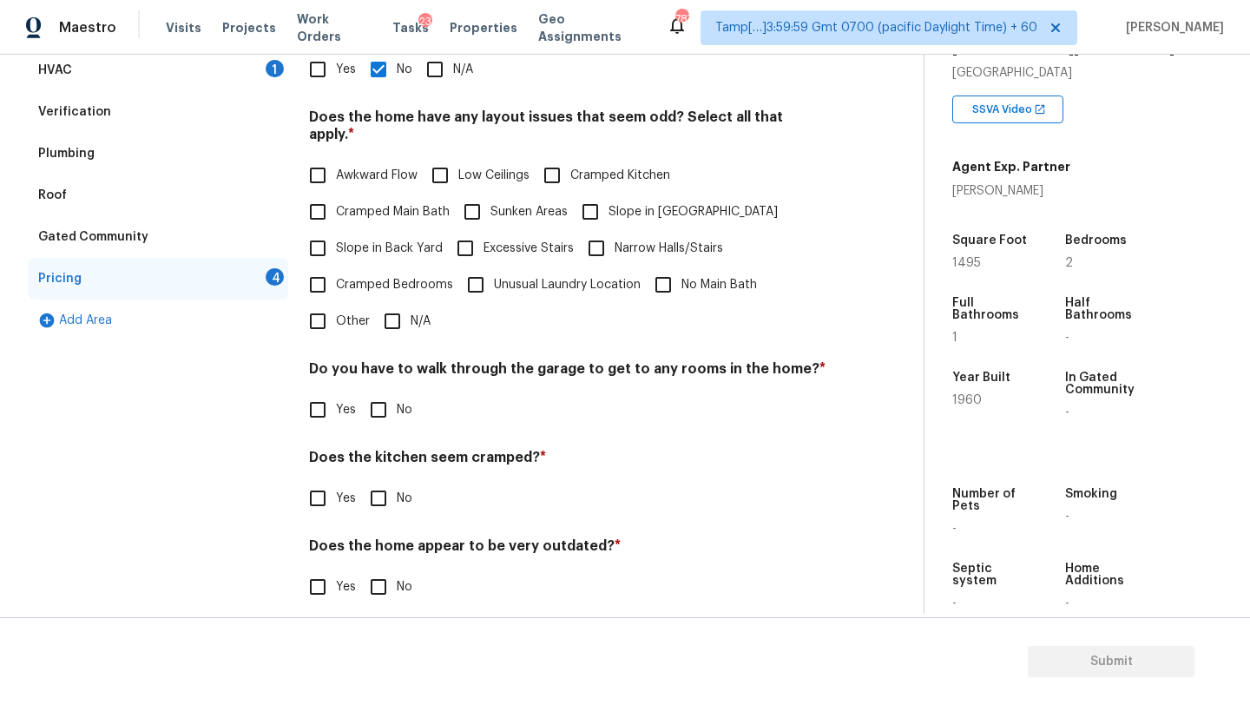
scroll to position [337, 0]
click at [390, 315] on input "N/A" at bounding box center [392, 321] width 36 height 36
checkbox input "true"
click at [390, 402] on input "No" at bounding box center [378, 411] width 36 height 36
checkbox input "true"
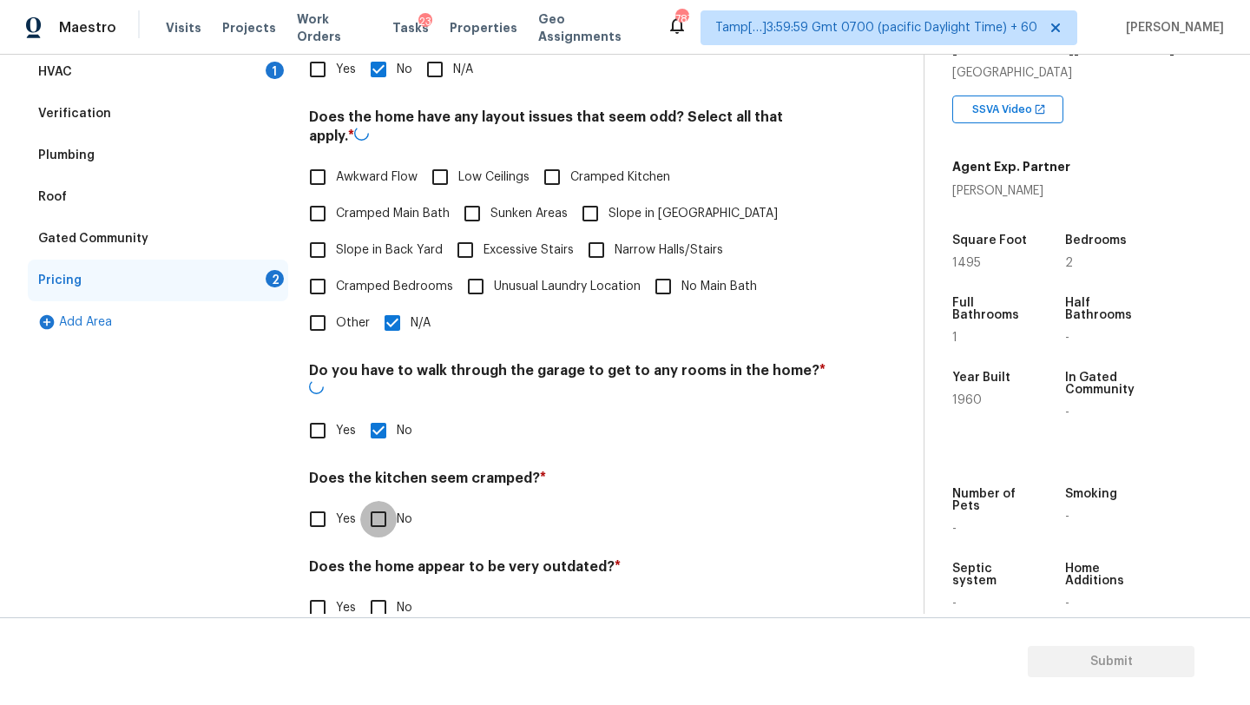
click at [390, 501] on input "No" at bounding box center [378, 519] width 36 height 36
checkbox input "true"
click at [390, 626] on section "Submit" at bounding box center [625, 661] width 1250 height 89
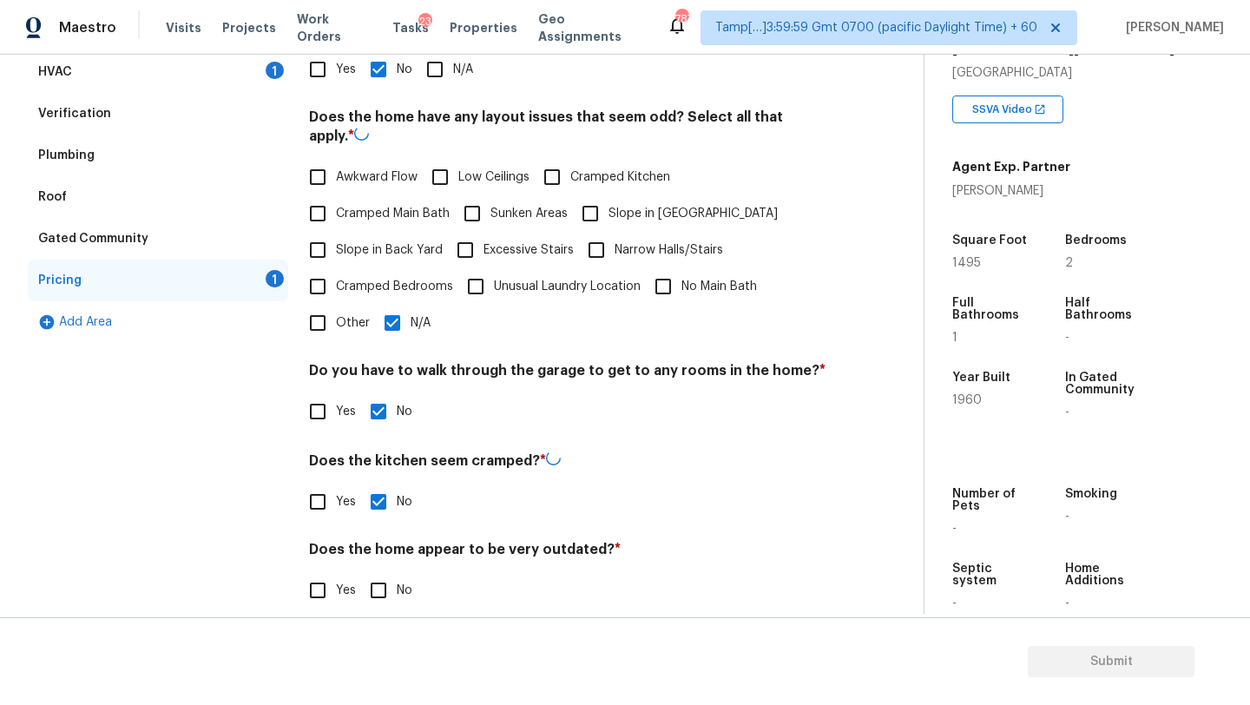
click at [390, 599] on input "No" at bounding box center [378, 590] width 36 height 36
checkbox input "true"
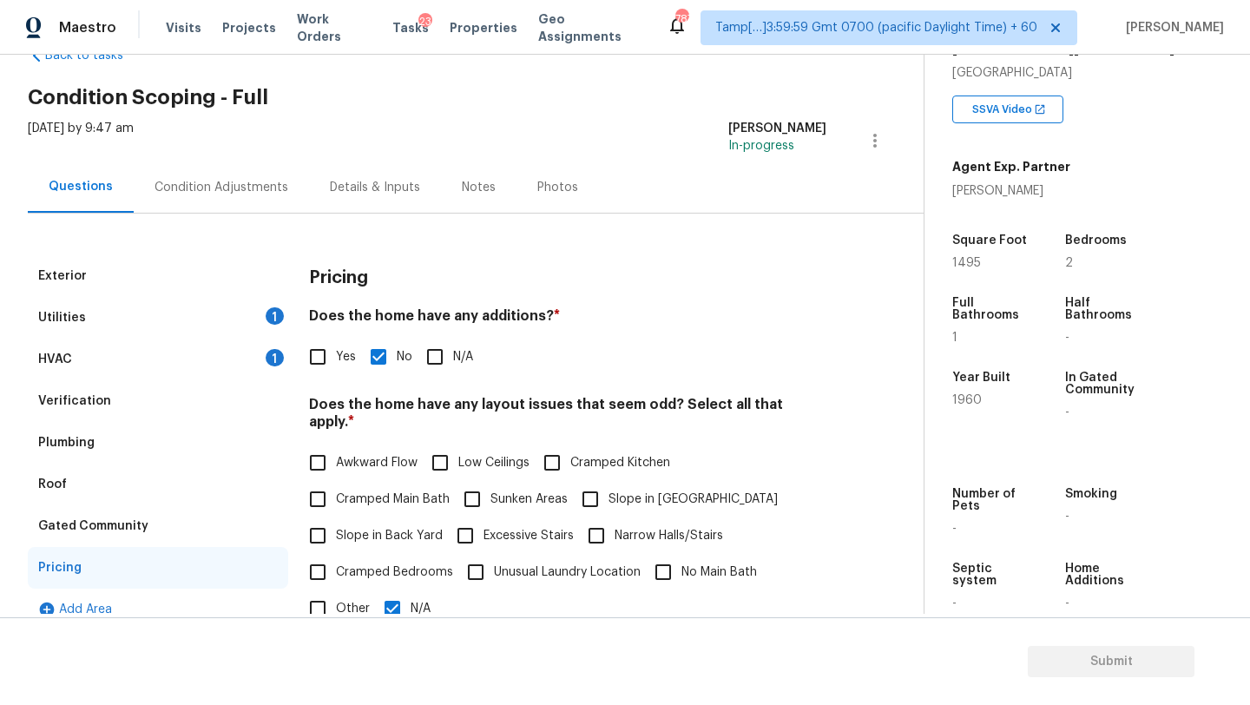
scroll to position [0, 0]
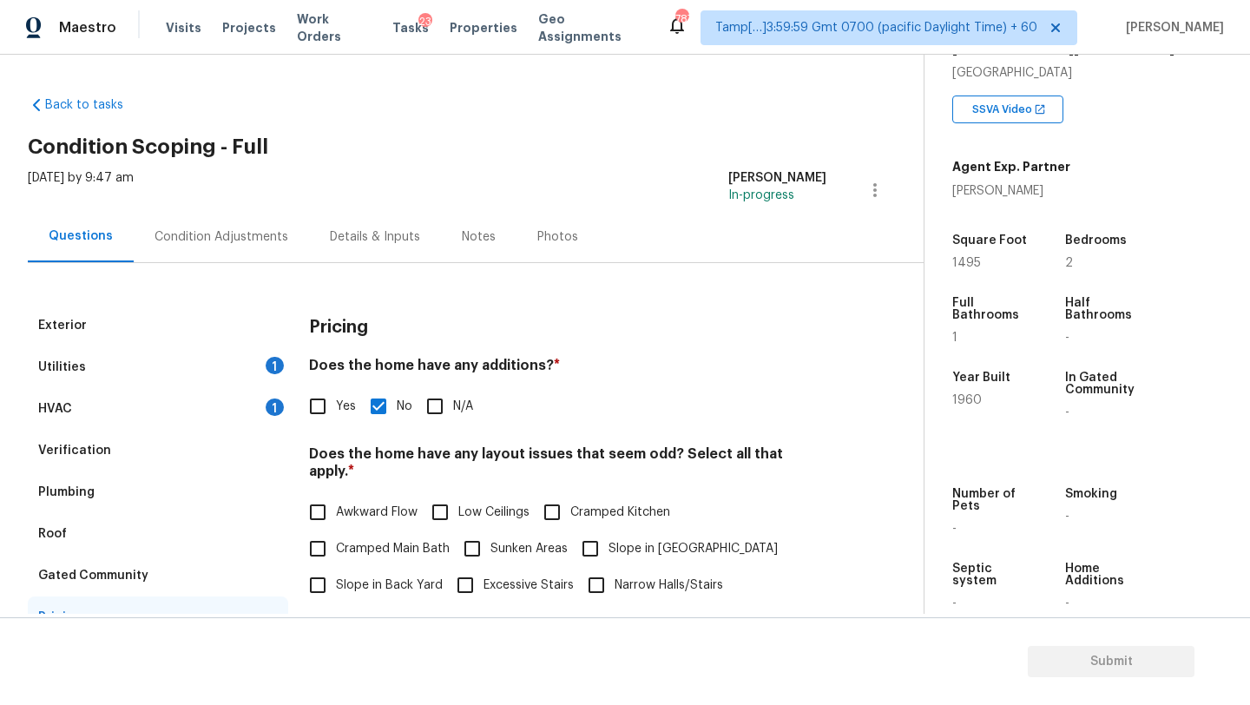
click at [214, 263] on div "Exterior Utilities 1 HVAC 1 Verification Plumbing Roof Gated Community Pricing …" at bounding box center [455, 613] width 854 height 700
click at [220, 214] on div "Condition Adjustments" at bounding box center [221, 236] width 175 height 51
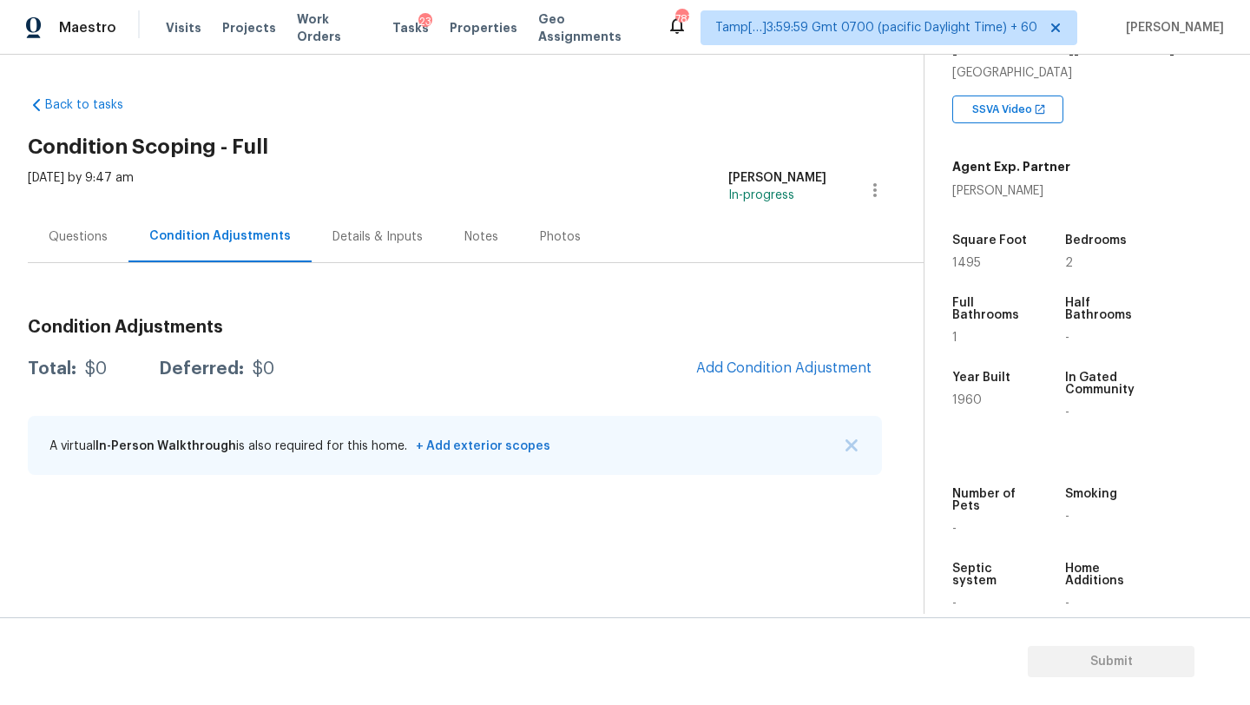
click at [76, 248] on div "Questions" at bounding box center [78, 236] width 101 height 51
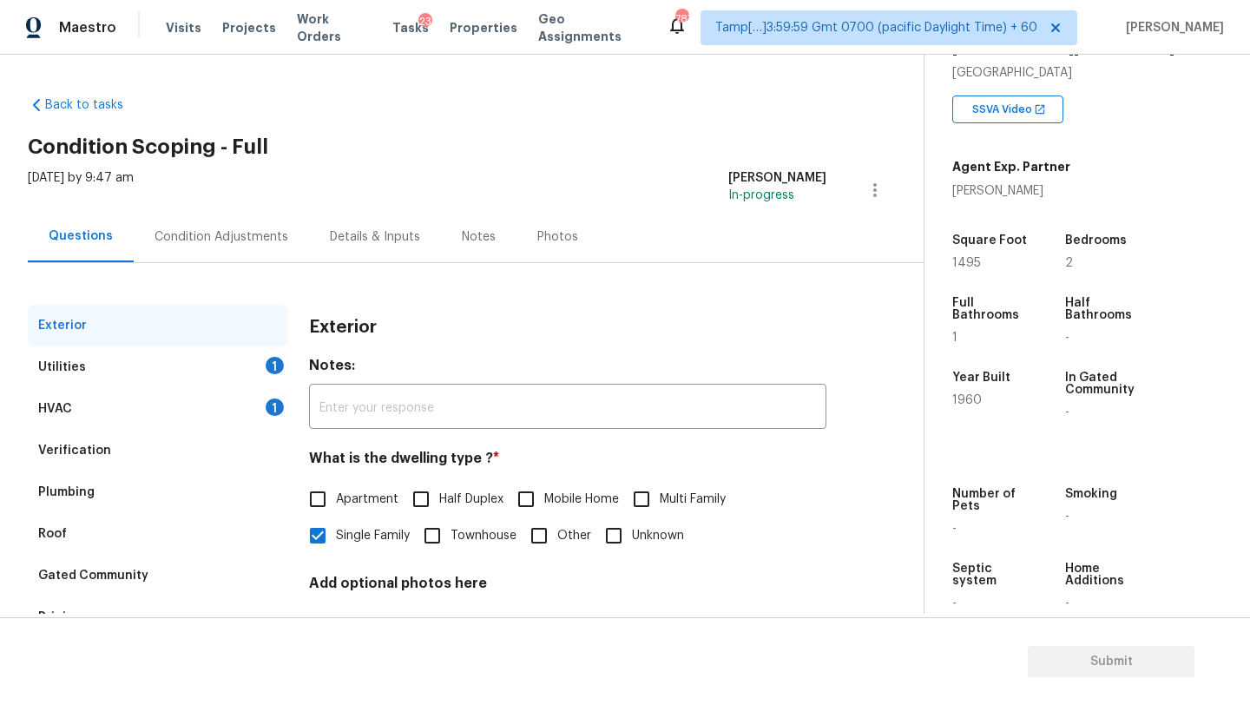
scroll to position [131, 0]
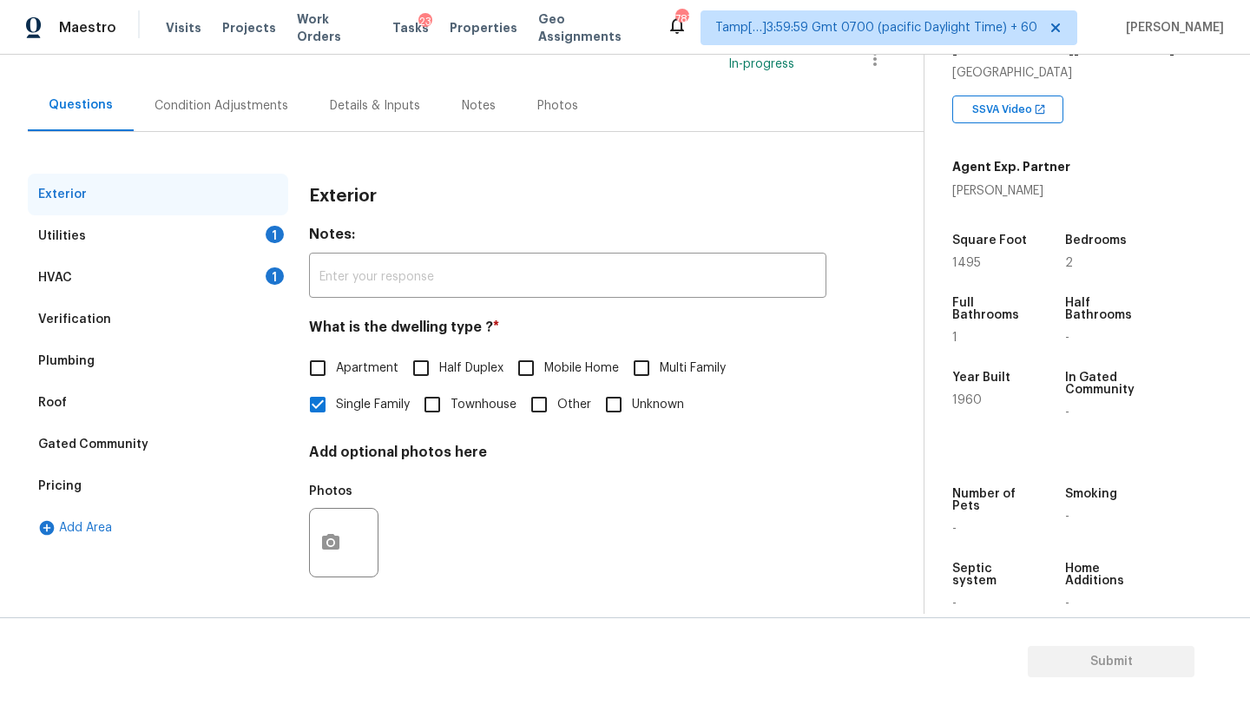
click at [88, 492] on div "Pricing" at bounding box center [158, 486] width 260 height 42
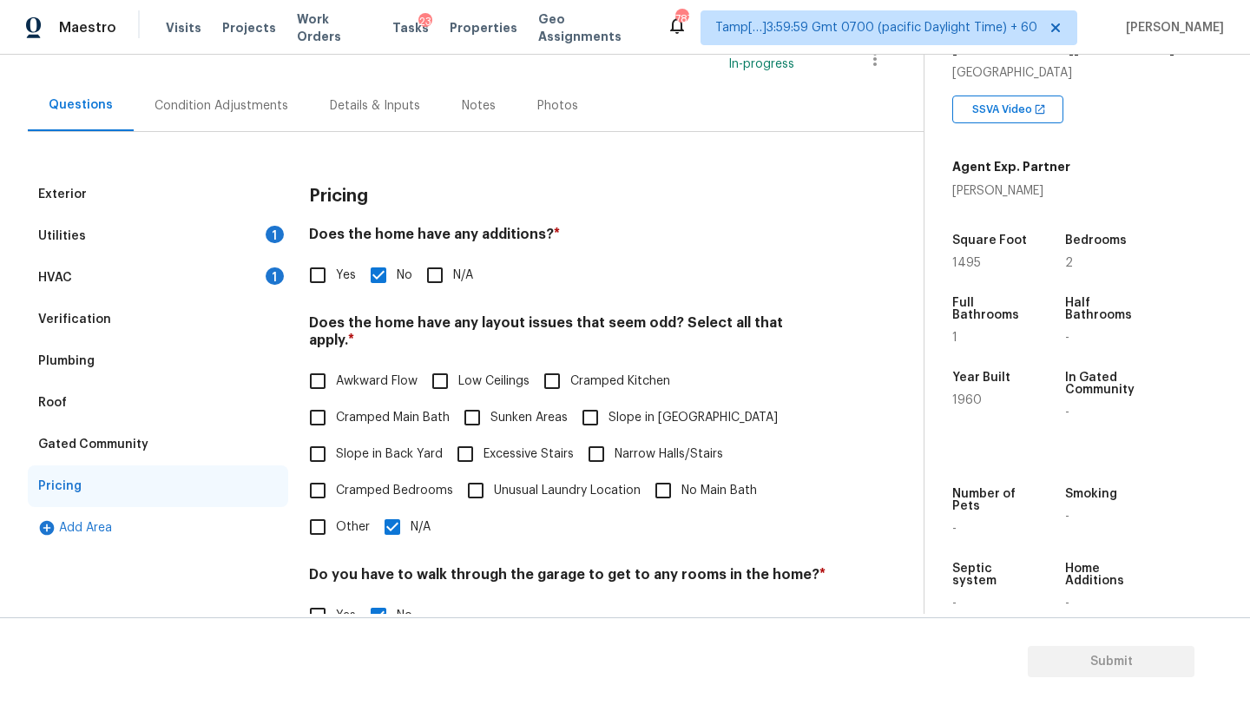
scroll to position [327, 0]
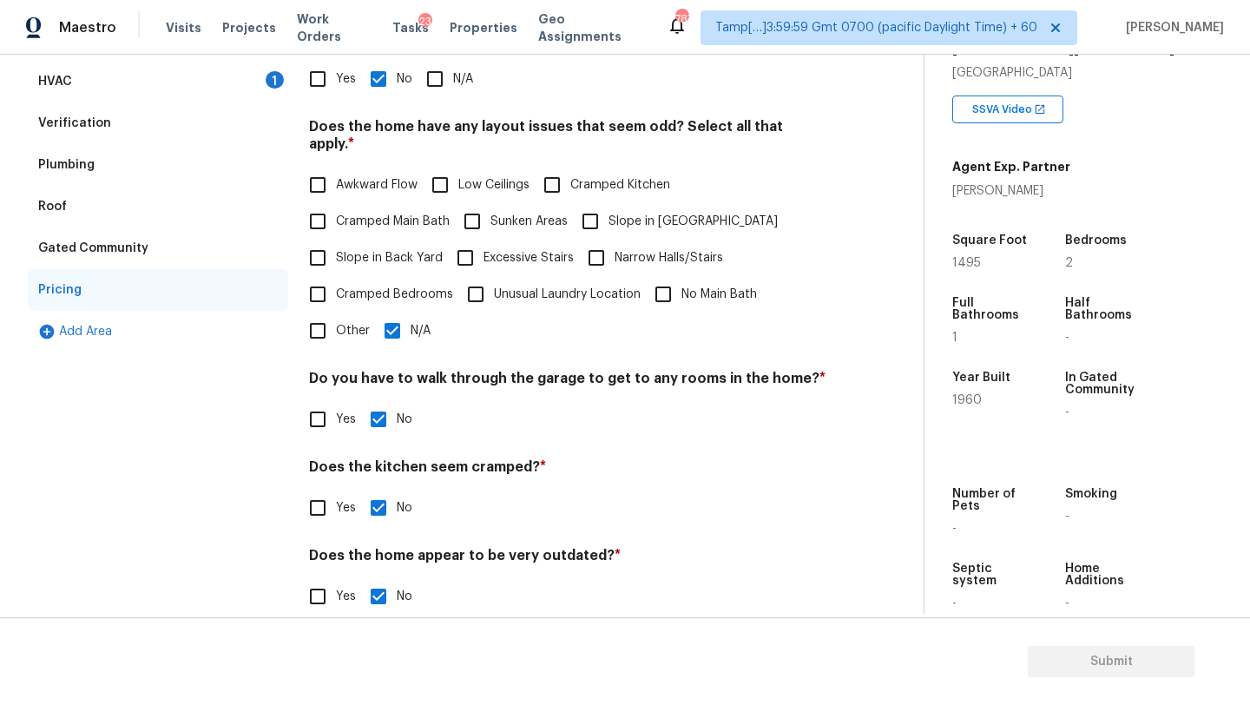
click at [319, 313] on input "Other" at bounding box center [317, 331] width 36 height 36
checkbox input "true"
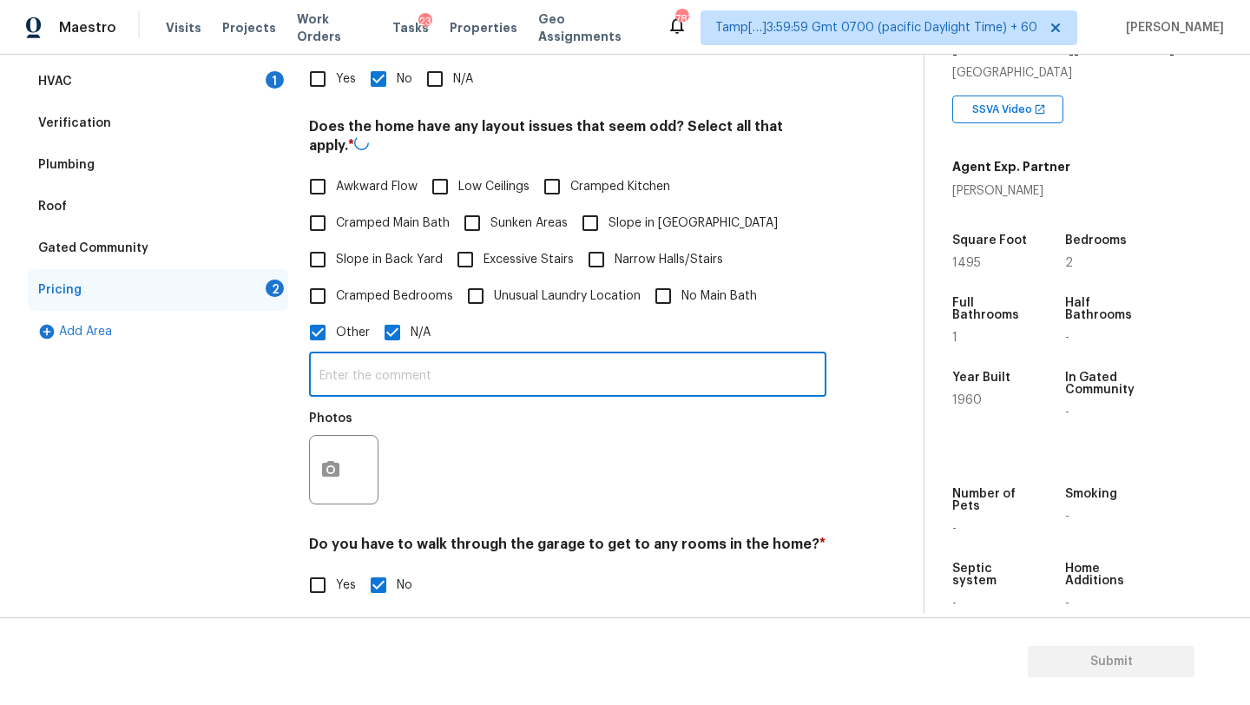
click at [383, 366] on input "text" at bounding box center [567, 376] width 517 height 41
paste input "2 separate properties on 1.14 acres. Lot can be split up to end up with 2 prope…"
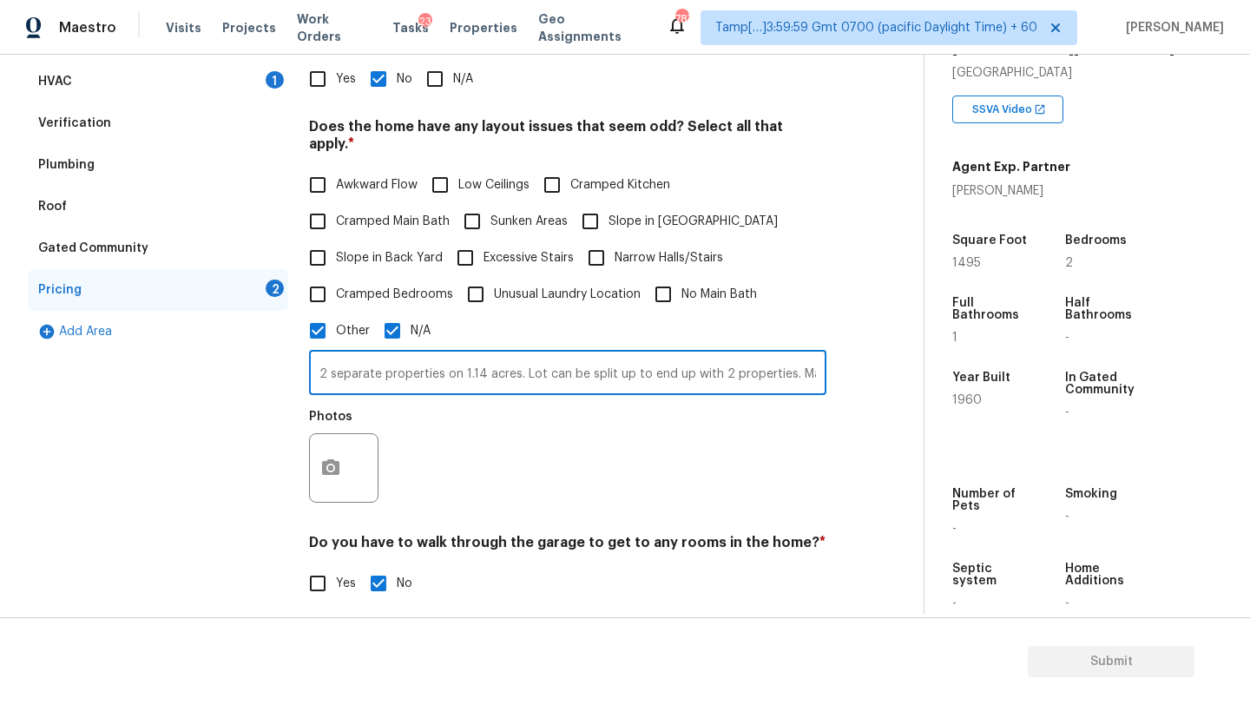
scroll to position [0, 1221]
type input "2 separate properties on 1.14 acres. Lot can be split up to end up with 2 prope…"
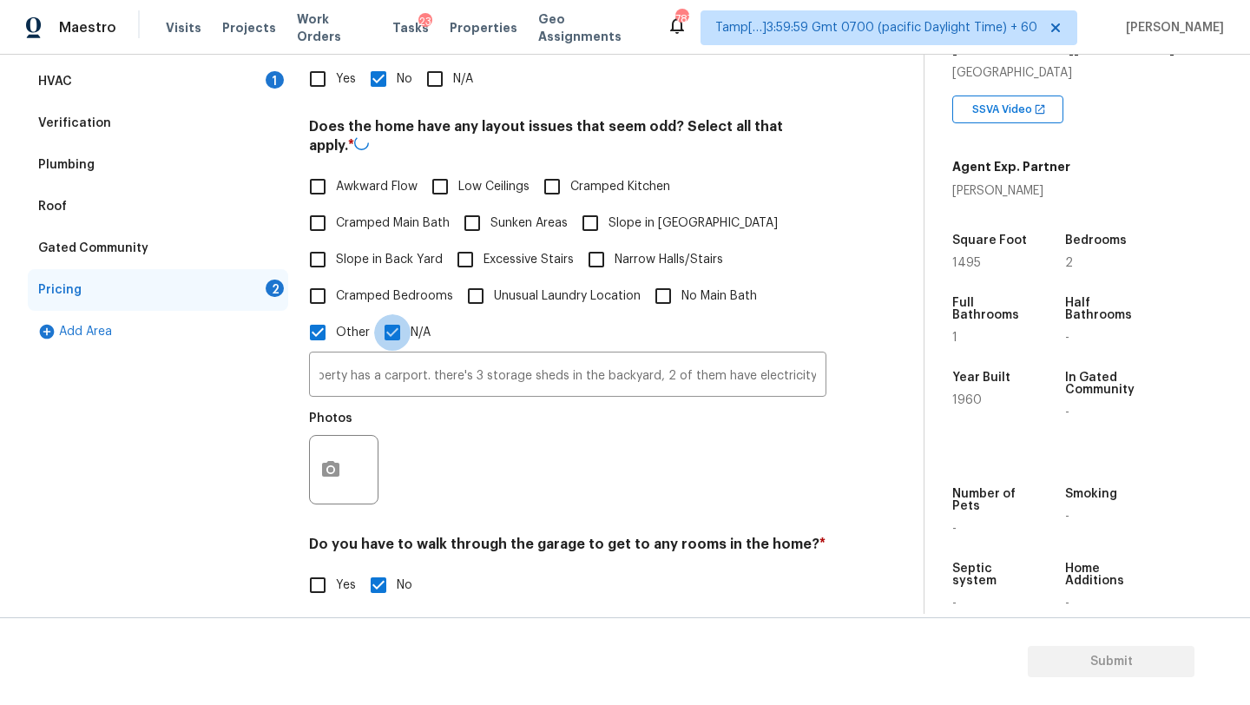
scroll to position [0, 0]
click at [392, 326] on input "N/A" at bounding box center [392, 332] width 36 height 36
checkbox input "false"
click at [331, 444] on button "button" at bounding box center [331, 468] width 42 height 68
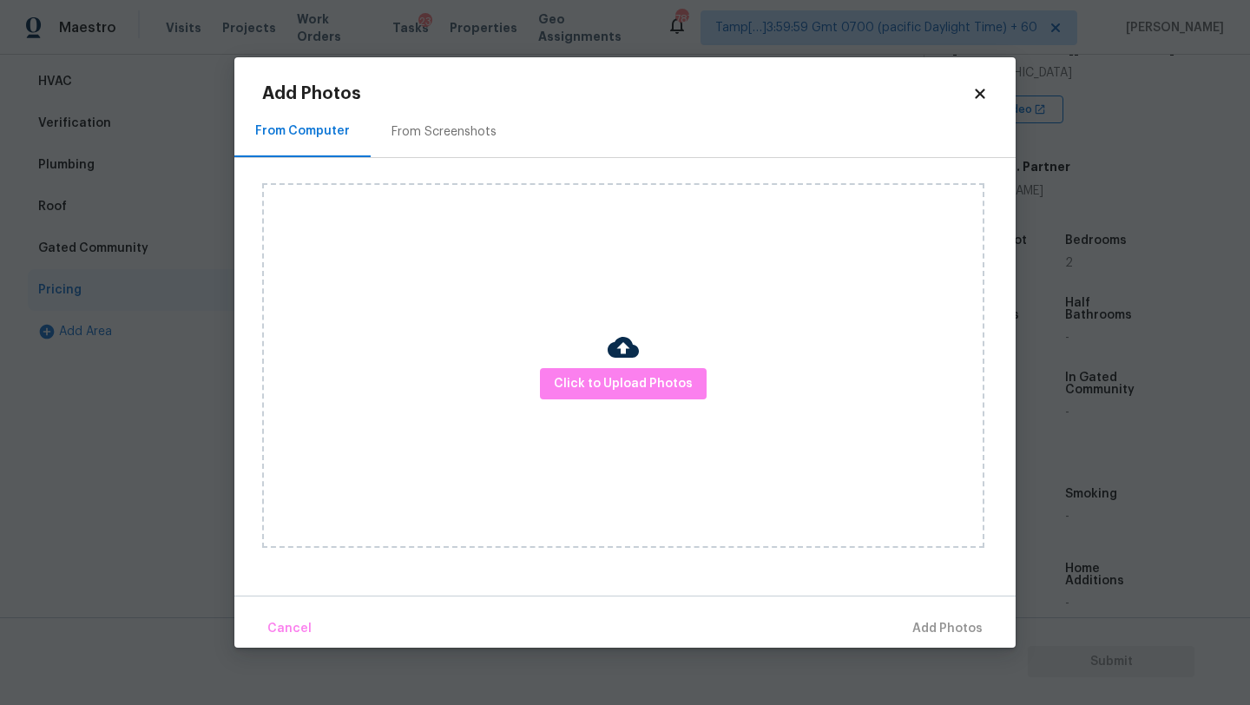
click at [429, 148] on div "From Screenshots" at bounding box center [444, 131] width 147 height 51
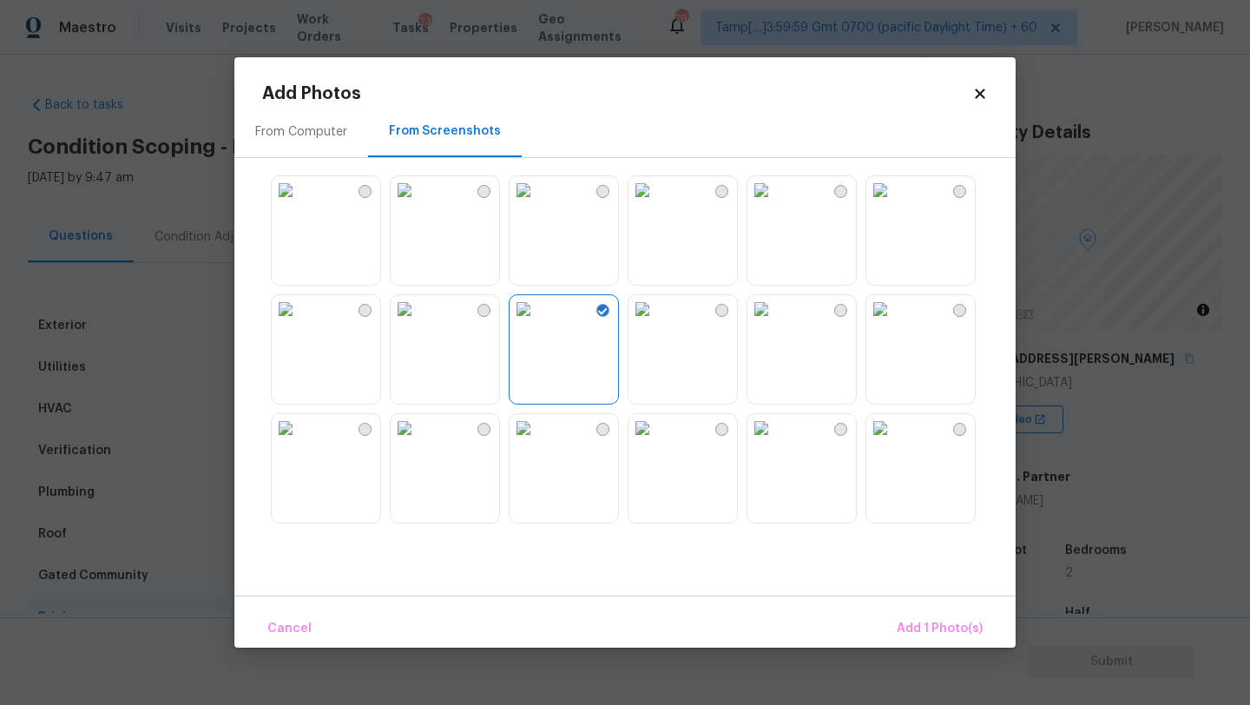
scroll to position [310, 0]
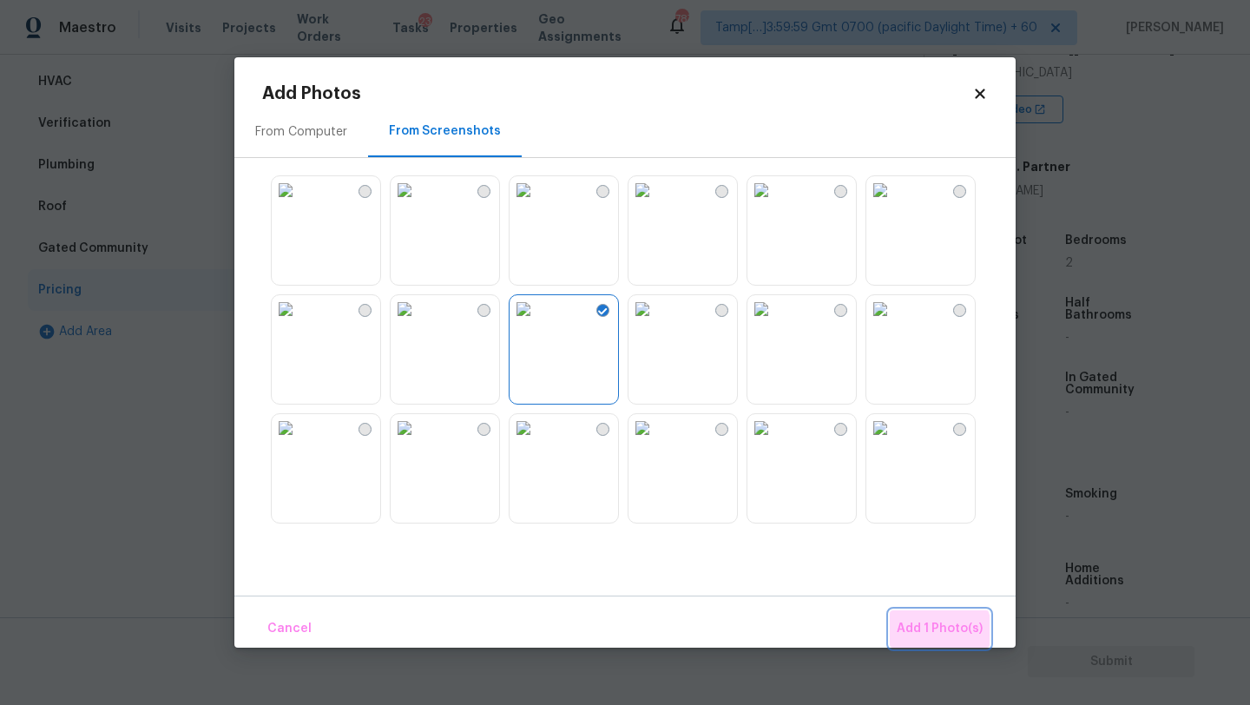
click at [936, 633] on span "Add 1 Photo(s)" at bounding box center [940, 629] width 86 height 22
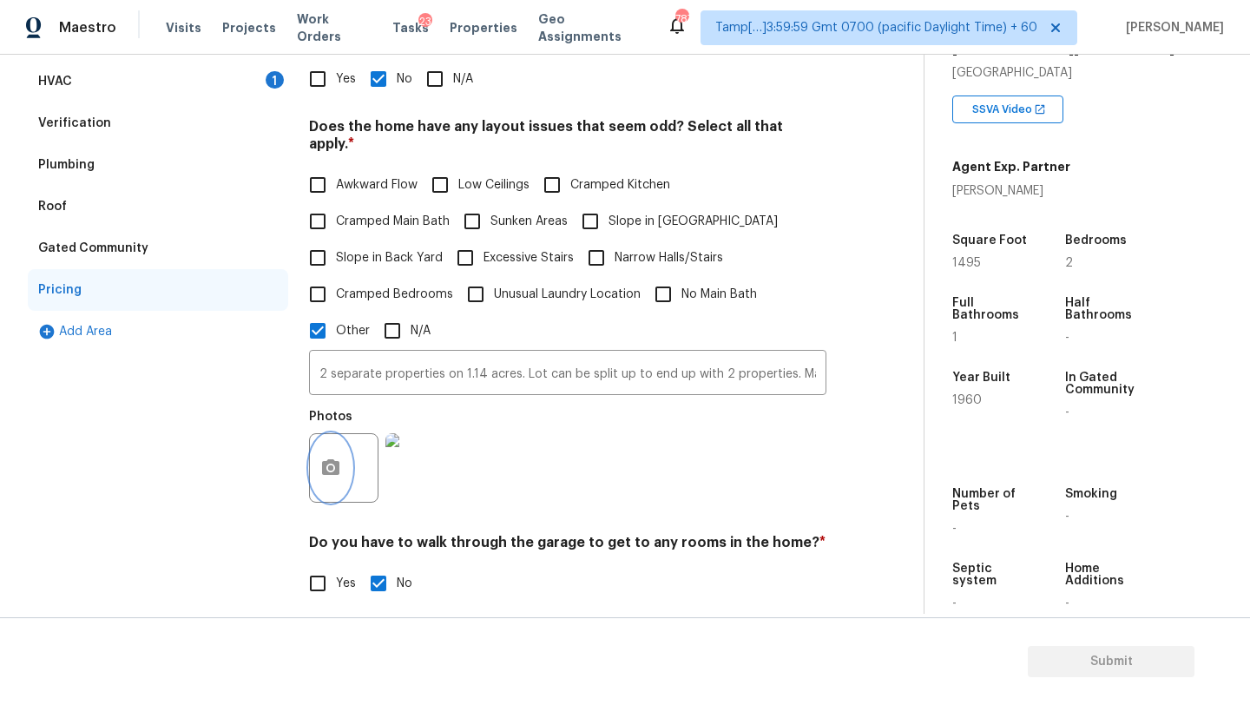
scroll to position [0, 0]
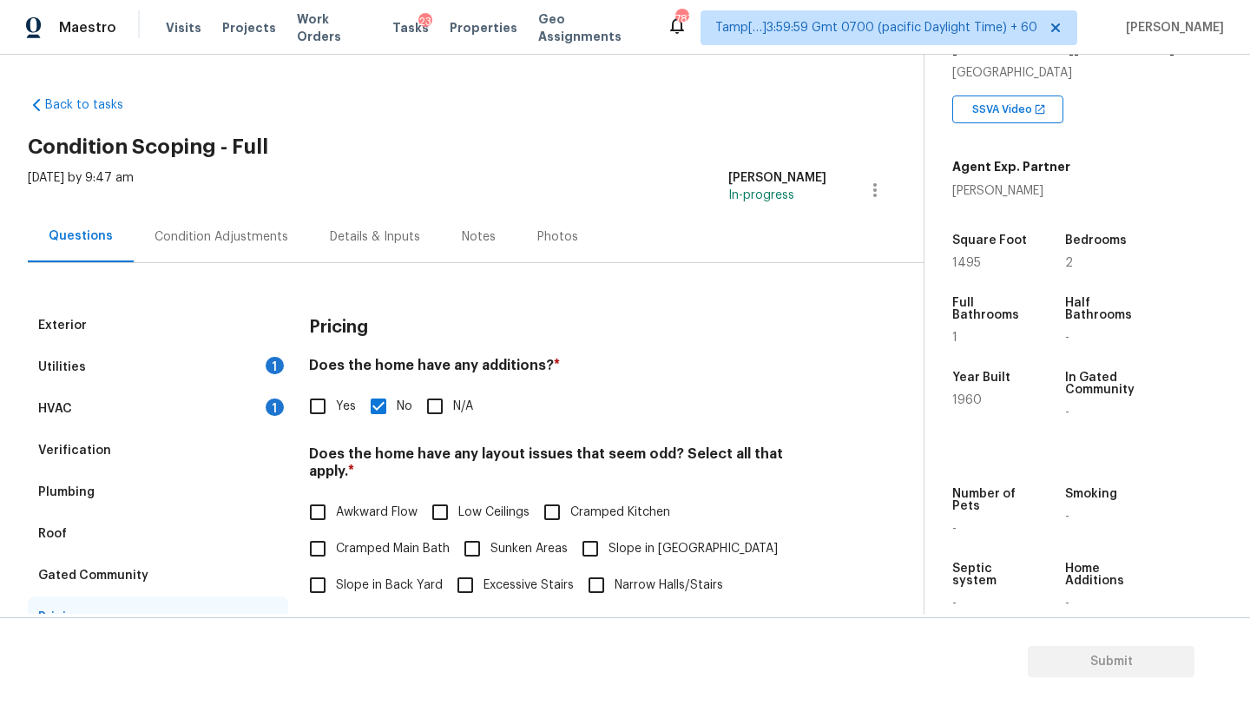
click at [168, 236] on div "Condition Adjustments" at bounding box center [222, 236] width 134 height 17
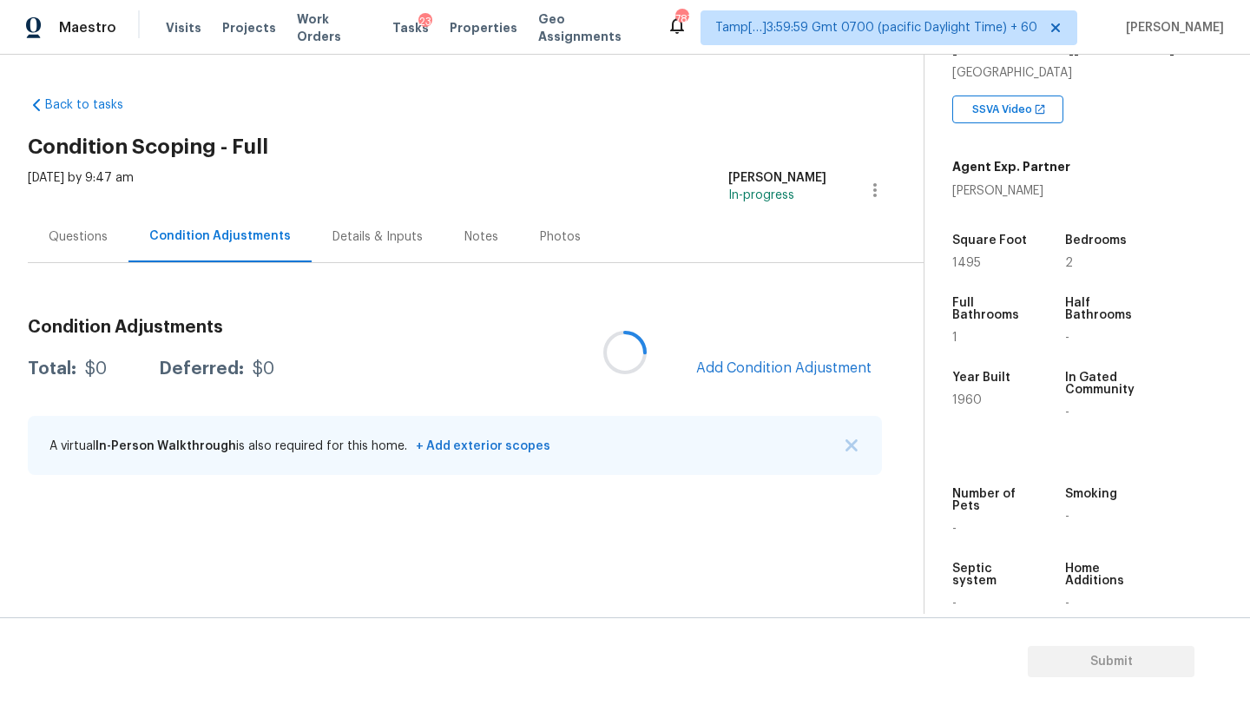
click at [801, 368] on div at bounding box center [625, 352] width 1250 height 705
click at [801, 370] on span "Add Condition Adjustment" at bounding box center [783, 368] width 175 height 16
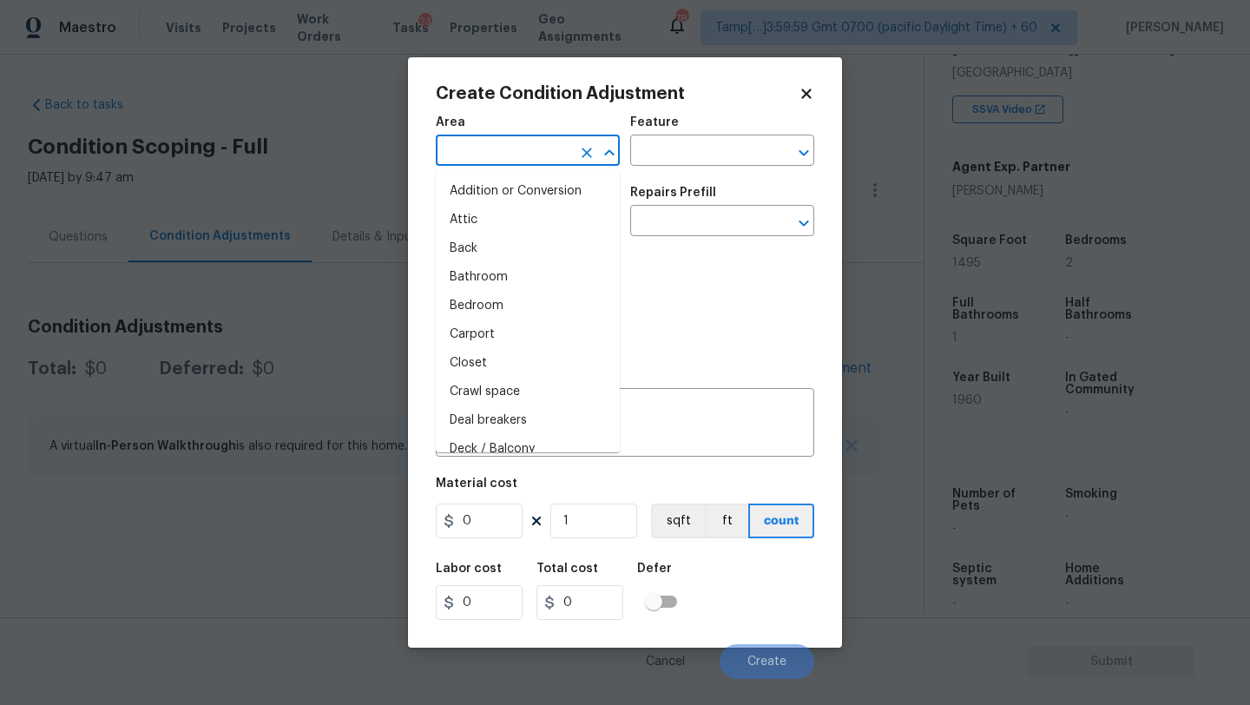
click at [510, 147] on input "text" at bounding box center [503, 152] width 135 height 27
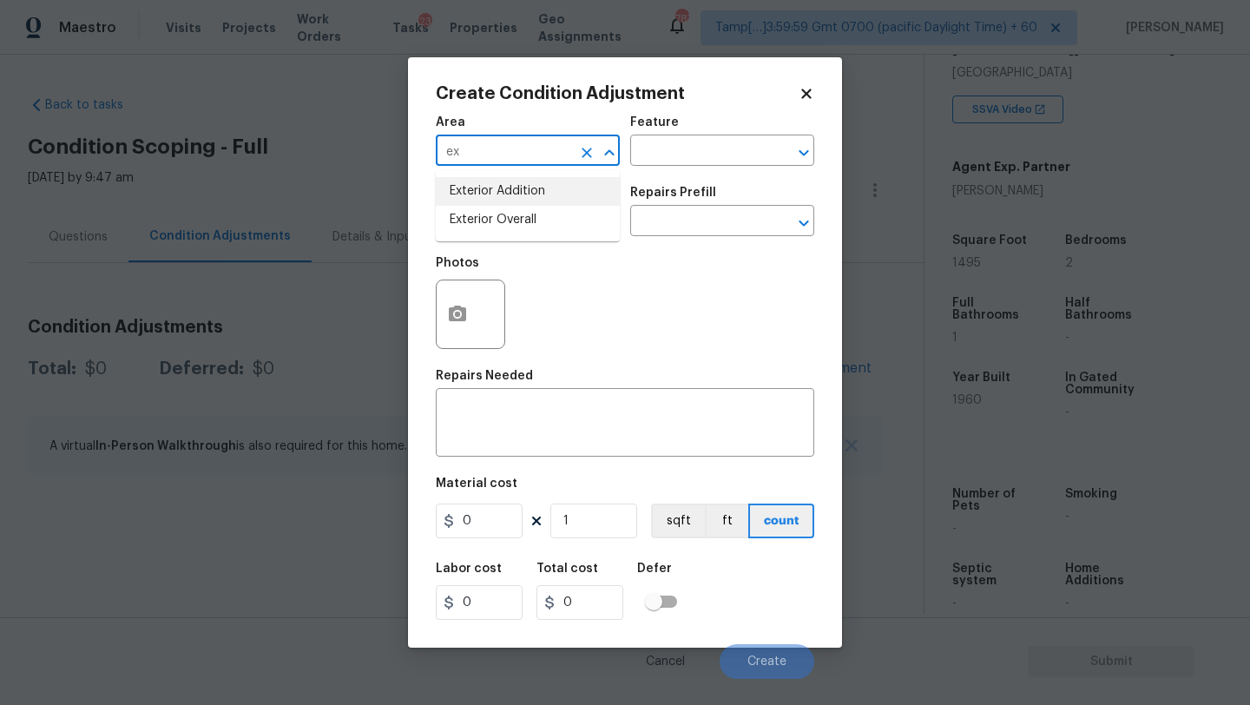
drag, startPoint x: 529, startPoint y: 219, endPoint x: 542, endPoint y: 214, distance: 13.7
click at [529, 219] on li "Exterior Overall" at bounding box center [528, 220] width 184 height 29
type input "Exterior Overall"
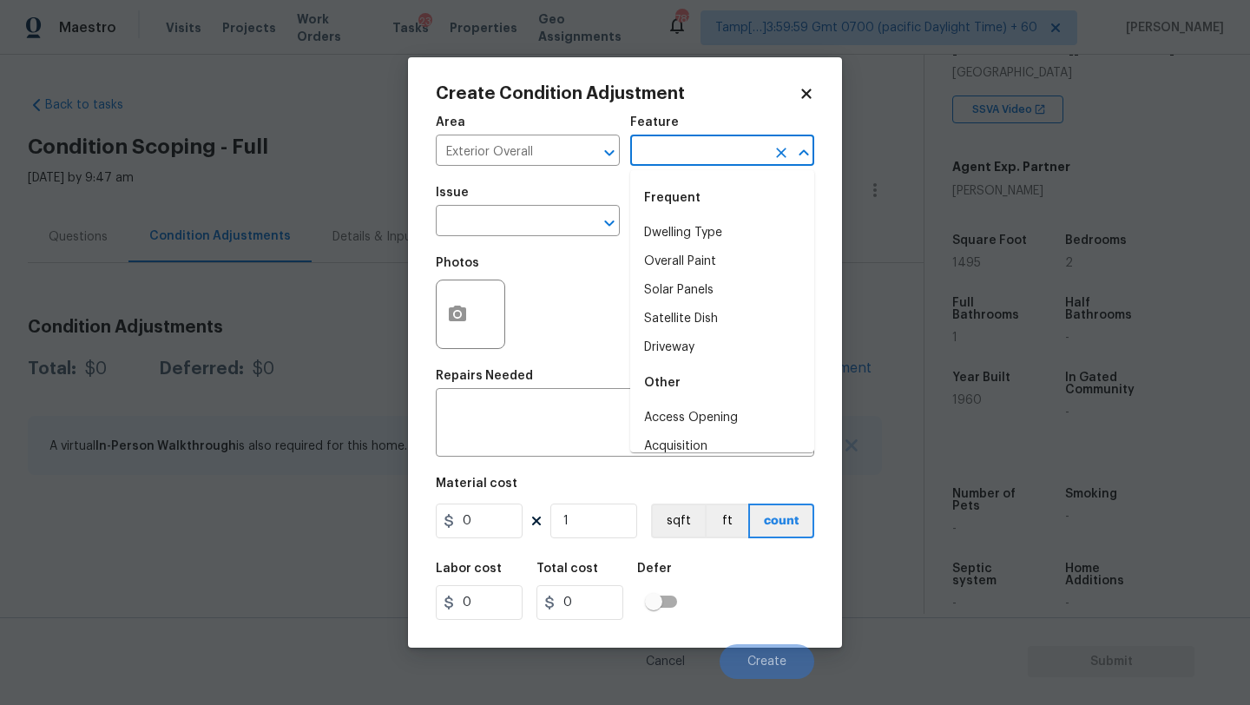
click at [679, 155] on input "text" at bounding box center [697, 152] width 135 height 27
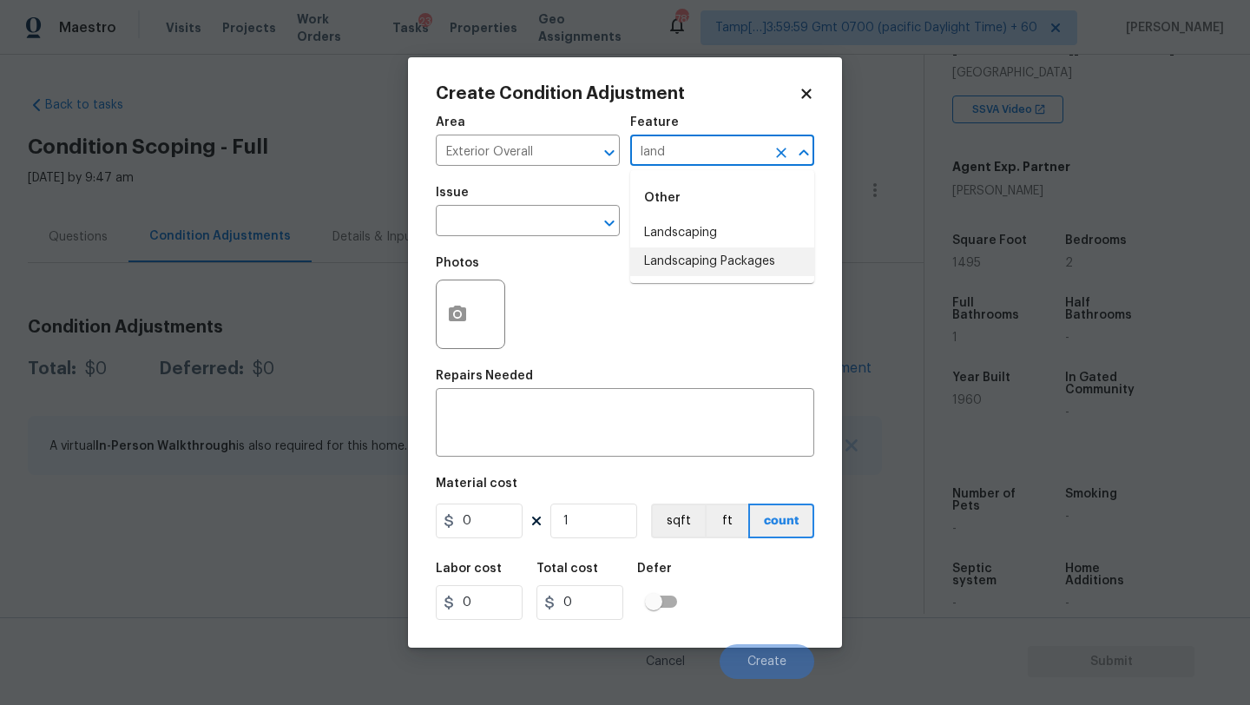
click at [705, 268] on li "Landscaping Packages" at bounding box center [722, 261] width 184 height 29
type input "Landscaping Packages"
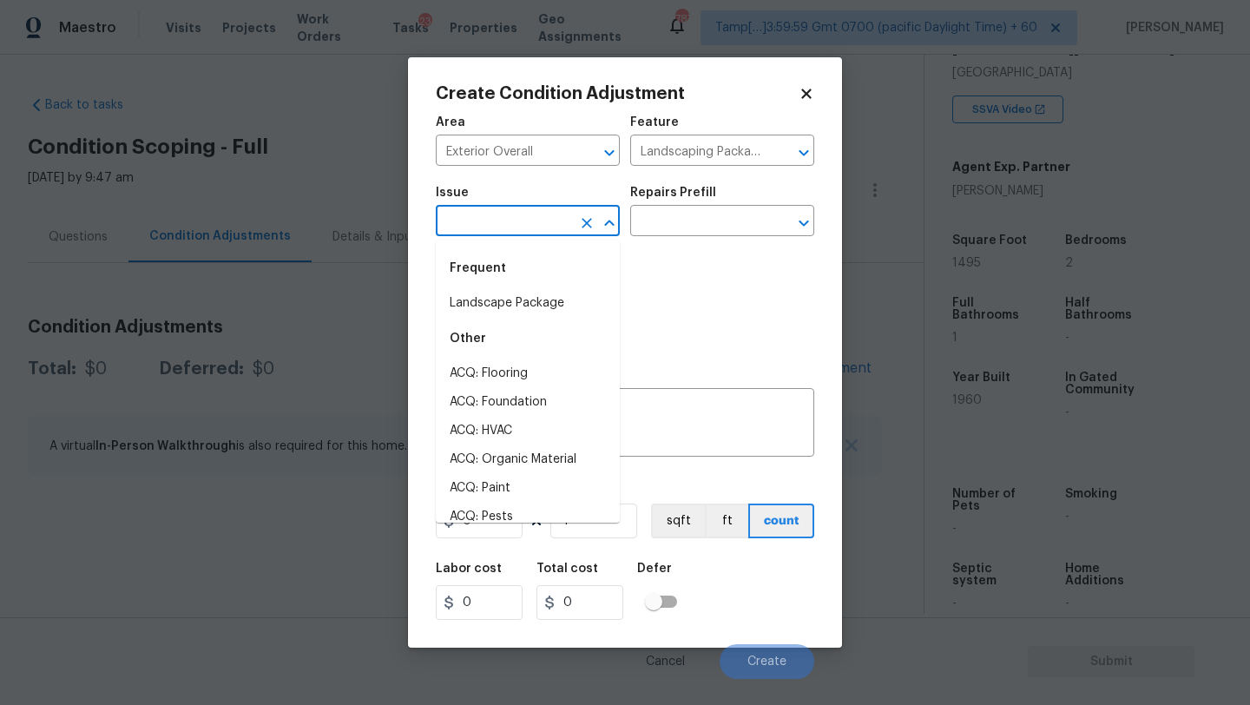
click at [532, 232] on input "text" at bounding box center [503, 222] width 135 height 27
click at [532, 286] on div "Frequent" at bounding box center [528, 268] width 184 height 42
click at [532, 299] on li "Landscape Package" at bounding box center [528, 303] width 184 height 29
type input "Landscape Package"
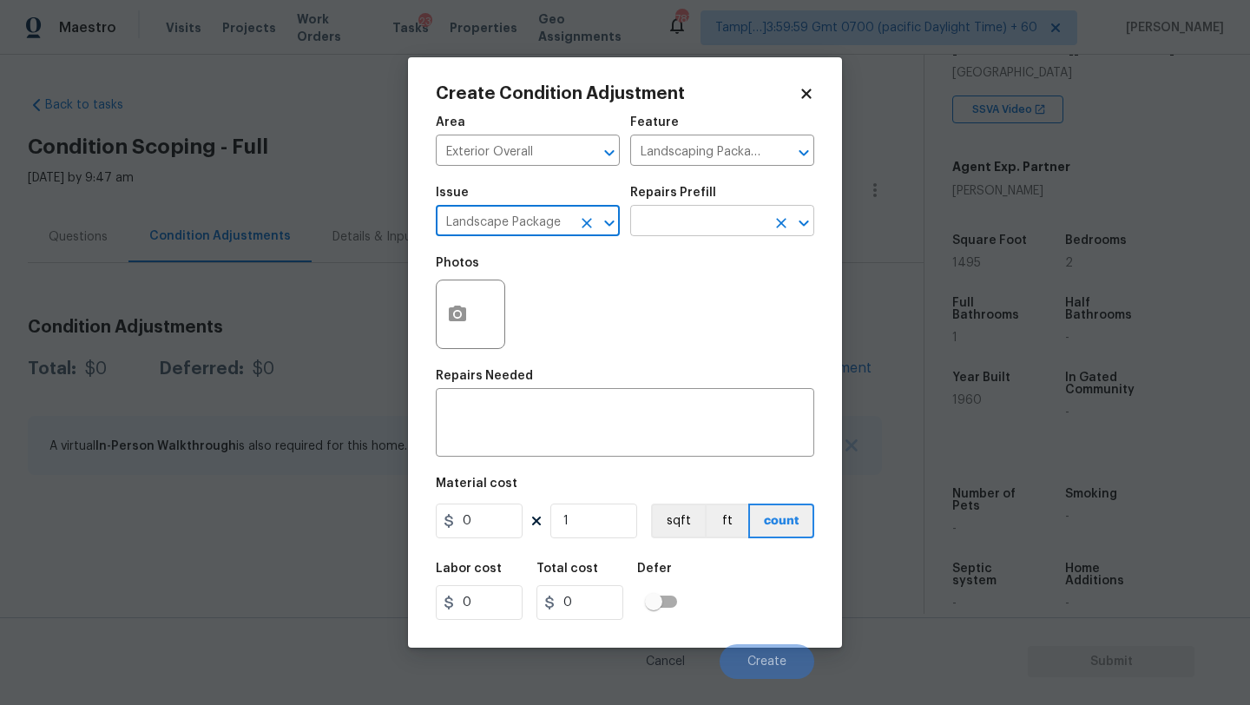
click at [688, 234] on input "text" at bounding box center [697, 222] width 135 height 27
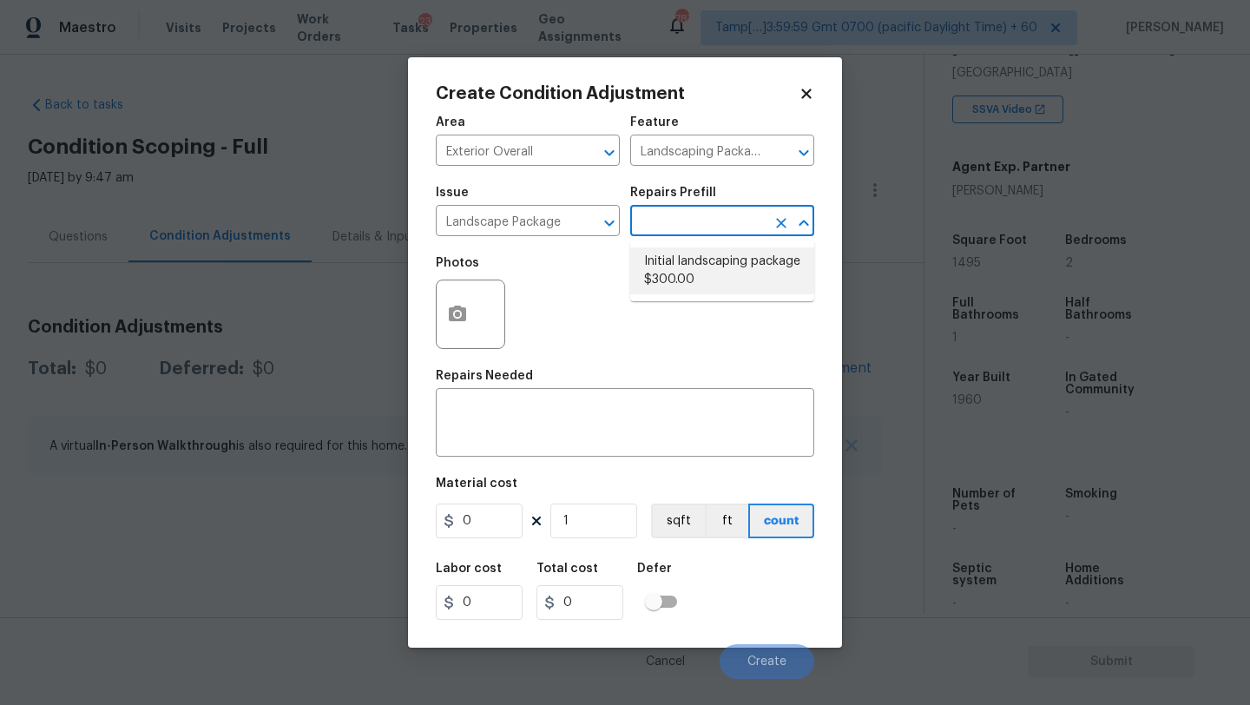
click at [688, 268] on li "Initial landscaping package $300.00" at bounding box center [722, 270] width 184 height 47
type input "Home Readiness Packages"
type textarea "Mowing of grass up to 6" in height. Mow, edge along driveways & sidewalks, trim…"
type input "300"
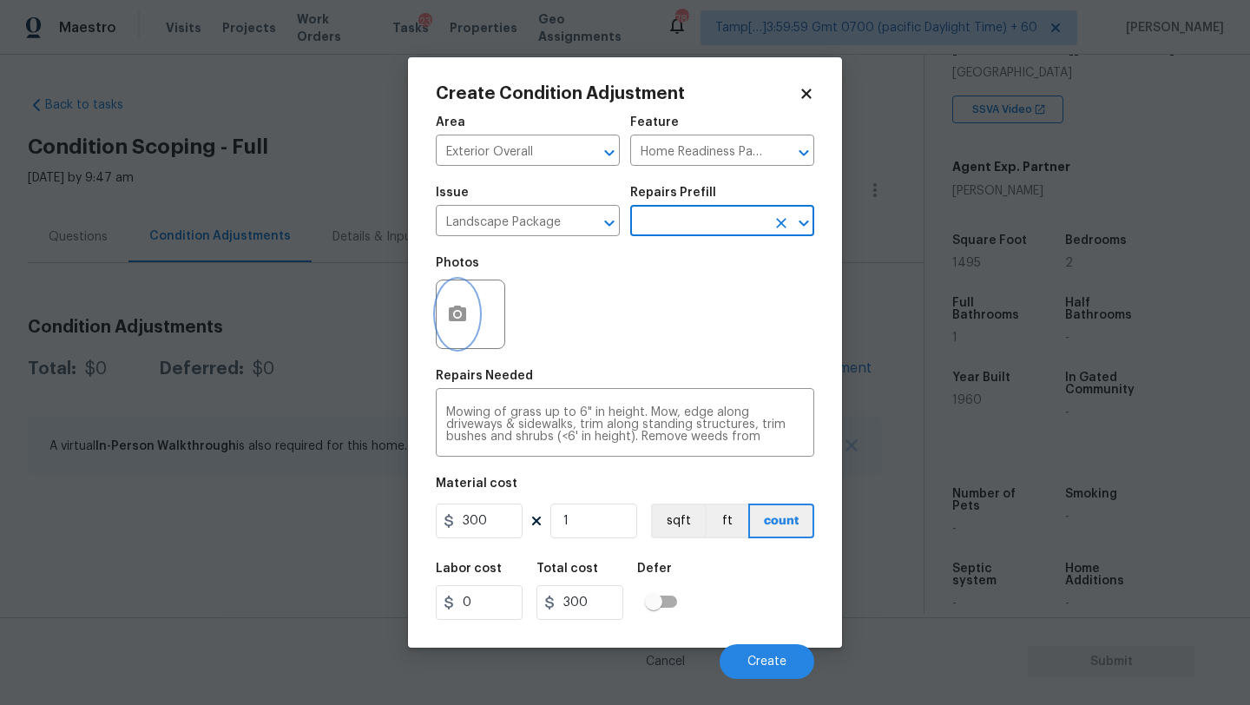
click at [466, 336] on button "button" at bounding box center [458, 314] width 42 height 68
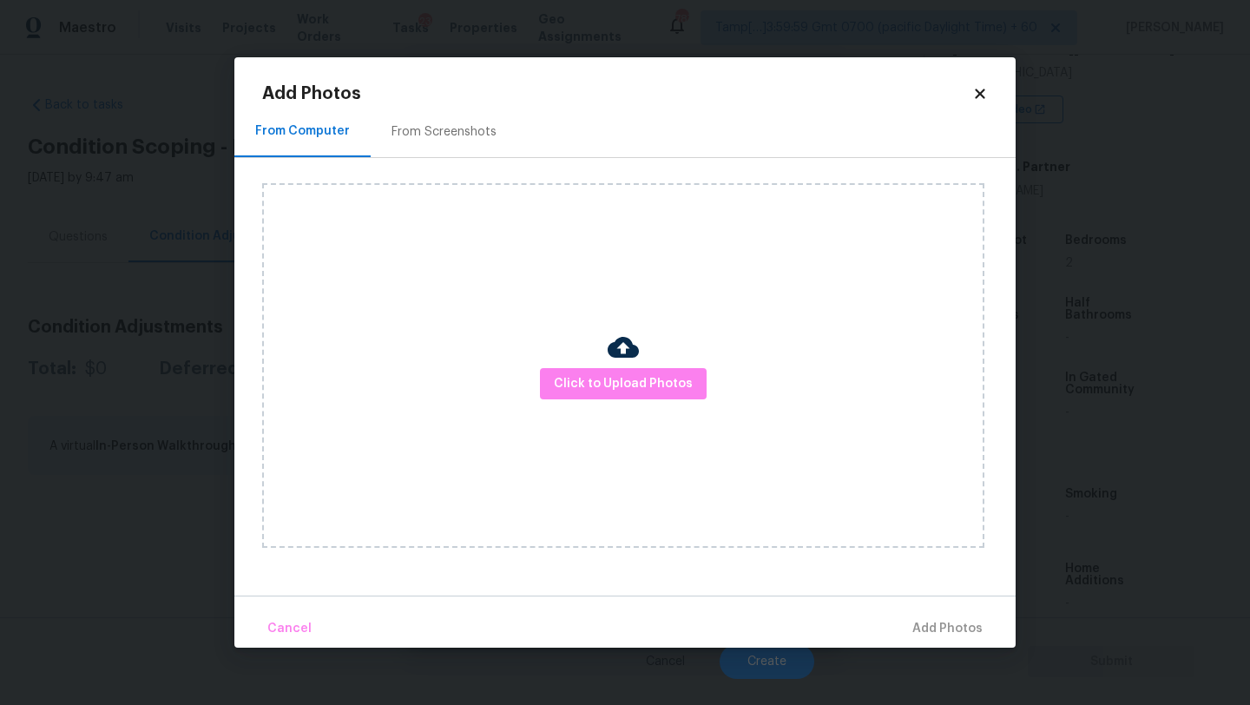
click at [451, 91] on h2 "Add Photos" at bounding box center [617, 93] width 710 height 17
click at [451, 135] on div "From Screenshots" at bounding box center [444, 131] width 105 height 17
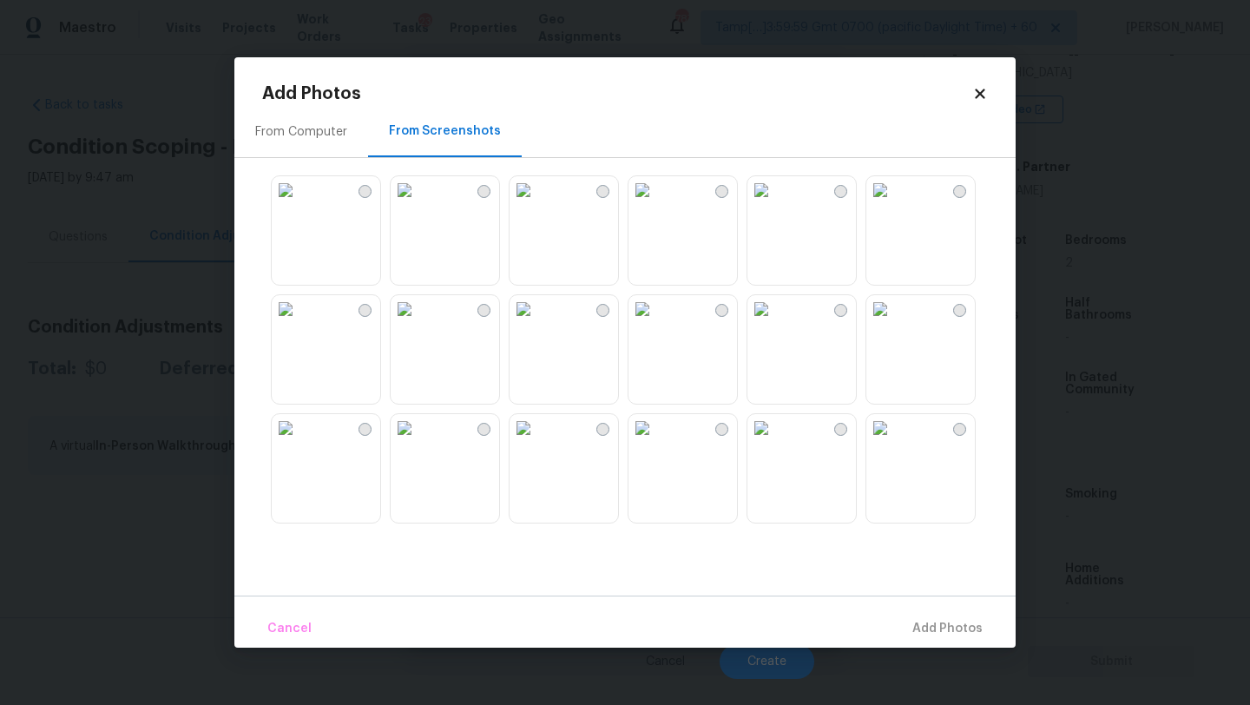
click at [537, 323] on img at bounding box center [524, 309] width 28 height 28
click at [656, 204] on img at bounding box center [642, 190] width 28 height 28
click at [299, 323] on img at bounding box center [286, 309] width 28 height 28
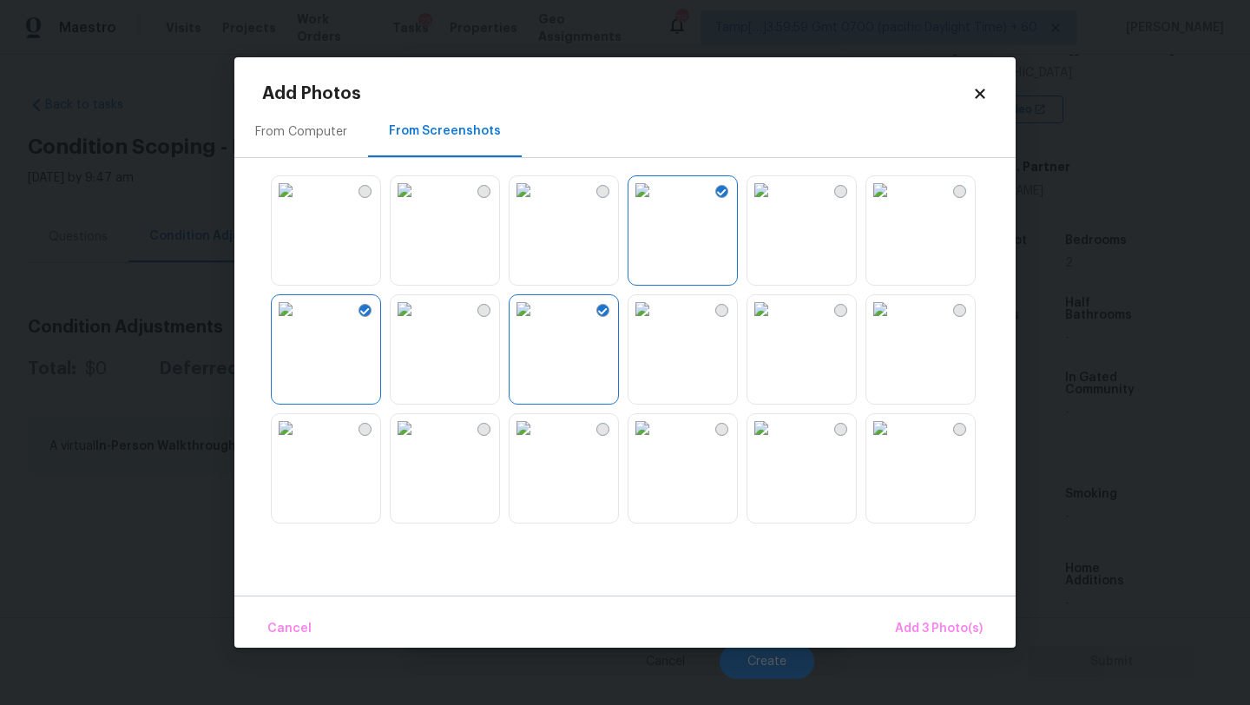
click at [656, 442] on img at bounding box center [642, 428] width 28 height 28
click at [925, 627] on span "Add 4 Photo(s)" at bounding box center [937, 629] width 89 height 22
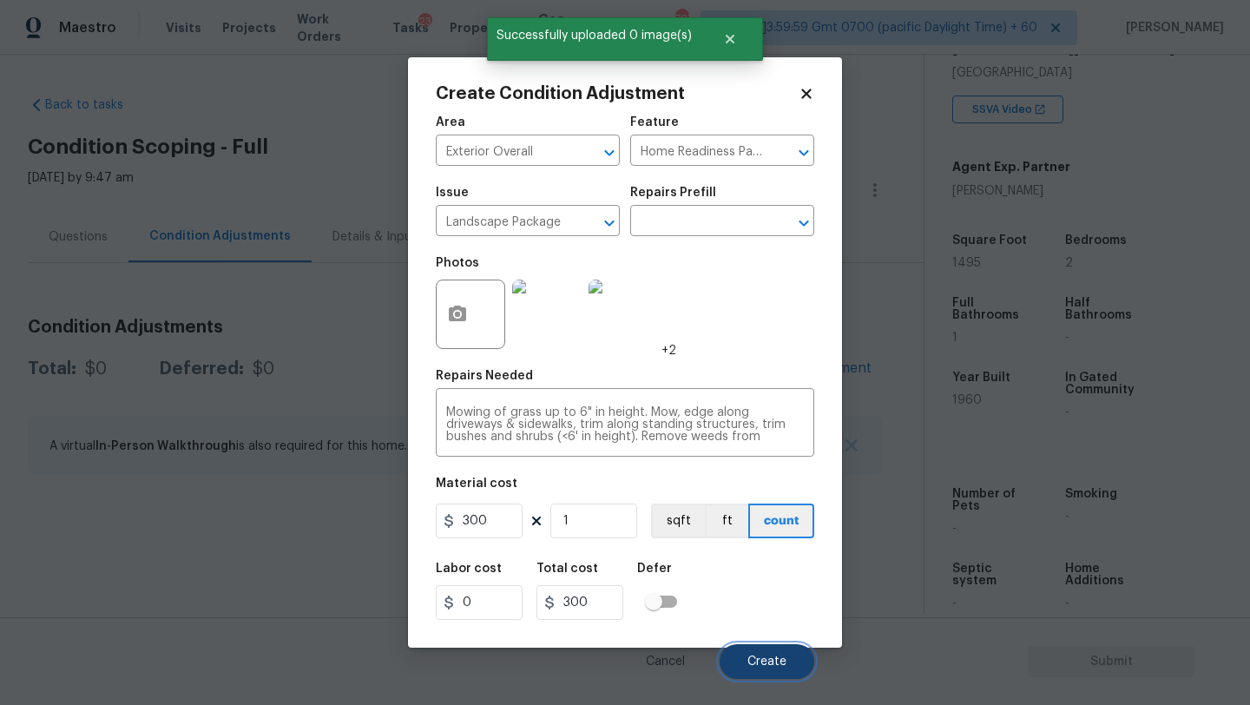
click at [781, 651] on button "Create" at bounding box center [767, 661] width 95 height 35
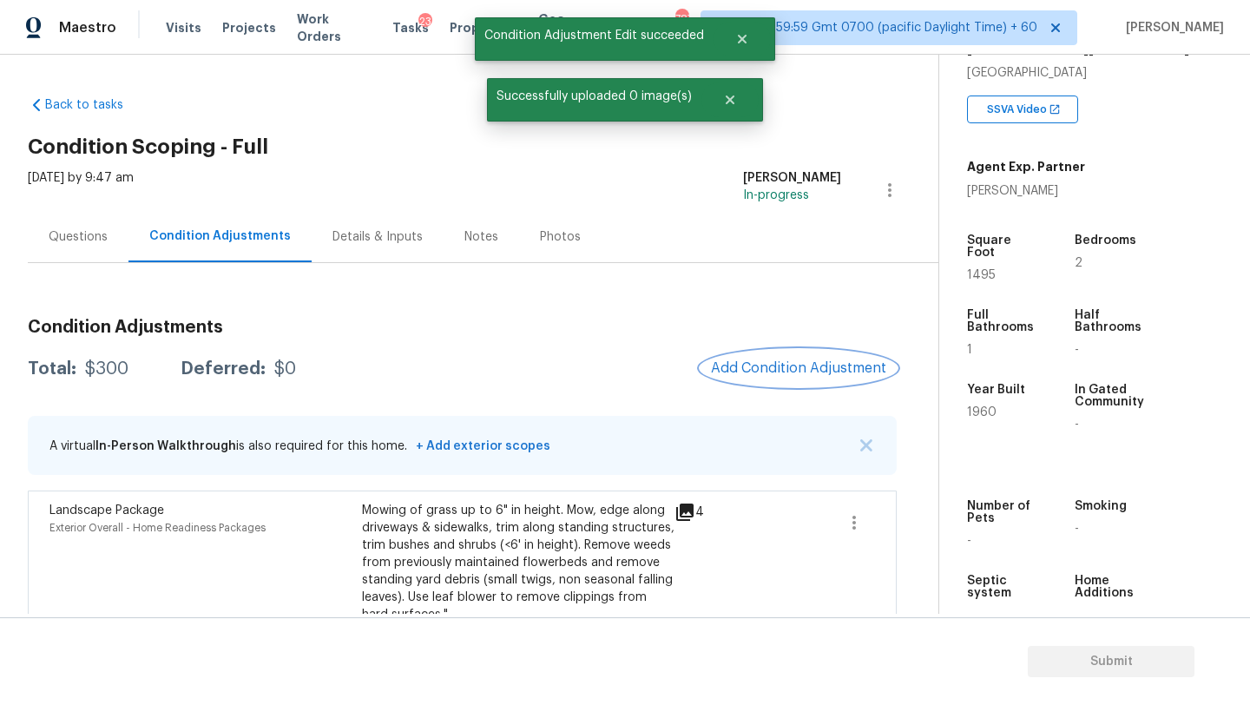
click at [809, 368] on span "Add Condition Adjustment" at bounding box center [798, 368] width 175 height 16
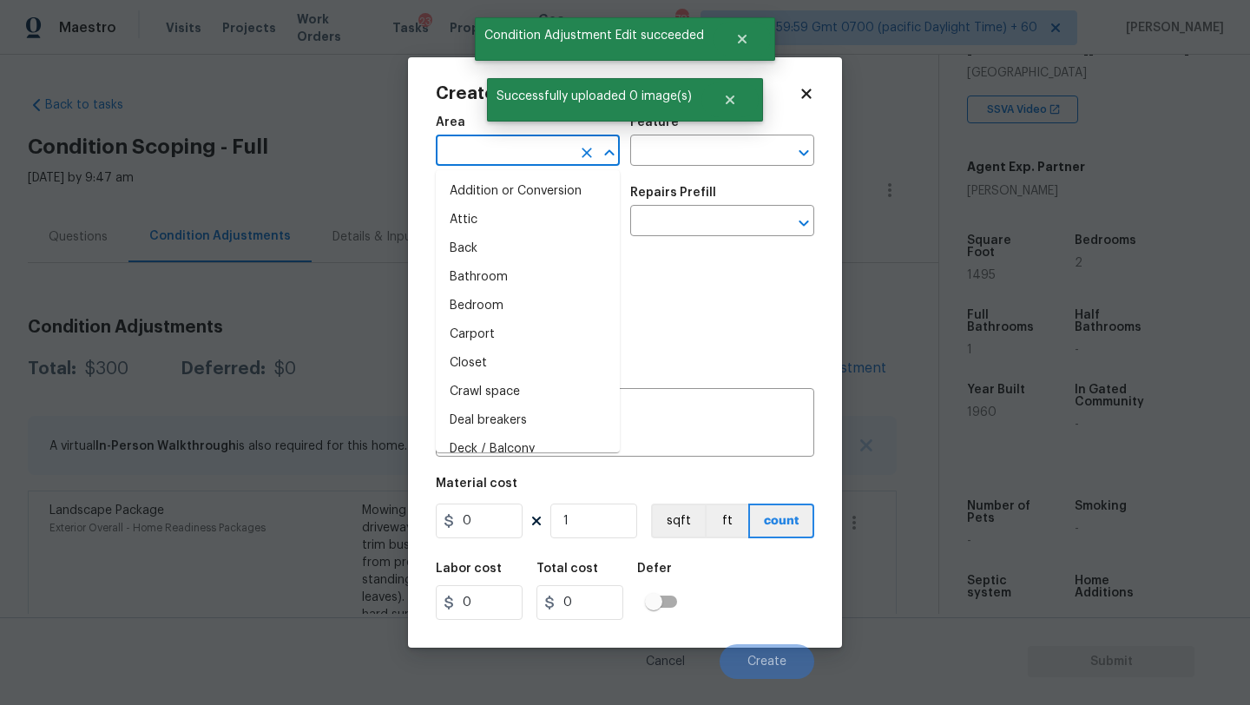
click at [519, 140] on input "text" at bounding box center [503, 152] width 135 height 27
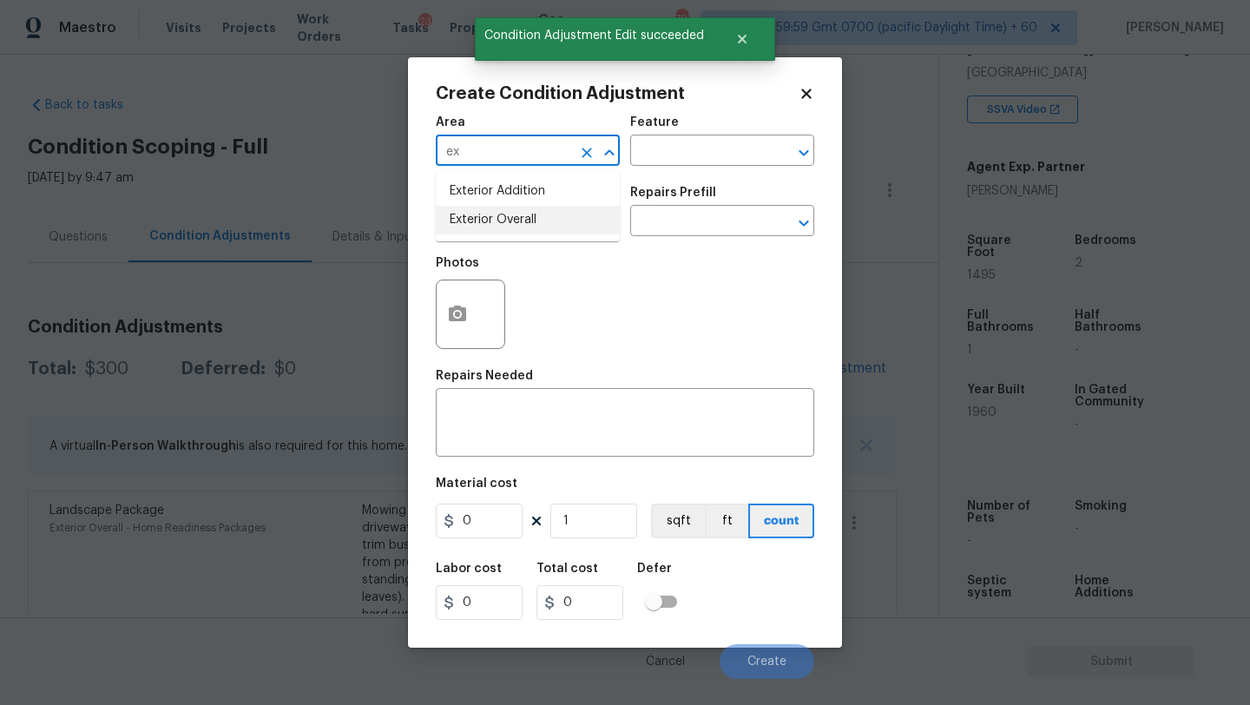
click at [532, 227] on li "Exterior Overall" at bounding box center [528, 220] width 184 height 29
type input "Exterior Overall"
click at [718, 128] on div "Feature" at bounding box center [722, 127] width 184 height 23
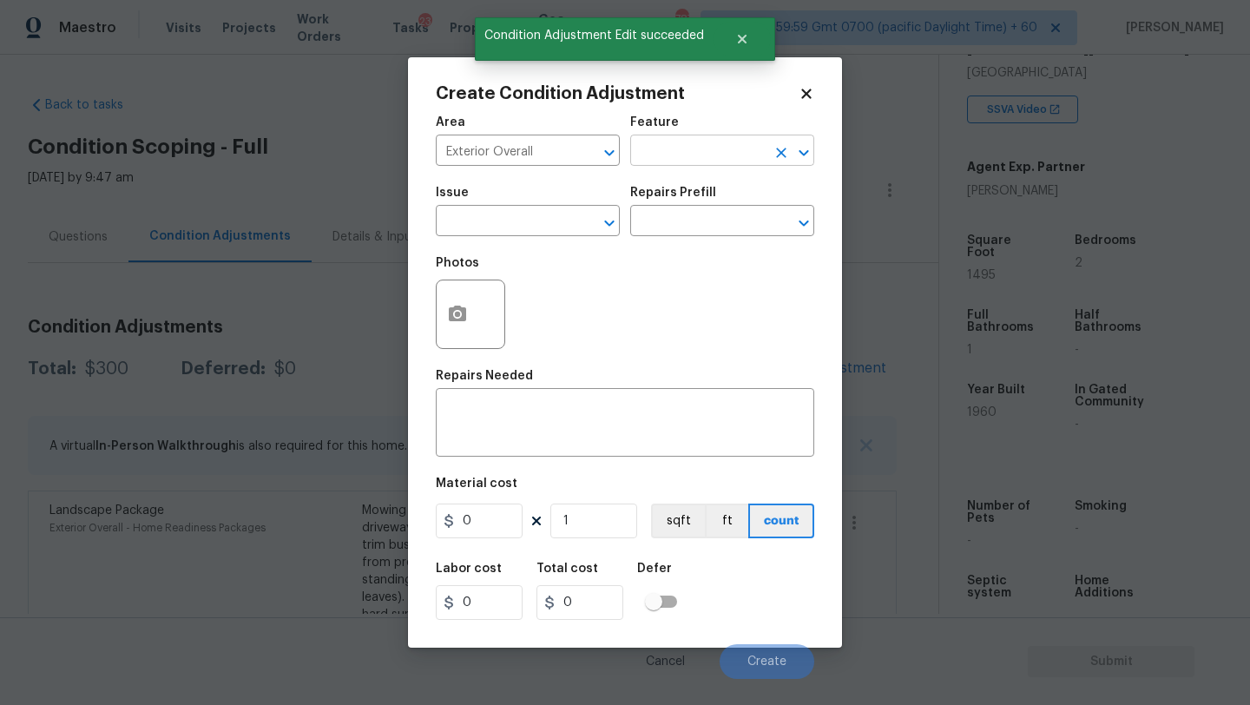
click at [718, 160] on input "text" at bounding box center [697, 152] width 135 height 27
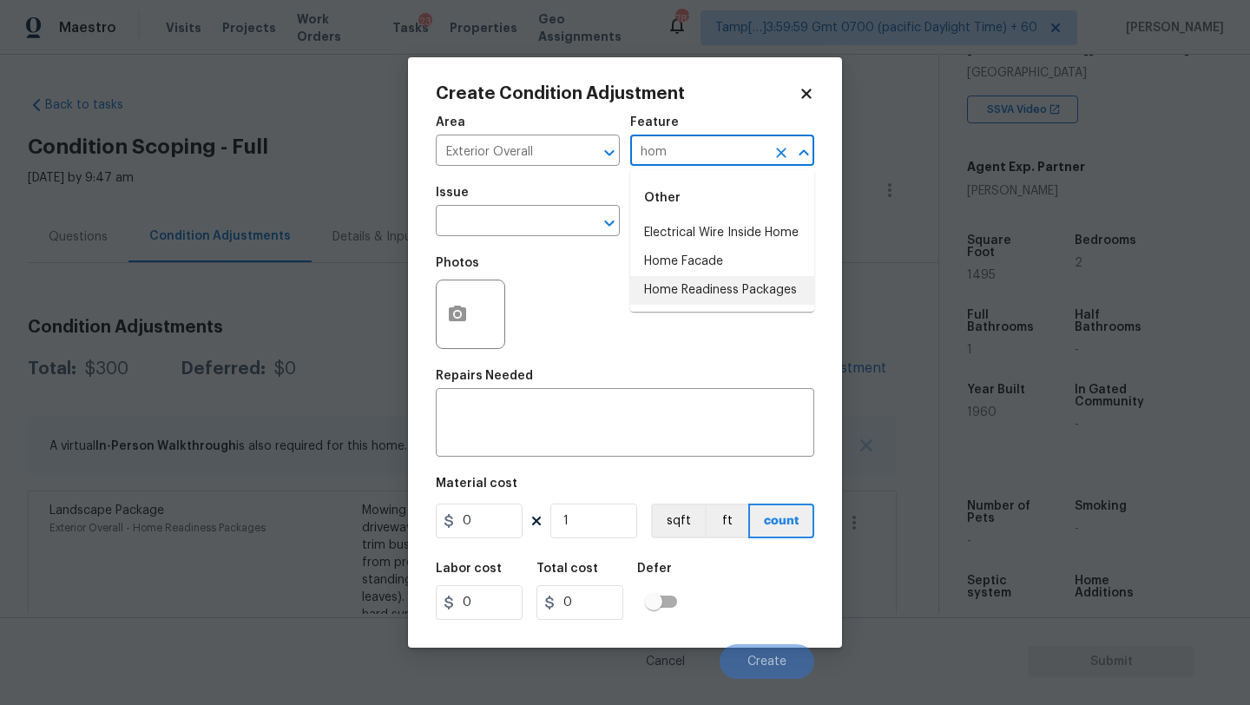
click at [721, 287] on li "Home Readiness Packages" at bounding box center [722, 290] width 184 height 29
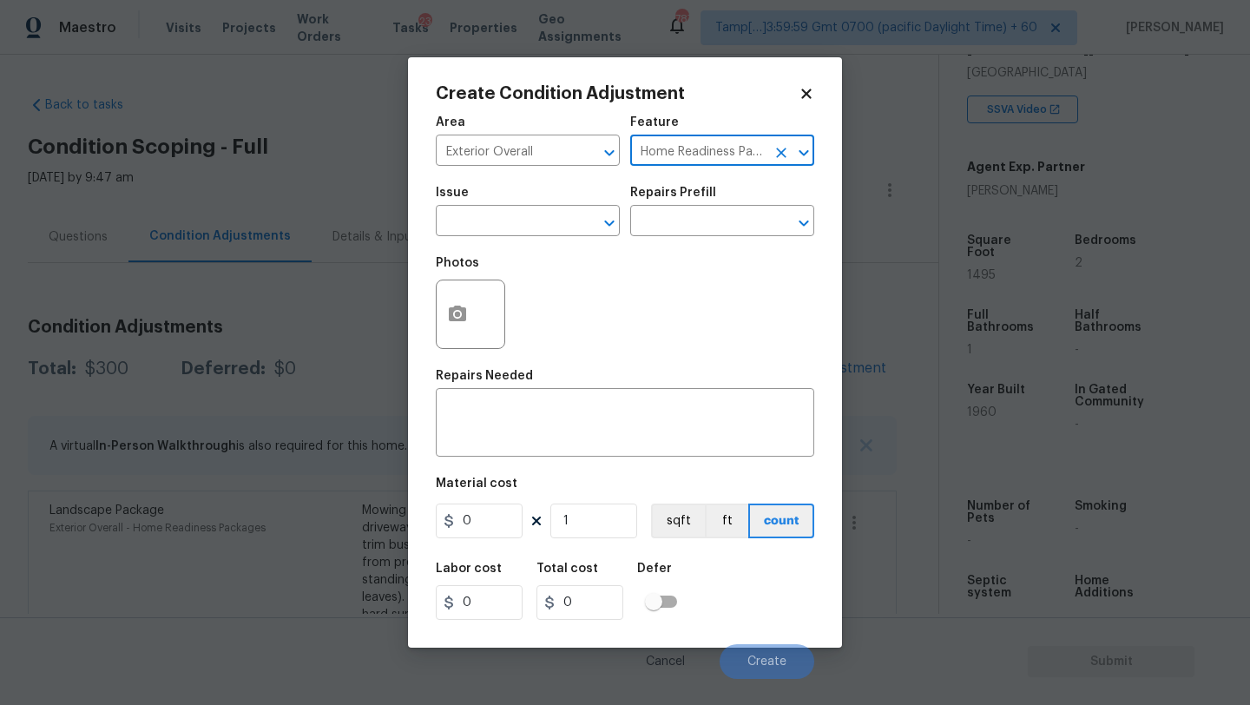
type input "Home Readiness Packages"
click at [548, 202] on div "Issue" at bounding box center [528, 198] width 184 height 23
click at [548, 228] on input "text" at bounding box center [503, 222] width 135 height 27
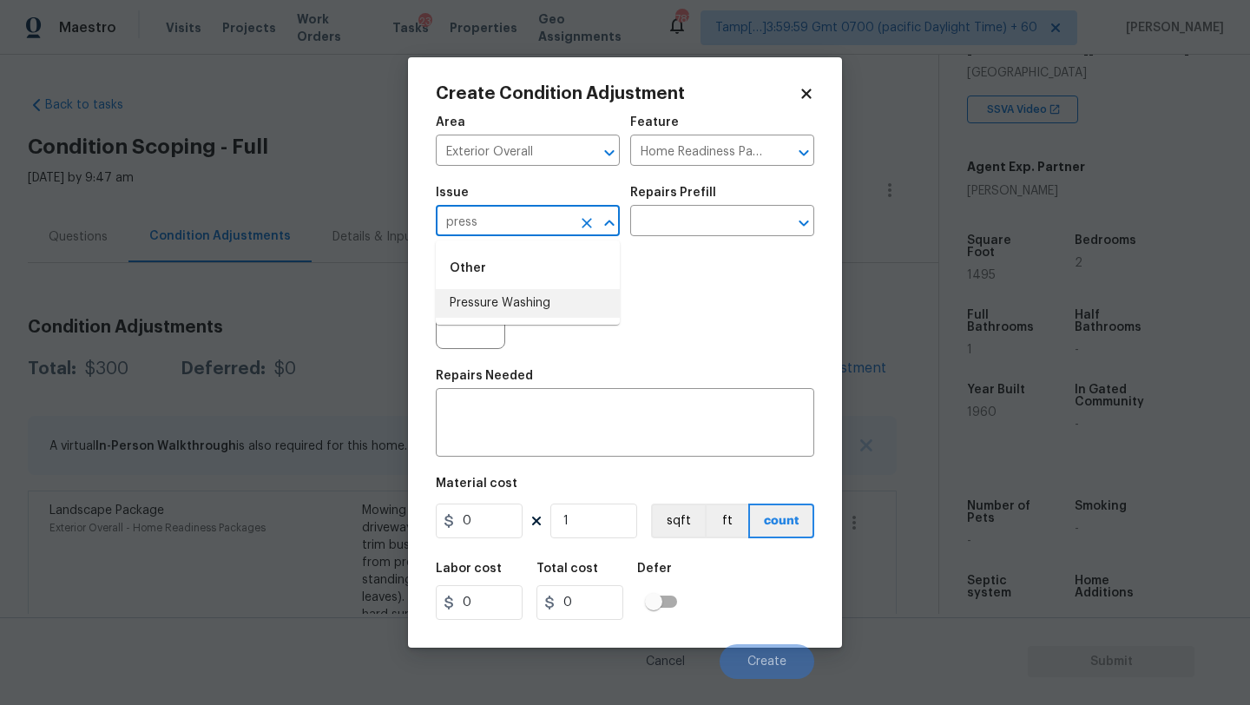
click at [550, 293] on li "Pressure Washing" at bounding box center [528, 303] width 184 height 29
type input "Pressure Washing"
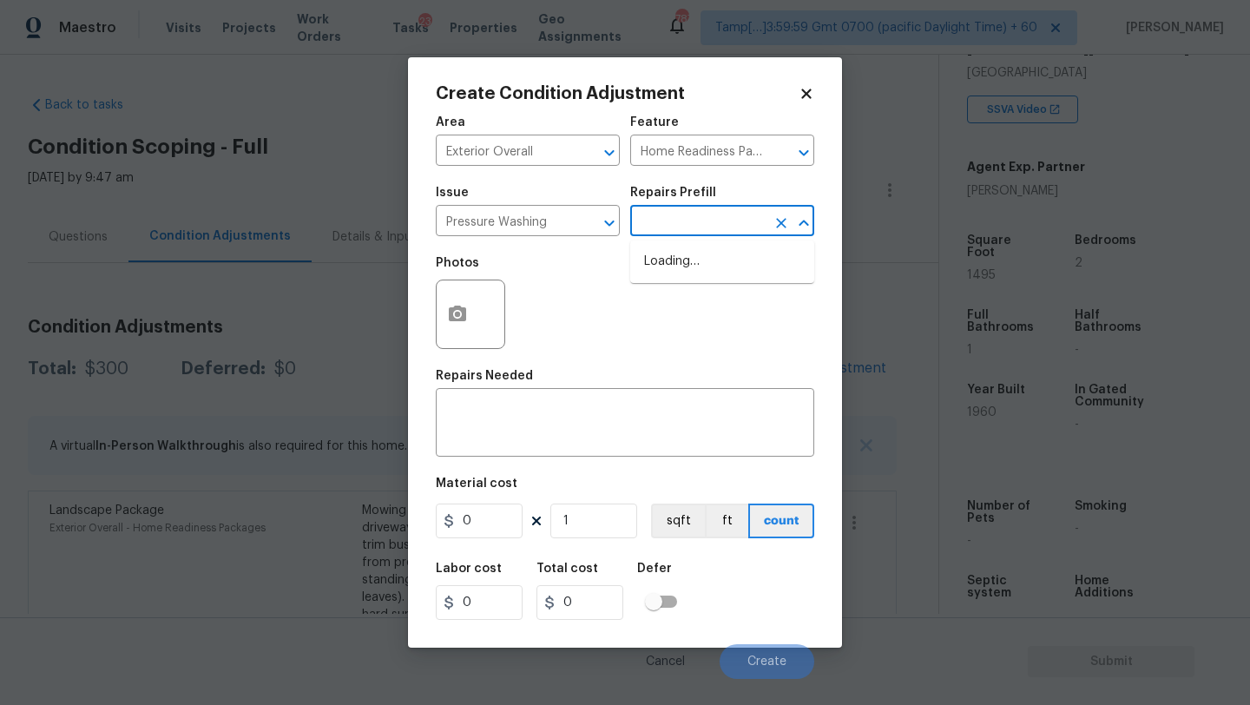
click at [704, 219] on input "text" at bounding box center [697, 222] width 135 height 27
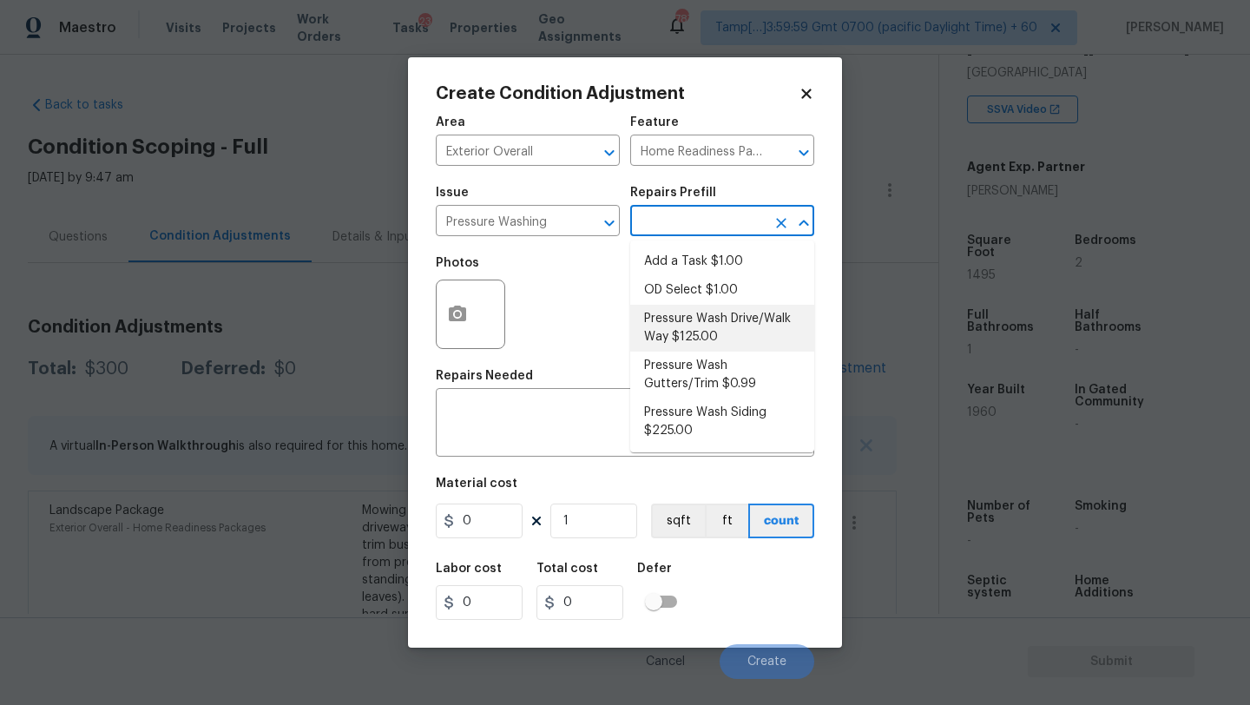
click at [699, 316] on li "Pressure Wash Drive/Walk Way $125.00" at bounding box center [722, 328] width 184 height 47
type input "Siding"
type textarea "Pressure wash the driveways/walkways as directed by the PM. Ensure that all deb…"
type input "125"
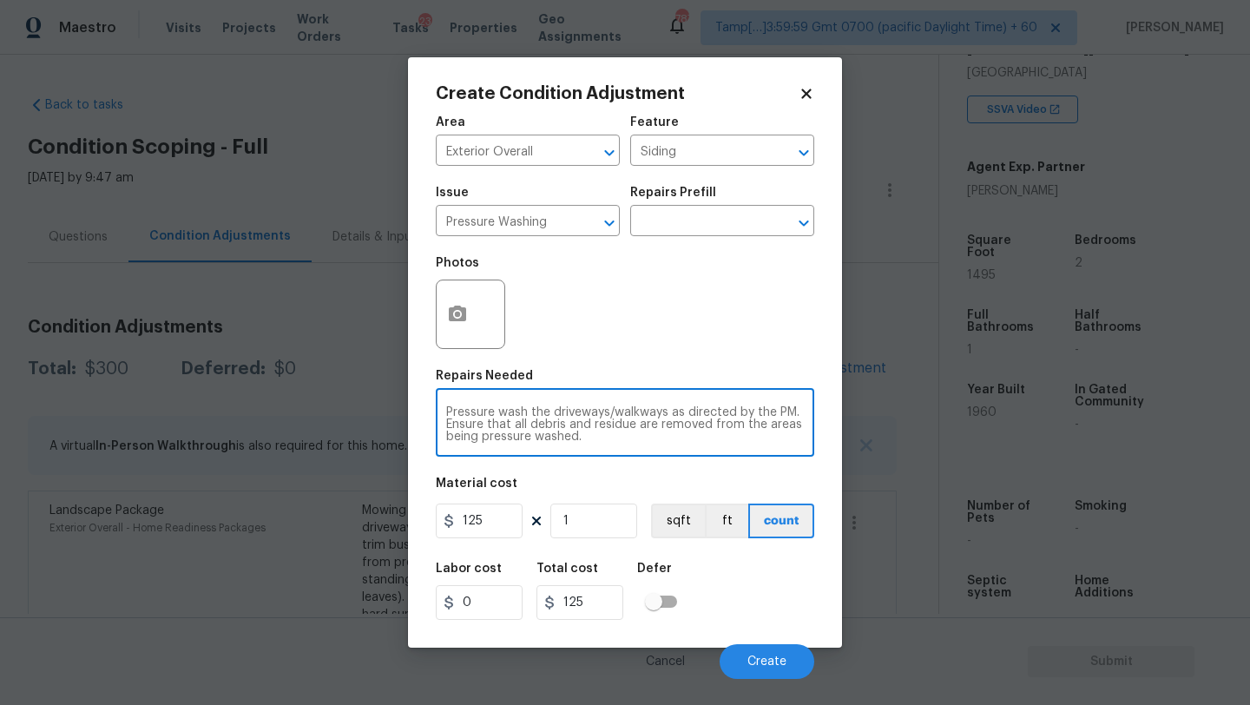
drag, startPoint x: 678, startPoint y: 414, endPoint x: 681, endPoint y: 434, distance: 20.1
click at [681, 434] on textarea "Pressure wash the driveways/walkways as directed by the PM. Ensure that all deb…" at bounding box center [625, 424] width 358 height 36
type textarea "Pressure wash the driveways/walkways and sidings"
click at [510, 528] on input "125" at bounding box center [479, 520] width 87 height 35
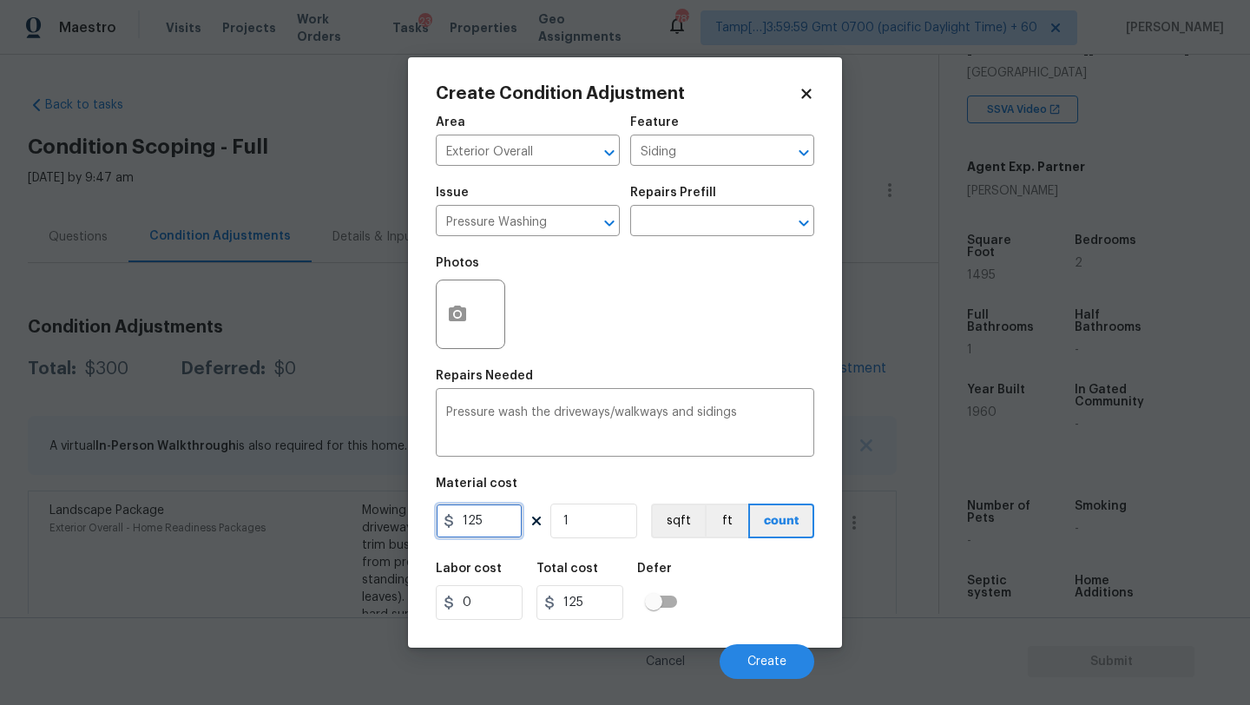
click at [510, 528] on input "125" at bounding box center [479, 520] width 87 height 35
type input "400"
click at [776, 662] on span "Create" at bounding box center [766, 661] width 39 height 13
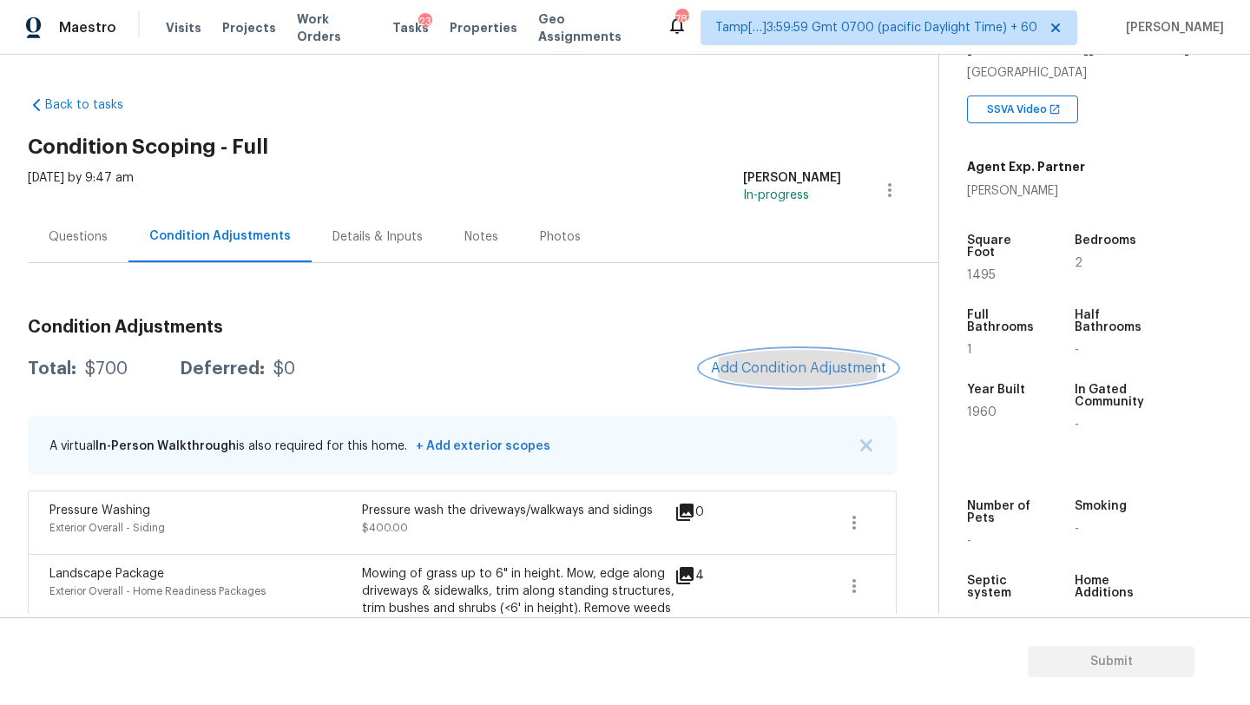
click at [785, 360] on span "Add Condition Adjustment" at bounding box center [798, 368] width 175 height 16
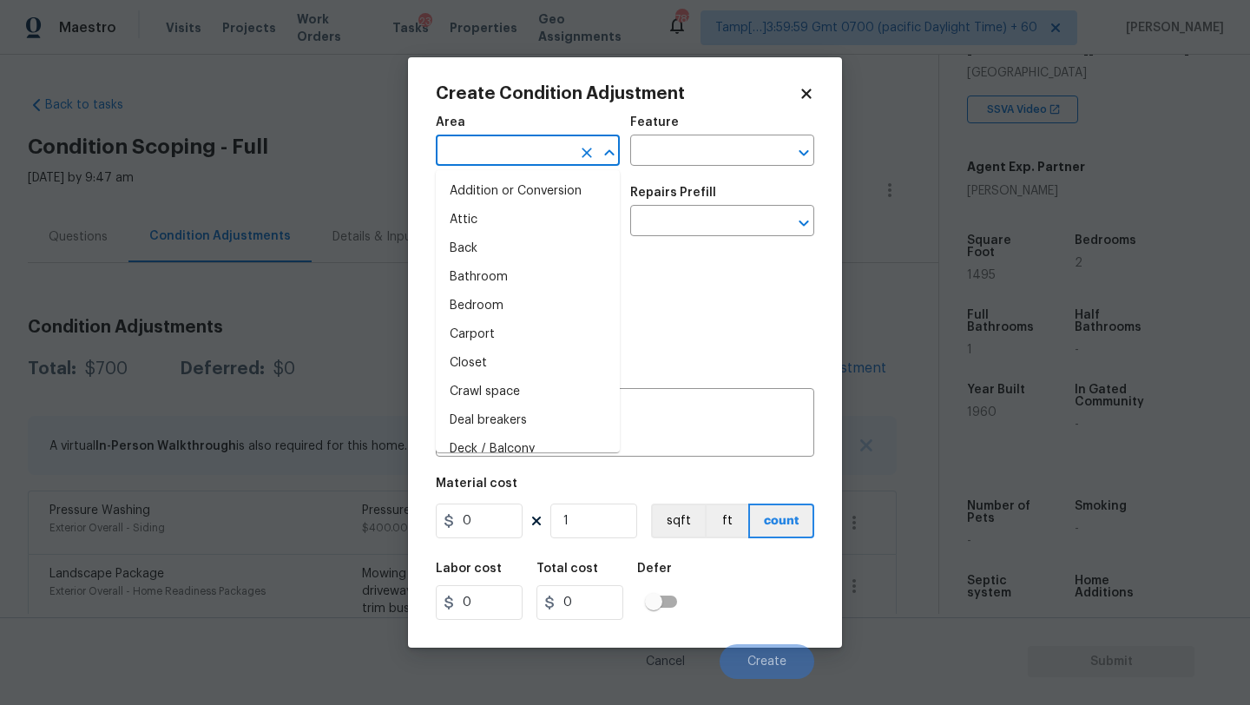
click at [525, 156] on input "text" at bounding box center [503, 152] width 135 height 27
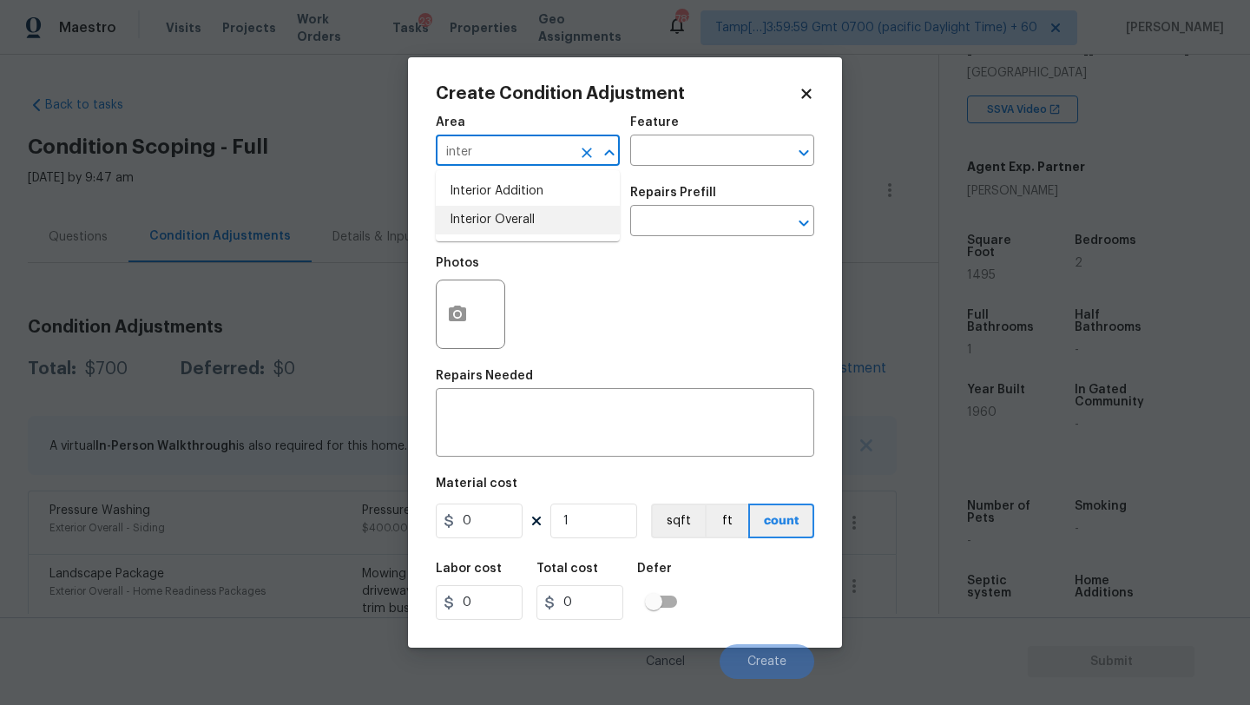
click at [540, 227] on li "Interior Overall" at bounding box center [528, 220] width 184 height 29
type input "Interior Overall"
click at [686, 148] on input "text" at bounding box center [697, 152] width 135 height 27
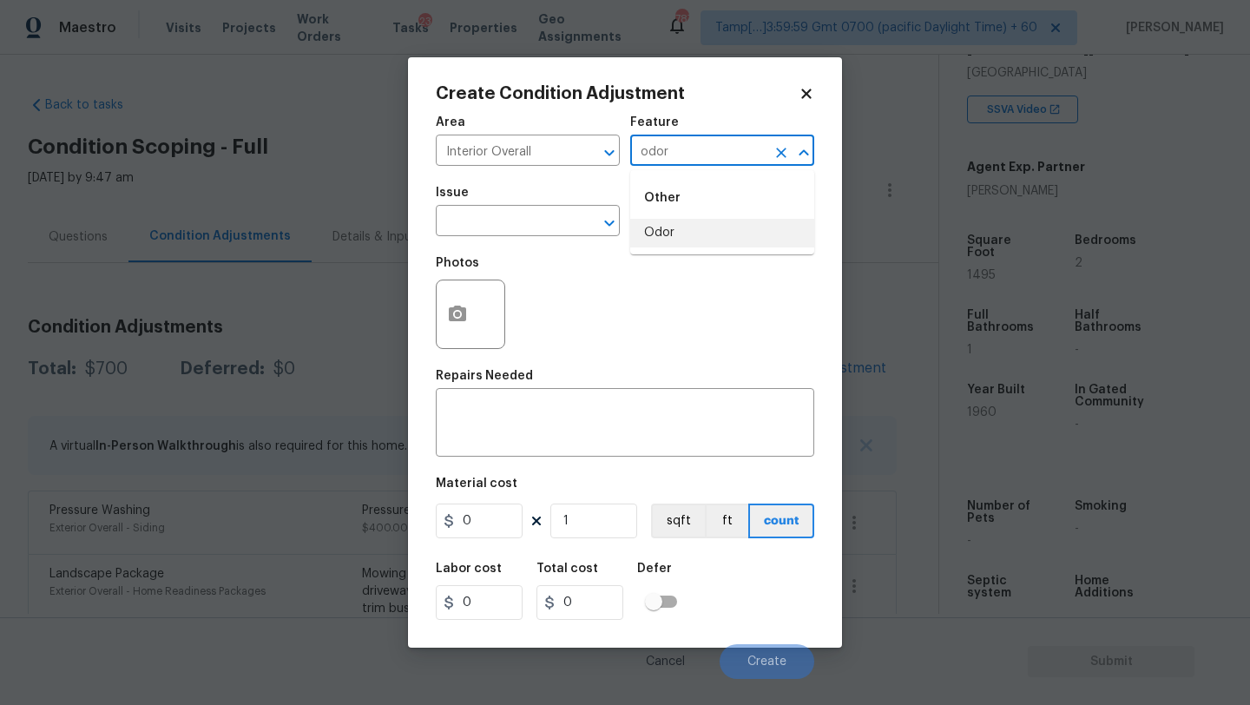
click at [652, 233] on li "Odor" at bounding box center [722, 233] width 184 height 29
type input "Odor"
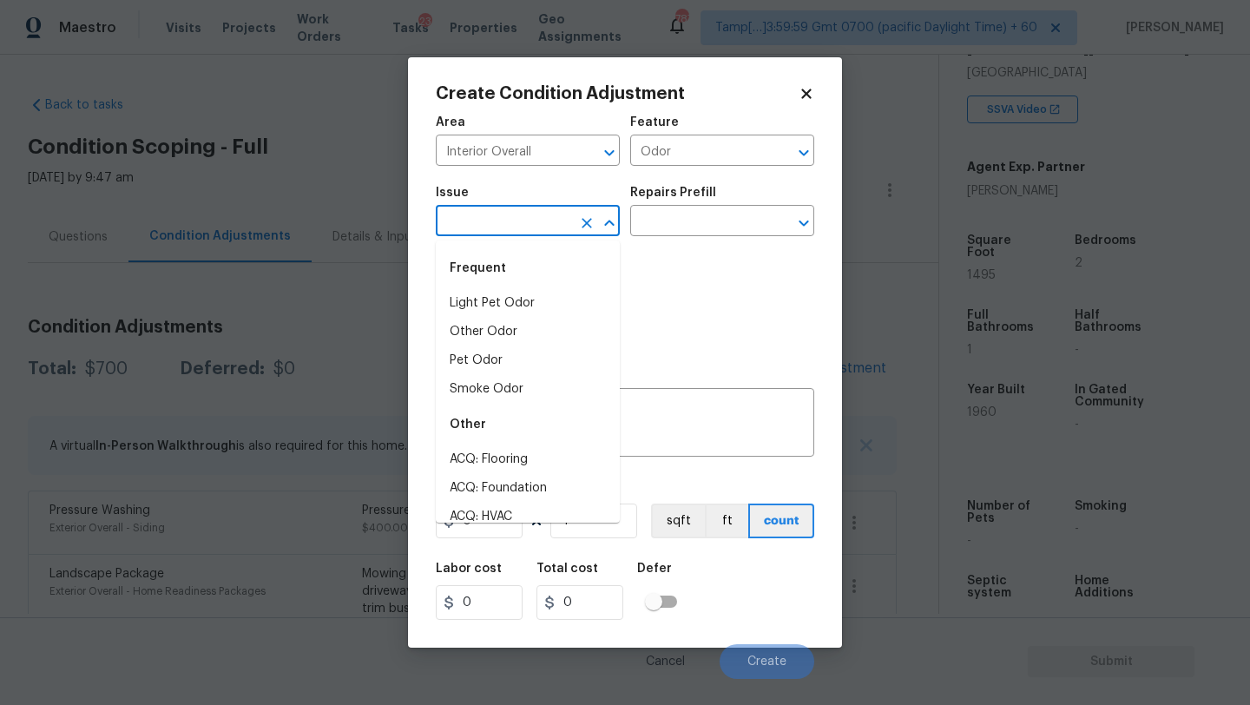
click at [548, 233] on input "text" at bounding box center [503, 222] width 135 height 27
click at [524, 295] on li "Light Pet Odor" at bounding box center [528, 303] width 184 height 29
type input "Light Pet Odor"
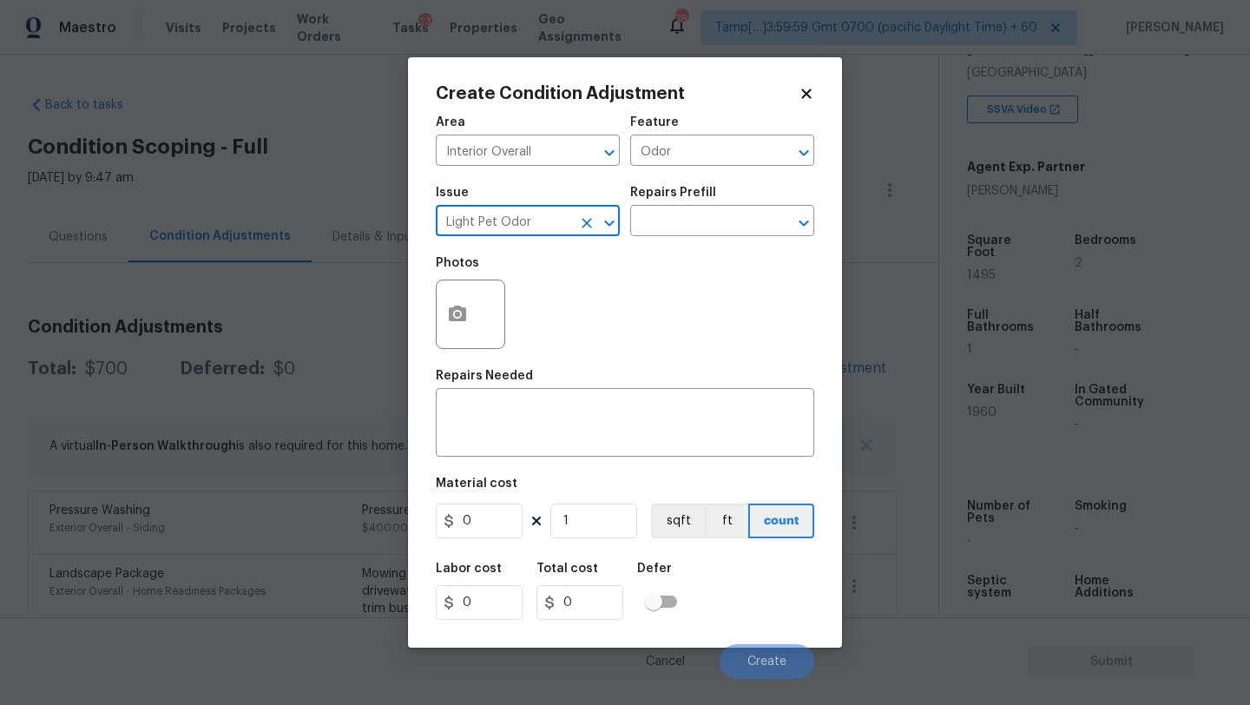
click at [655, 240] on div "Issue Light Pet Odor ​ Repairs Prefill ​" at bounding box center [625, 211] width 378 height 70
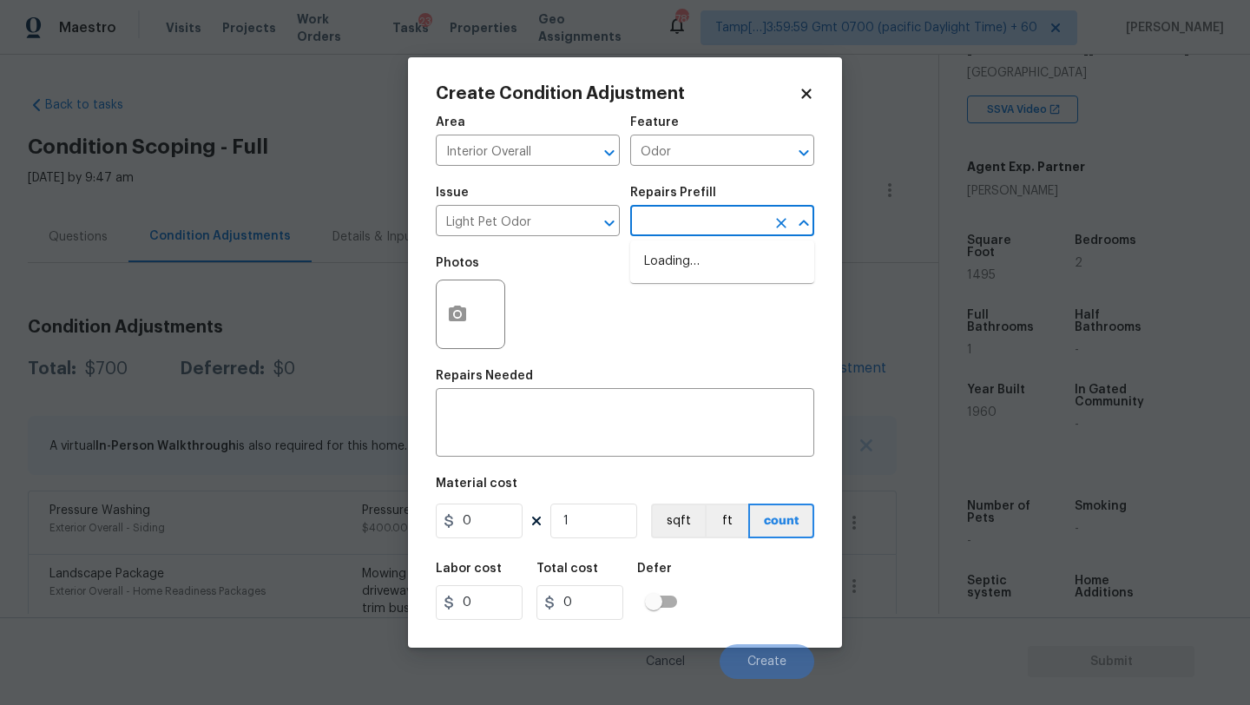
click at [670, 225] on input "text" at bounding box center [697, 222] width 135 height 27
click at [672, 282] on li "Acquisition Scope: 1-2 pets present $575.00" at bounding box center [722, 270] width 184 height 47
type textarea "Acquisition Scope: 1-2 pets present"
type input "575"
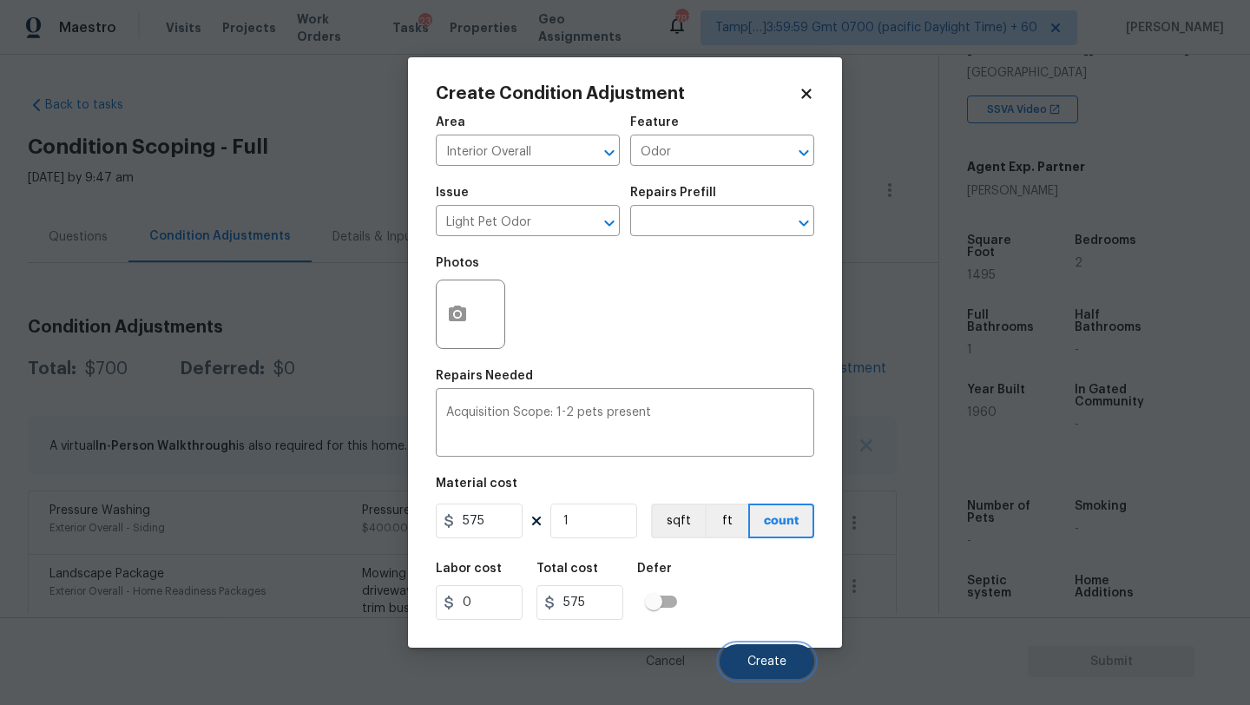
click at [755, 653] on button "Create" at bounding box center [767, 661] width 95 height 35
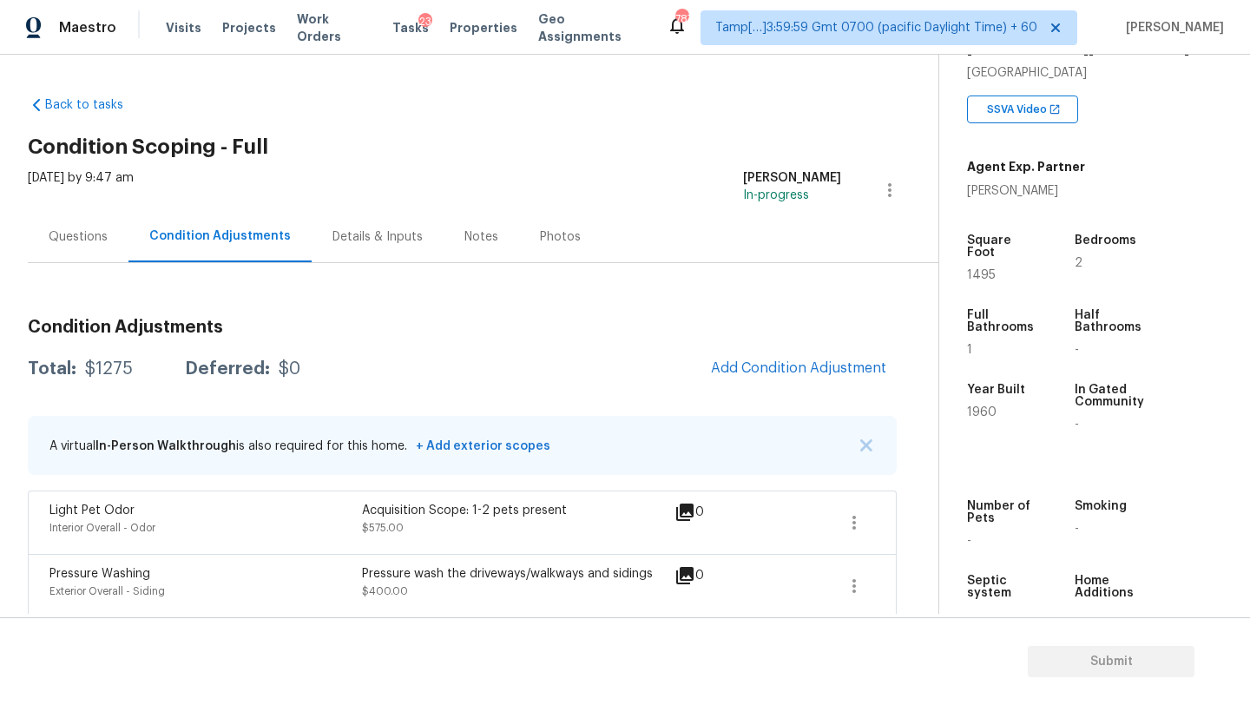
click at [53, 150] on h2 "Condition Scoping - Full" at bounding box center [483, 146] width 911 height 17
click at [54, 232] on div "Questions" at bounding box center [78, 236] width 59 height 17
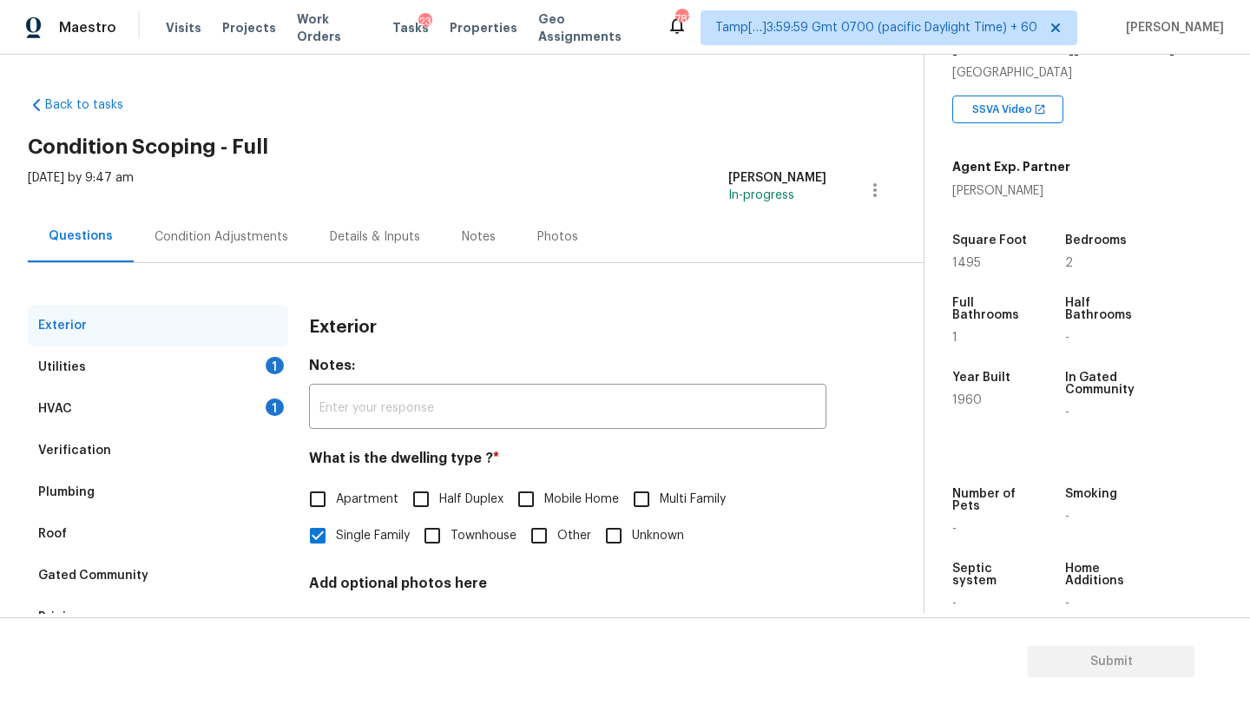
scroll to position [131, 0]
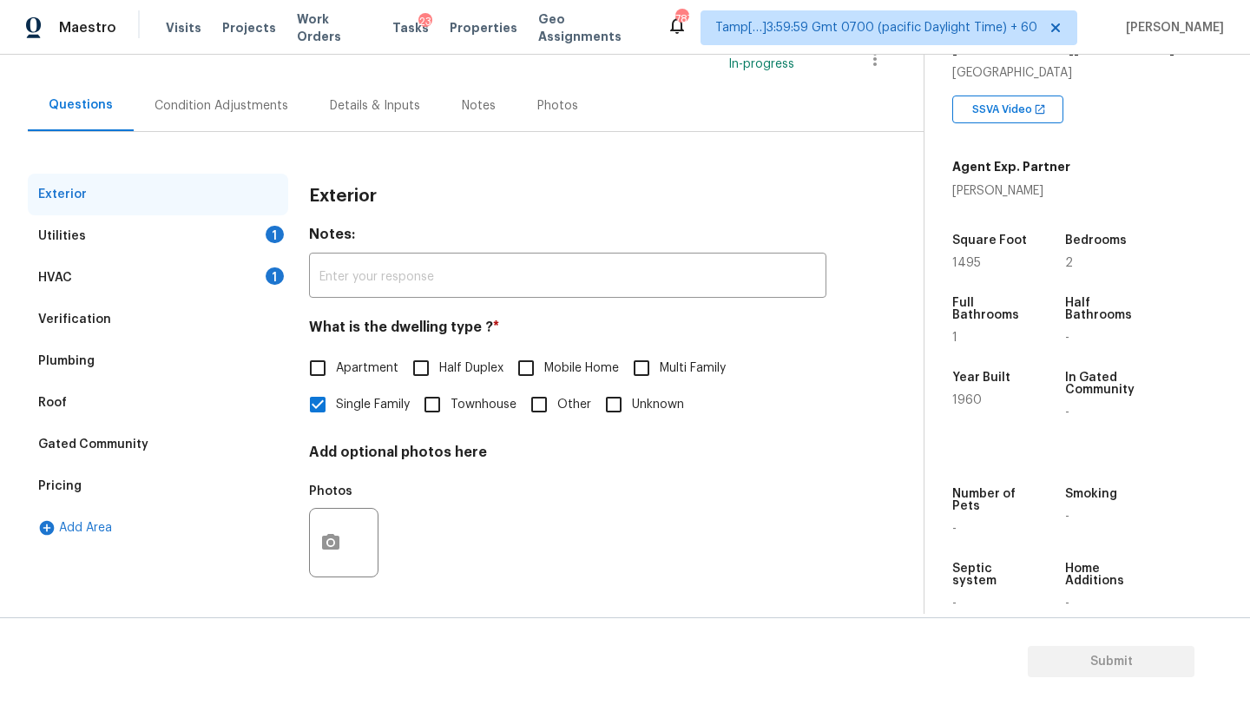
click at [79, 498] on div "Pricing" at bounding box center [158, 486] width 260 height 42
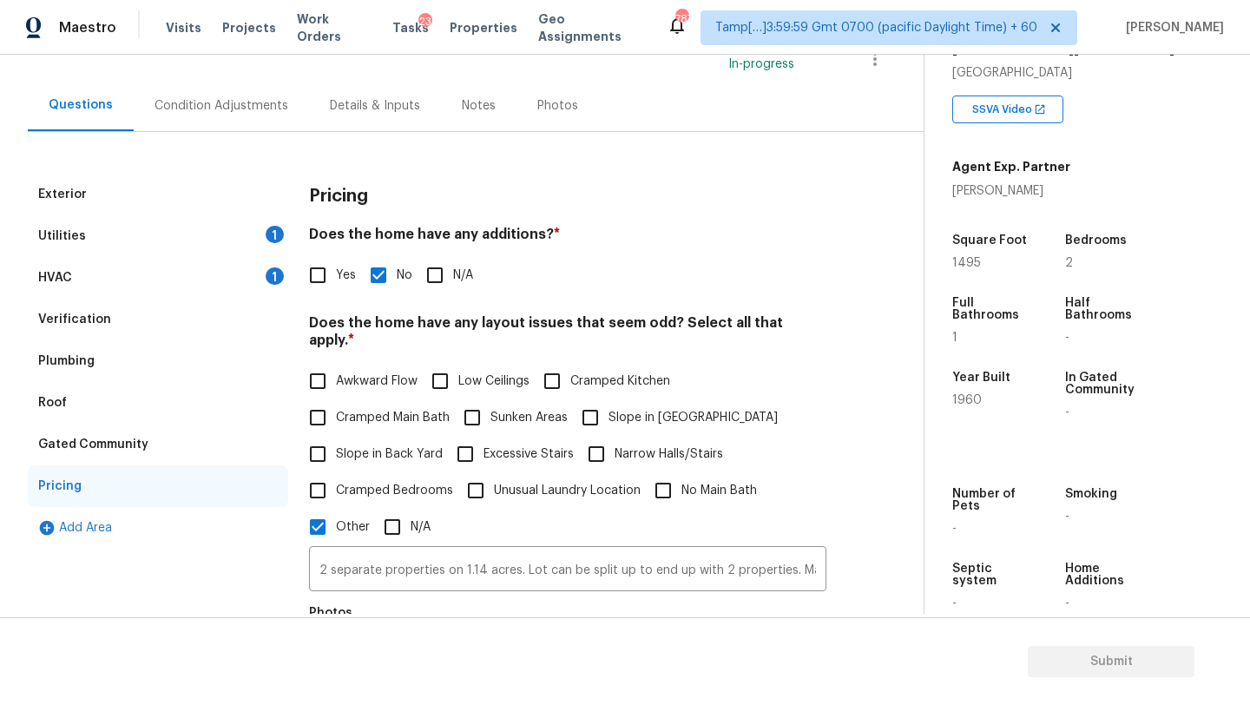
scroll to position [214, 0]
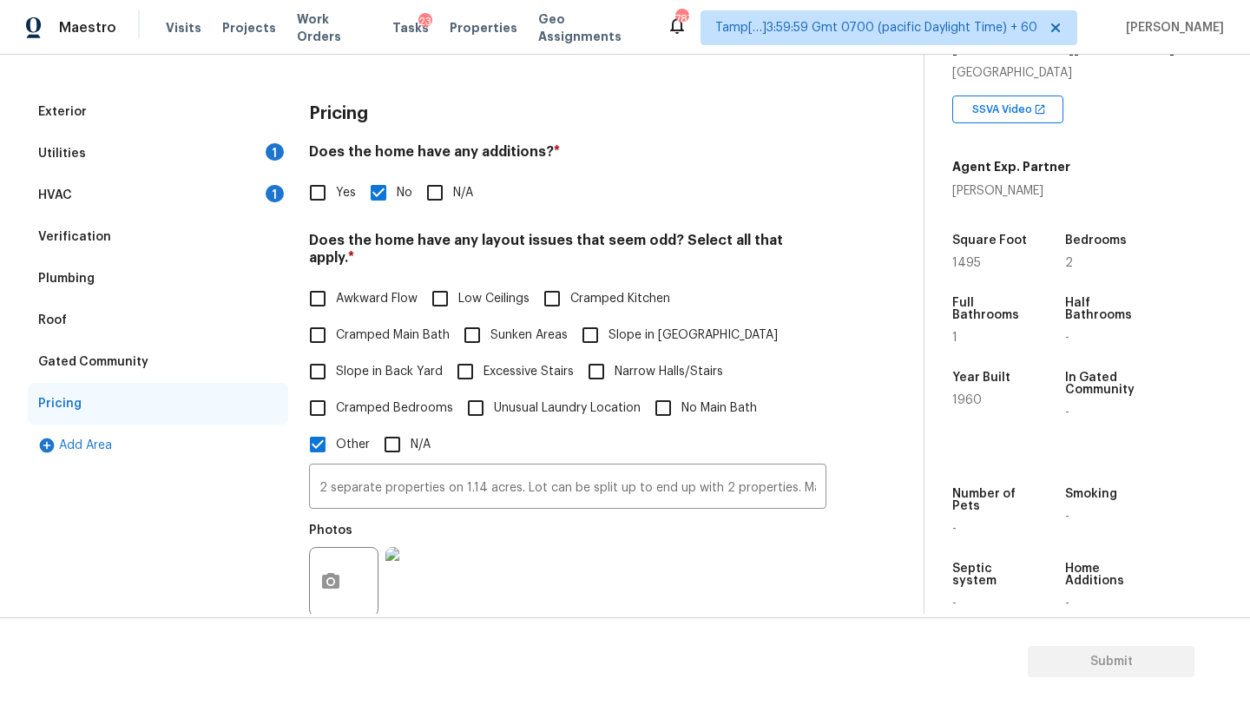
click at [424, 563] on img at bounding box center [419, 581] width 69 height 69
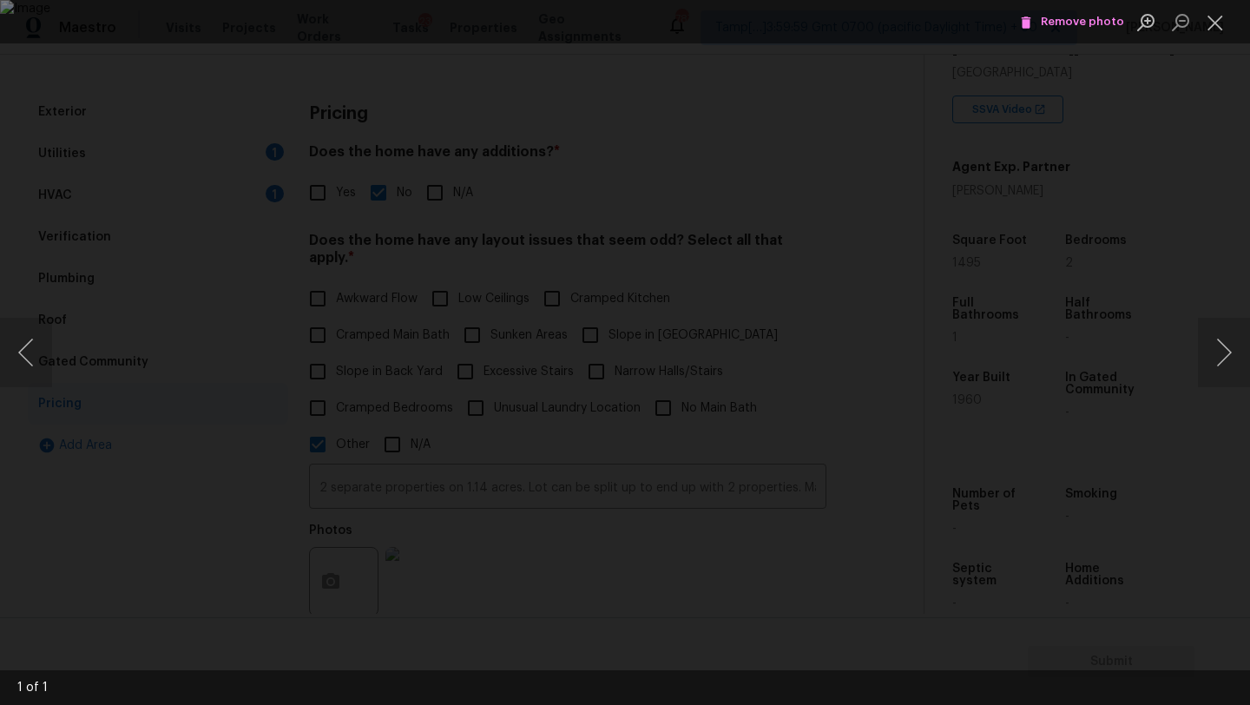
drag, startPoint x: 1187, startPoint y: 210, endPoint x: 1037, endPoint y: 272, distance: 161.5
click at [1187, 210] on div "Lightbox" at bounding box center [625, 352] width 1250 height 705
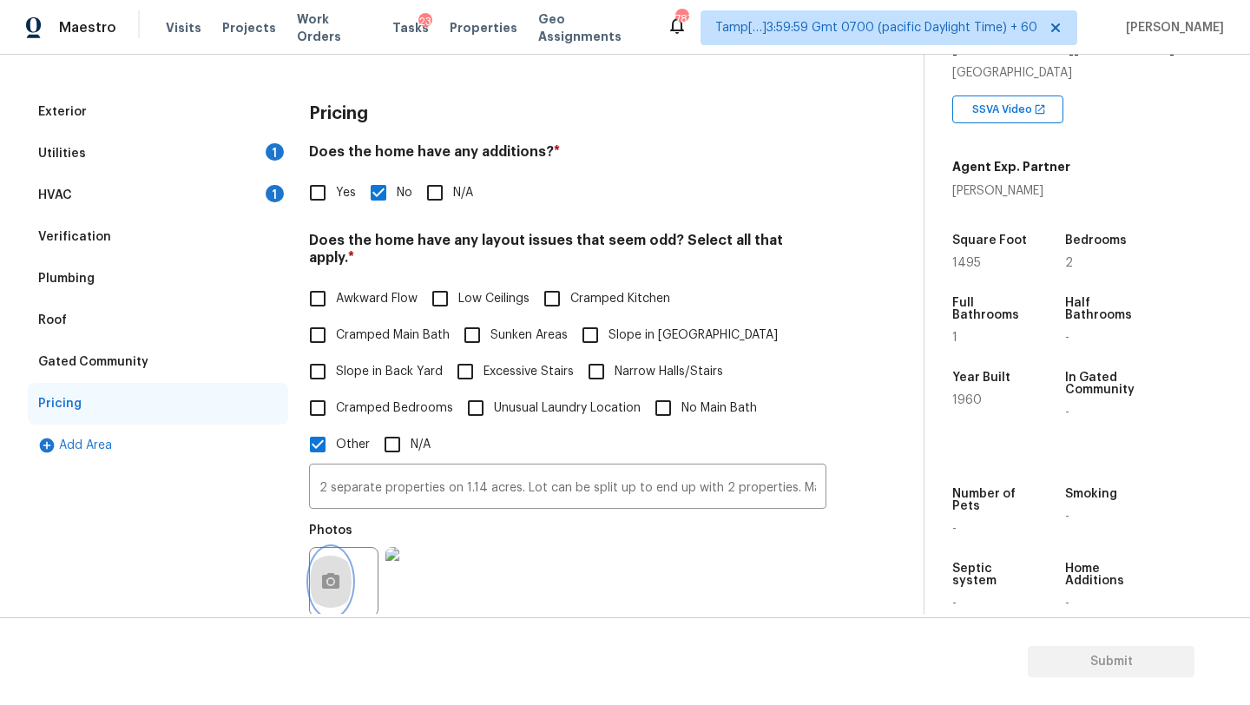
click at [340, 572] on icon "button" at bounding box center [330, 581] width 21 height 21
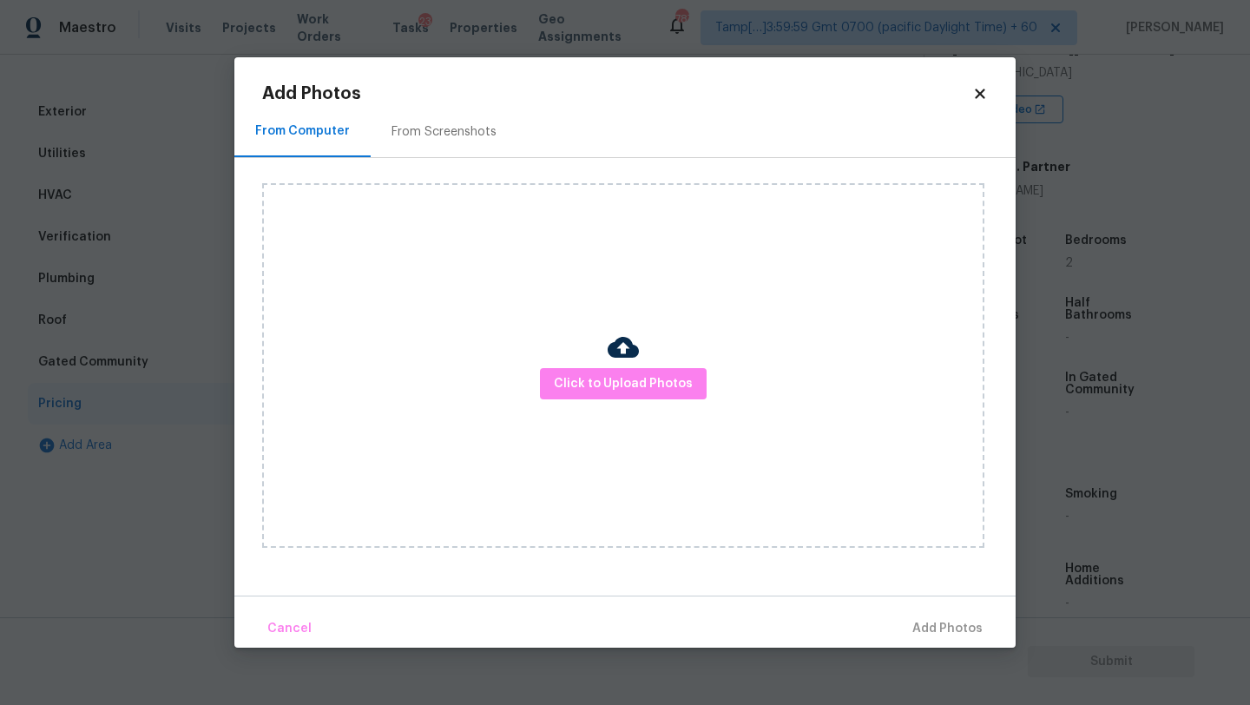
click at [455, 134] on div "From Screenshots" at bounding box center [444, 131] width 105 height 17
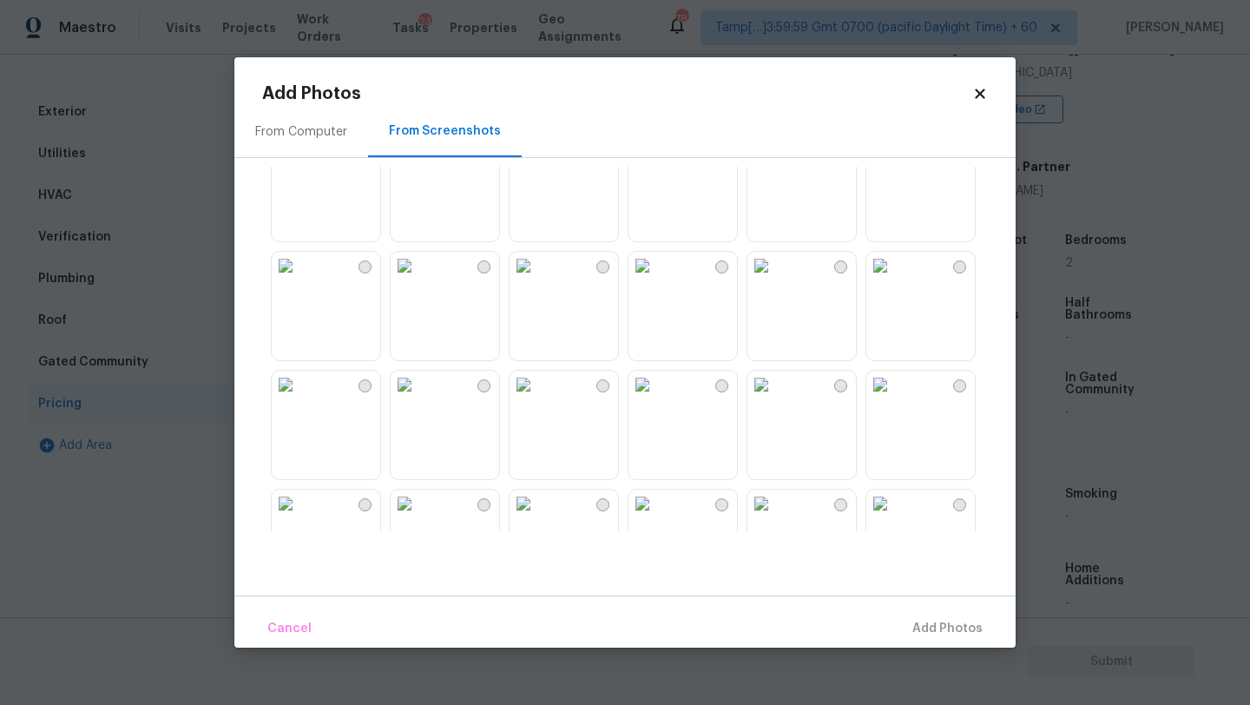
scroll to position [885, 0]
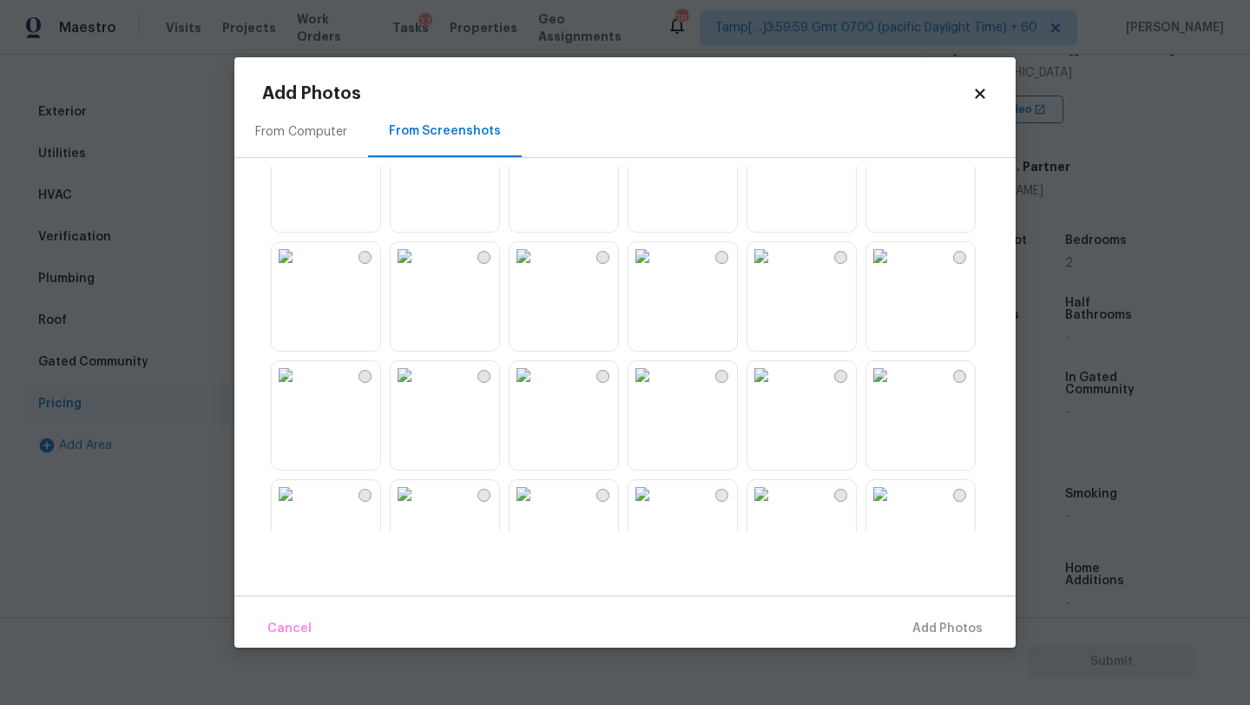
click at [299, 270] on img at bounding box center [286, 256] width 28 height 28
click at [917, 622] on span "Add 1 Photo(s)" at bounding box center [940, 629] width 86 height 22
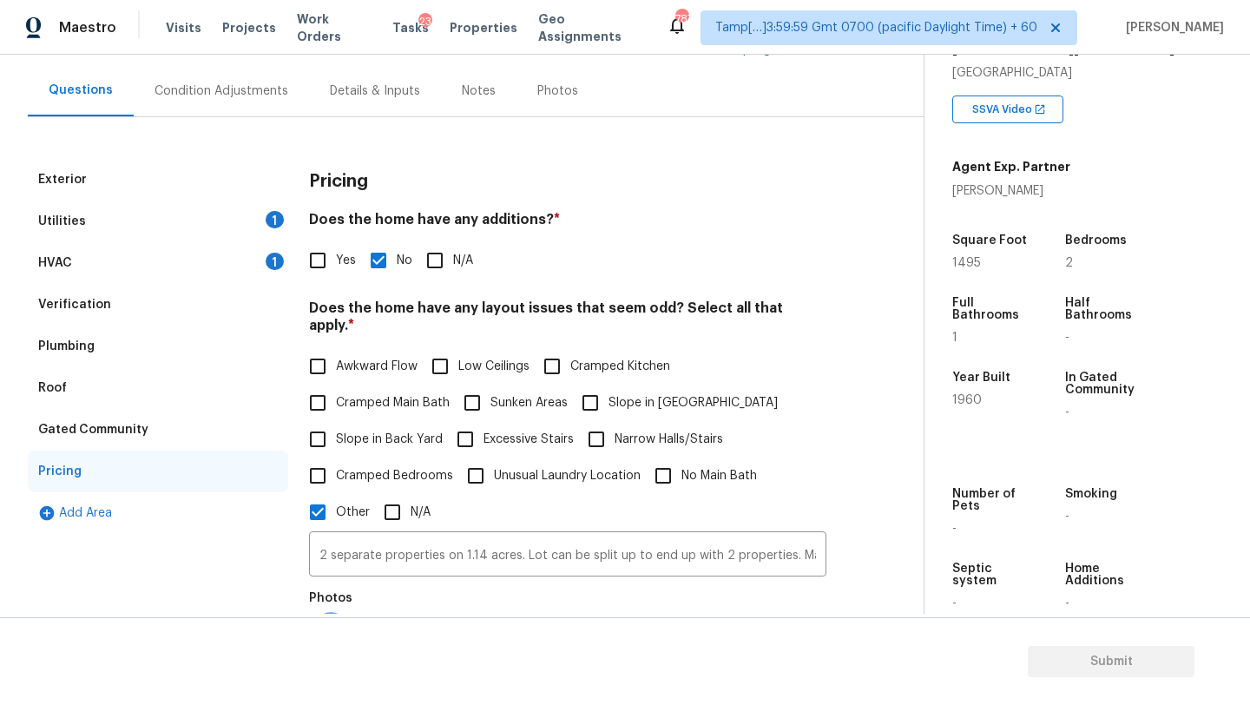
scroll to position [138, 0]
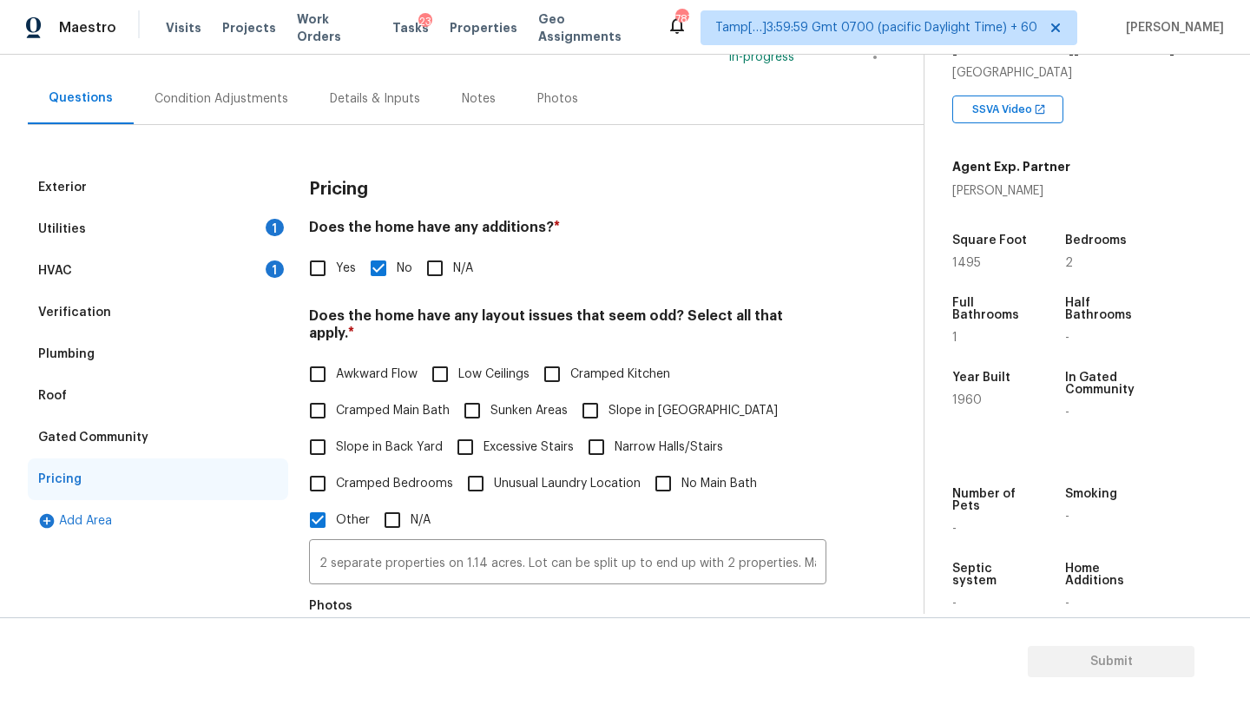
click at [204, 102] on div "Condition Adjustments" at bounding box center [222, 98] width 134 height 17
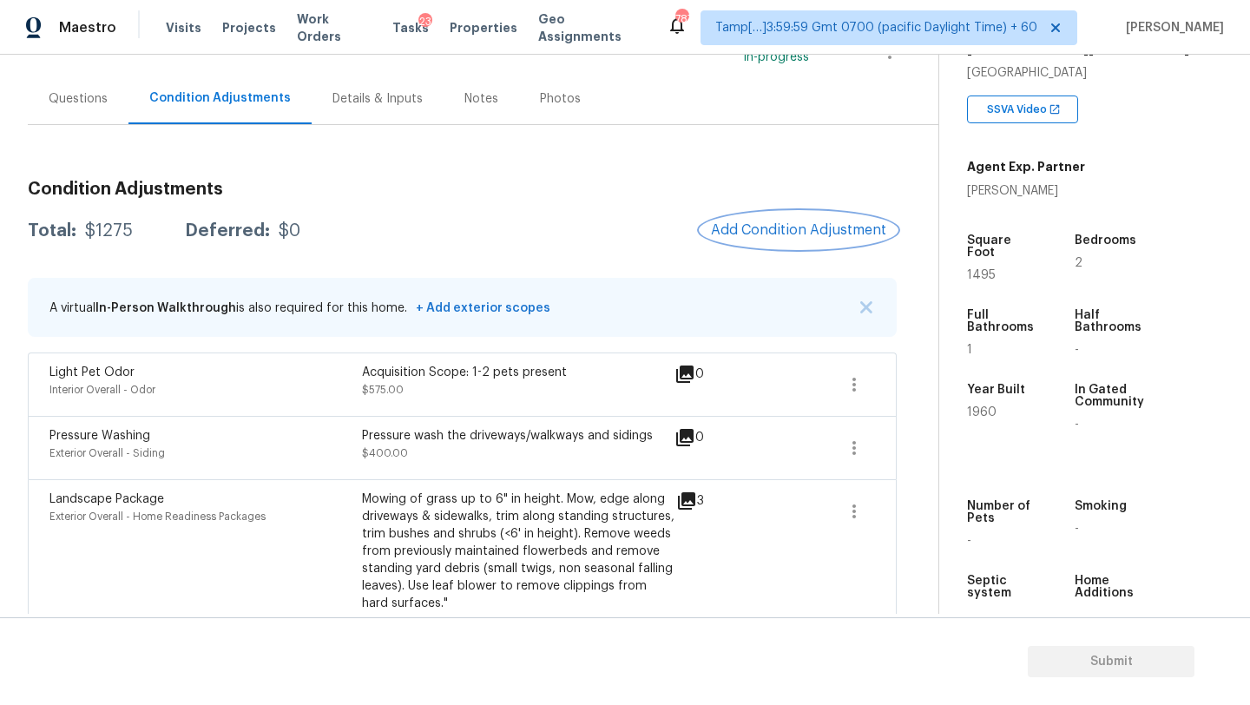
click at [796, 232] on span "Add Condition Adjustment" at bounding box center [798, 230] width 175 height 16
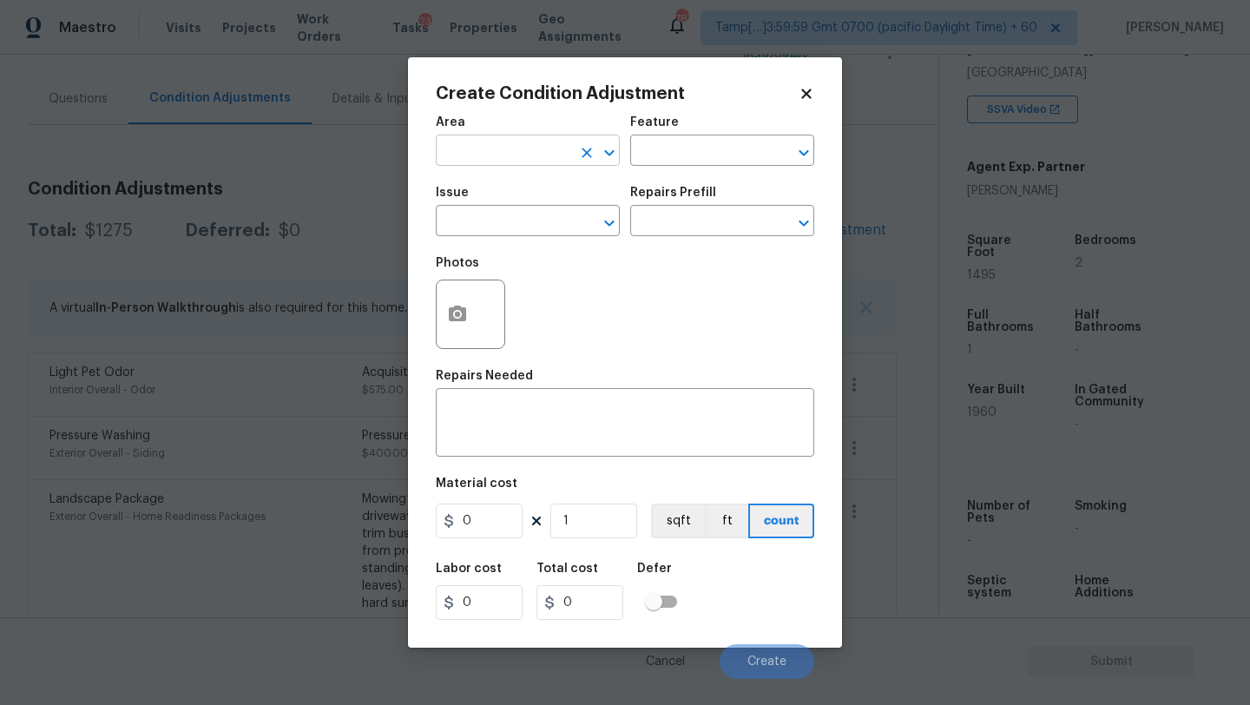
click at [489, 153] on input "text" at bounding box center [503, 152] width 135 height 27
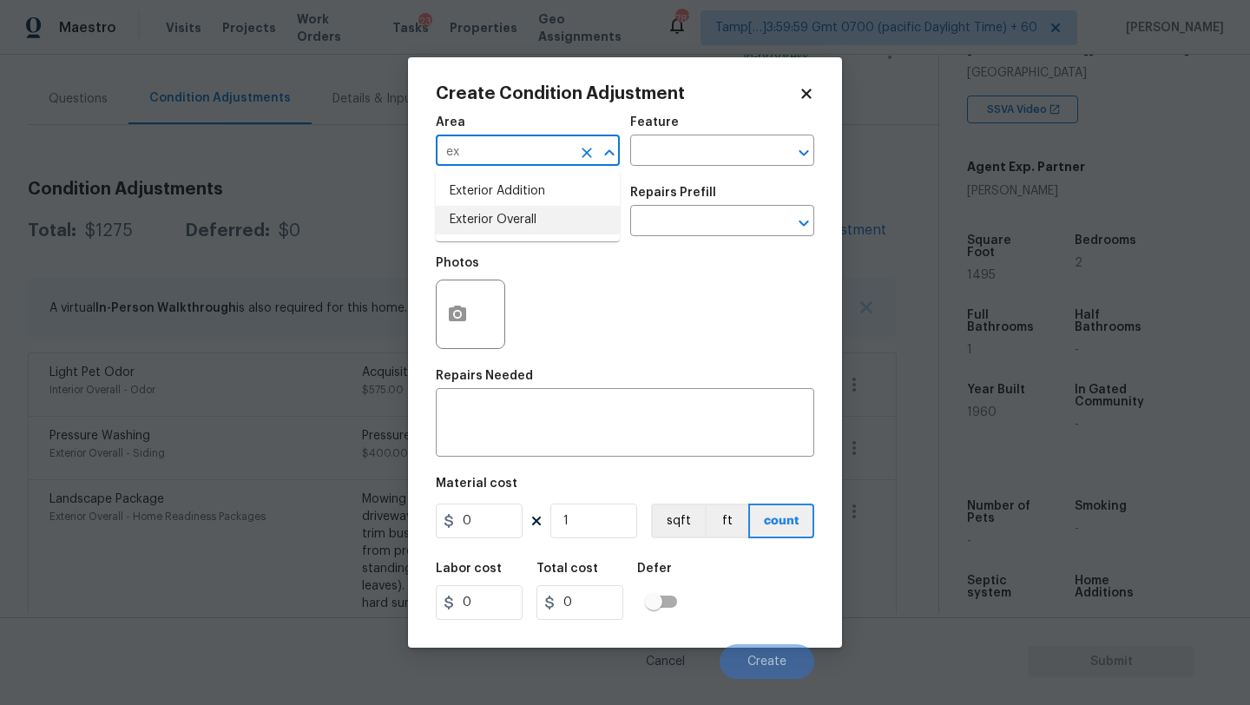
click at [514, 220] on li "Exterior Overall" at bounding box center [528, 220] width 184 height 29
type input "Exterior Overall"
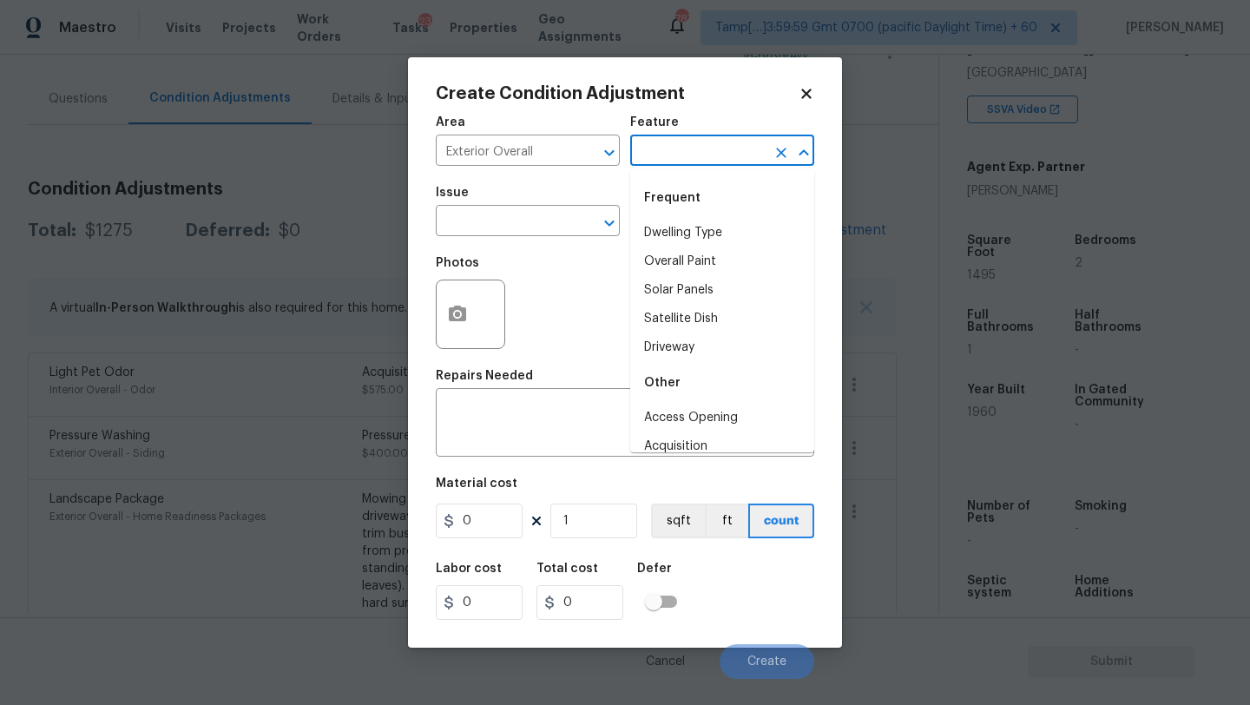
click at [675, 157] on input "text" at bounding box center [697, 152] width 135 height 27
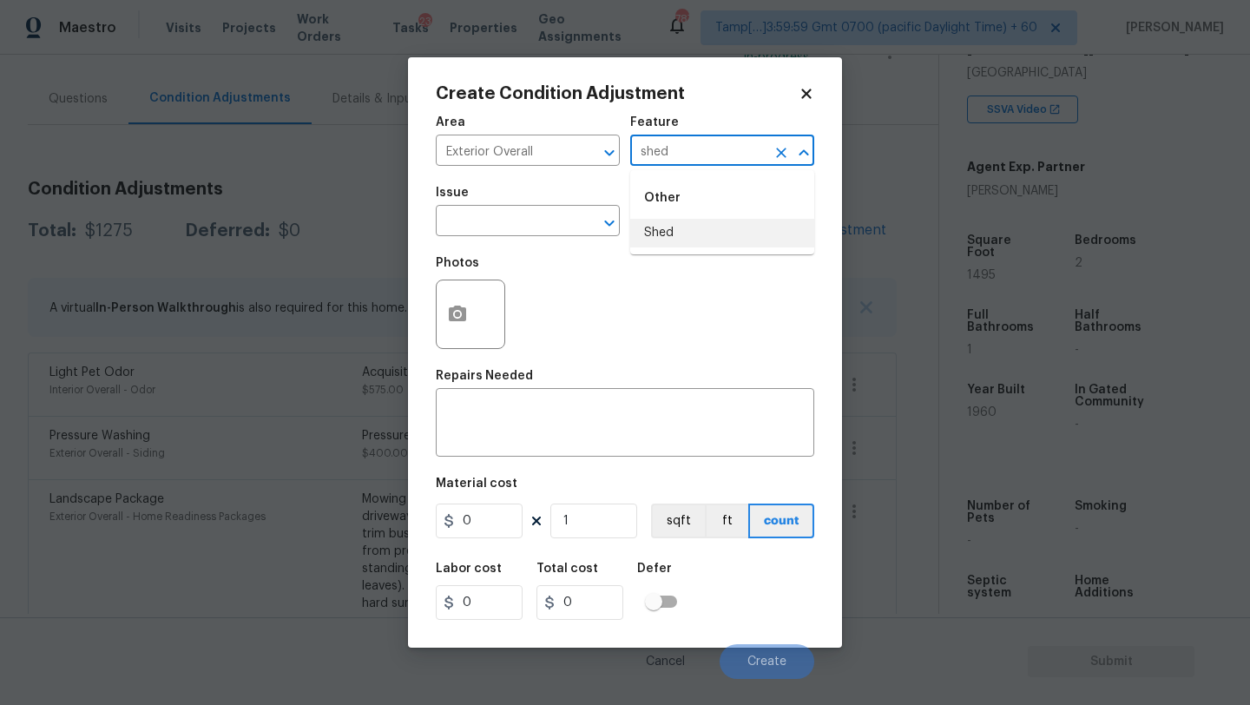
click at [684, 232] on li "Shed" at bounding box center [722, 233] width 184 height 29
type input "Shed"
click at [582, 420] on textarea at bounding box center [625, 424] width 358 height 36
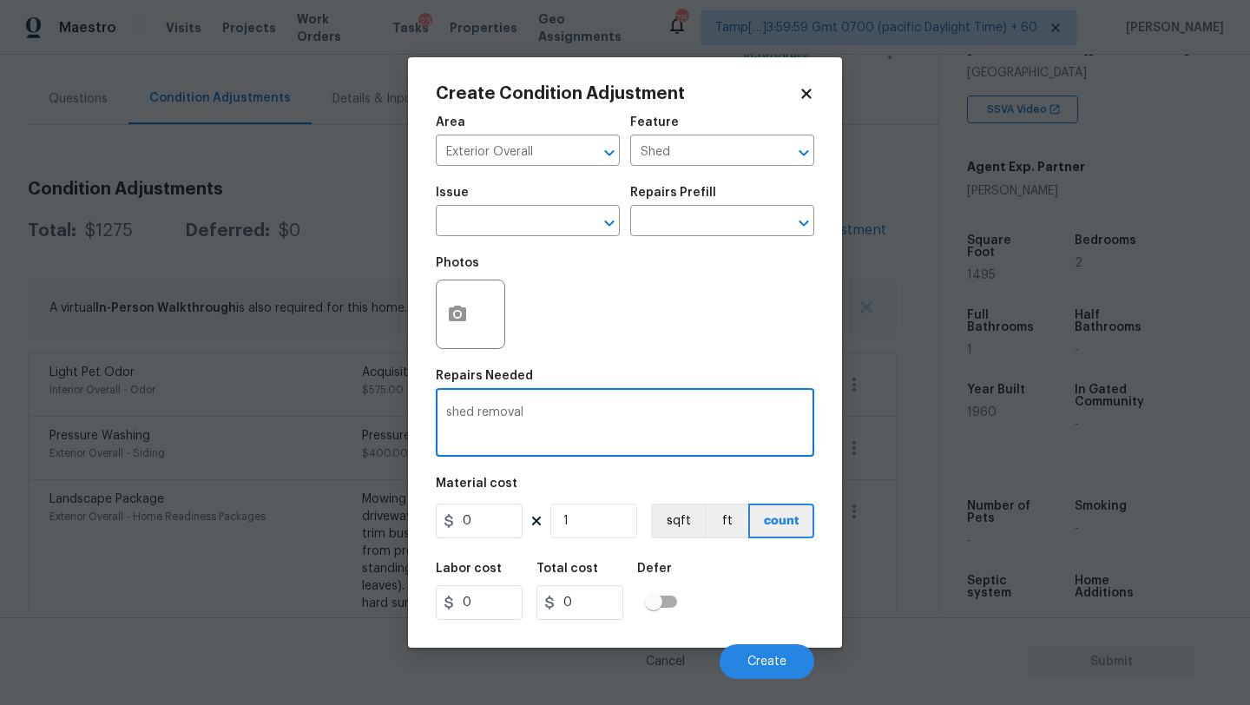
type textarea "shed removal"
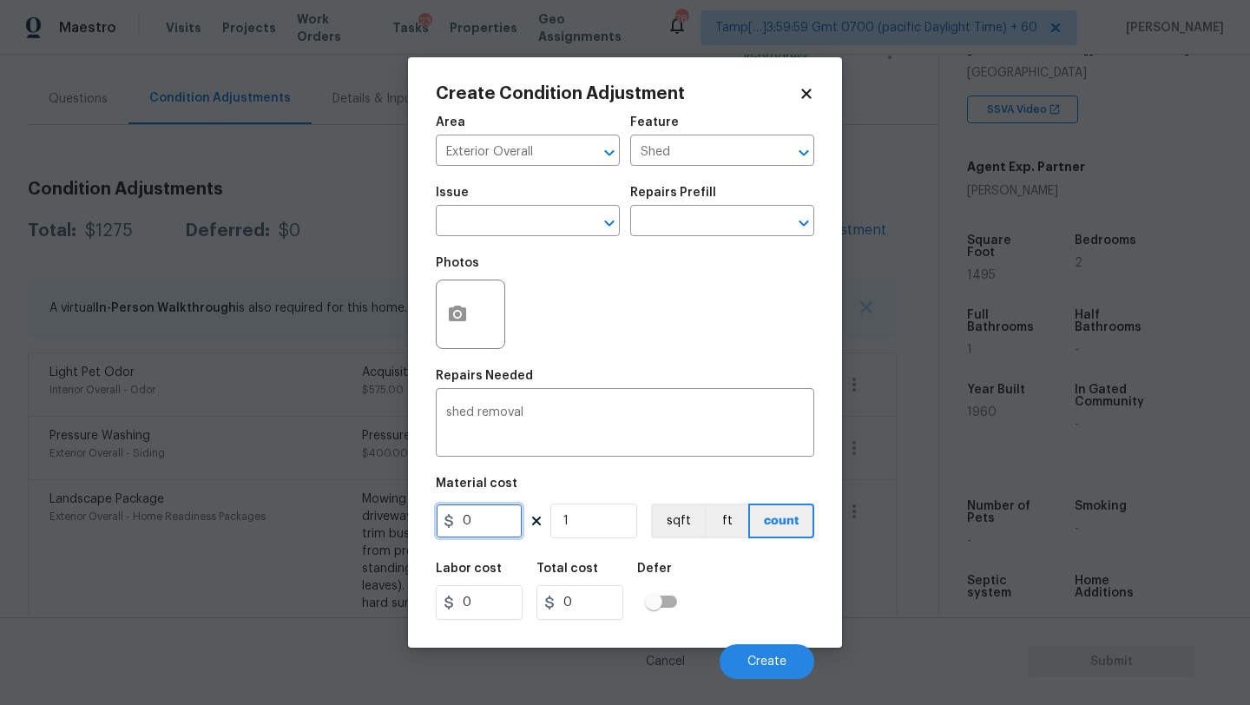
click at [490, 517] on input "0" at bounding box center [479, 520] width 87 height 35
type input "750"
click at [615, 518] on input "1" at bounding box center [593, 520] width 87 height 35
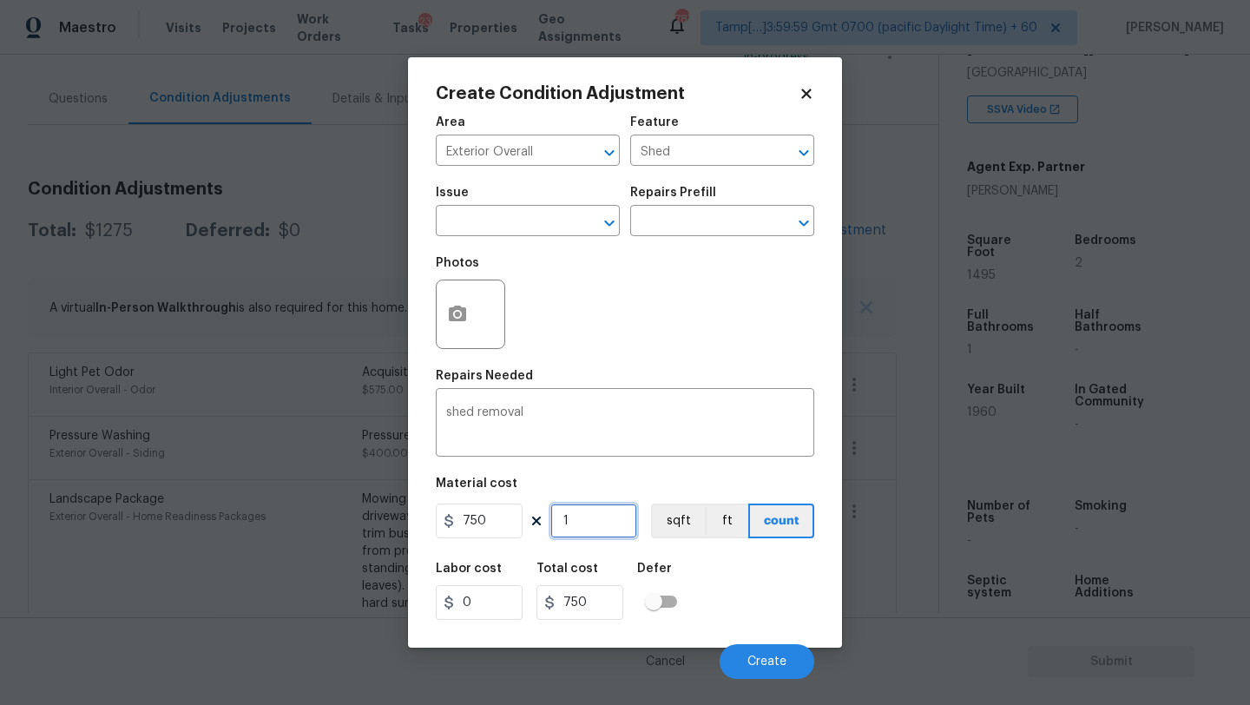
click at [615, 518] on input "1" at bounding box center [593, 520] width 87 height 35
type input "2"
type input "1500"
type input "0"
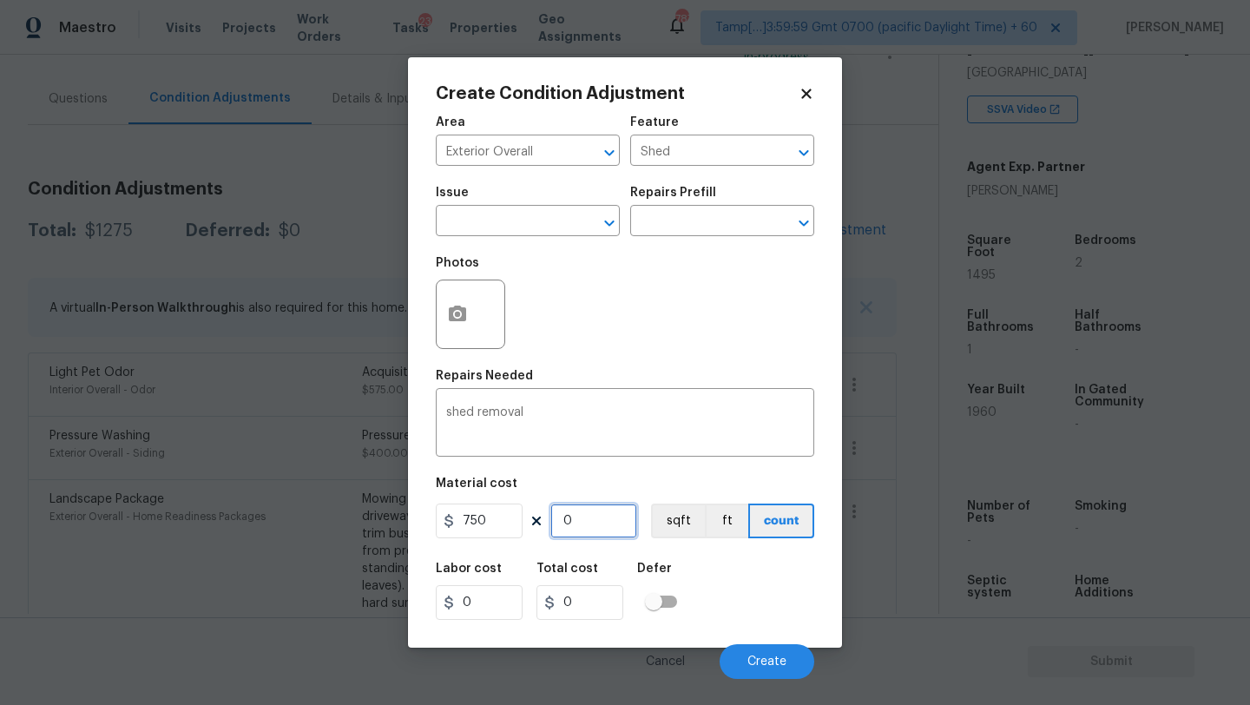
type input "3"
type input "2250"
type input "3"
click at [460, 335] on button "button" at bounding box center [458, 314] width 42 height 68
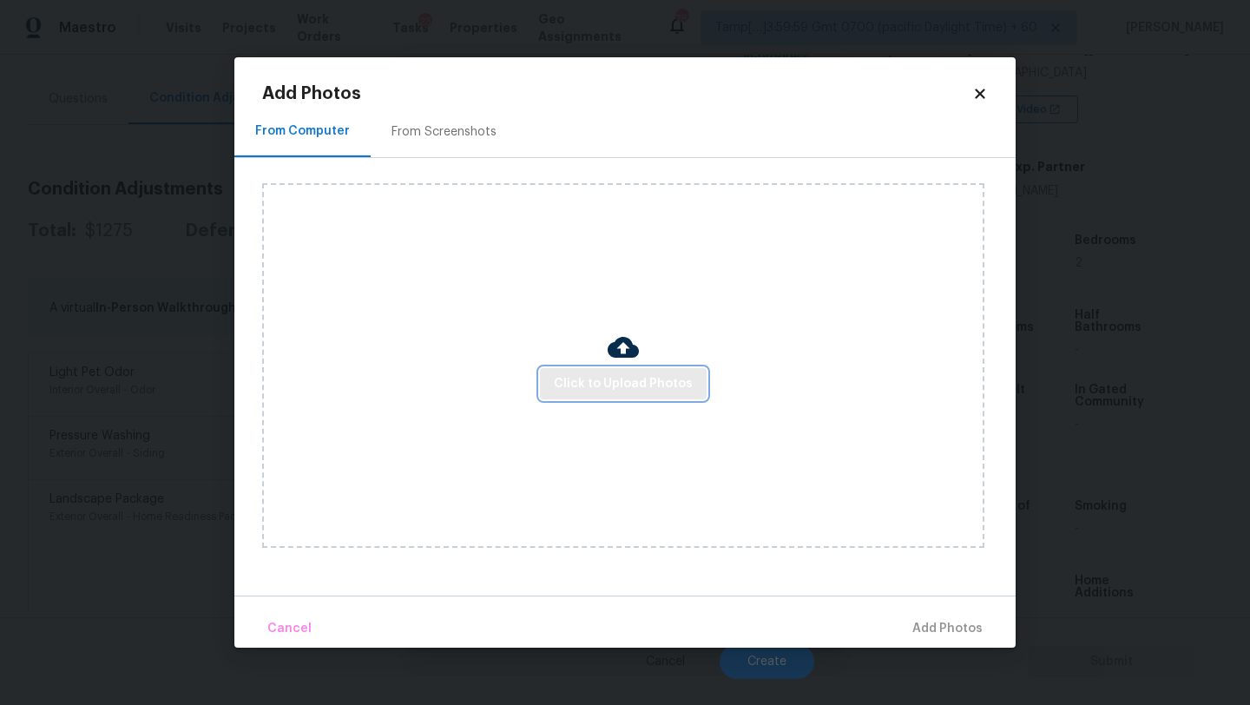
click at [562, 390] on span "Click to Upload Photos" at bounding box center [623, 384] width 139 height 22
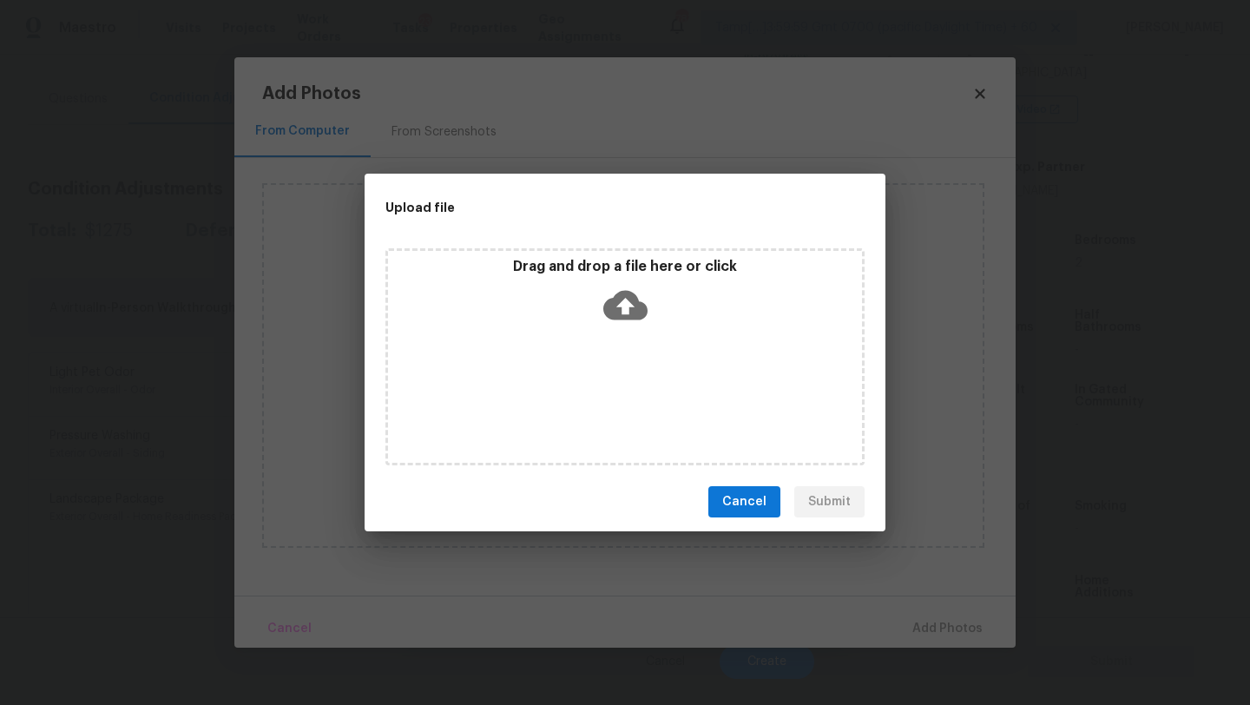
click at [597, 356] on div "Drag and drop a file here or click" at bounding box center [624, 356] width 479 height 217
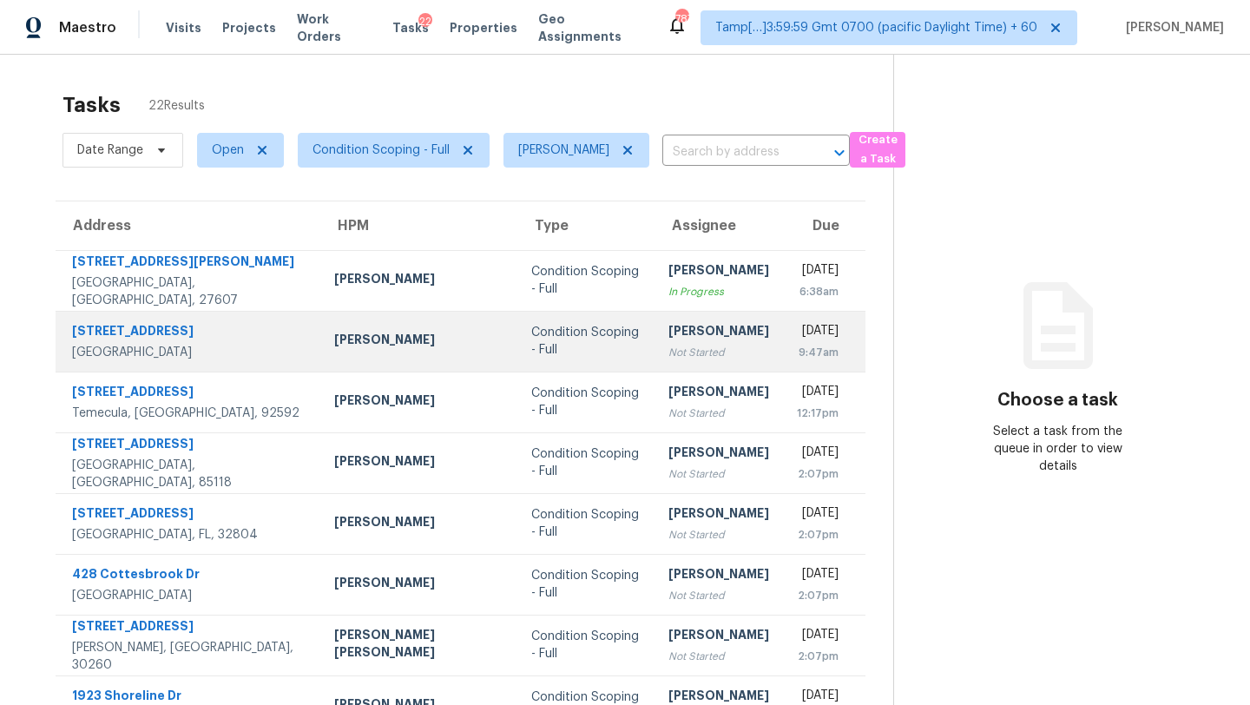
click at [668, 335] on div "[PERSON_NAME]" at bounding box center [718, 333] width 101 height 22
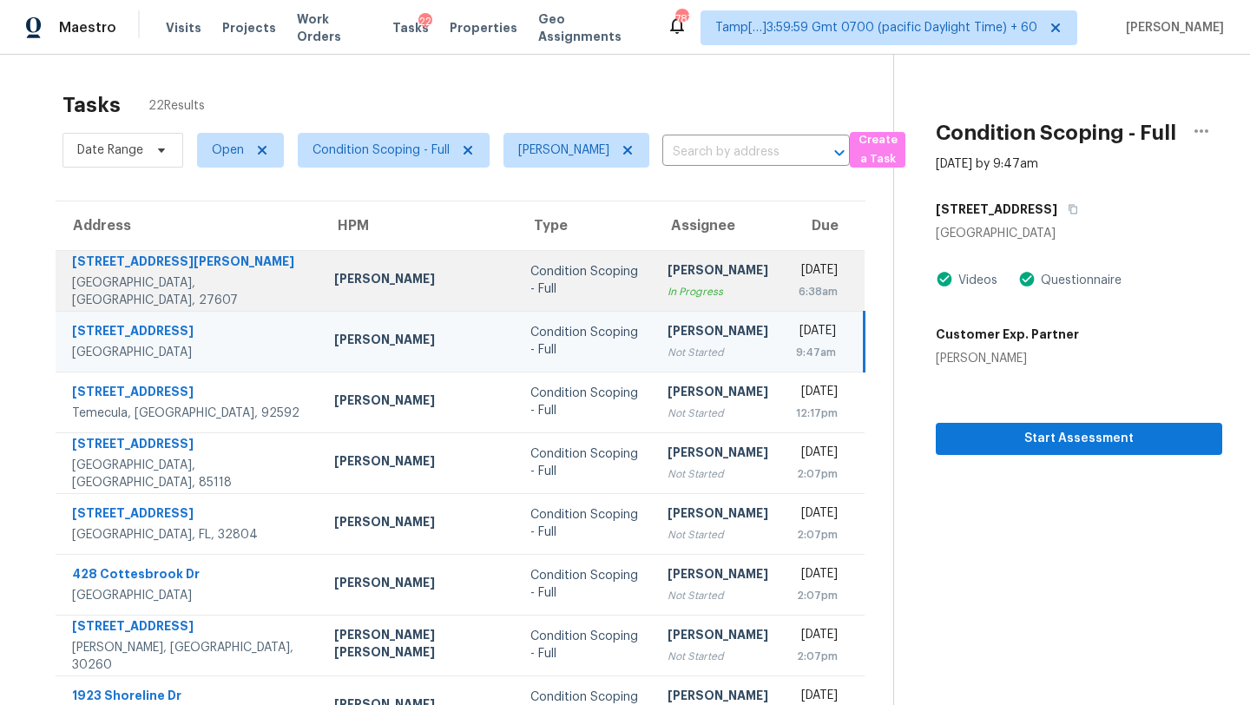
click at [654, 286] on td "[PERSON_NAME] M In Progress" at bounding box center [718, 280] width 128 height 61
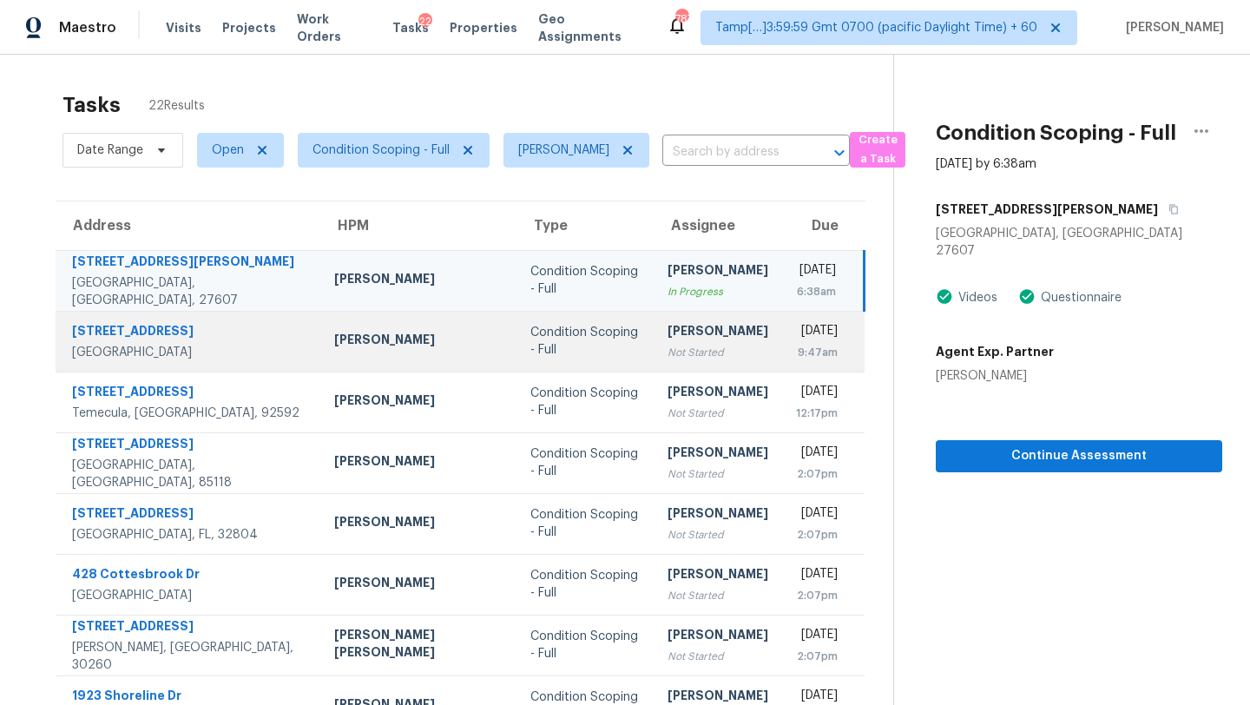
click at [654, 366] on td "[PERSON_NAME] Not Started" at bounding box center [718, 341] width 128 height 61
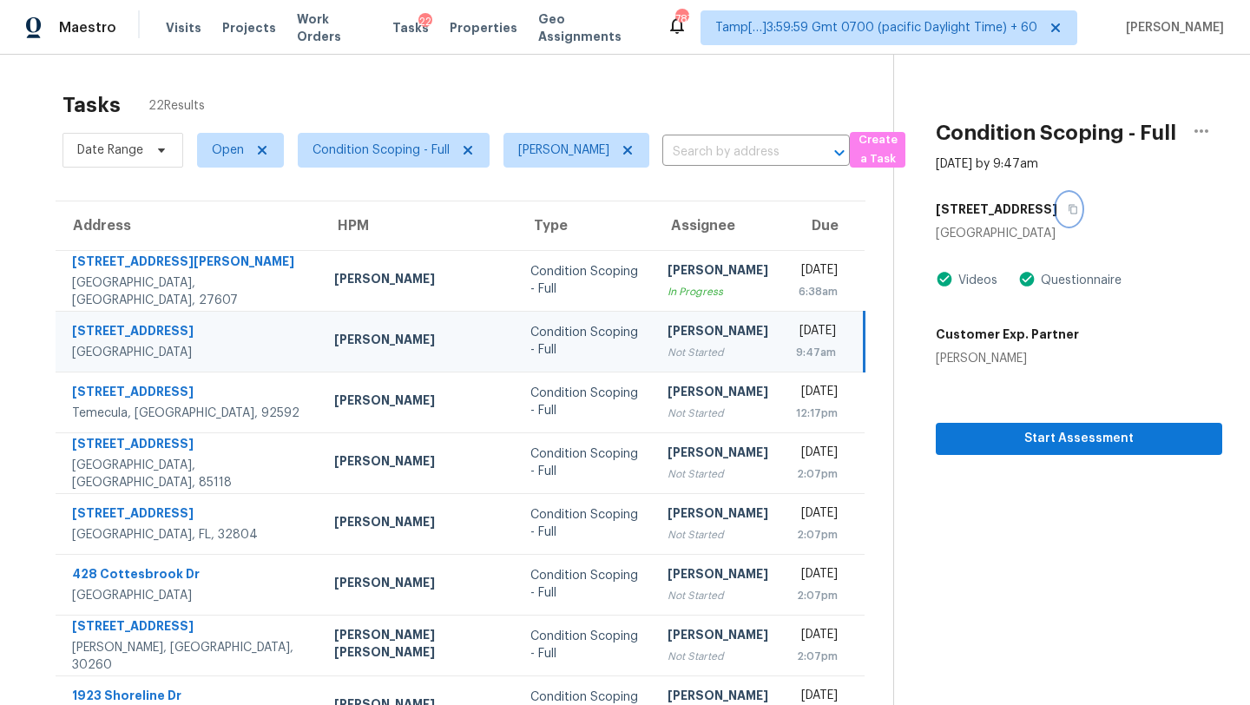
click at [1068, 212] on icon "button" at bounding box center [1073, 209] width 10 height 10
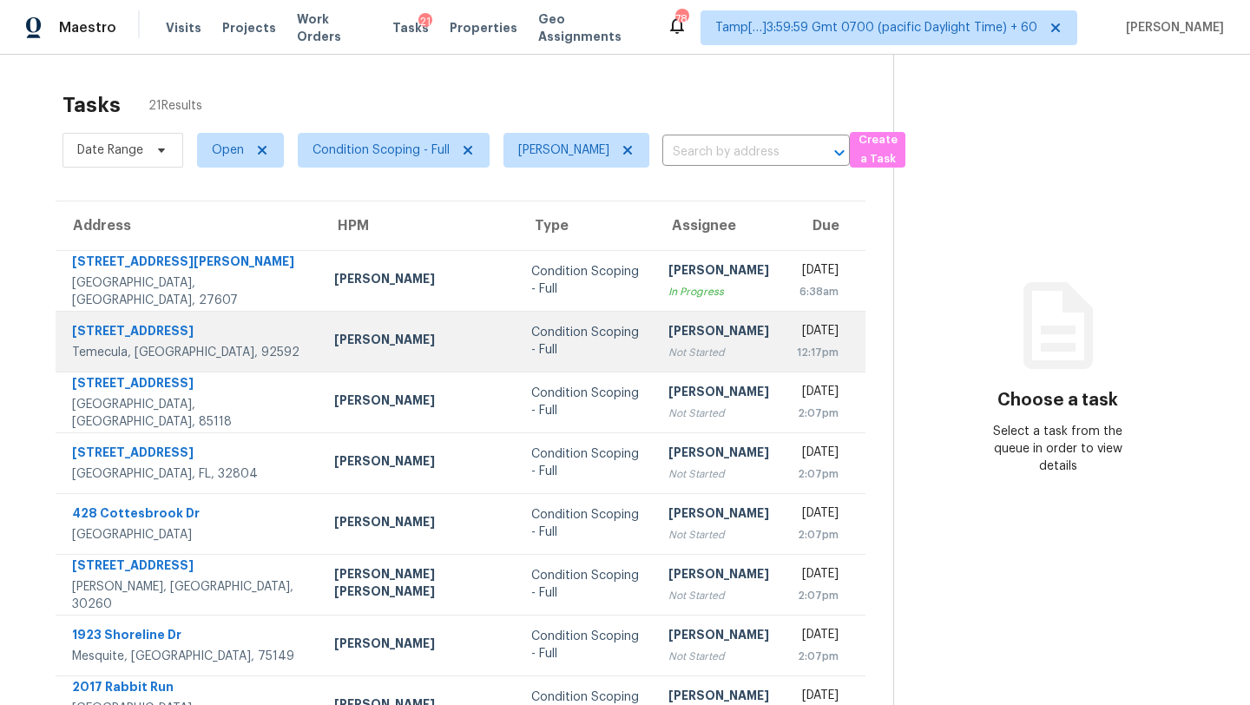
click at [797, 337] on div "[DATE]" at bounding box center [818, 333] width 42 height 22
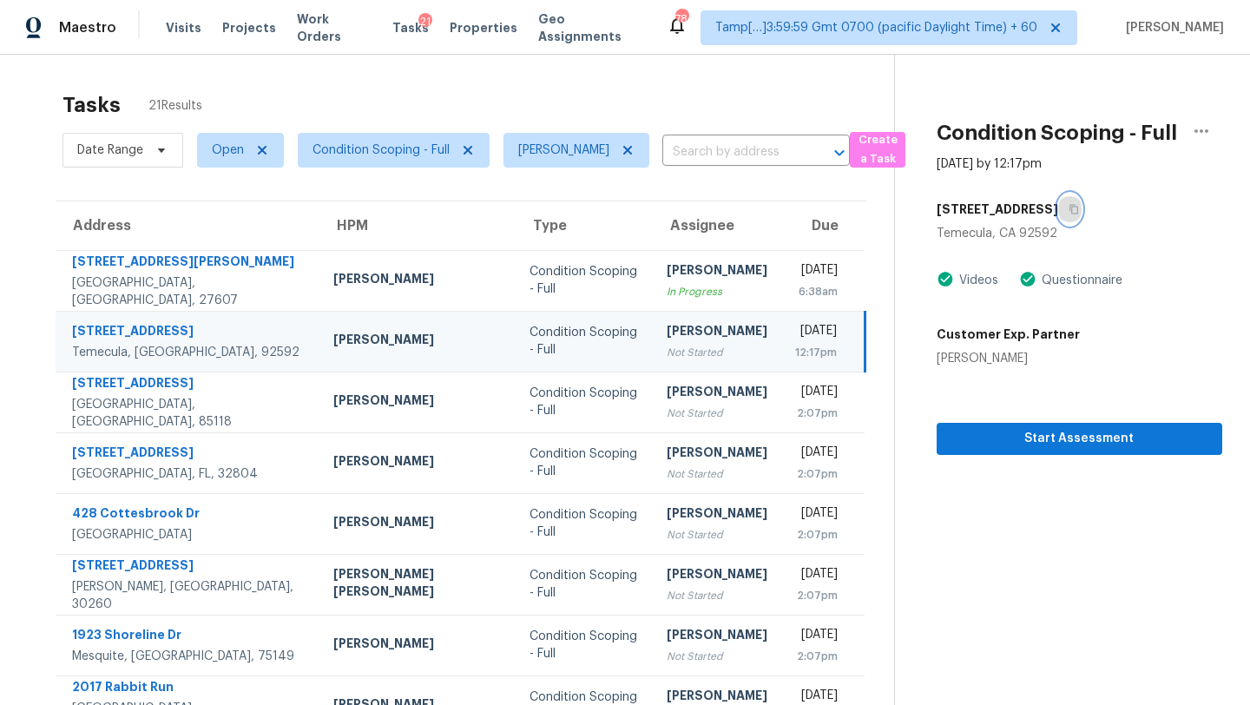
click at [1082, 212] on button "button" at bounding box center [1069, 209] width 23 height 31
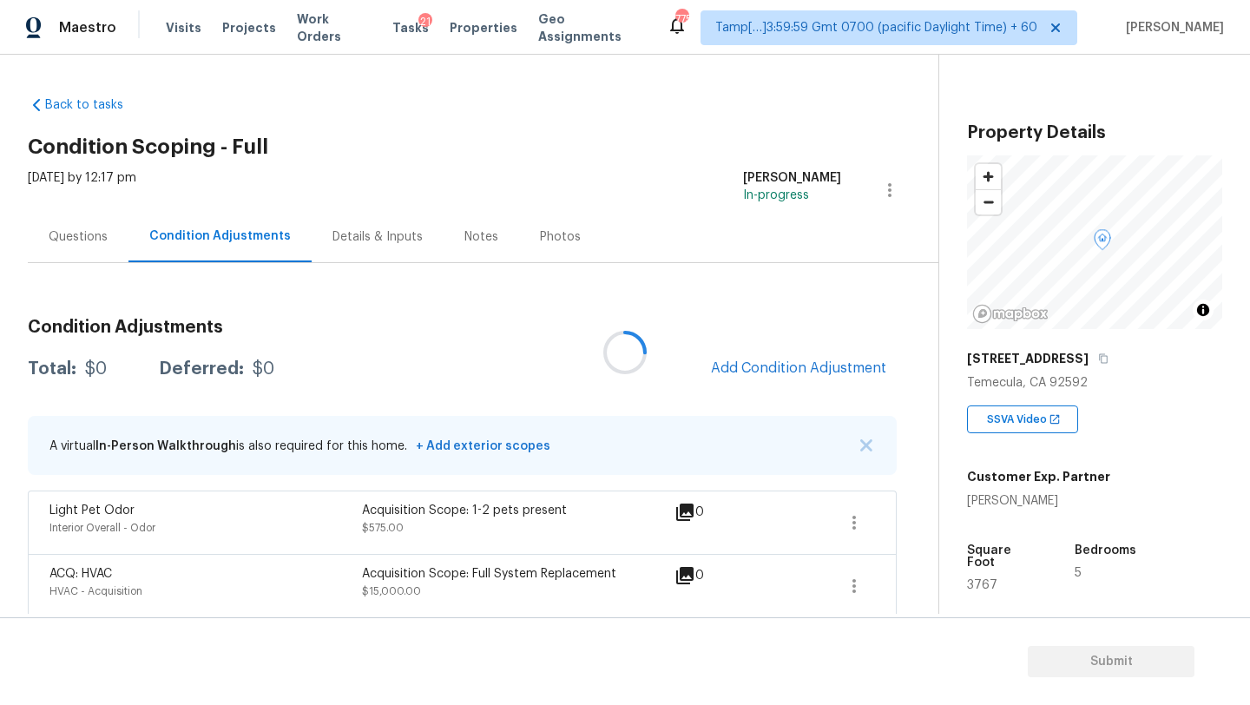
click at [763, 360] on div at bounding box center [625, 352] width 1250 height 705
click at [763, 366] on div at bounding box center [625, 352] width 1250 height 705
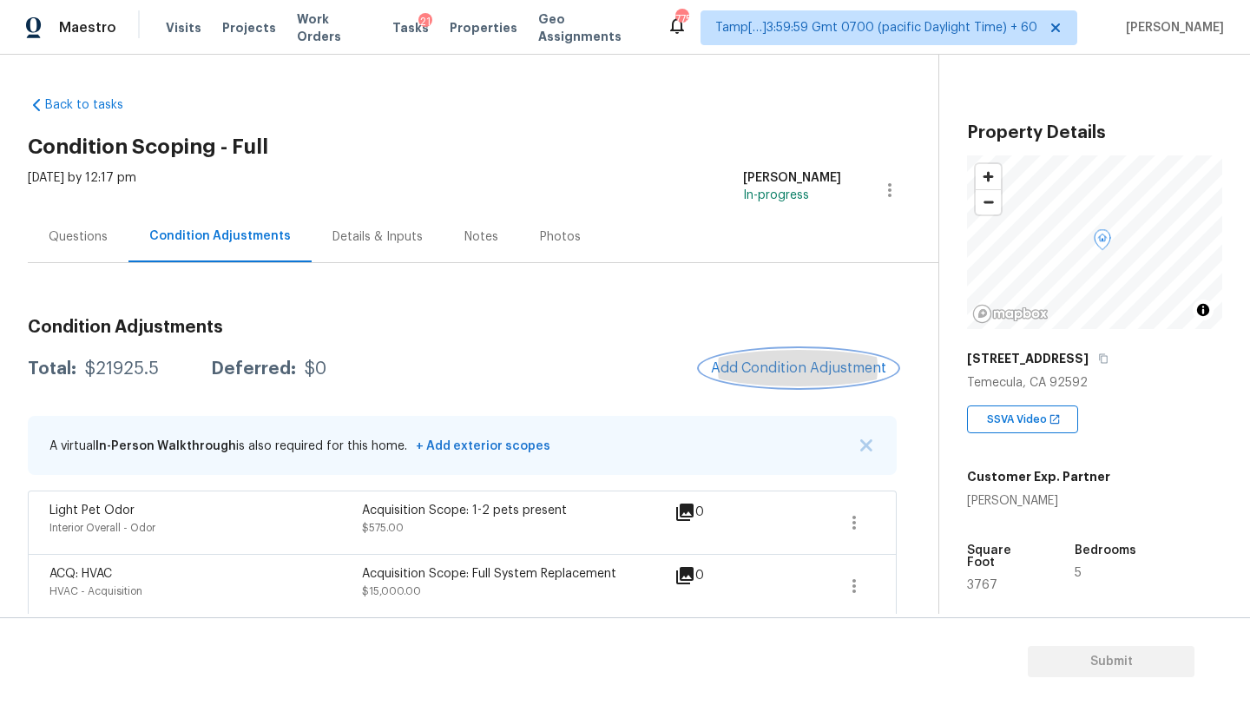
click at [740, 375] on span "Add Condition Adjustment" at bounding box center [798, 368] width 175 height 16
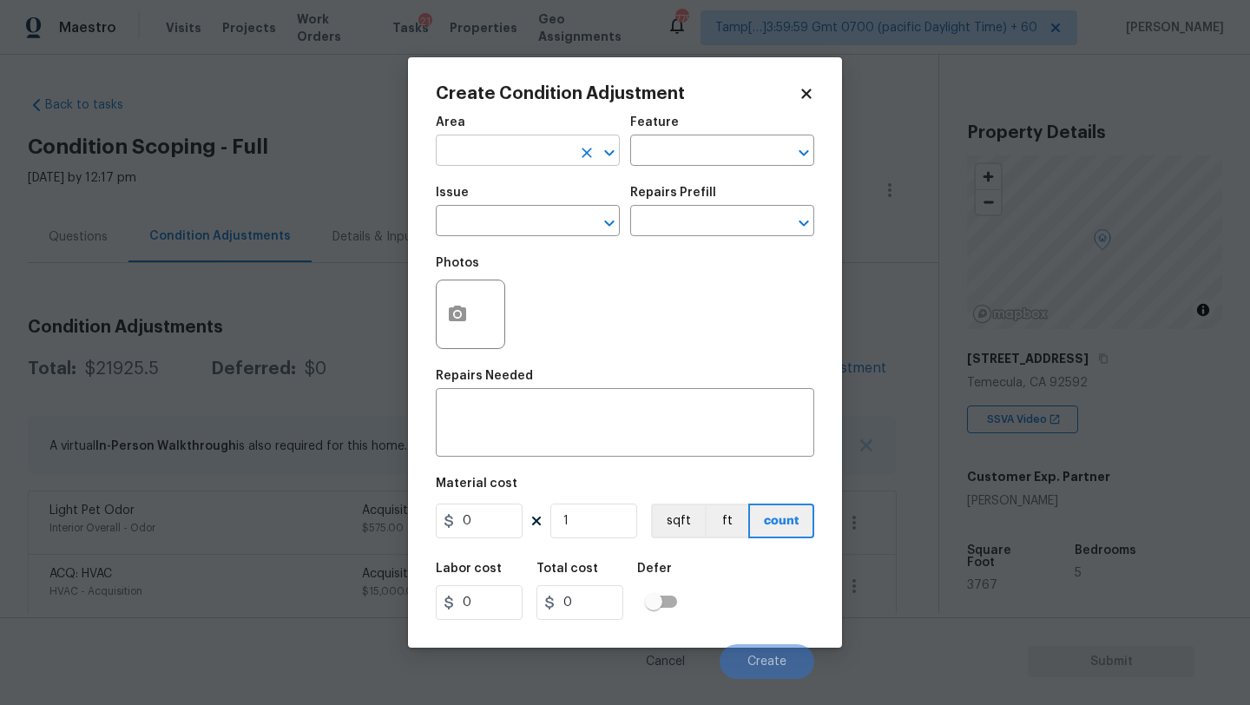
click at [464, 155] on input "text" at bounding box center [503, 152] width 135 height 27
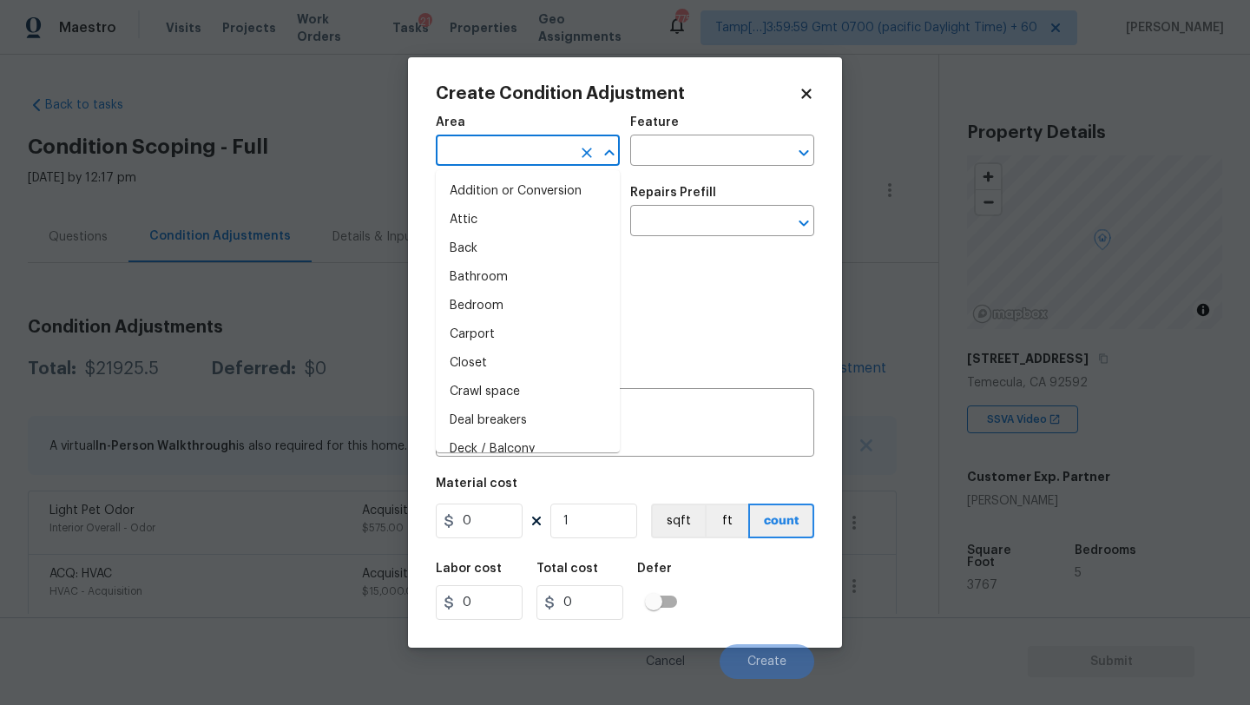
type input "e"
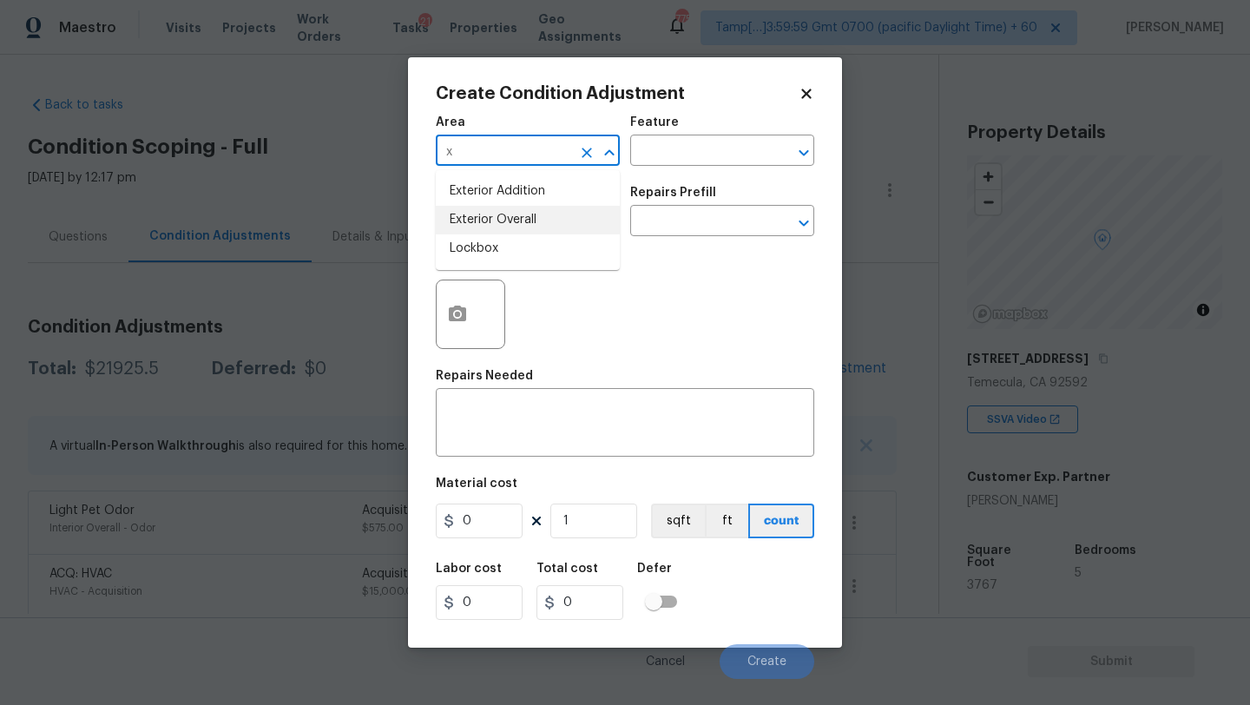
click at [495, 232] on li "Exterior Overall" at bounding box center [528, 220] width 184 height 29
type input "Exterior Overall"
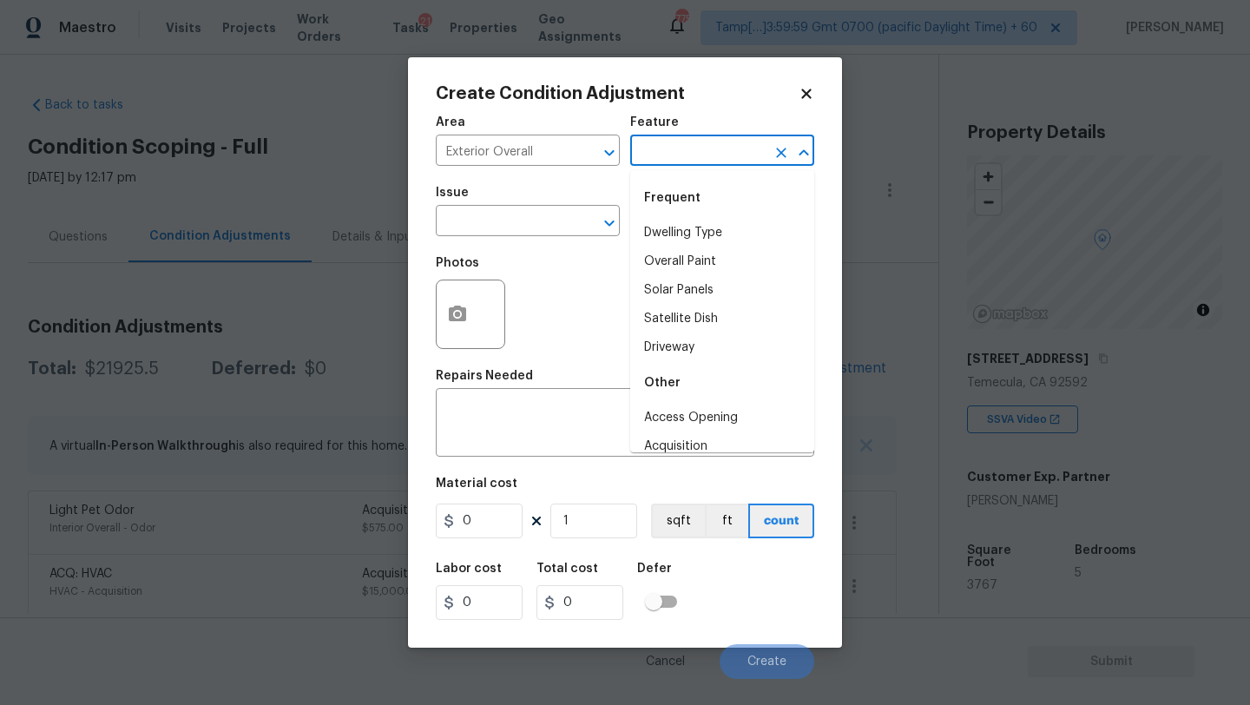
click at [713, 143] on input "text" at bounding box center [697, 152] width 135 height 27
click at [588, 149] on icon "Clear" at bounding box center [587, 153] width 10 height 10
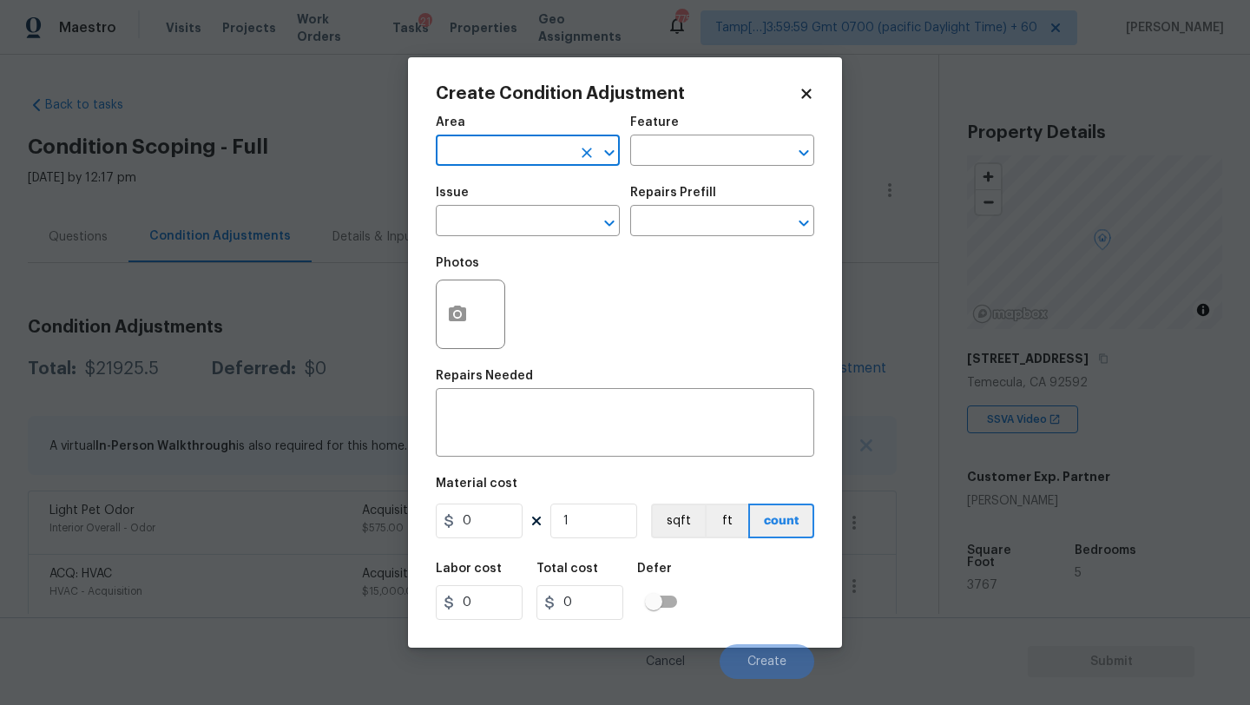
click at [495, 149] on input "text" at bounding box center [503, 152] width 135 height 27
click at [505, 220] on li "Interior Overall" at bounding box center [528, 220] width 184 height 29
type input "Interior Overall"
click at [672, 156] on input "text" at bounding box center [697, 152] width 135 height 27
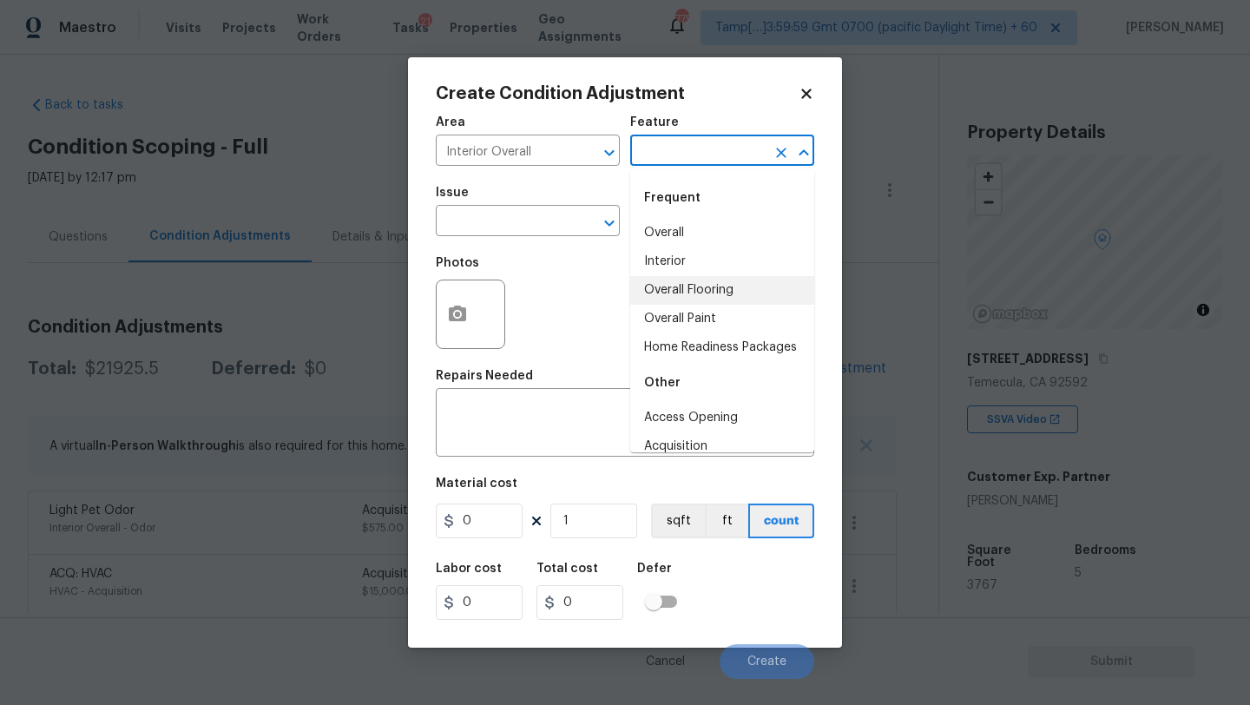
click at [681, 294] on li "Overall Flooring" at bounding box center [722, 290] width 184 height 29
type input "Overall Flooring"
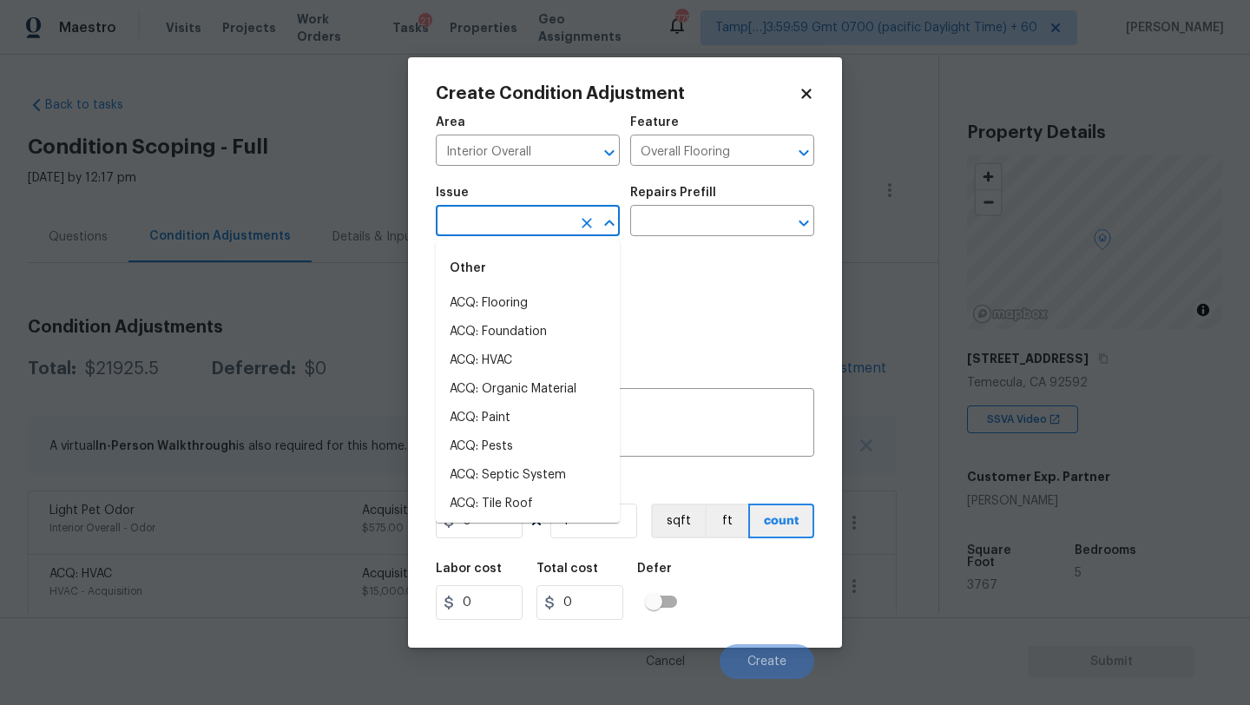
click at [520, 220] on input "text" at bounding box center [503, 222] width 135 height 27
click at [520, 309] on li "ACQ: Flooring" at bounding box center [528, 303] width 184 height 29
type input "ACQ: Flooring"
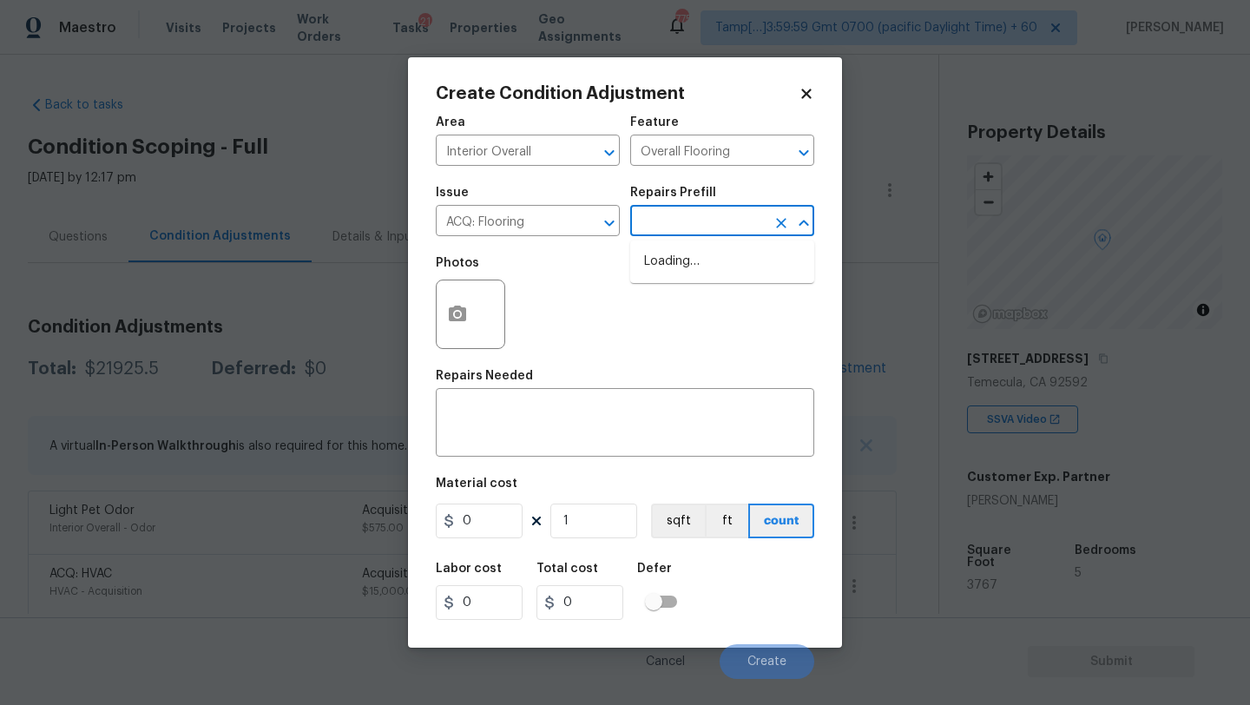
click at [674, 221] on input "text" at bounding box center [697, 222] width 135 height 27
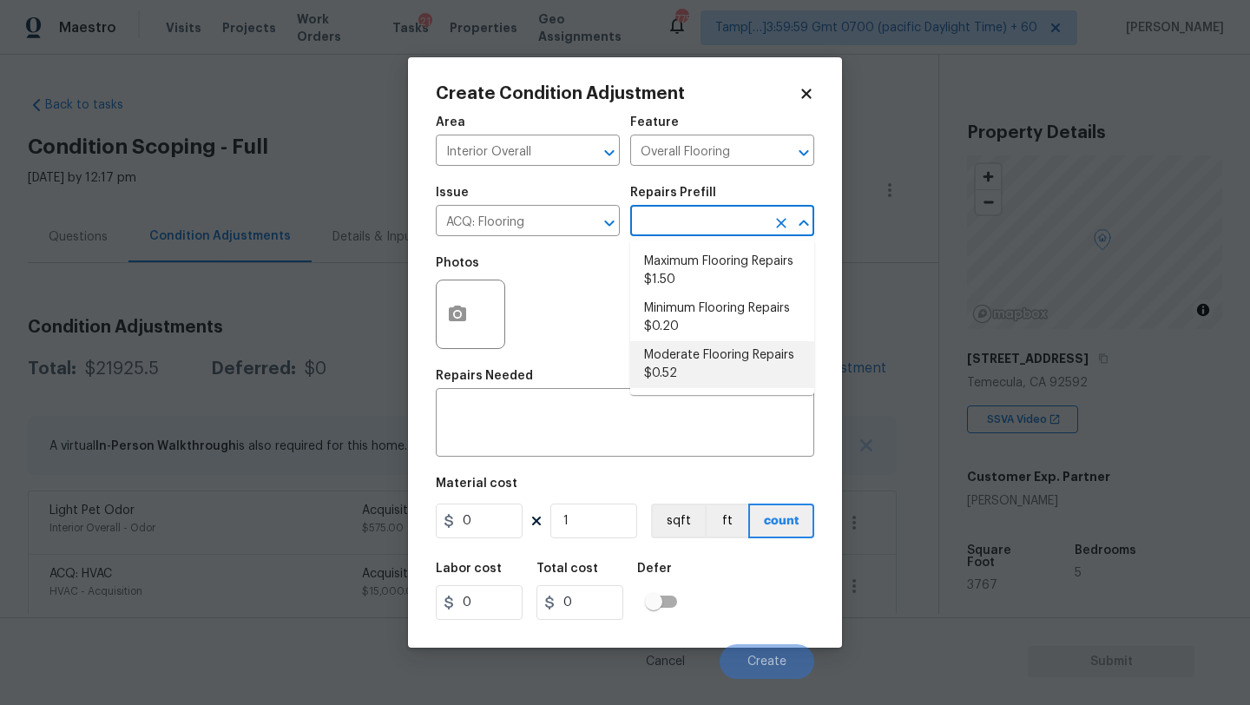
click at [696, 367] on li "Moderate Flooring Repairs $0.52" at bounding box center [722, 364] width 184 height 47
type input "Acquisition"
type textarea "Acquisition Scope: Moderate flooring repairs"
type input "0.52"
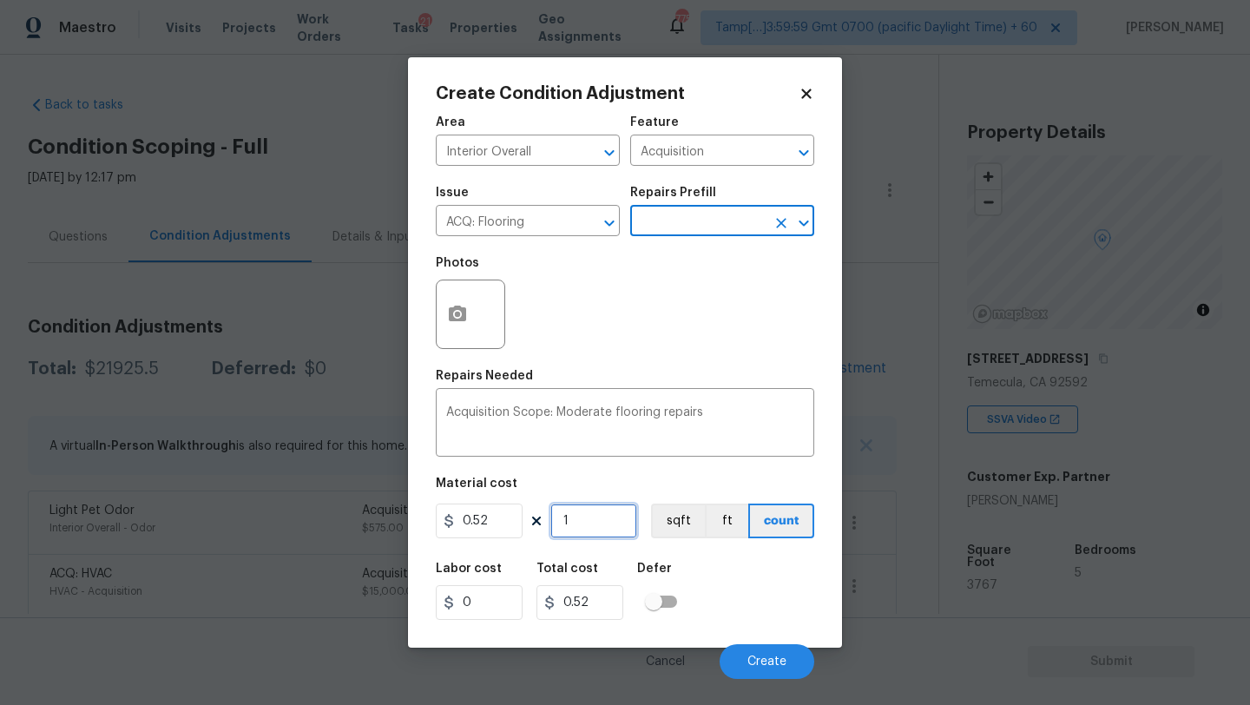
click at [589, 528] on input "1" at bounding box center [593, 520] width 87 height 35
type input "3"
type input "1.56"
type input "37"
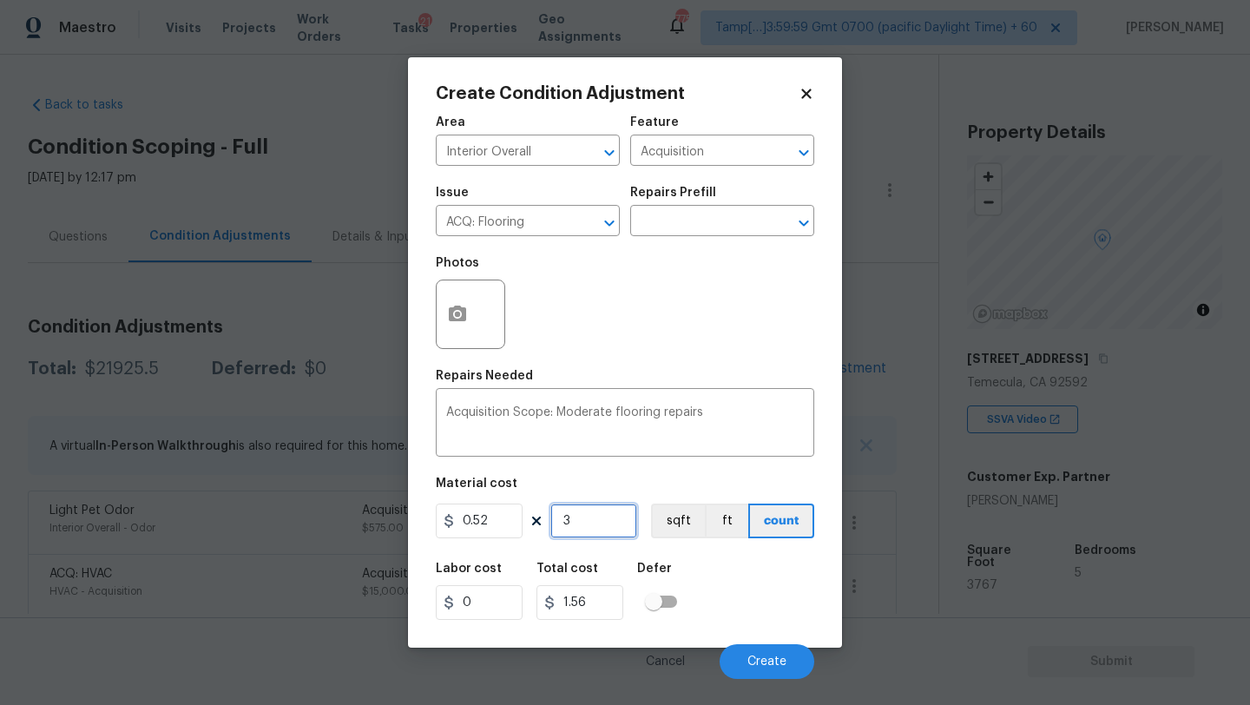
type input "19.24"
type input "376"
type input "195.52"
type input "3767"
type input "1958.84"
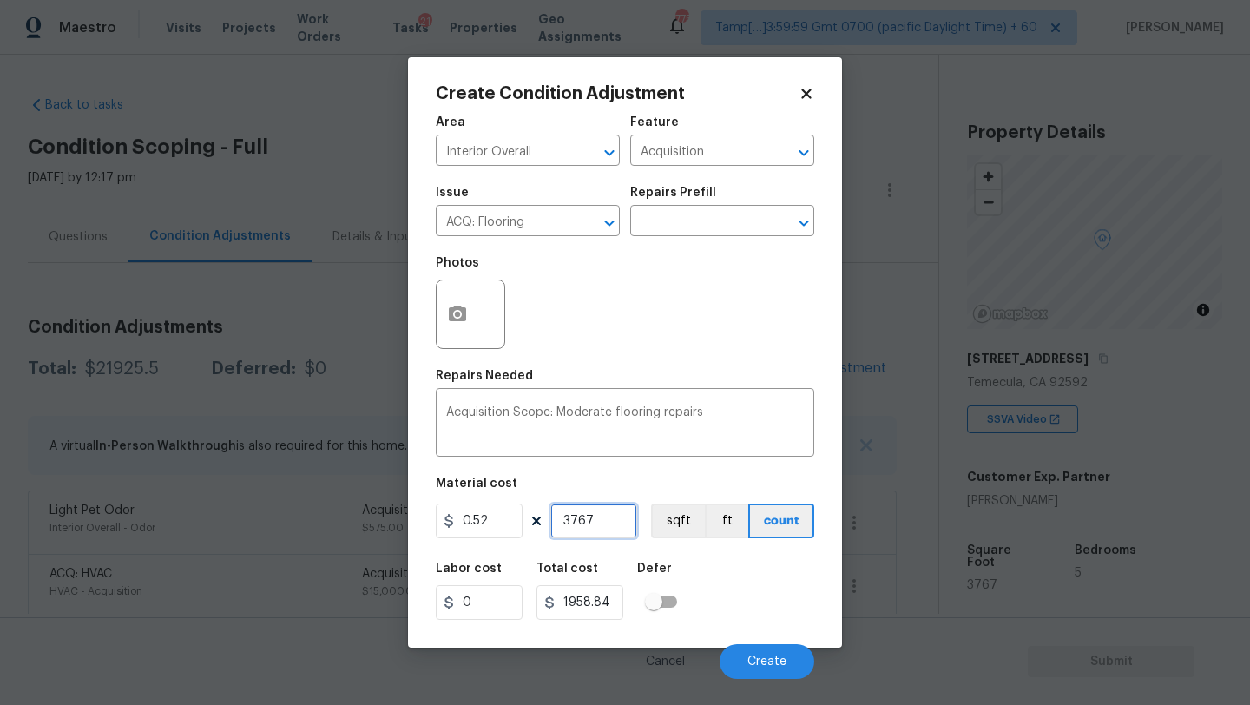
type input "3767"
click at [458, 316] on circle "button" at bounding box center [457, 314] width 5 height 5
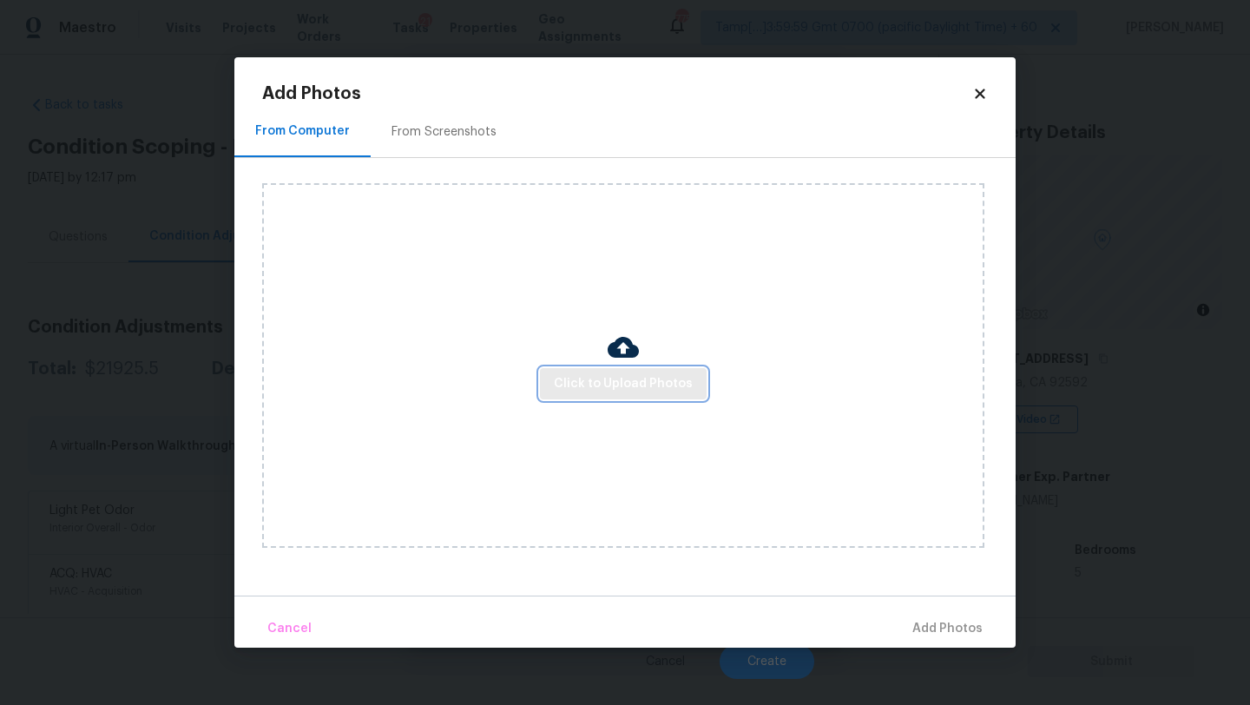
click at [596, 393] on span "Click to Upload Photos" at bounding box center [623, 384] width 139 height 22
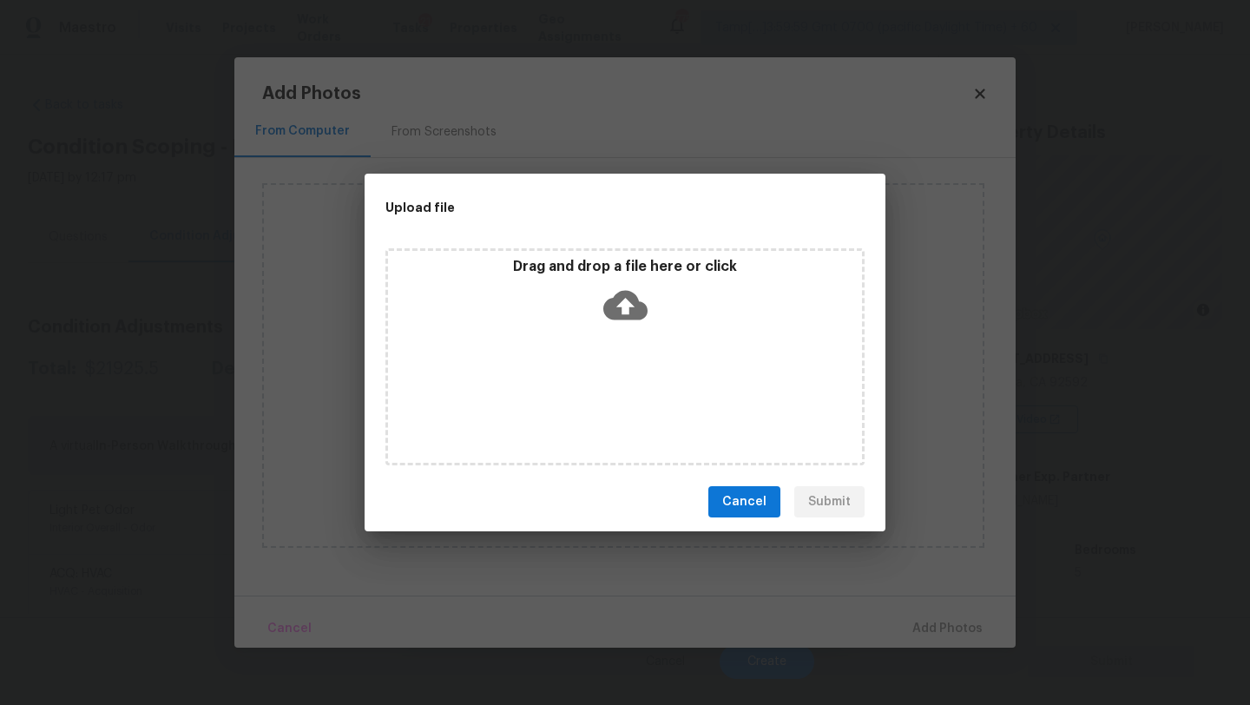
click at [625, 299] on icon at bounding box center [625, 305] width 44 height 44
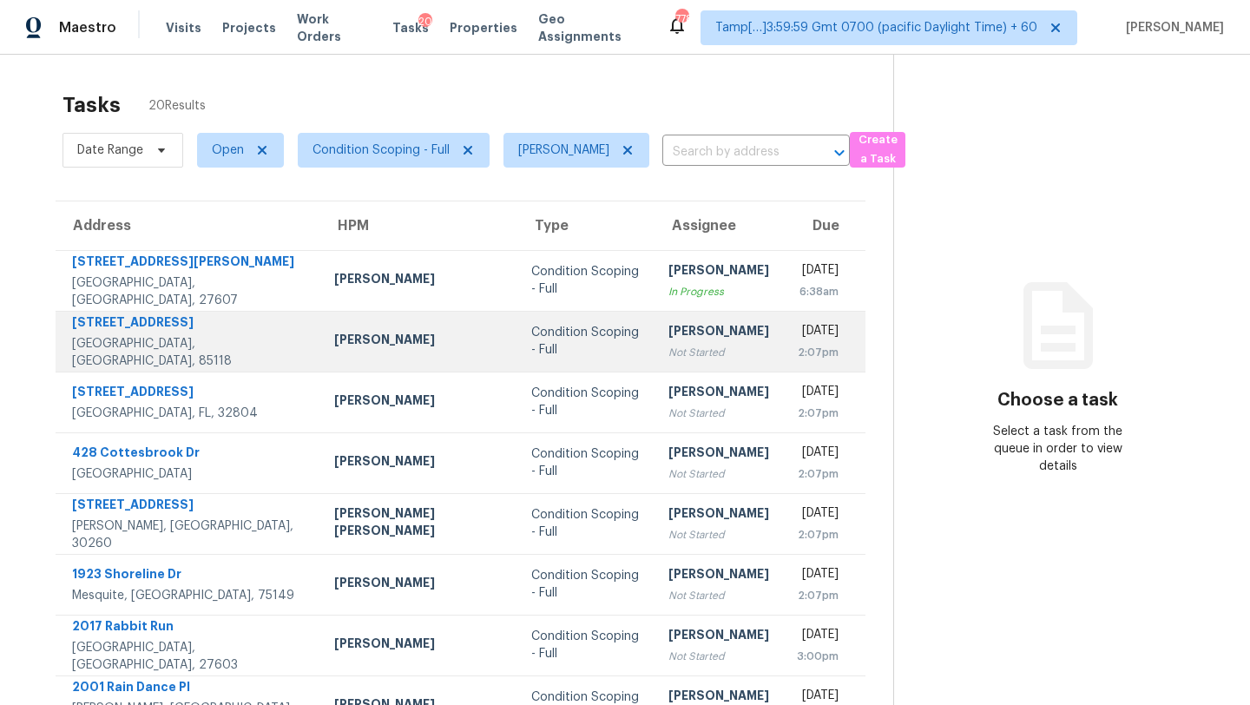
click at [668, 357] on div "Not Started" at bounding box center [718, 352] width 101 height 17
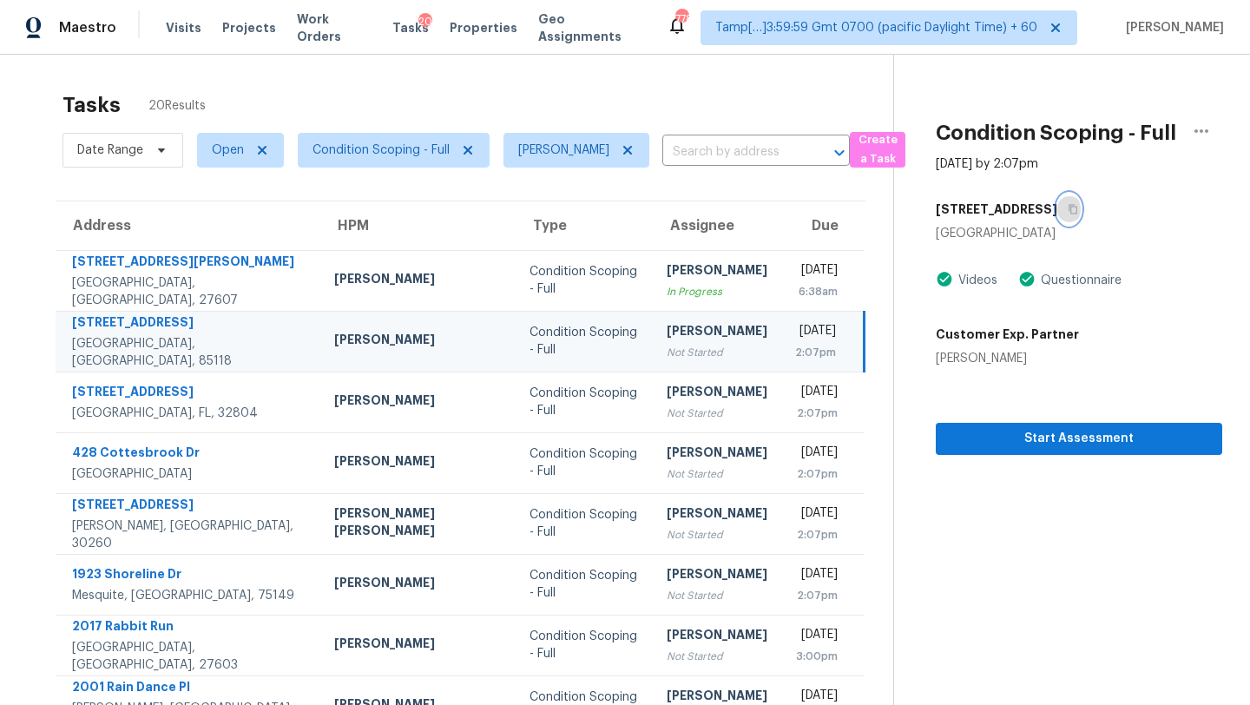
click at [1068, 211] on icon "button" at bounding box center [1073, 209] width 10 height 10
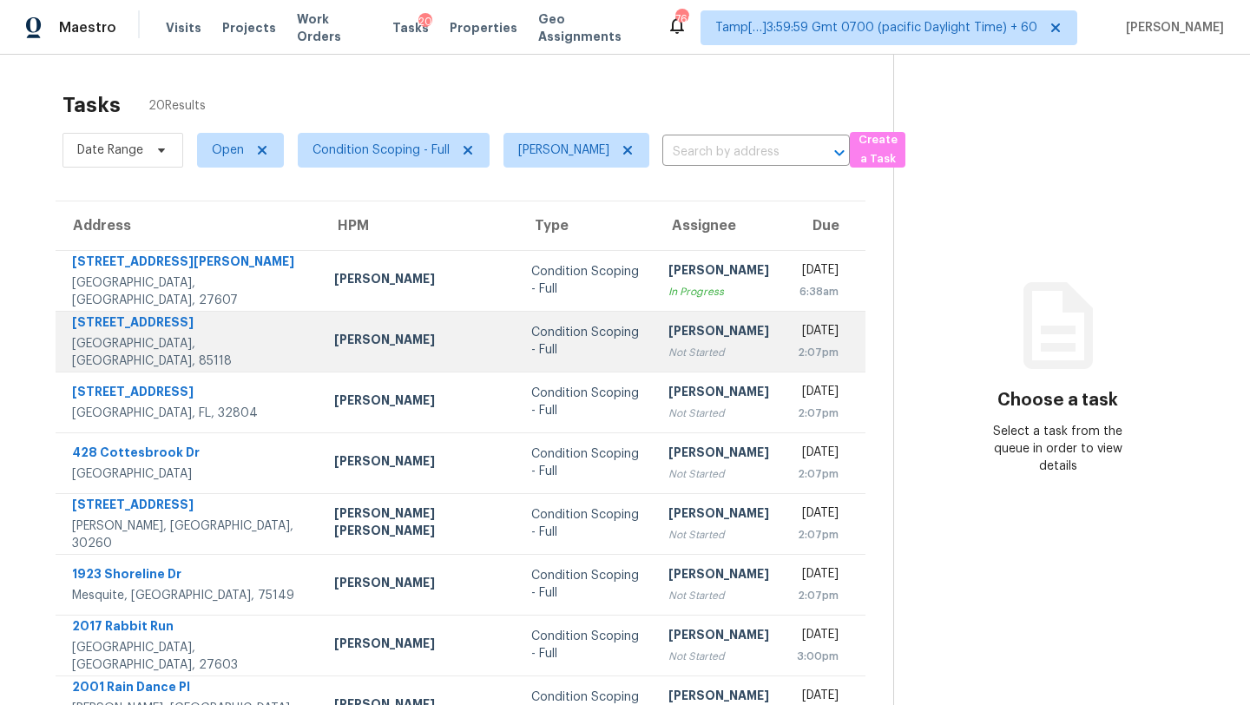
click at [521, 359] on td "Condition Scoping - Full" at bounding box center [585, 341] width 137 height 61
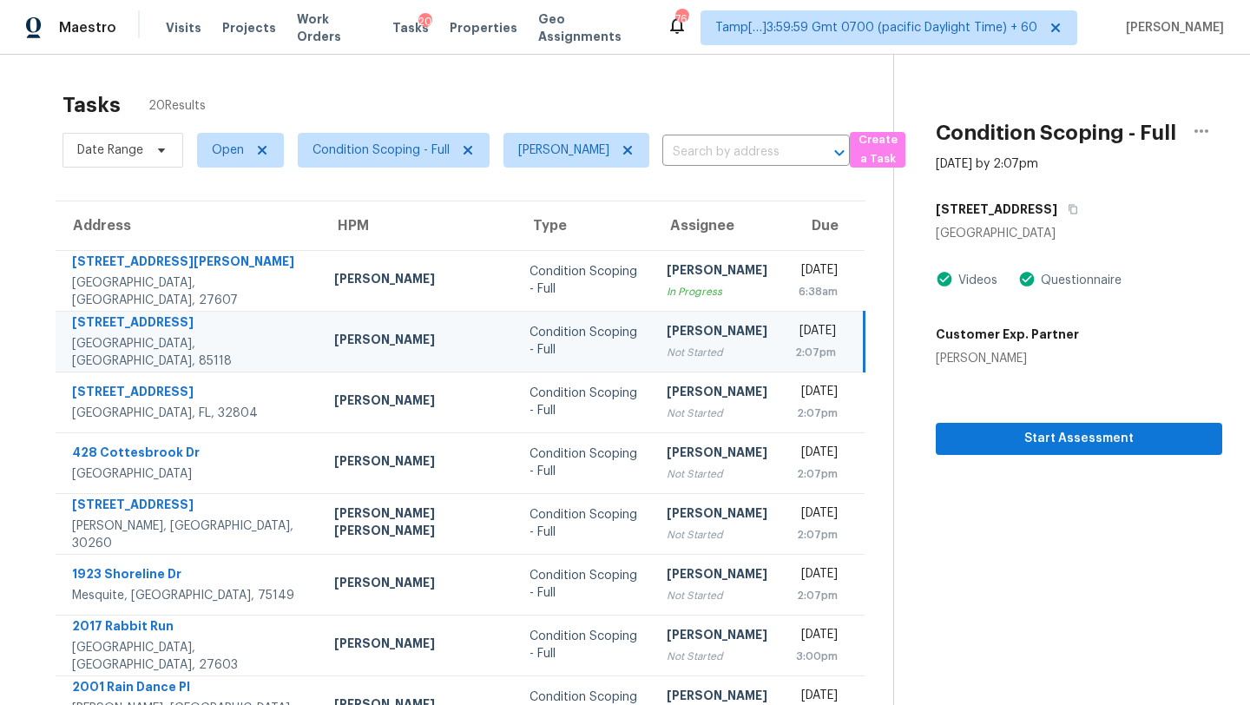
click at [667, 345] on div "Not Started" at bounding box center [717, 352] width 101 height 17
click at [667, 347] on div "Not Started" at bounding box center [717, 352] width 101 height 17
click at [1069, 206] on icon "button" at bounding box center [1073, 209] width 10 height 10
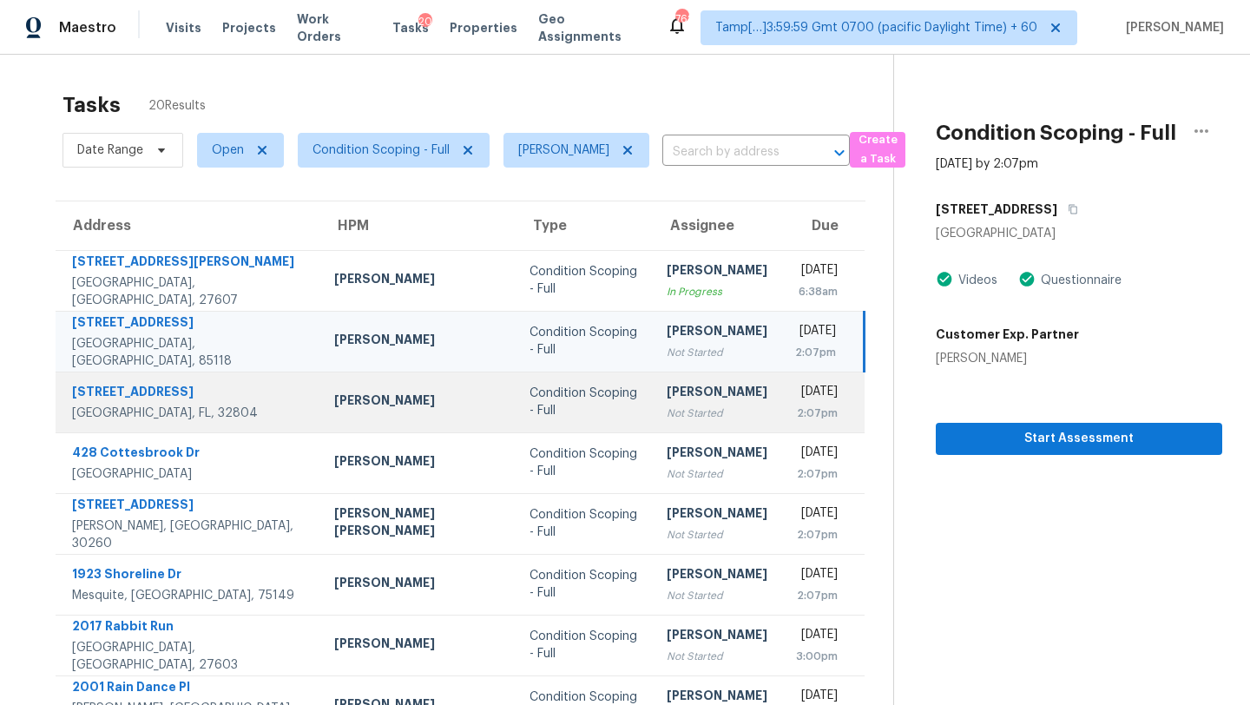
click at [667, 395] on div "[PERSON_NAME]" at bounding box center [717, 394] width 101 height 22
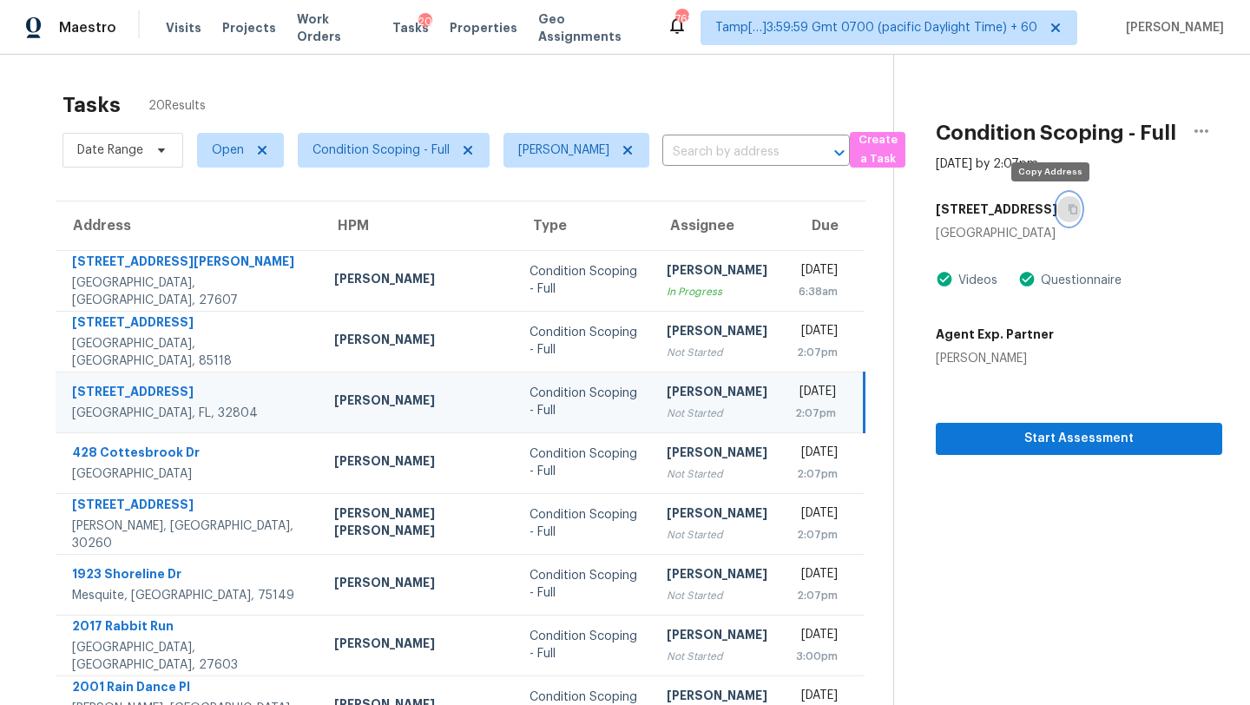
click at [1057, 214] on button "button" at bounding box center [1068, 209] width 23 height 31
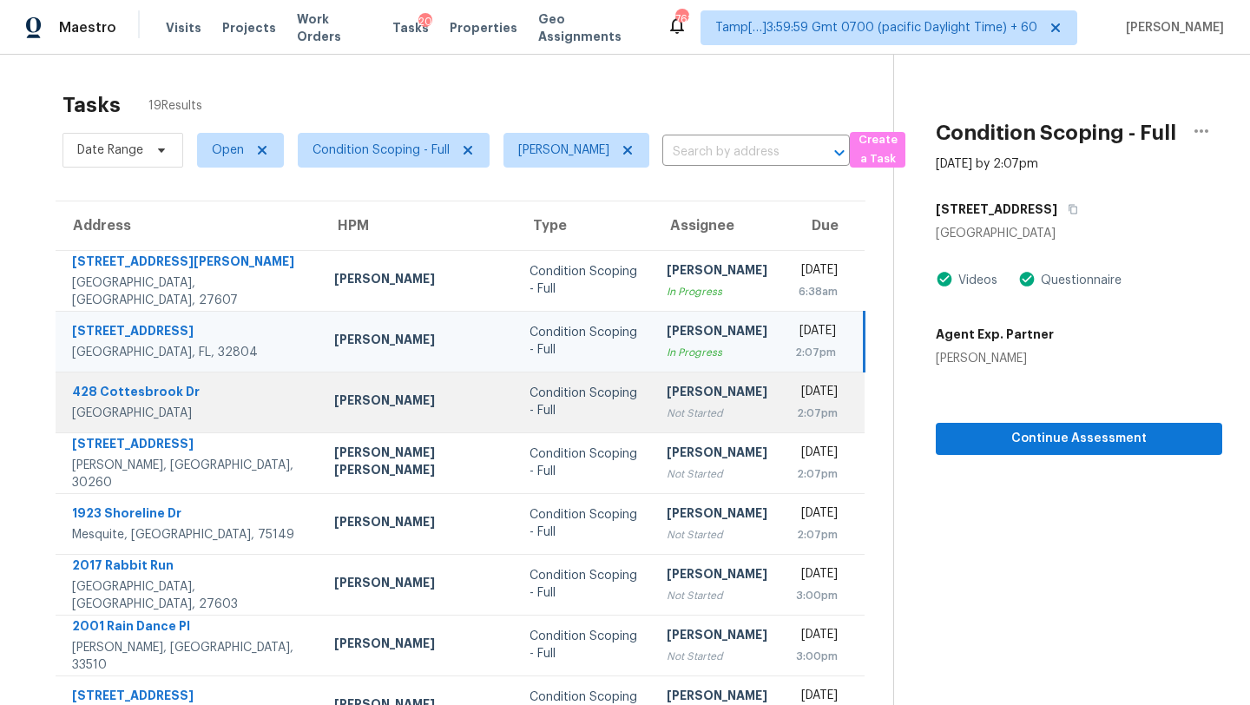
click at [664, 425] on td "[PERSON_NAME] Not Started" at bounding box center [717, 402] width 128 height 61
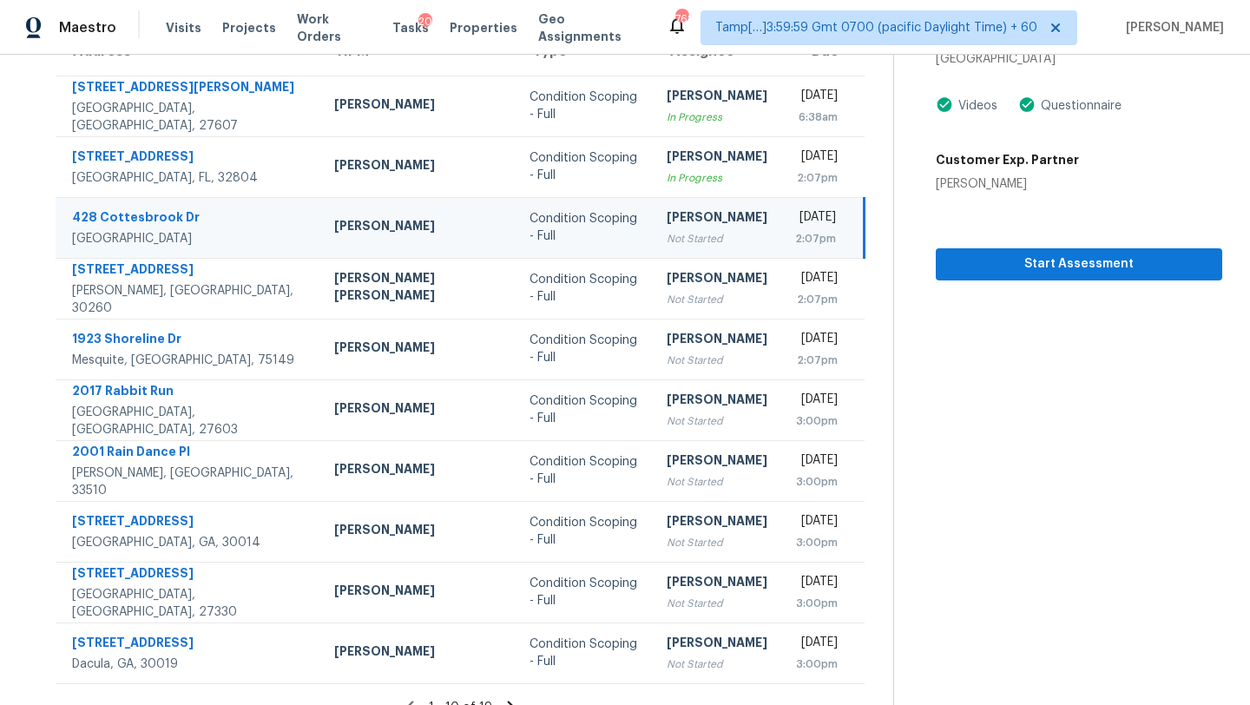
scroll to position [162, 0]
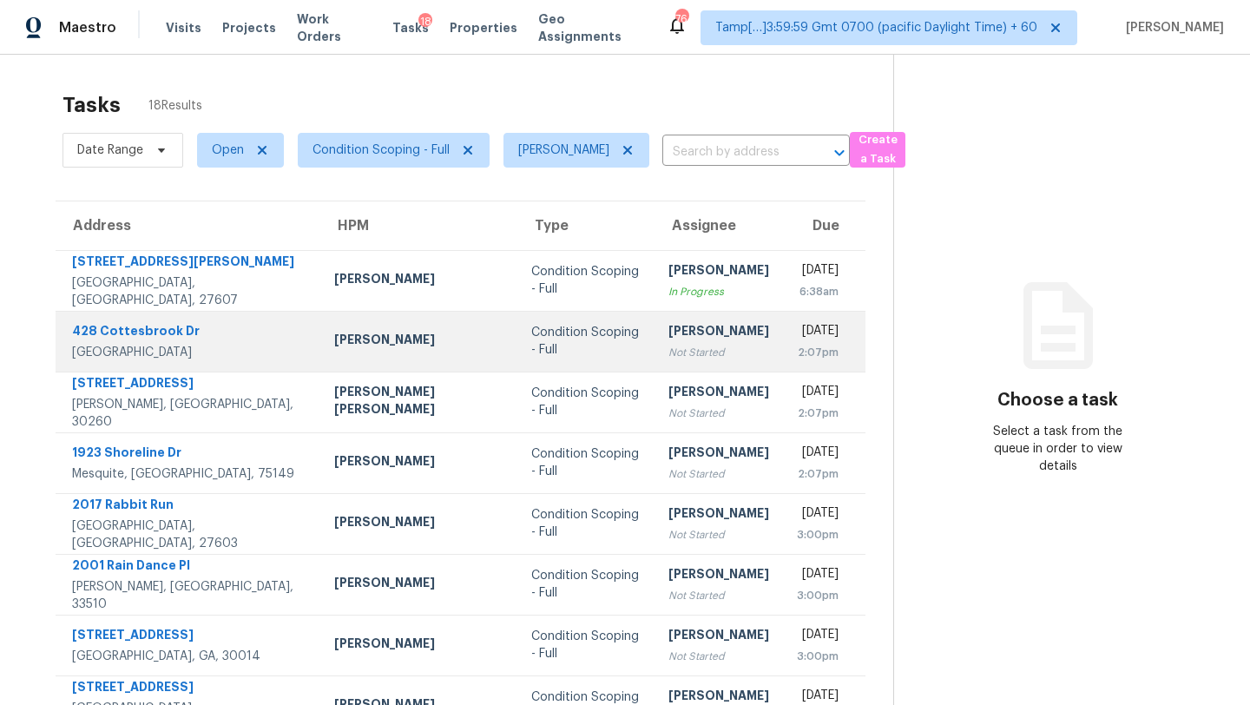
click at [668, 341] on div "[PERSON_NAME]" at bounding box center [718, 333] width 101 height 22
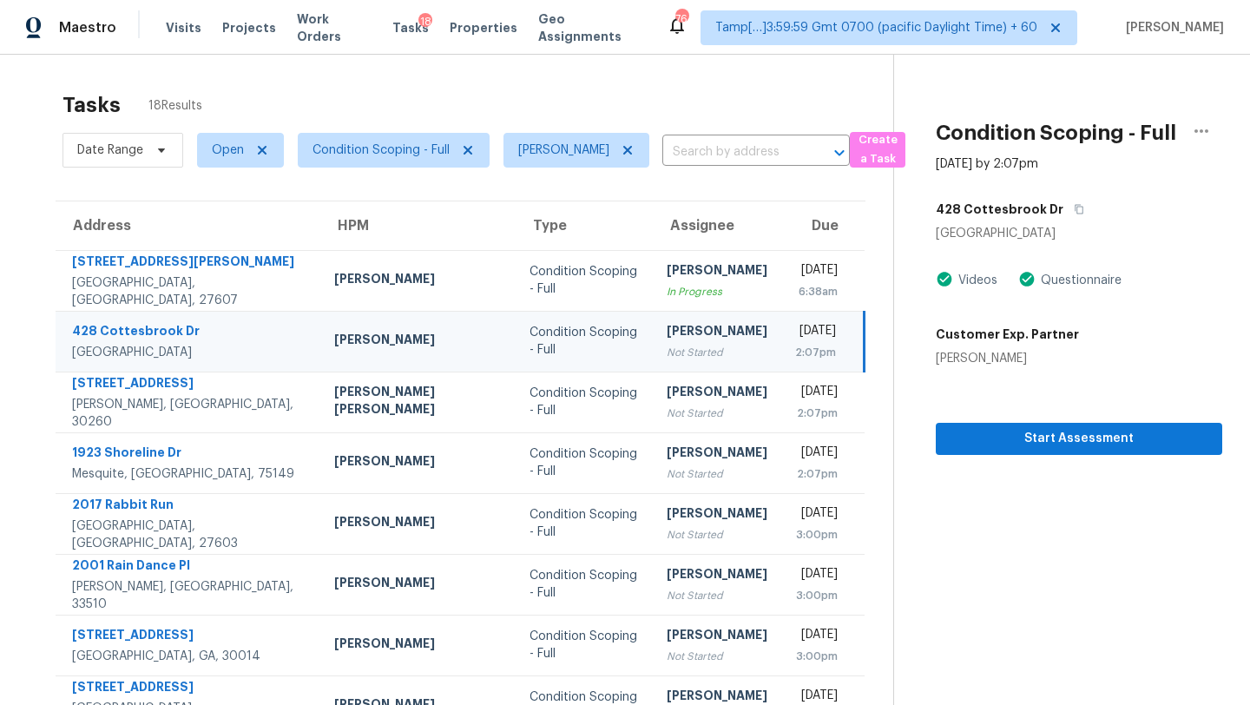
click at [653, 362] on td "[PERSON_NAME] Not Started" at bounding box center [717, 341] width 128 height 61
click at [1076, 211] on icon "button" at bounding box center [1080, 210] width 9 height 10
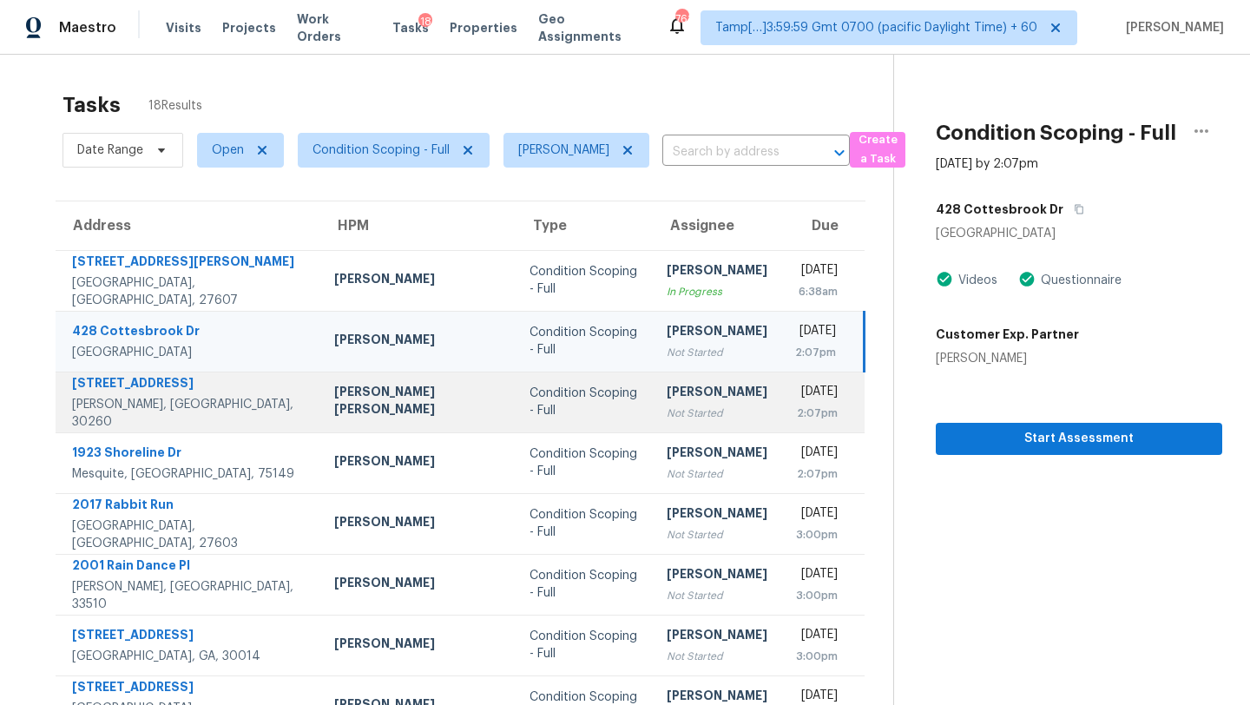
click at [667, 405] on div "Not Started" at bounding box center [717, 413] width 101 height 17
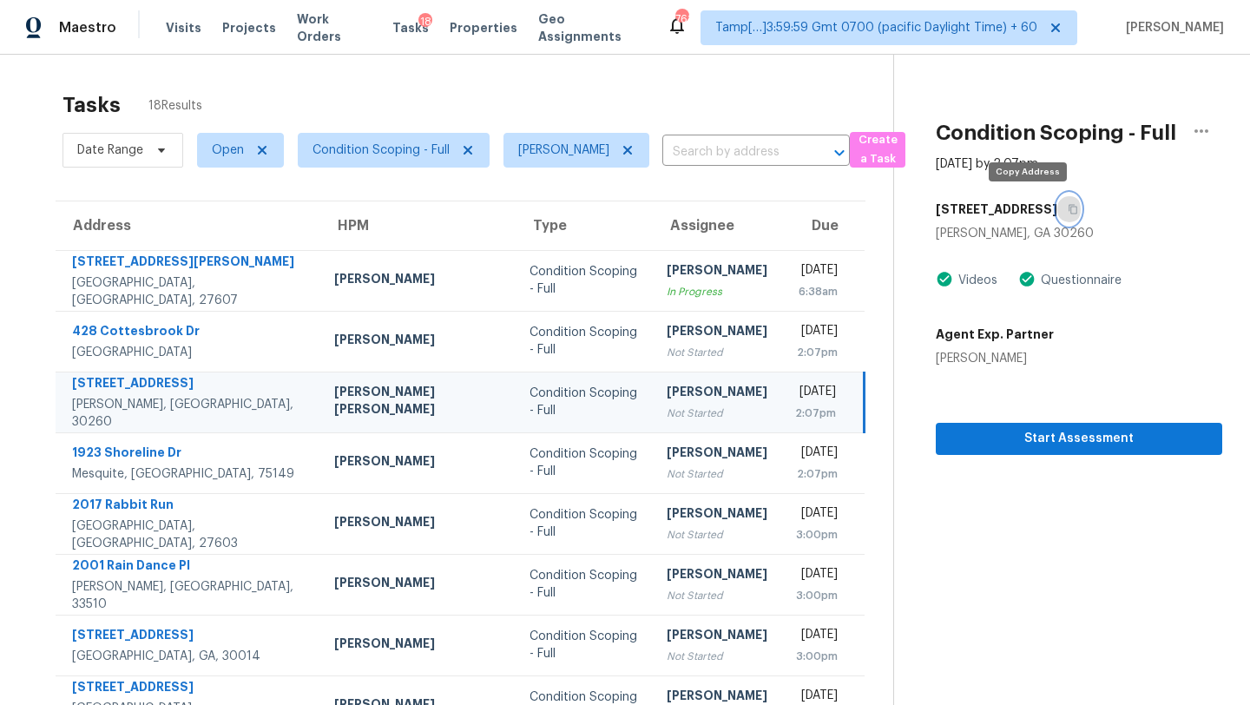
click at [1057, 201] on button "button" at bounding box center [1068, 209] width 23 height 31
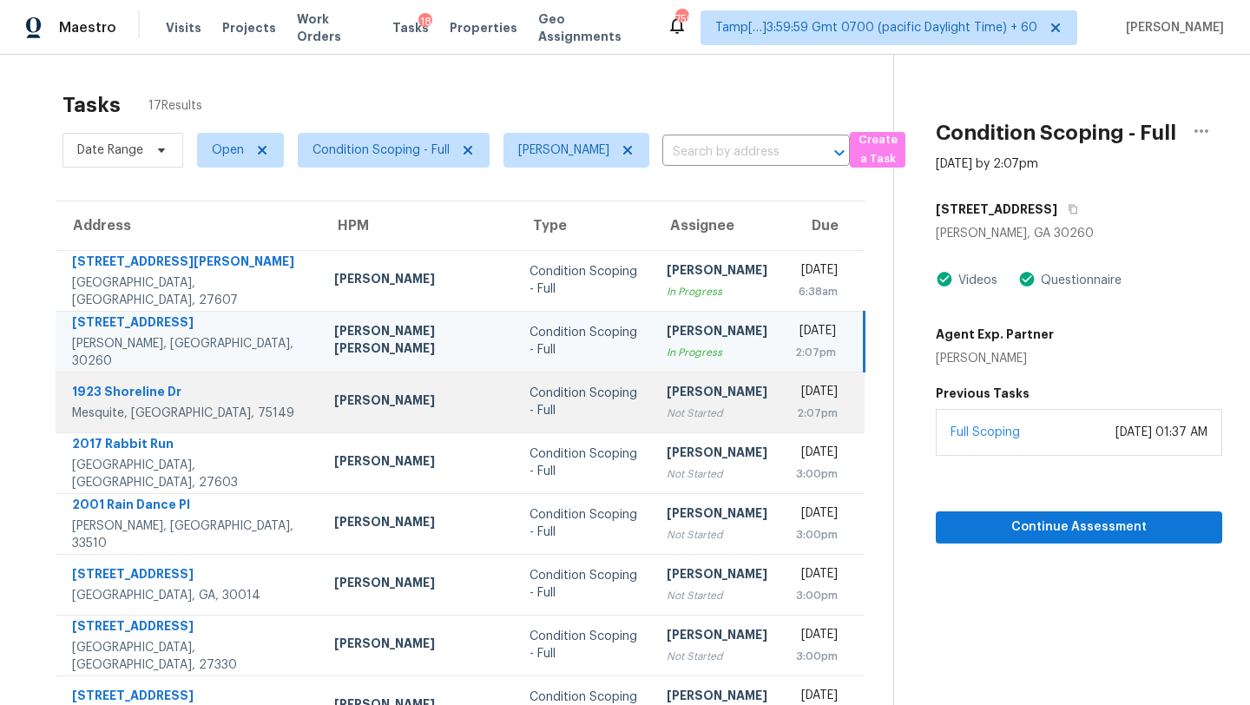
click at [667, 418] on div "Not Started" at bounding box center [717, 413] width 101 height 17
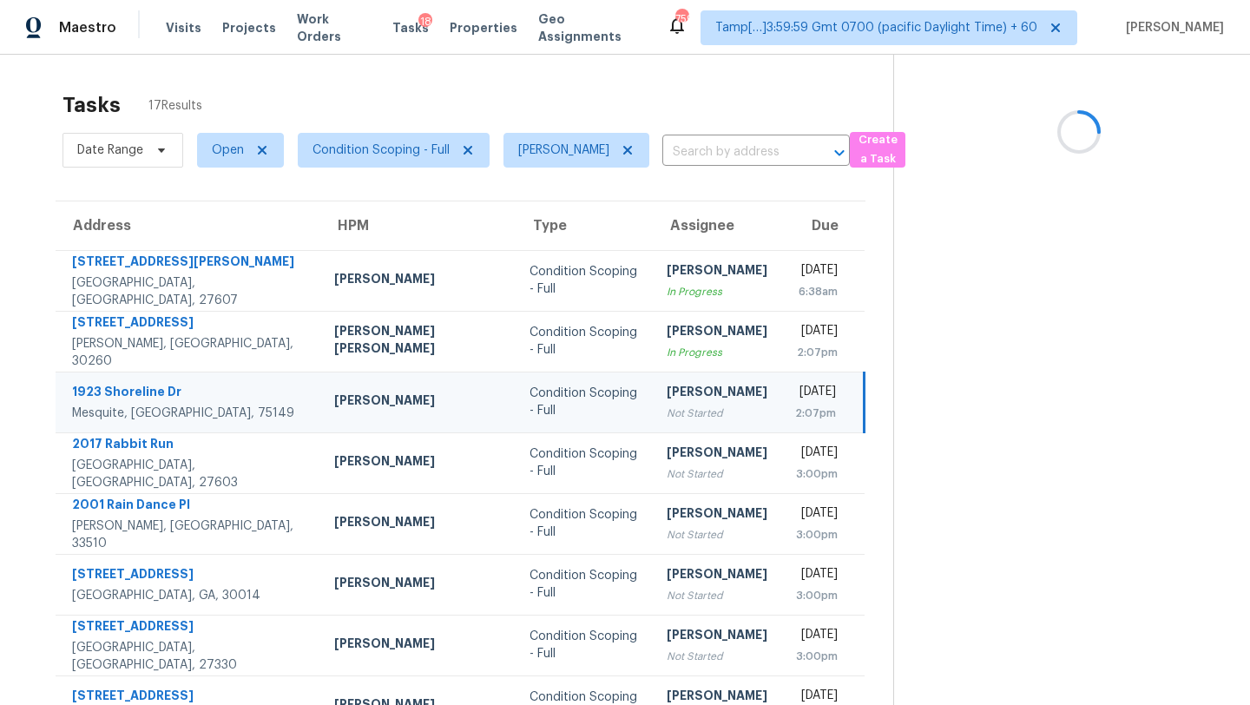
click at [667, 418] on div "Not Started" at bounding box center [717, 413] width 101 height 17
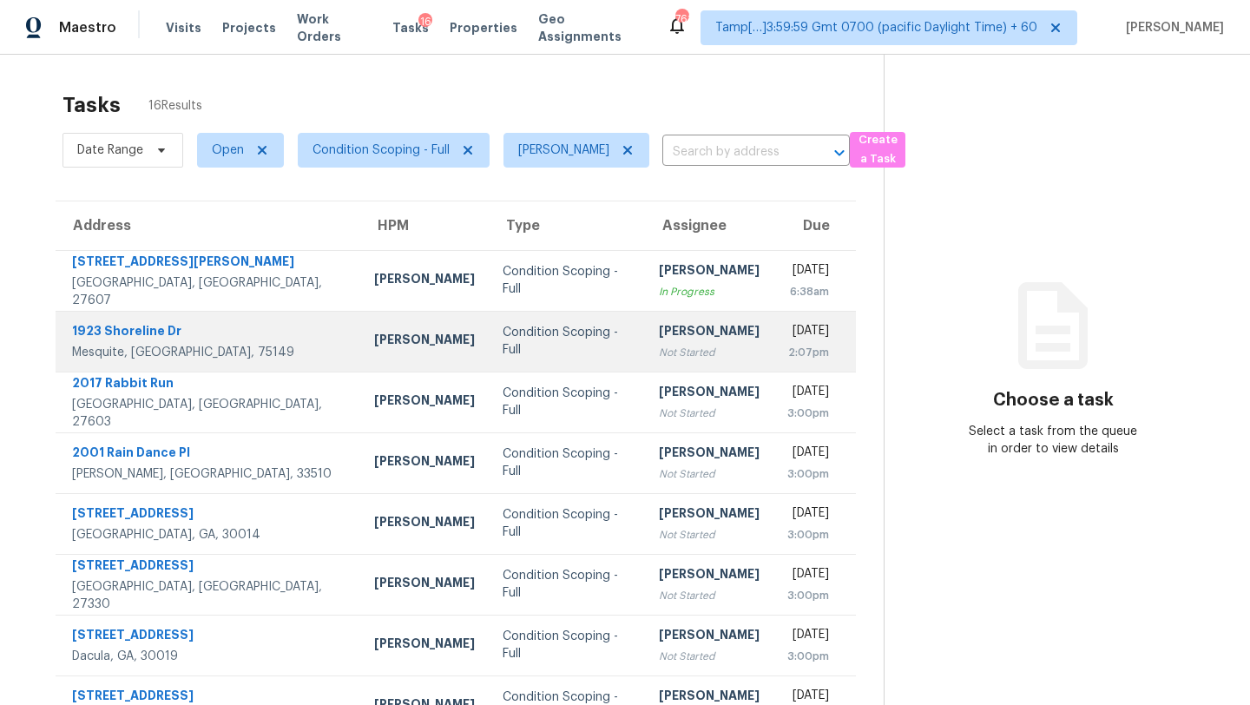
click at [659, 344] on div "Not Started" at bounding box center [709, 352] width 101 height 17
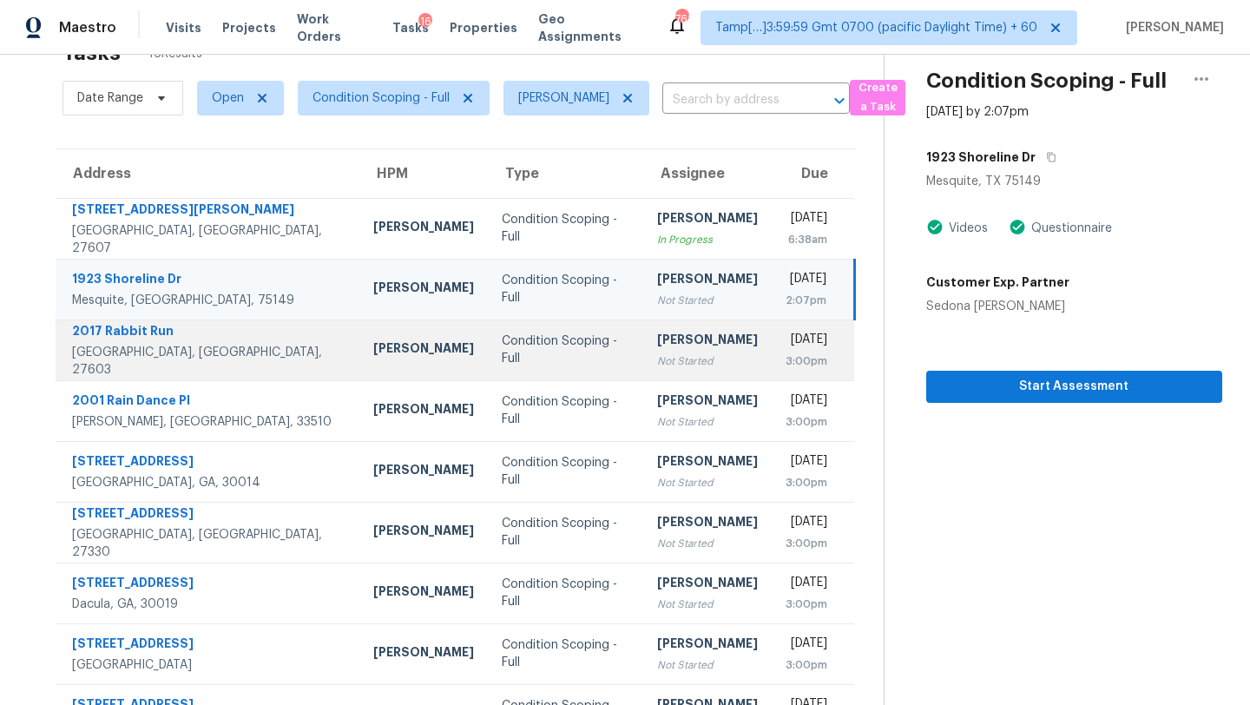
scroll to position [103, 0]
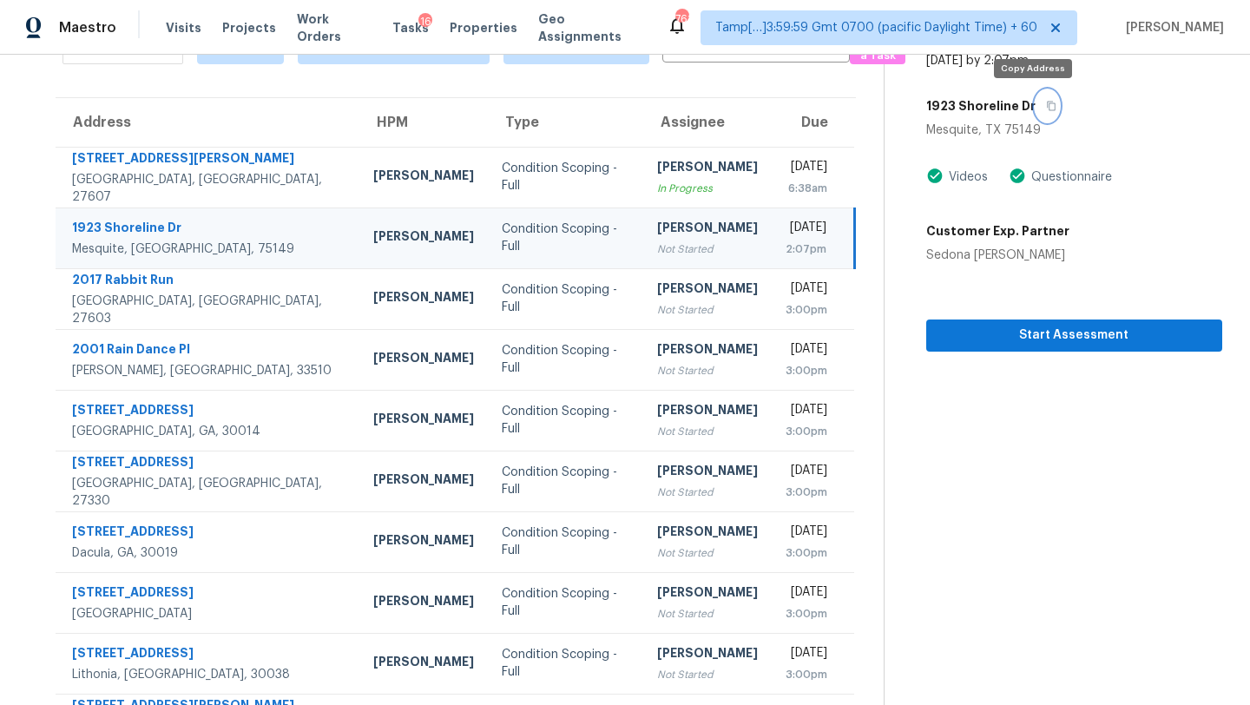
click at [1036, 114] on button "button" at bounding box center [1047, 105] width 23 height 31
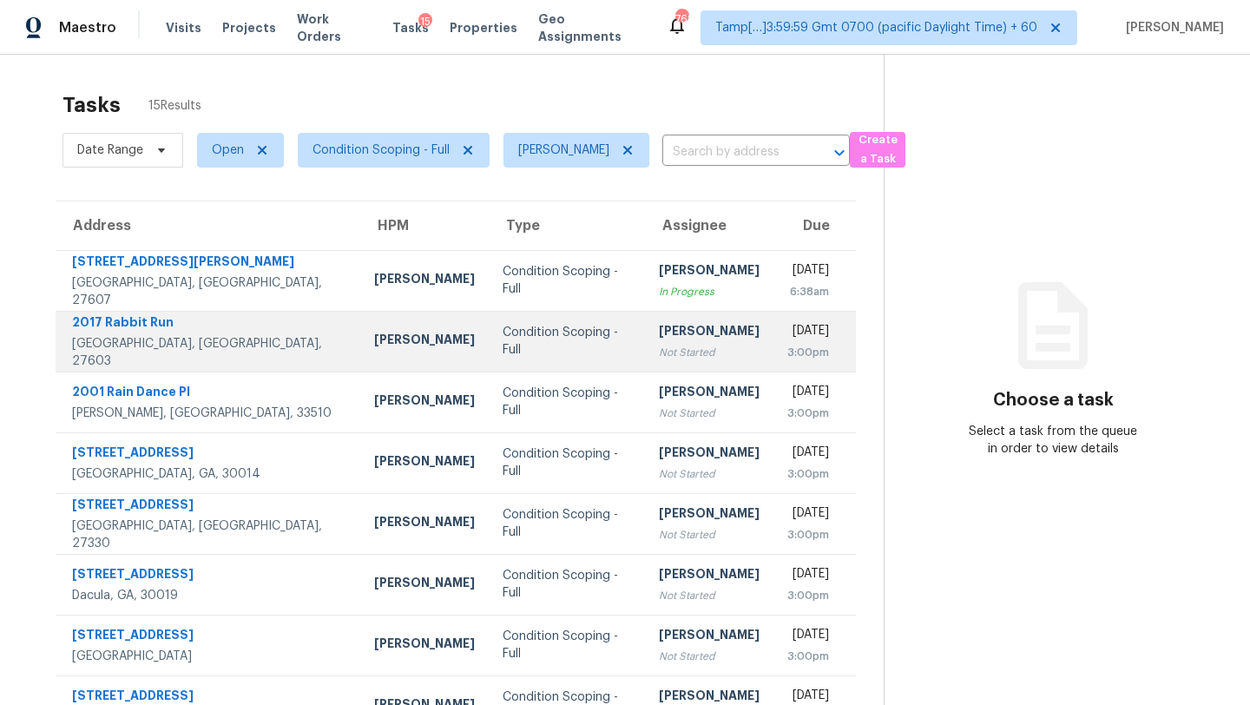
click at [677, 351] on td "[PERSON_NAME] Not Started" at bounding box center [709, 341] width 128 height 61
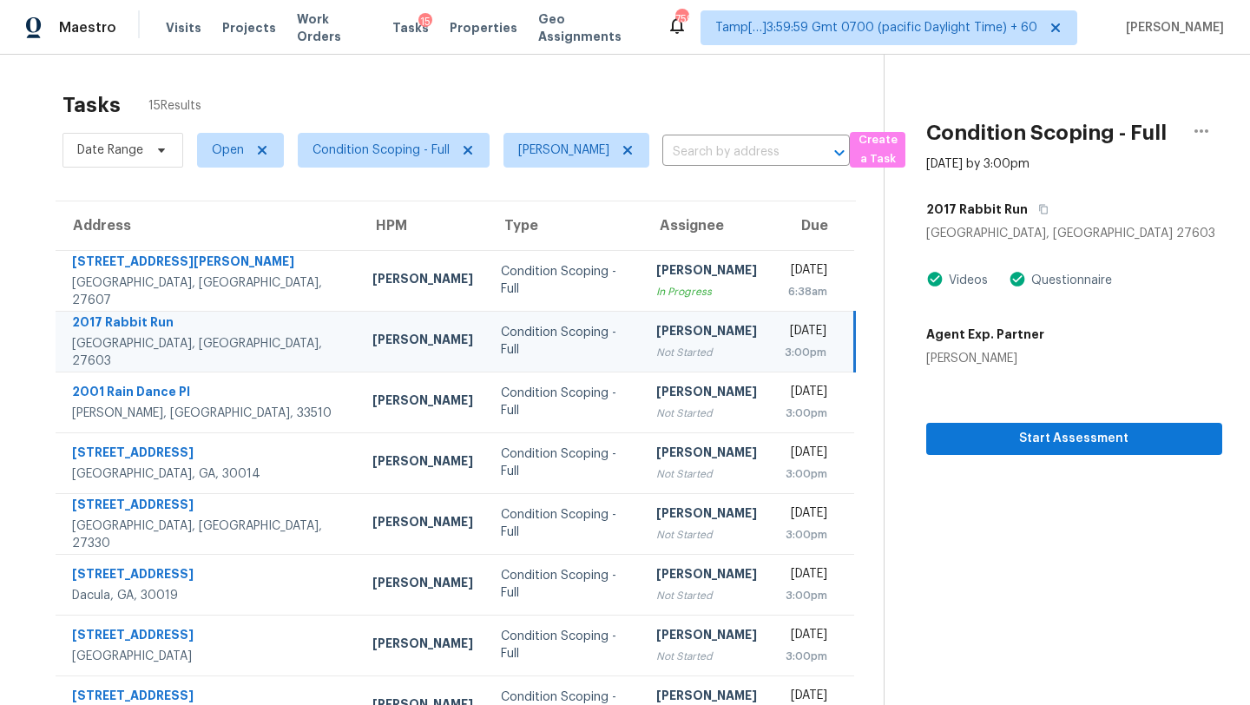
click at [771, 351] on td "[DATE] 3:00pm" at bounding box center [813, 341] width 84 height 61
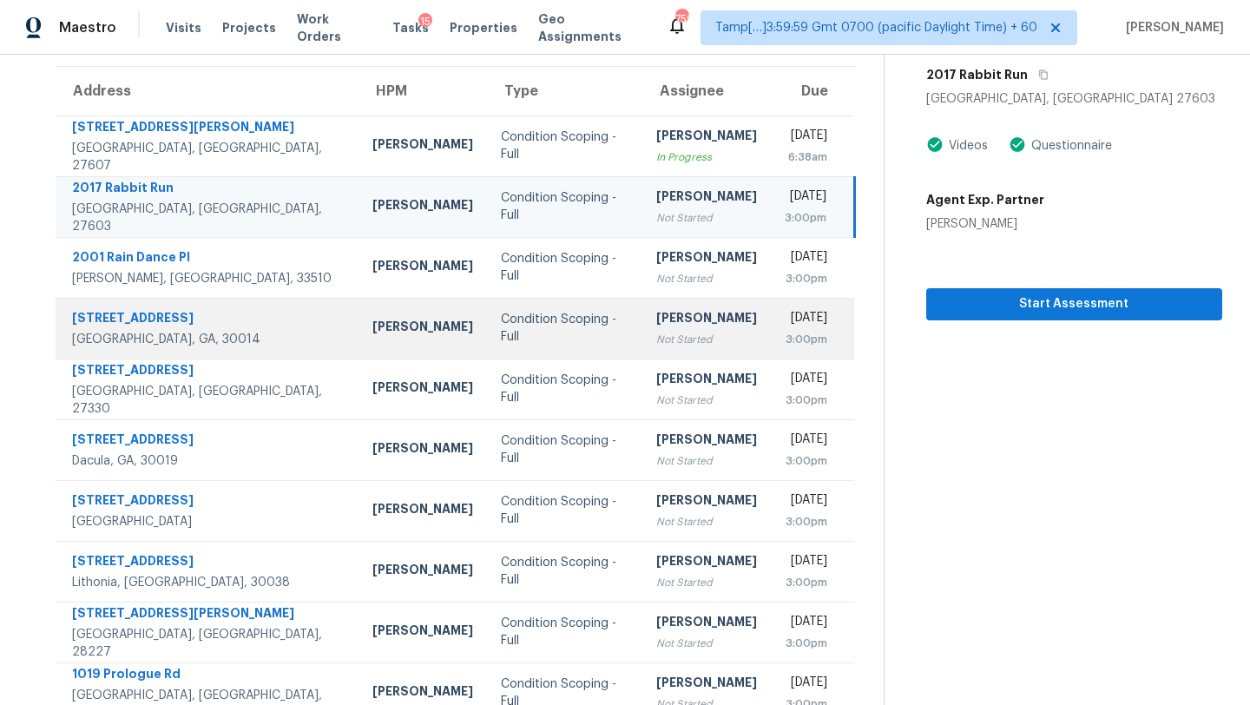
scroll to position [199, 0]
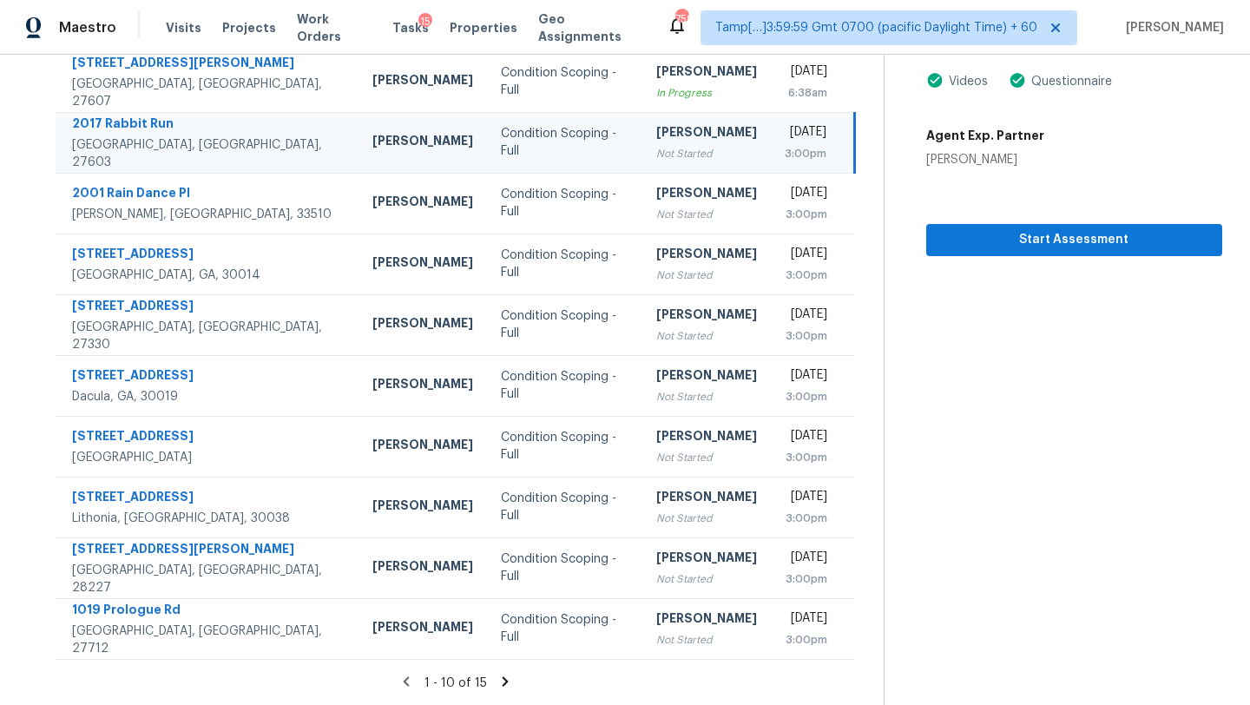
click at [656, 137] on div "[PERSON_NAME]" at bounding box center [706, 134] width 101 height 22
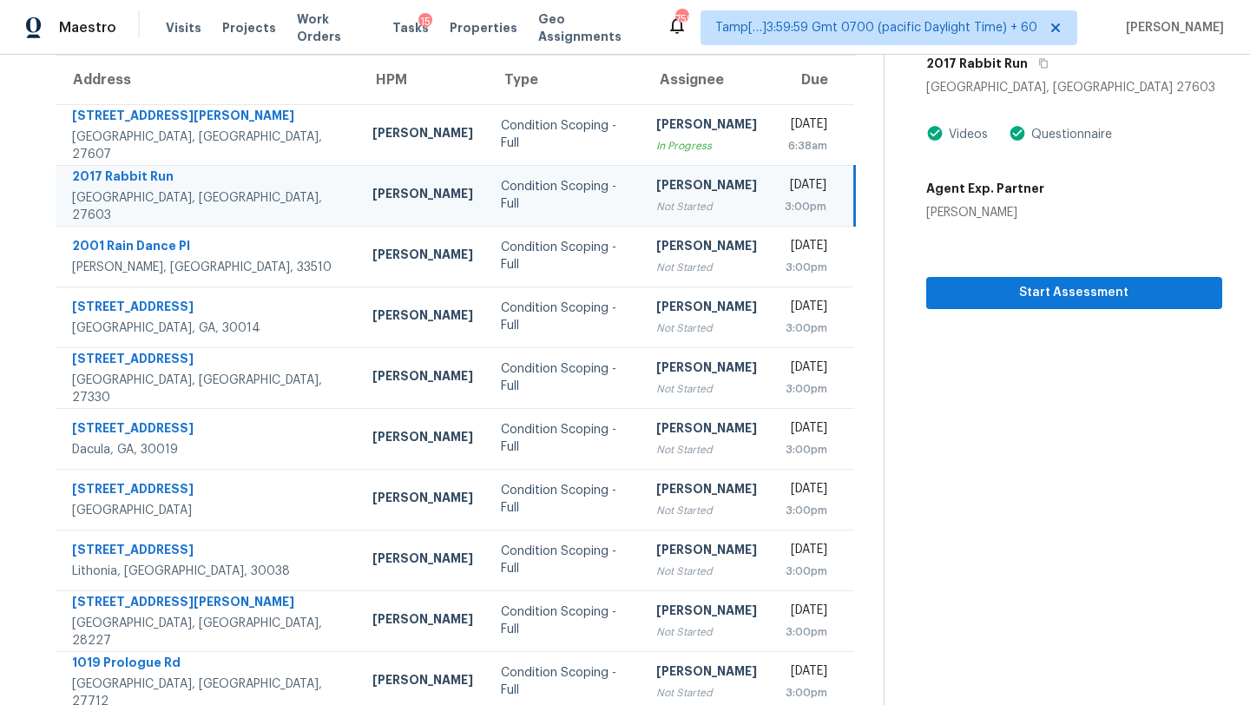
scroll to position [81, 0]
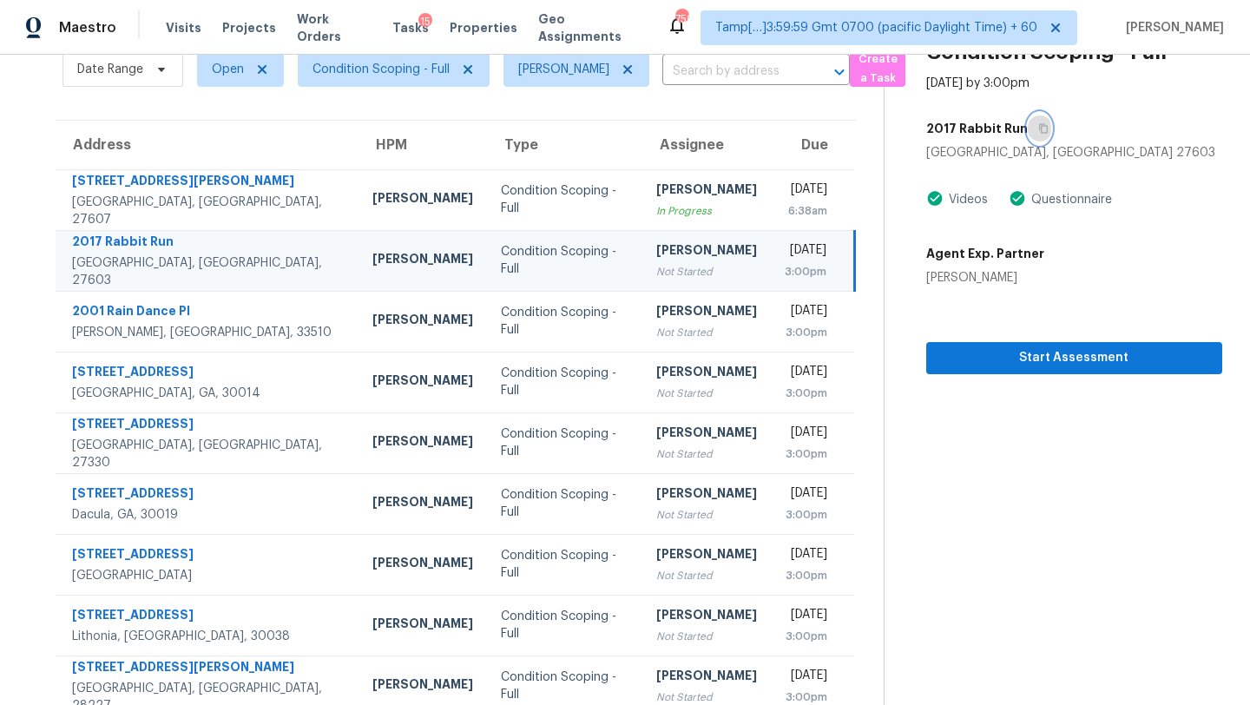
click at [1039, 125] on icon "button" at bounding box center [1043, 129] width 9 height 10
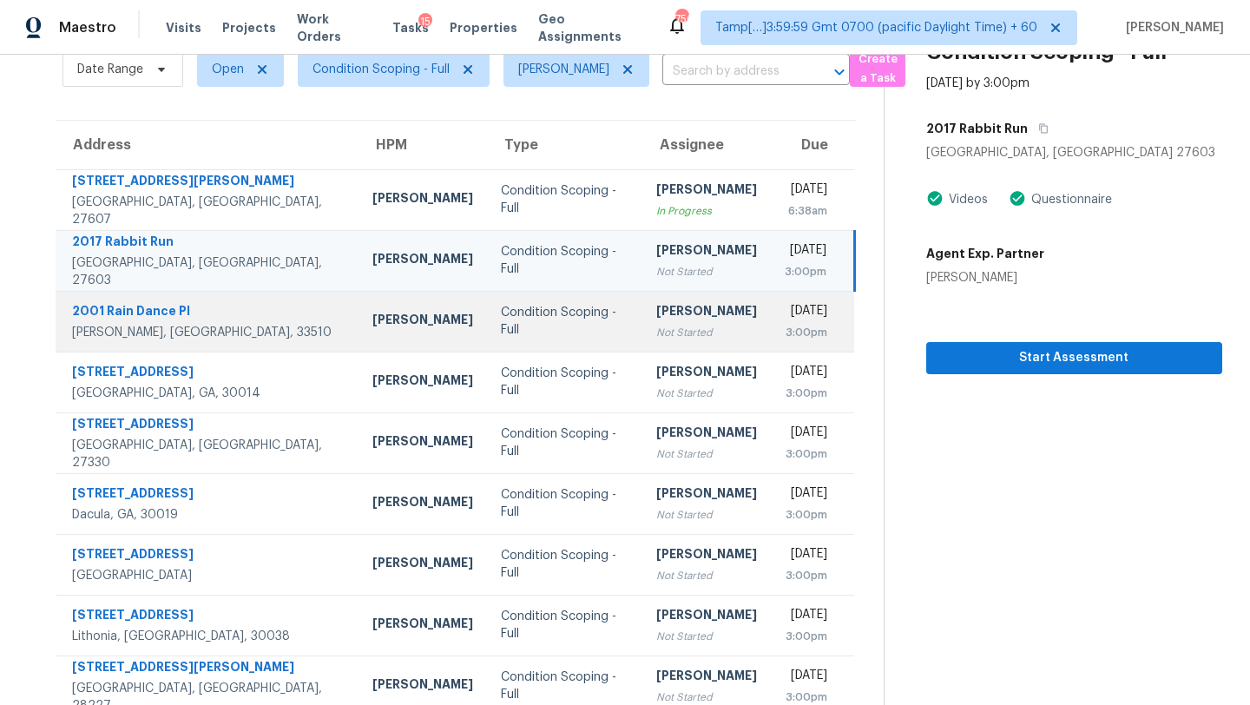
click at [642, 344] on td "[PERSON_NAME] Not Started" at bounding box center [706, 321] width 128 height 61
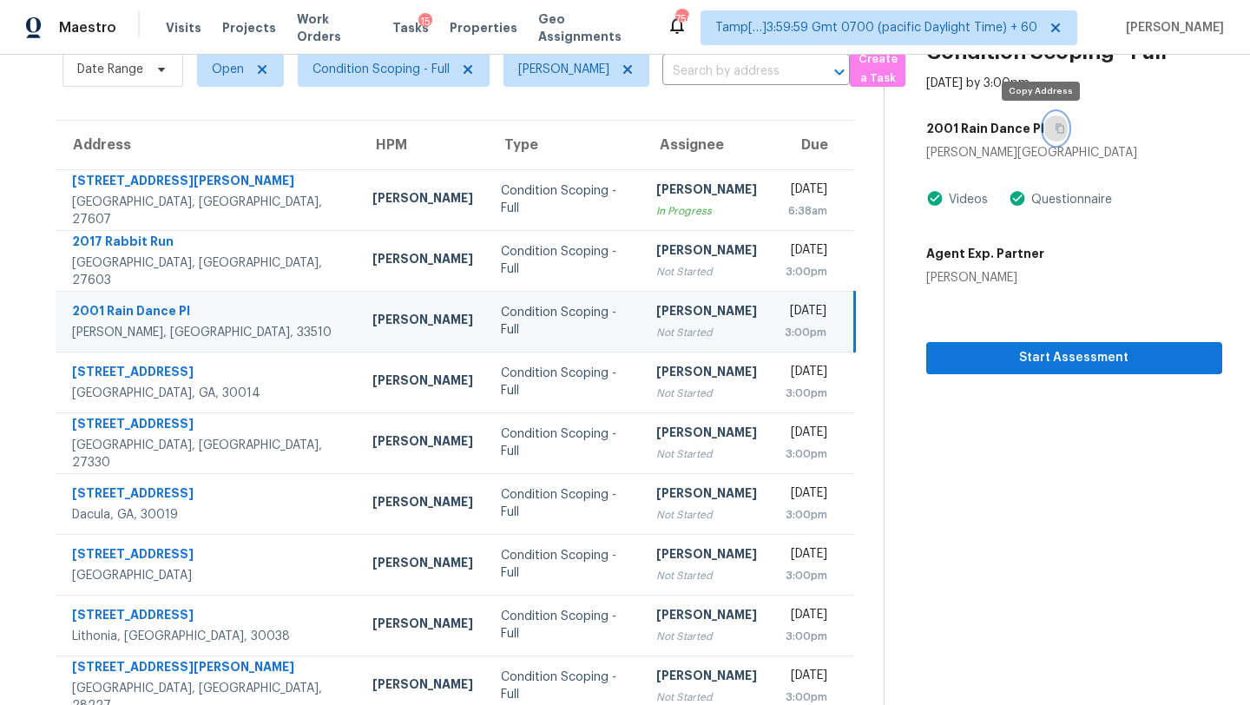
click at [1055, 128] on icon "button" at bounding box center [1060, 128] width 10 height 10
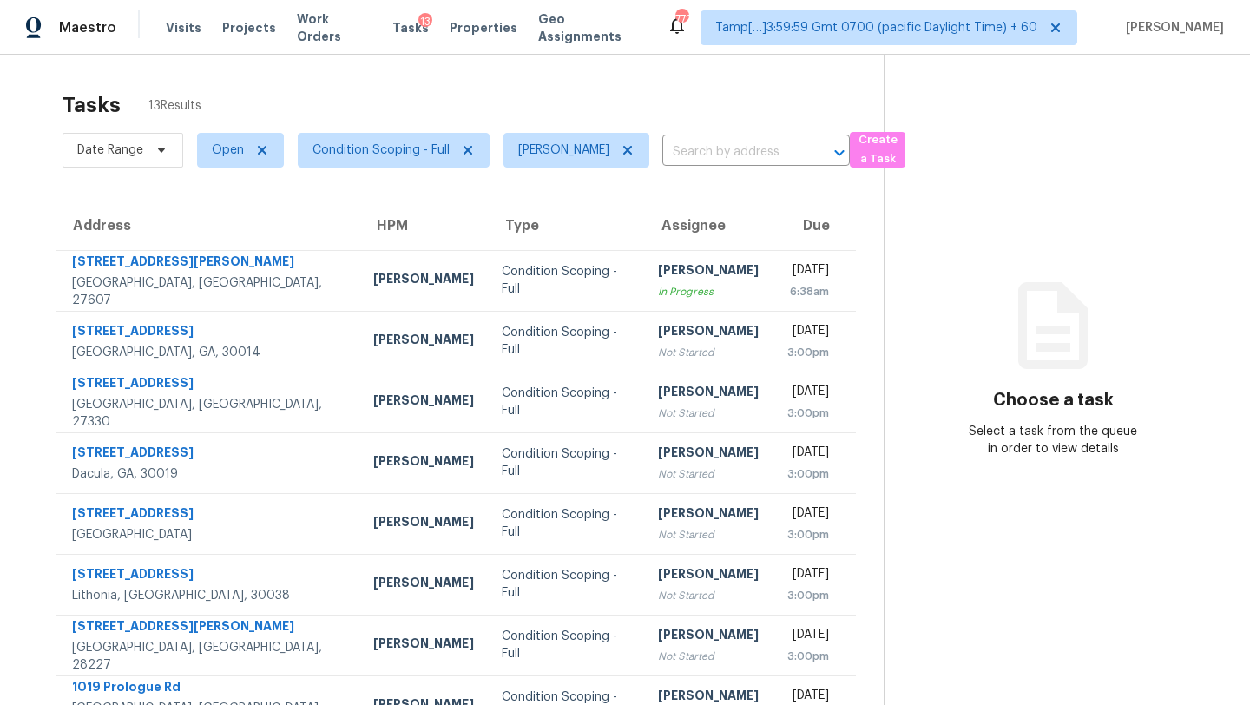
click at [534, 316] on td "Condition Scoping - Full" at bounding box center [566, 341] width 156 height 61
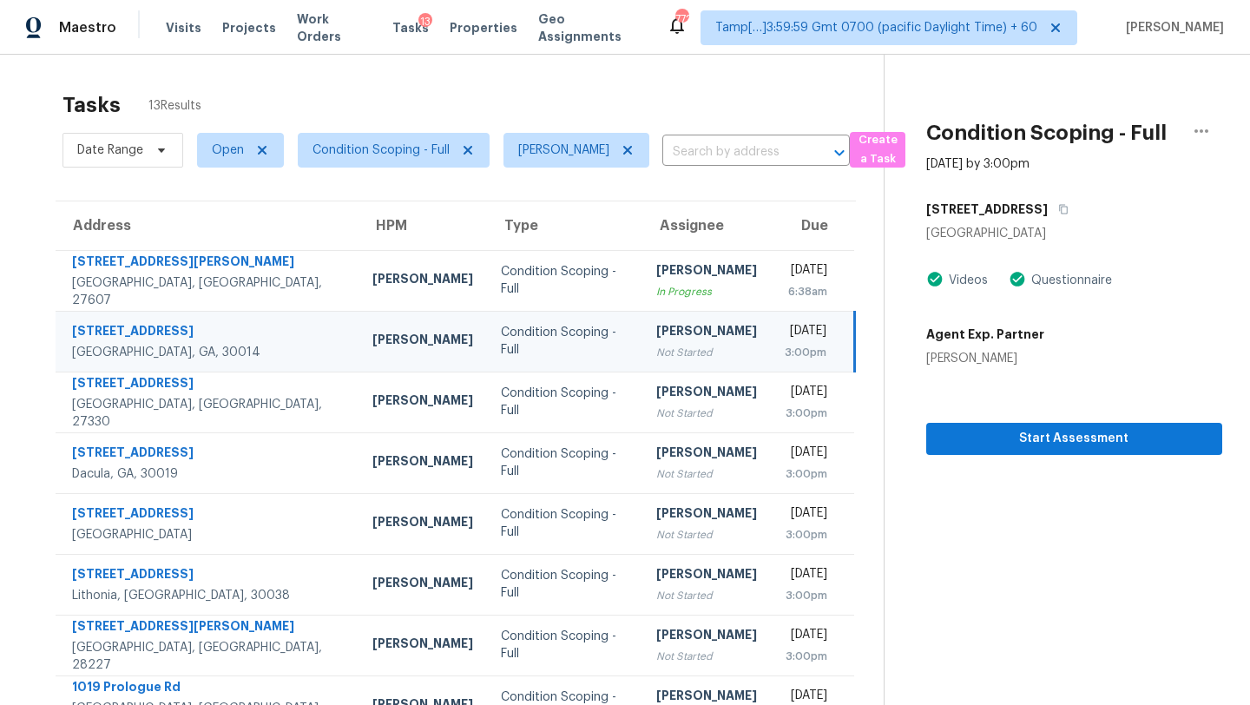
click at [642, 330] on td "[PERSON_NAME] Not Started" at bounding box center [706, 341] width 128 height 61
click at [1058, 213] on icon "button" at bounding box center [1063, 209] width 10 height 10
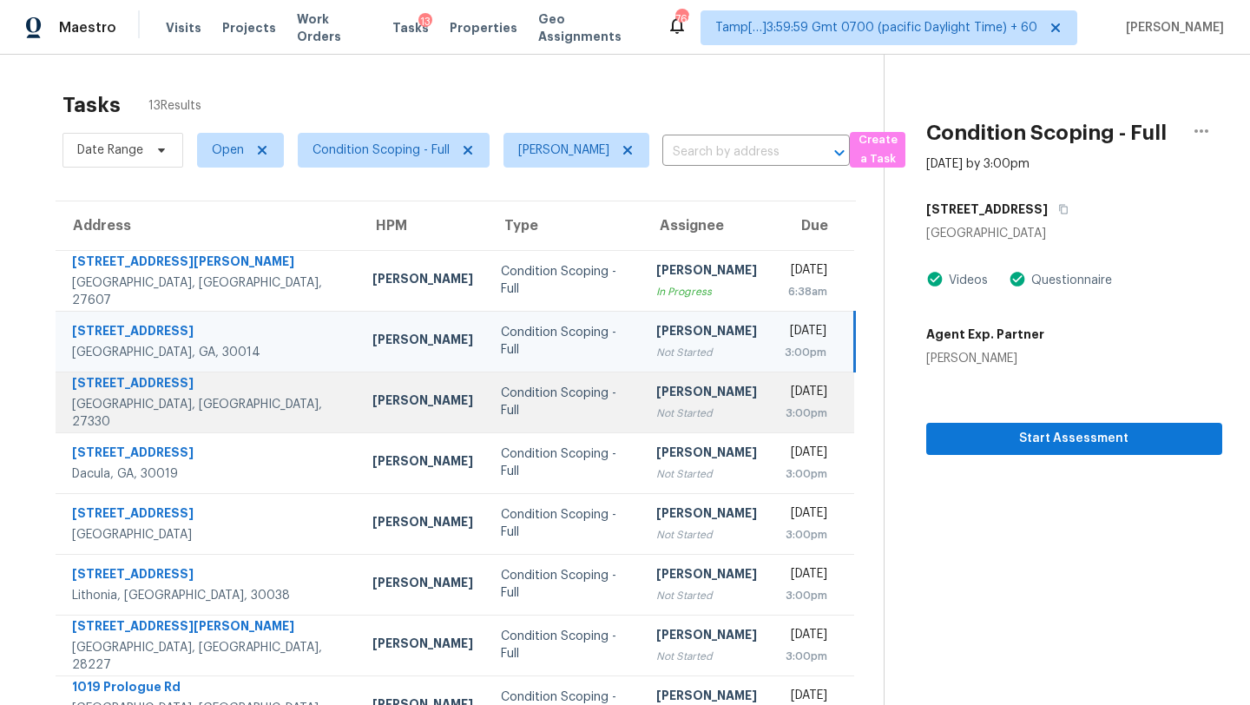
click at [656, 405] on div "Not Started" at bounding box center [706, 413] width 101 height 17
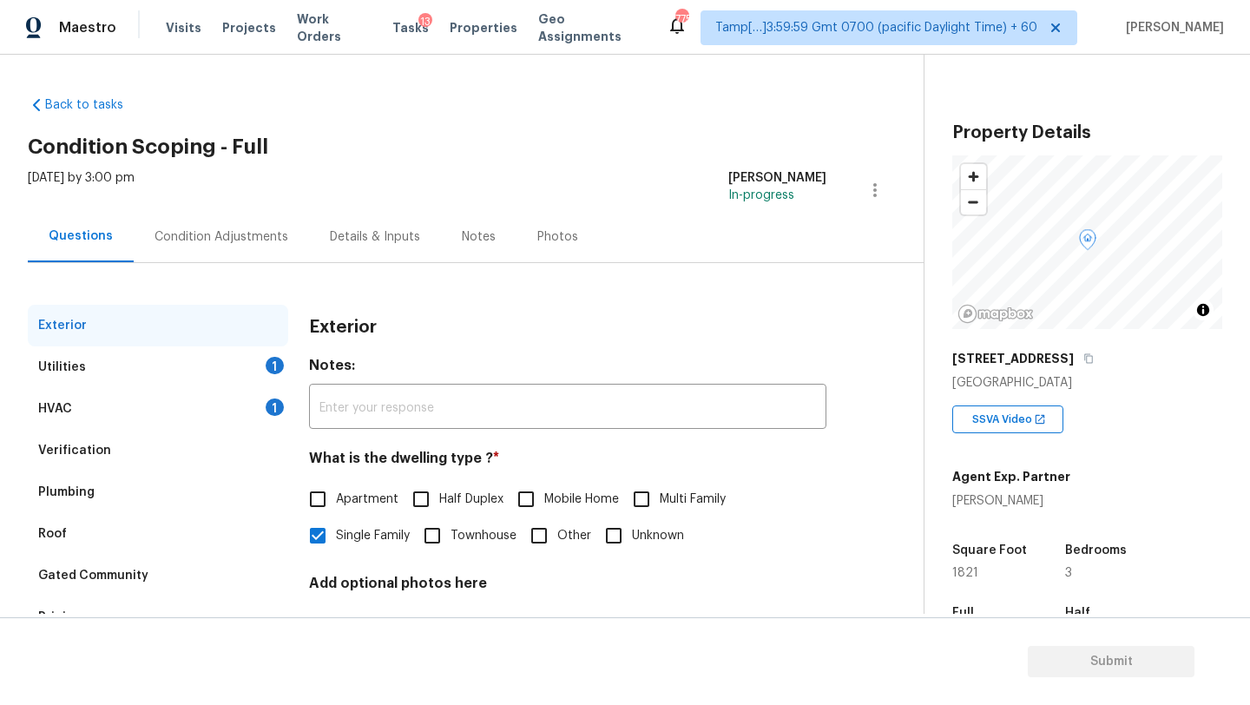
scroll to position [131, 0]
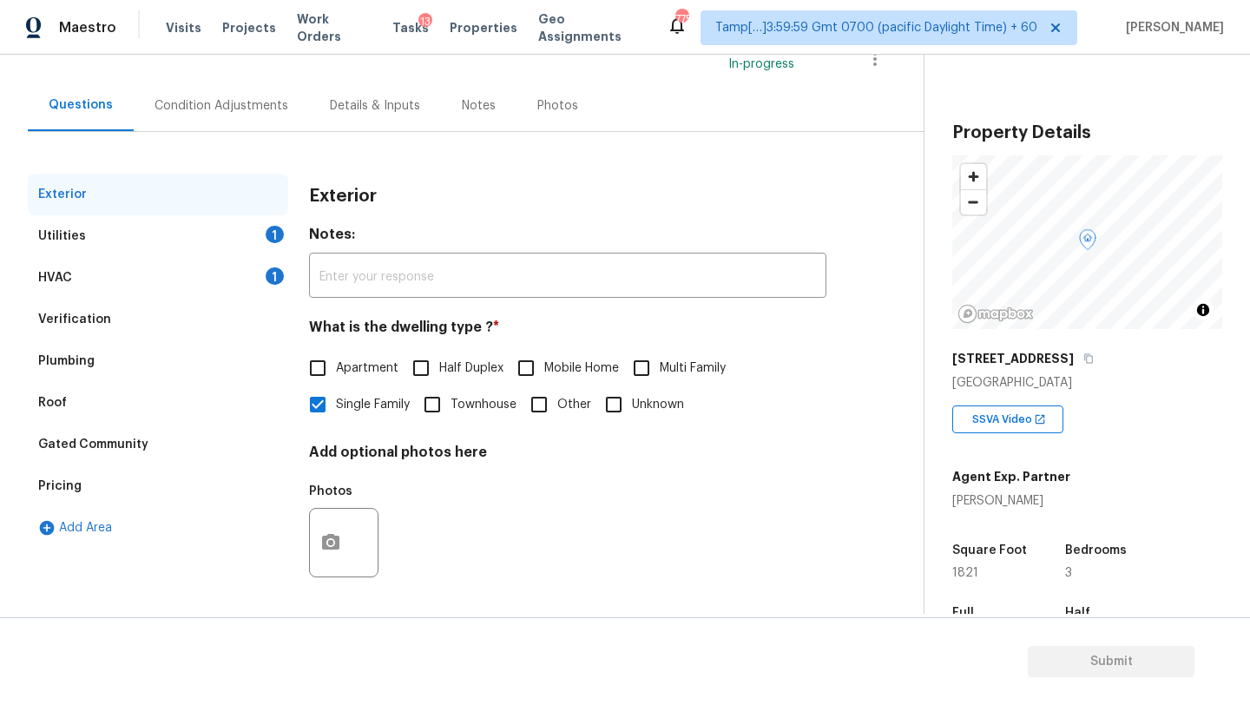
click at [122, 495] on div "Pricing" at bounding box center [158, 486] width 260 height 42
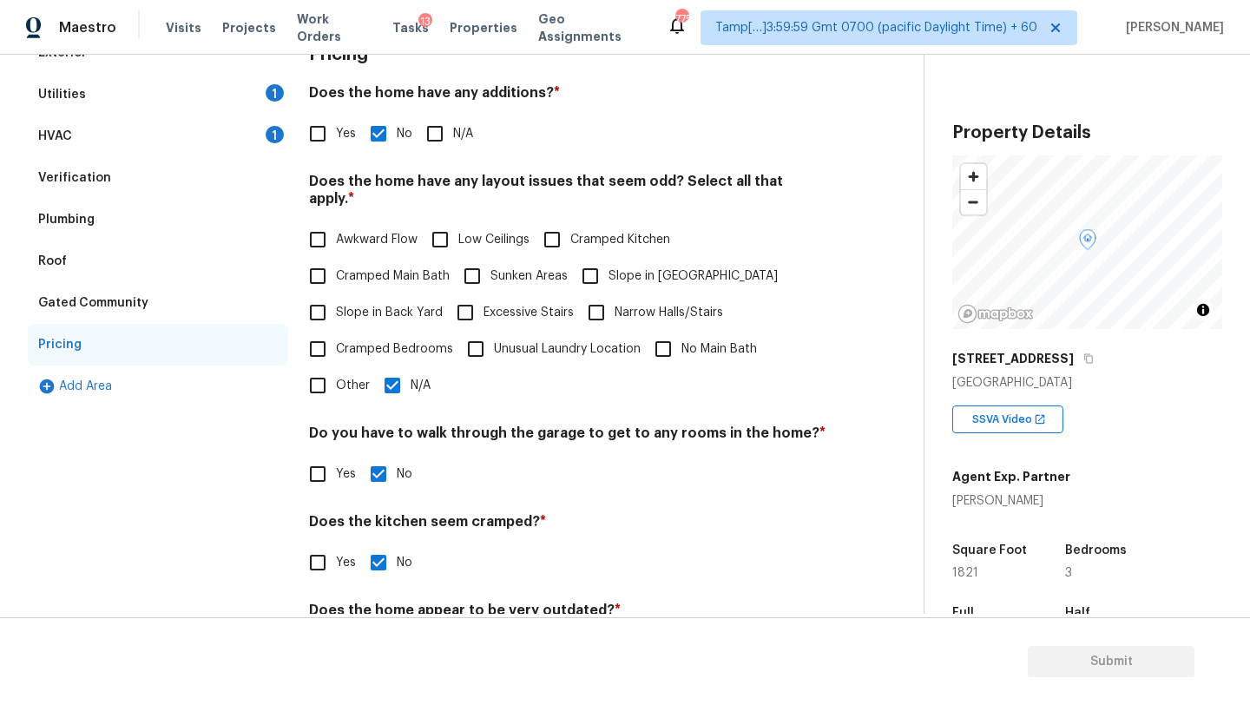
scroll to position [337, 0]
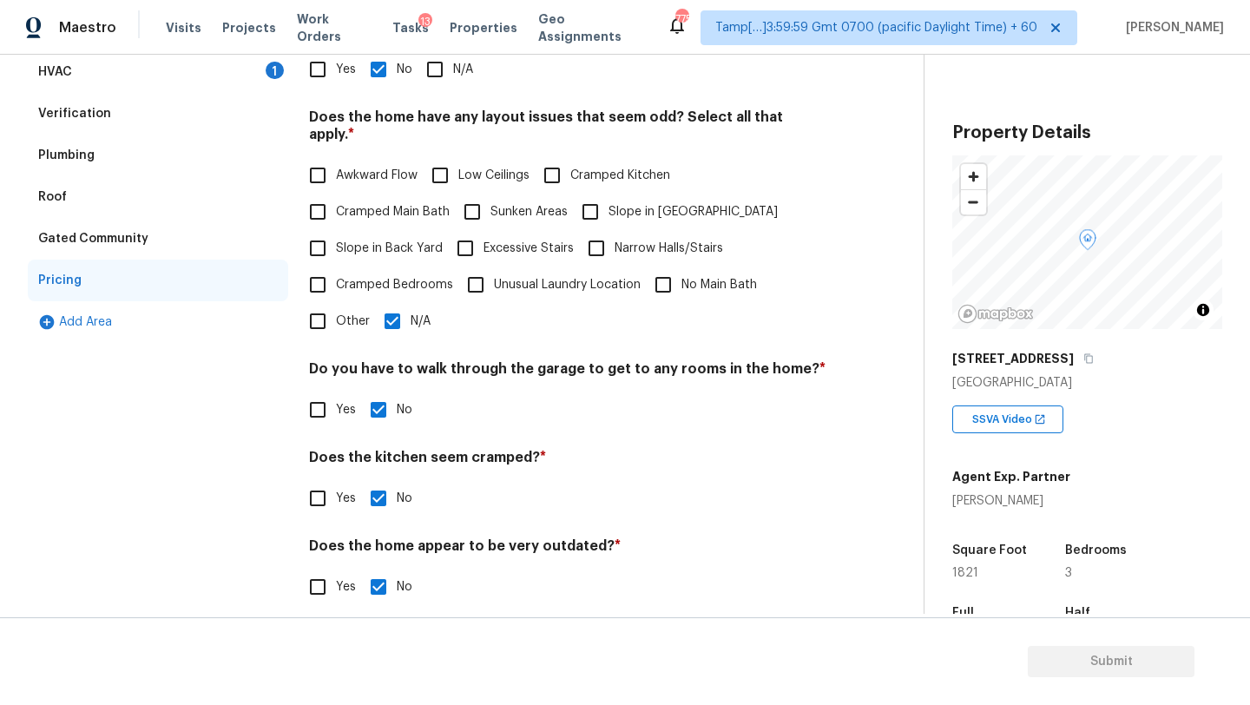
click at [341, 313] on span "Other" at bounding box center [353, 322] width 34 height 18
click at [336, 308] on input "Other" at bounding box center [317, 321] width 36 height 36
checkbox input "true"
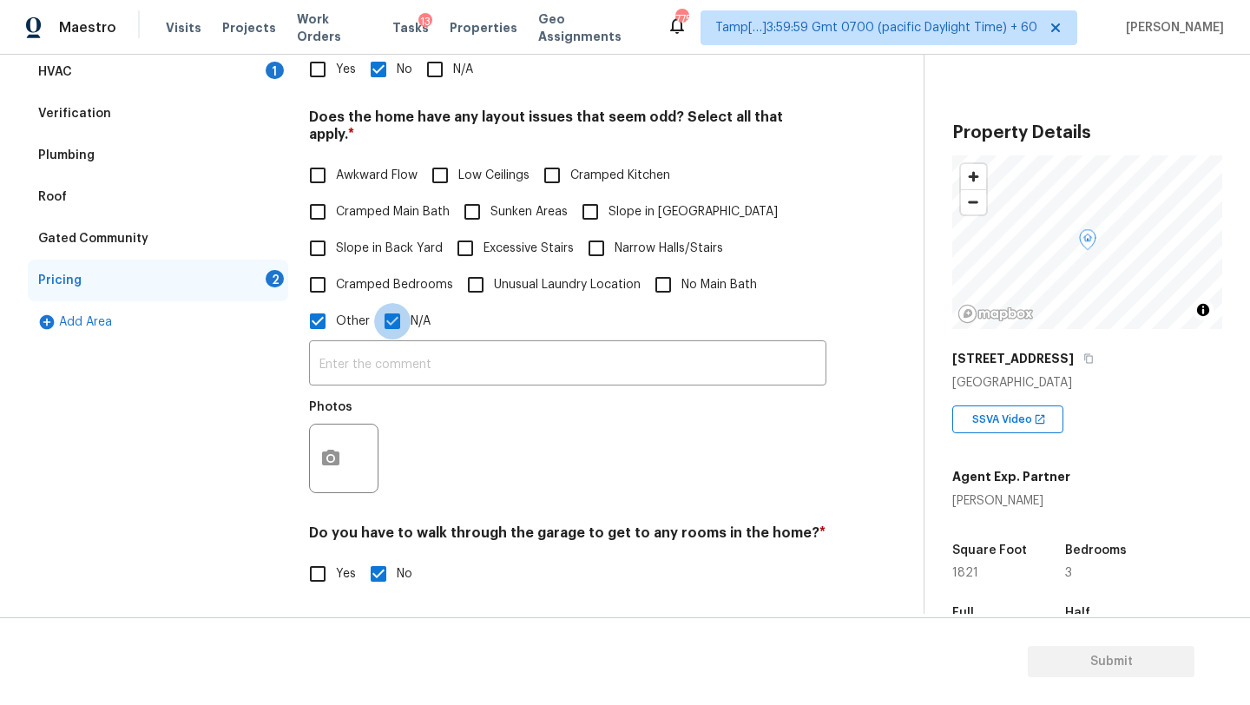
click at [377, 313] on input "N/A" at bounding box center [392, 321] width 36 height 36
checkbox input "false"
click at [392, 352] on input "text" at bounding box center [567, 365] width 517 height 41
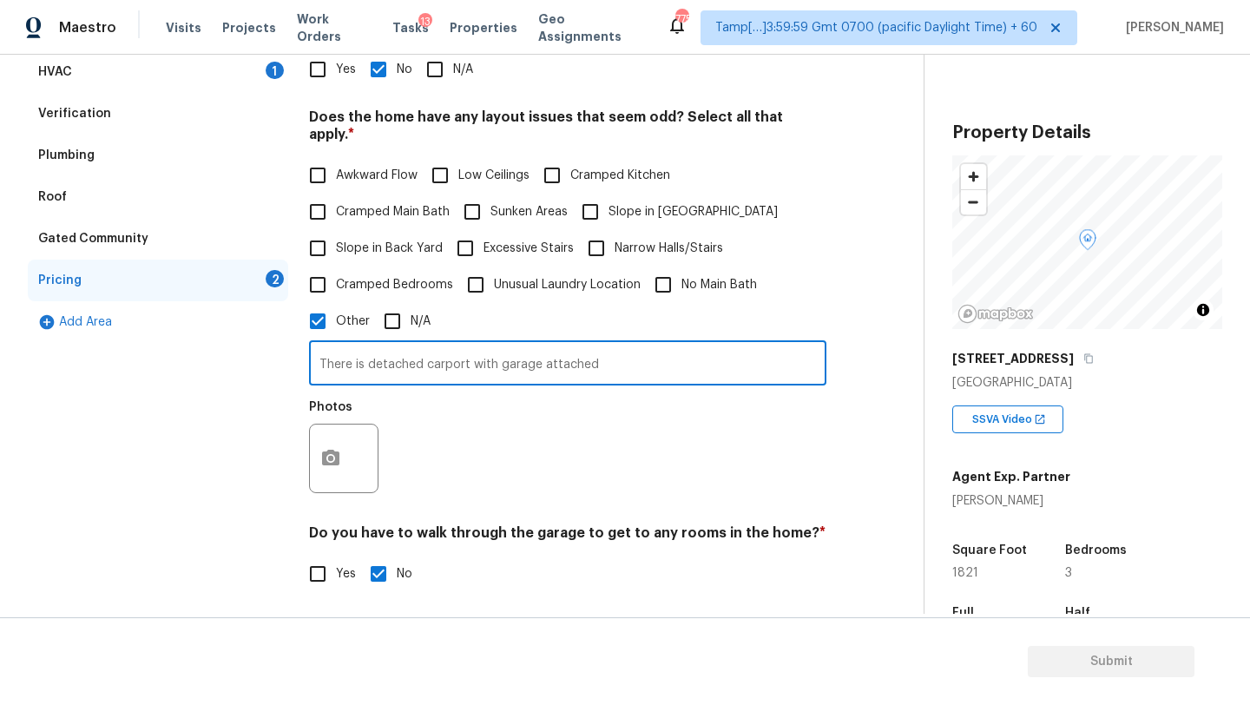
type input "There is detached carport with garage attached"
click at [319, 444] on button "button" at bounding box center [331, 458] width 42 height 68
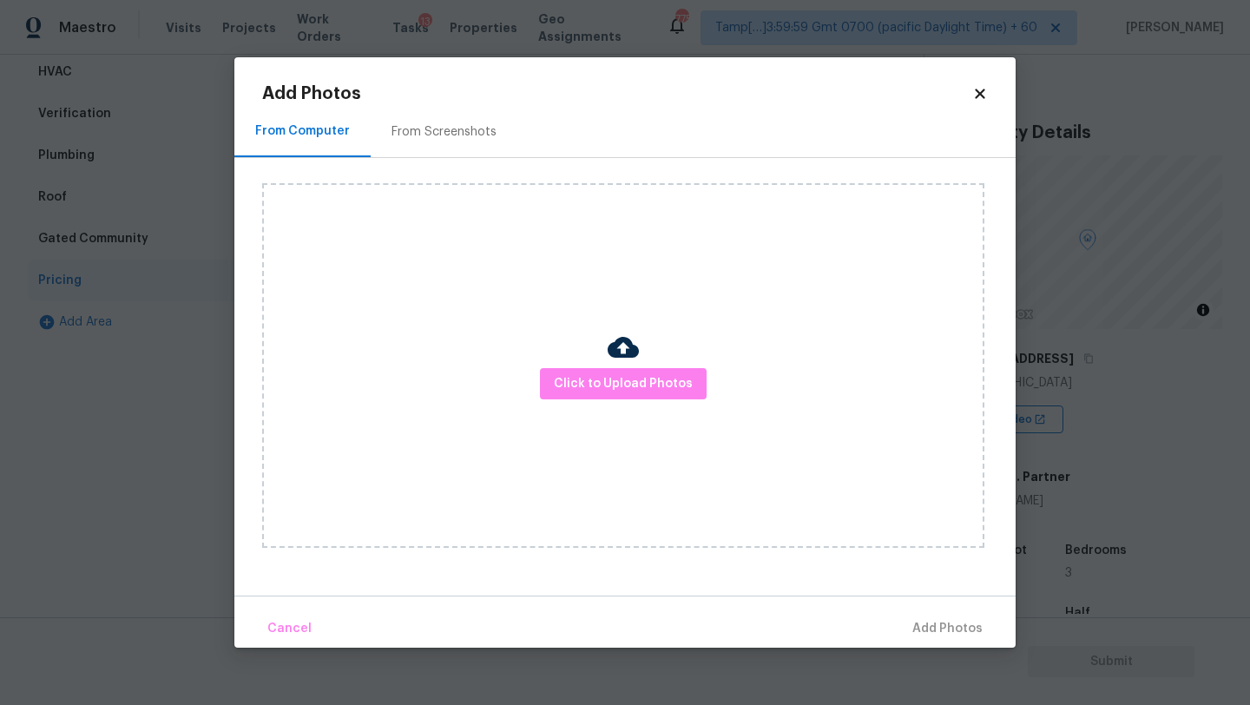
click at [471, 148] on div "From Screenshots" at bounding box center [444, 131] width 147 height 51
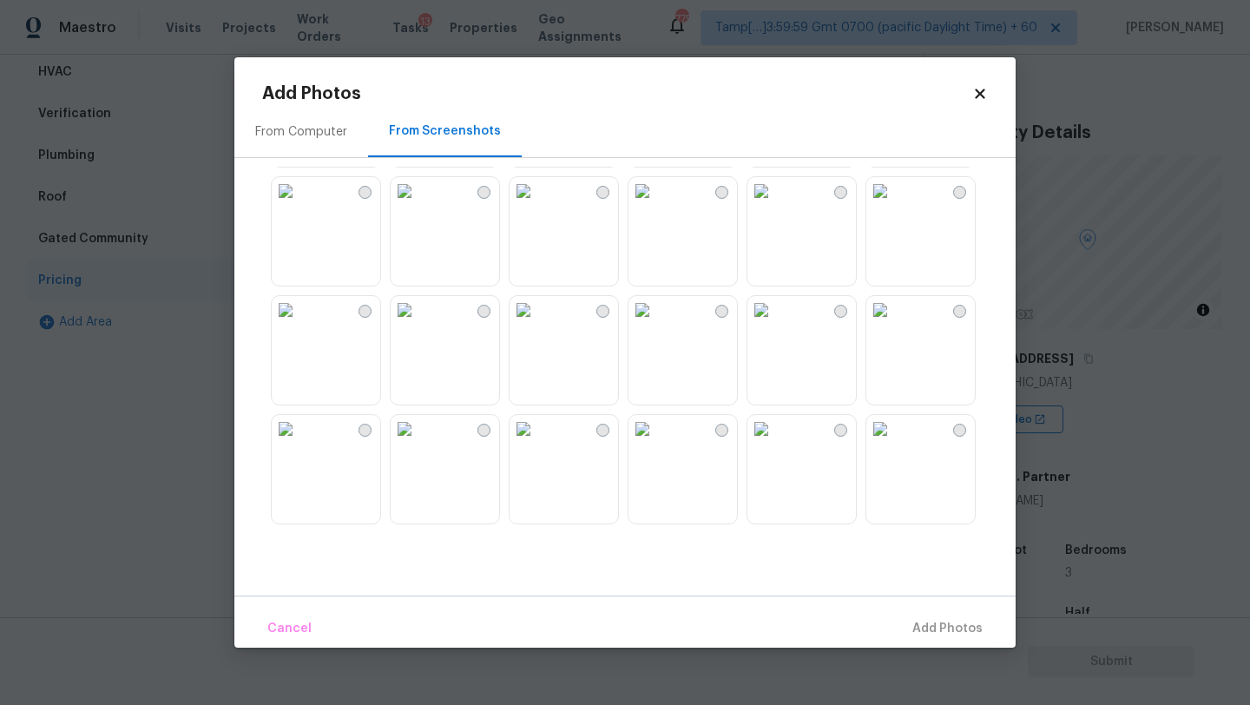
scroll to position [1095, 0]
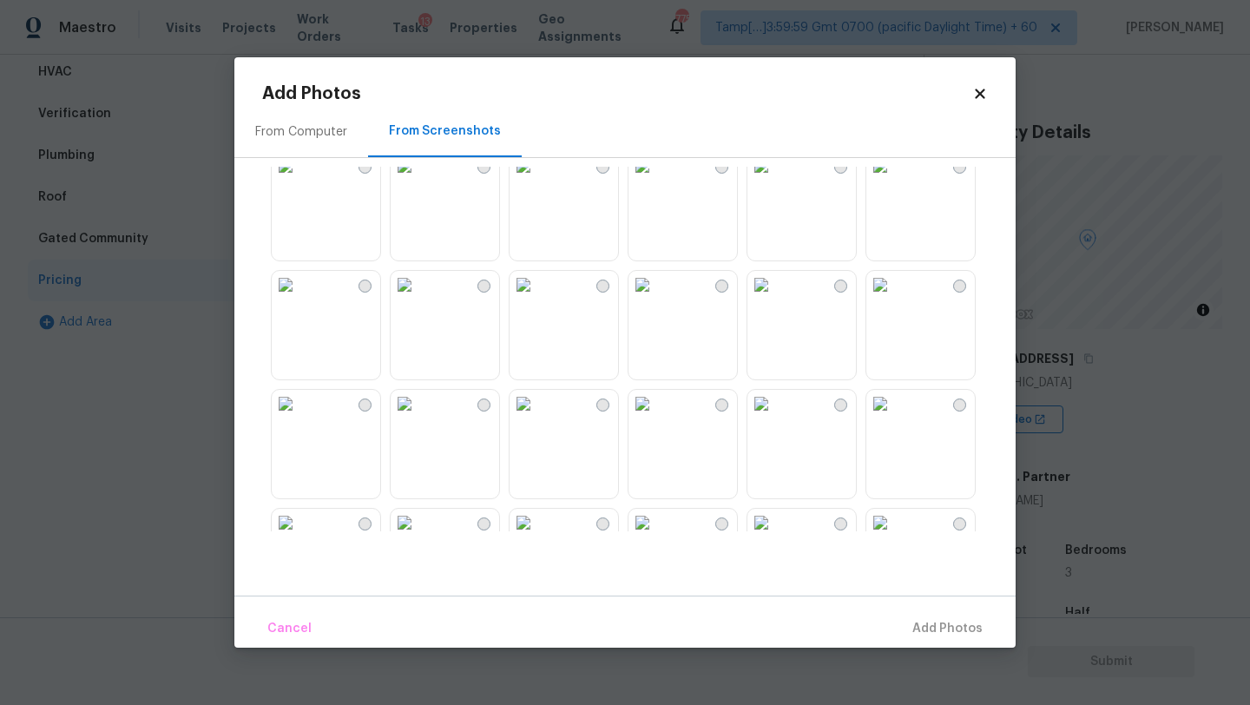
click at [418, 418] on img at bounding box center [405, 404] width 28 height 28
click at [925, 634] on span "Add 1 Photo(s)" at bounding box center [940, 629] width 86 height 22
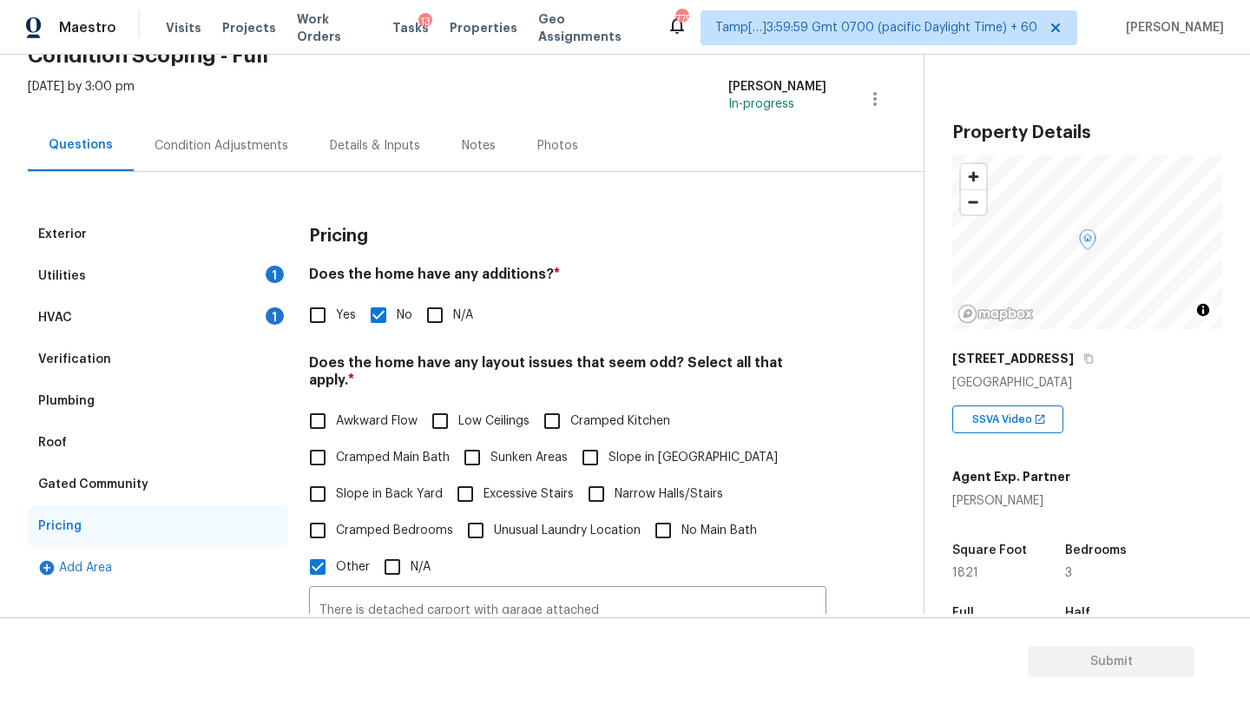
scroll to position [16, 0]
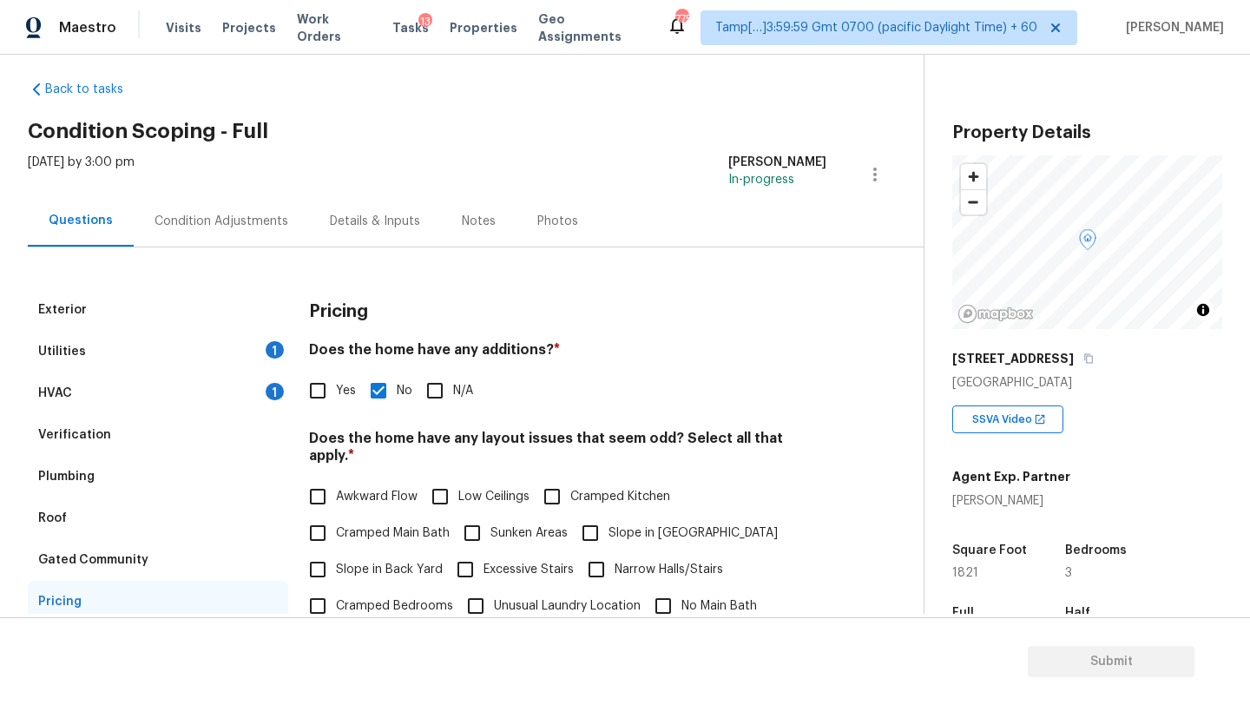
click at [227, 243] on div "Condition Adjustments" at bounding box center [221, 220] width 175 height 51
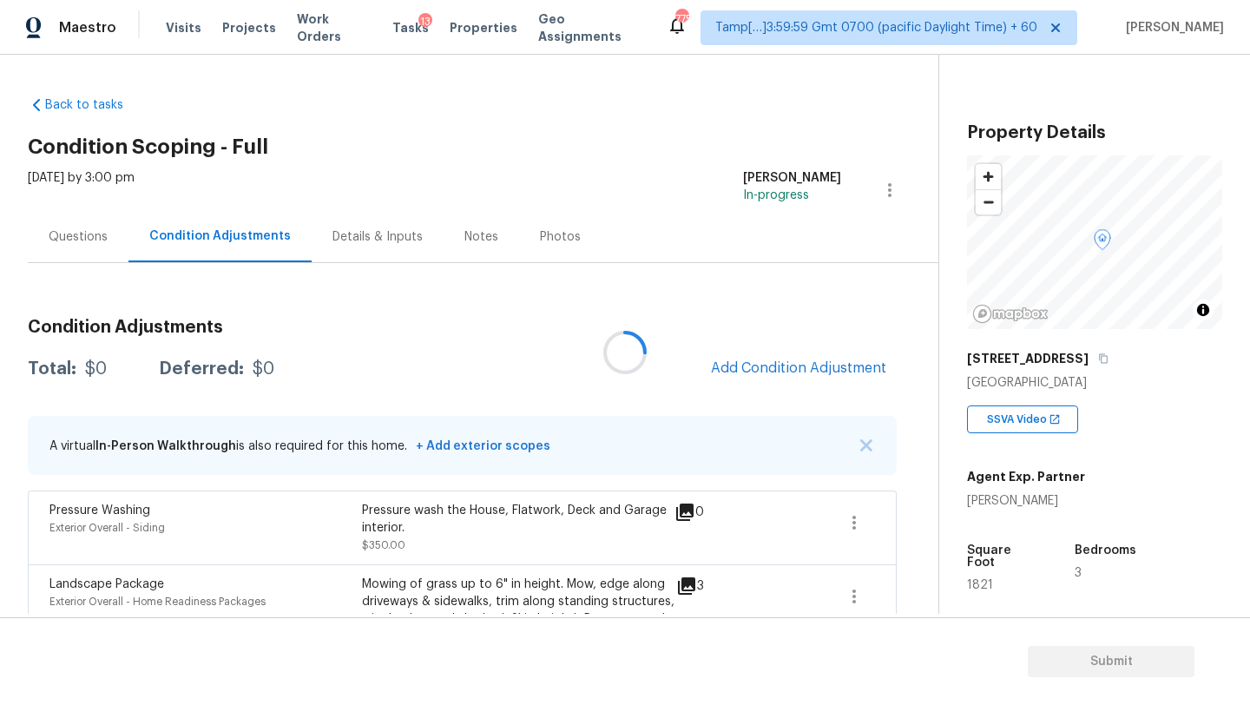
click at [760, 387] on div at bounding box center [625, 352] width 1250 height 705
click at [760, 380] on div at bounding box center [625, 352] width 1250 height 705
click at [773, 377] on button "Add Condition Adjustment" at bounding box center [799, 368] width 196 height 36
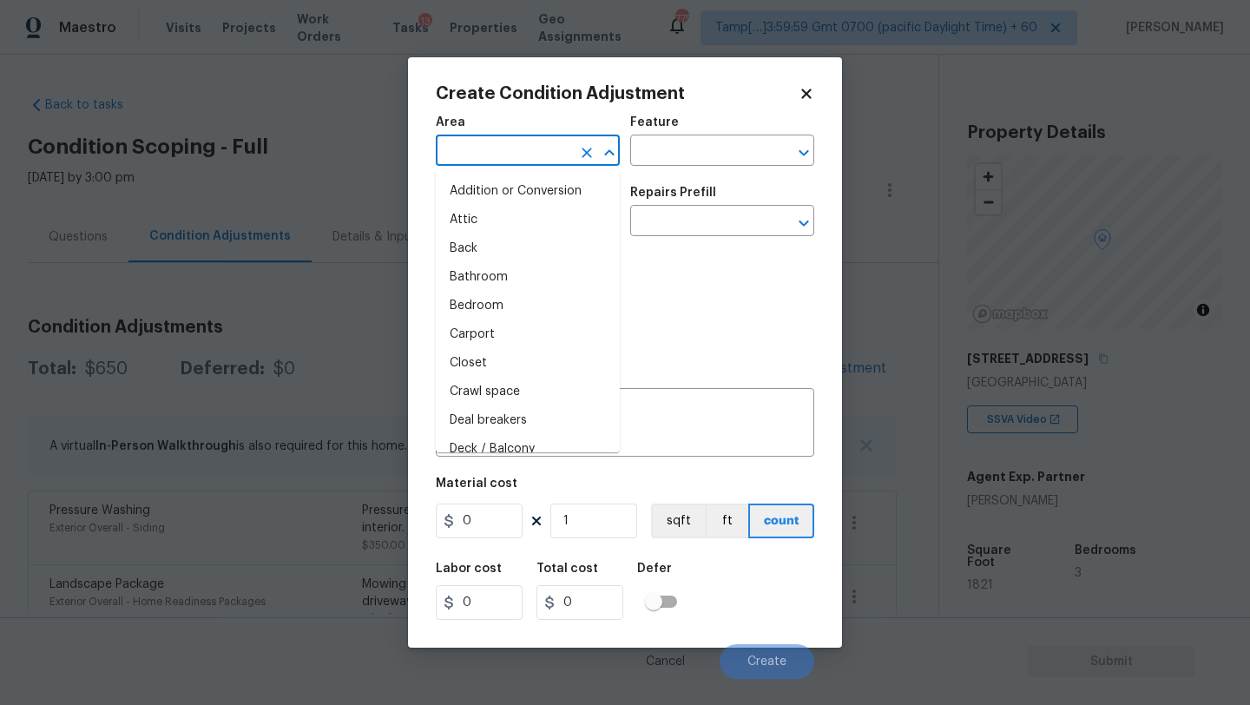
click at [523, 166] on input "text" at bounding box center [503, 152] width 135 height 27
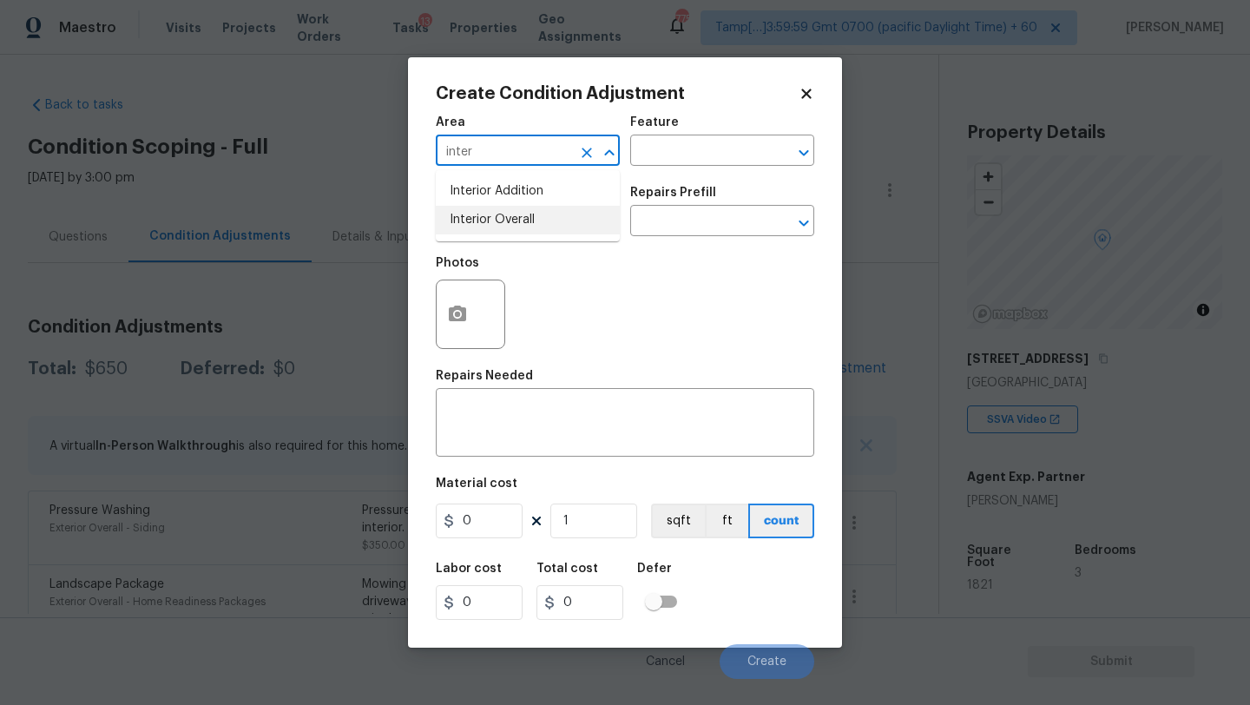
click at [544, 225] on li "Interior Overall" at bounding box center [528, 220] width 184 height 29
type input "Interior Overall"
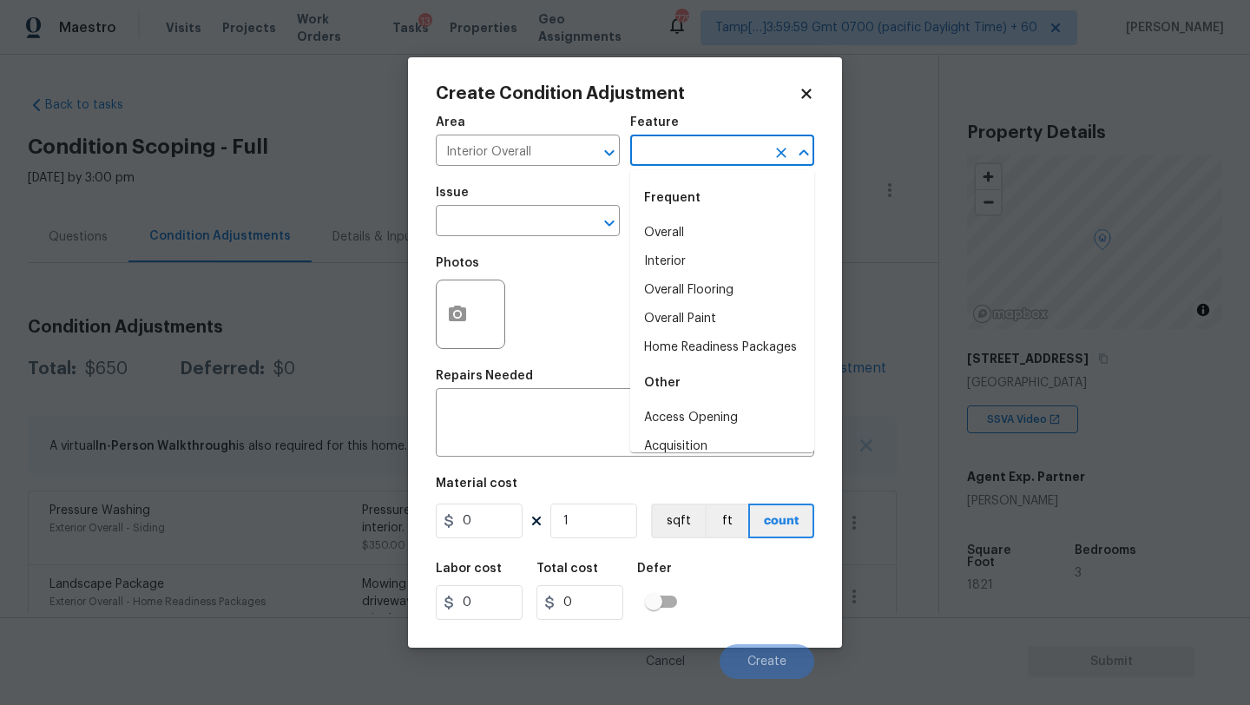
click at [708, 153] on input "text" at bounding box center [697, 152] width 135 height 27
click at [710, 282] on li "Overall Flooring" at bounding box center [722, 290] width 184 height 29
type input "Overall Flooring"
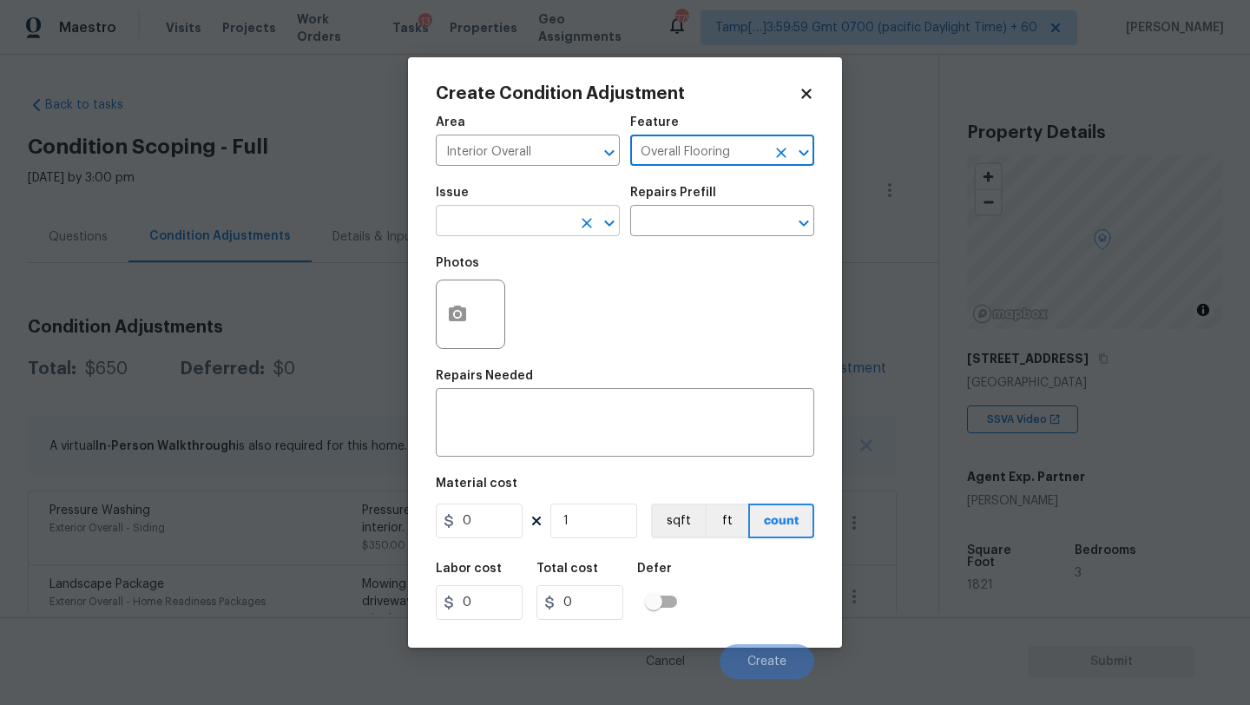
click at [550, 228] on input "text" at bounding box center [503, 222] width 135 height 27
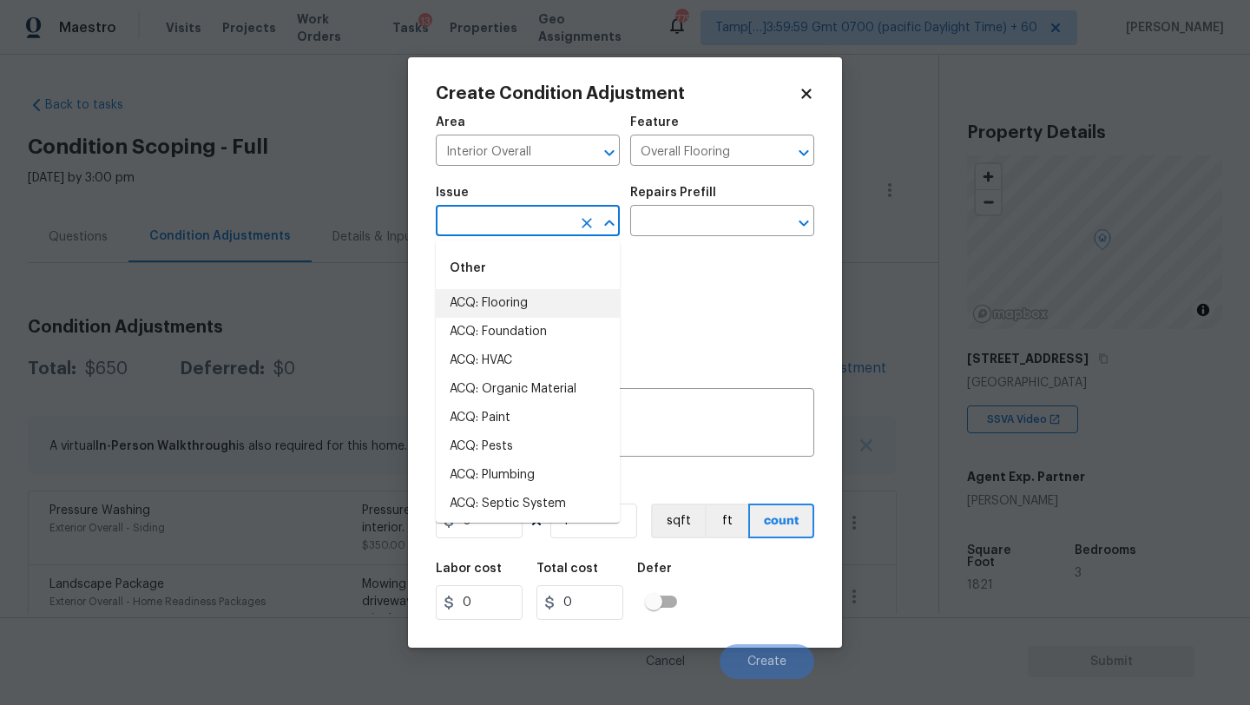
click at [548, 302] on li "ACQ: Flooring" at bounding box center [528, 303] width 184 height 29
type input "ACQ: Flooring"
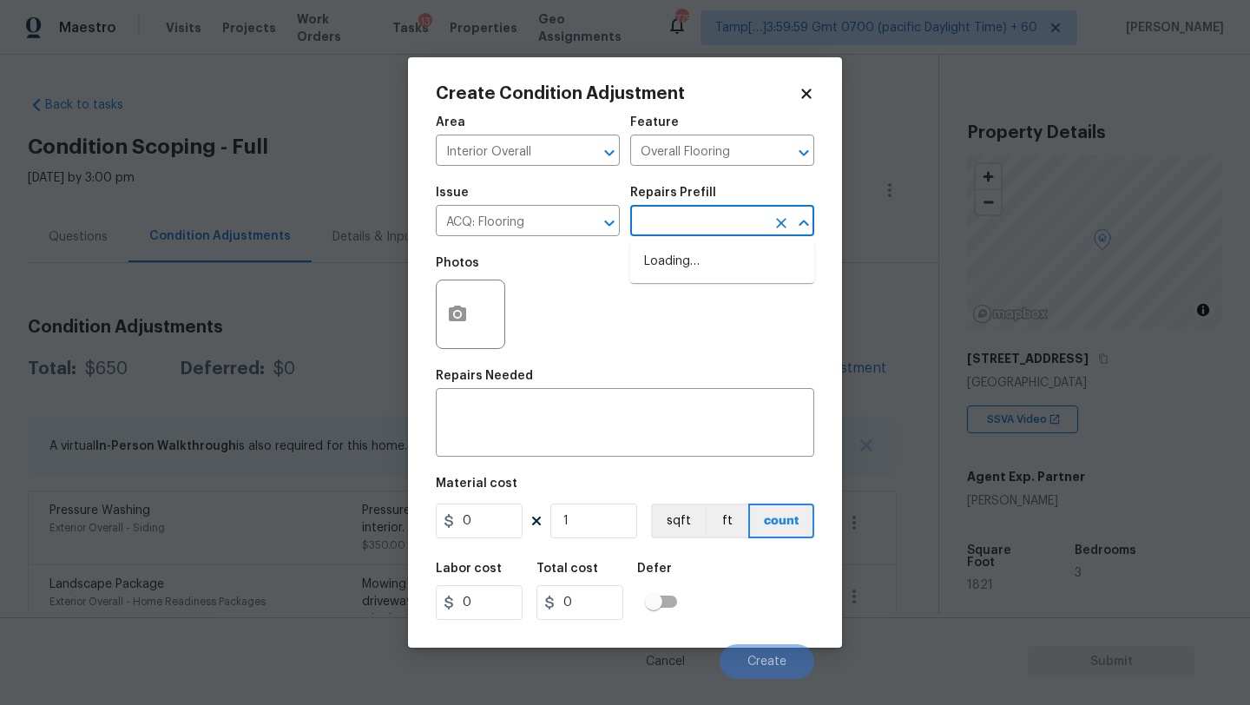
click at [686, 232] on input "text" at bounding box center [697, 222] width 135 height 27
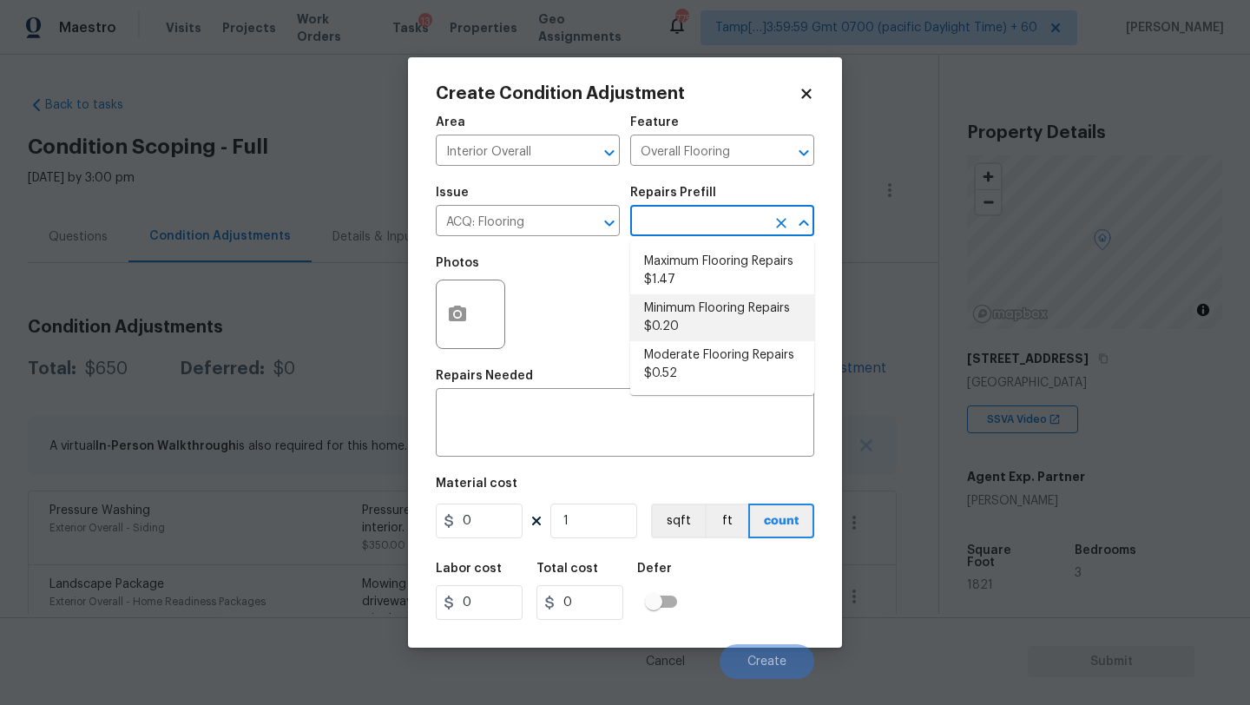
click at [687, 316] on li "Minimum Flooring Repairs $0.20" at bounding box center [722, 317] width 184 height 47
type input "Acquisition"
type textarea "Acquisition Scope: Minimum flooring repairs"
type input "0.2"
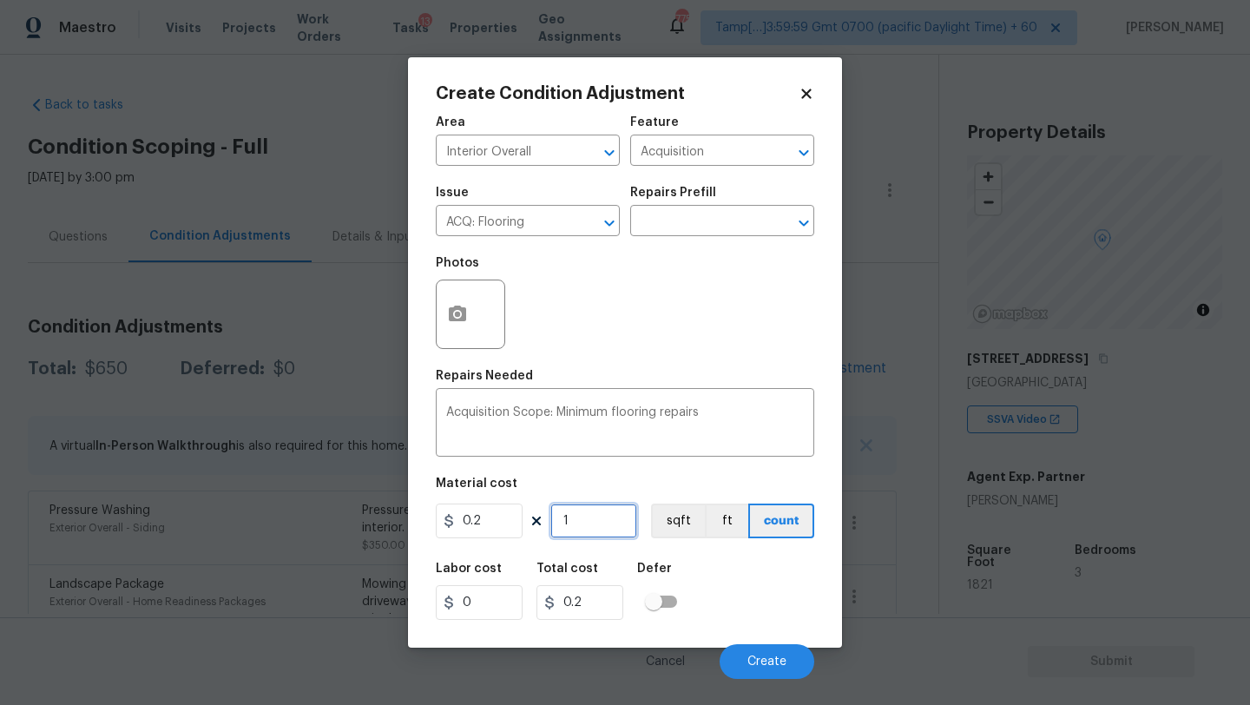
click at [610, 533] on input "1" at bounding box center [593, 520] width 87 height 35
type input "18"
type input "3.6"
type input "182"
type input "36.4"
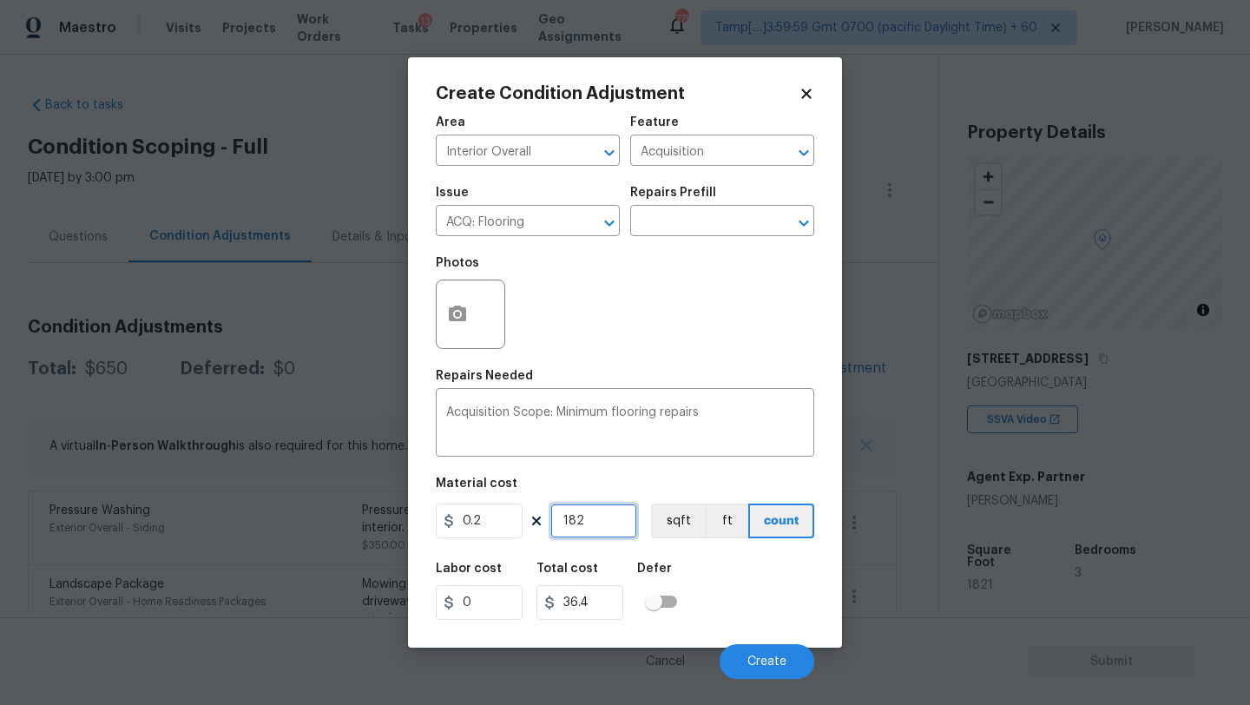
type input "1821"
type input "364.2"
type input "1821"
click at [752, 654] on button "Create" at bounding box center [767, 661] width 95 height 35
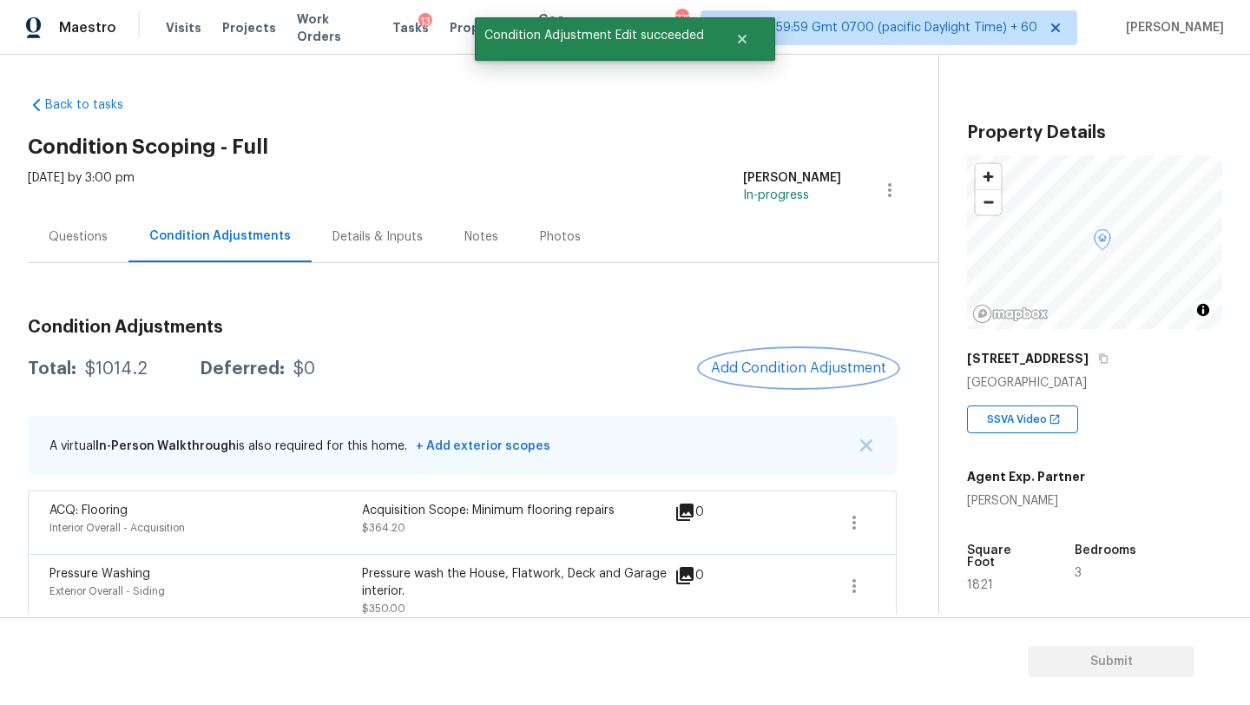
click at [794, 357] on button "Add Condition Adjustment" at bounding box center [799, 368] width 196 height 36
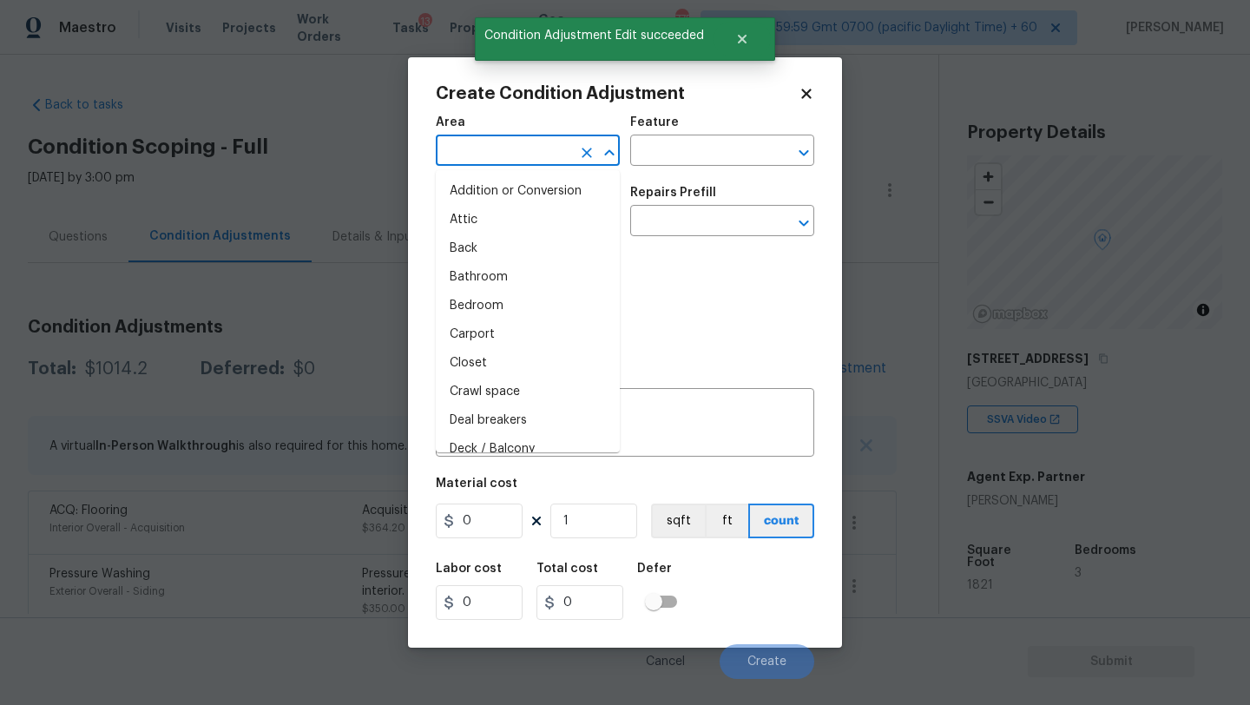
click at [541, 163] on input "text" at bounding box center [503, 152] width 135 height 27
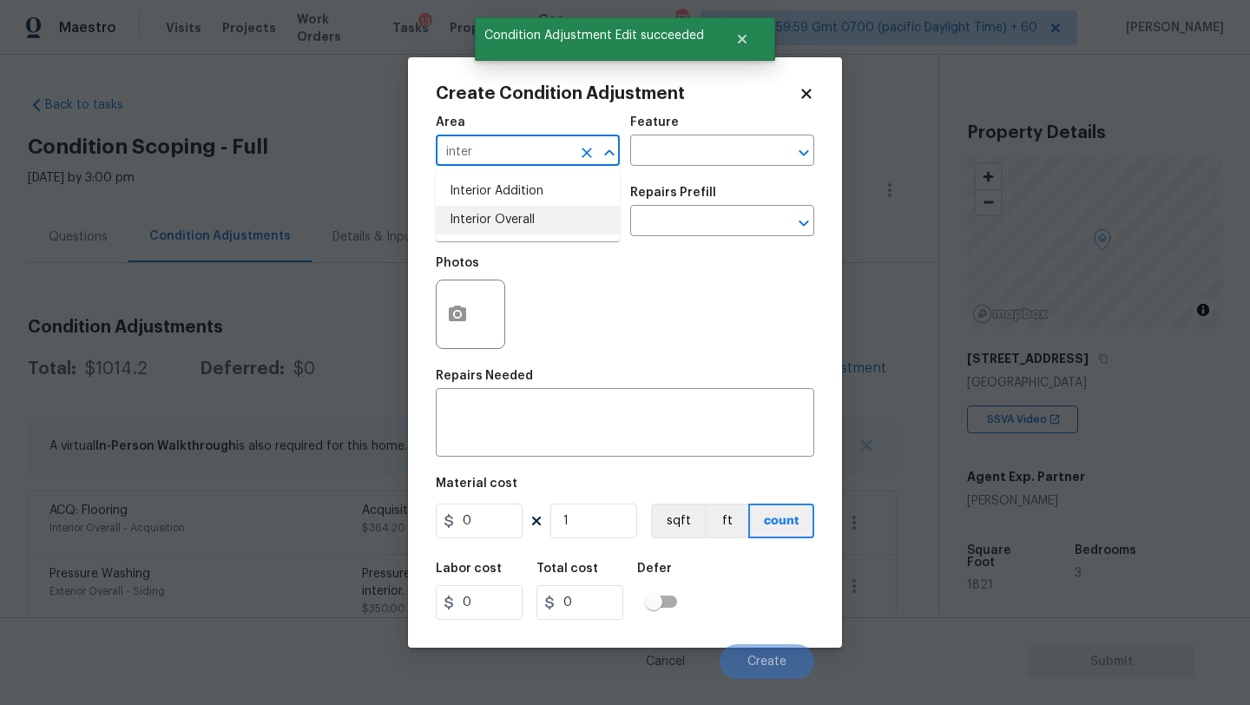
click at [564, 219] on li "Interior Overall" at bounding box center [528, 220] width 184 height 29
type input "Interior Overall"
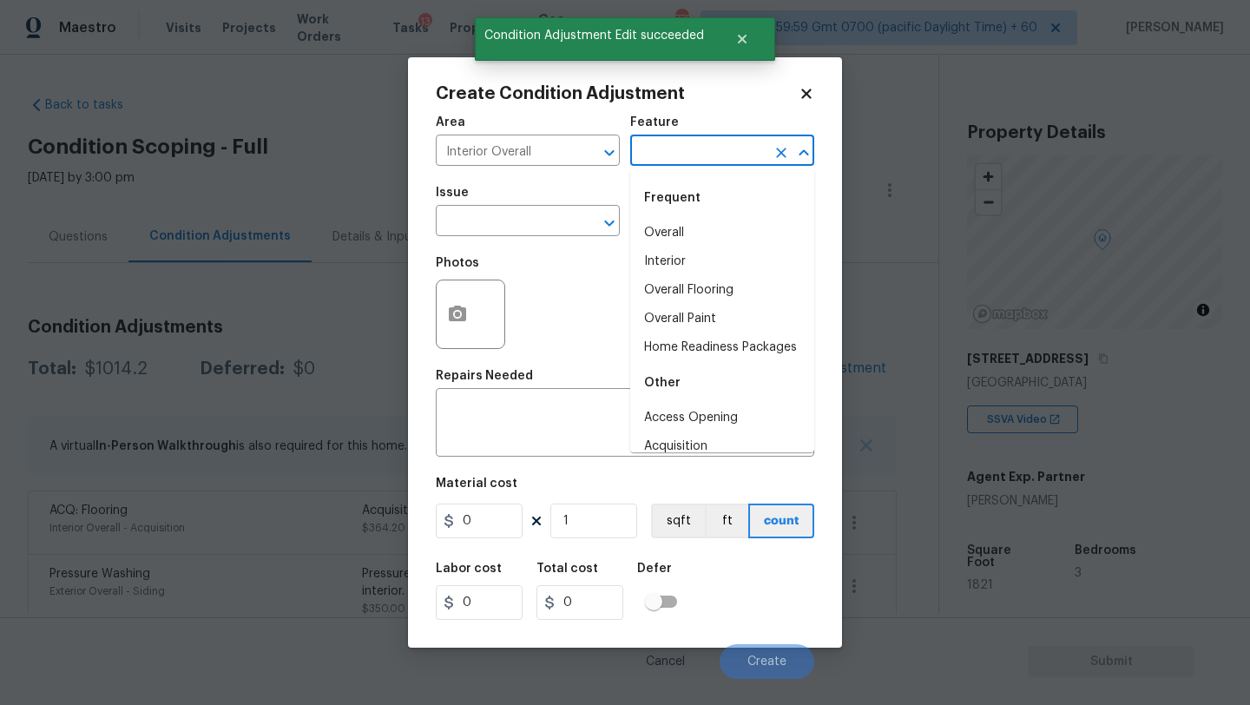
click at [704, 149] on input "text" at bounding box center [697, 152] width 135 height 27
click at [692, 318] on li "Overall Paint" at bounding box center [722, 319] width 184 height 29
type input "Overall Paint"
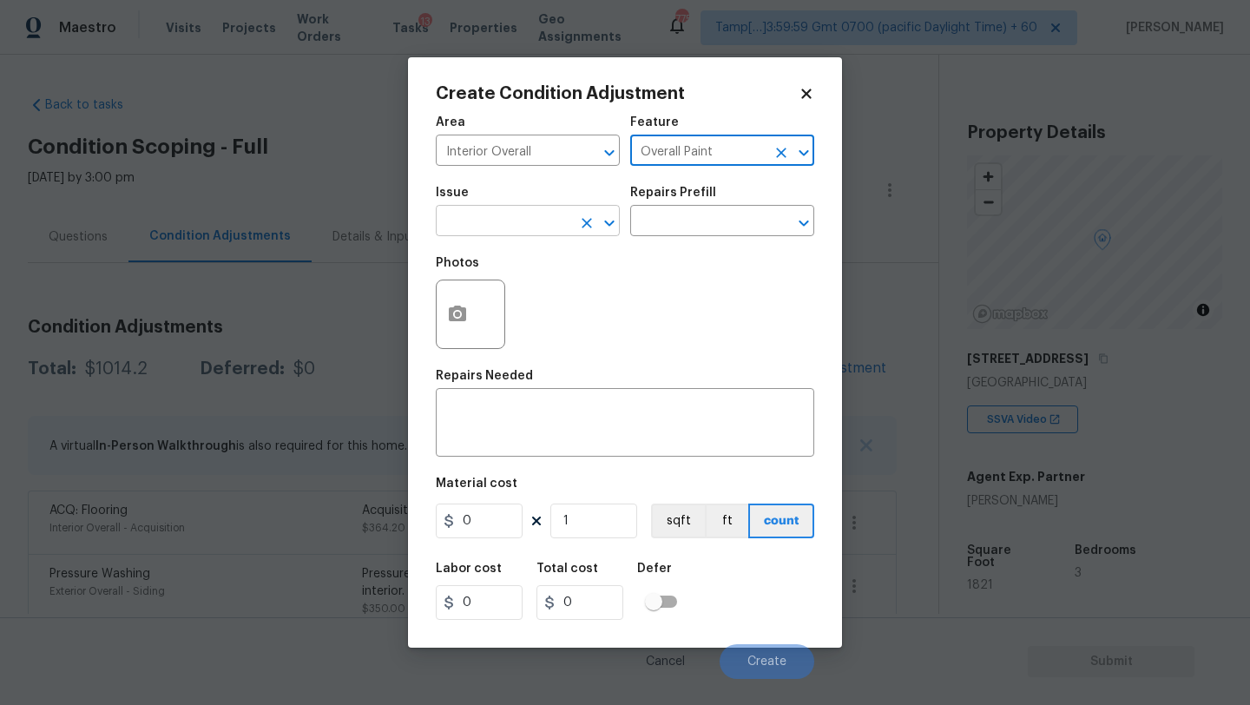
click at [505, 227] on input "text" at bounding box center [503, 222] width 135 height 27
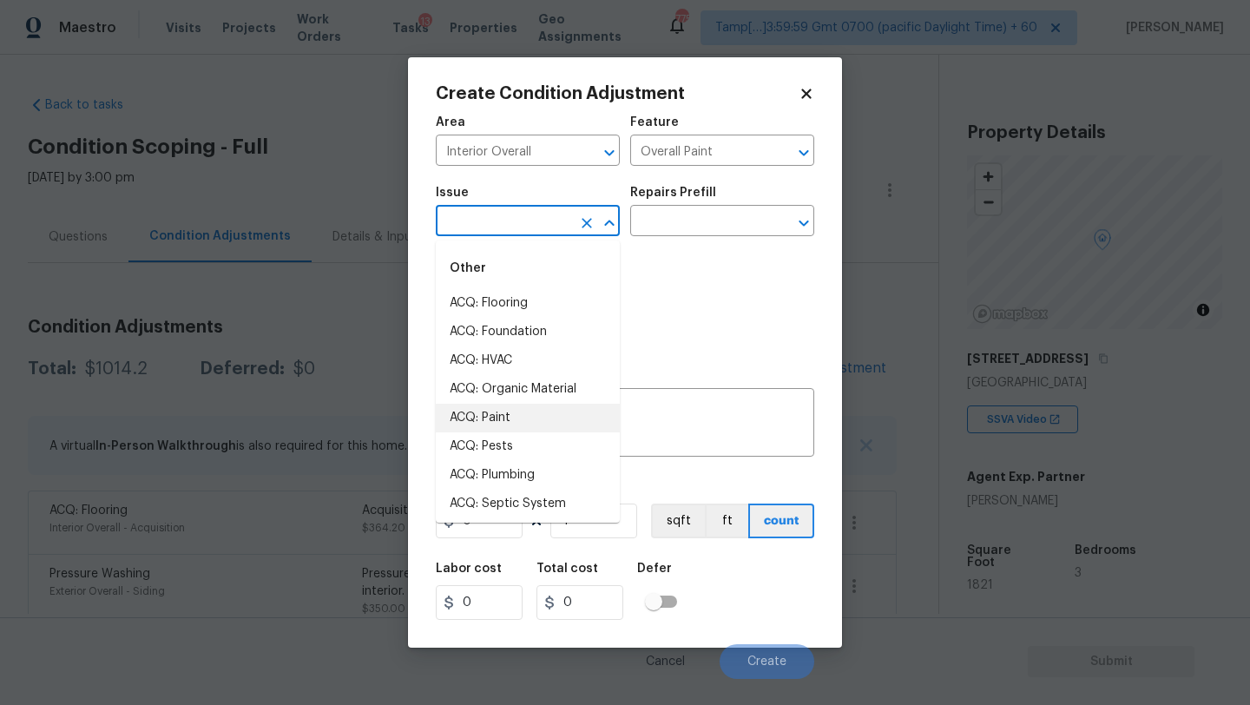
click at [510, 428] on li "ACQ: Paint" at bounding box center [528, 418] width 184 height 29
type input "ACQ: Paint"
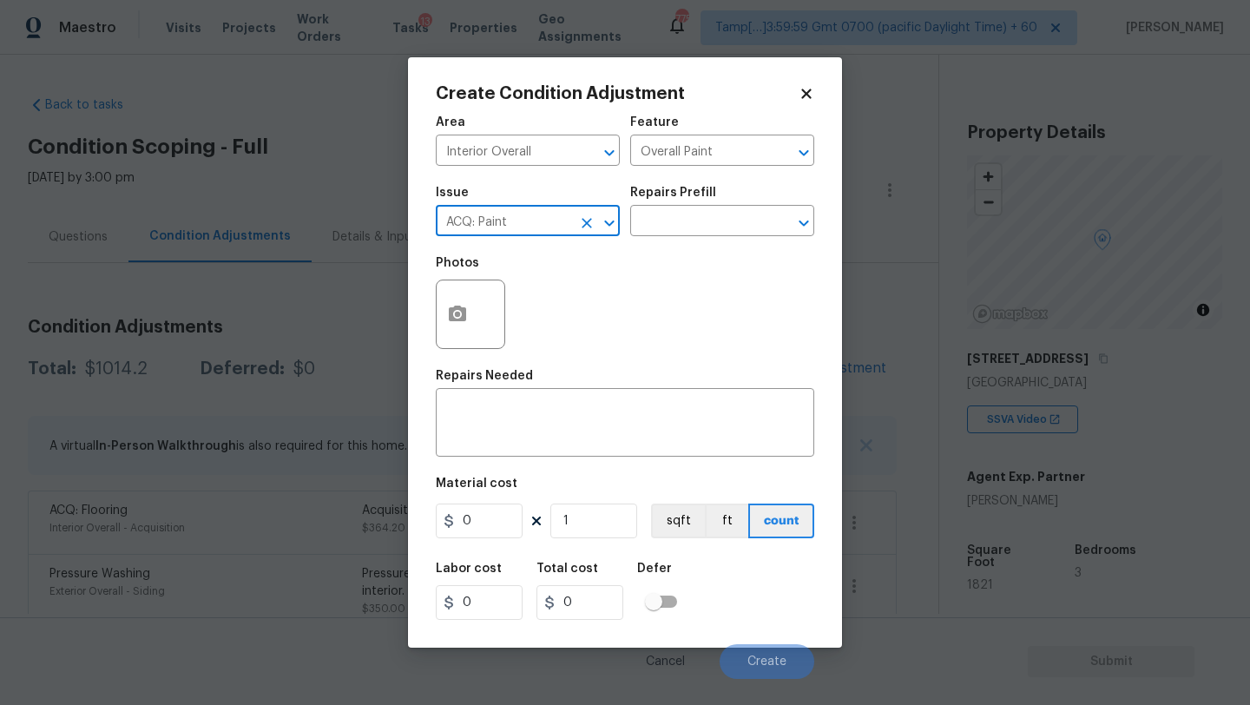
click at [714, 188] on div "Repairs Prefill" at bounding box center [722, 198] width 184 height 23
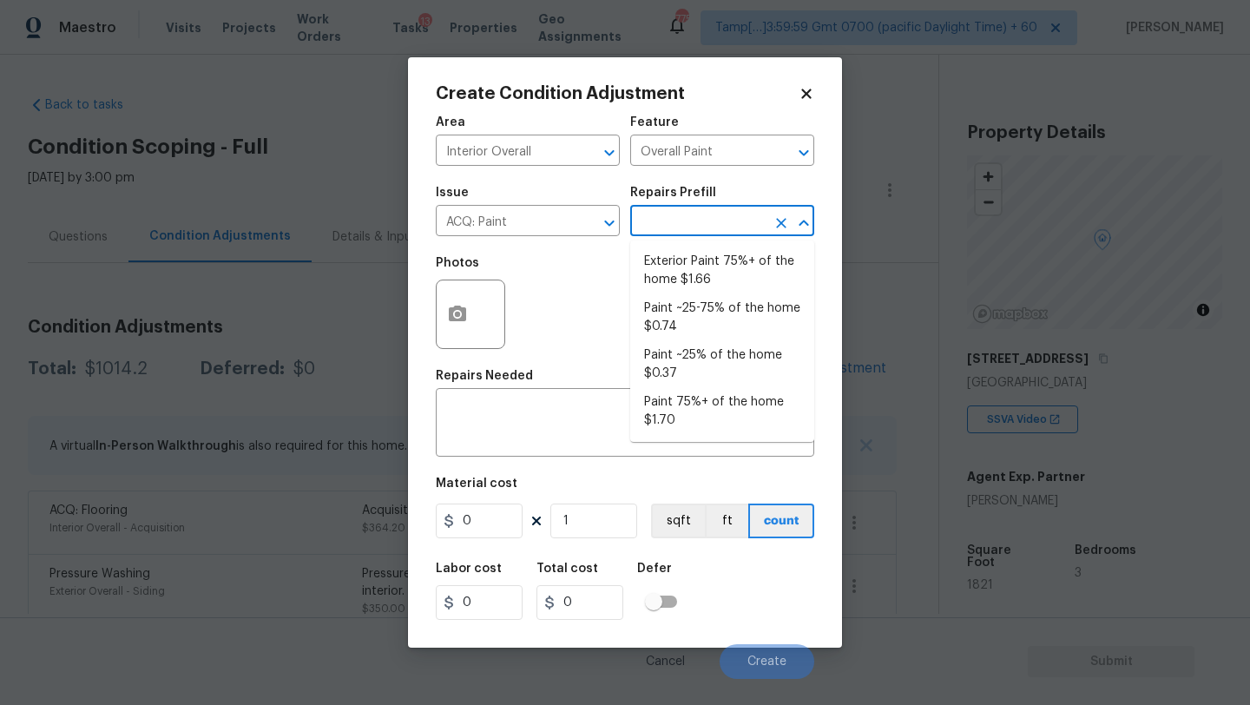
click at [714, 214] on input "text" at bounding box center [697, 222] width 135 height 27
click at [715, 398] on li "Paint 75%+ of the home $1.70" at bounding box center [722, 411] width 184 height 47
type input "Acquisition"
type textarea "Acquisition Scope: 75%+ of the home will likely require interior paint"
type input "1.7"
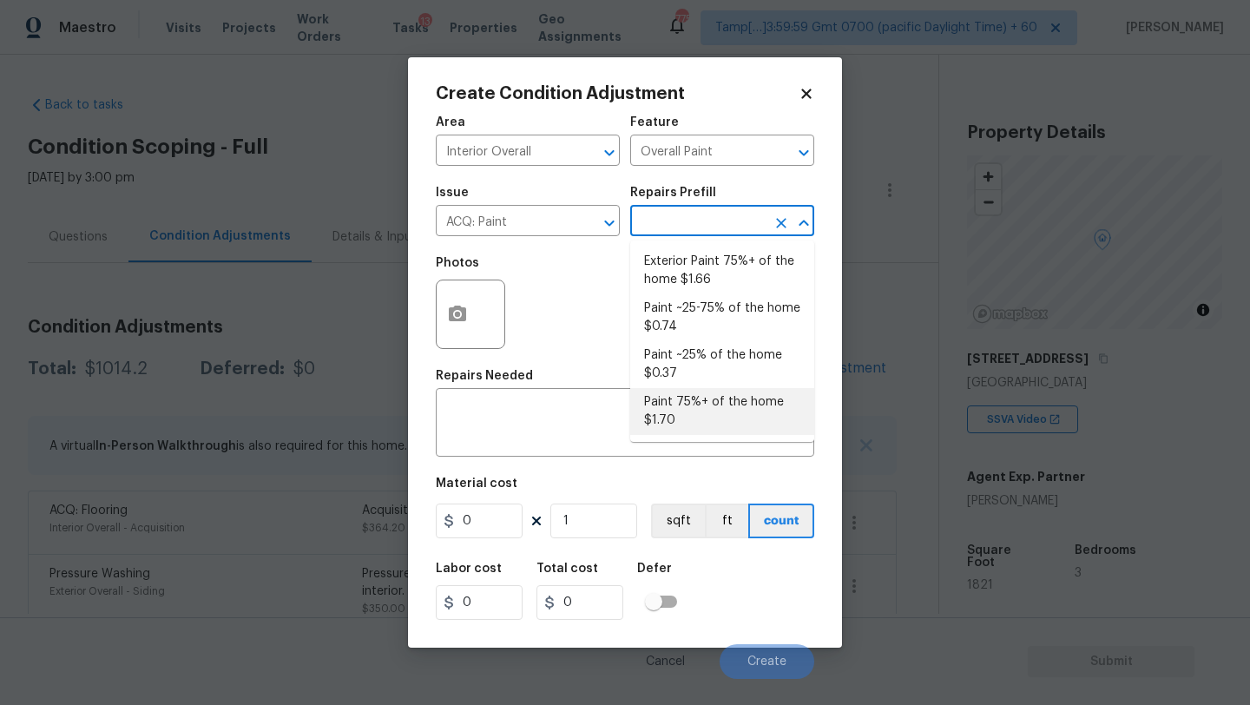
type input "1.7"
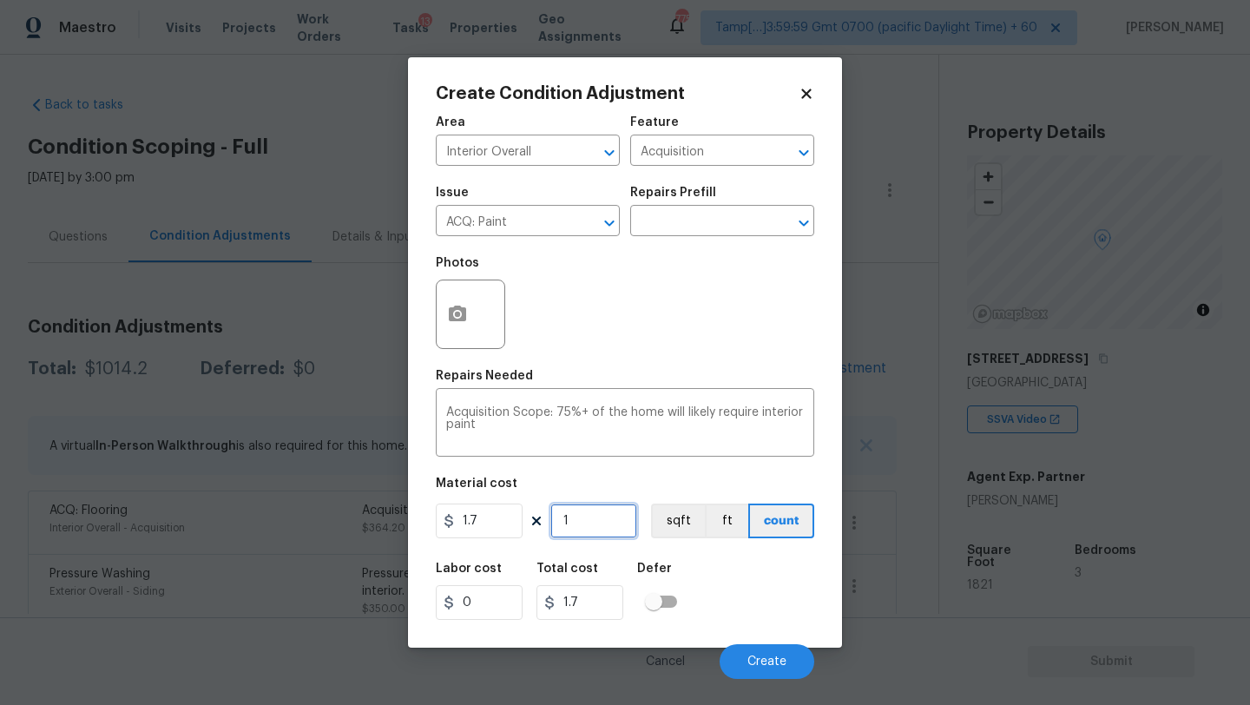
click at [615, 520] on input "1" at bounding box center [593, 520] width 87 height 35
type input "18"
type input "30.6"
type input "182"
type input "309.4"
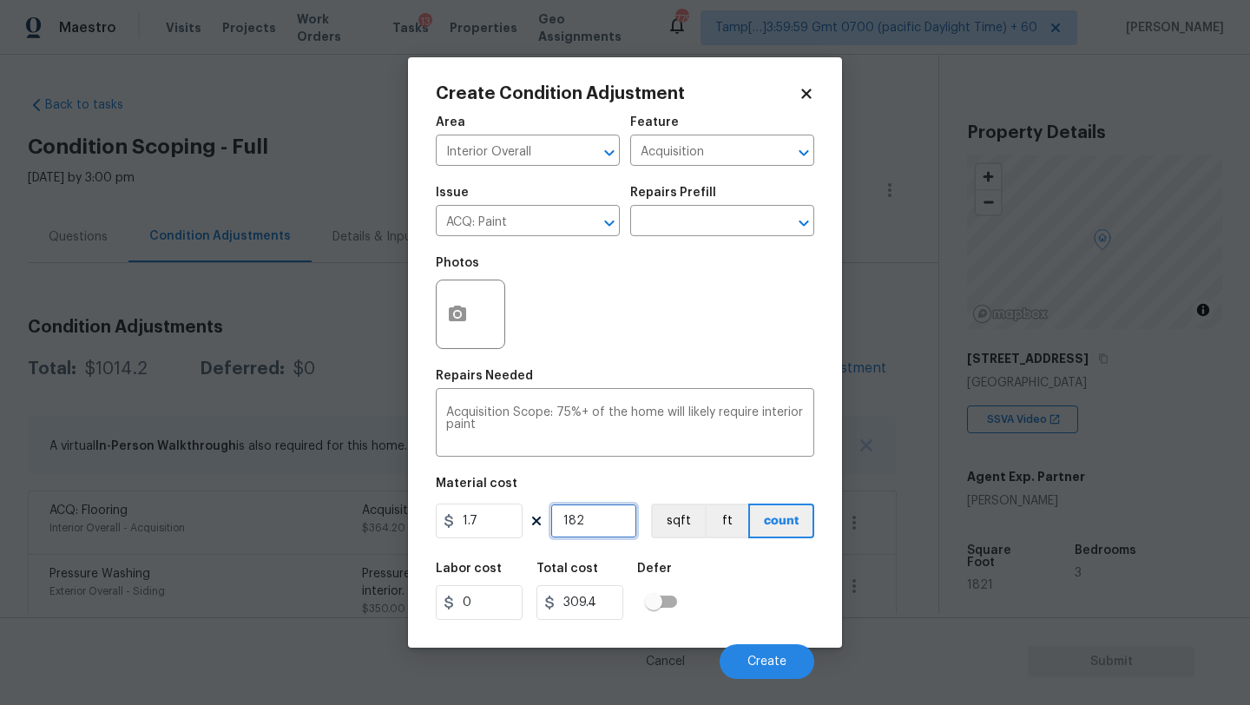
type input "1821"
type input "3095.7"
type input "1821"
click at [477, 341] on div at bounding box center [470, 314] width 69 height 69
click at [474, 334] on div at bounding box center [470, 314] width 69 height 69
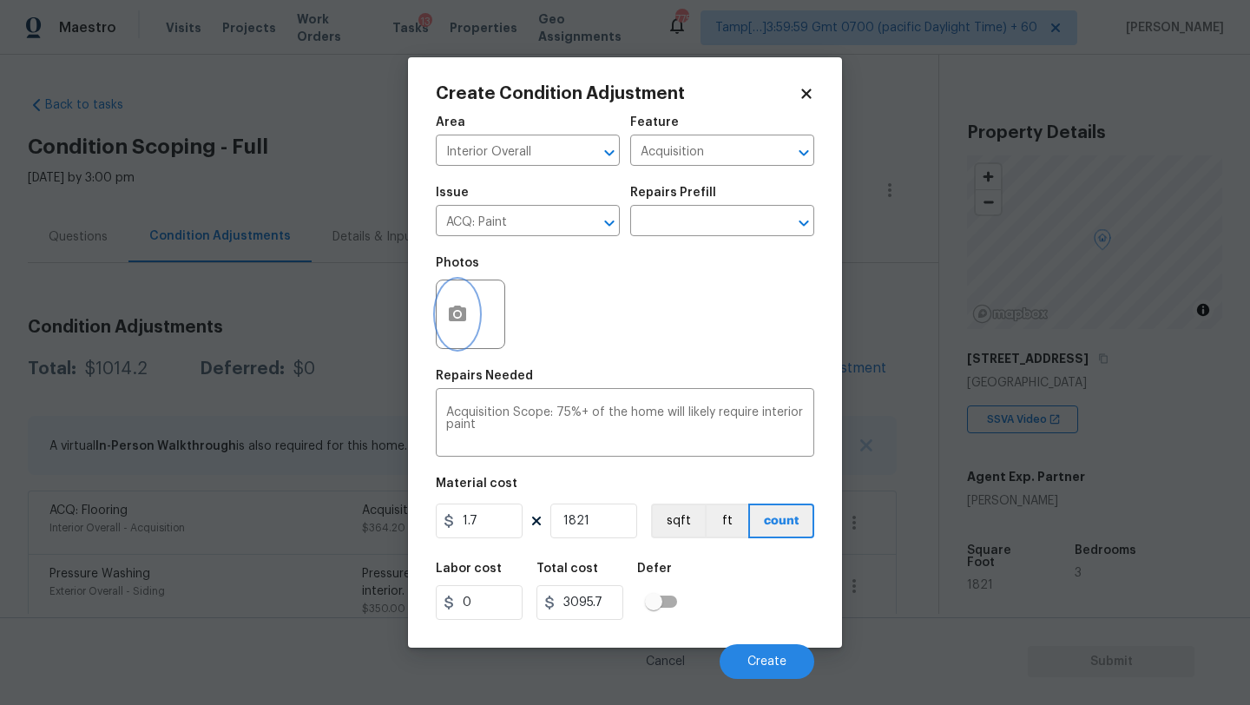
click at [455, 301] on button "button" at bounding box center [458, 314] width 42 height 68
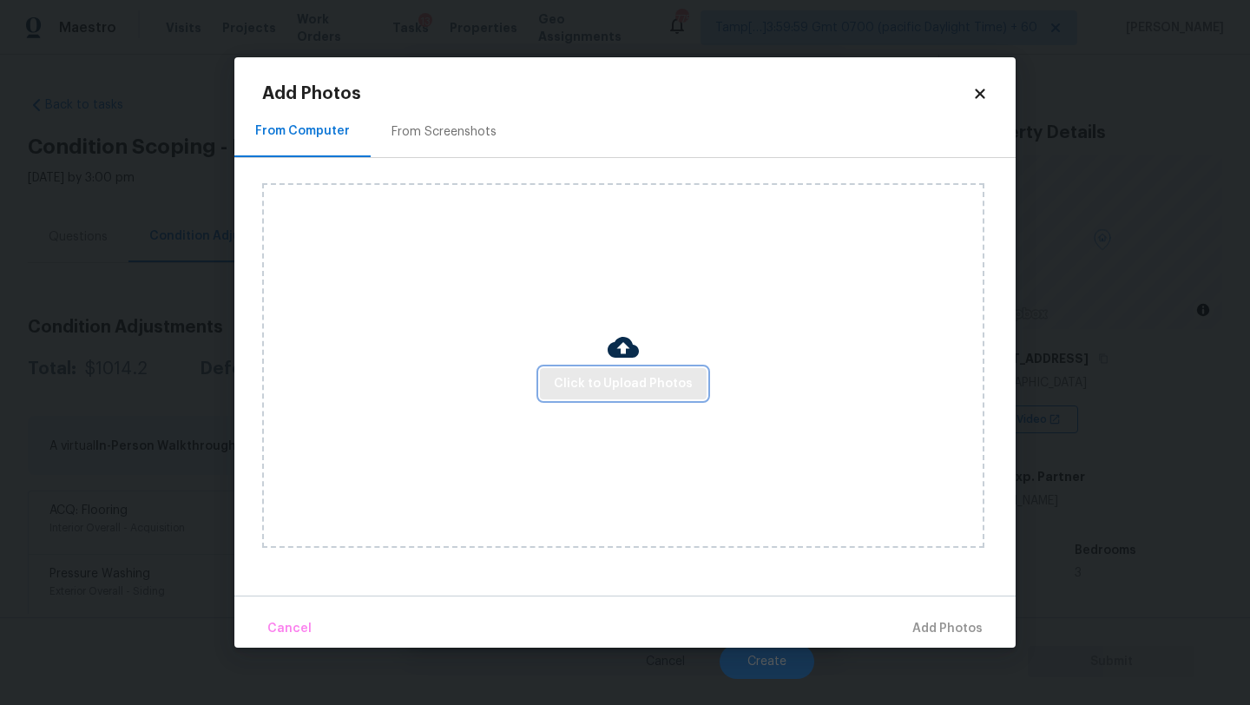
click at [574, 391] on span "Click to Upload Photos" at bounding box center [623, 384] width 139 height 22
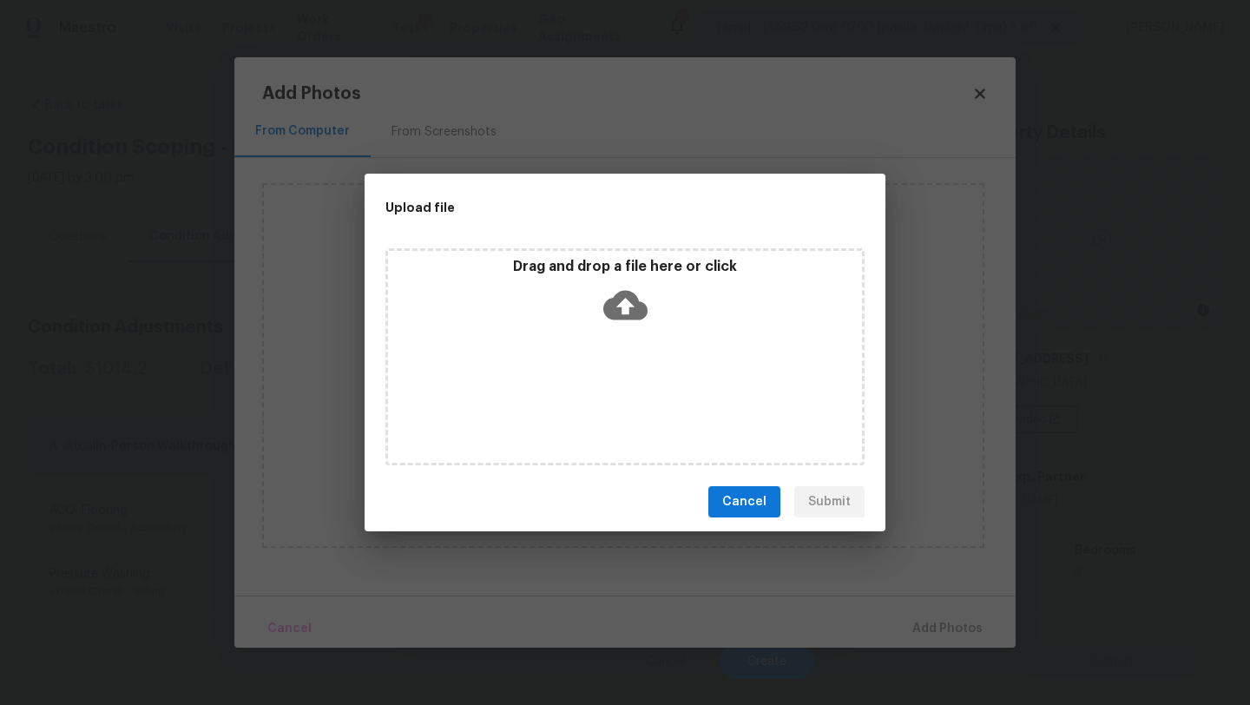
click at [613, 348] on div "Drag and drop a file here or click" at bounding box center [624, 356] width 479 height 217
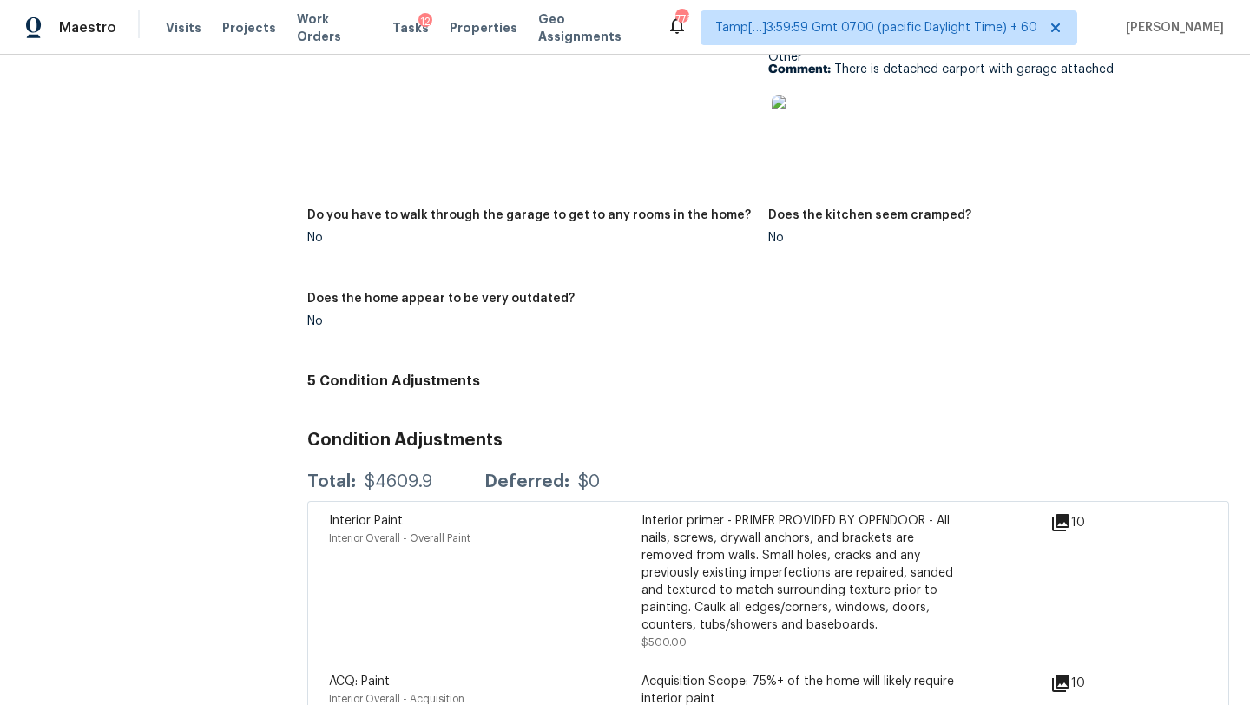
scroll to position [1889, 0]
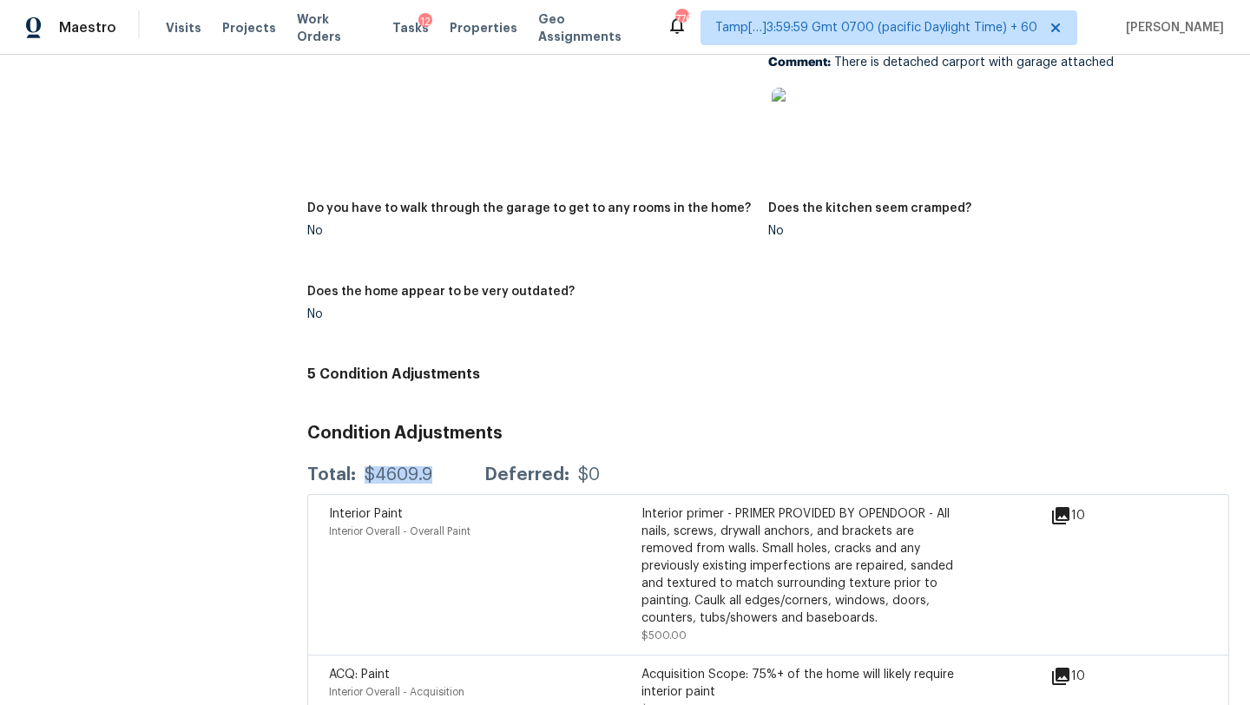
drag, startPoint x: 361, startPoint y: 464, endPoint x: 443, endPoint y: 464, distance: 81.6
click at [443, 466] on div "Total: $4609.9 Deferred: $0" at bounding box center [453, 474] width 293 height 17
copy div "$4609.9"
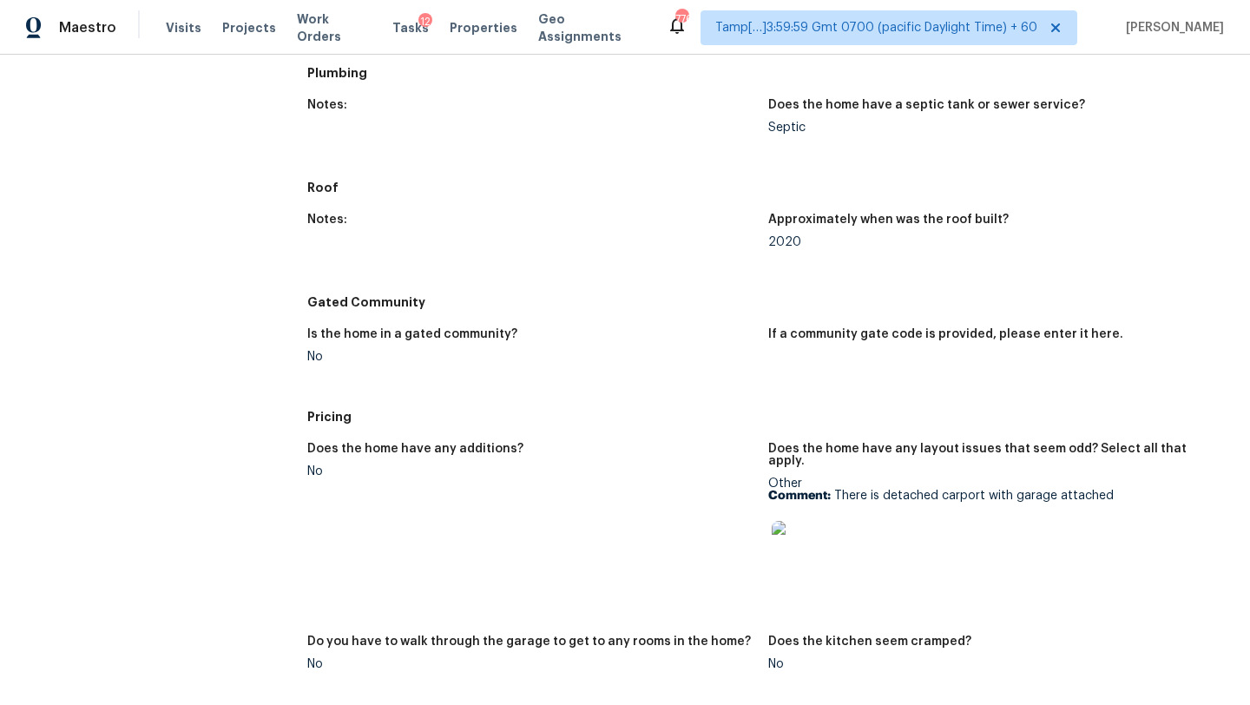
scroll to position [1697, 0]
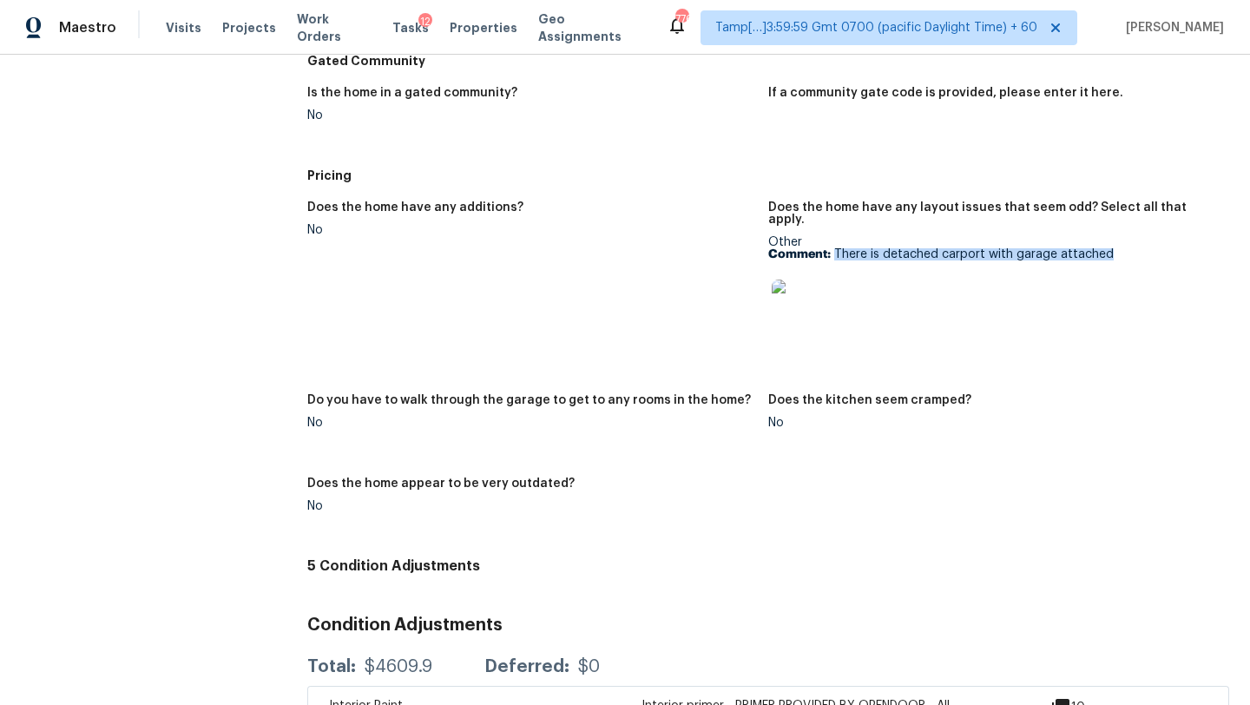
drag, startPoint x: 835, startPoint y: 242, endPoint x: 1109, endPoint y: 245, distance: 274.3
click at [1109, 248] on p "Comment: There is detached carport with garage attached" at bounding box center [991, 254] width 447 height 12
copy p "There is detached carport with garage attached"
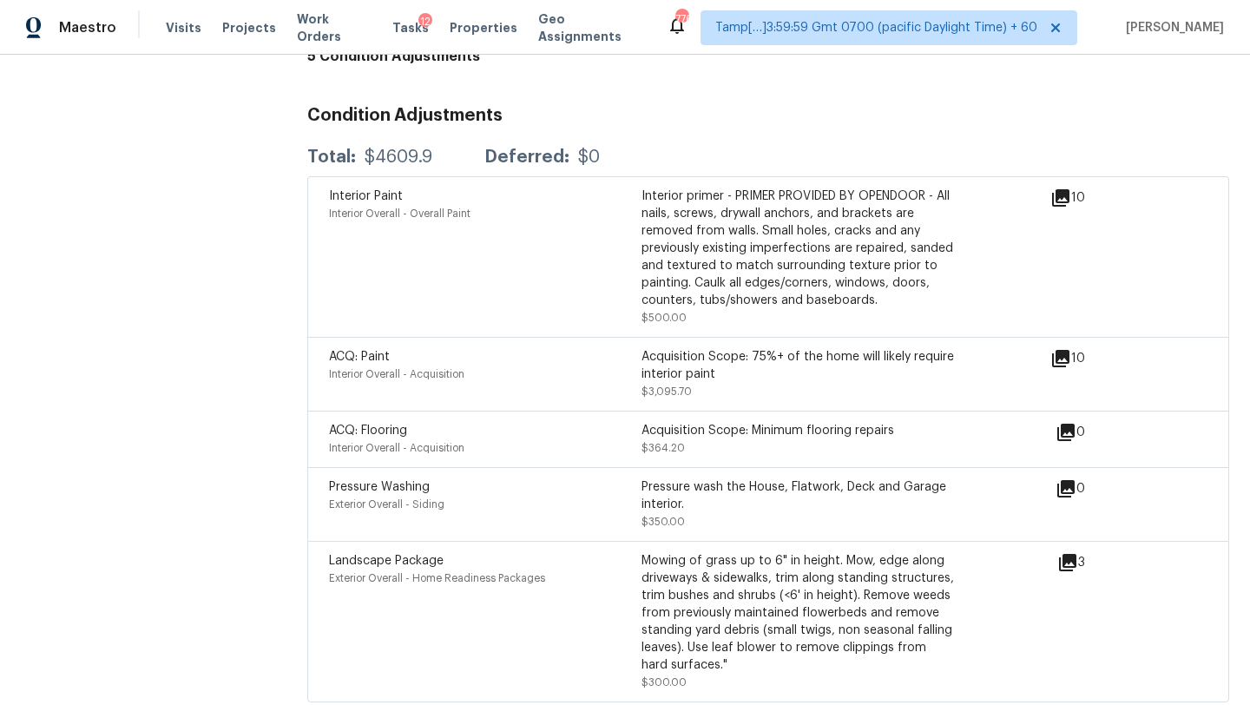
scroll to position [2212, 0]
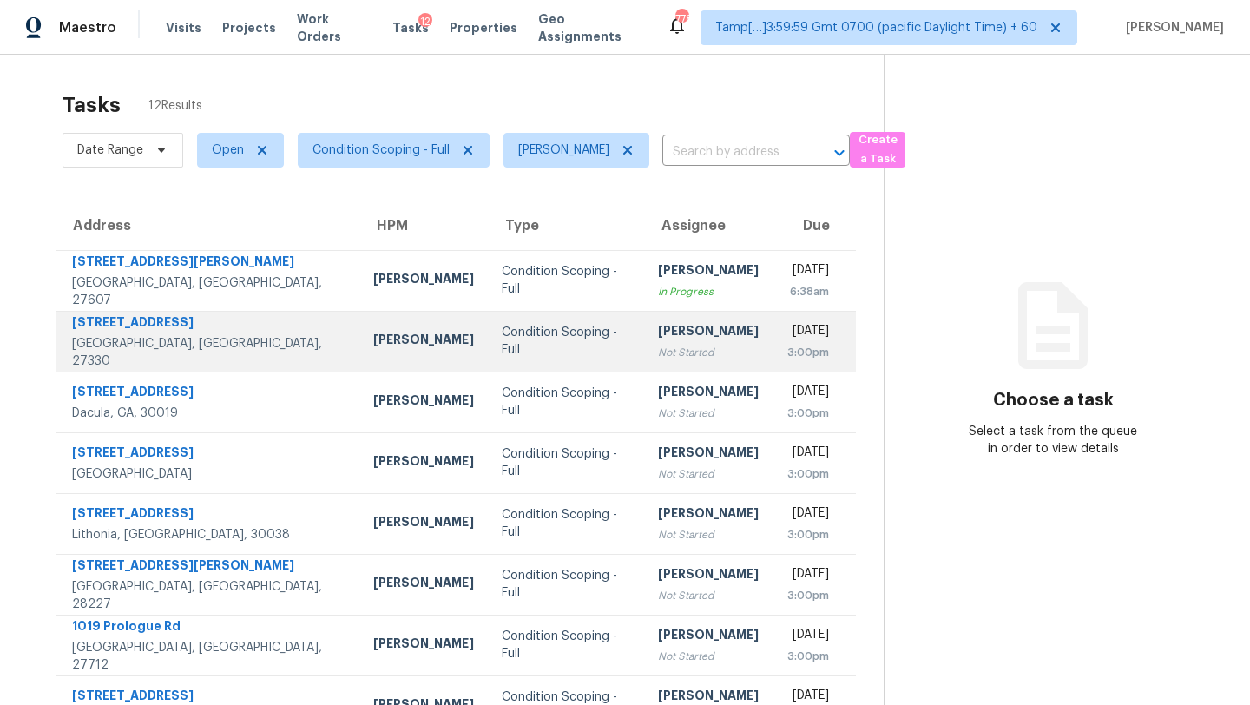
click at [658, 349] on div "Not Started" at bounding box center [708, 352] width 101 height 17
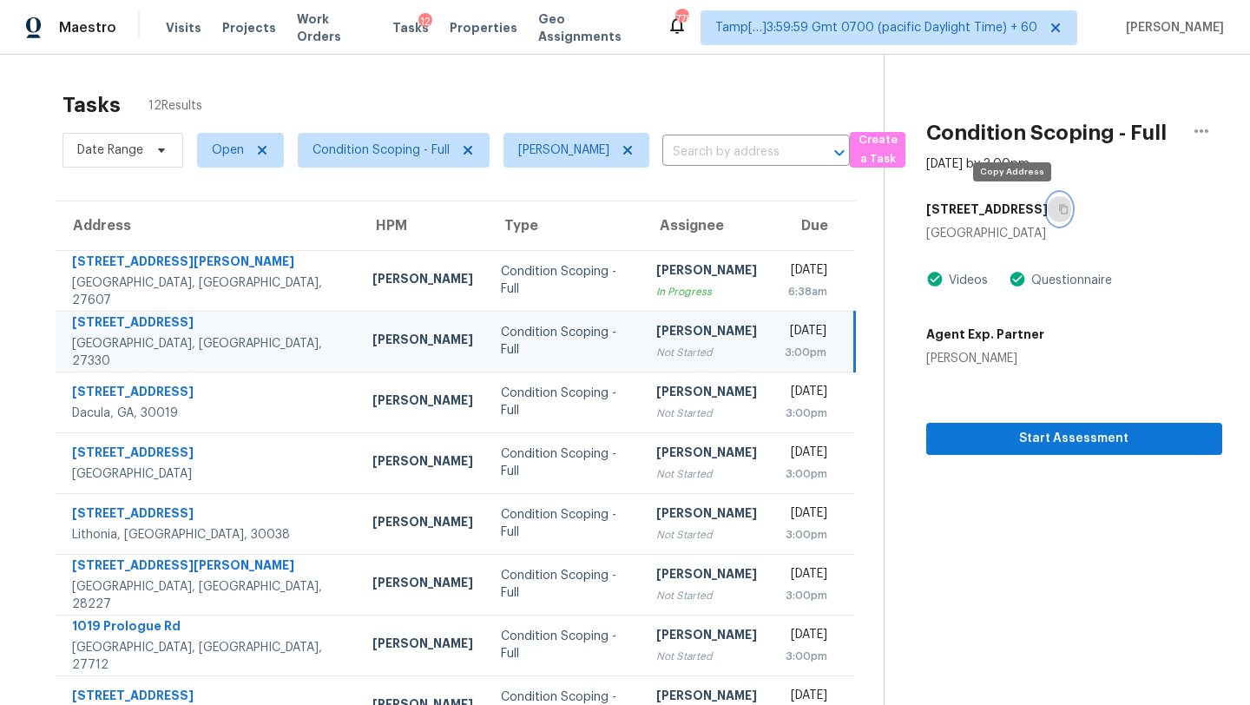
click at [1048, 214] on button "button" at bounding box center [1059, 209] width 23 height 31
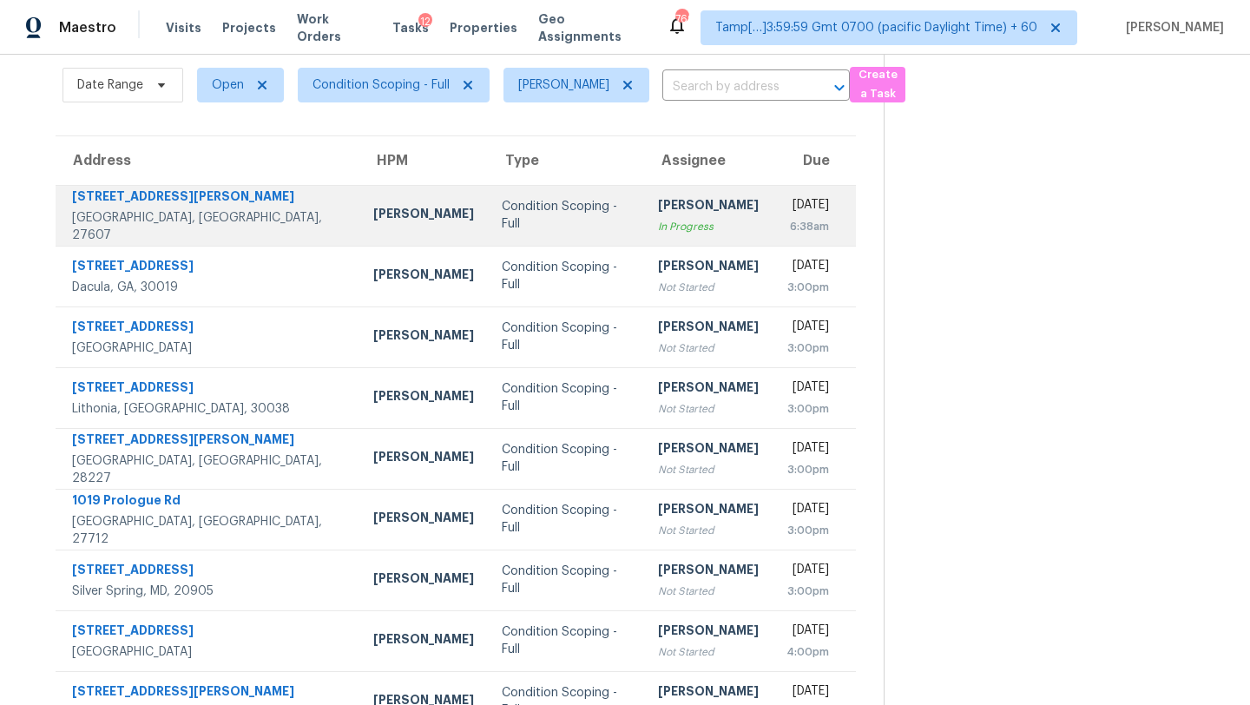
scroll to position [75, 0]
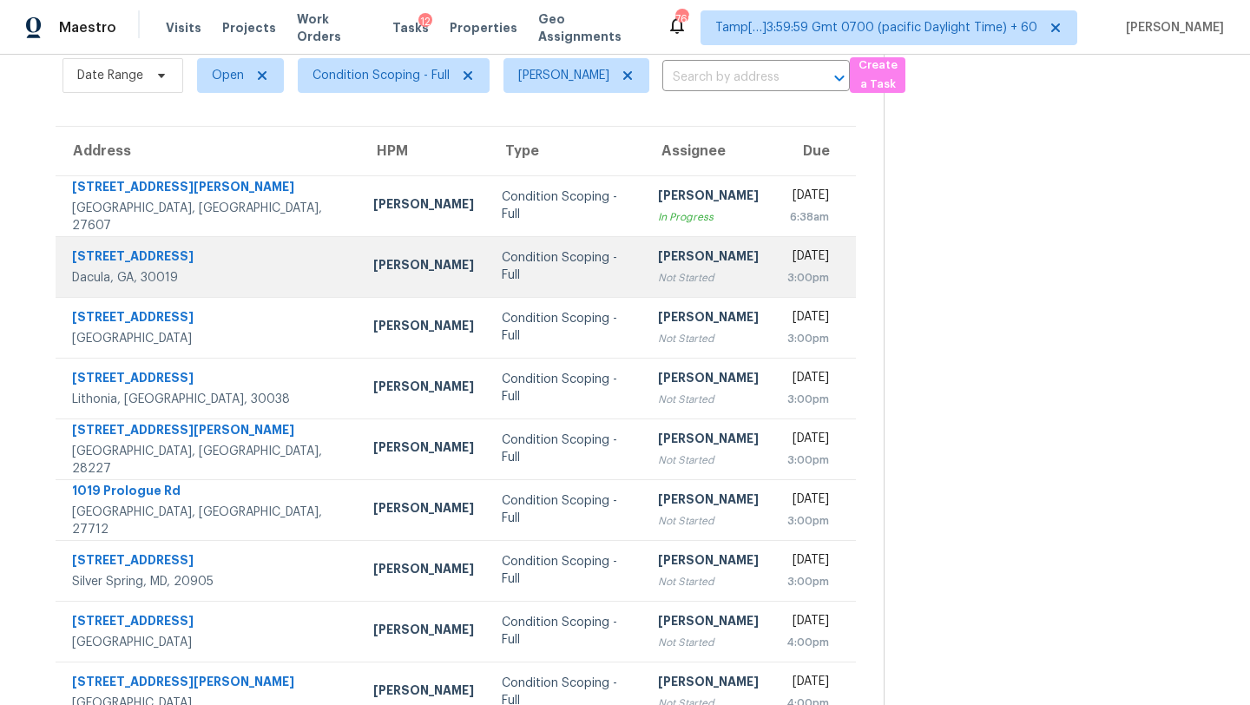
click at [786, 285] on div "3:00pm" at bounding box center [807, 277] width 43 height 17
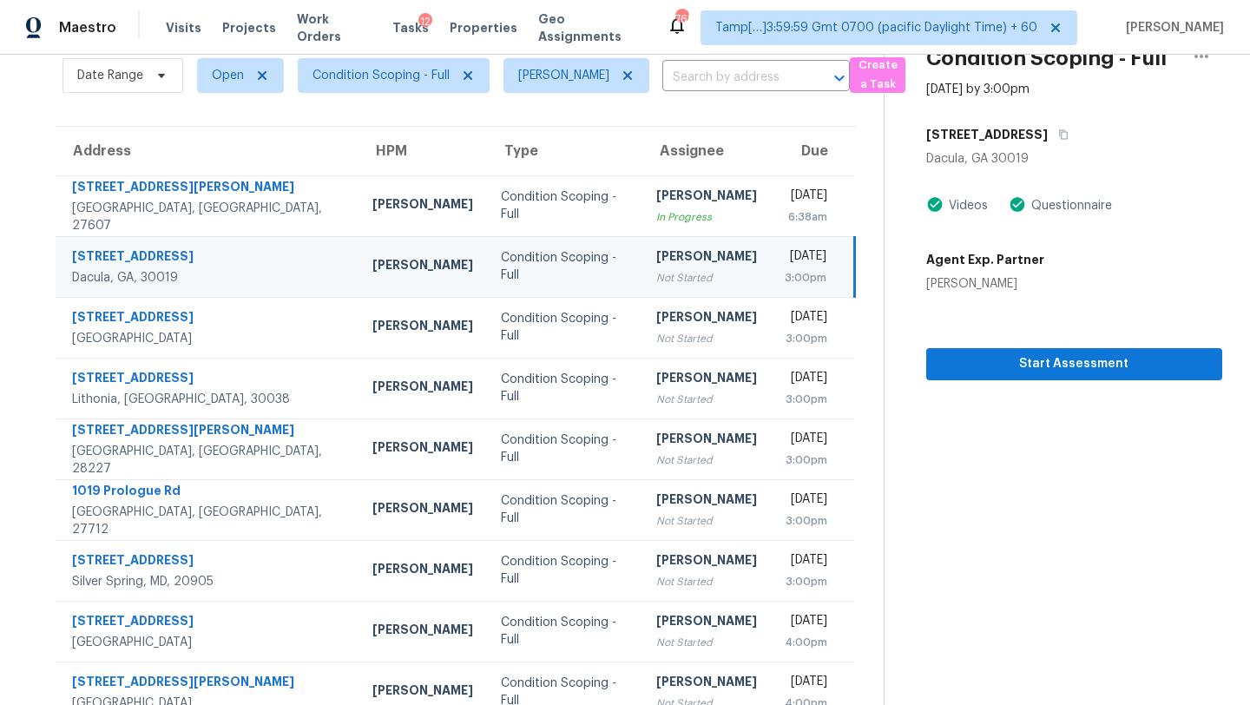
click at [642, 244] on td "[PERSON_NAME] Not Started" at bounding box center [706, 266] width 128 height 61
click at [1063, 137] on button "button" at bounding box center [1059, 134] width 23 height 31
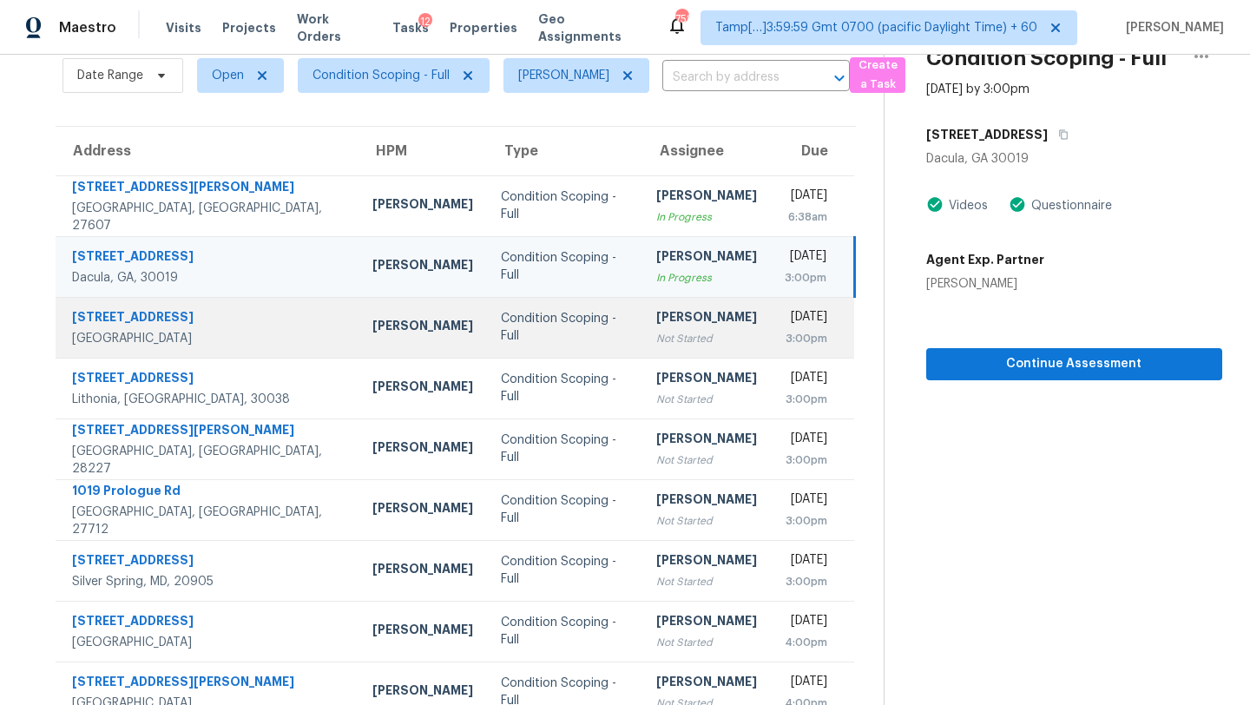
click at [656, 316] on div "[PERSON_NAME]" at bounding box center [706, 319] width 101 height 22
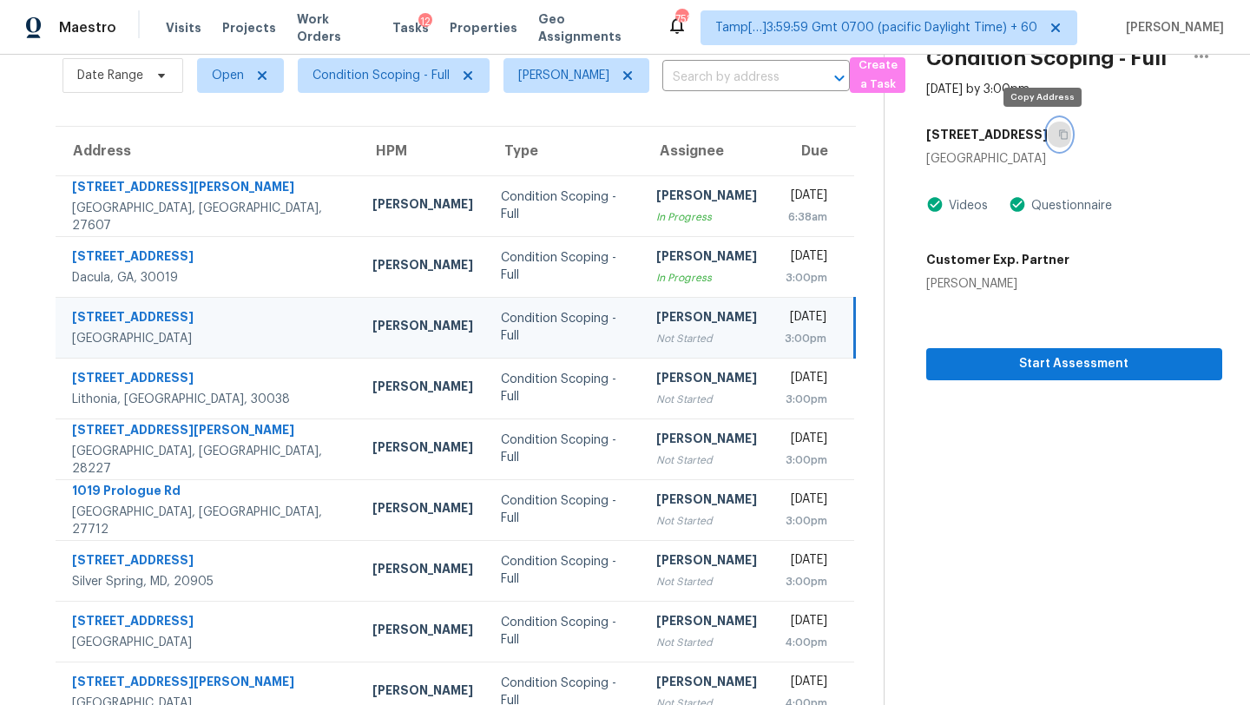
click at [1048, 141] on button "button" at bounding box center [1059, 134] width 23 height 31
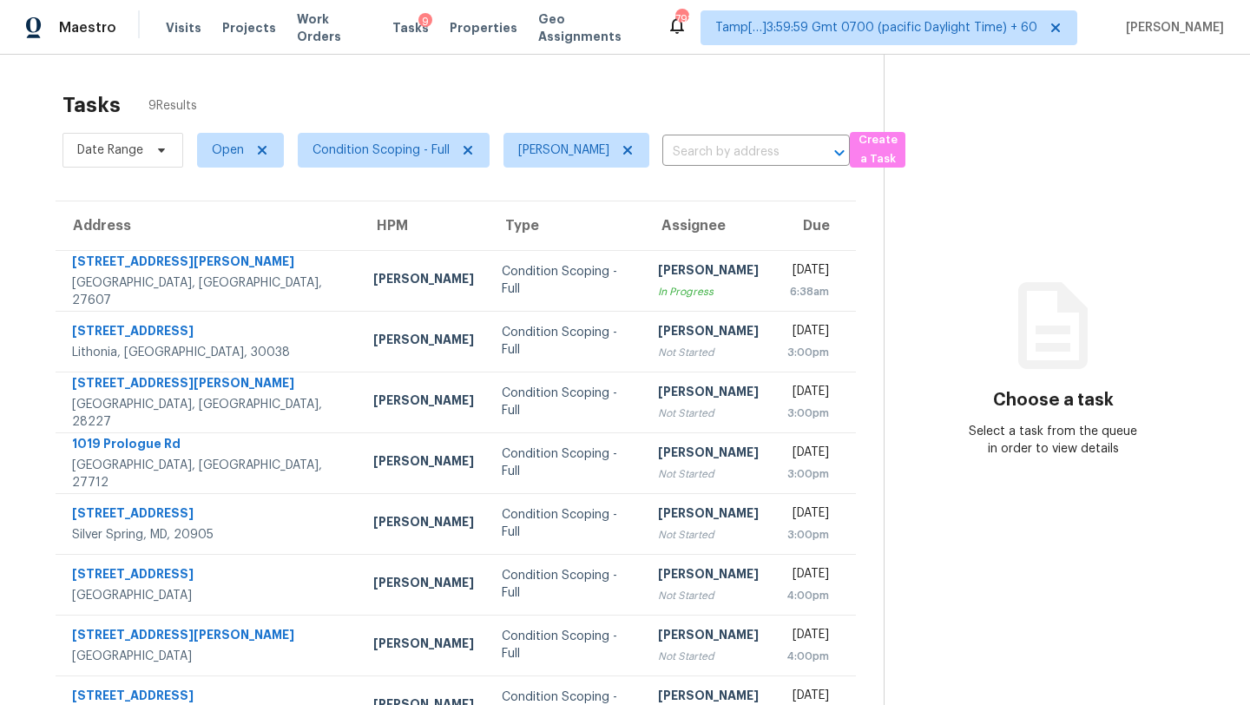
scroll to position [106, 0]
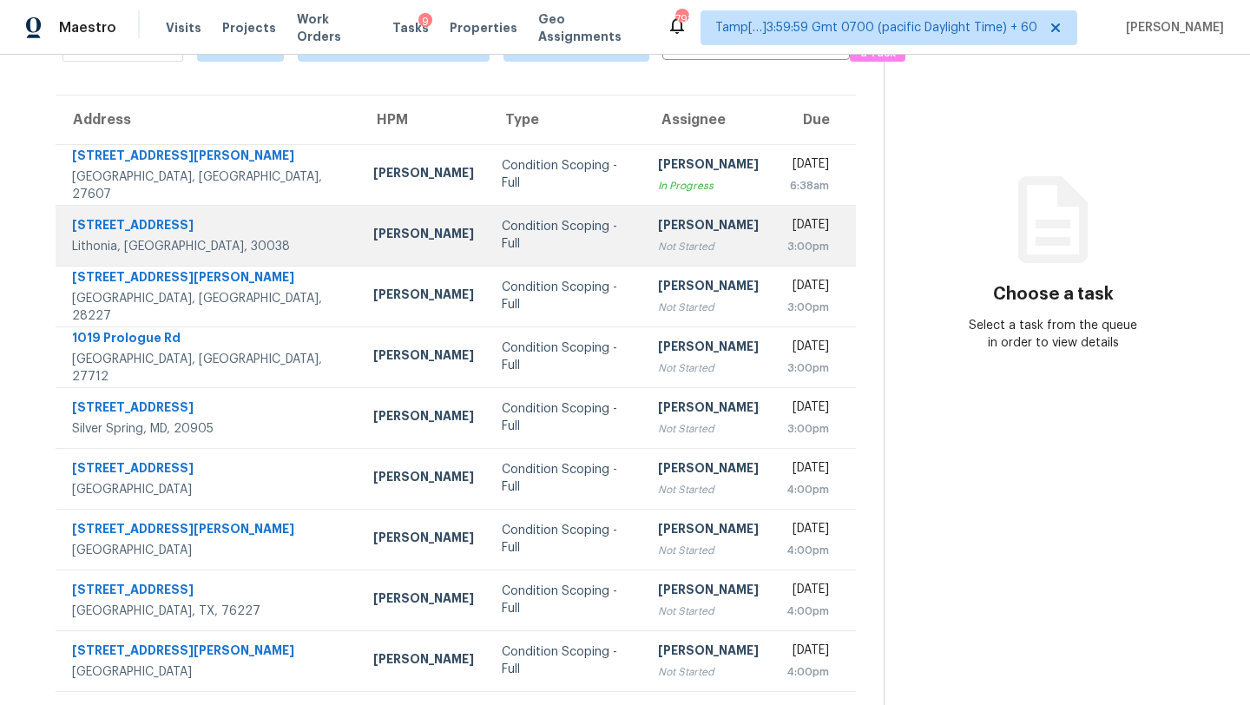
click at [658, 242] on div "Not Started" at bounding box center [708, 246] width 101 height 17
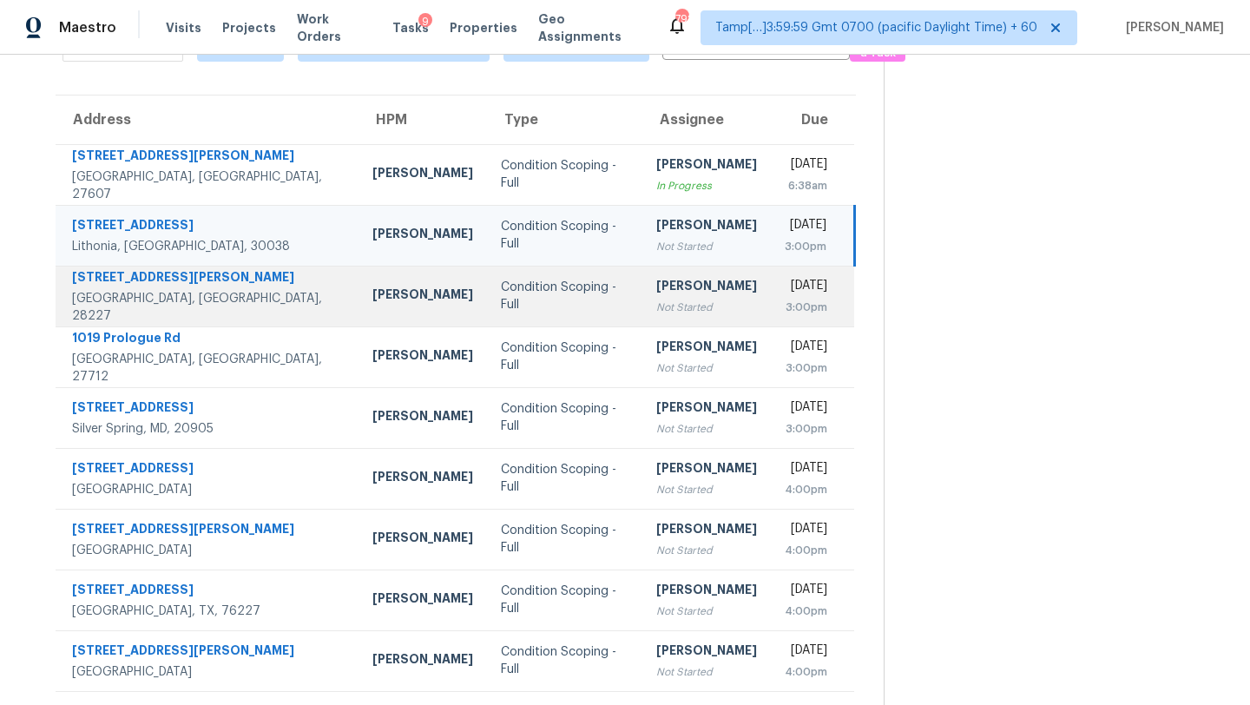
scroll to position [0, 0]
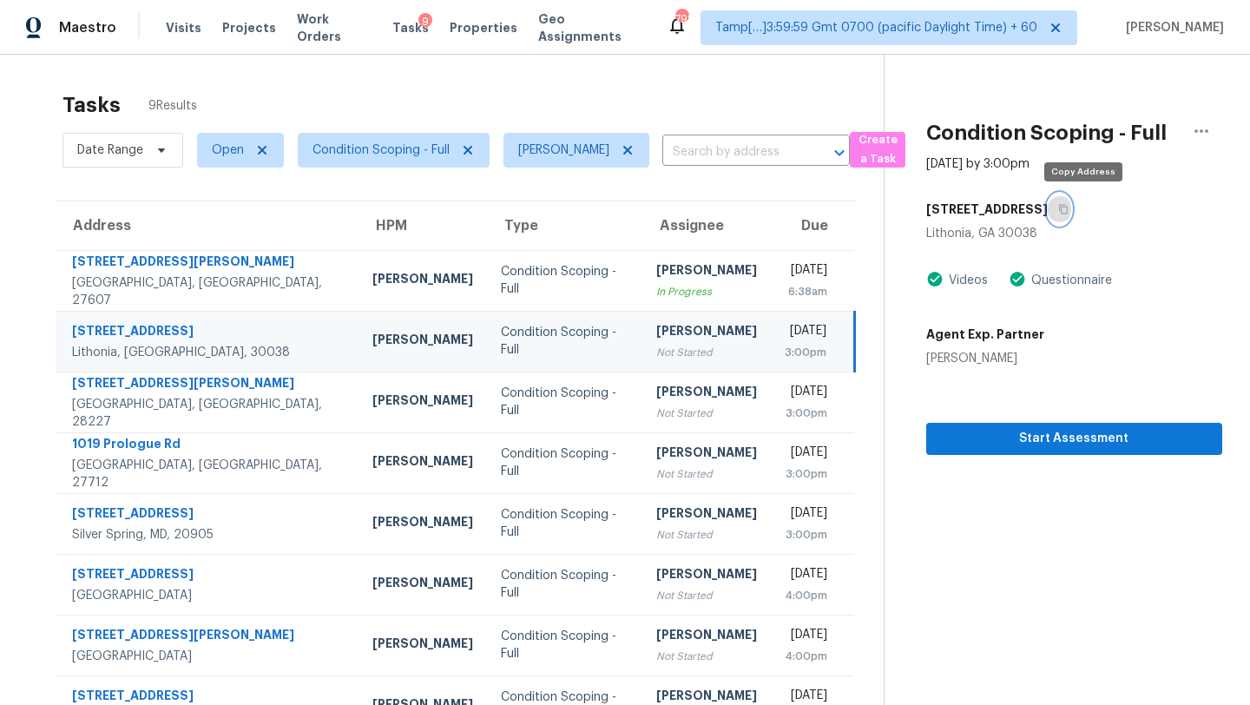
click at [1069, 210] on icon "button" at bounding box center [1063, 209] width 10 height 10
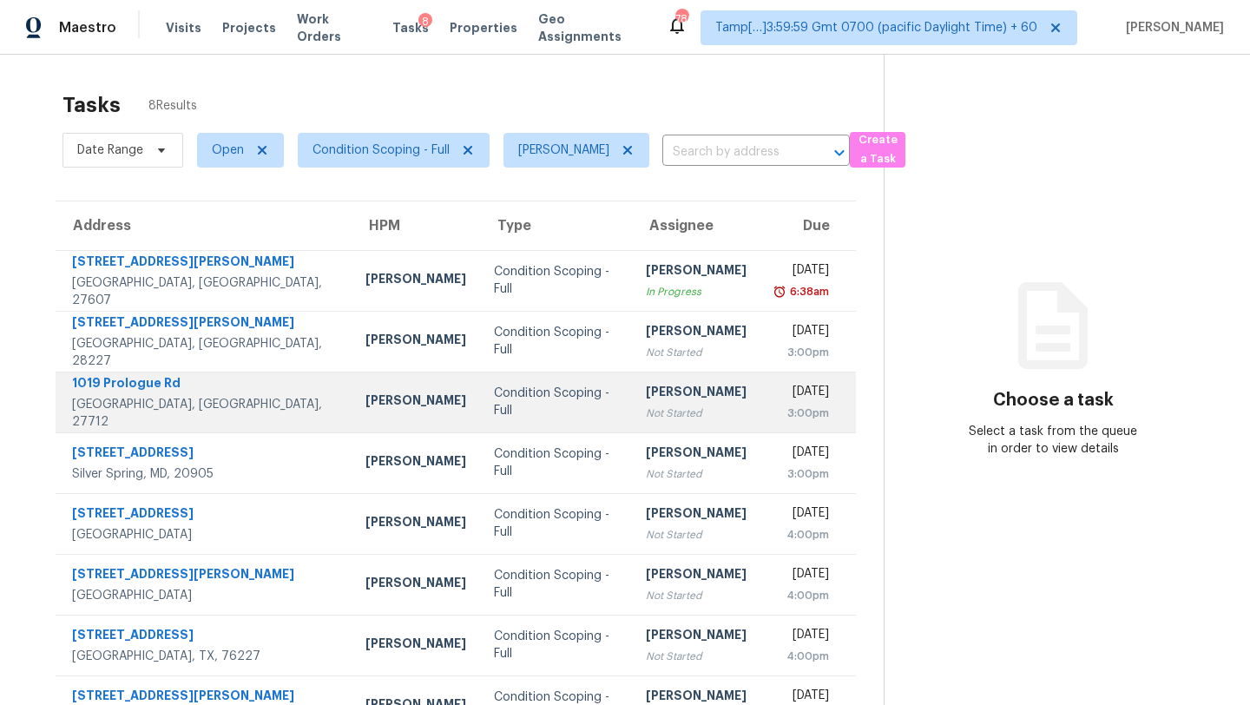
scroll to position [55, 0]
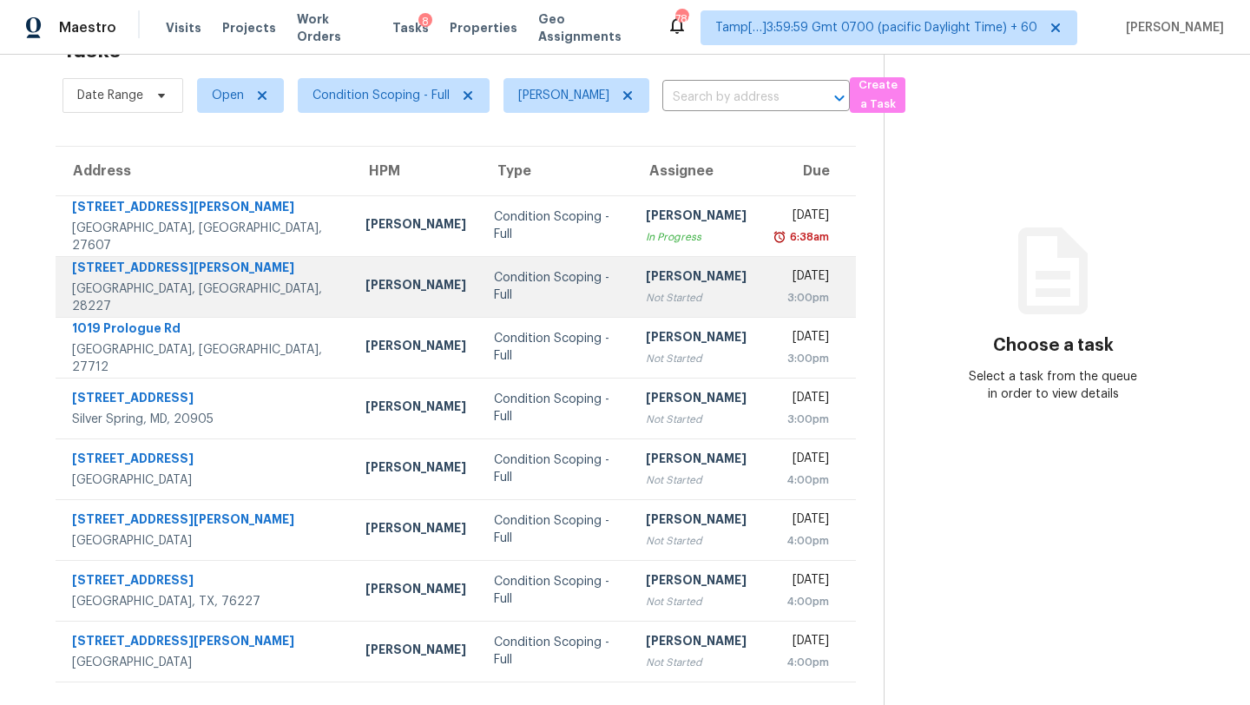
click at [587, 298] on td "Condition Scoping - Full" at bounding box center [556, 286] width 152 height 61
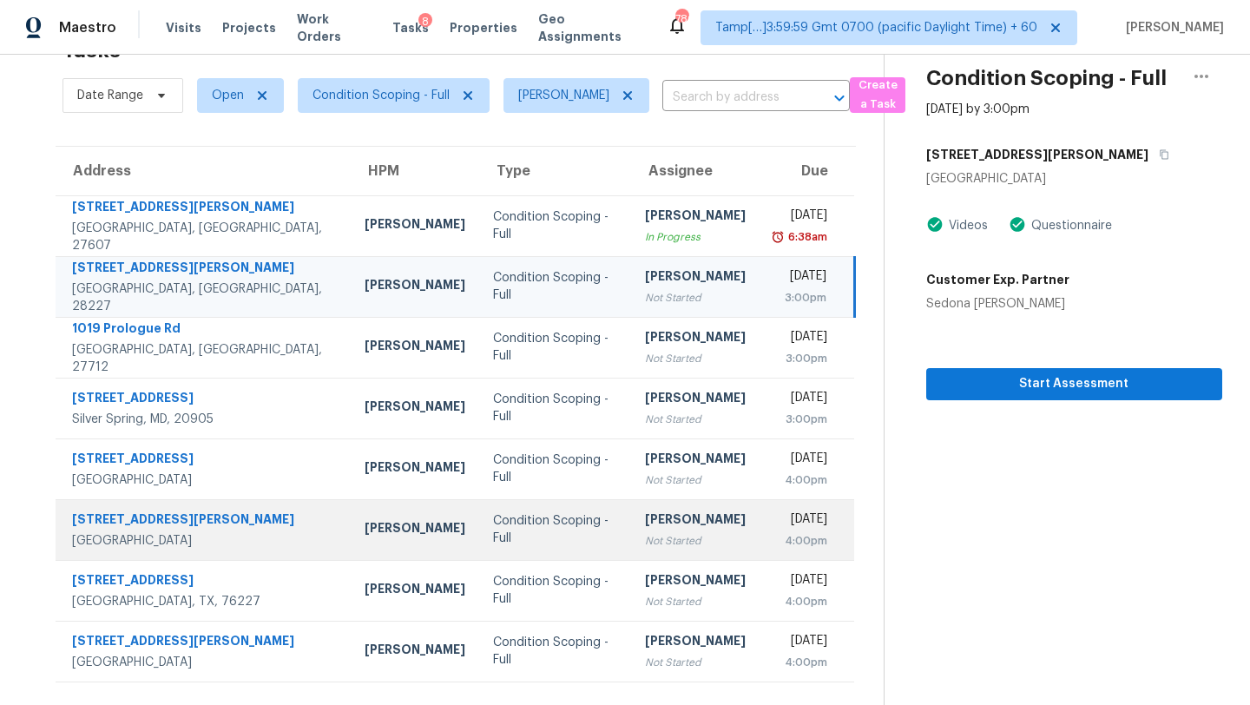
scroll to position [39, 0]
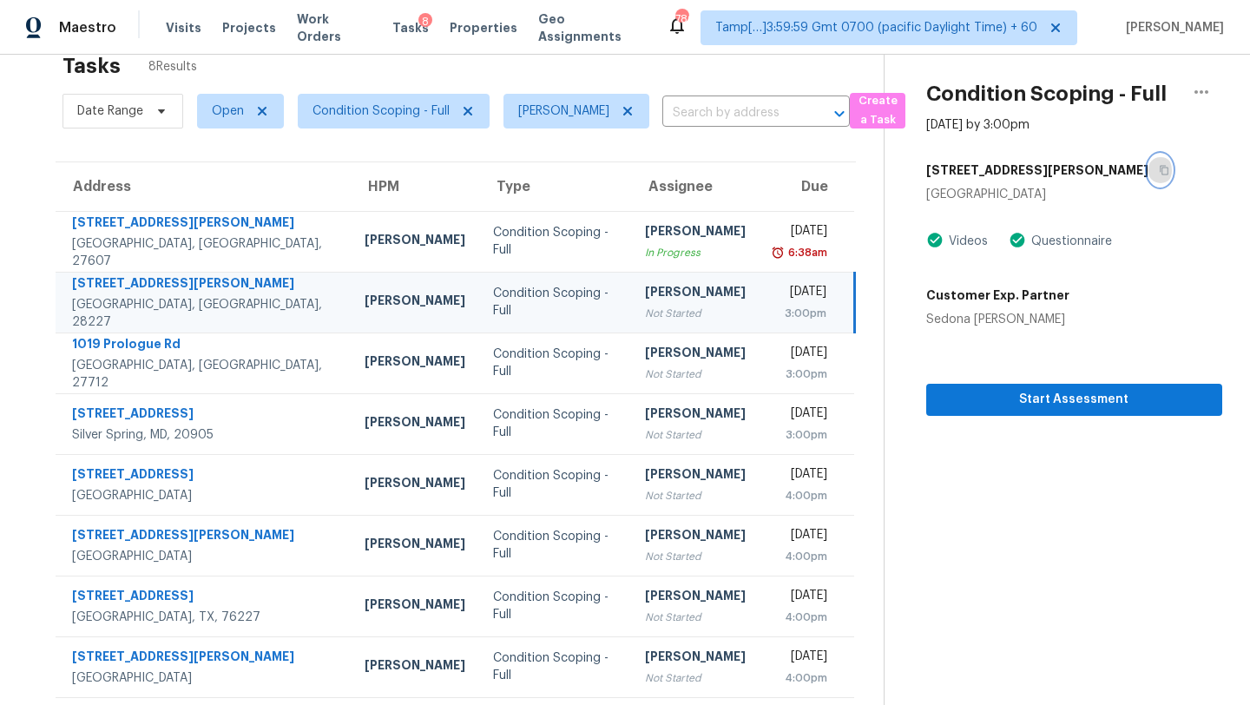
click at [1159, 172] on icon "button" at bounding box center [1164, 170] width 10 height 10
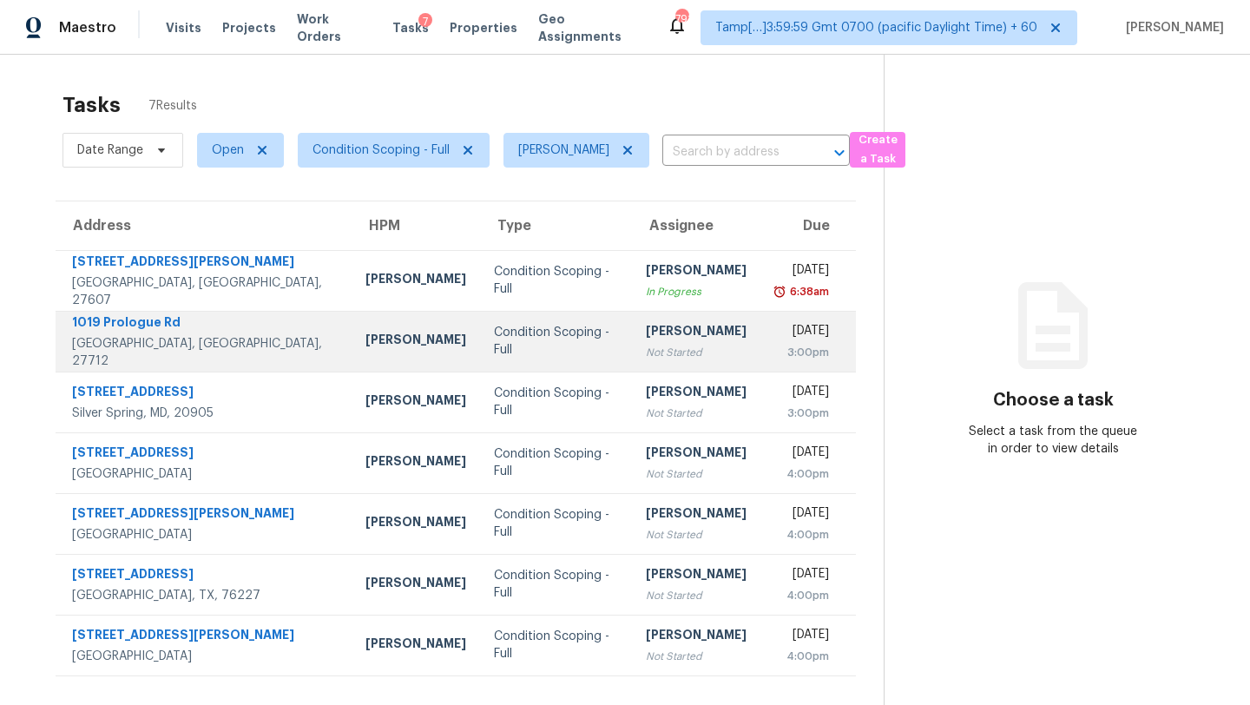
click at [774, 339] on div "[DATE]" at bounding box center [801, 333] width 55 height 22
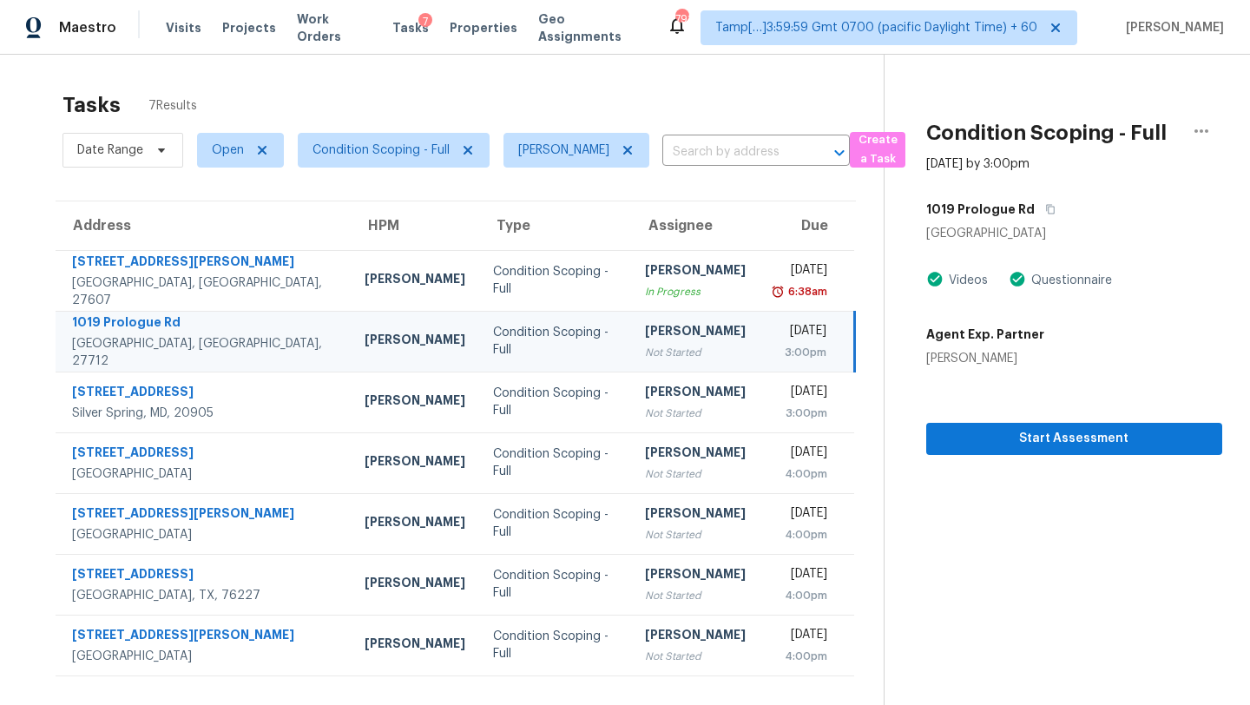
click at [773, 339] on div "[DATE]" at bounding box center [799, 333] width 53 height 22
click at [1030, 192] on div "Condition Scoping - Full [DATE] by 3:00pm [STREET_ADDRESS] Videos Questionnaire…" at bounding box center [1054, 255] width 338 height 400
click at [1035, 201] on button "button" at bounding box center [1046, 209] width 23 height 31
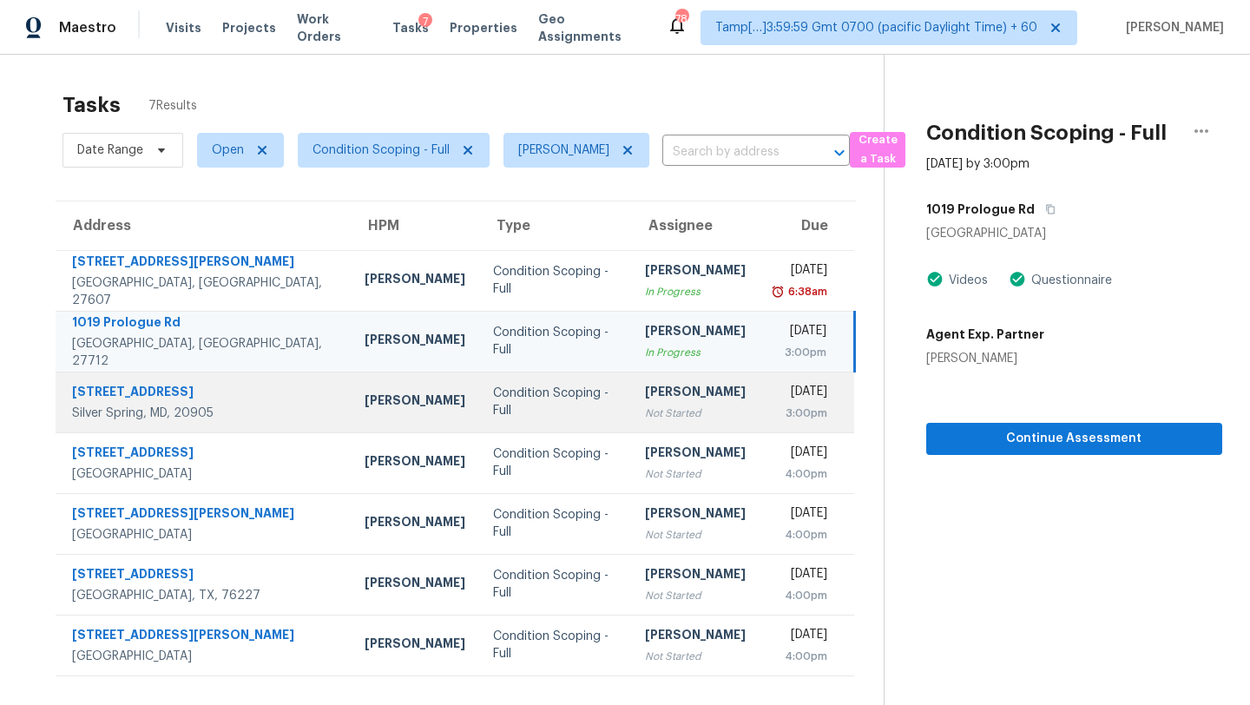
click at [666, 411] on td "[PERSON_NAME] Not Started" at bounding box center [695, 402] width 128 height 61
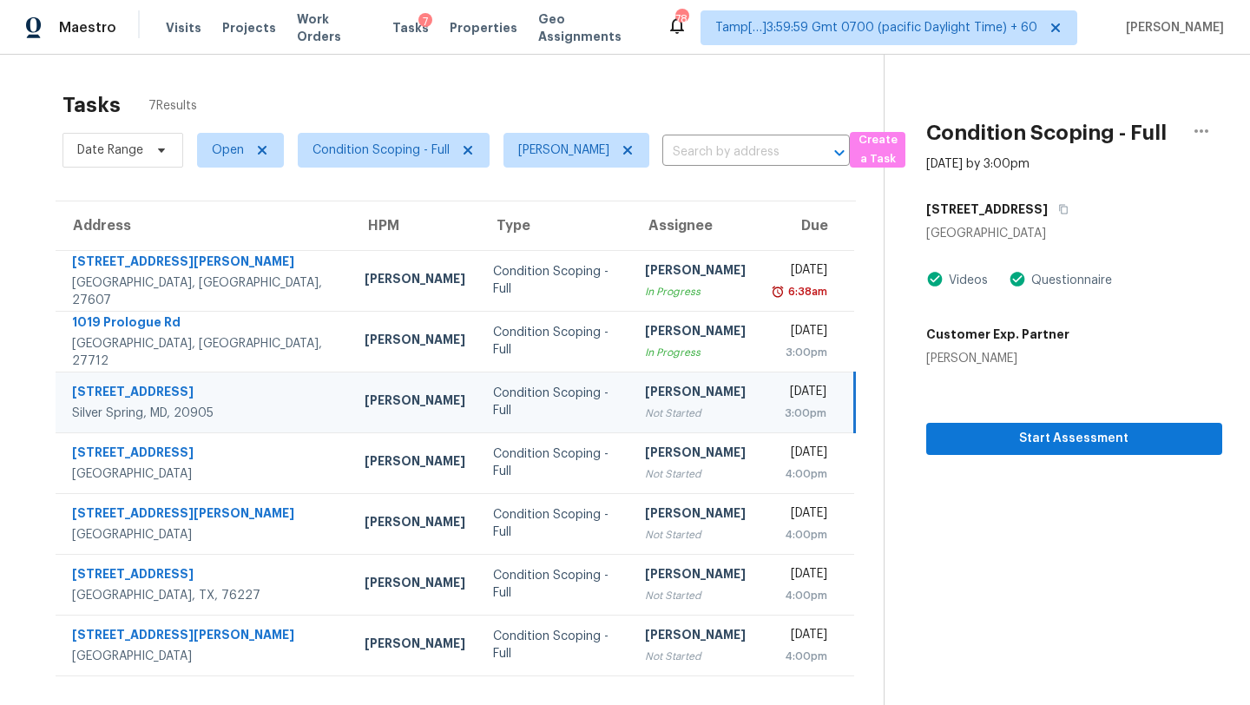
click at [1040, 203] on div "[STREET_ADDRESS]" at bounding box center [1074, 209] width 296 height 31
click at [1048, 203] on button "button" at bounding box center [1059, 209] width 23 height 31
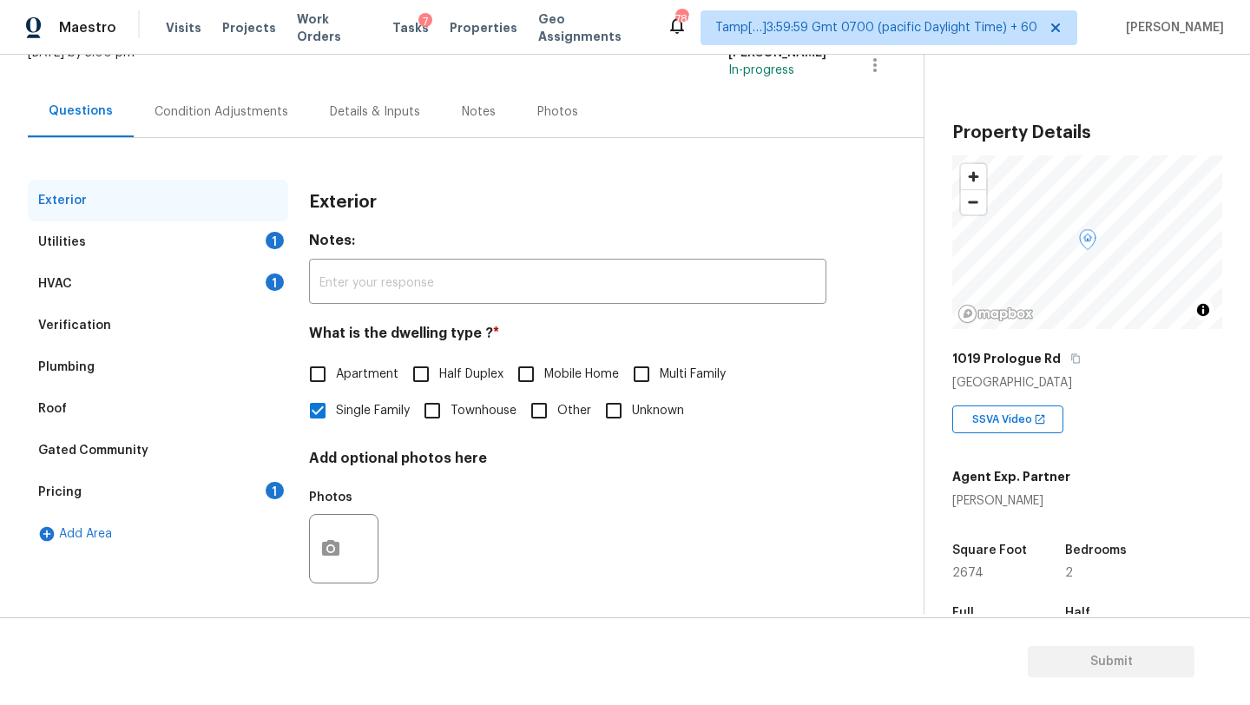
scroll to position [131, 0]
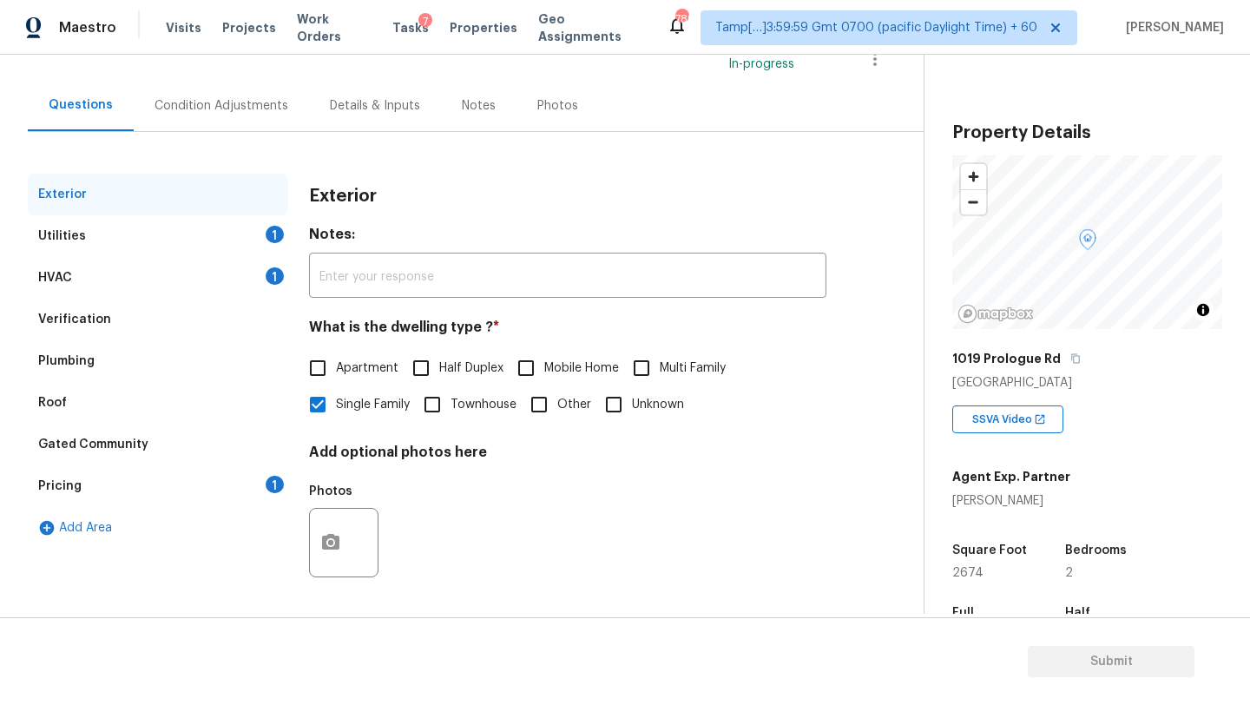
click at [185, 489] on div "Pricing 1" at bounding box center [158, 486] width 260 height 42
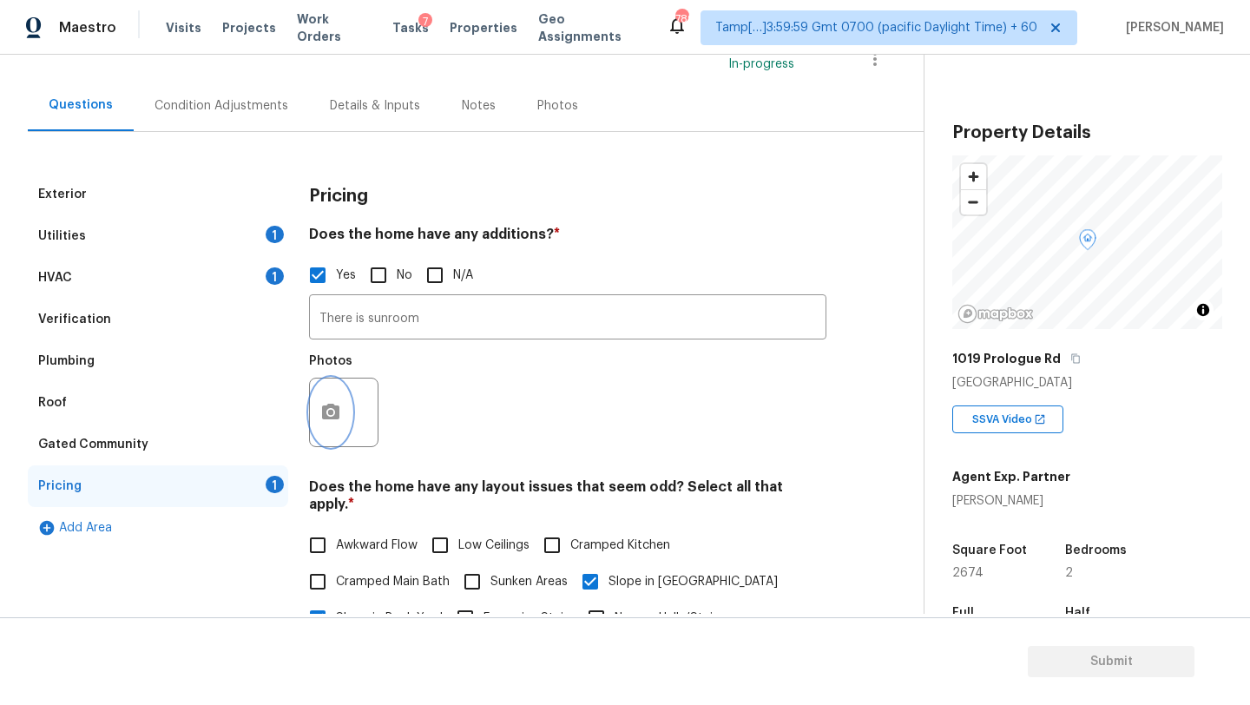
click at [340, 388] on button "button" at bounding box center [331, 412] width 42 height 68
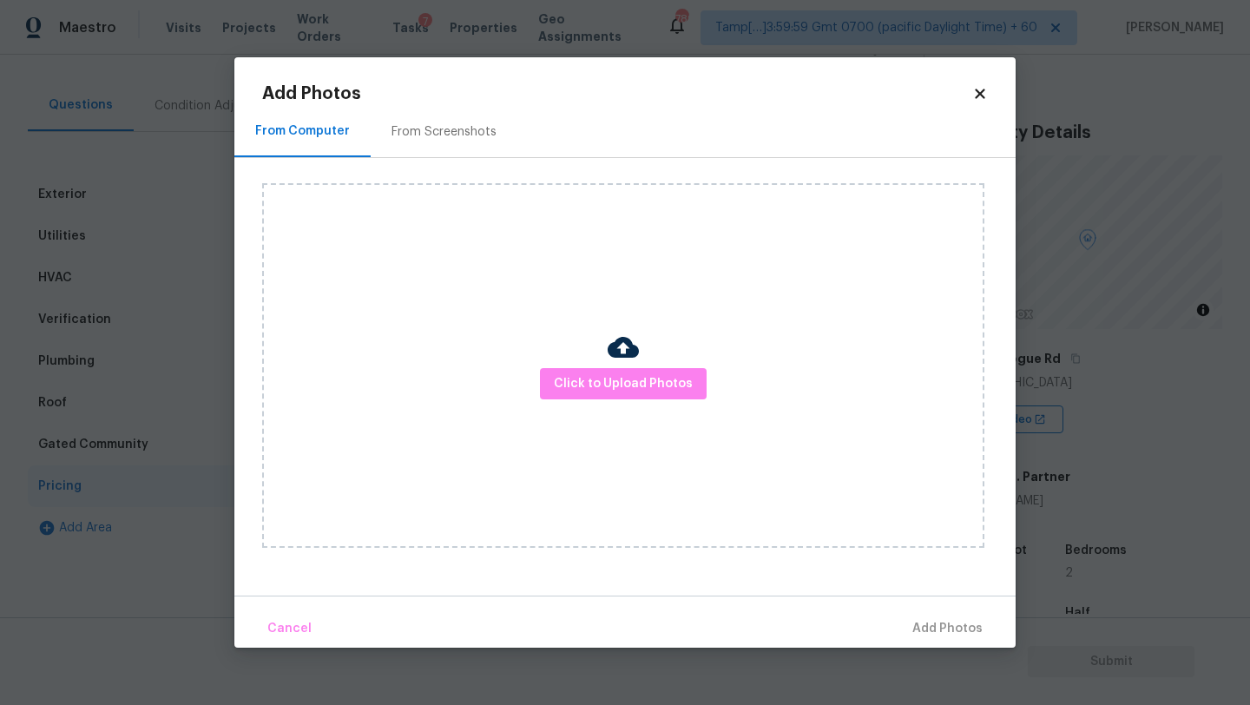
click at [598, 402] on div "Click to Upload Photos" at bounding box center [623, 365] width 722 height 365
click at [604, 368] on button "Click to Upload Photos" at bounding box center [623, 384] width 167 height 32
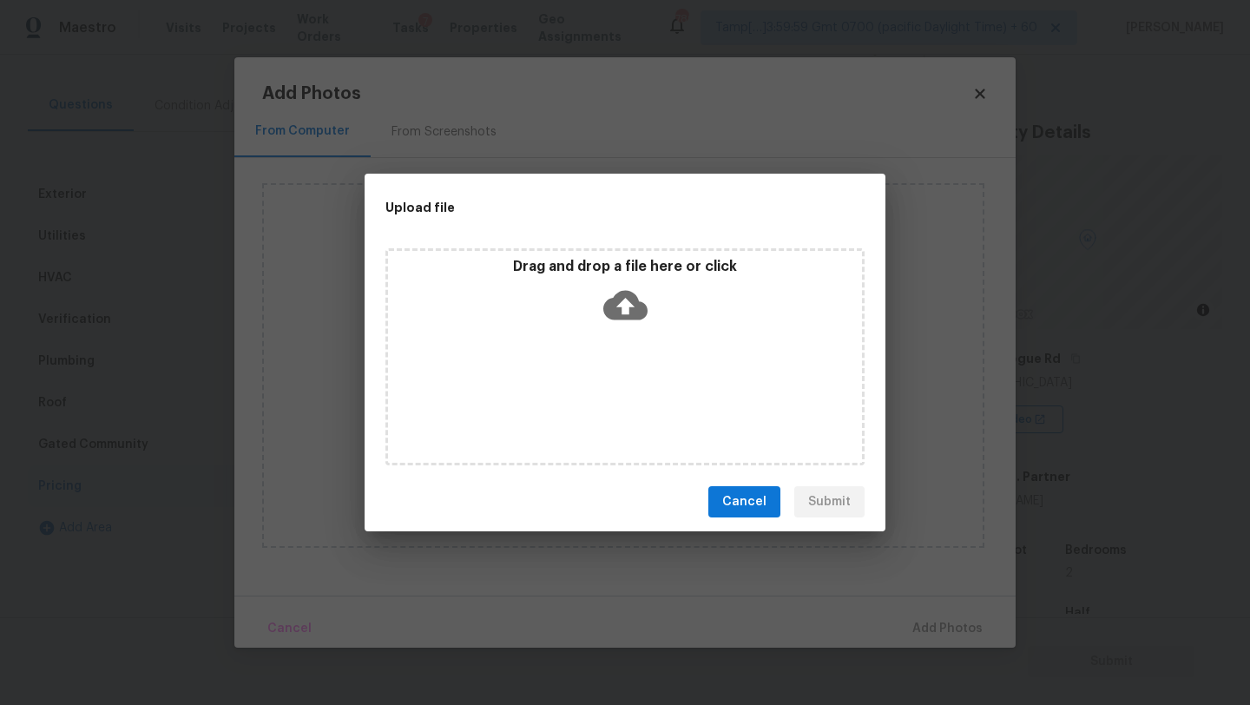
click at [617, 314] on icon at bounding box center [625, 306] width 44 height 30
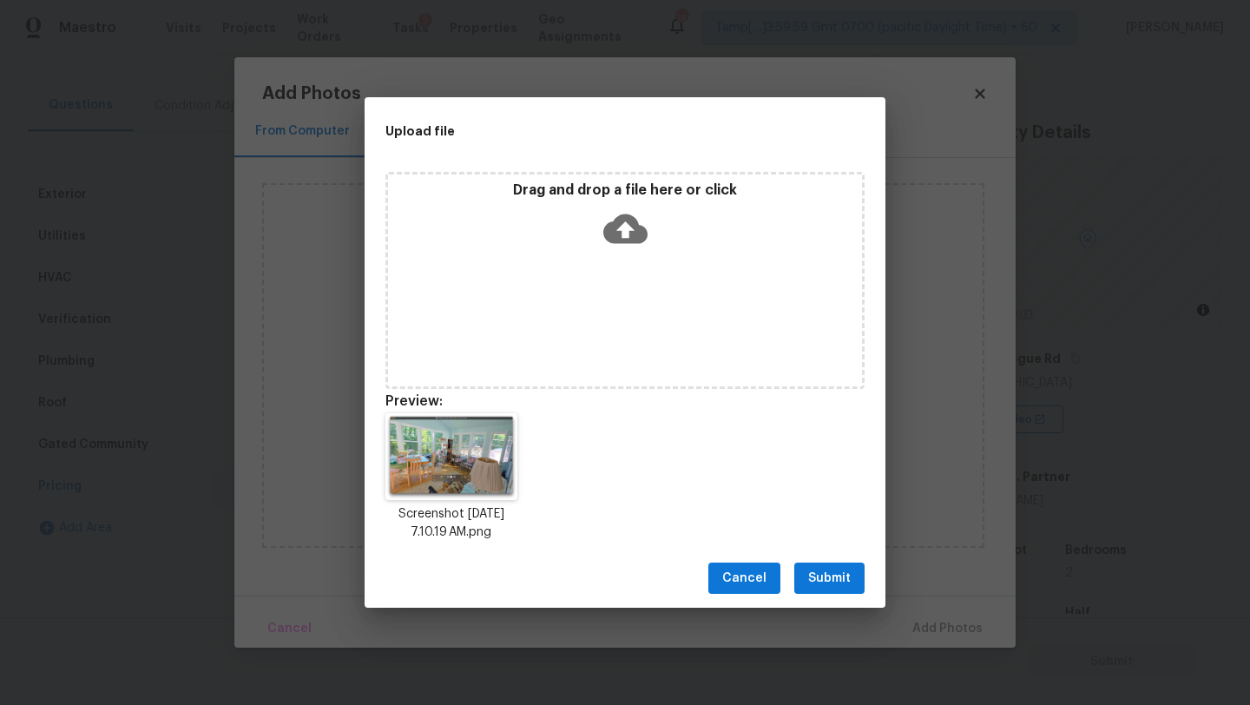
click at [847, 585] on span "Submit" at bounding box center [829, 579] width 43 height 22
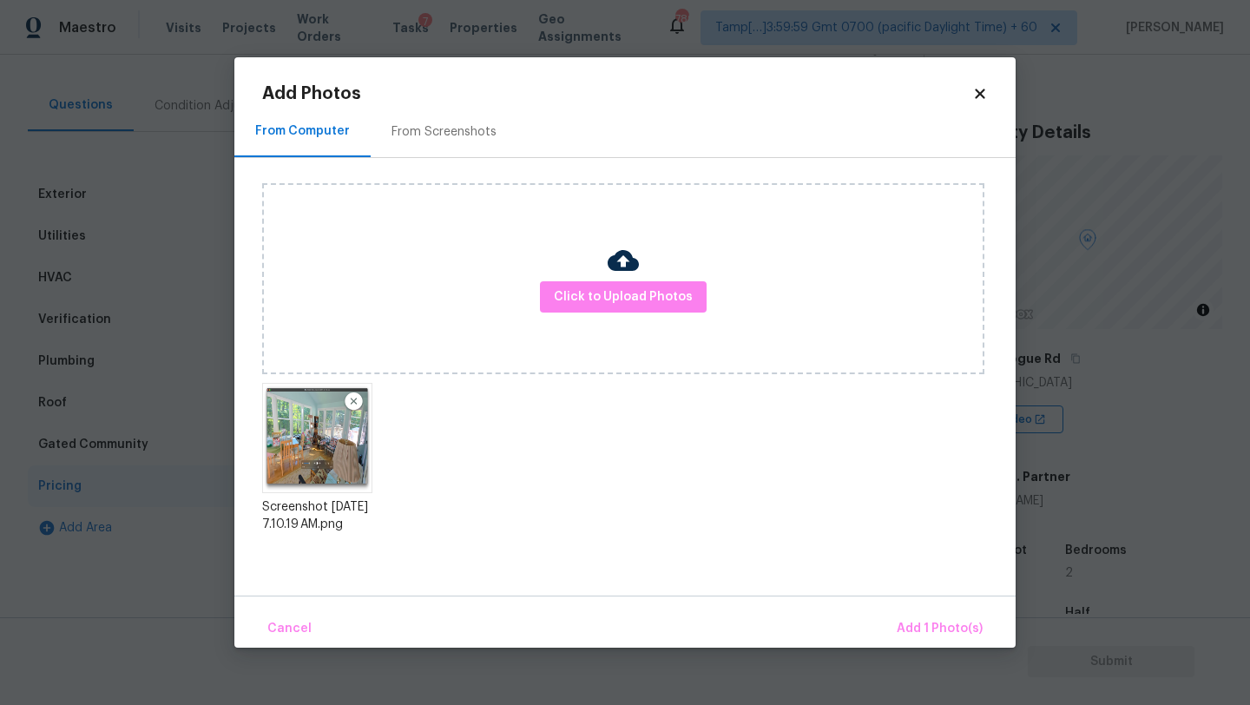
click at [896, 604] on div "Cancel Add 1 Photo(s)" at bounding box center [624, 622] width 781 height 52
click at [903, 617] on button "Add 1 Photo(s)" at bounding box center [940, 628] width 100 height 37
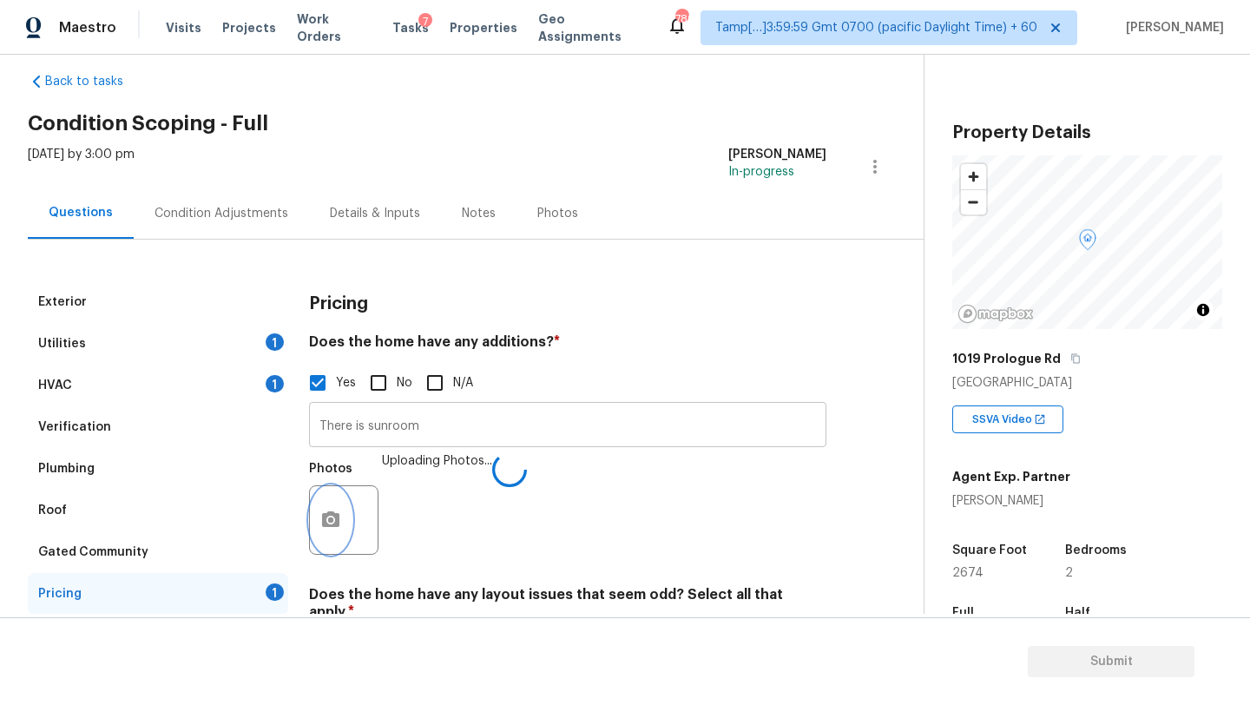
scroll to position [16, 0]
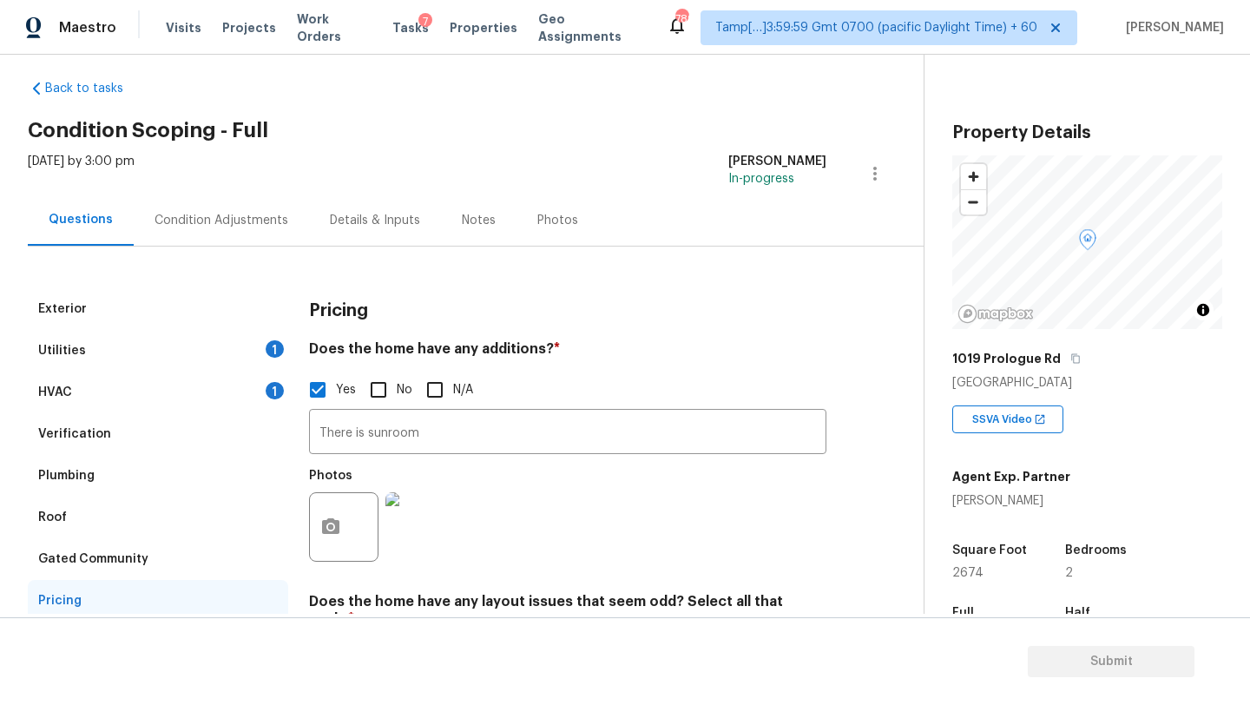
click at [201, 394] on div "HVAC 1" at bounding box center [158, 393] width 260 height 42
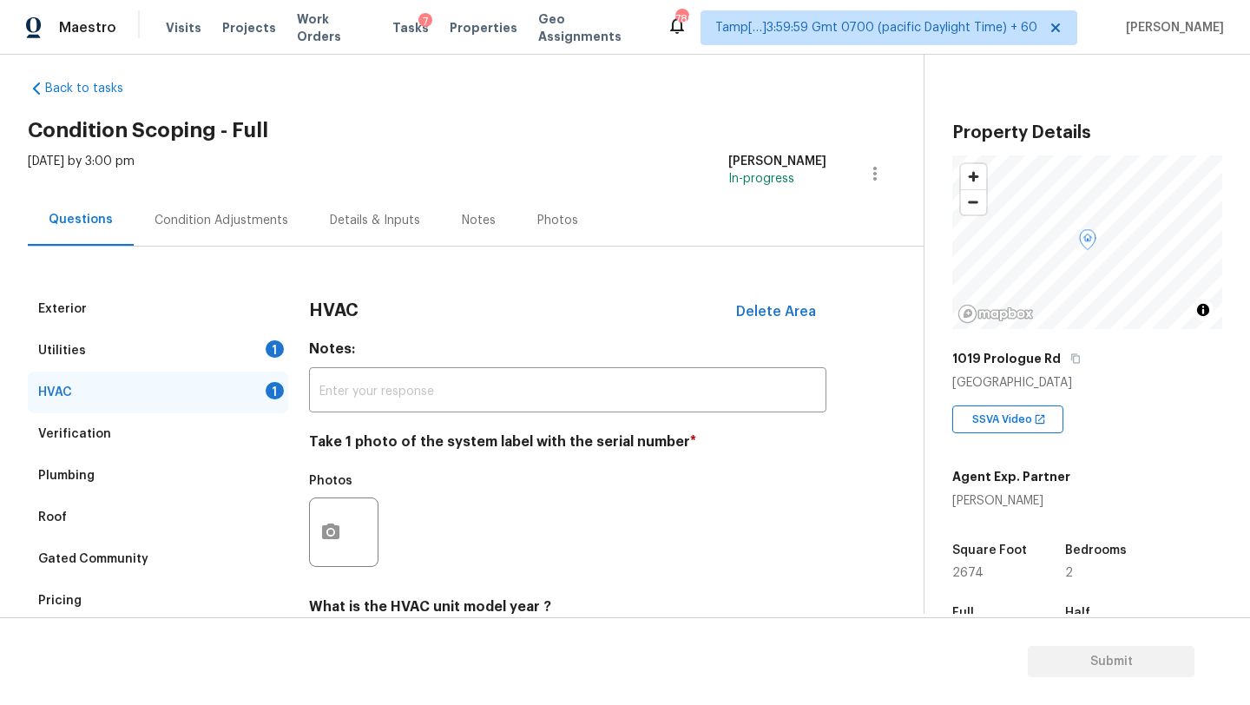
scroll to position [79, 0]
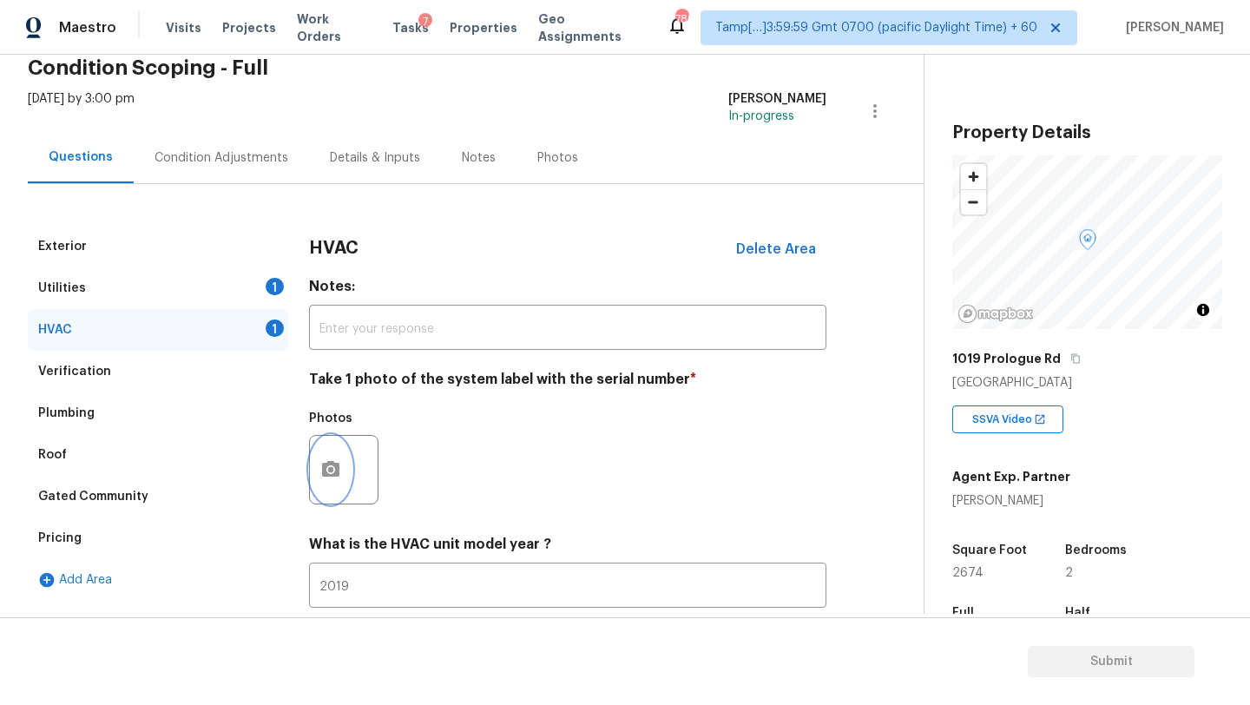
click at [343, 464] on button "button" at bounding box center [331, 470] width 42 height 68
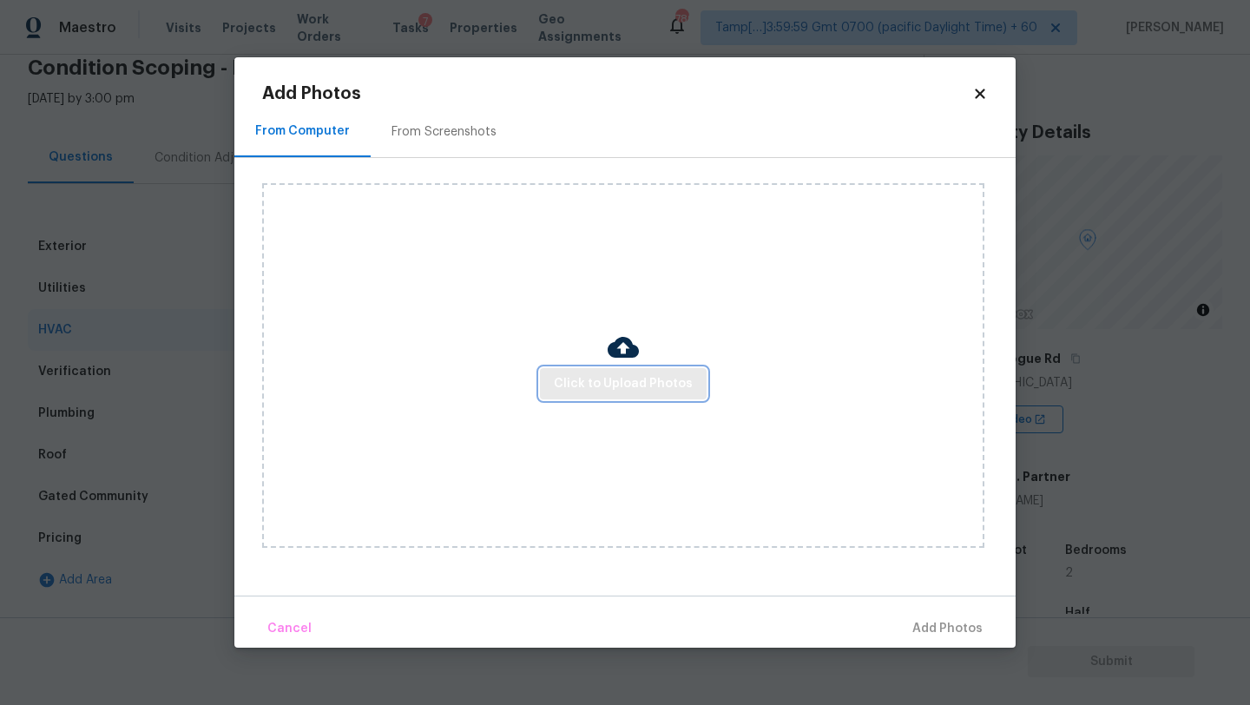
click at [622, 380] on span "Click to Upload Photos" at bounding box center [623, 384] width 139 height 22
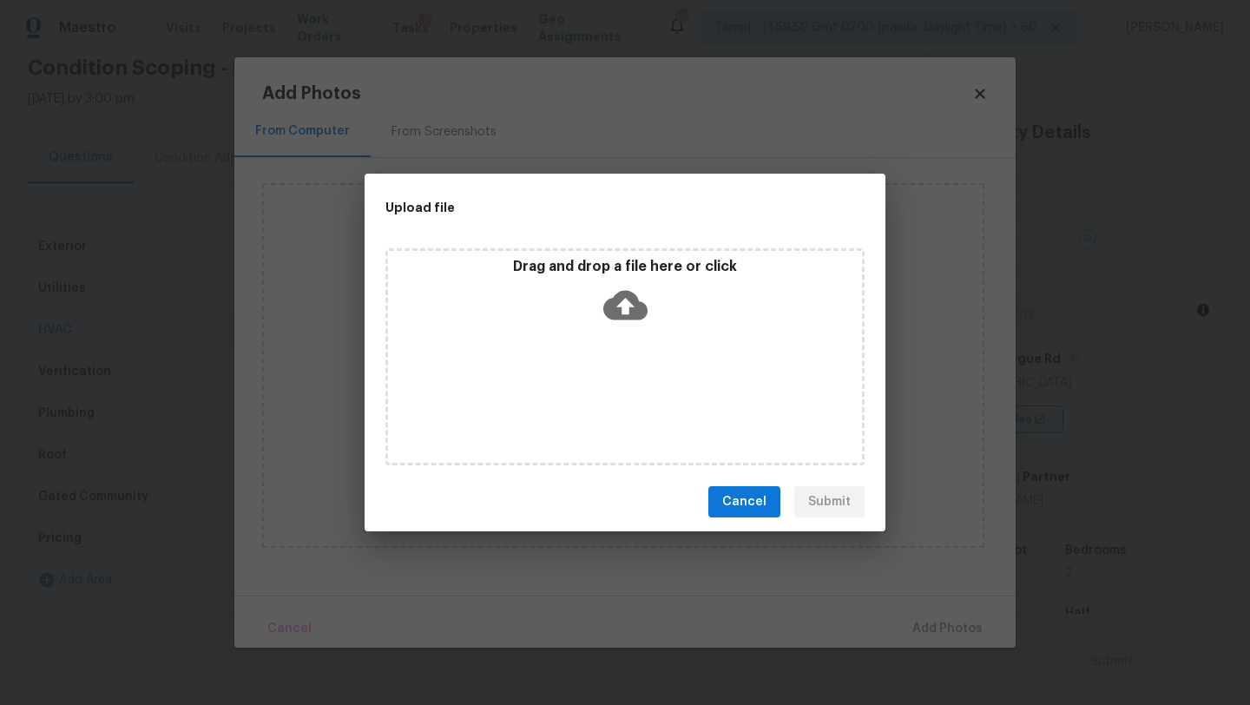
click at [622, 348] on div "Drag and drop a file here or click" at bounding box center [624, 356] width 479 height 217
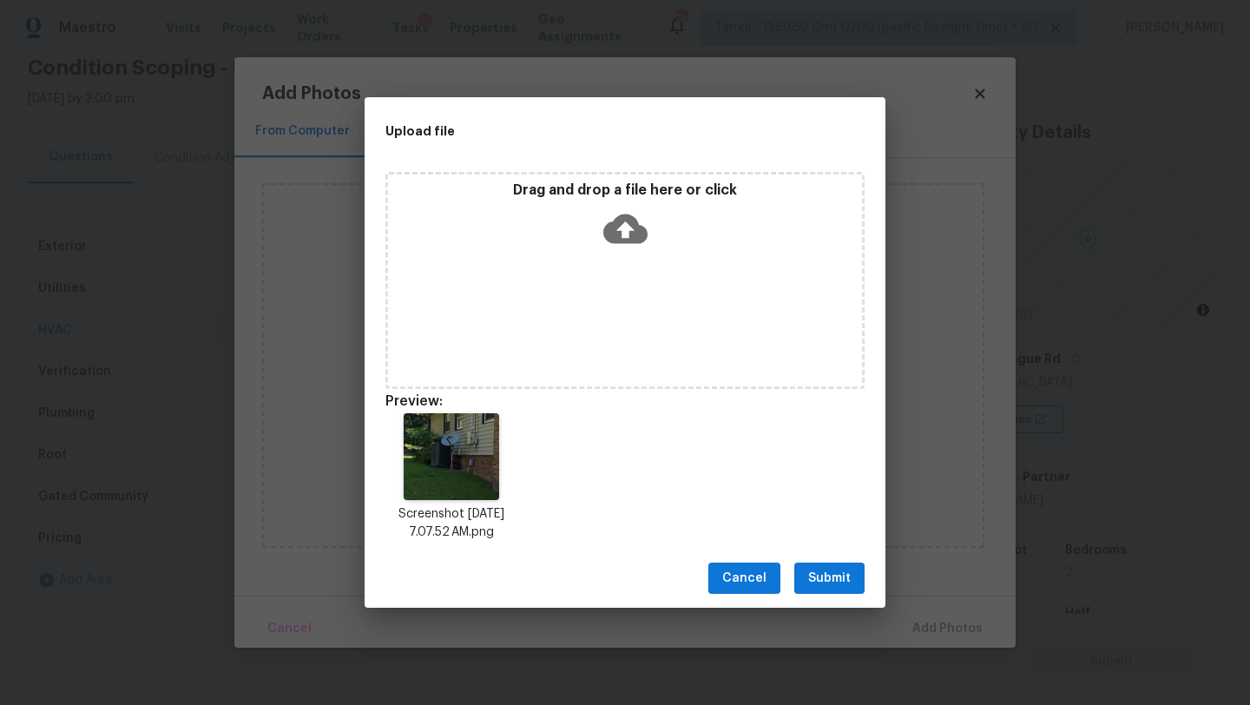
click at [818, 582] on span "Submit" at bounding box center [829, 579] width 43 height 22
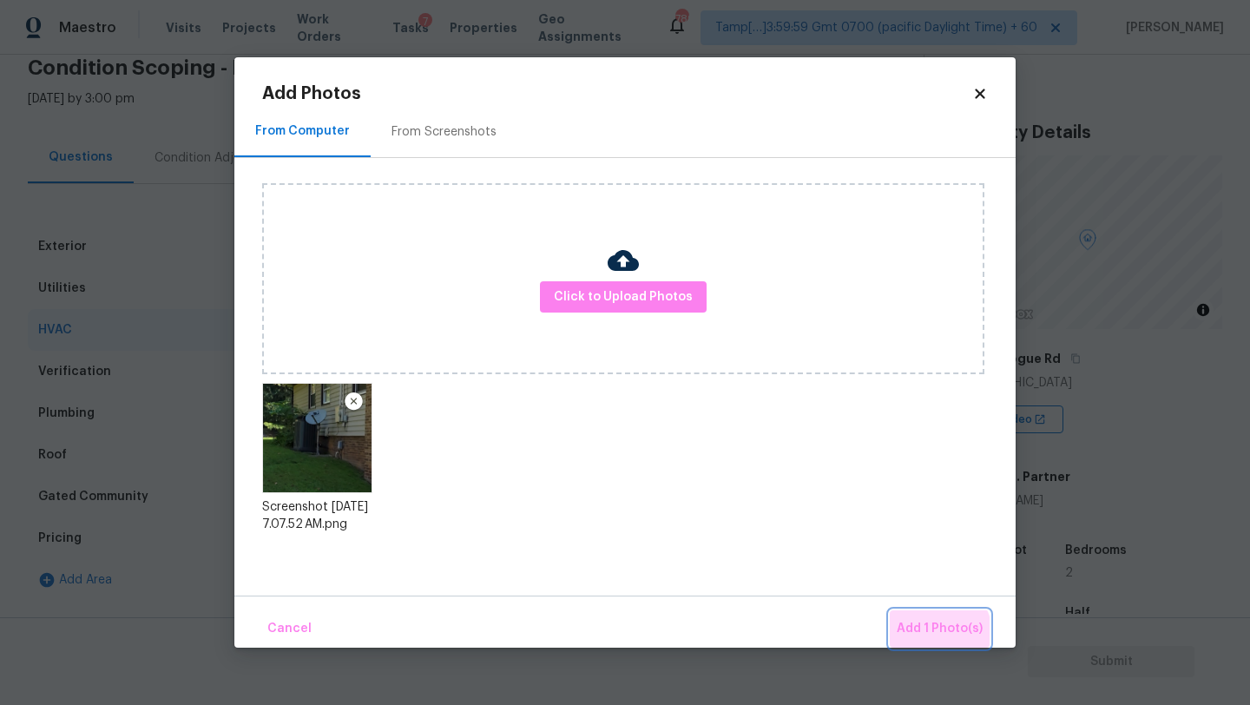
click at [938, 634] on span "Add 1 Photo(s)" at bounding box center [940, 629] width 86 height 22
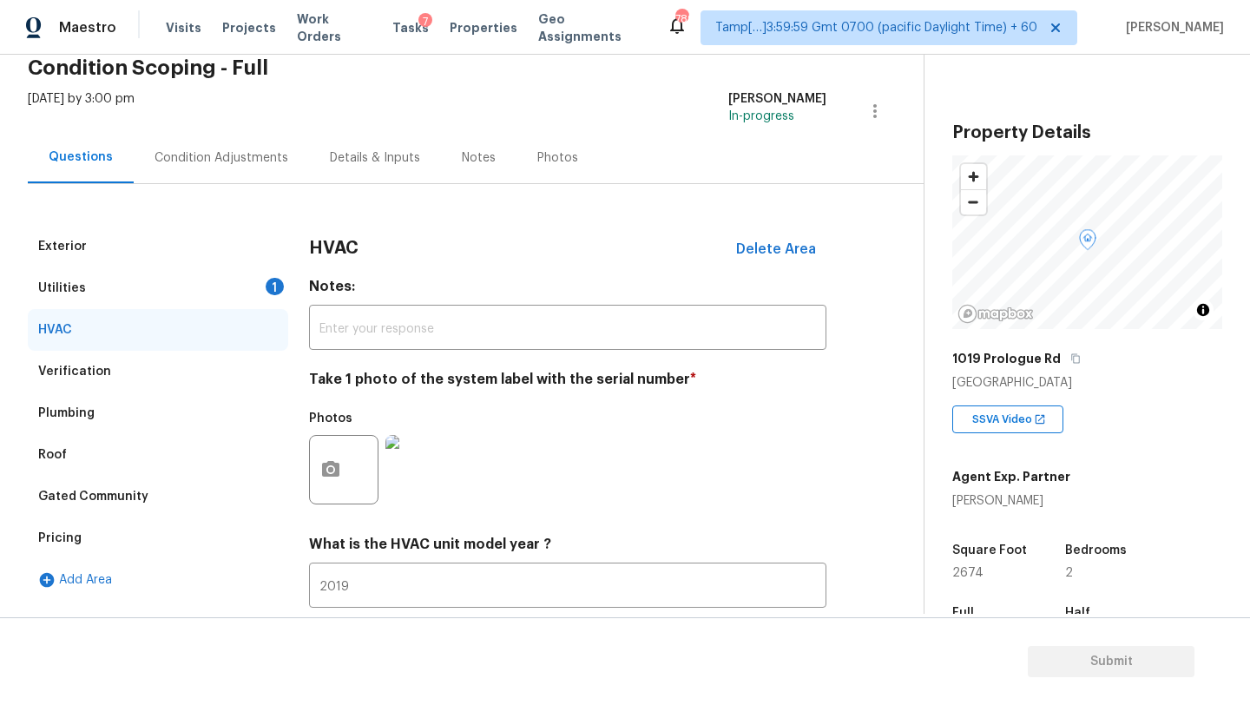
click at [209, 286] on div "Utilities 1" at bounding box center [158, 288] width 260 height 42
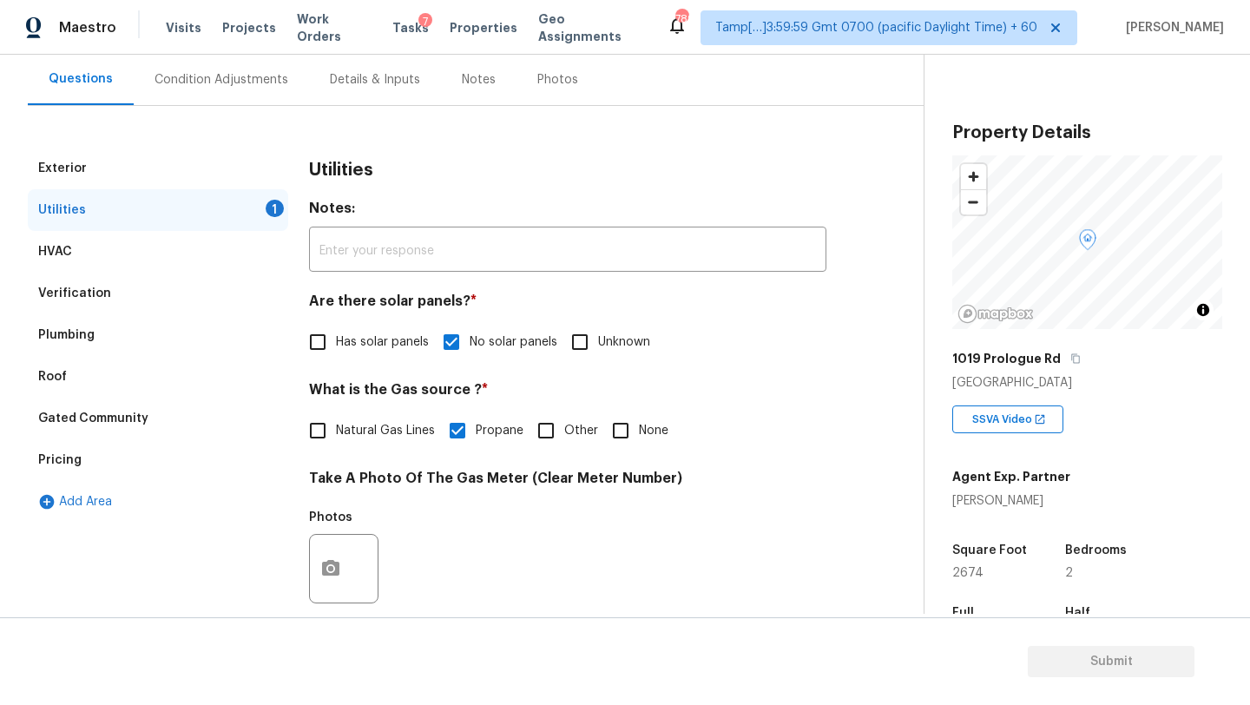
scroll to position [287, 0]
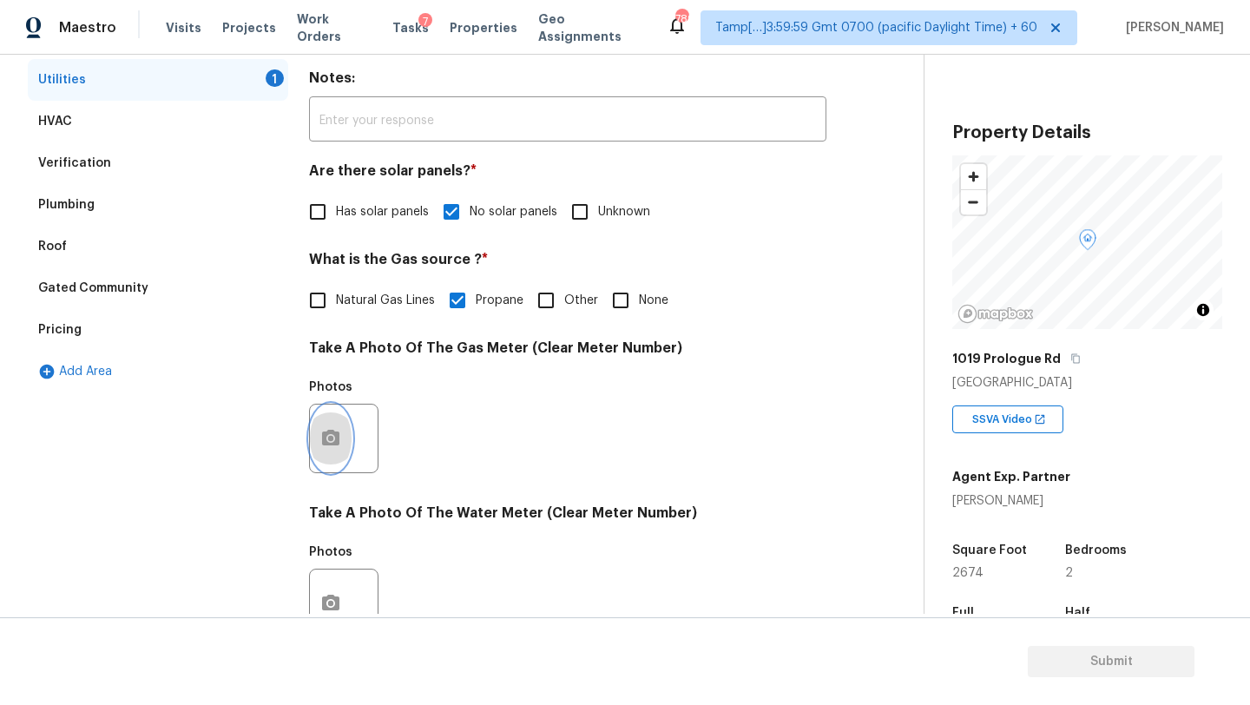
click at [332, 438] on circle "button" at bounding box center [330, 438] width 5 height 5
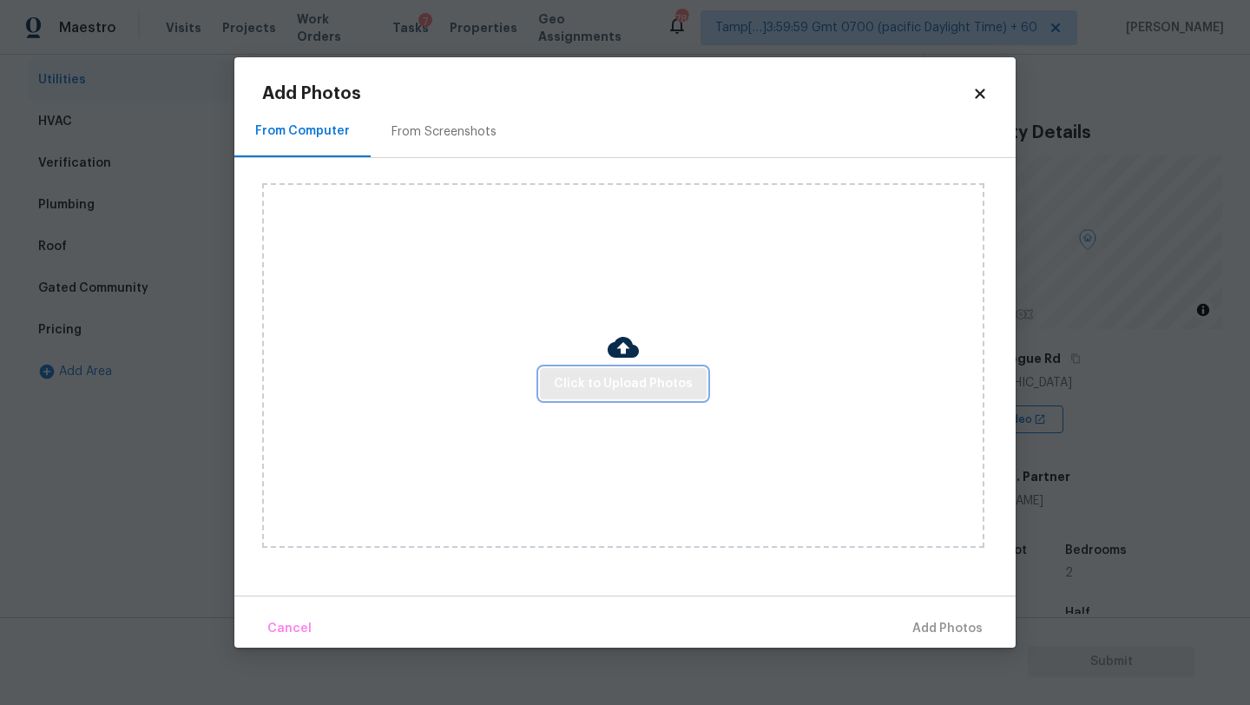
click at [604, 389] on span "Click to Upload Photos" at bounding box center [623, 384] width 139 height 22
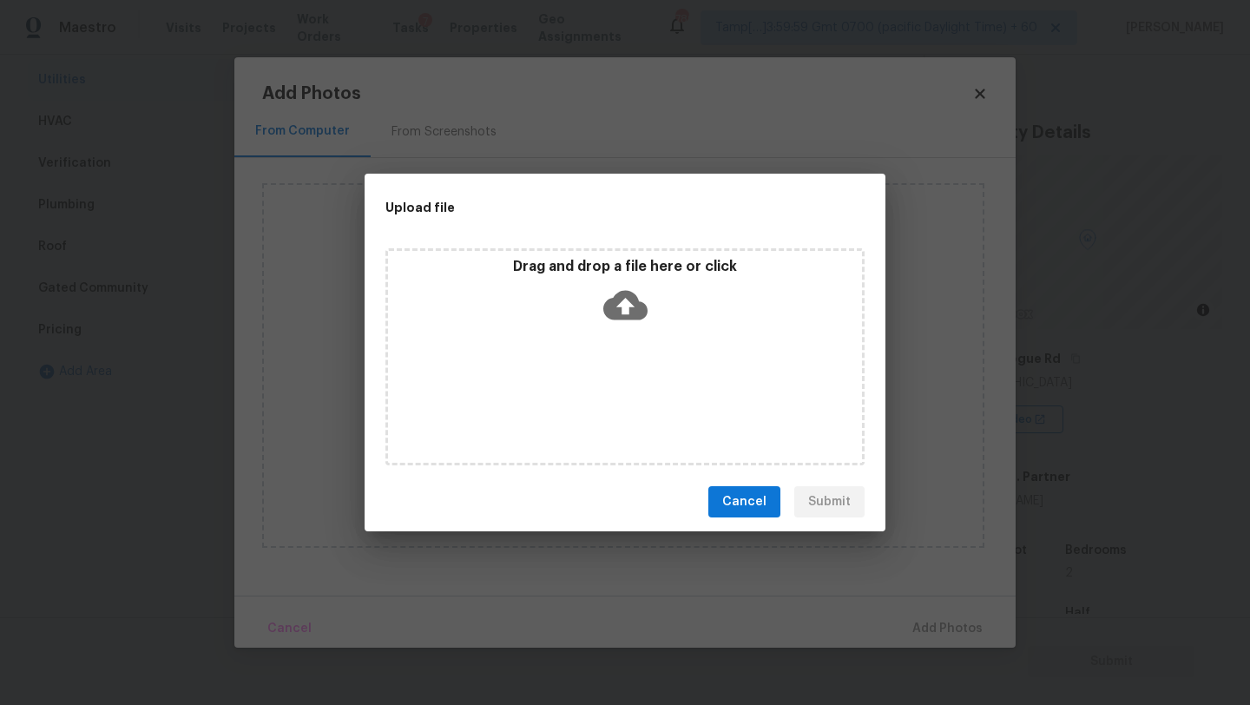
click at [621, 351] on div "Drag and drop a file here or click" at bounding box center [624, 356] width 479 height 217
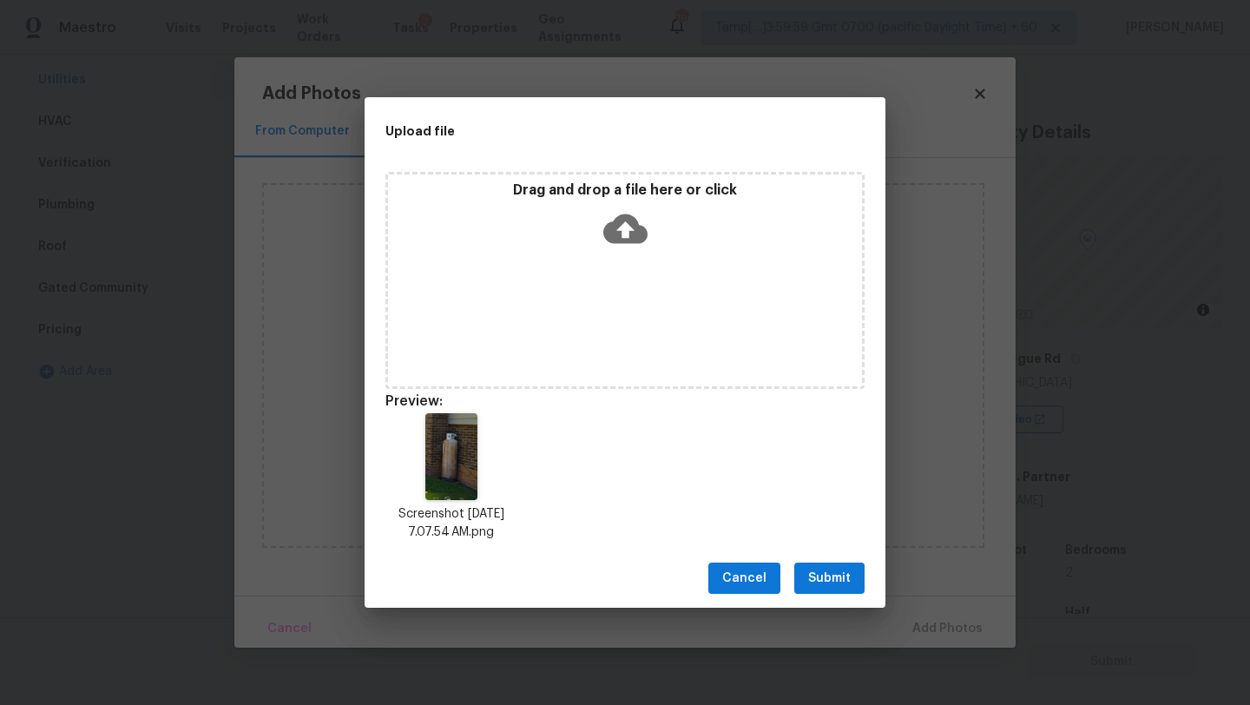
click at [832, 592] on button "Submit" at bounding box center [829, 579] width 70 height 32
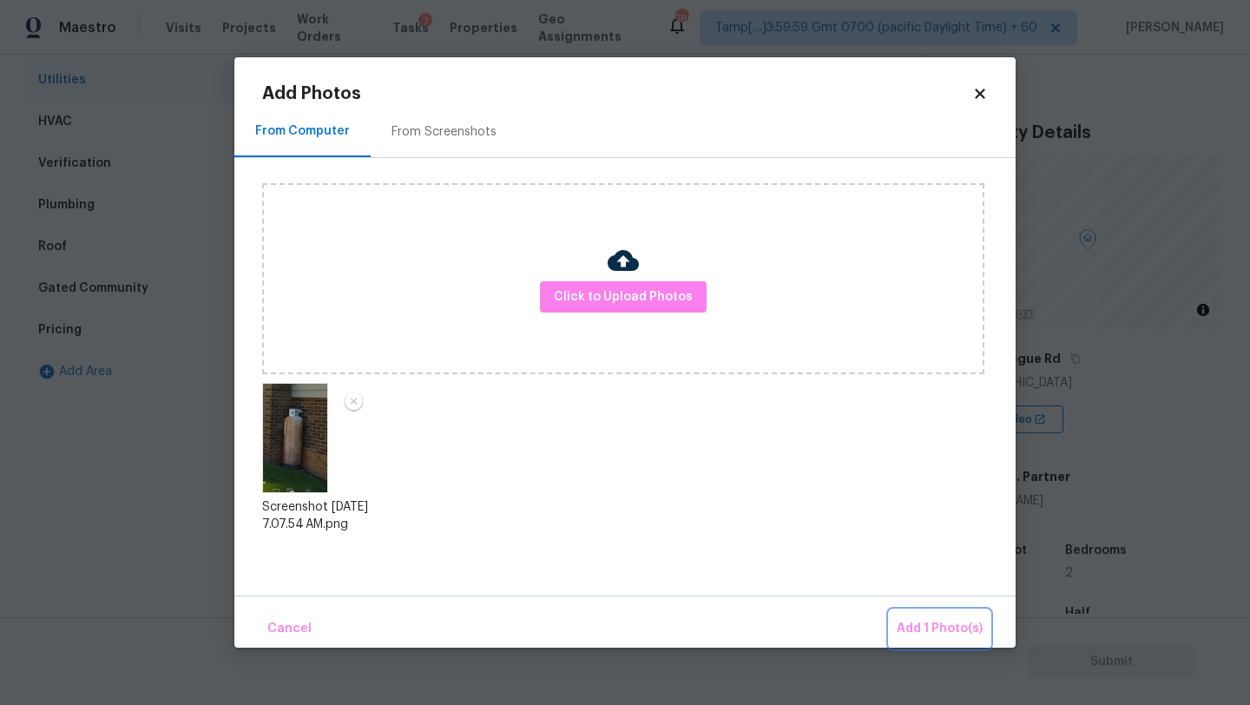
click at [903, 612] on button "Add 1 Photo(s)" at bounding box center [940, 628] width 100 height 37
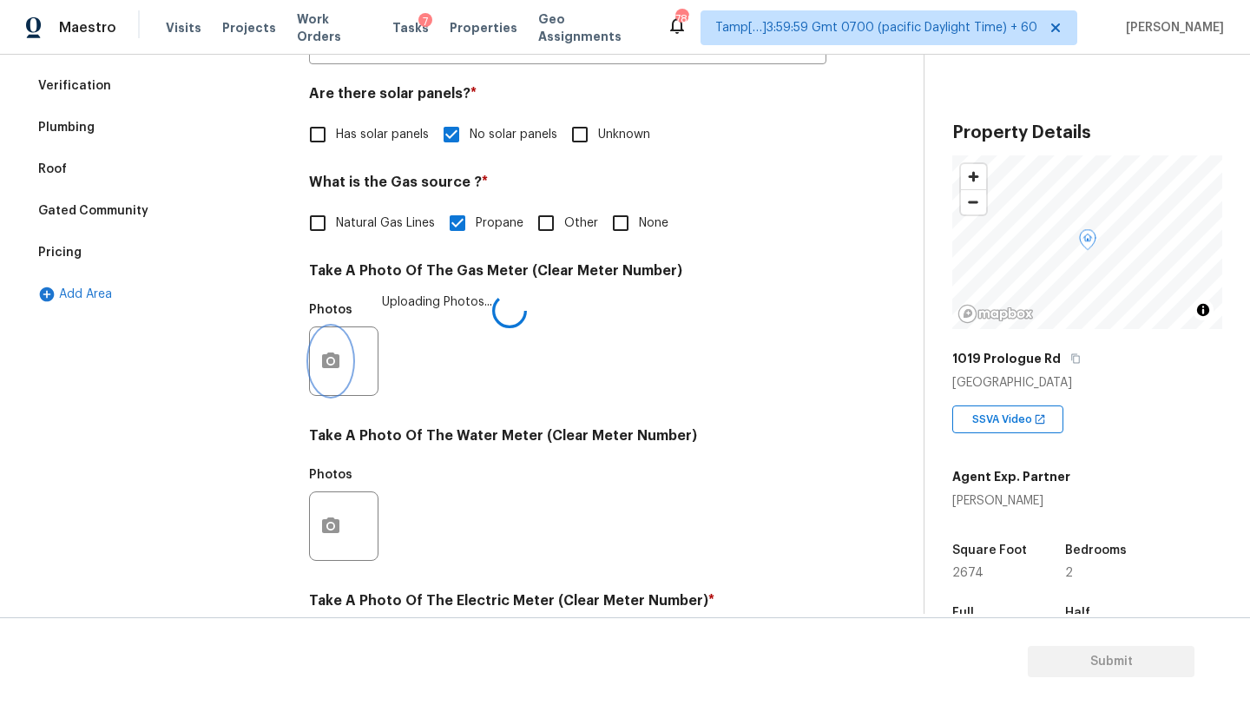
scroll to position [418, 0]
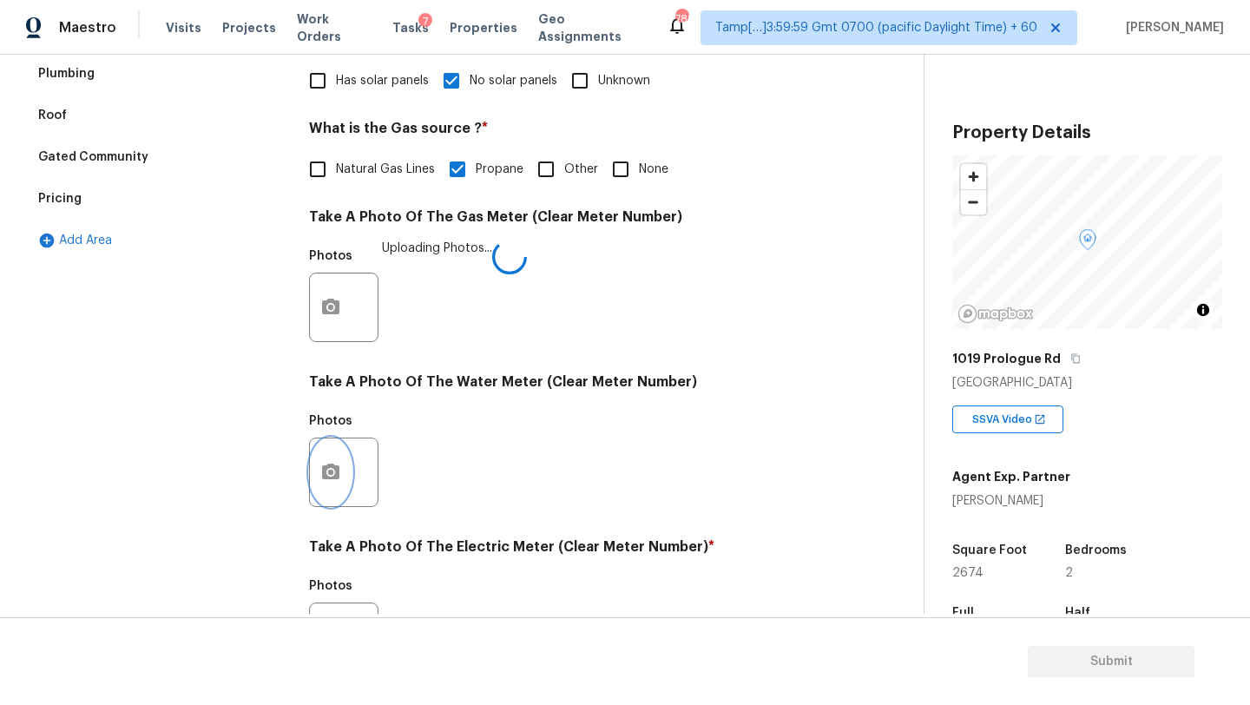
click at [348, 457] on button "button" at bounding box center [331, 472] width 42 height 68
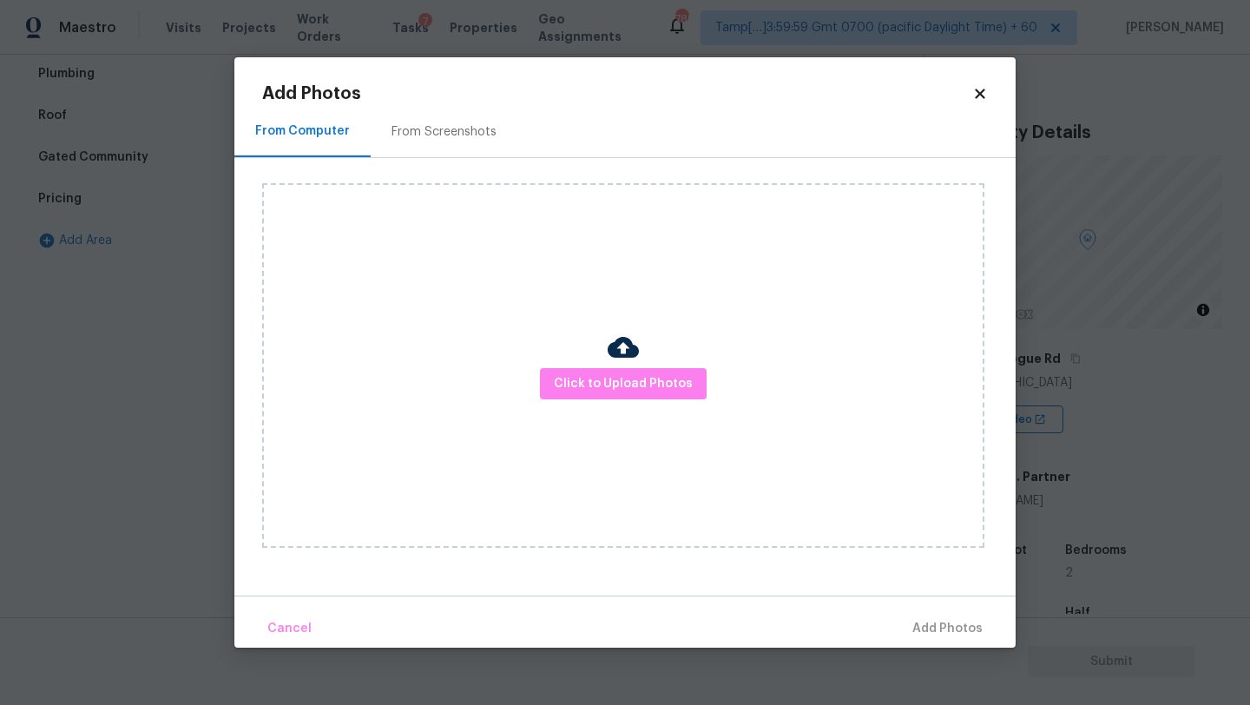
click at [490, 139] on div "From Screenshots" at bounding box center [444, 131] width 105 height 17
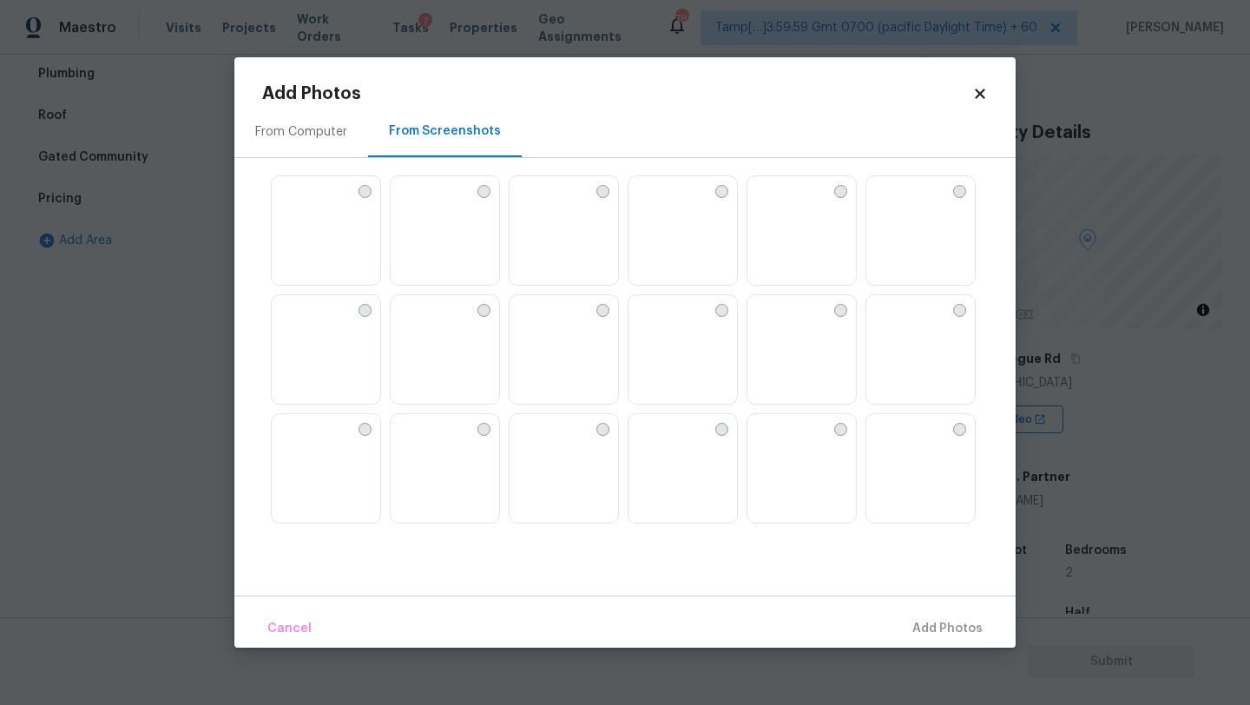
click at [683, 265] on img at bounding box center [682, 231] width 109 height 110
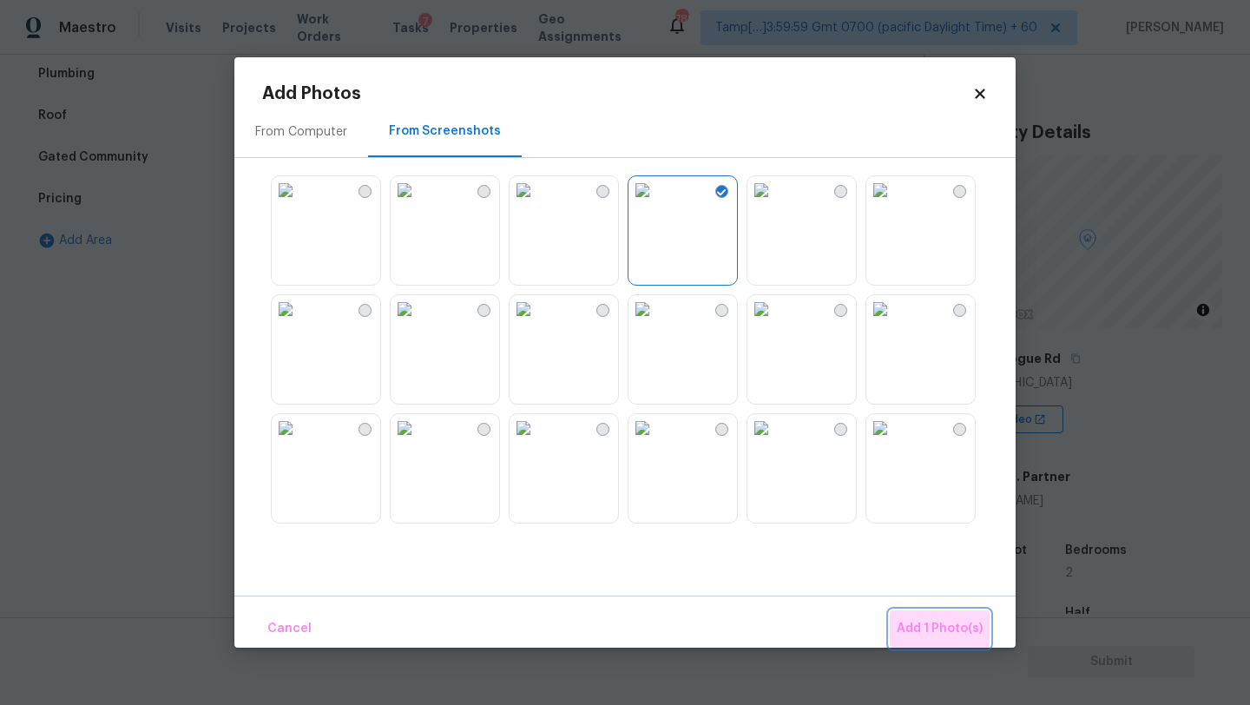
click at [960, 635] on span "Add 1 Photo(s)" at bounding box center [940, 629] width 86 height 22
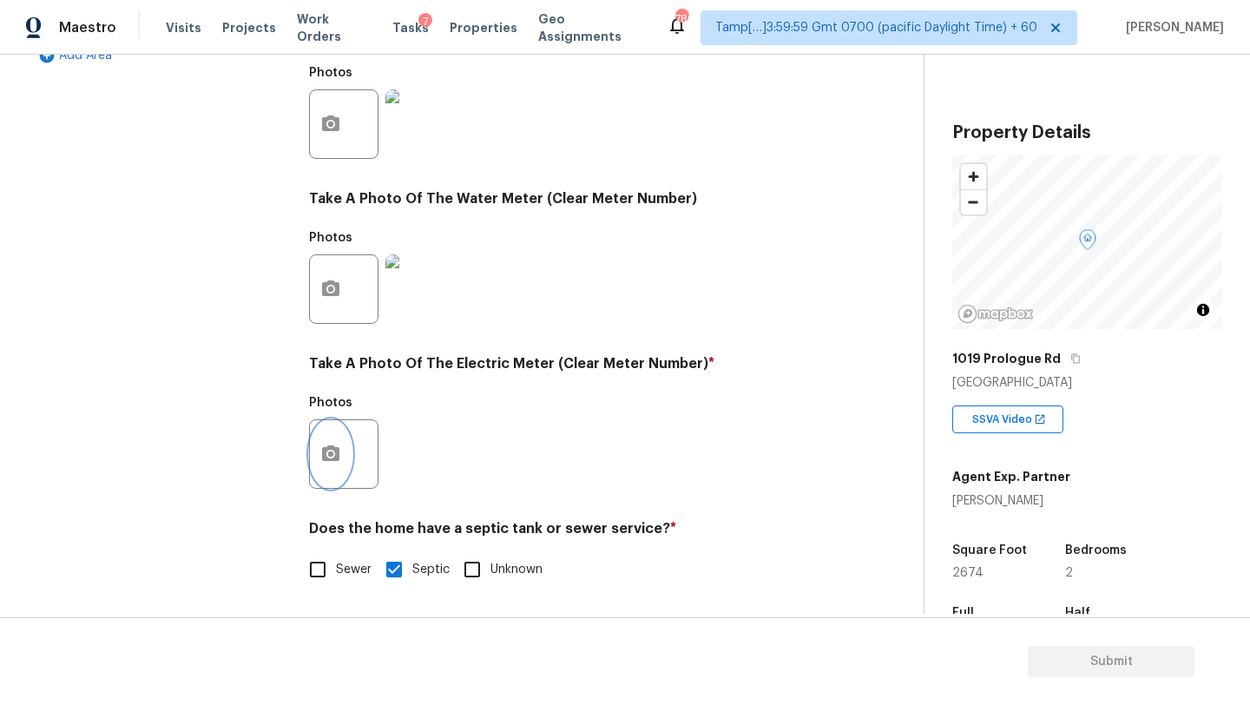
click at [348, 461] on div at bounding box center [343, 453] width 69 height 69
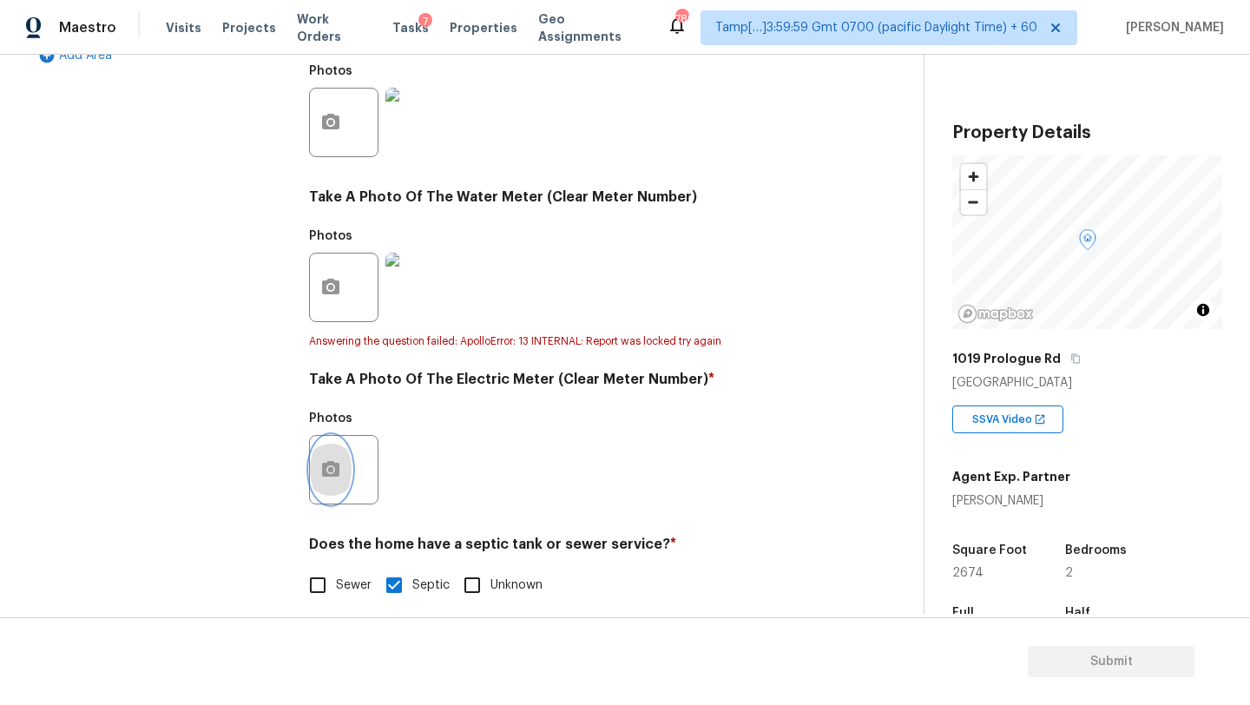
click at [336, 465] on icon "button" at bounding box center [330, 469] width 17 height 16
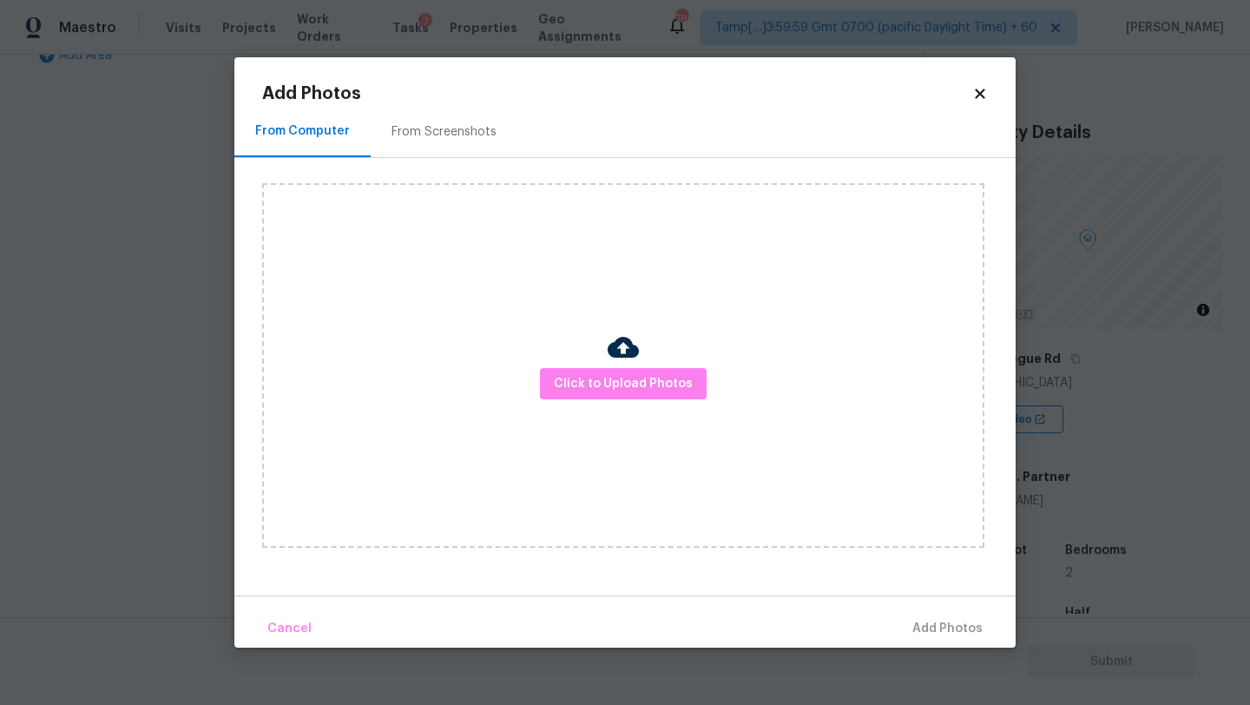
click at [447, 95] on h2 "Add Photos" at bounding box center [617, 93] width 710 height 17
click at [447, 122] on div "From Screenshots" at bounding box center [444, 131] width 147 height 51
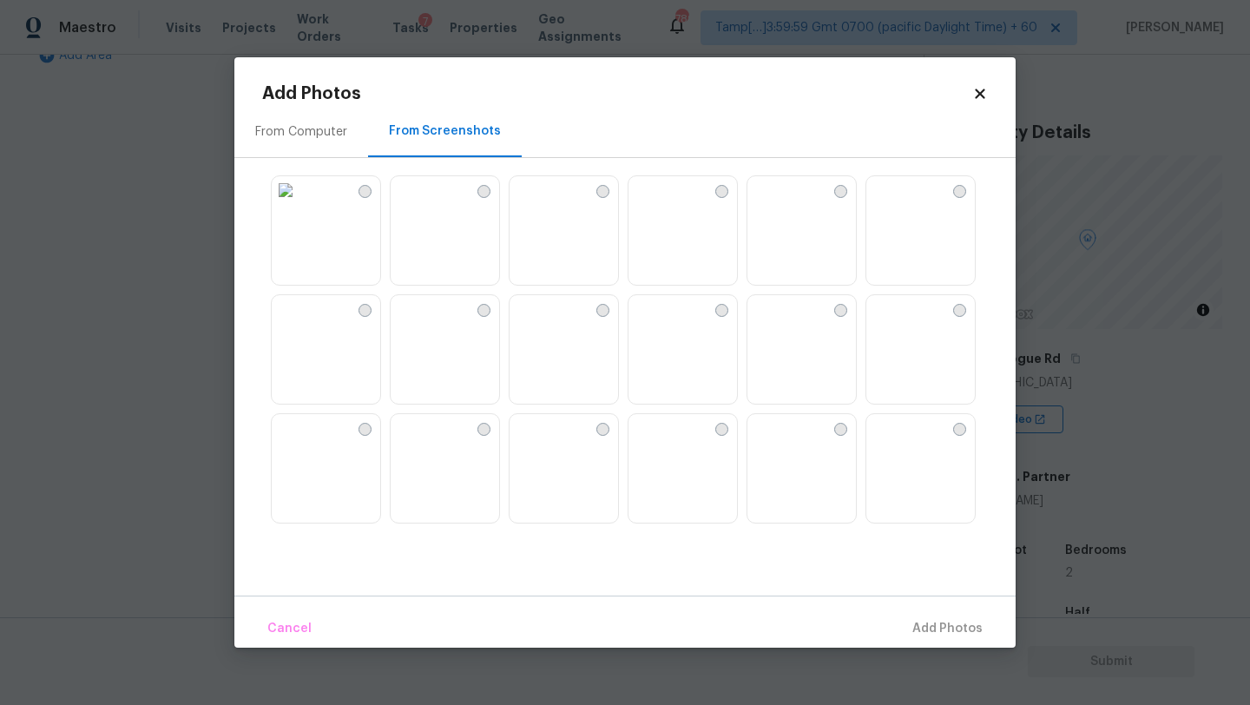
click at [656, 204] on img at bounding box center [642, 190] width 28 height 28
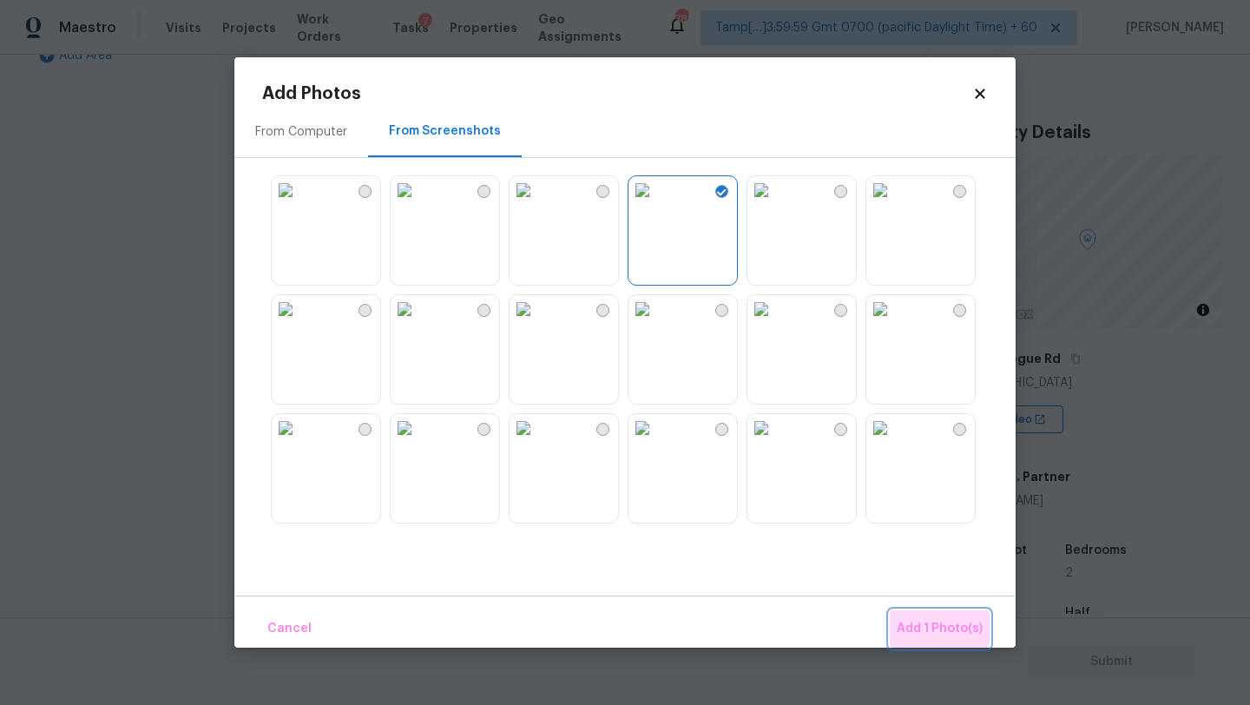
click at [928, 611] on button "Add 1 Photo(s)" at bounding box center [940, 628] width 100 height 37
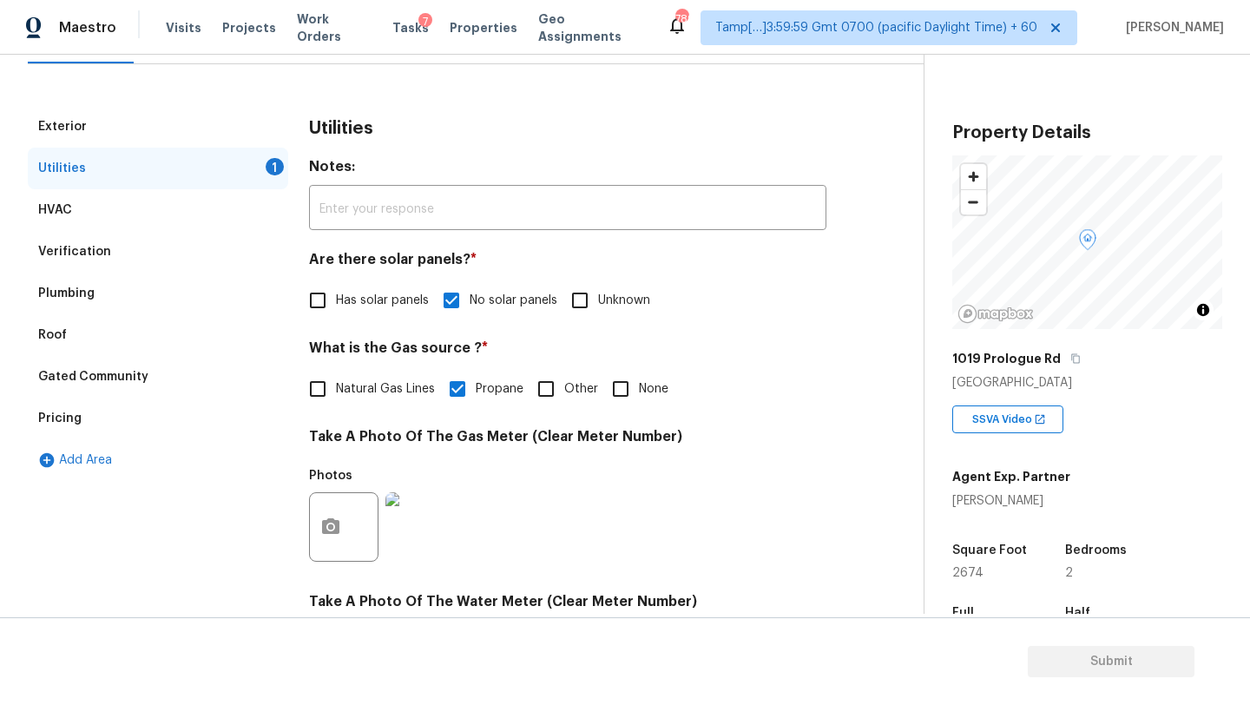
scroll to position [49, 0]
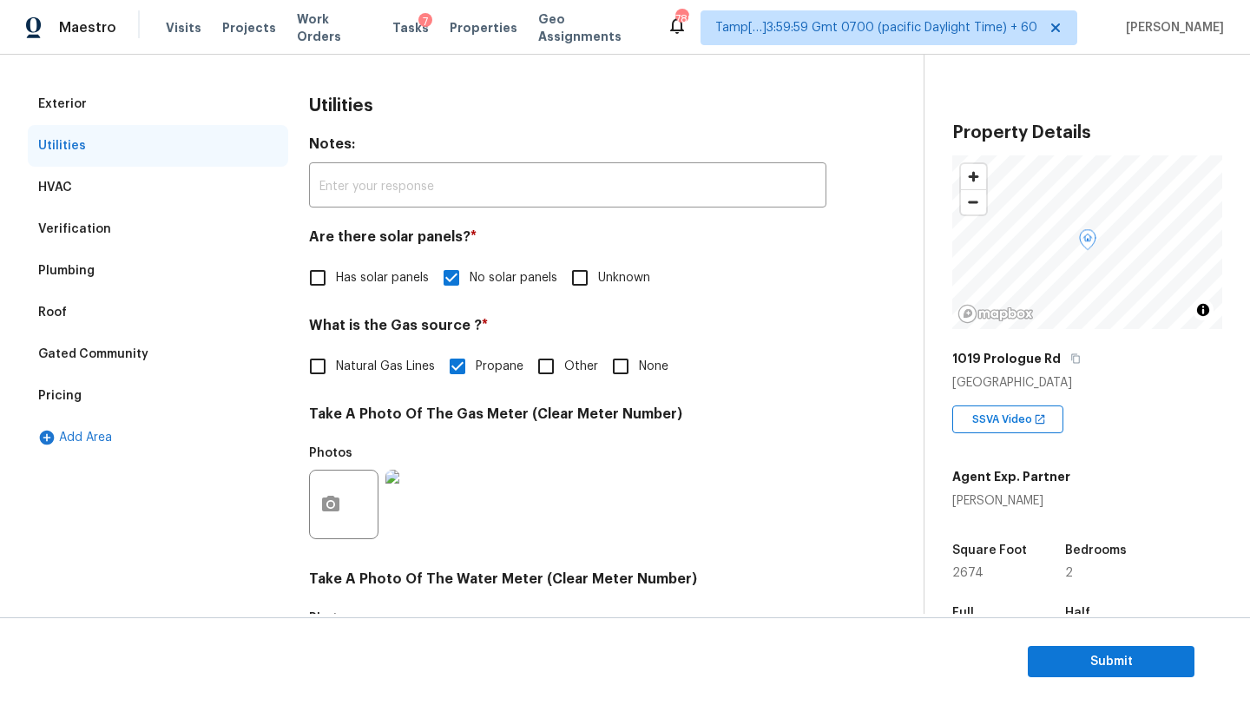
click at [138, 111] on div "Exterior" at bounding box center [158, 104] width 260 height 42
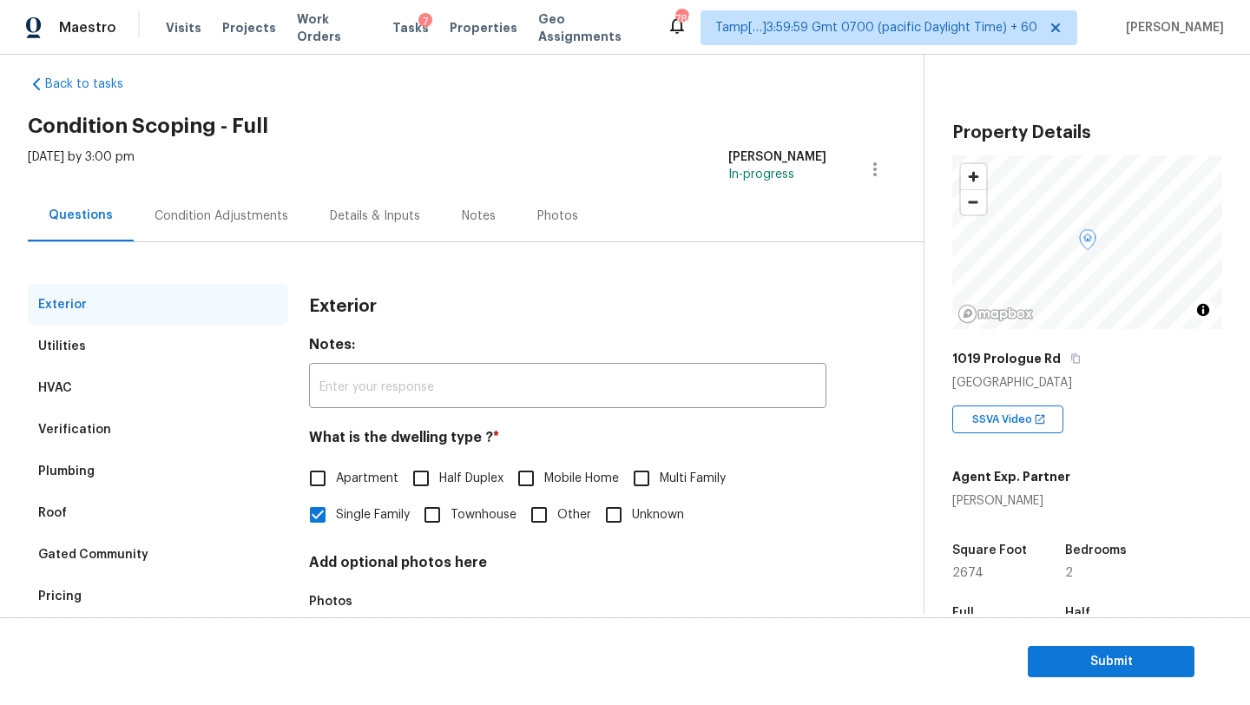
scroll to position [17, 0]
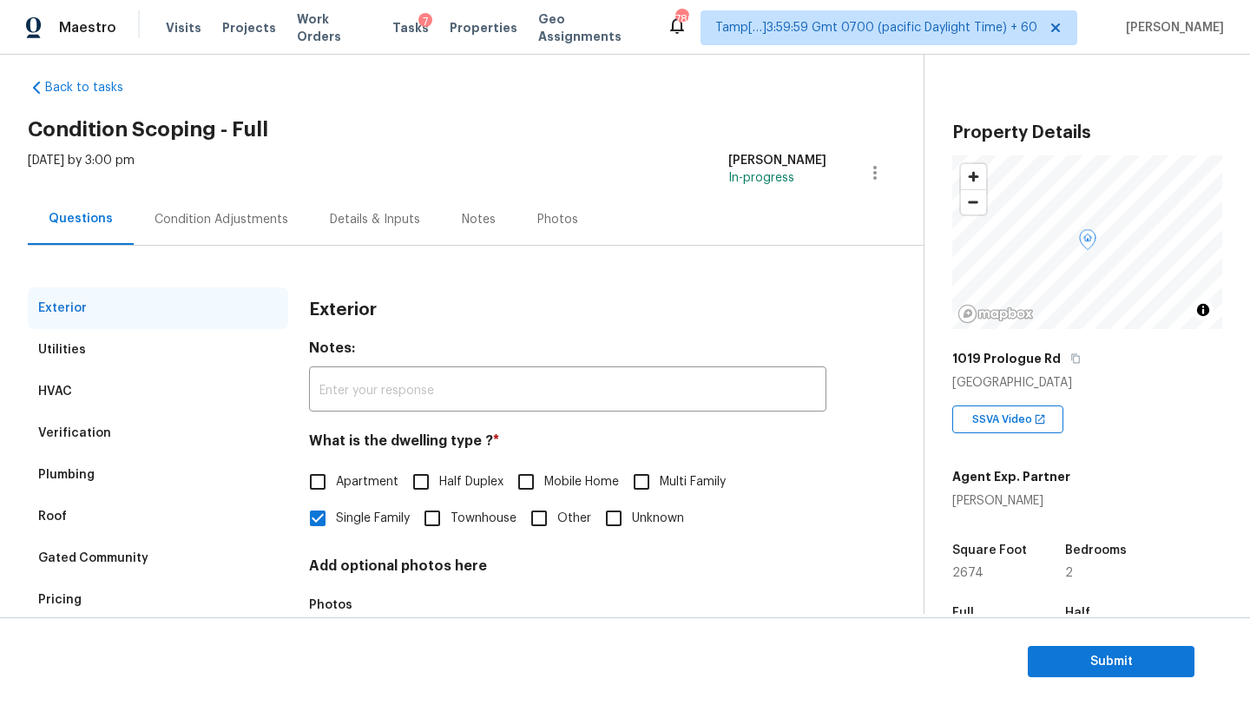
click at [255, 227] on div "Condition Adjustments" at bounding box center [221, 219] width 175 height 51
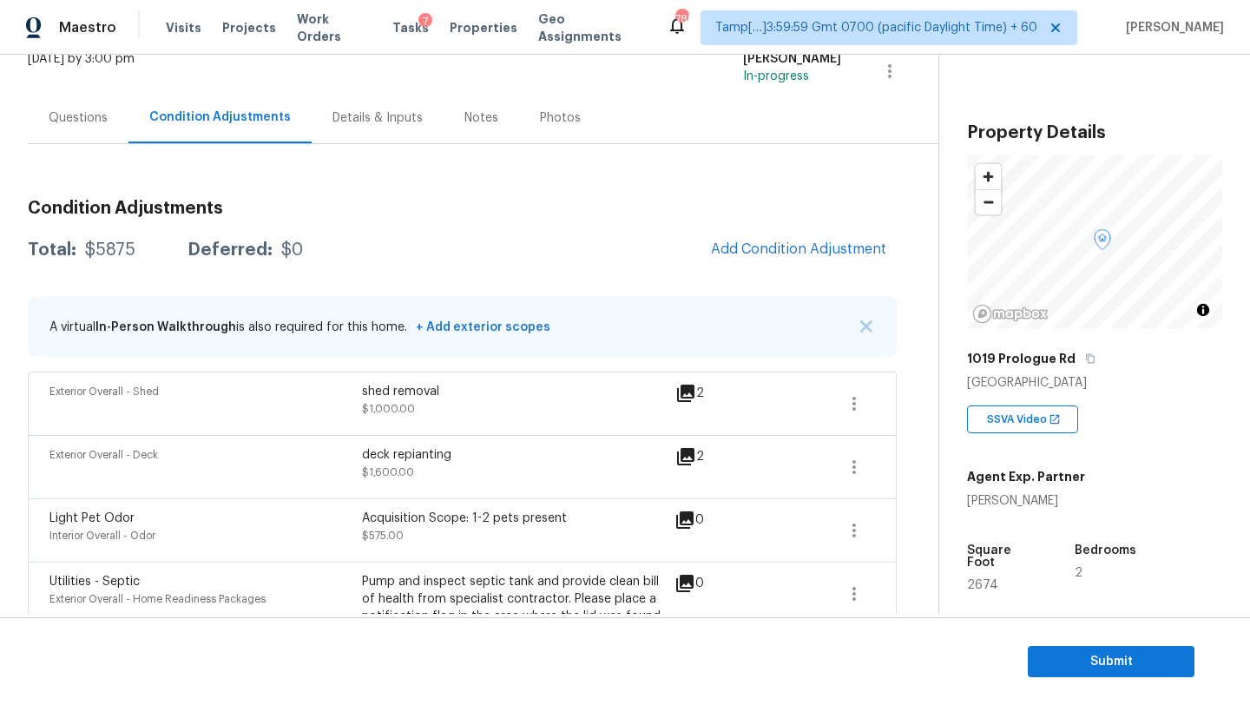
scroll to position [9, 0]
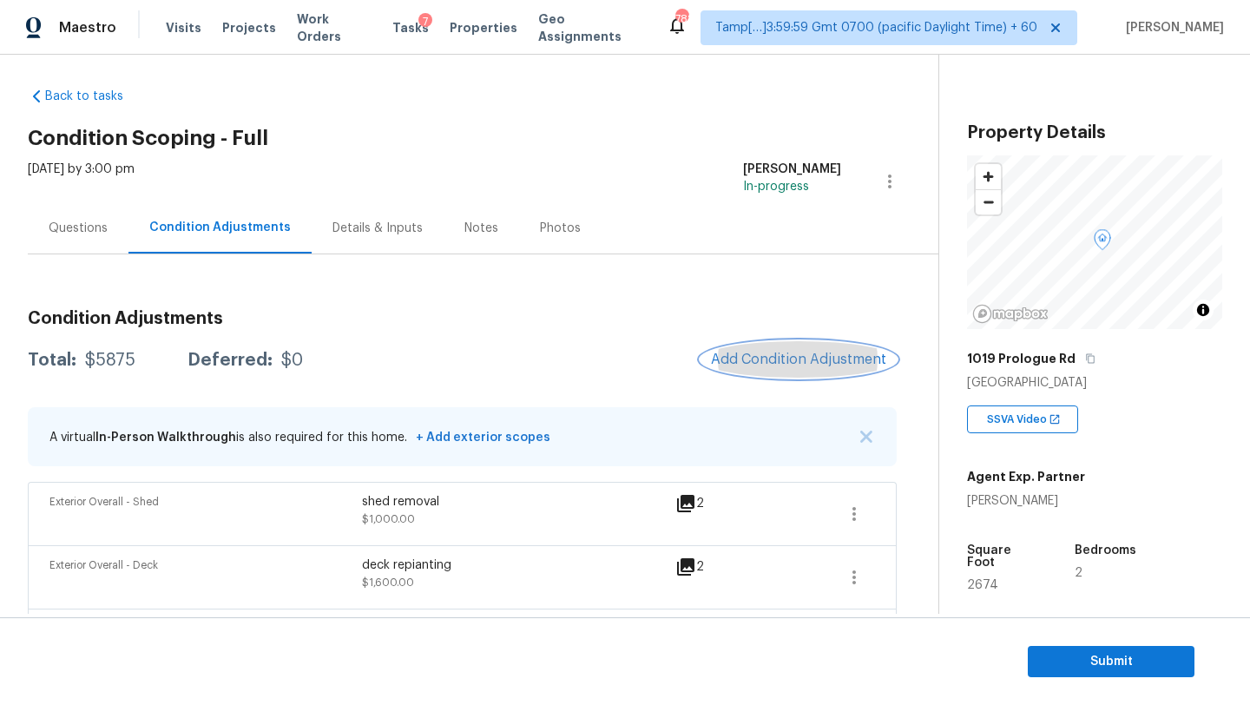
click at [800, 359] on span "Add Condition Adjustment" at bounding box center [798, 360] width 175 height 16
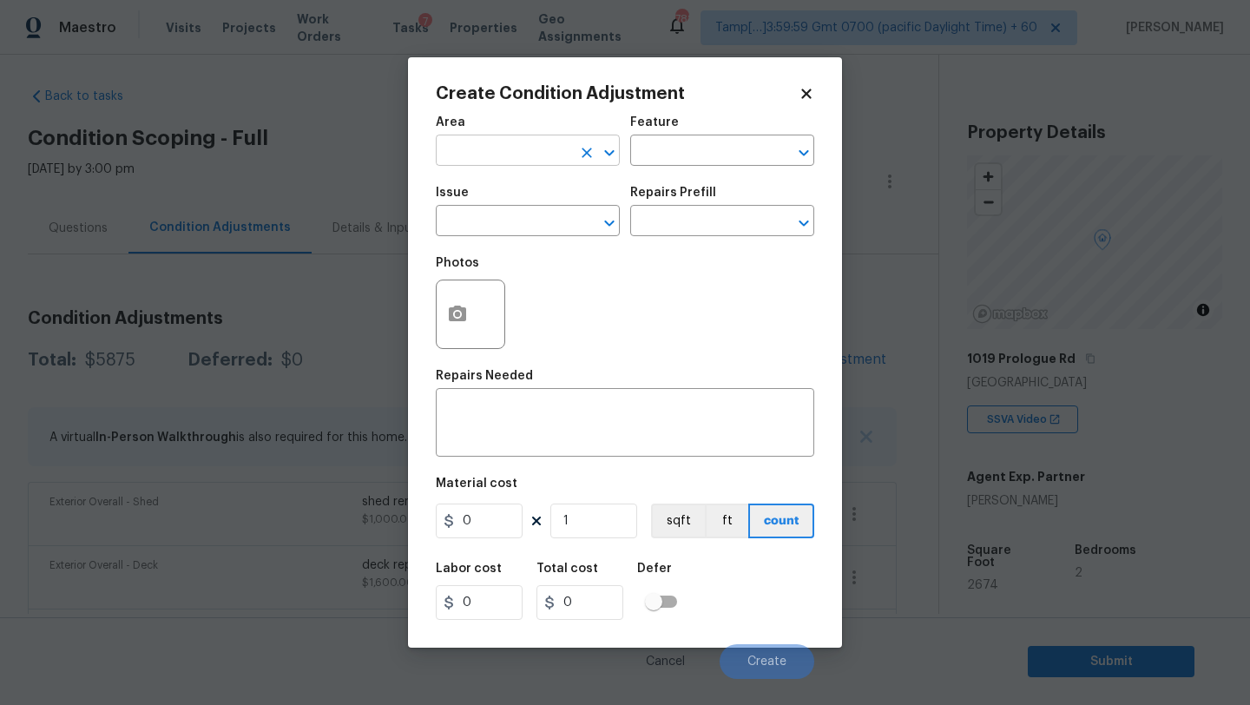
click at [514, 146] on input "text" at bounding box center [503, 152] width 135 height 27
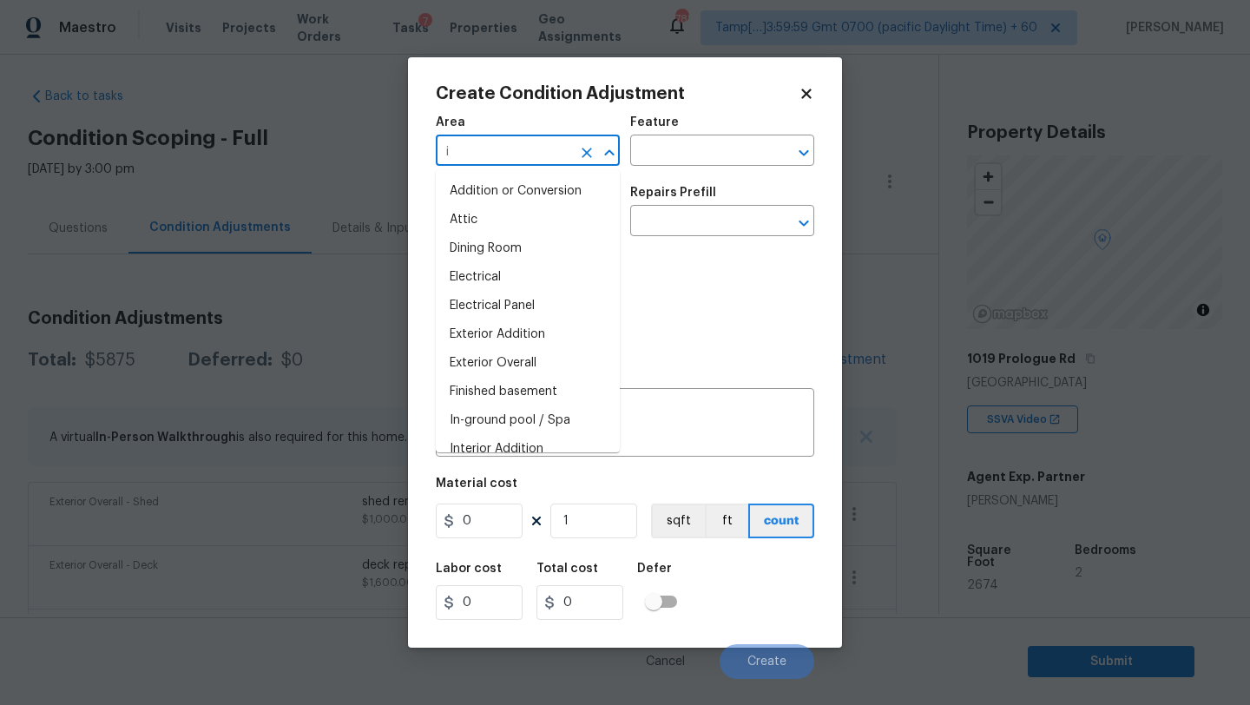
type input "in"
type input "ter"
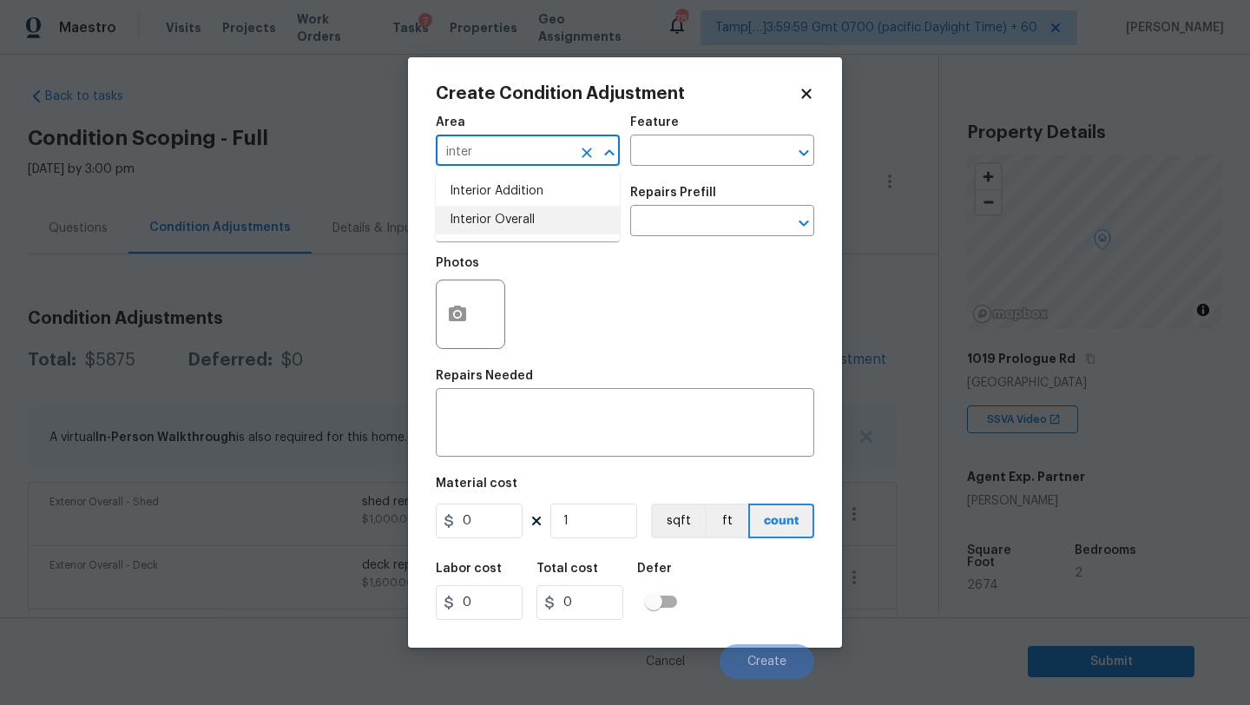
click at [530, 227] on li "Interior Overall" at bounding box center [528, 220] width 184 height 29
type input "Interior Overall"
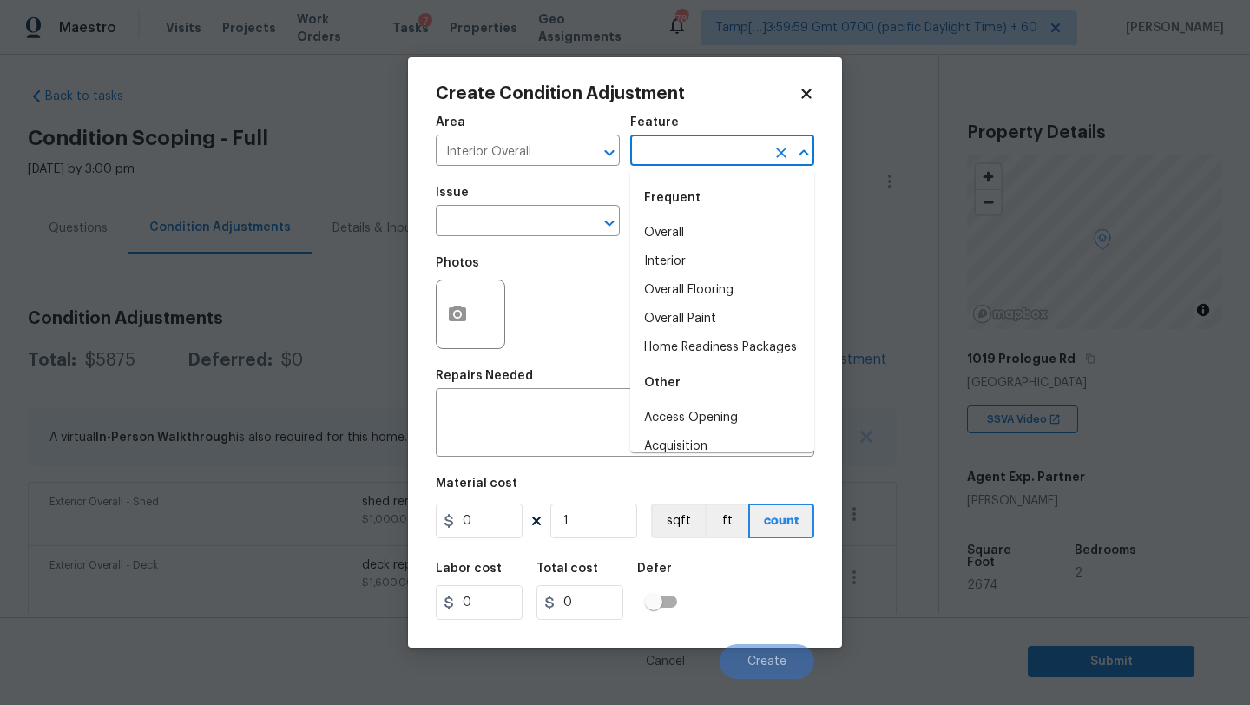
click at [675, 146] on input "text" at bounding box center [697, 152] width 135 height 27
click at [515, 233] on input "text" at bounding box center [503, 222] width 135 height 27
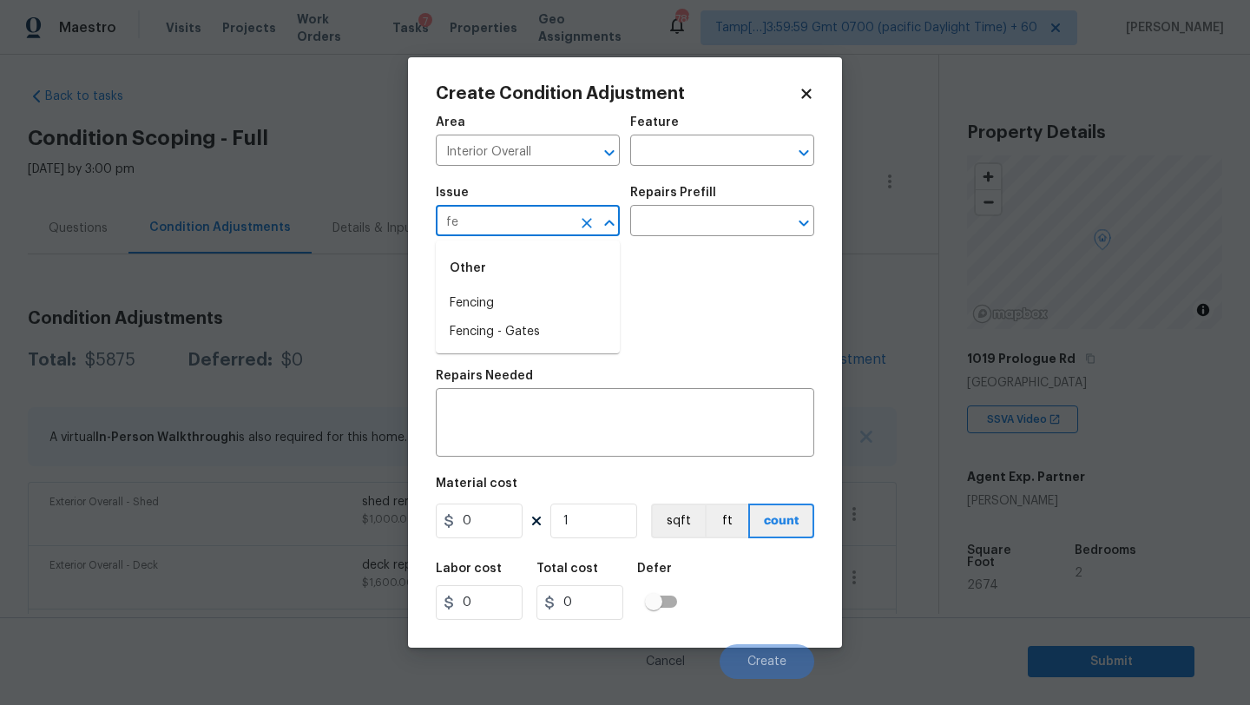
type input "f"
click at [527, 328] on li "General Plumbing" at bounding box center [528, 332] width 184 height 29
type input "General Plumbing"
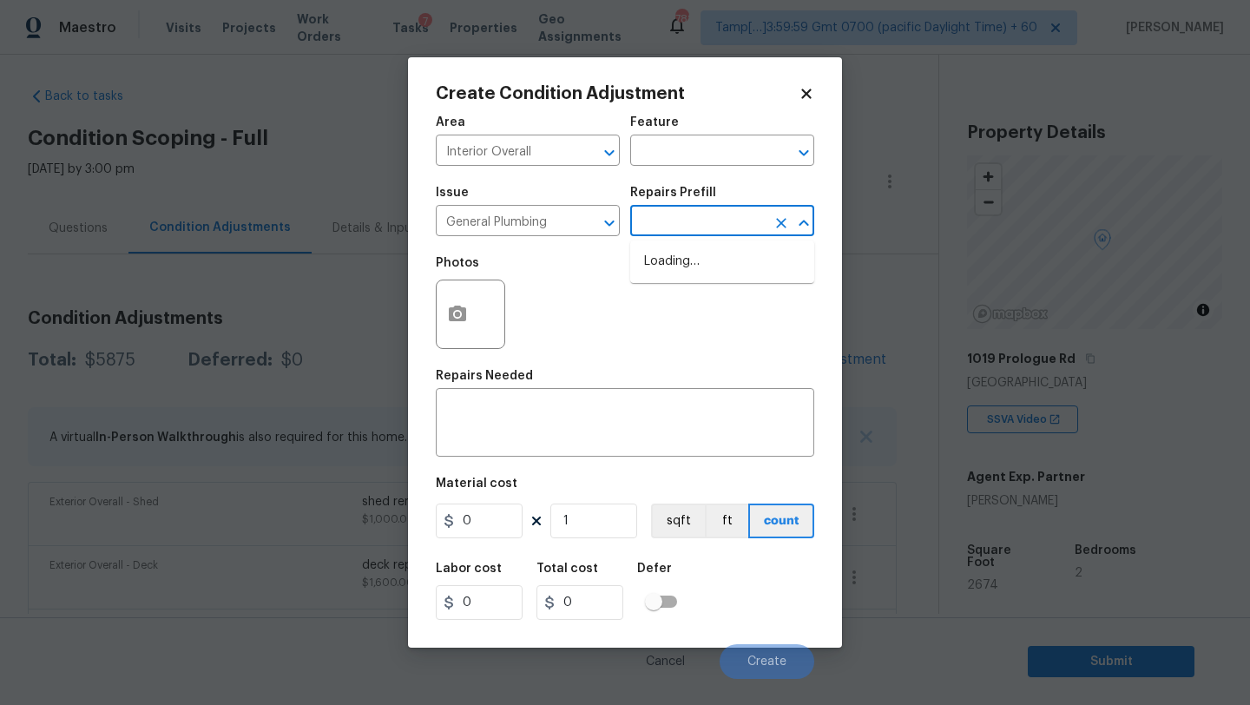
click at [670, 218] on input "text" at bounding box center [697, 222] width 135 height 27
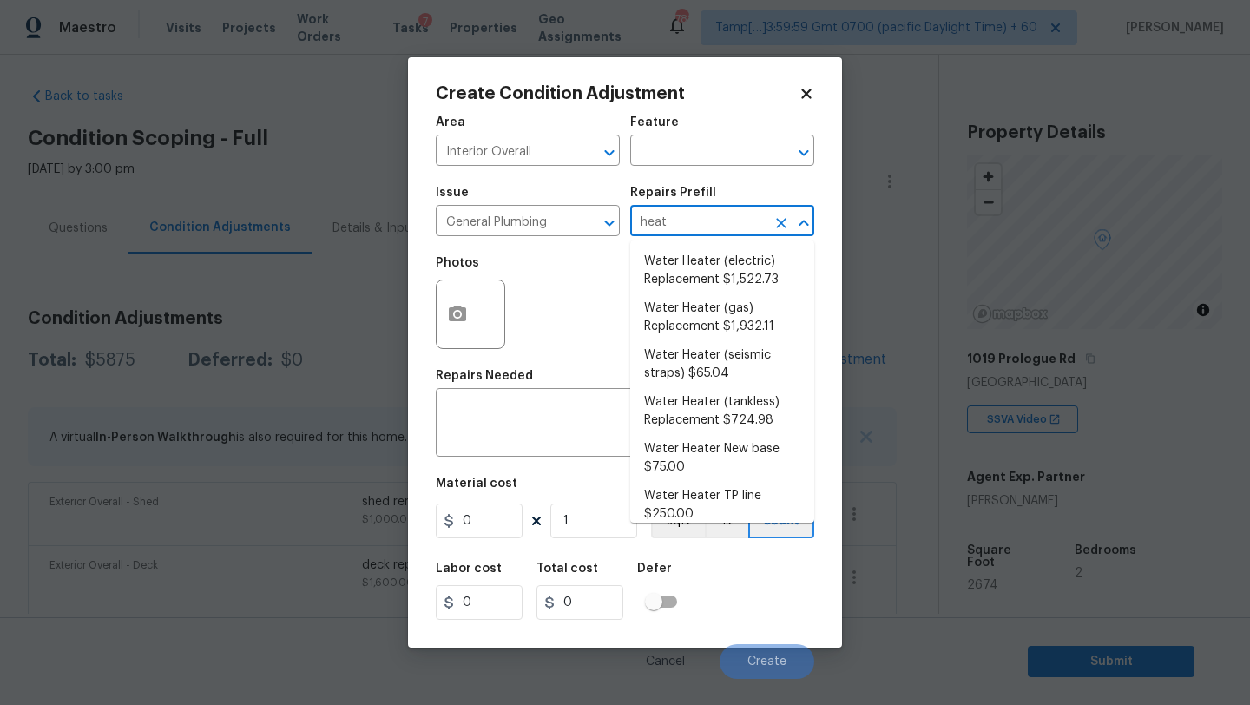
type input "heate"
click at [733, 277] on li "Water Heater (electric) Replacement $1,522.73" at bounding box center [722, 270] width 184 height 47
type input "Plumbing"
type textarea "Remove the existing electric water heater and install a new 40 gallon electric …"
type input "1522.73"
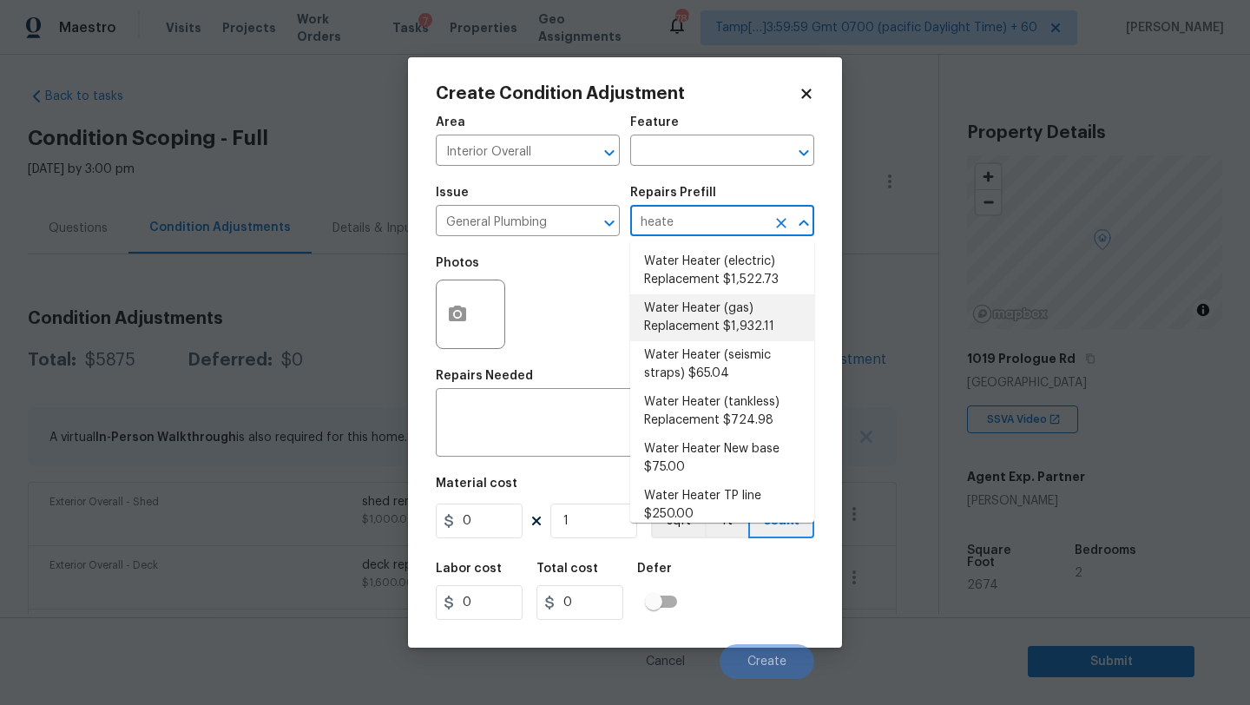
type input "1522.73"
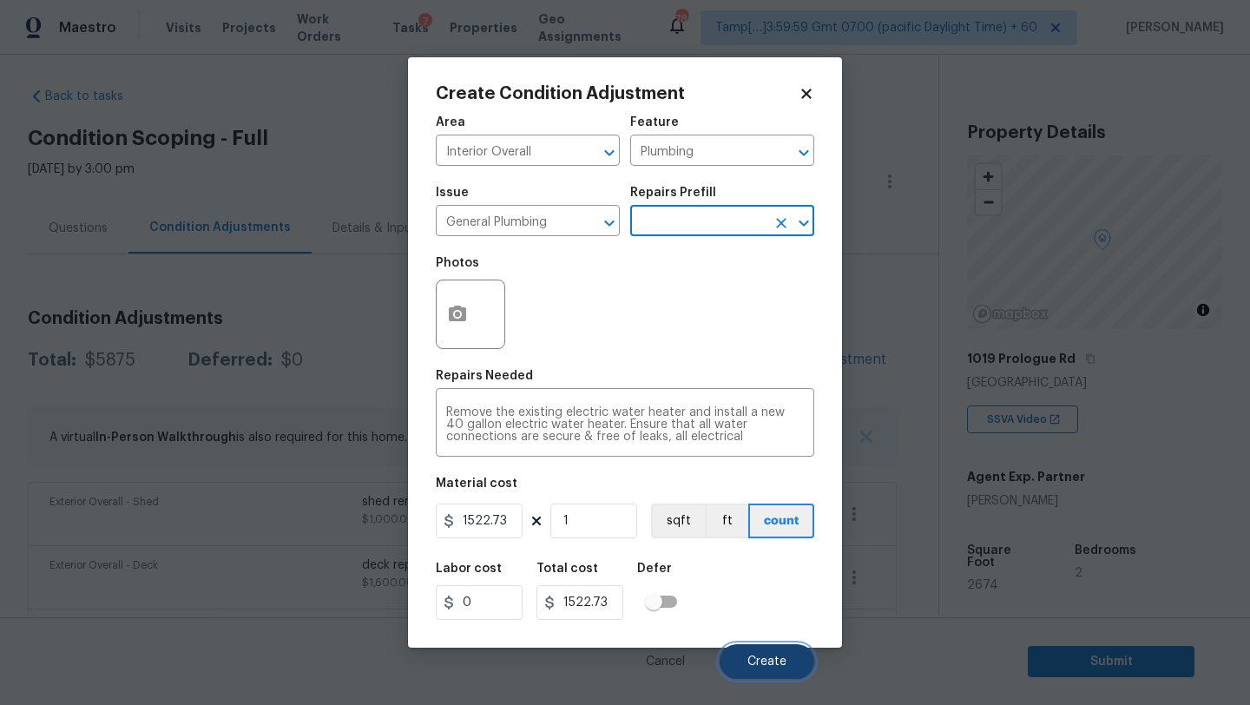
click at [767, 654] on button "Create" at bounding box center [767, 661] width 95 height 35
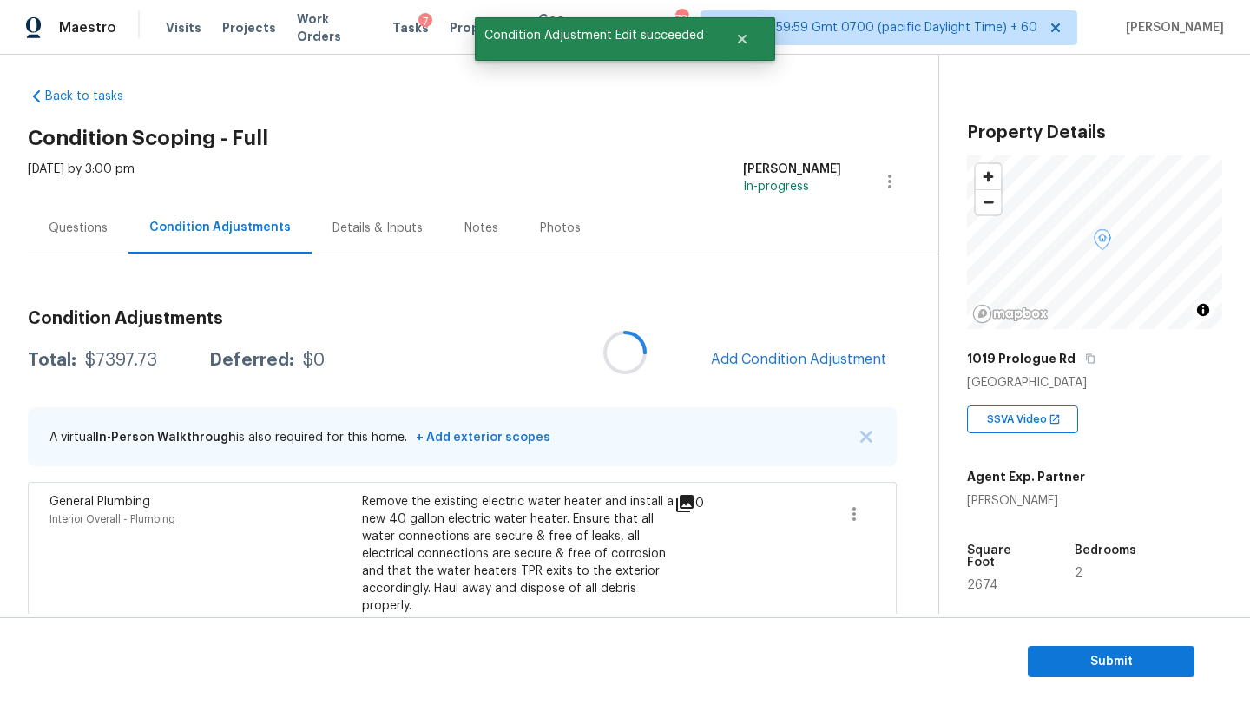
click at [782, 366] on div at bounding box center [625, 352] width 1250 height 705
click at [782, 366] on span "Add Condition Adjustment" at bounding box center [798, 360] width 175 height 16
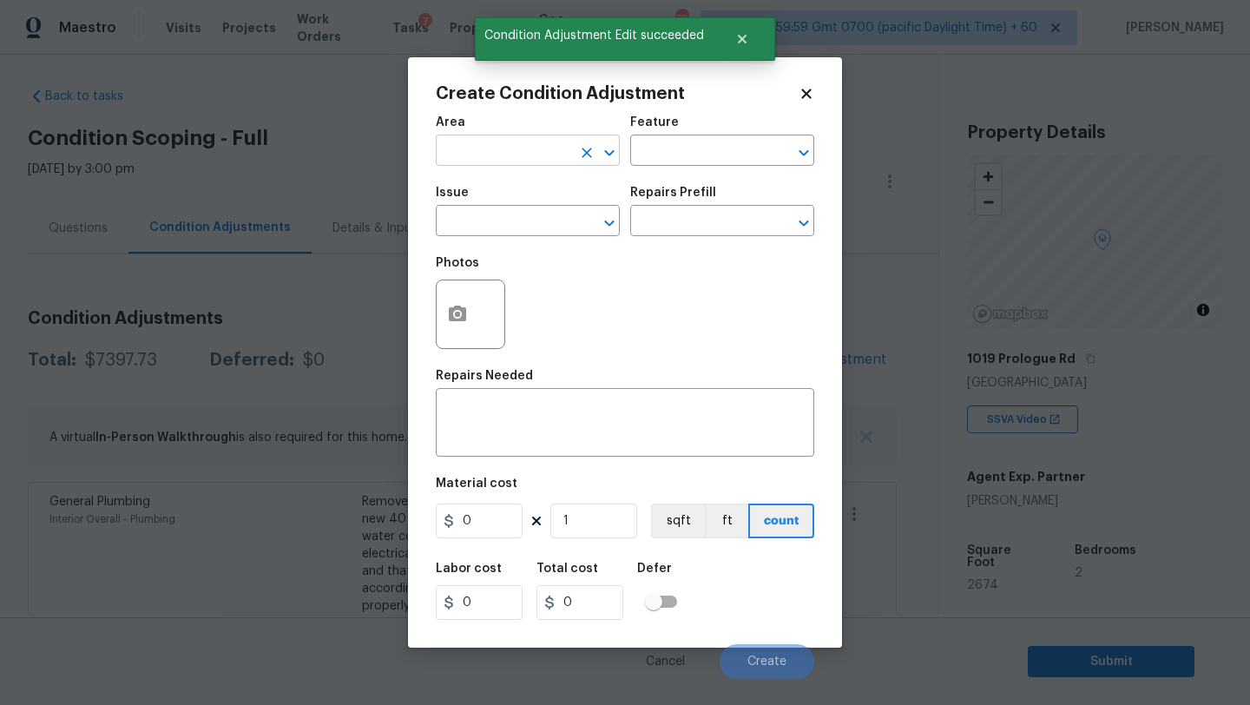
click at [497, 158] on input "text" at bounding box center [503, 152] width 135 height 27
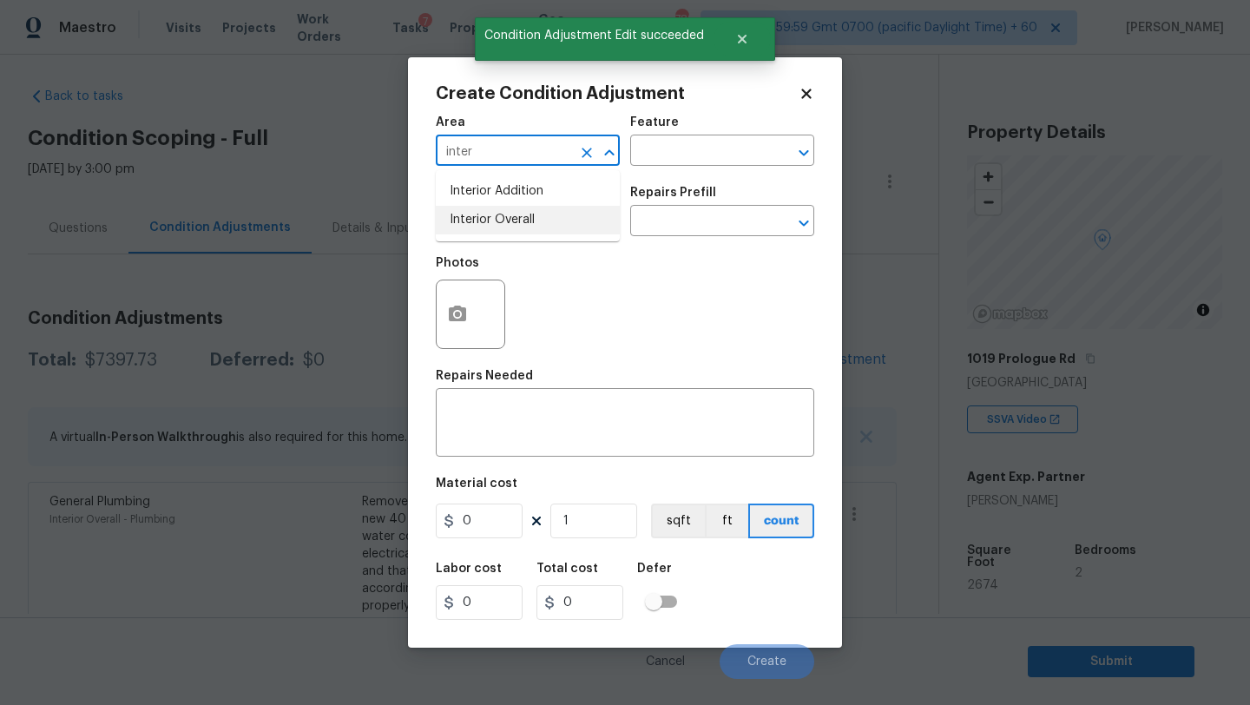
drag, startPoint x: 510, startPoint y: 217, endPoint x: 606, endPoint y: 173, distance: 105.3
click at [510, 217] on li "Interior Overall" at bounding box center [528, 220] width 184 height 29
type input "Interior Overall"
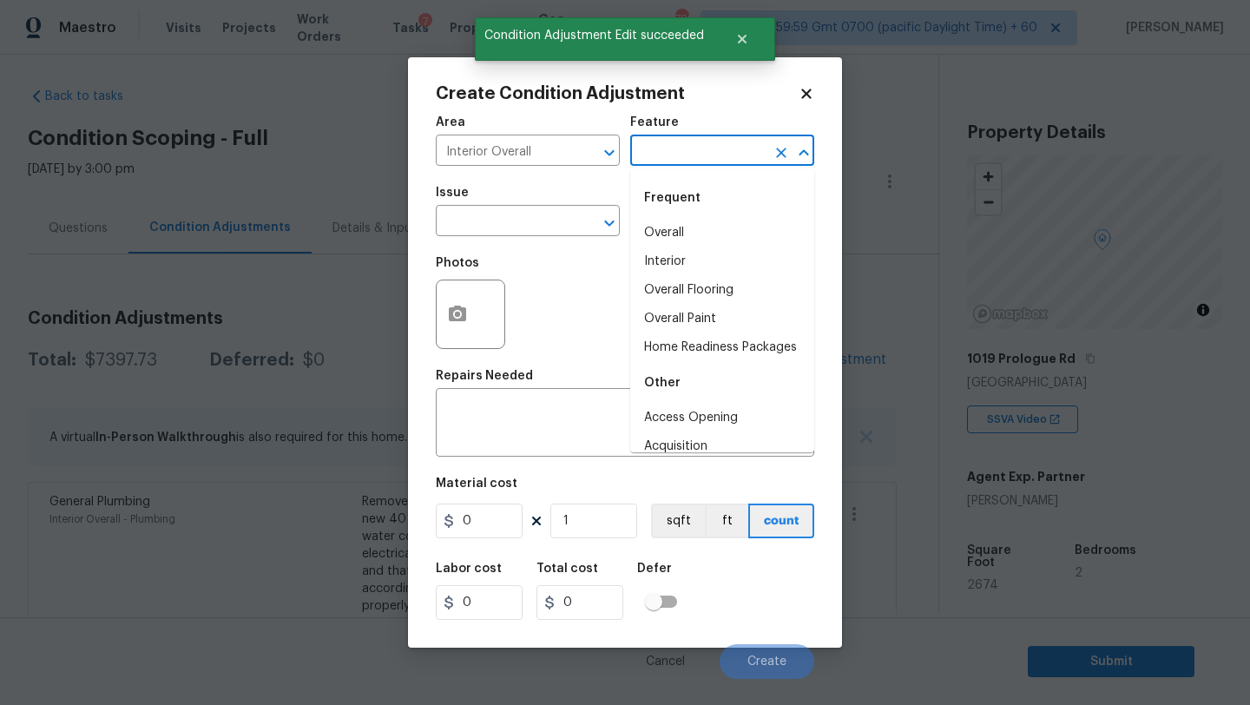
click at [650, 160] on input "text" at bounding box center [697, 152] width 135 height 27
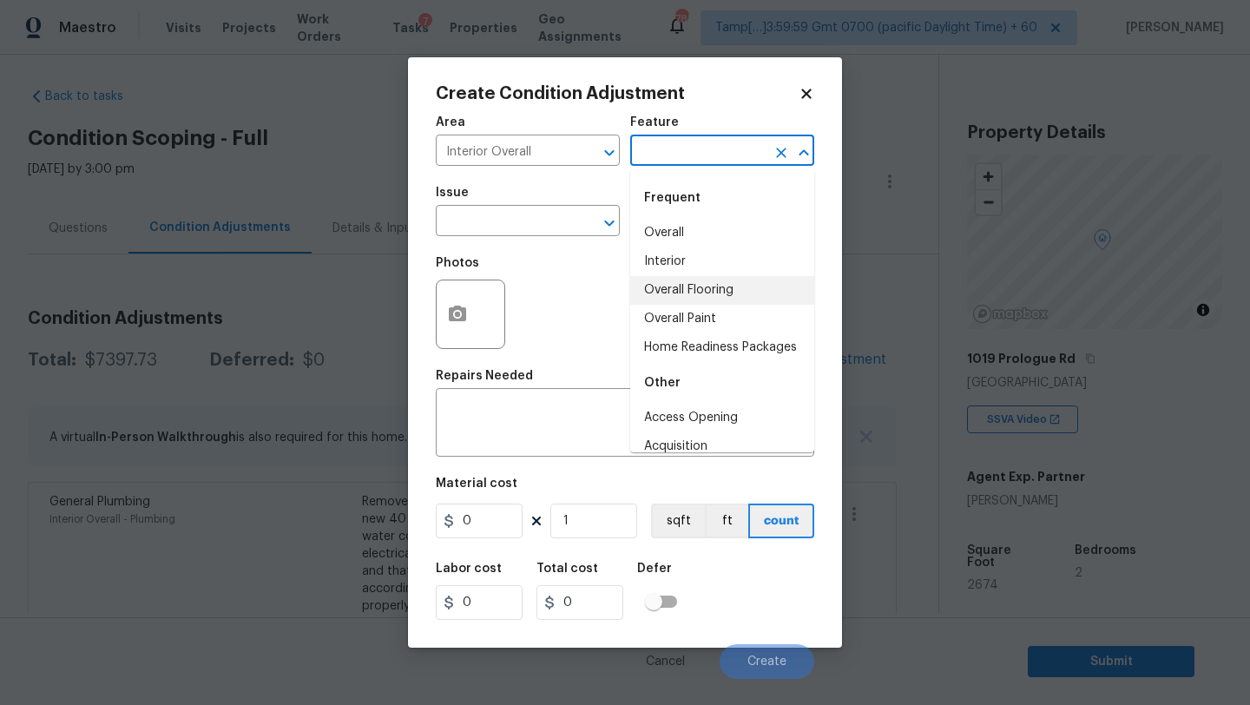
drag, startPoint x: 664, startPoint y: 261, endPoint x: 665, endPoint y: 299, distance: 38.2
click at [665, 299] on ul "Overall Interior Overall Flooring Overall Paint Home Readiness Packages" at bounding box center [722, 290] width 184 height 143
click at [665, 297] on li "Overall Flooring" at bounding box center [722, 290] width 184 height 29
type input "Overall Flooring"
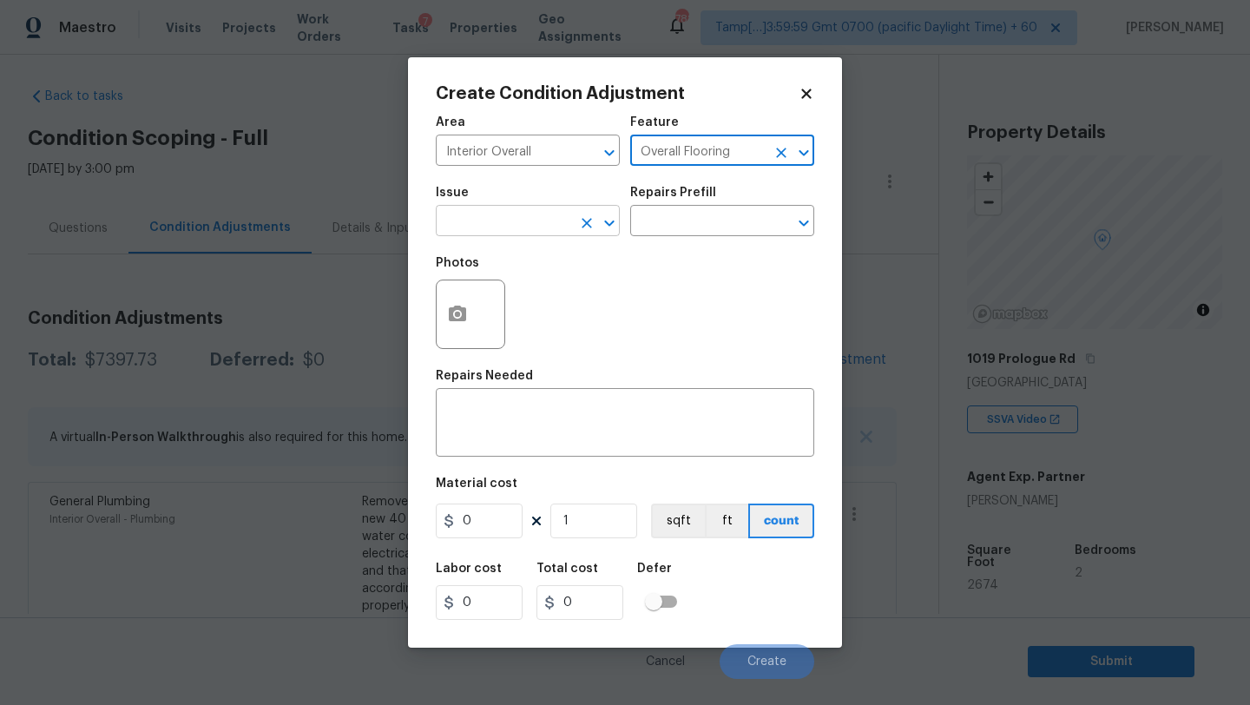
click at [500, 211] on input "text" at bounding box center [503, 222] width 135 height 27
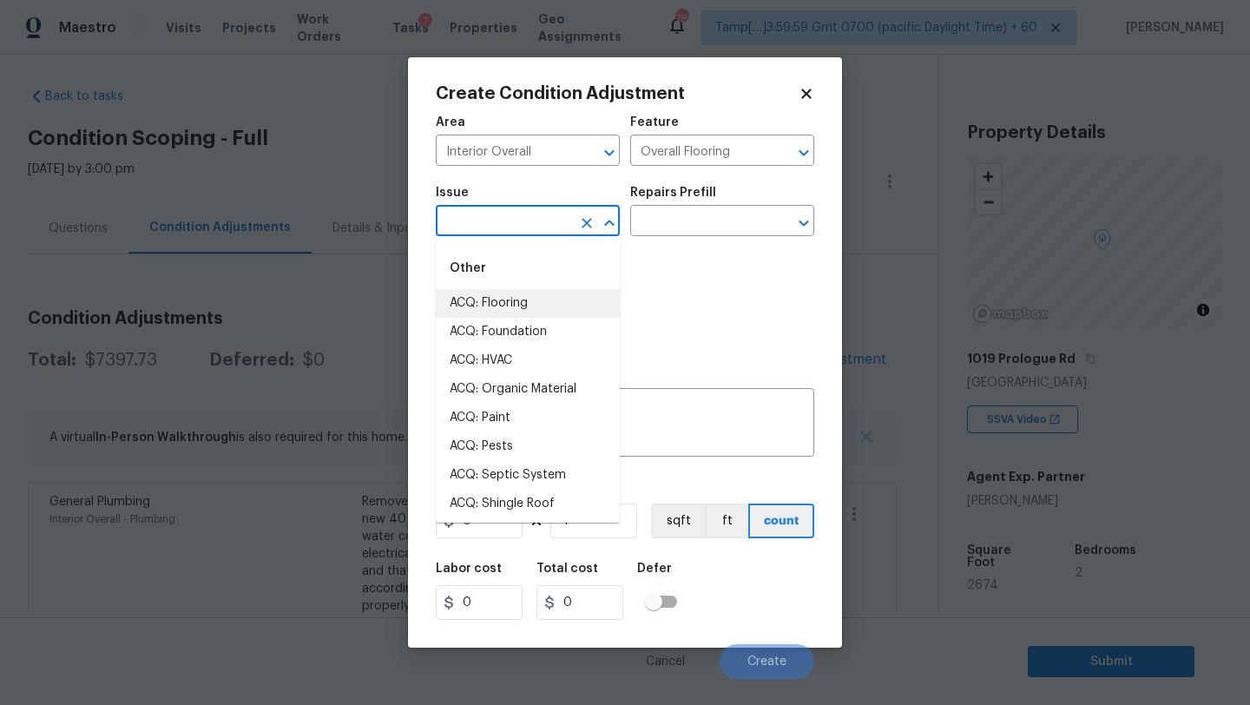
click at [500, 311] on li "ACQ: Flooring" at bounding box center [528, 303] width 184 height 29
type input "ACQ: Flooring"
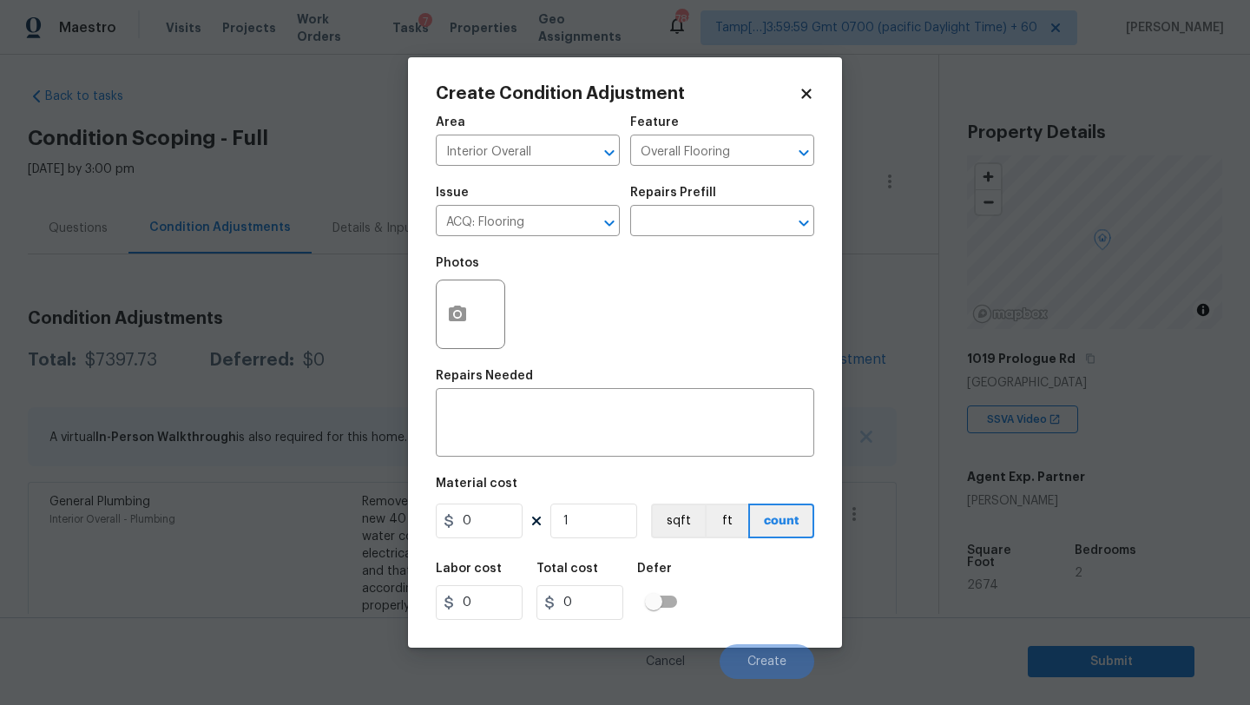
click at [697, 207] on div "Repairs Prefill" at bounding box center [722, 198] width 184 height 23
click at [697, 214] on input "text" at bounding box center [697, 222] width 135 height 27
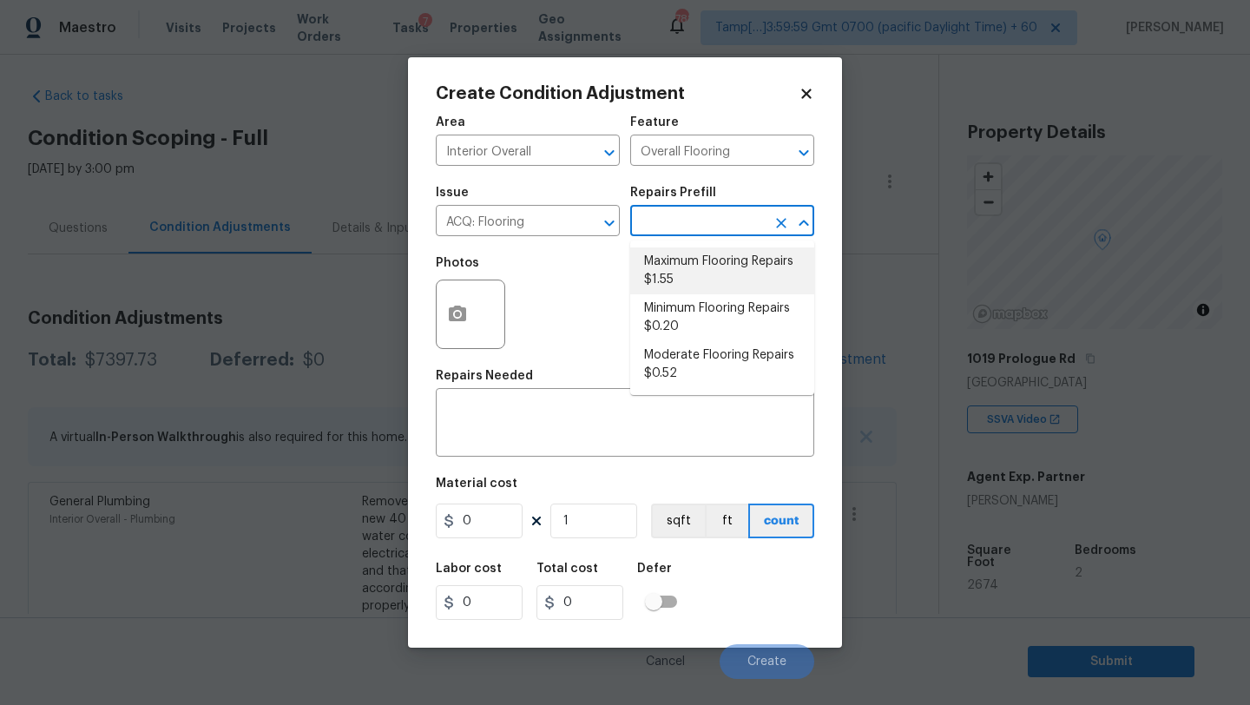
click at [690, 278] on li "Maximum Flooring Repairs $1.55" at bounding box center [722, 270] width 184 height 47
type input "Acquisition"
type textarea "Acquisition Scope: Maximum flooring repairs"
type input "1.55"
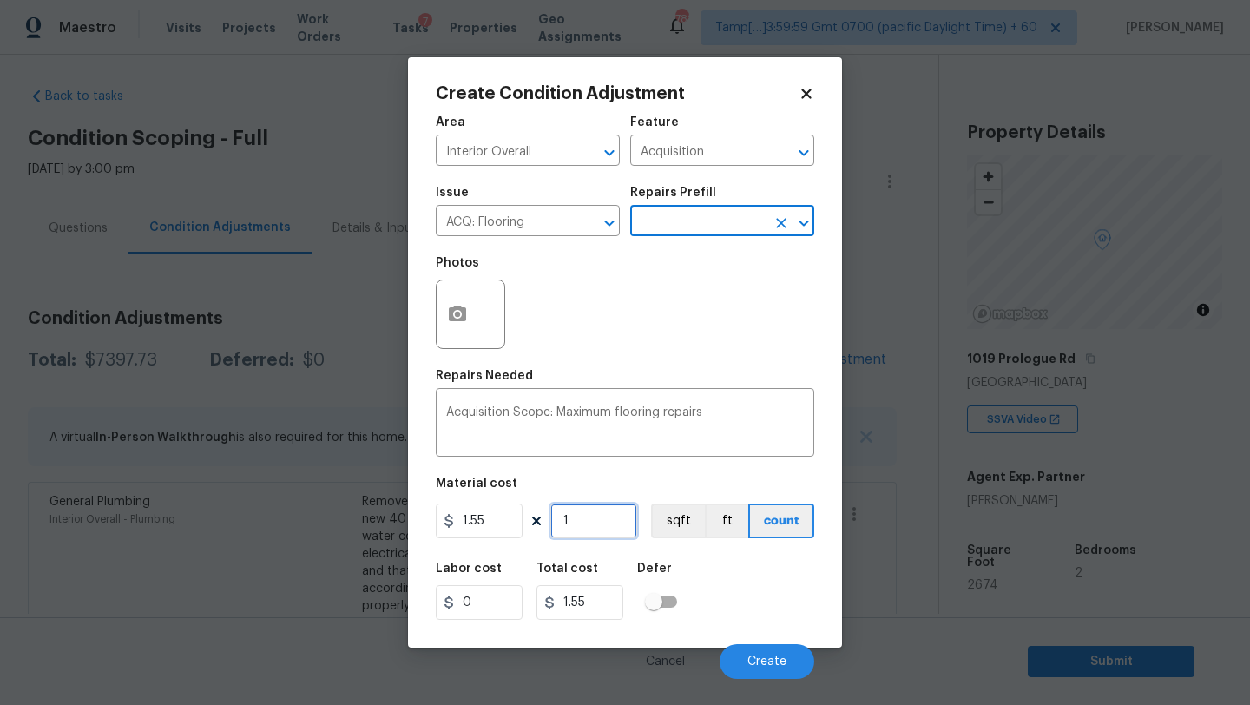
click at [613, 513] on input "1" at bounding box center [593, 520] width 87 height 35
type input "2"
type input "3.1"
type input "26"
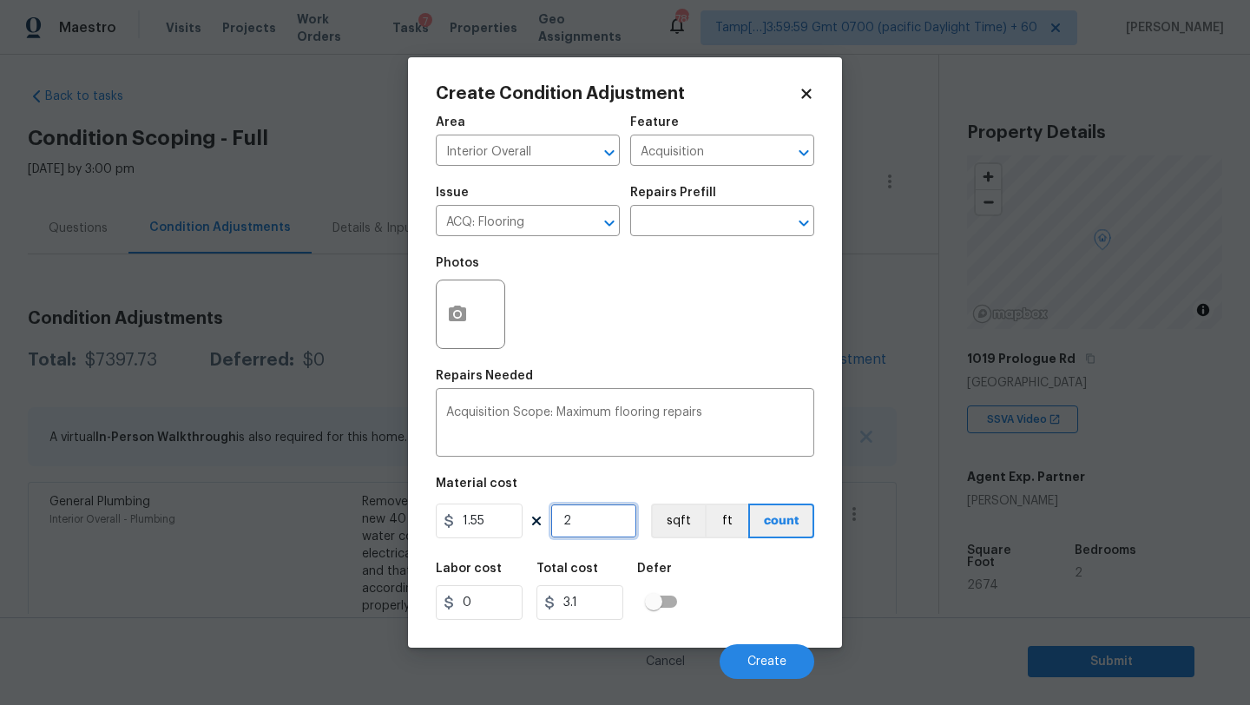
type input "40.3"
type input "267"
type input "413.85"
type input "2674"
type input "4144.7"
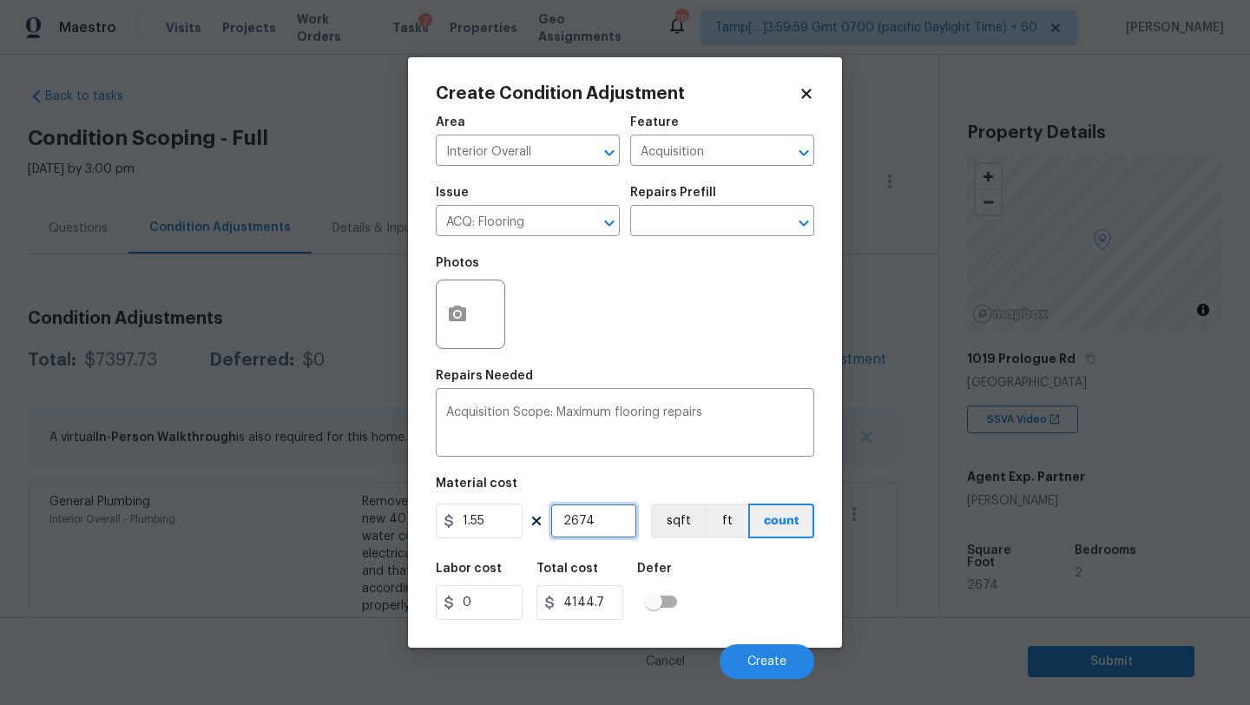
type input "2674"
click at [461, 318] on icon "button" at bounding box center [457, 314] width 17 height 16
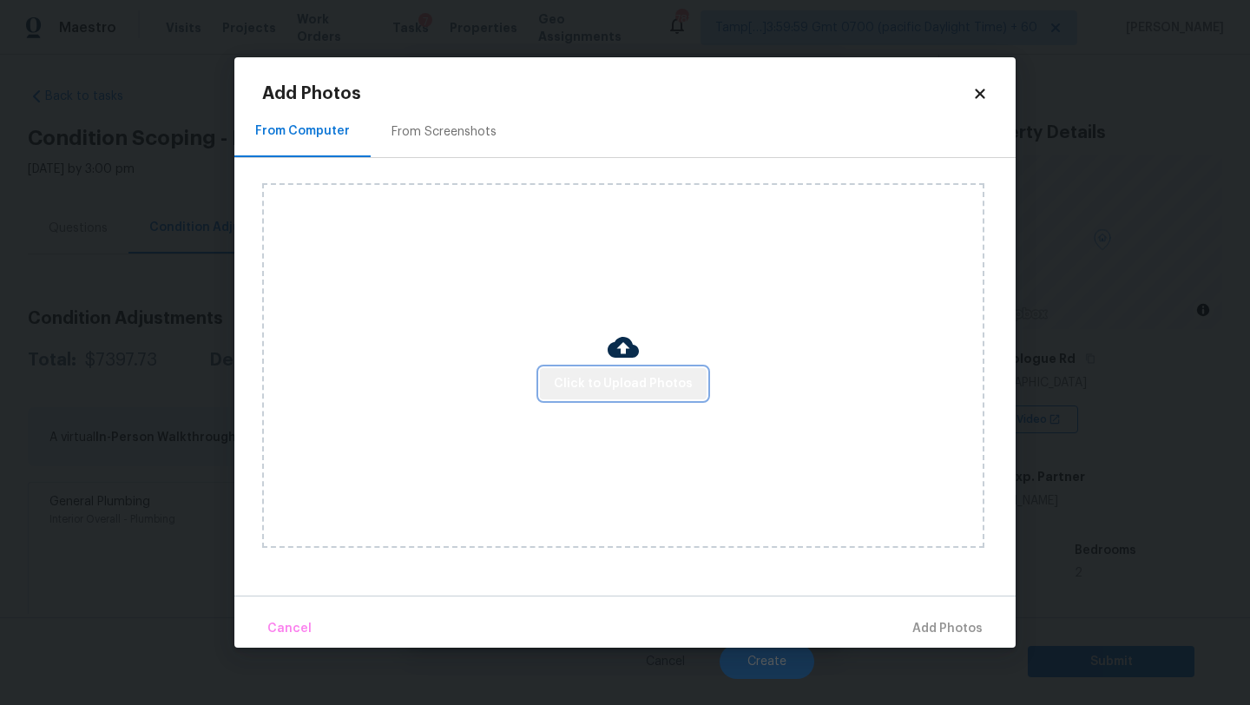
click at [647, 386] on span "Click to Upload Photos" at bounding box center [623, 384] width 139 height 22
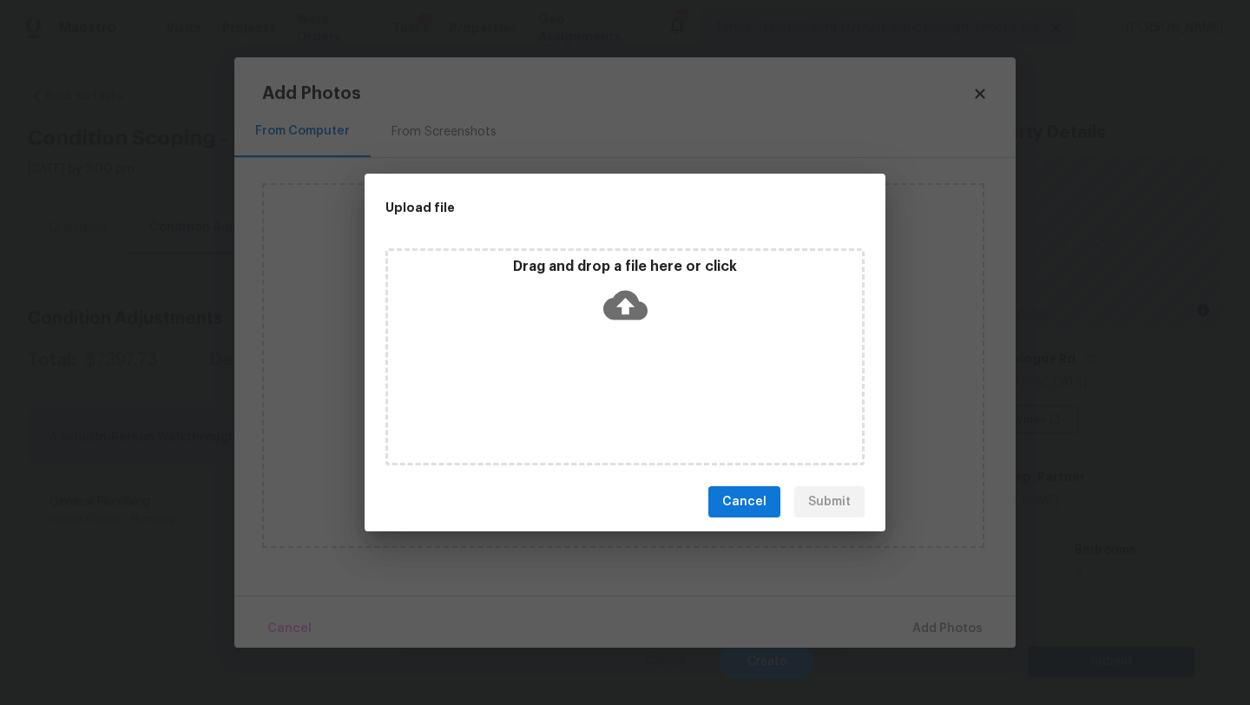
click at [618, 277] on div "Drag and drop a file here or click" at bounding box center [625, 295] width 474 height 75
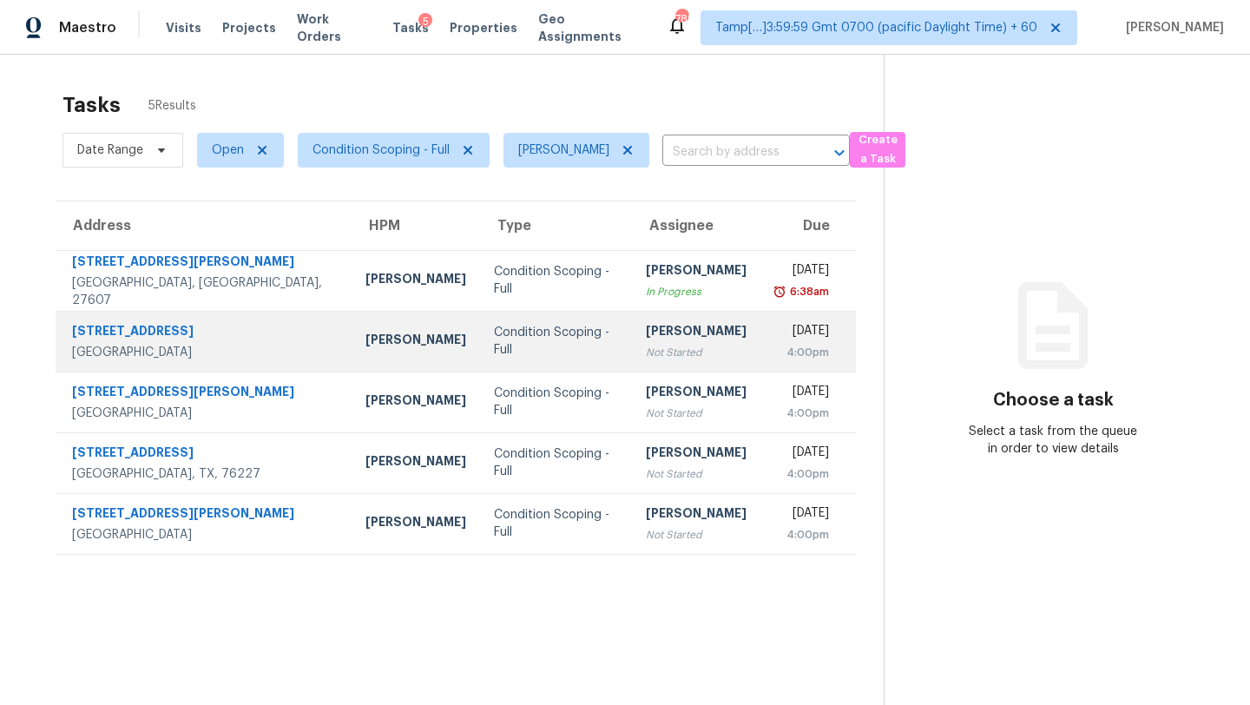
click at [646, 350] on div "Not Started" at bounding box center [696, 352] width 101 height 17
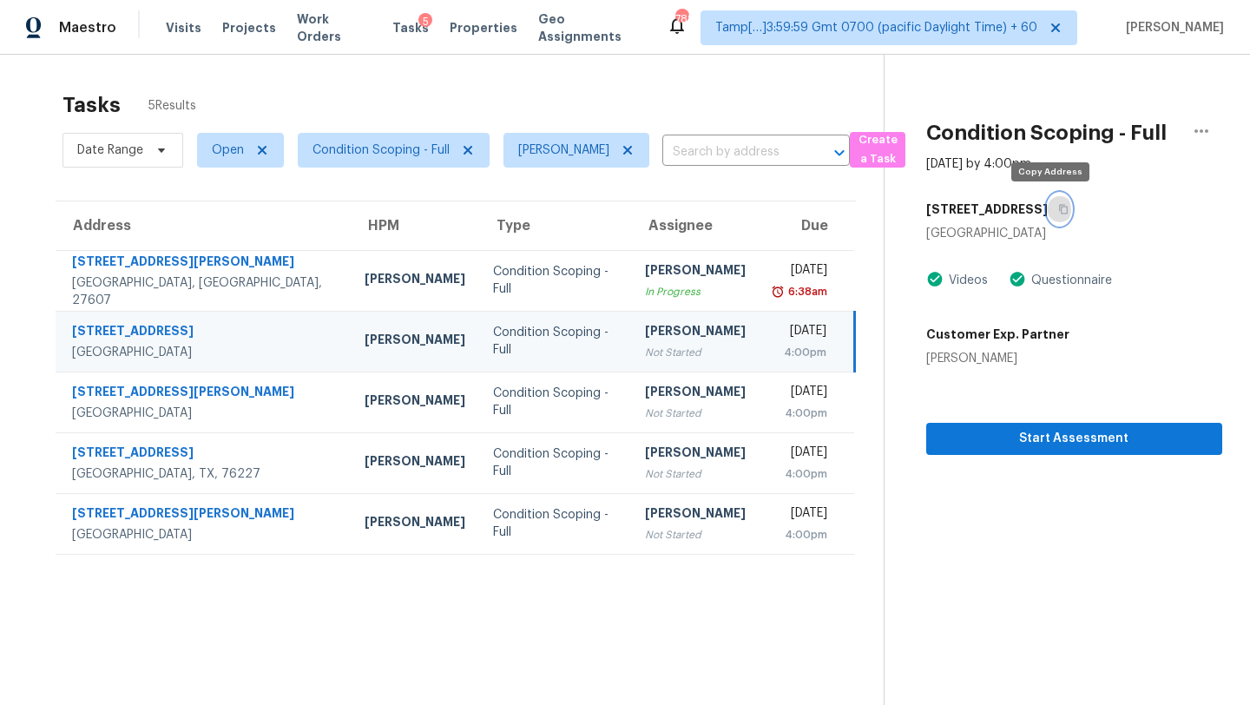
click at [1059, 213] on icon "button" at bounding box center [1063, 210] width 9 height 10
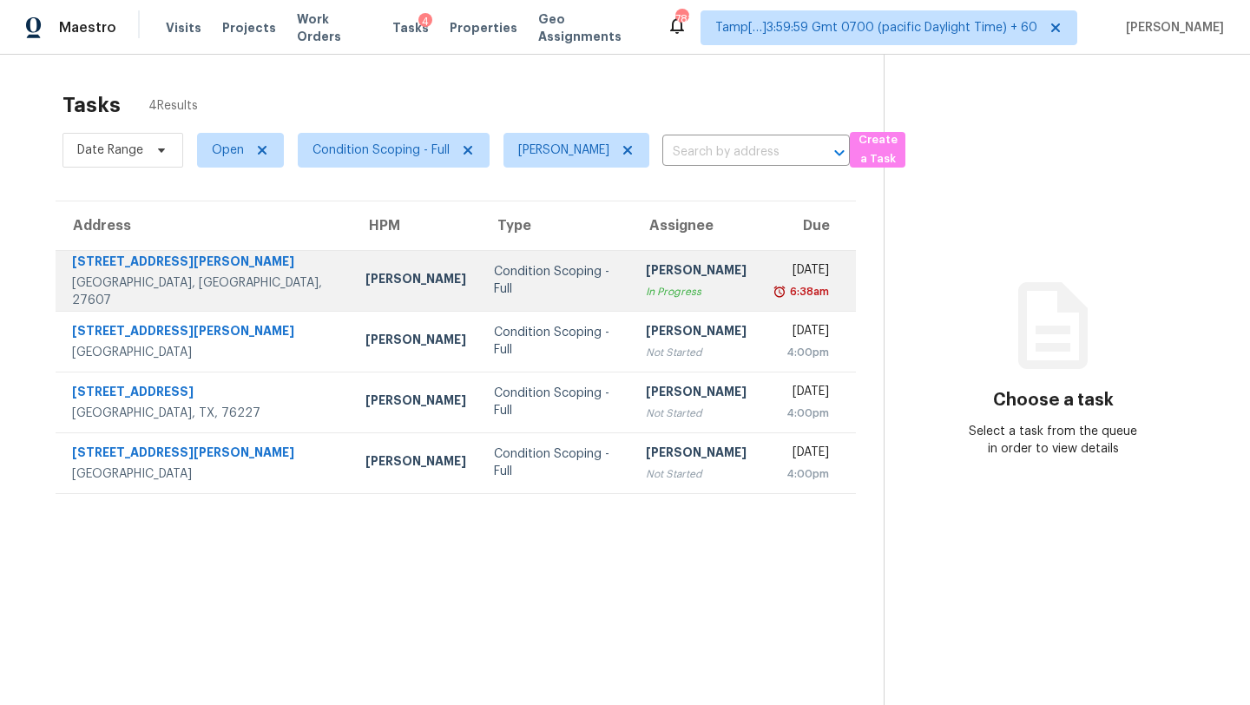
click at [656, 279] on div "[PERSON_NAME]" at bounding box center [696, 272] width 101 height 22
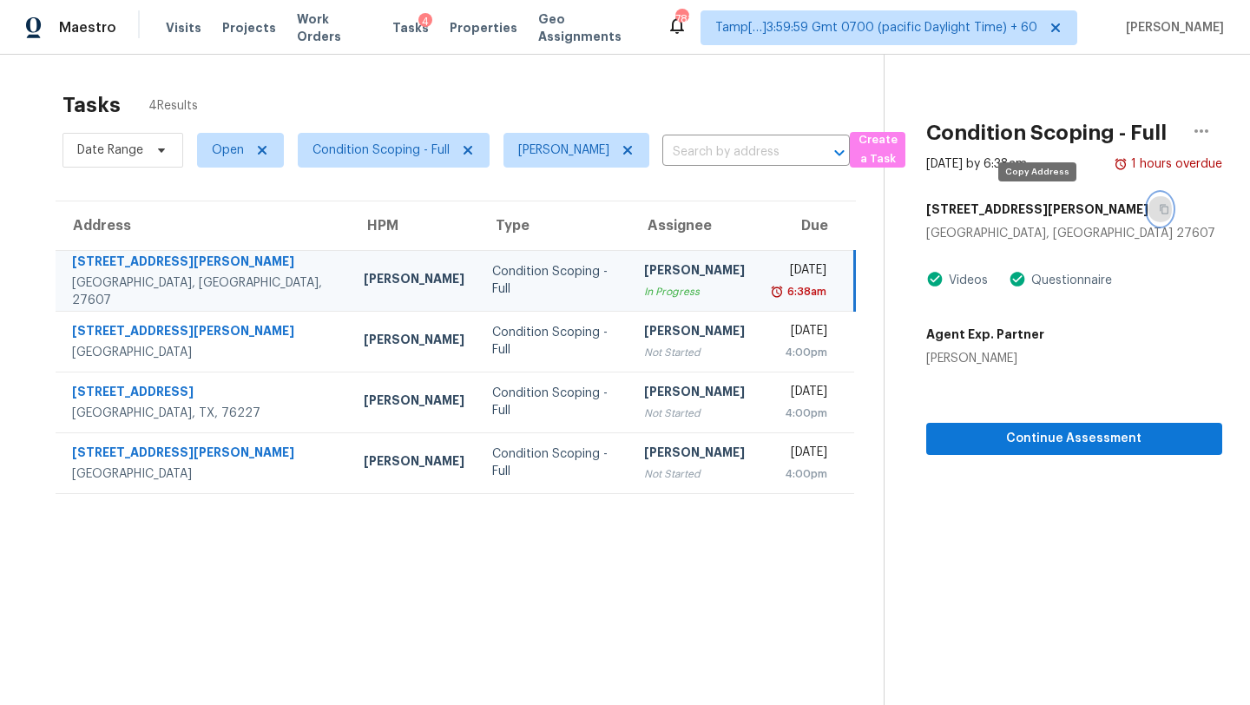
click at [1160, 207] on icon "button" at bounding box center [1164, 210] width 9 height 10
drag, startPoint x: 1023, startPoint y: 356, endPoint x: 909, endPoint y: 365, distance: 114.1
click at [909, 365] on div "Condition Scoping - Full [DATE] by 6:38am 1 hours overdue [STREET_ADDRESS][PERS…" at bounding box center [1054, 255] width 338 height 400
copy div "[PERSON_NAME]"
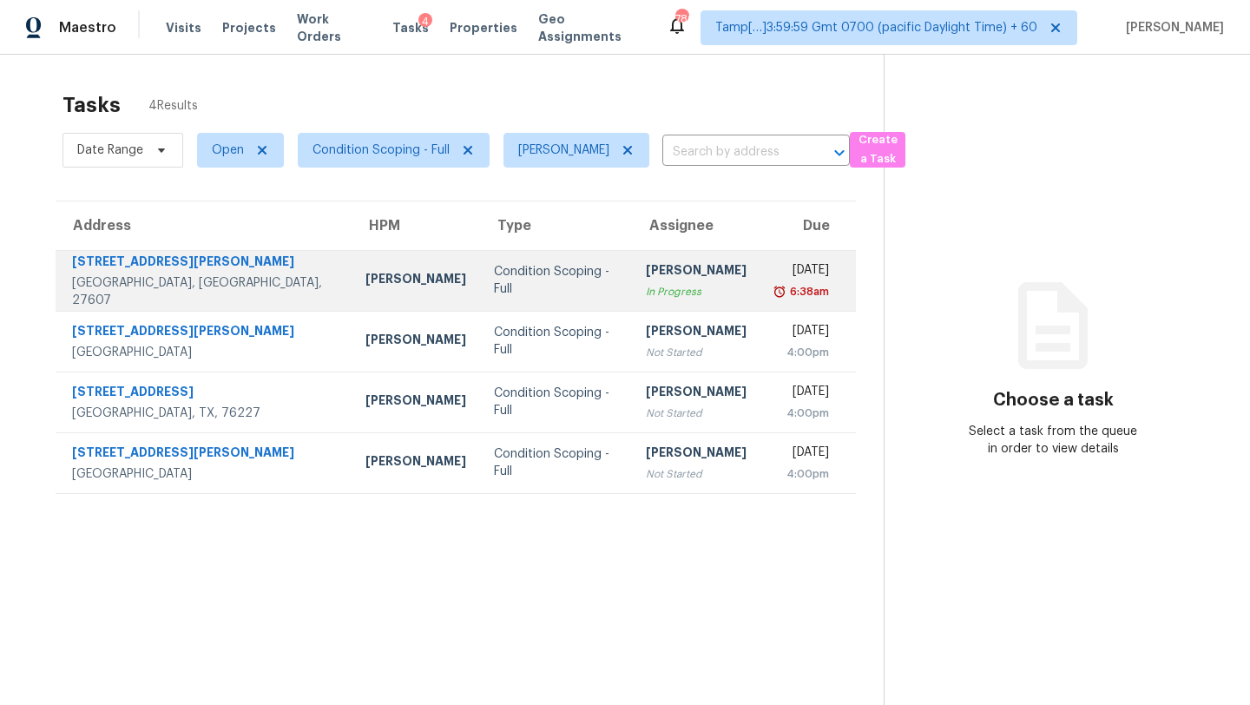
click at [774, 274] on div "[DATE]" at bounding box center [801, 272] width 55 height 22
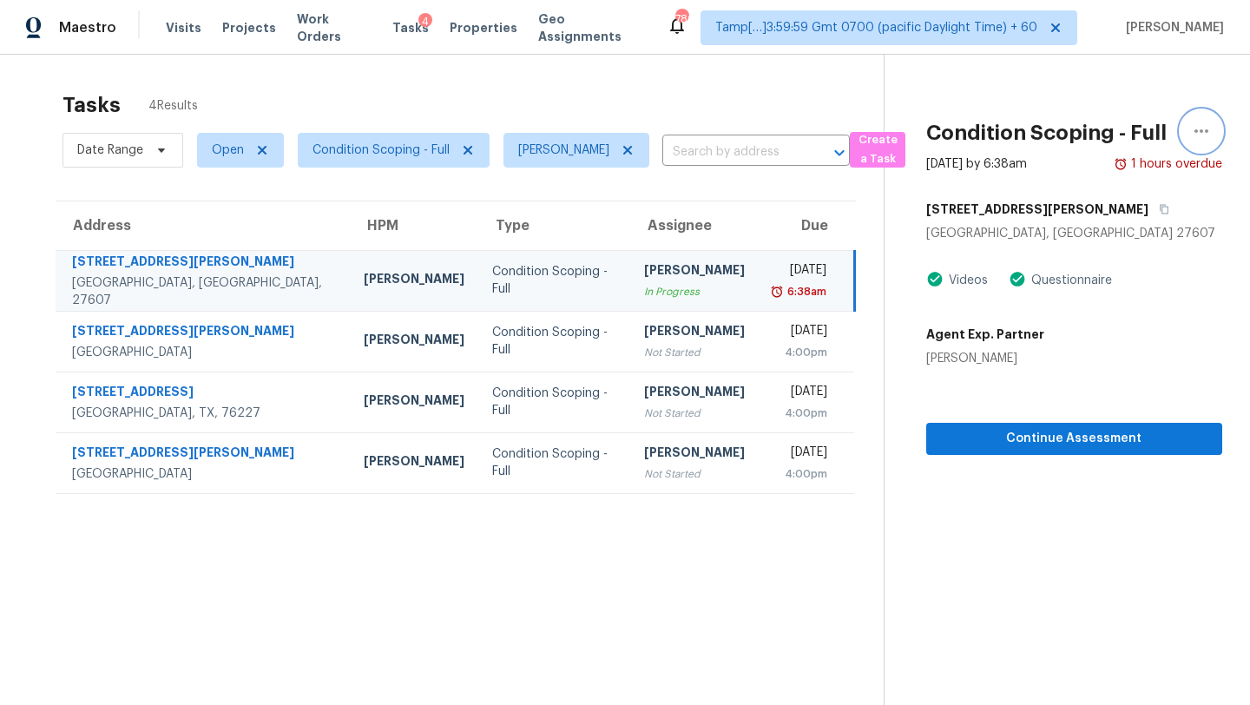
click at [1194, 127] on icon "button" at bounding box center [1201, 131] width 21 height 21
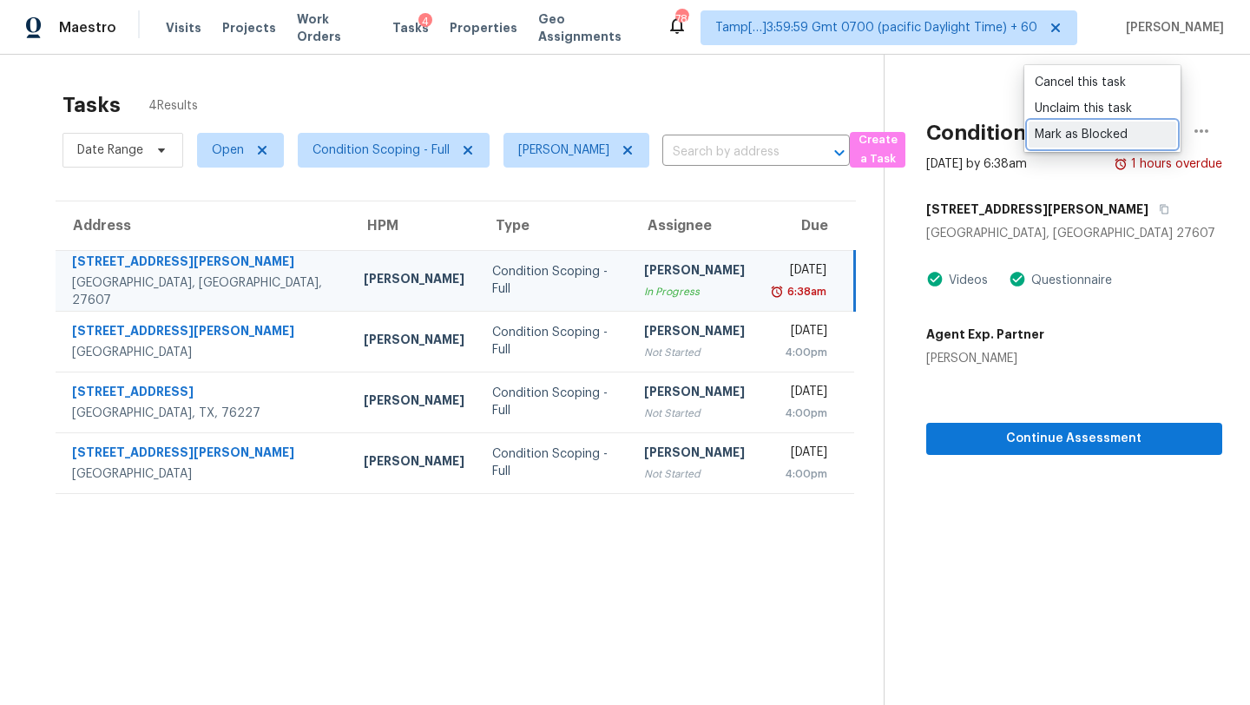
click at [1088, 135] on div "Mark as Blocked" at bounding box center [1102, 134] width 135 height 17
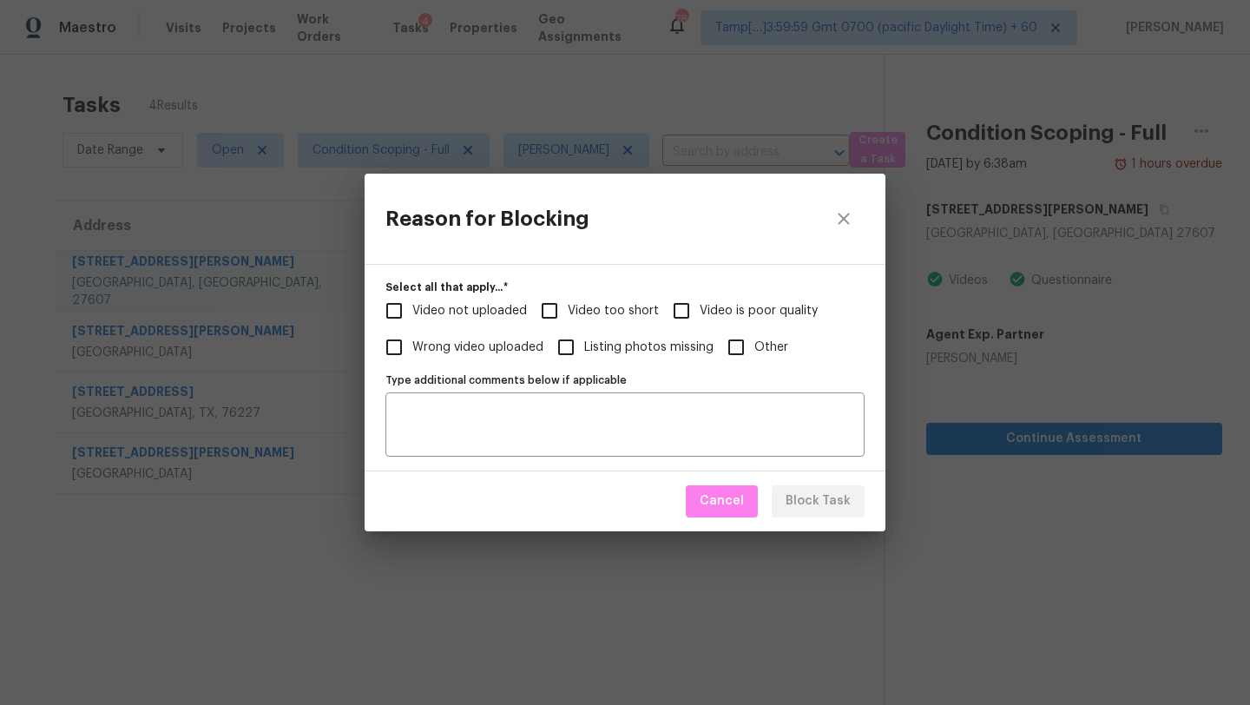
click at [591, 321] on label "Video too short" at bounding box center [595, 311] width 128 height 36
click at [568, 321] on input "Video too short" at bounding box center [549, 311] width 36 height 36
checkbox input "true"
click at [841, 503] on span "Block Task" at bounding box center [818, 501] width 65 height 22
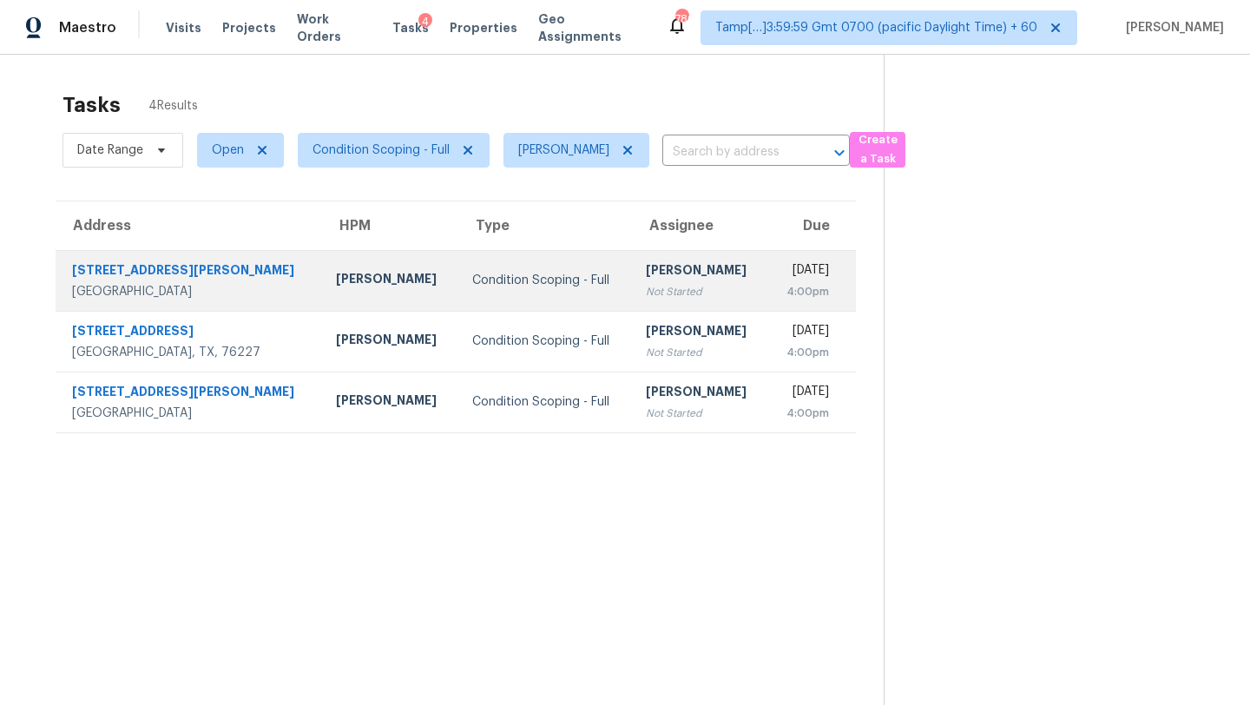
click at [646, 287] on div "Not Started" at bounding box center [700, 291] width 108 height 17
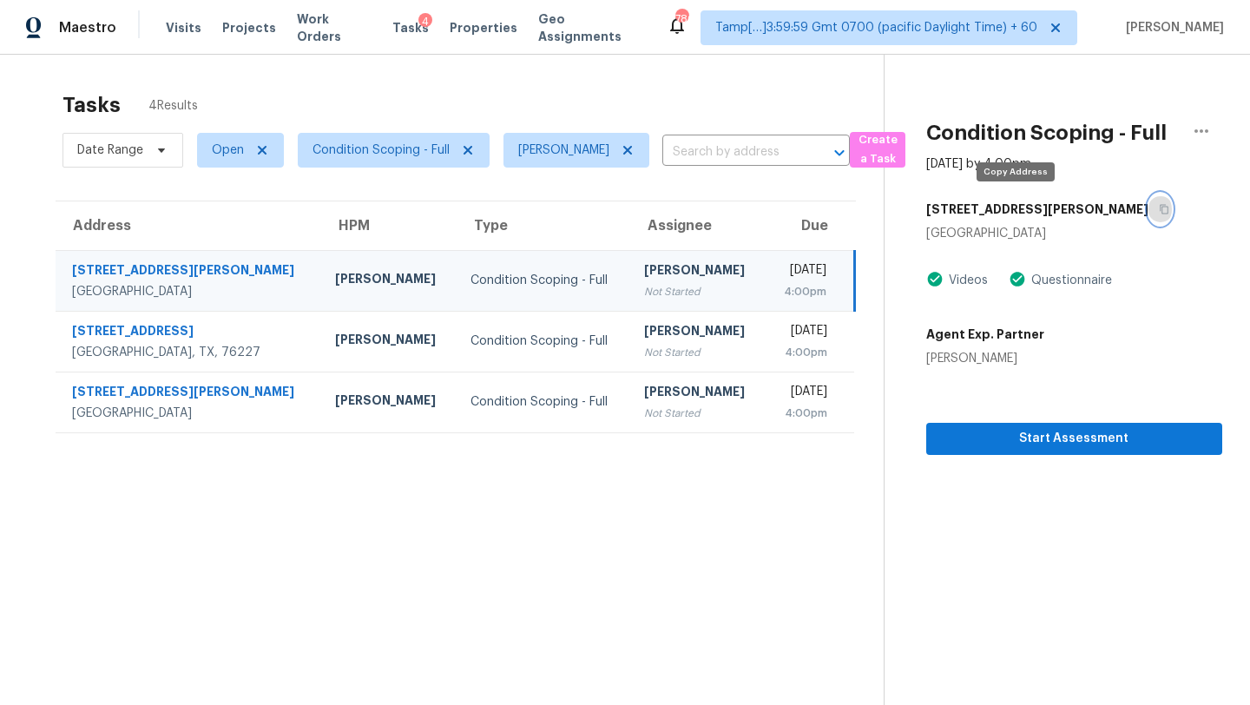
click at [1148, 215] on button "button" at bounding box center [1159, 209] width 23 height 31
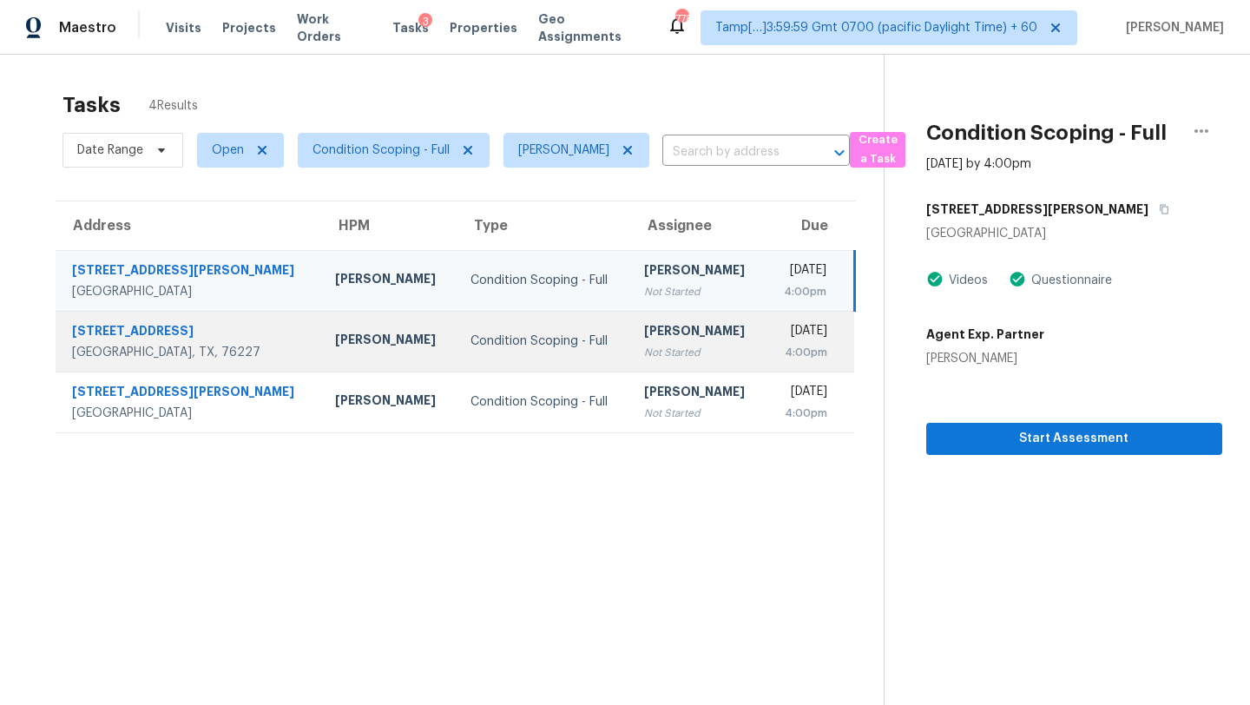
click at [644, 350] on div "Not Started" at bounding box center [698, 352] width 108 height 17
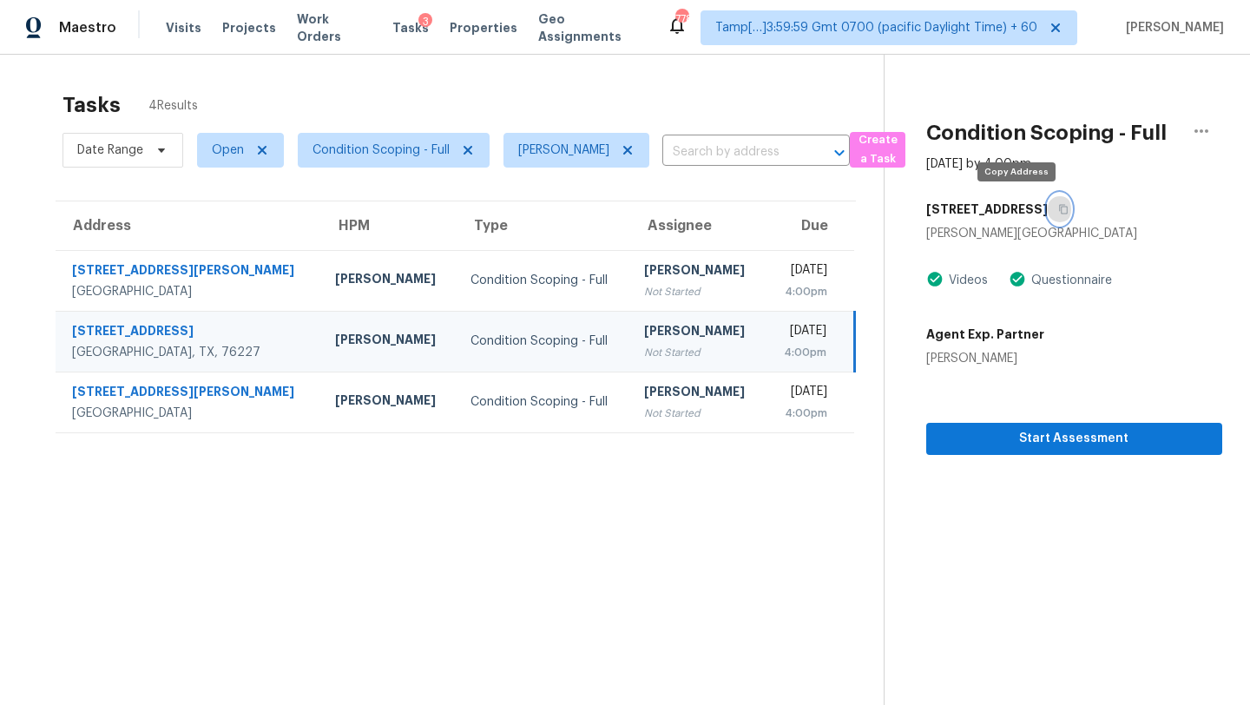
drag, startPoint x: 1017, startPoint y: 205, endPoint x: 1017, endPoint y: 14, distance: 191.0
click at [1058, 204] on icon "button" at bounding box center [1063, 209] width 10 height 10
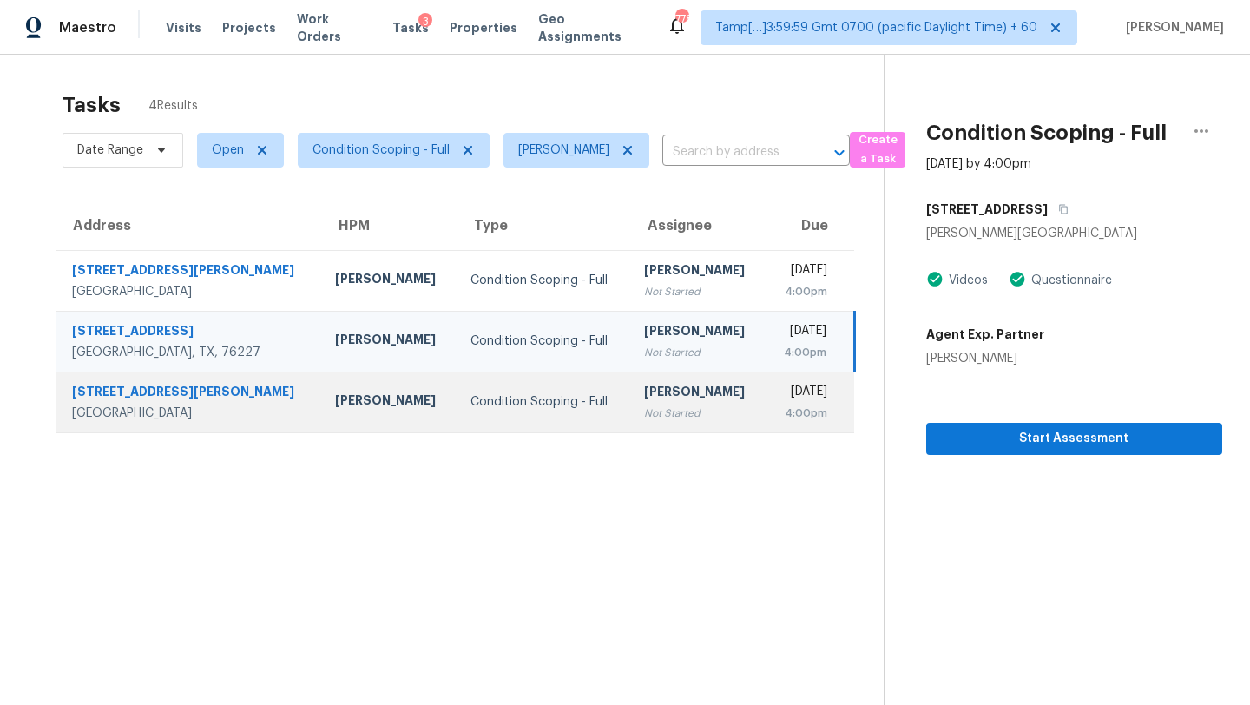
click at [780, 385] on div "[DATE]" at bounding box center [804, 394] width 49 height 22
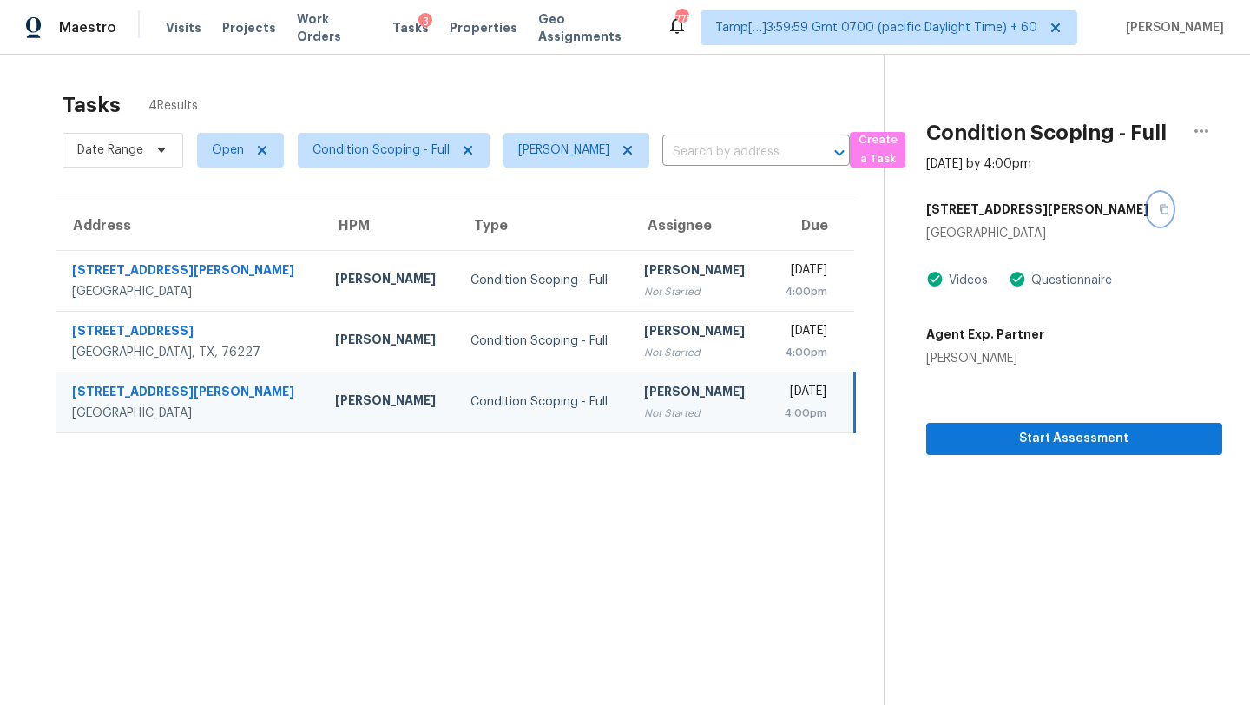
click at [1159, 212] on icon "button" at bounding box center [1164, 209] width 10 height 10
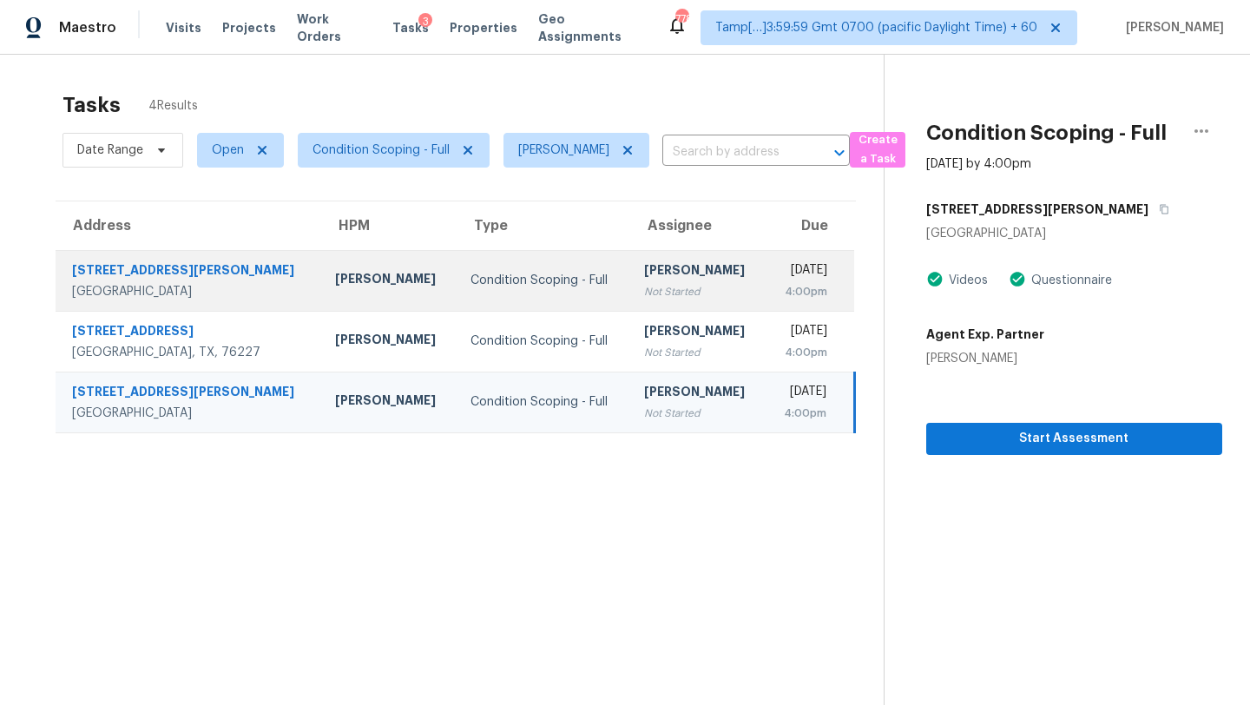
click at [780, 261] on div "[DATE]" at bounding box center [804, 272] width 49 height 22
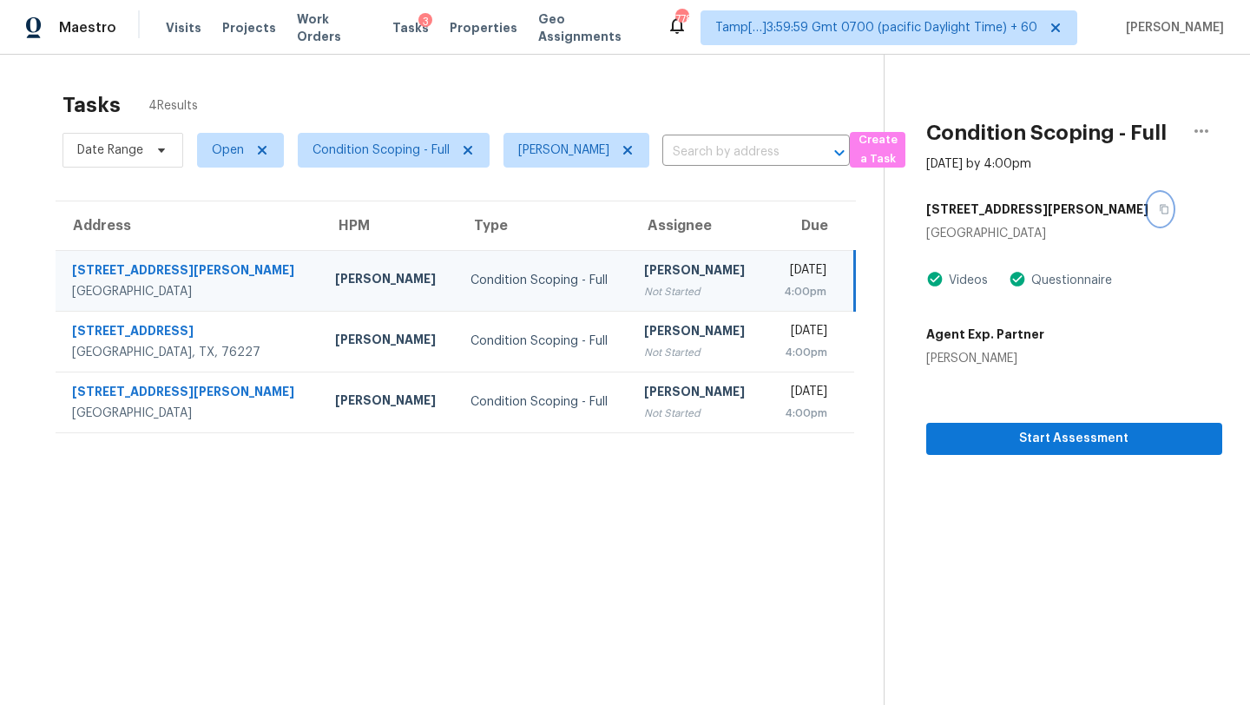
click at [1160, 213] on icon "button" at bounding box center [1164, 210] width 9 height 10
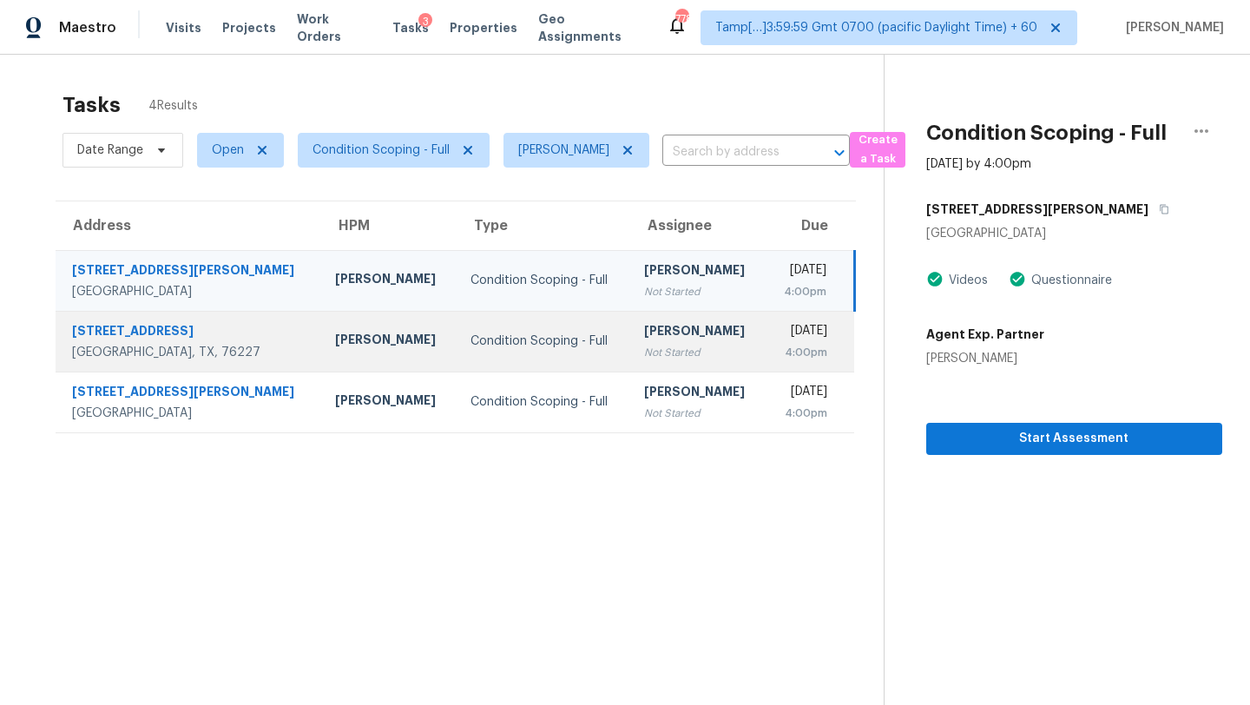
click at [766, 360] on td "Mon, Sep 8th 2025 4:00pm" at bounding box center [810, 341] width 89 height 61
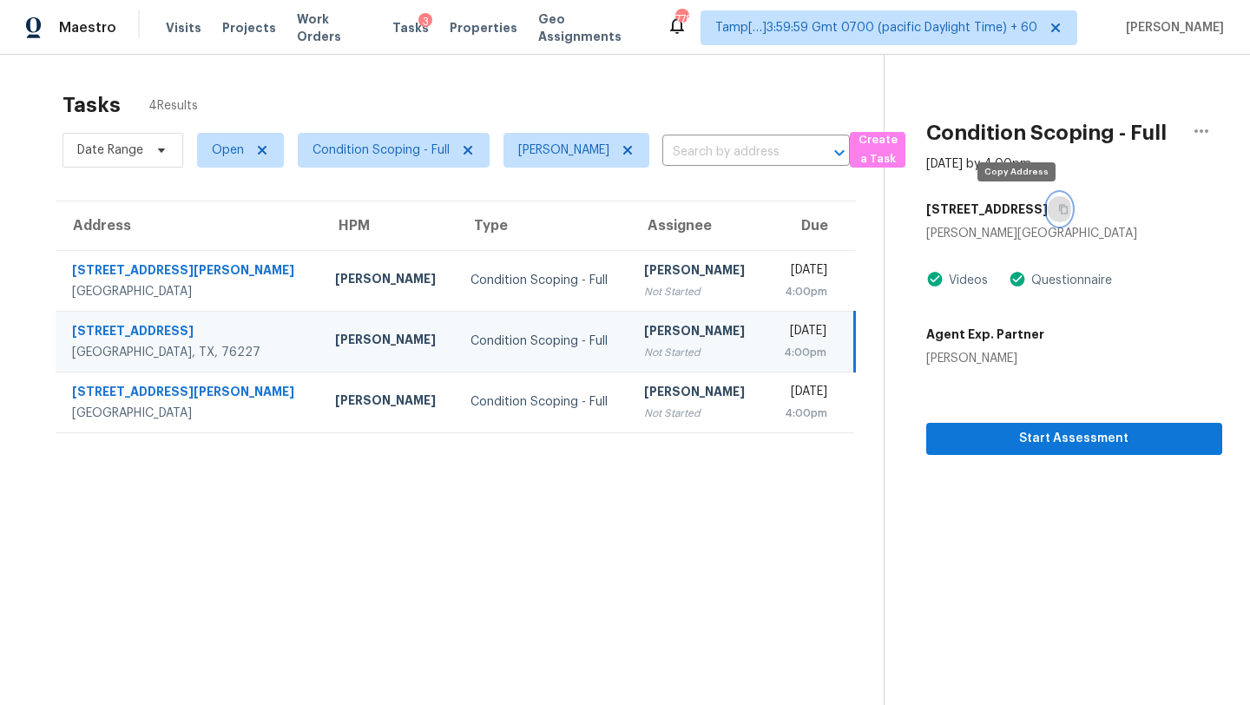
click at [1058, 210] on icon "button" at bounding box center [1063, 209] width 10 height 10
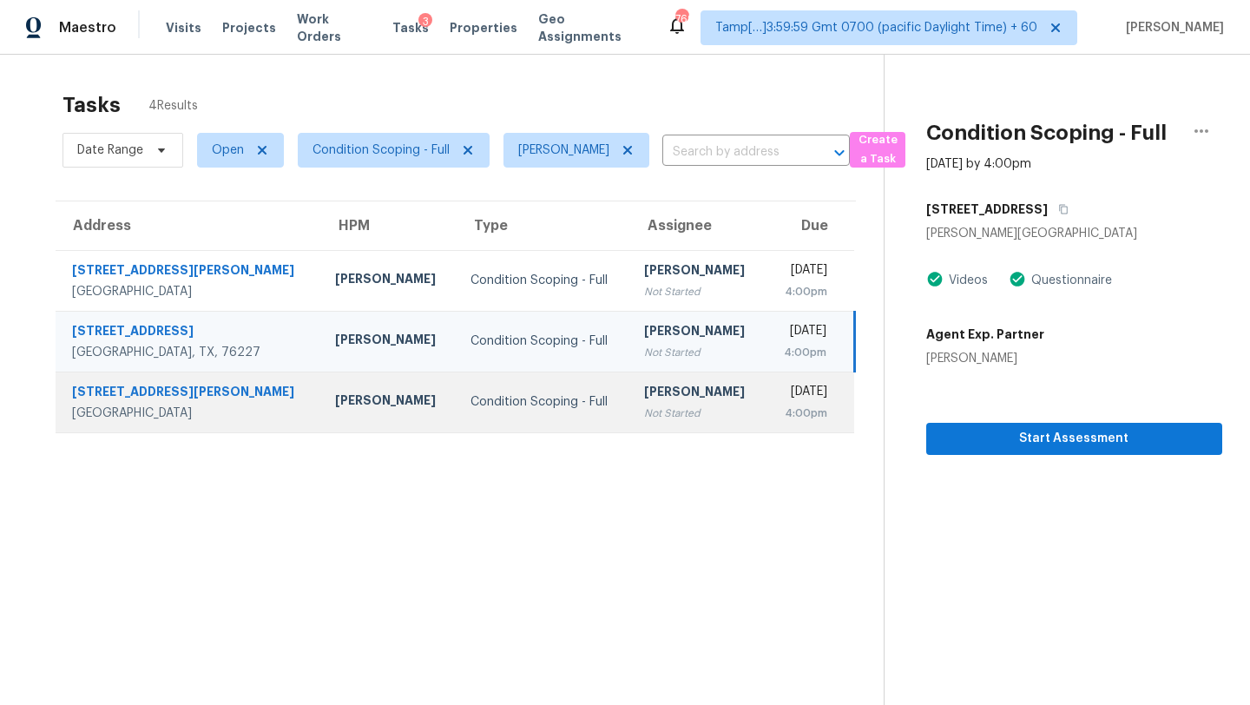
click at [655, 388] on td "Rajesh M Not Started" at bounding box center [697, 402] width 135 height 61
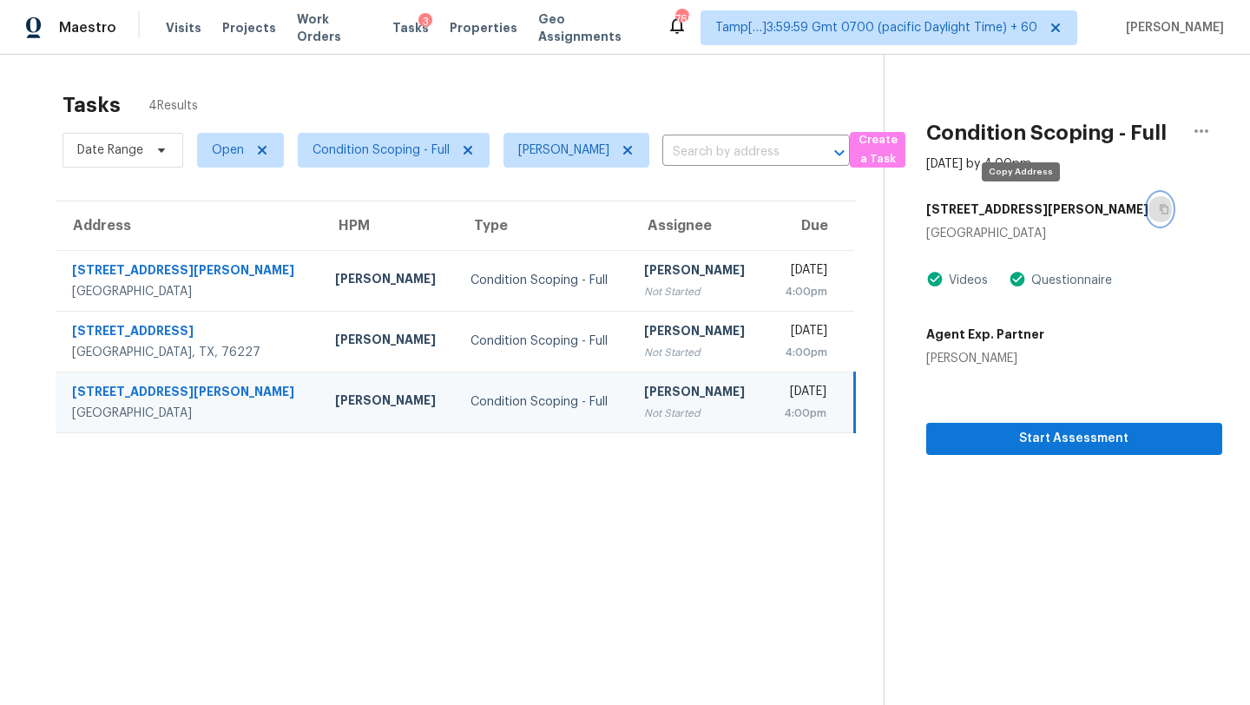
click at [1159, 211] on icon "button" at bounding box center [1164, 209] width 10 height 10
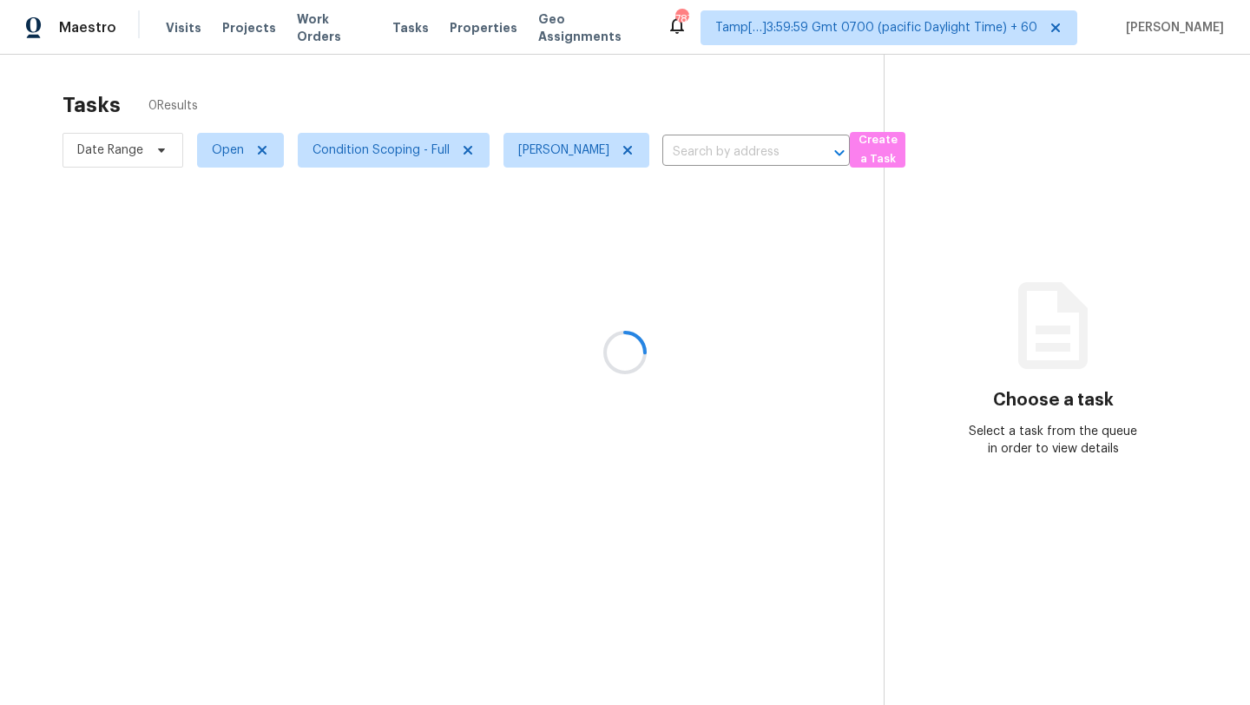
click at [339, 151] on div at bounding box center [625, 352] width 1250 height 705
click at [411, 79] on div at bounding box center [625, 352] width 1250 height 705
click at [215, 158] on div at bounding box center [625, 352] width 1250 height 705
click at [216, 159] on span "Open" at bounding box center [240, 150] width 87 height 35
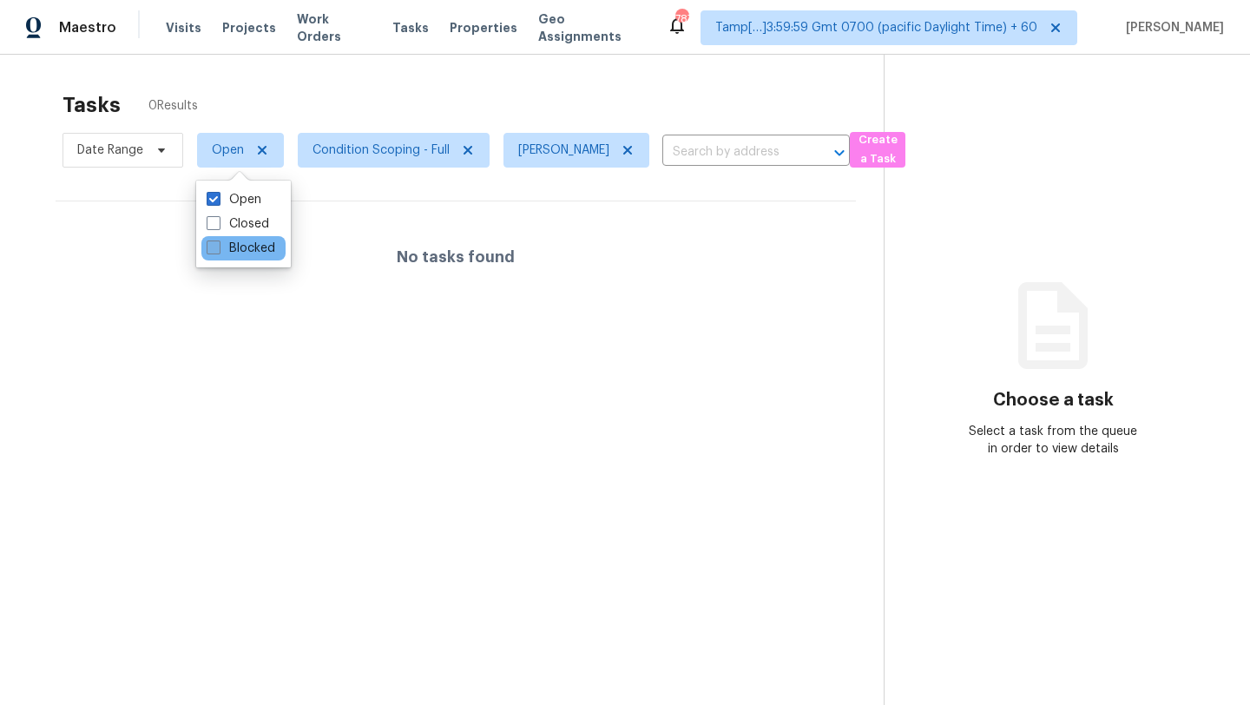
click at [238, 249] on label "Blocked" at bounding box center [241, 248] width 69 height 17
click at [218, 249] on input "Blocked" at bounding box center [212, 245] width 11 height 11
checkbox input "true"
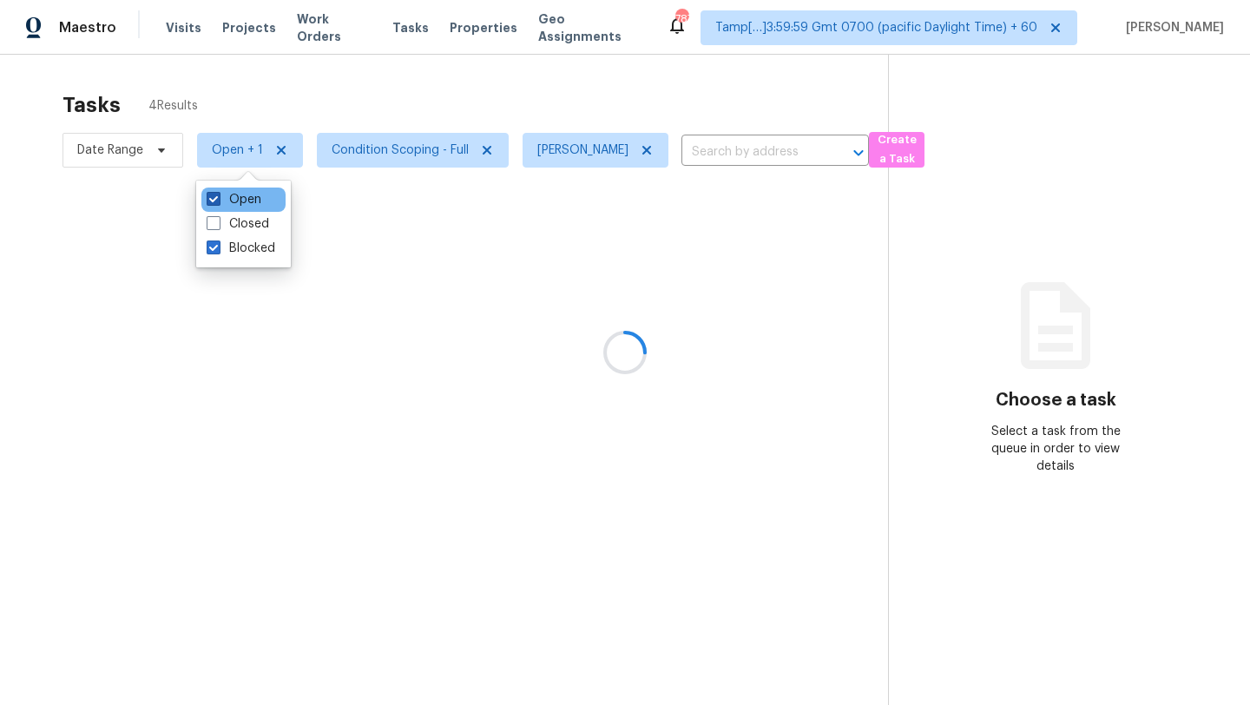
click at [234, 204] on label "Open" at bounding box center [234, 199] width 55 height 17
click at [218, 202] on input "Open" at bounding box center [212, 196] width 11 height 11
checkbox input "false"
click at [437, 92] on div at bounding box center [625, 352] width 1250 height 705
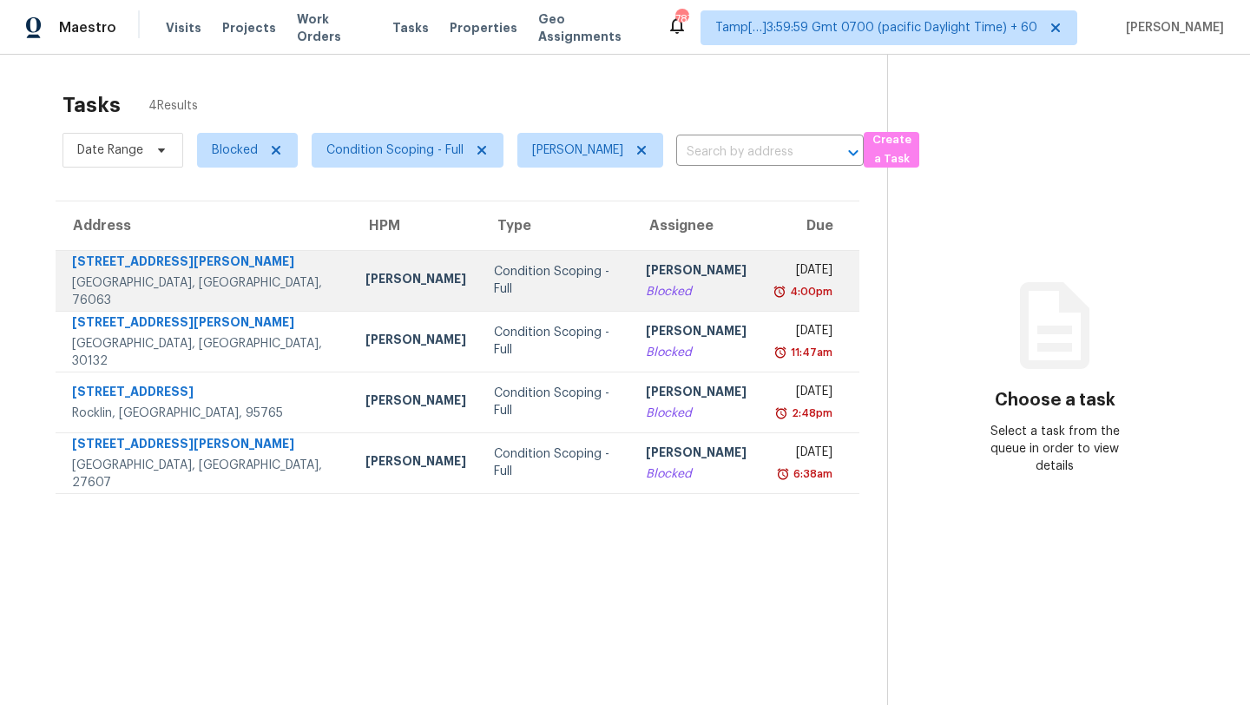
click at [561, 284] on td "Condition Scoping - Full" at bounding box center [556, 280] width 152 height 61
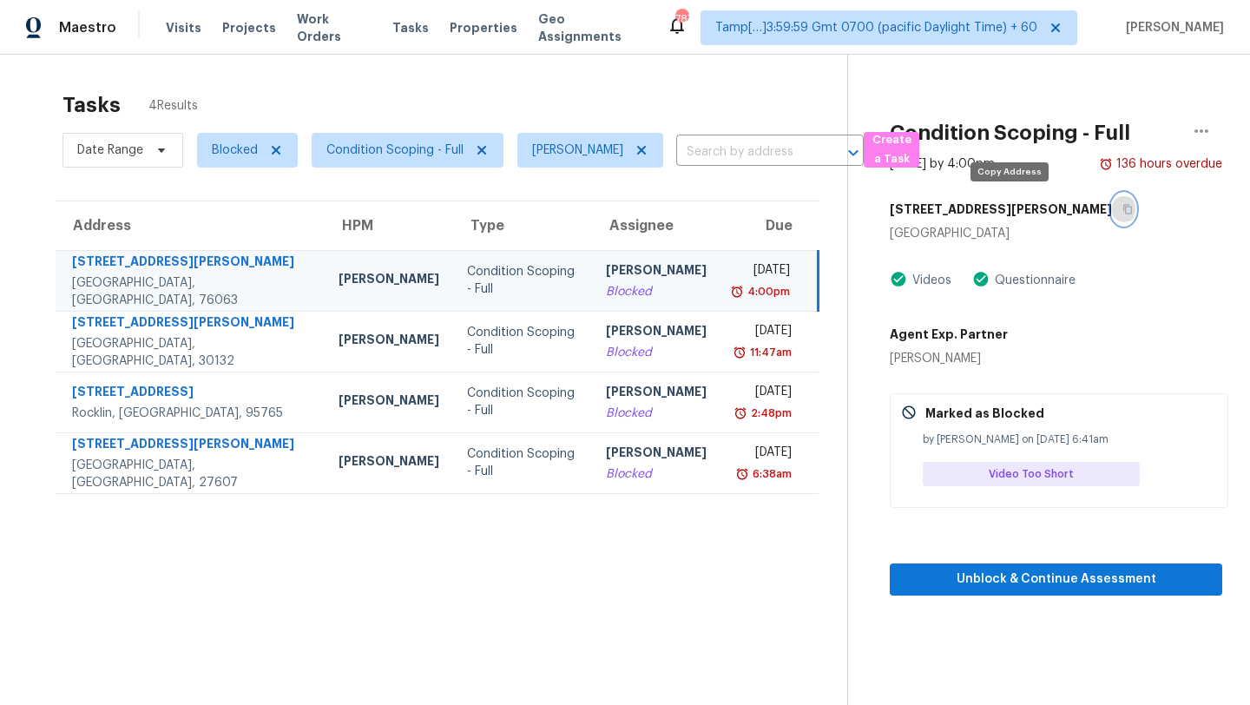
click at [1112, 218] on button "button" at bounding box center [1123, 209] width 23 height 31
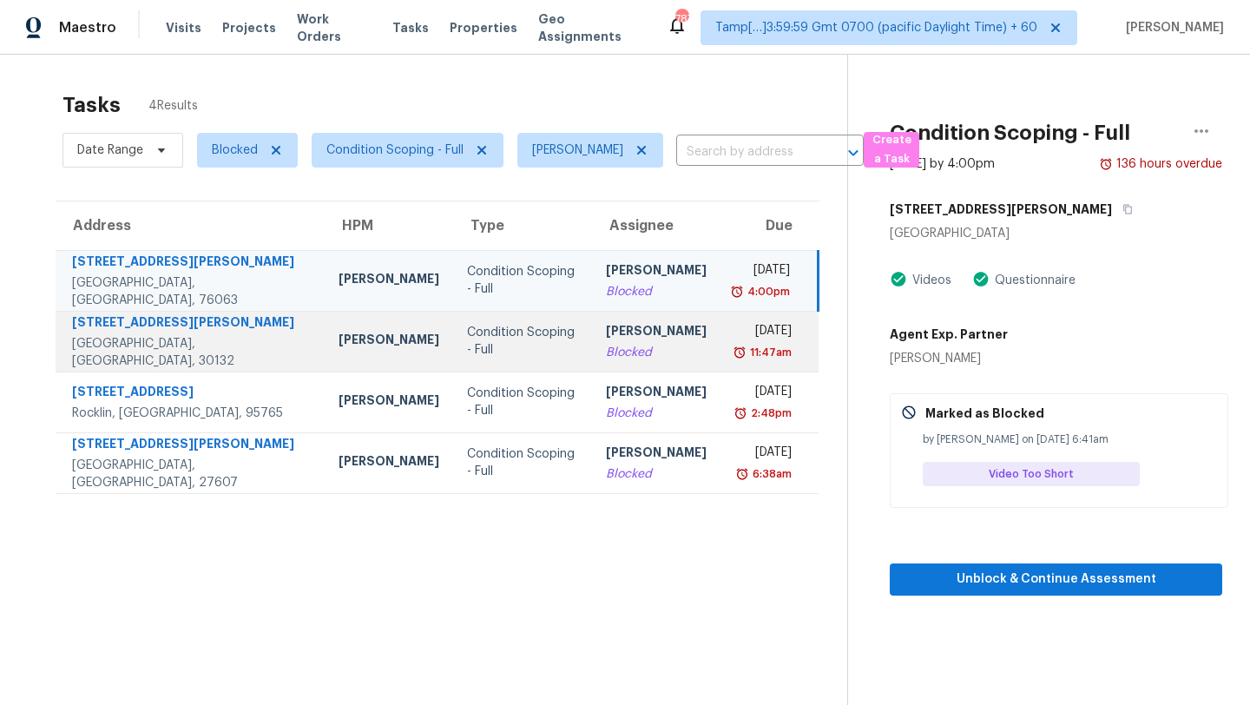
click at [607, 337] on div "[PERSON_NAME]" at bounding box center [656, 333] width 101 height 22
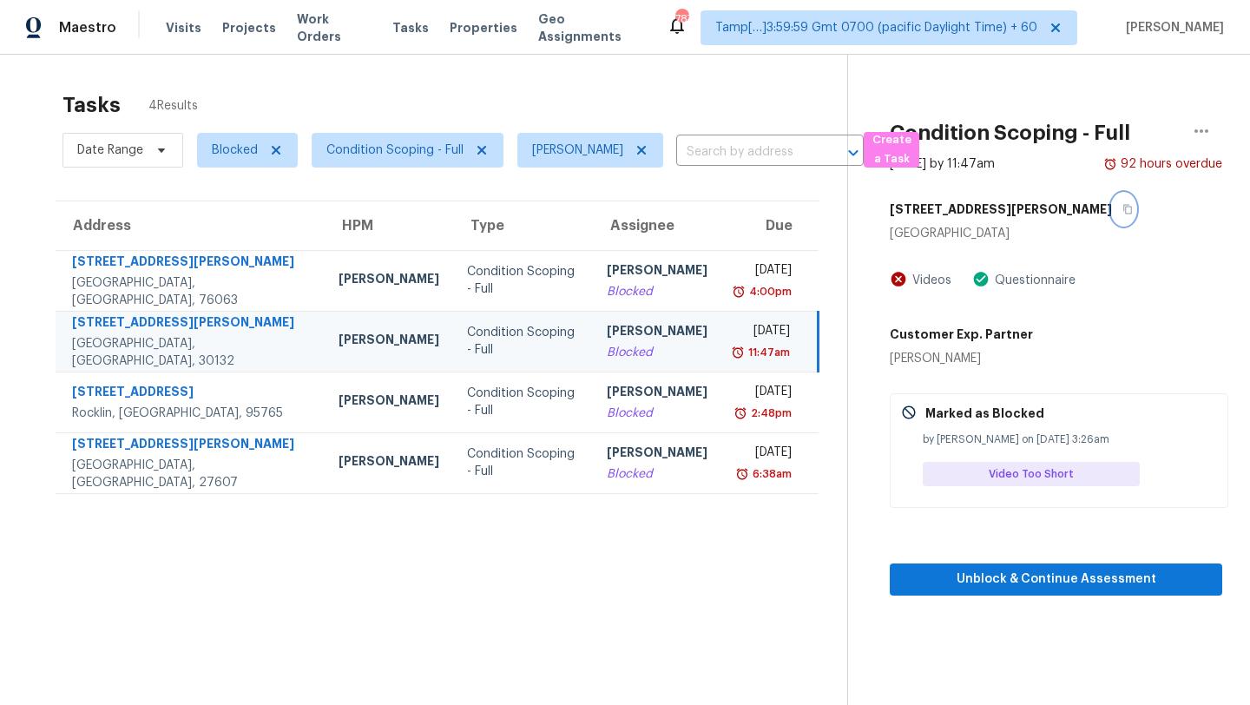
click at [1112, 216] on button "button" at bounding box center [1123, 209] width 23 height 31
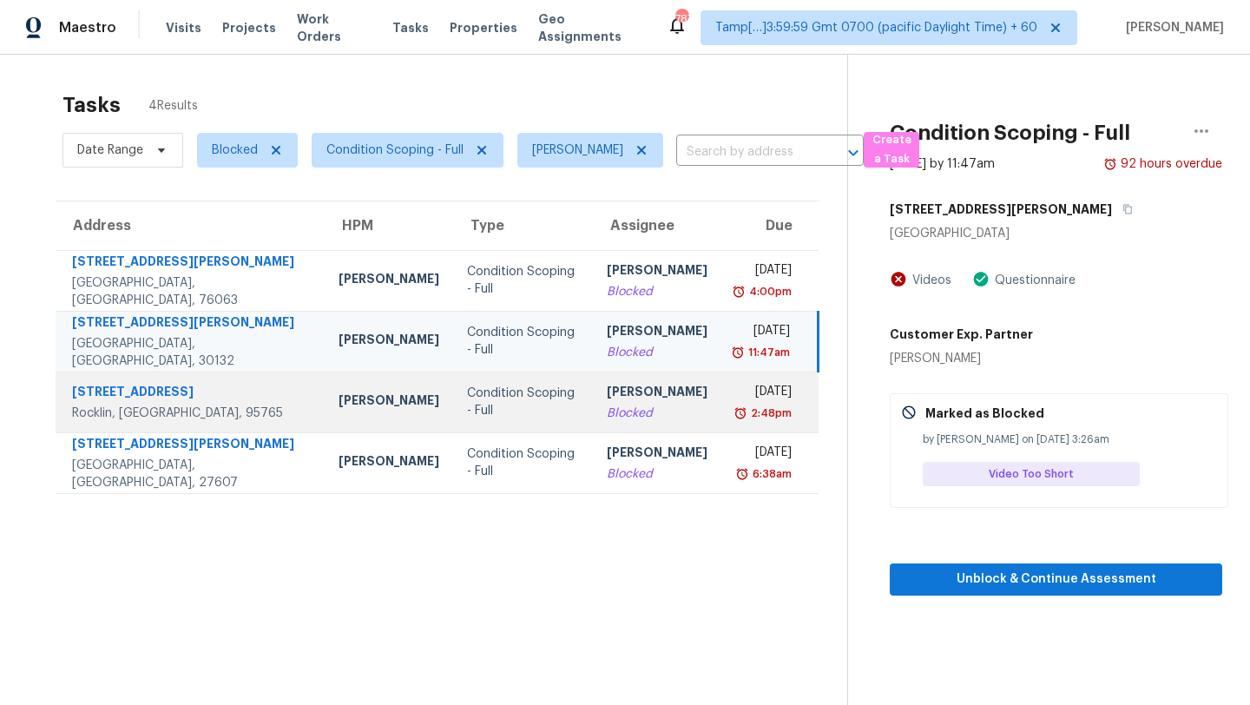
click at [634, 405] on td "[PERSON_NAME]" at bounding box center [657, 402] width 128 height 61
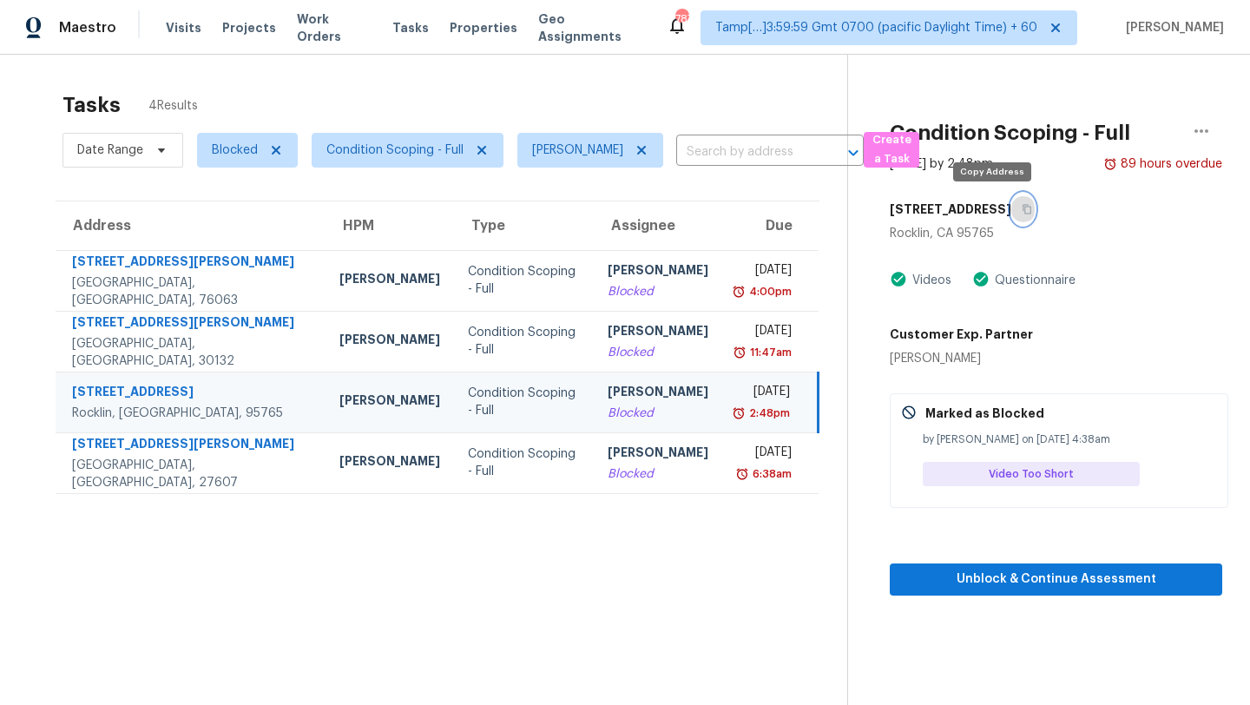
click at [1011, 215] on button "button" at bounding box center [1022, 209] width 23 height 31
click at [234, 137] on span "Blocked" at bounding box center [247, 150] width 101 height 35
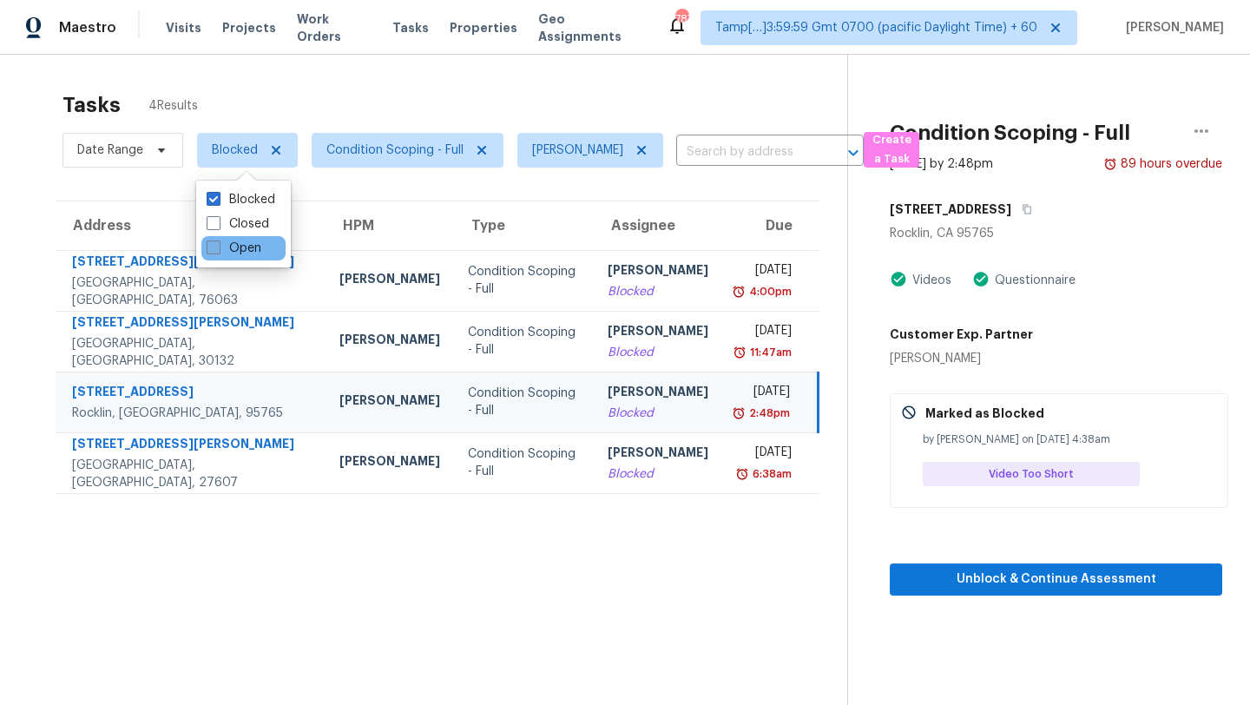
click at [240, 253] on label "Open" at bounding box center [234, 248] width 55 height 17
click at [218, 251] on input "Open" at bounding box center [212, 245] width 11 height 11
checkbox input "true"
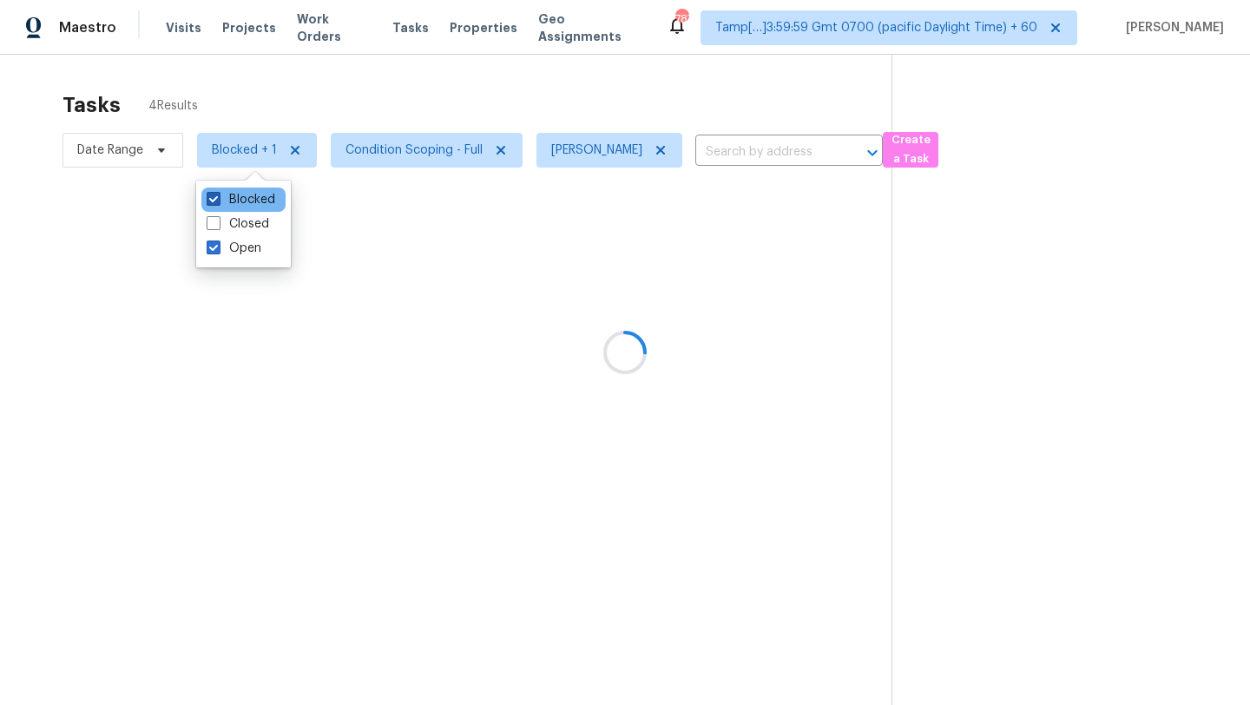
click at [240, 207] on label "Blocked" at bounding box center [241, 199] width 69 height 17
click at [218, 202] on input "Blocked" at bounding box center [212, 196] width 11 height 11
checkbox input "false"
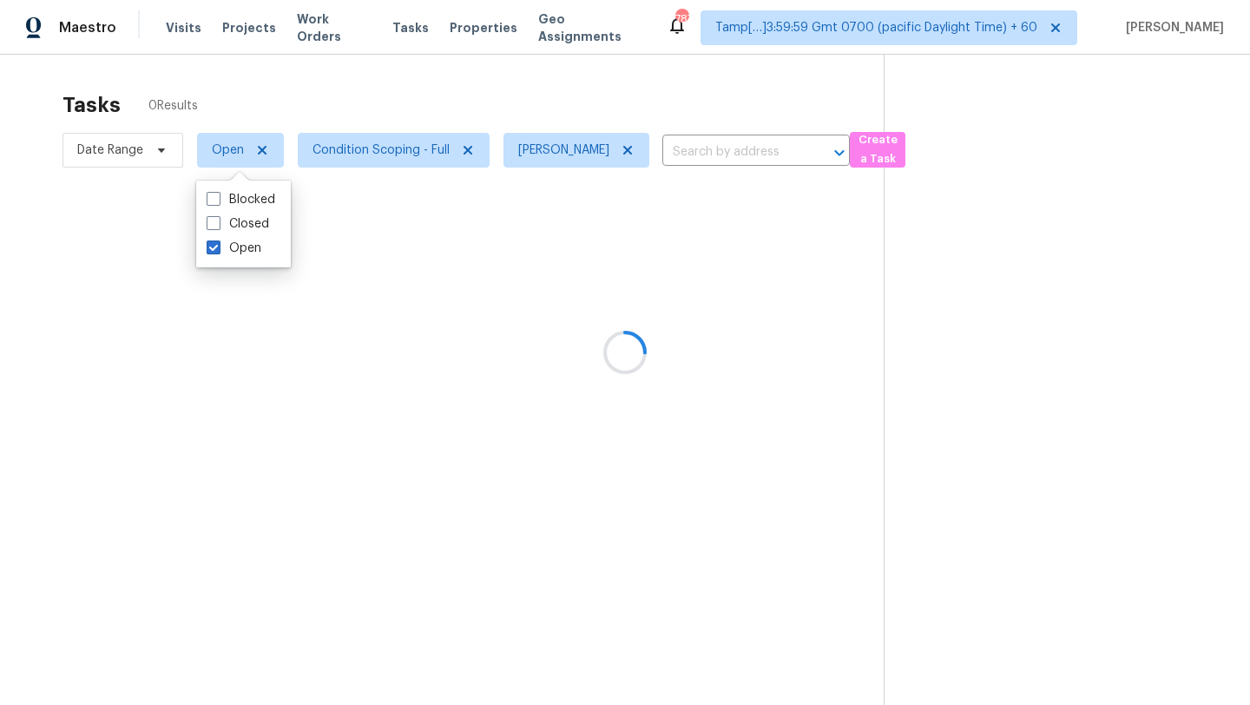
click at [331, 90] on div at bounding box center [625, 352] width 1250 height 705
